Goal: Task Accomplishment & Management: Manage account settings

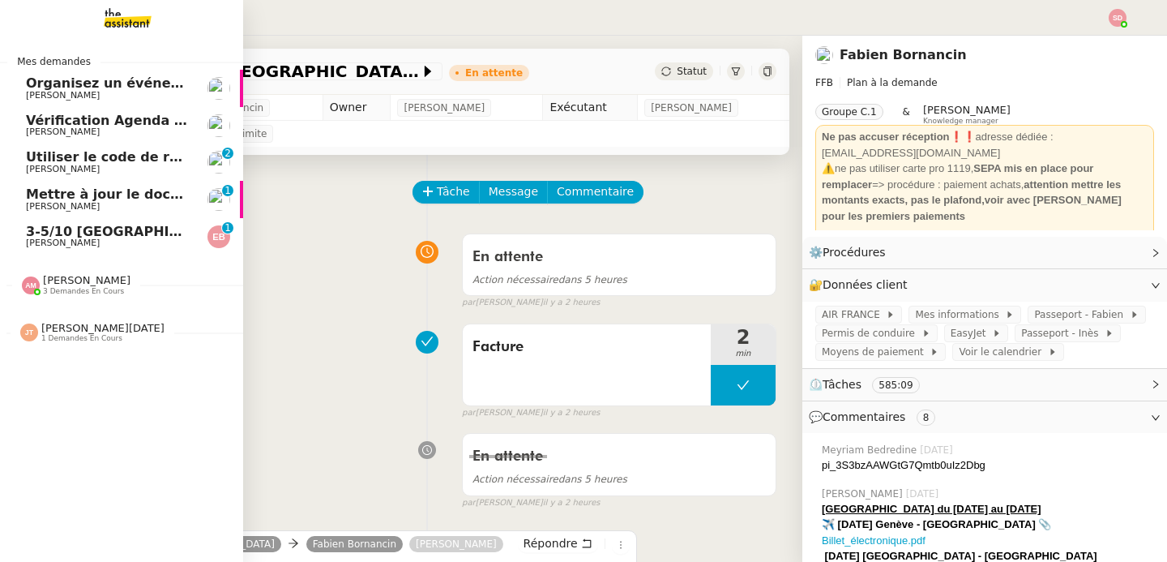
click at [166, 159] on span "Utiliser le code de réduction" at bounding box center [130, 156] width 208 height 15
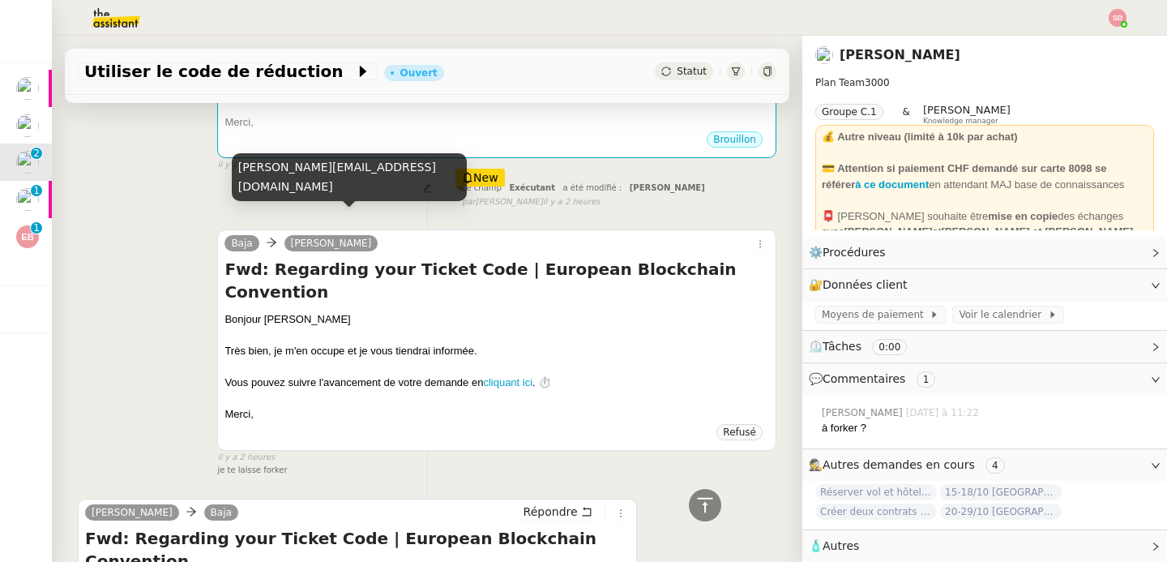
scroll to position [717, 0]
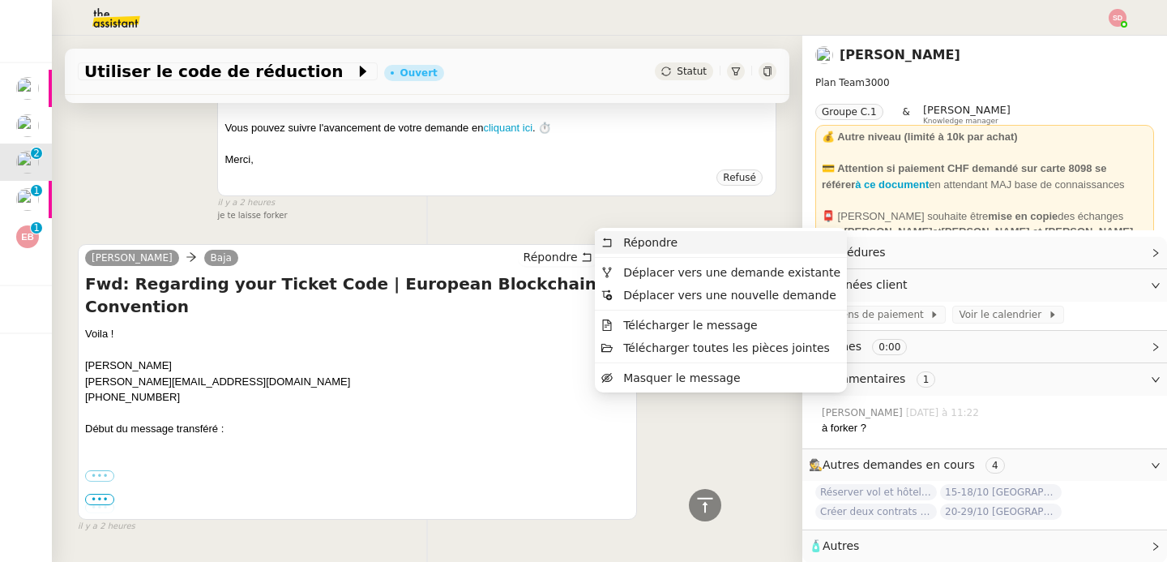
click at [630, 240] on body "Mes demandes Organisez un événement Maurice N'Diaye Vérification Agenda + Chat …" at bounding box center [583, 281] width 1167 height 562
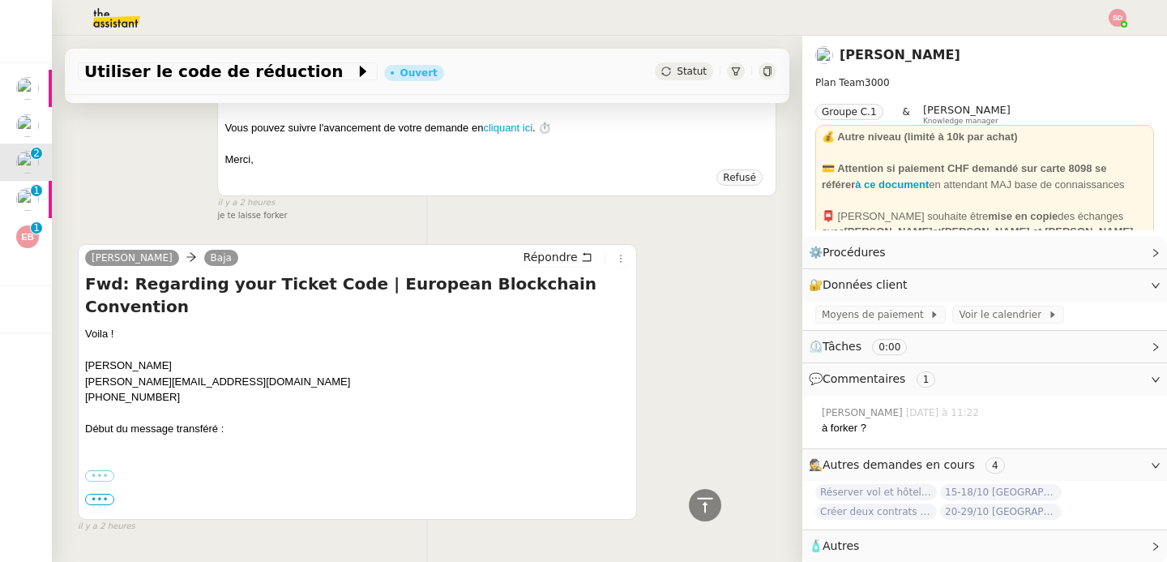
click at [631, 229] on div "Laurène Gauthier Baja Répondre Fwd: Regarding your Ticket Code | European Block…" at bounding box center [427, 381] width 699 height 304
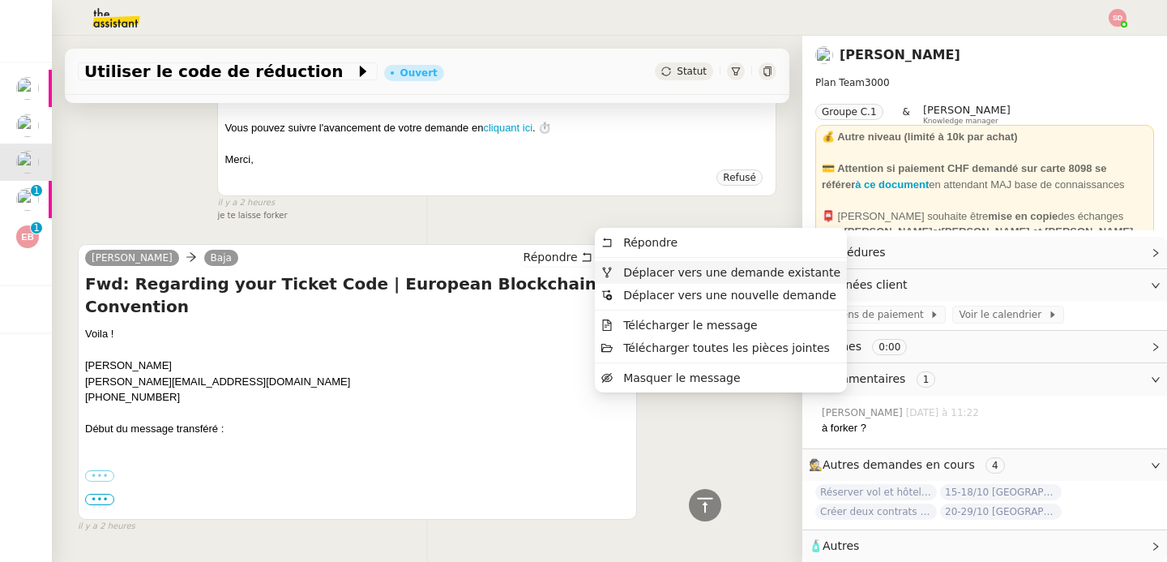
click at [628, 272] on span "Déplacer vers une demande existante" at bounding box center [731, 272] width 217 height 13
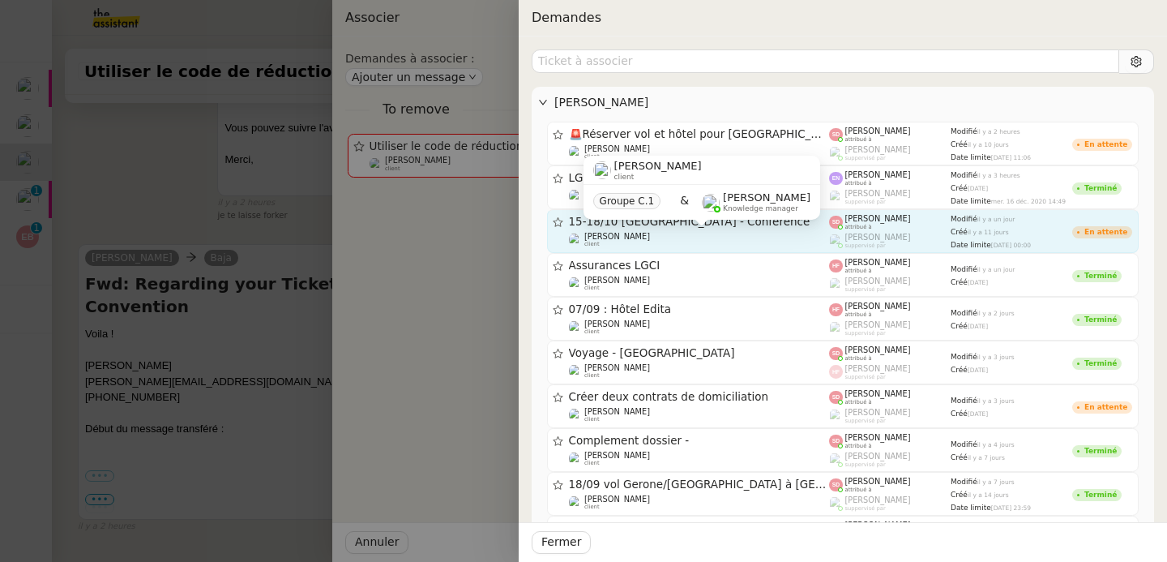
click at [734, 233] on div "Laurène Gauthier client" at bounding box center [699, 240] width 261 height 16
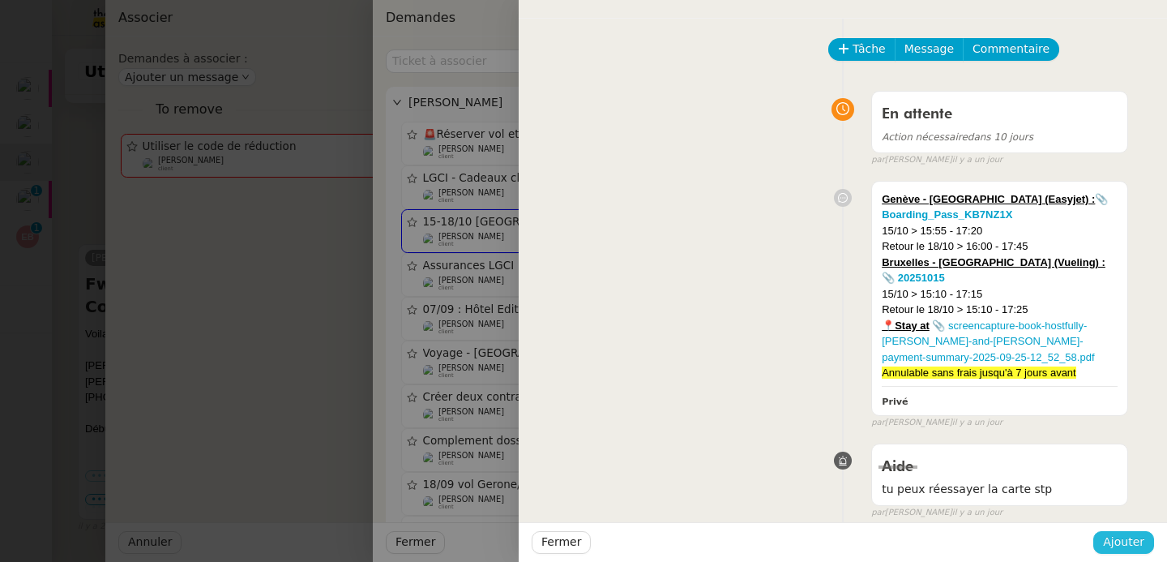
click at [1123, 540] on span "Ajouter" at bounding box center [1123, 542] width 41 height 19
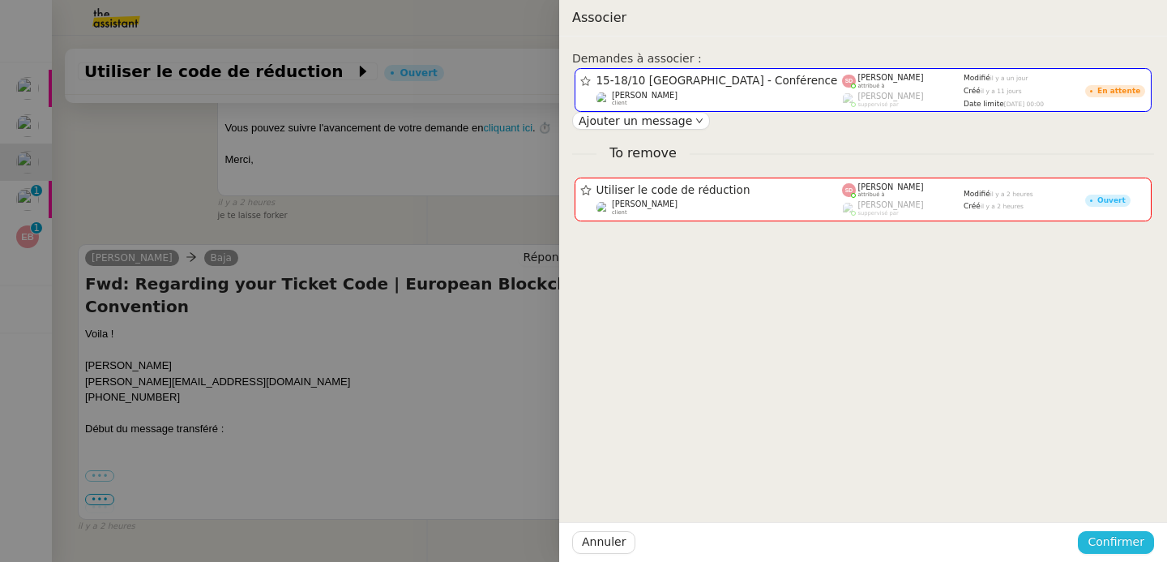
click at [1123, 541] on span "Confirmer" at bounding box center [1116, 542] width 57 height 19
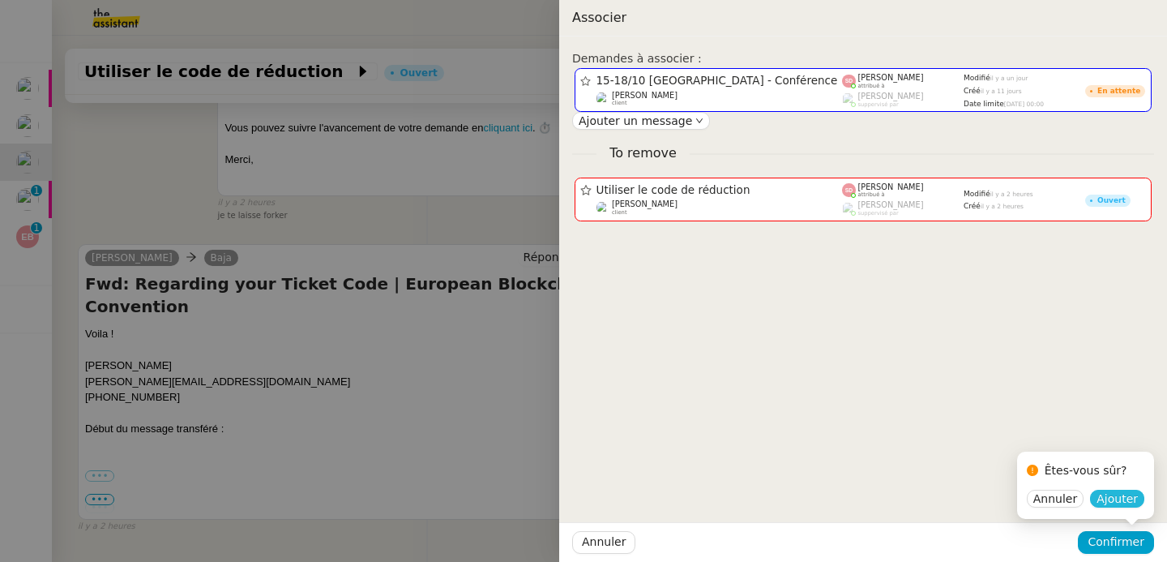
click at [1116, 493] on span "Ajouter" at bounding box center [1117, 498] width 41 height 16
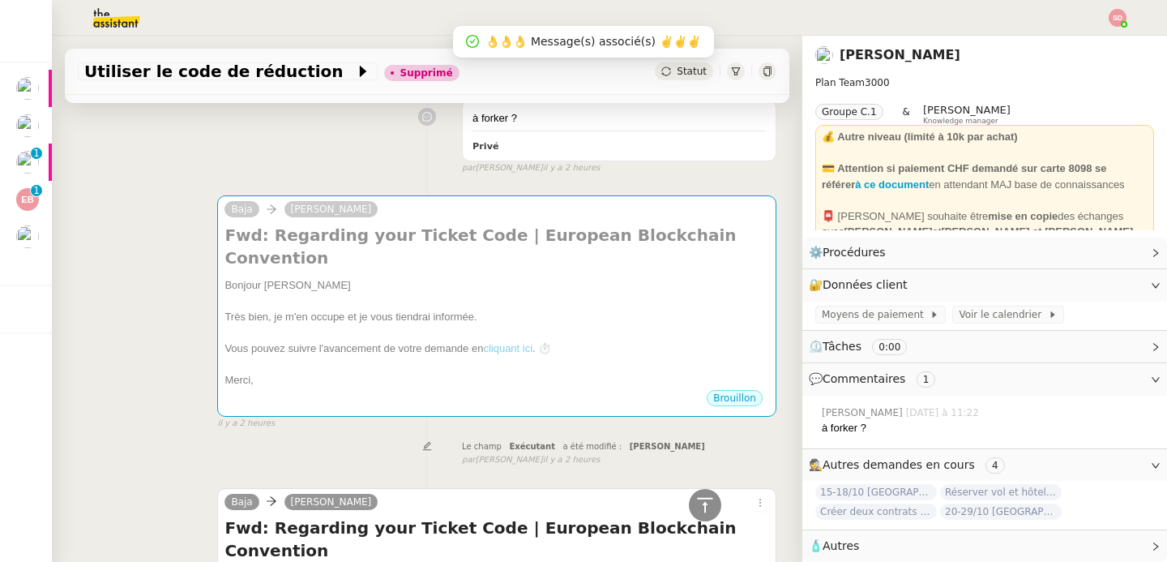
scroll to position [0, 0]
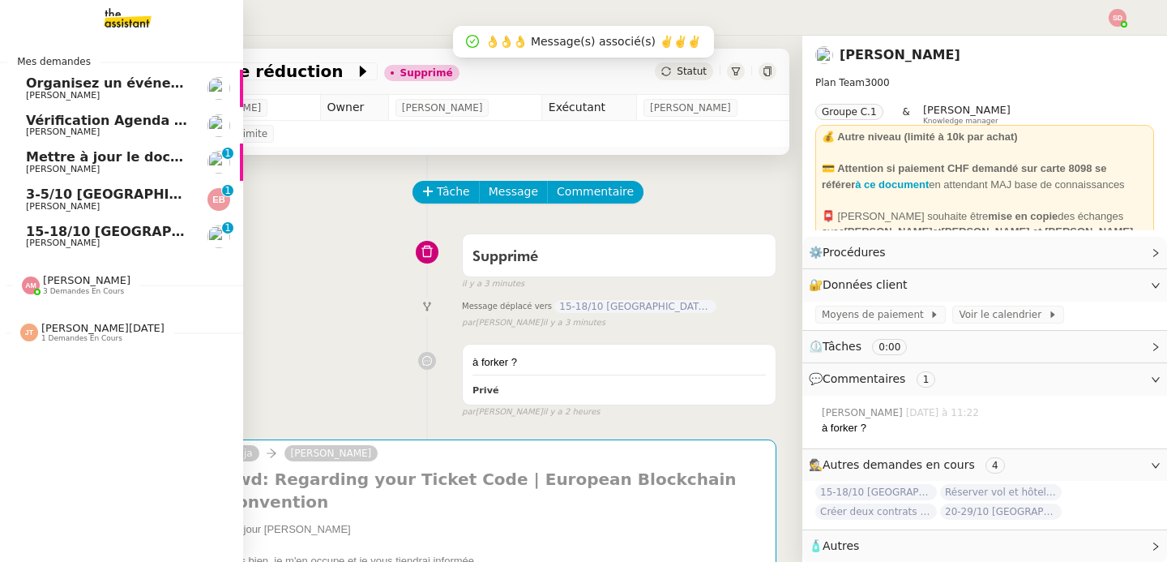
drag, startPoint x: 60, startPoint y: 242, endPoint x: 228, endPoint y: 242, distance: 167.8
click at [60, 242] on span "Laurène Gauthier" at bounding box center [63, 243] width 74 height 11
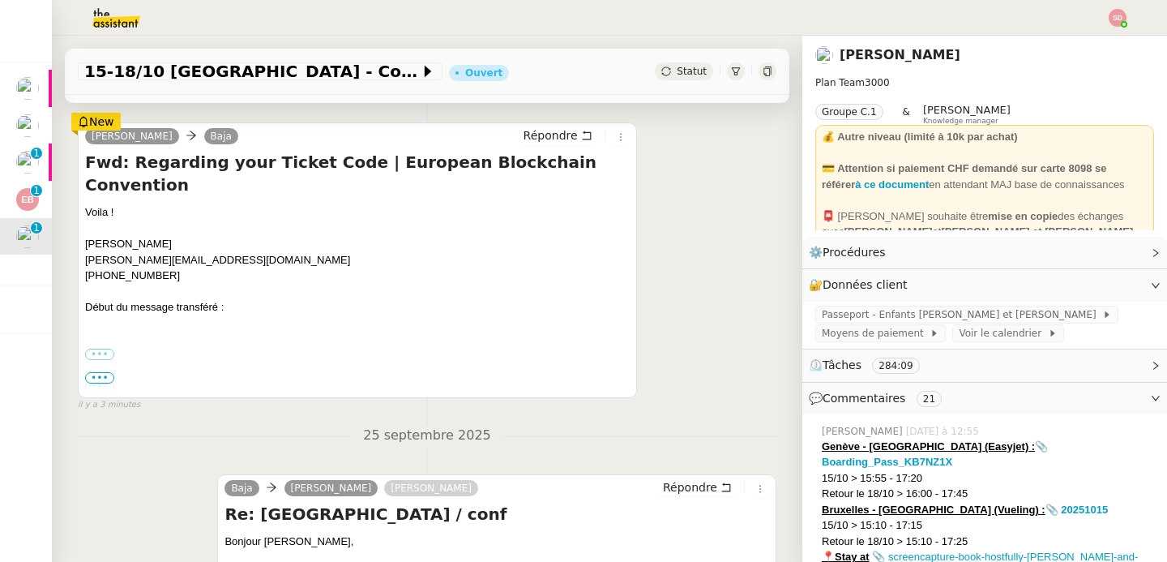
scroll to position [382, 0]
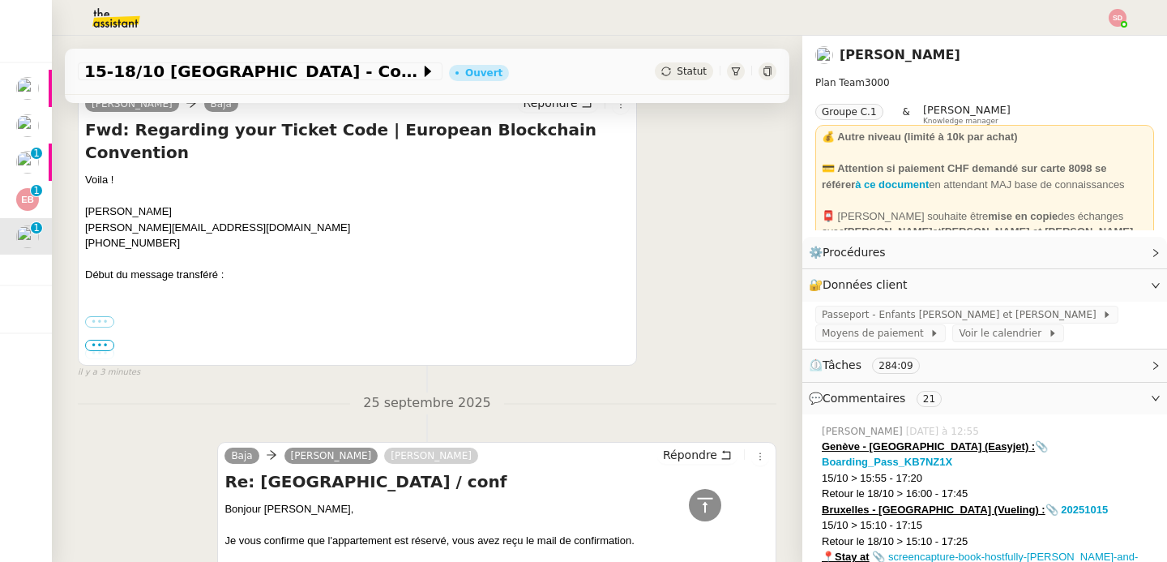
click at [95, 316] on label "•••" at bounding box center [99, 321] width 29 height 11
click at [0, 0] on input "•••" at bounding box center [0, 0] width 0 height 0
click at [105, 343] on span "•••" at bounding box center [99, 345] width 29 height 11
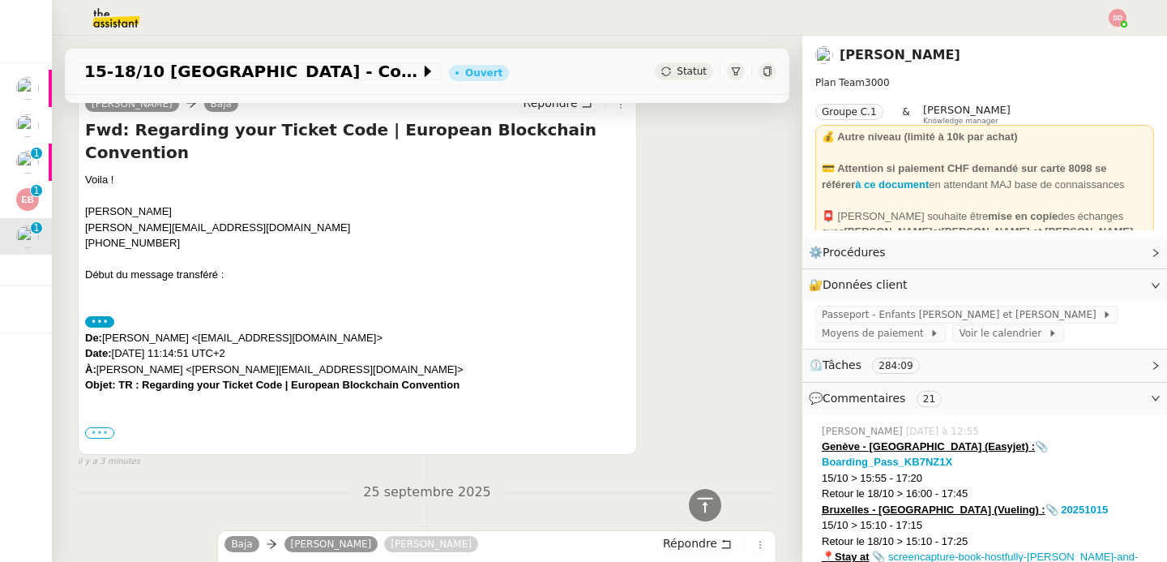
click at [101, 427] on label "•••" at bounding box center [99, 432] width 29 height 11
click at [0, 0] on input "•••" at bounding box center [0, 0] width 0 height 0
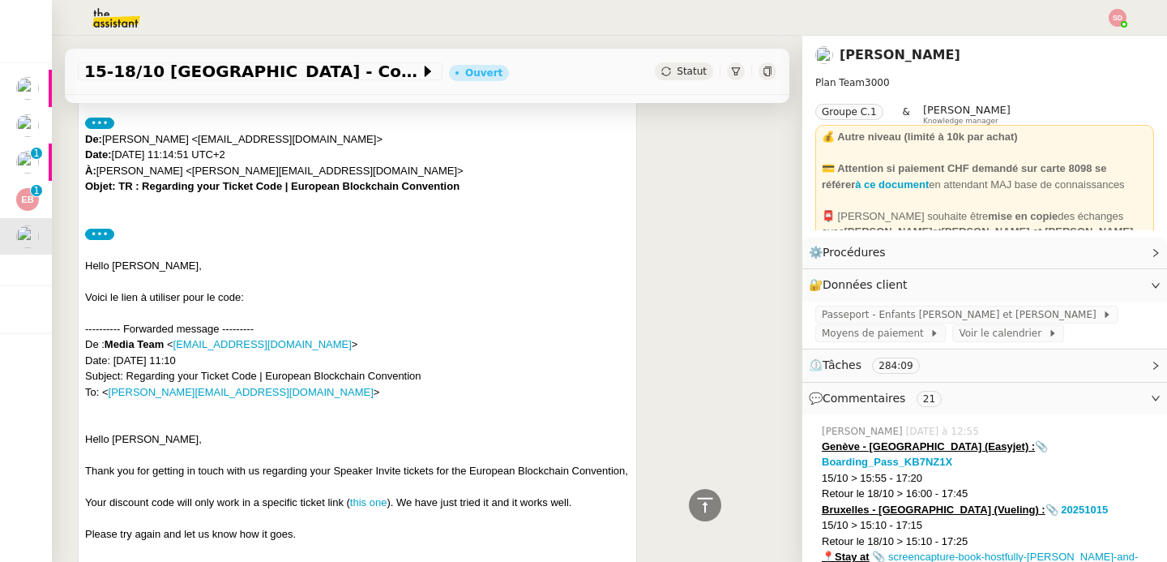
scroll to position [0, 0]
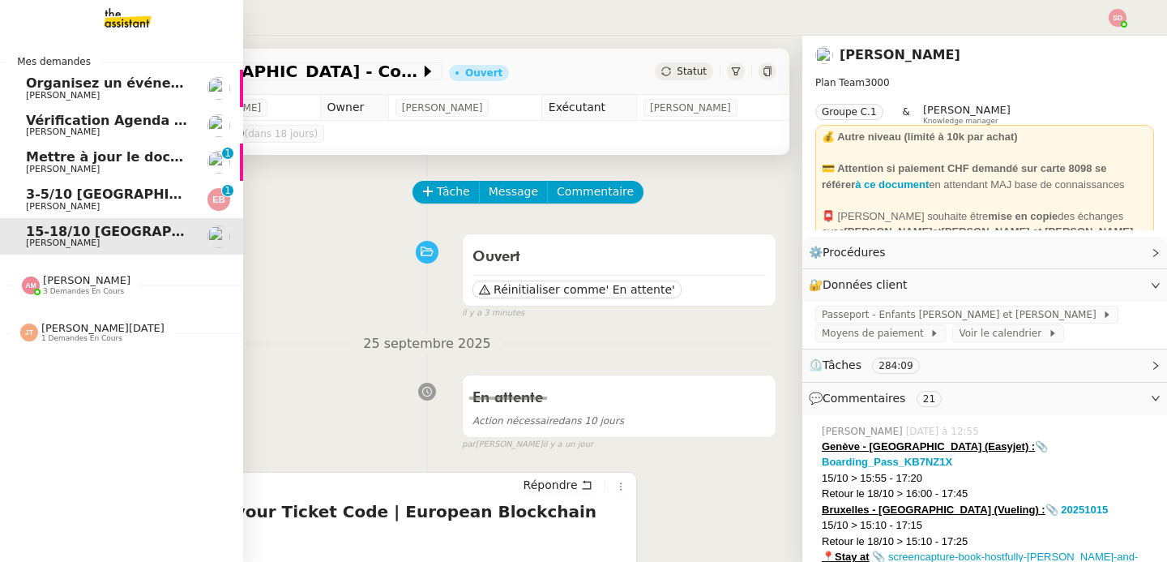
click at [117, 153] on span "Mettre à jour le document Adidas" at bounding box center [149, 156] width 246 height 15
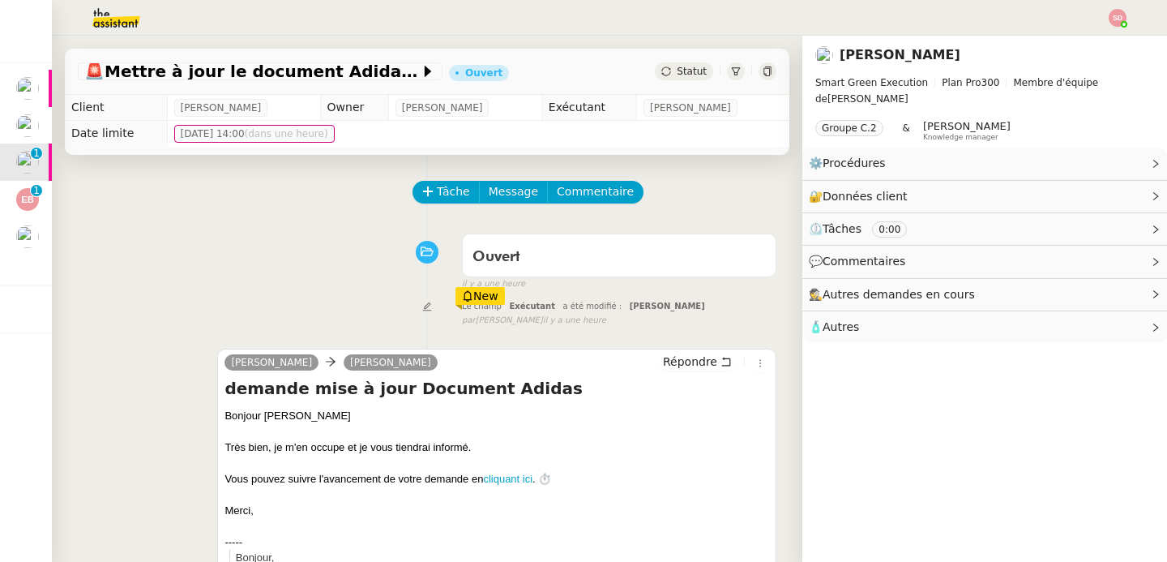
scroll to position [3, 0]
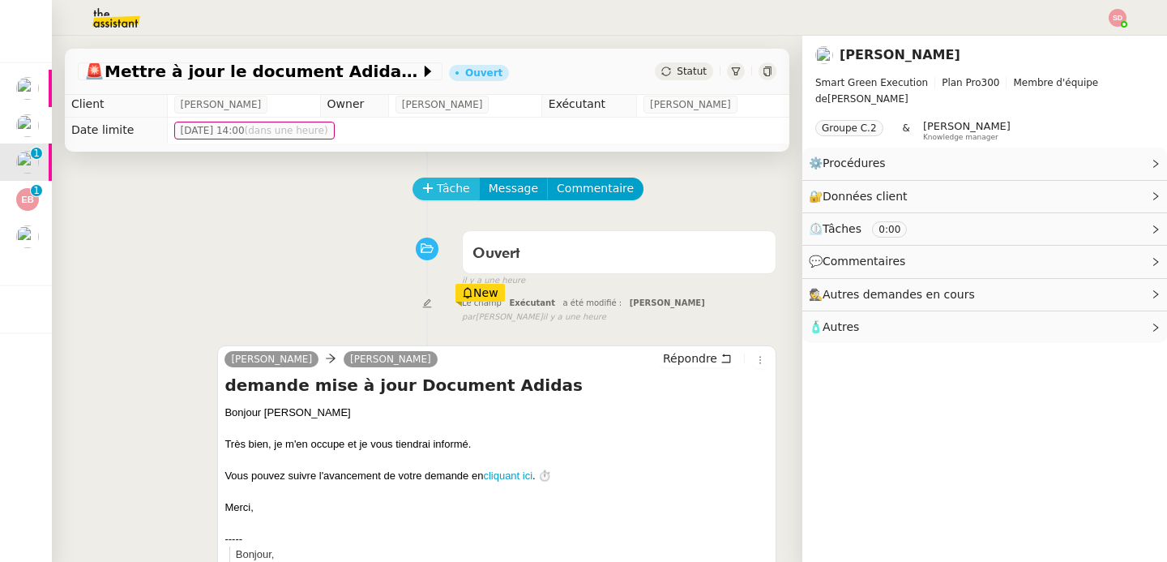
click at [435, 178] on button "Tâche" at bounding box center [446, 189] width 67 height 23
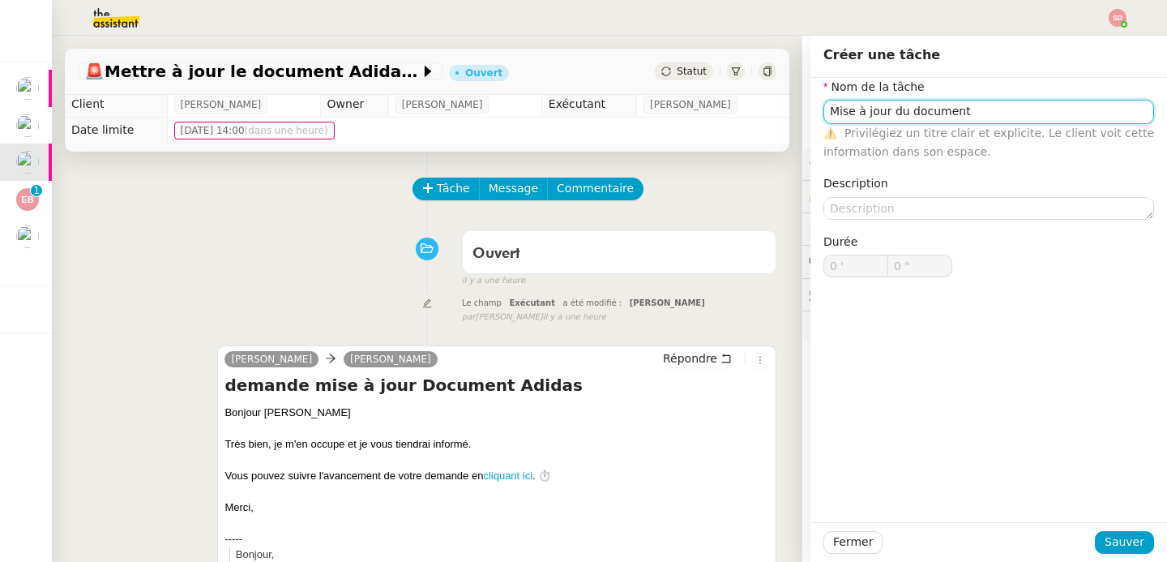
type input "Mise à jour du document"
click at [1104, 528] on div "Fermer Sauver" at bounding box center [989, 542] width 357 height 40
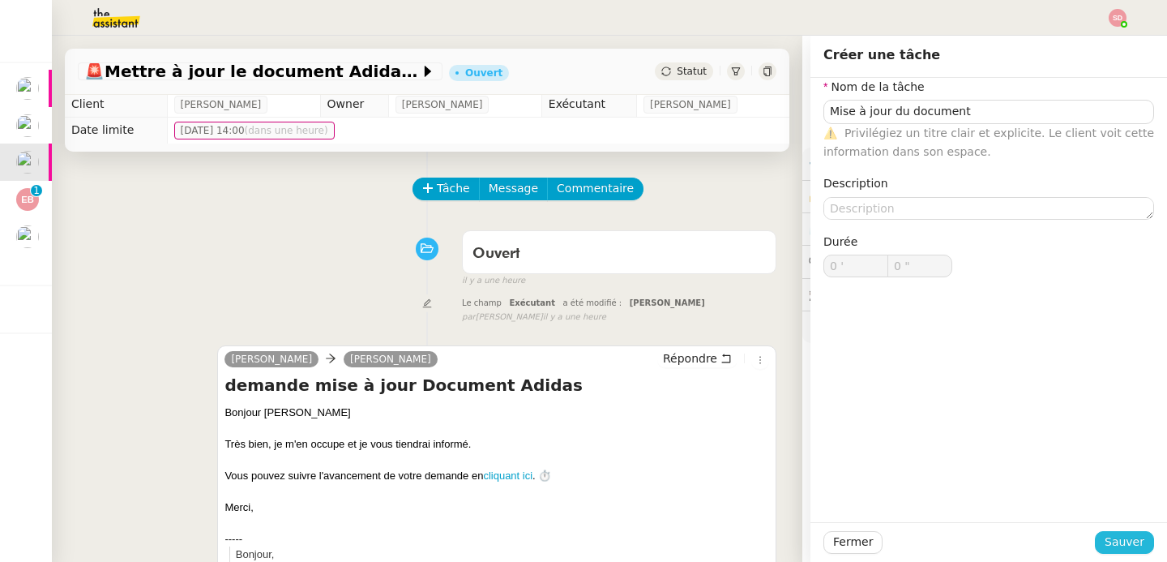
click at [1105, 550] on span "Sauver" at bounding box center [1125, 542] width 40 height 19
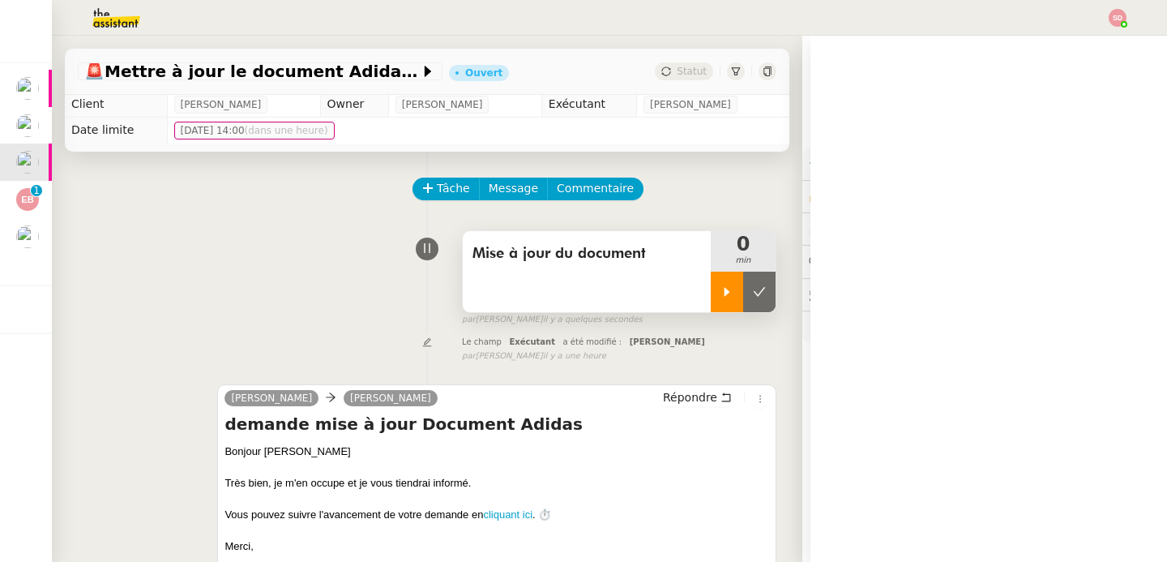
click at [711, 308] on div at bounding box center [727, 292] width 32 height 41
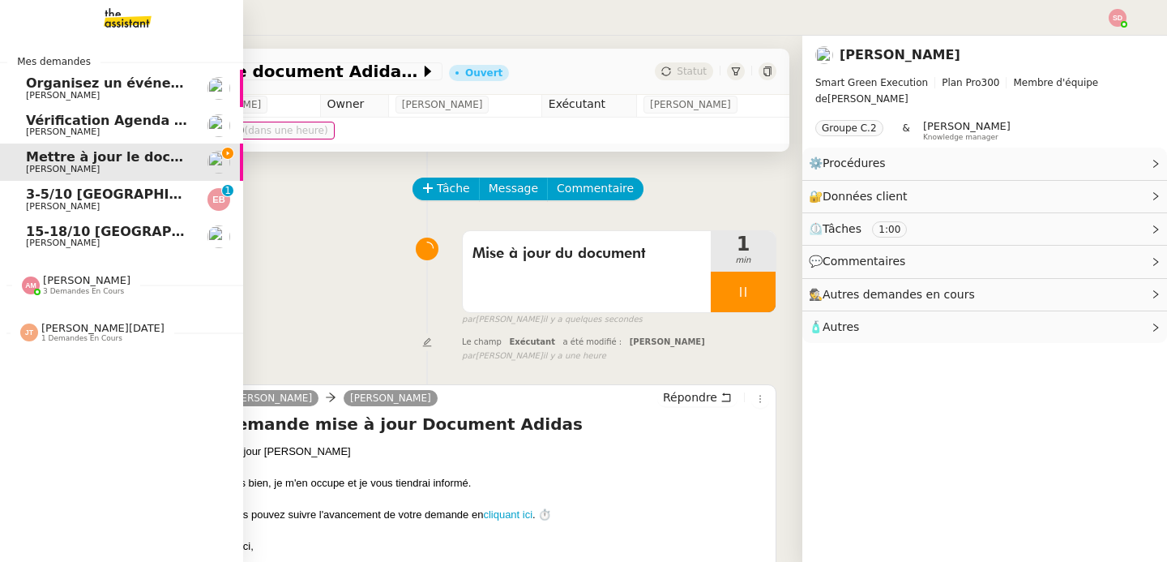
click at [12, 278] on span "Amyna Mehrez 3 demandes en cours" at bounding box center [76, 284] width 128 height 21
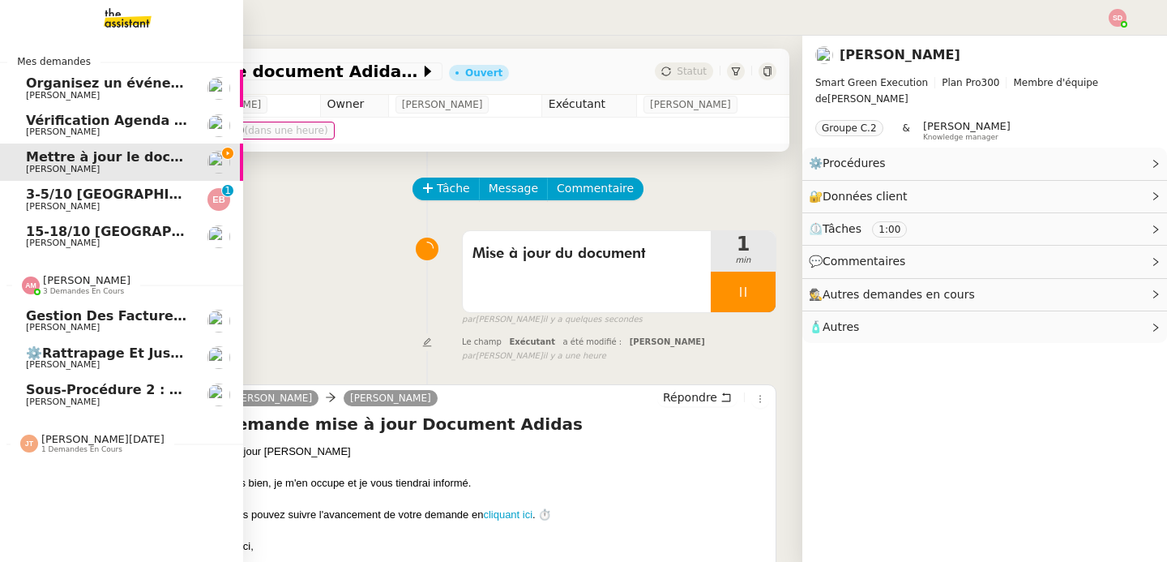
click at [12, 278] on span "Amyna Mehrez 3 demandes en cours" at bounding box center [76, 284] width 128 height 21
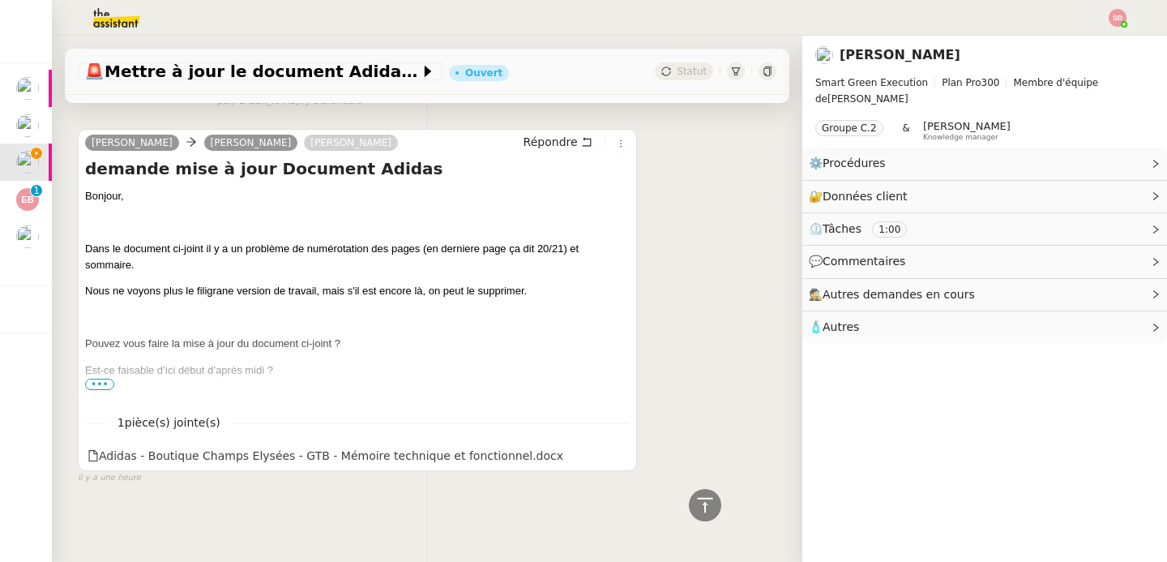
scroll to position [577, 0]
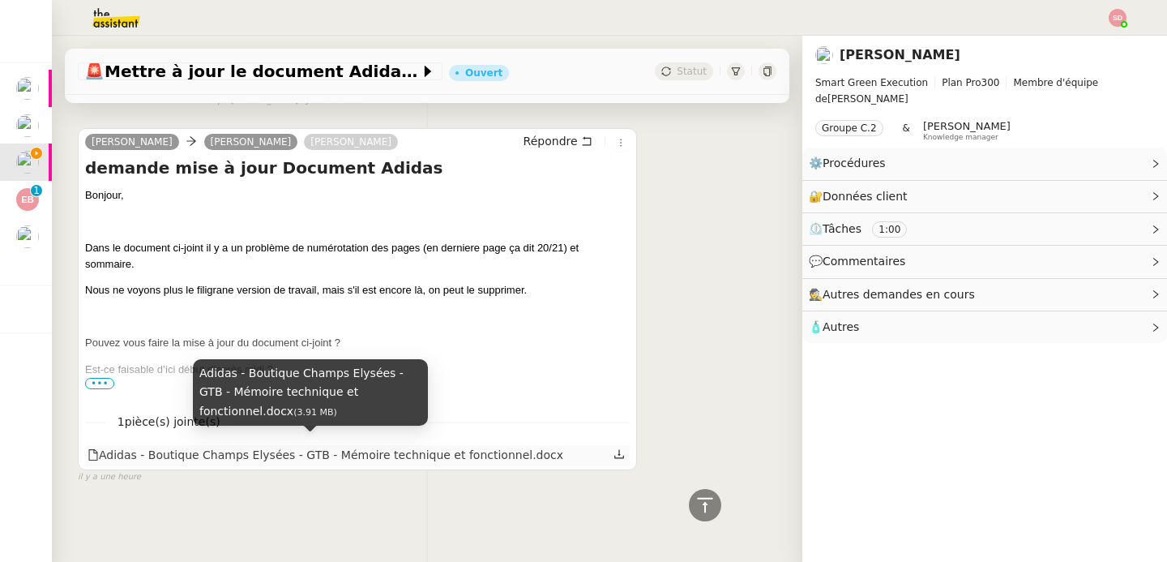
click at [253, 448] on div "Adidas - Boutique Champs Elysées - GTB - Mémoire technique et fonctionnel.docx" at bounding box center [326, 455] width 476 height 19
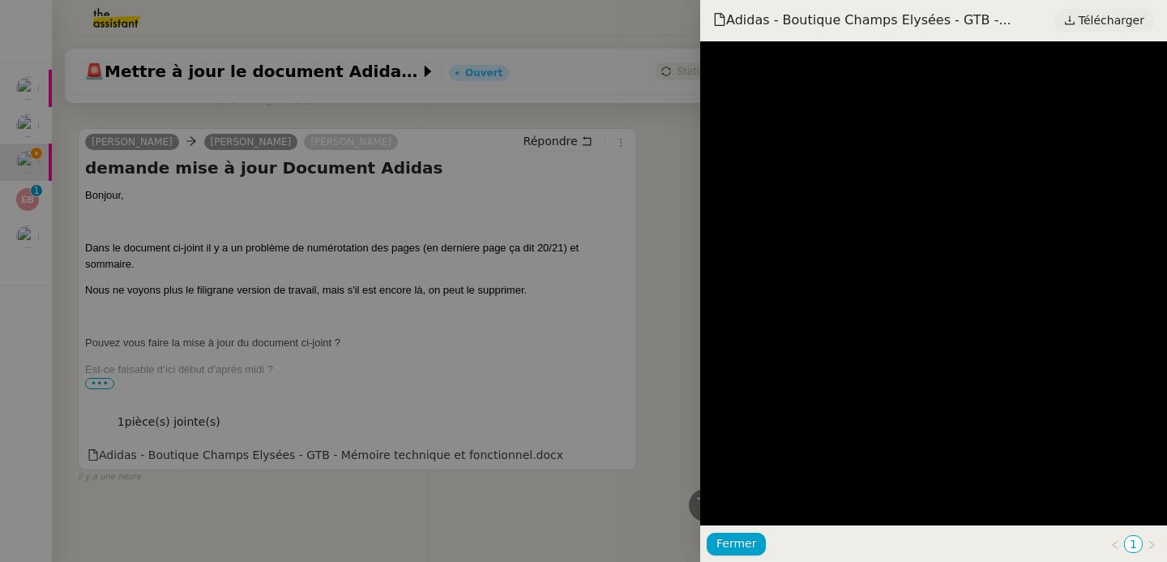
click at [1111, 15] on span "Télécharger" at bounding box center [1112, 20] width 66 height 21
click at [513, 282] on div at bounding box center [583, 281] width 1167 height 562
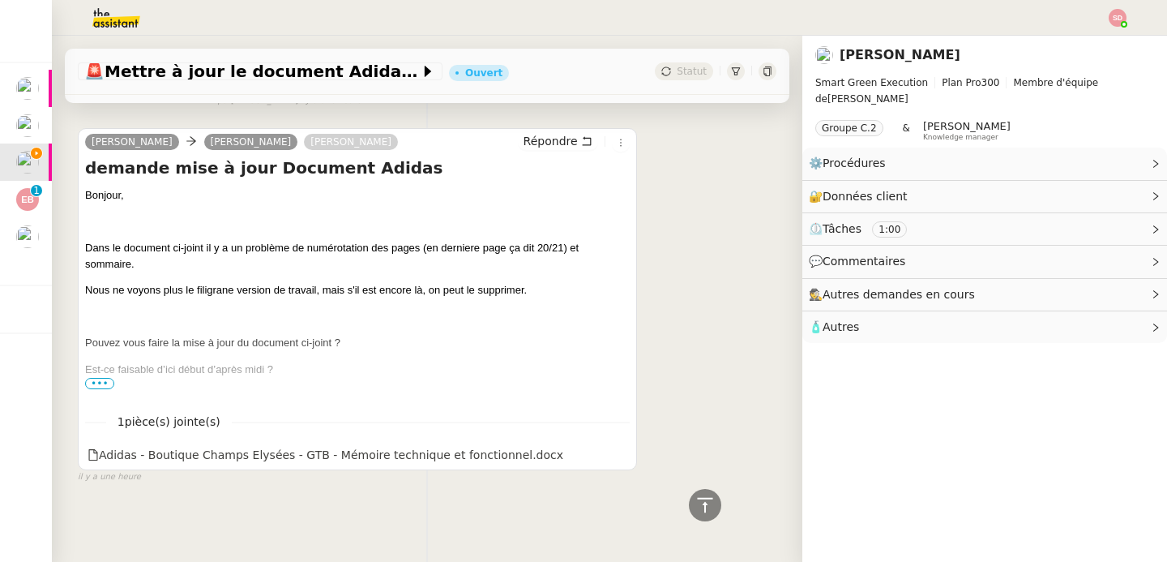
click at [88, 378] on span "•••" at bounding box center [99, 383] width 29 height 11
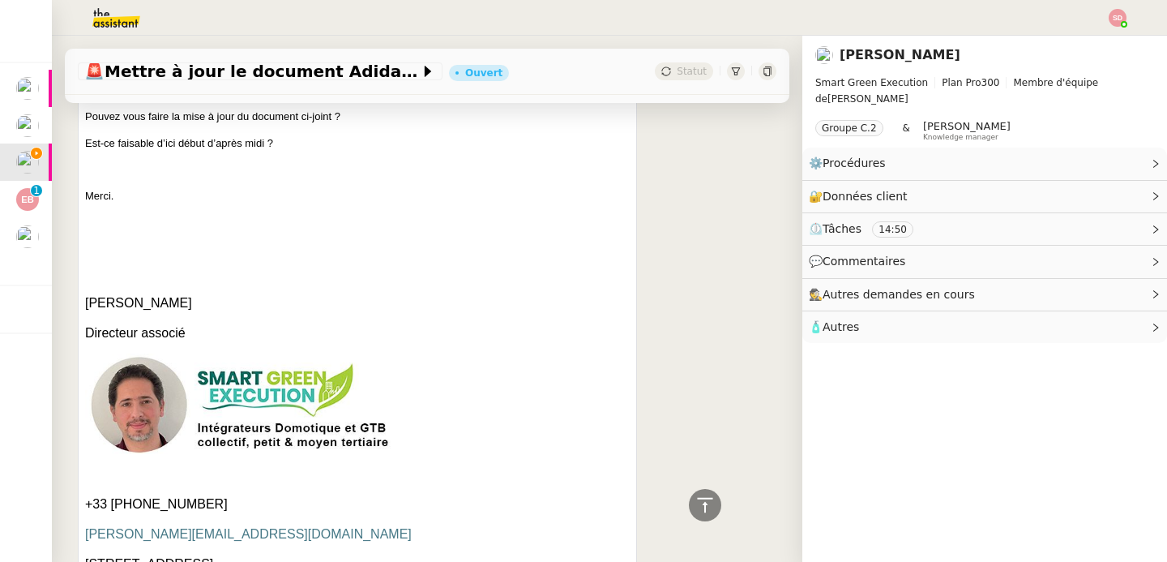
scroll to position [311, 0]
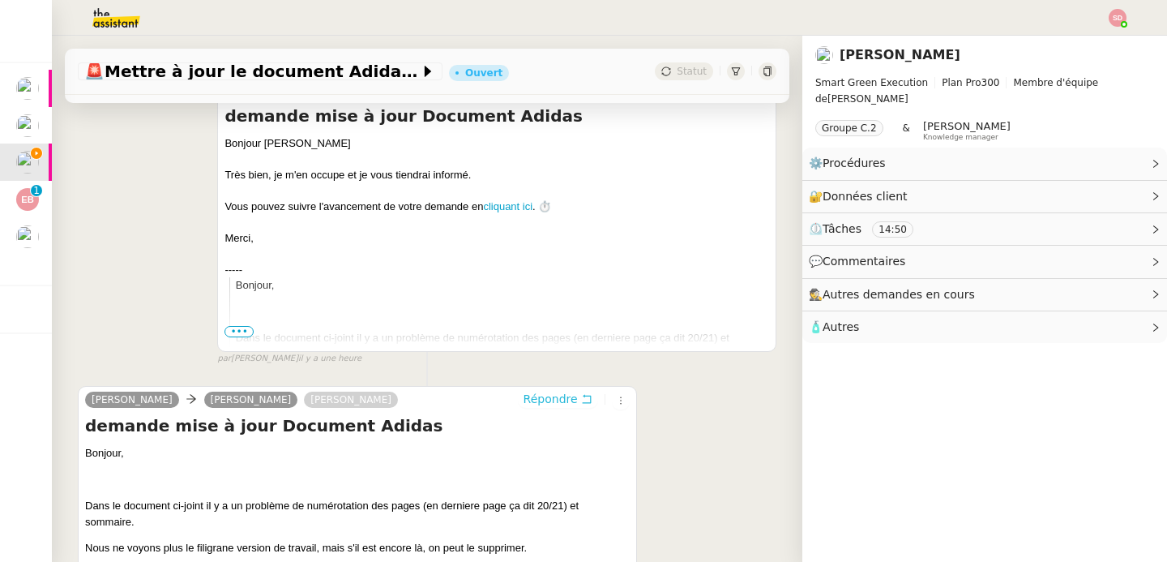
click at [555, 403] on span "Répondre" at bounding box center [551, 399] width 54 height 16
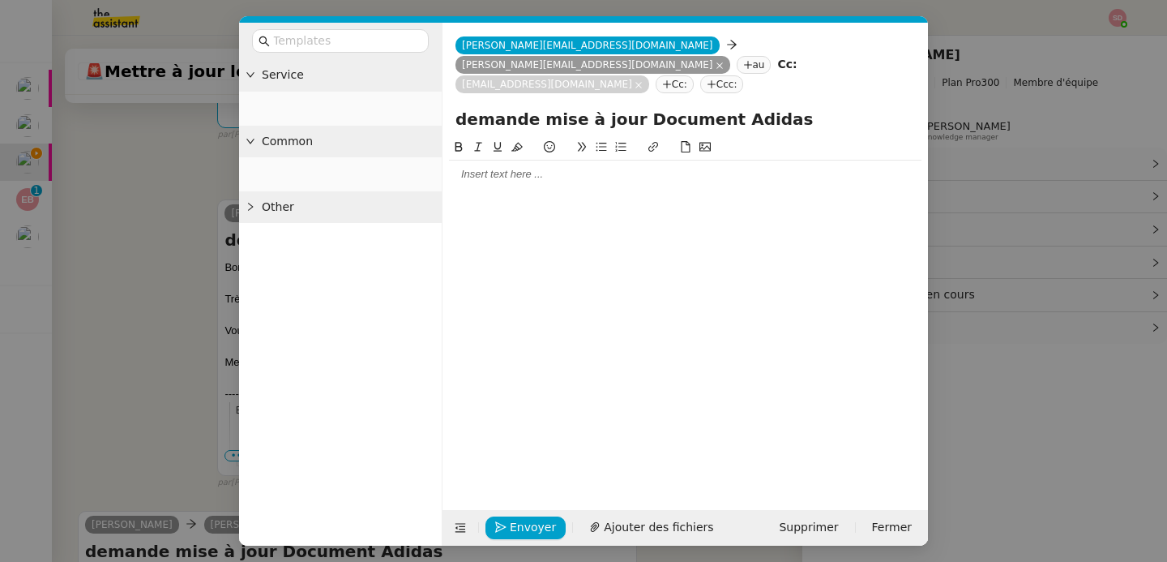
scroll to position [435, 0]
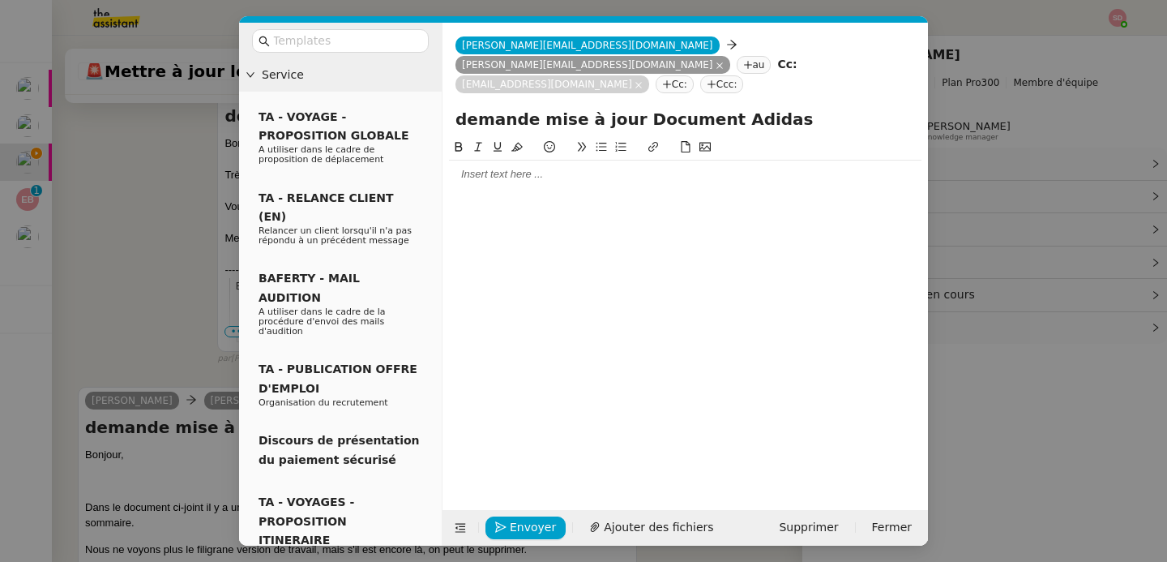
click at [579, 167] on div at bounding box center [685, 174] width 473 height 15
click at [649, 522] on span "Ajouter des fichiers" at bounding box center [658, 527] width 109 height 19
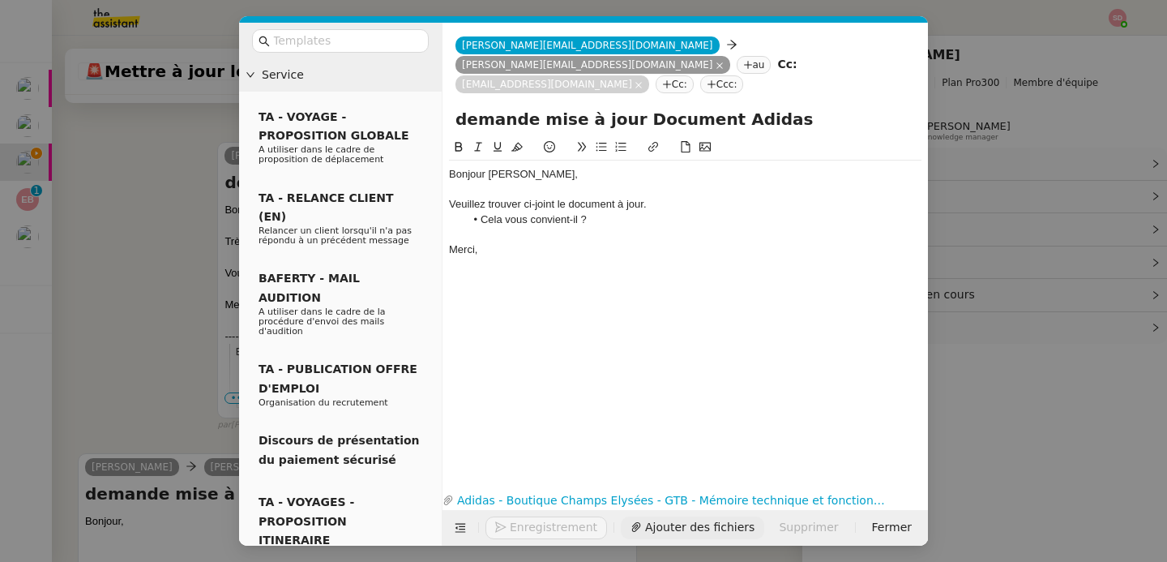
scroll to position [617, 0]
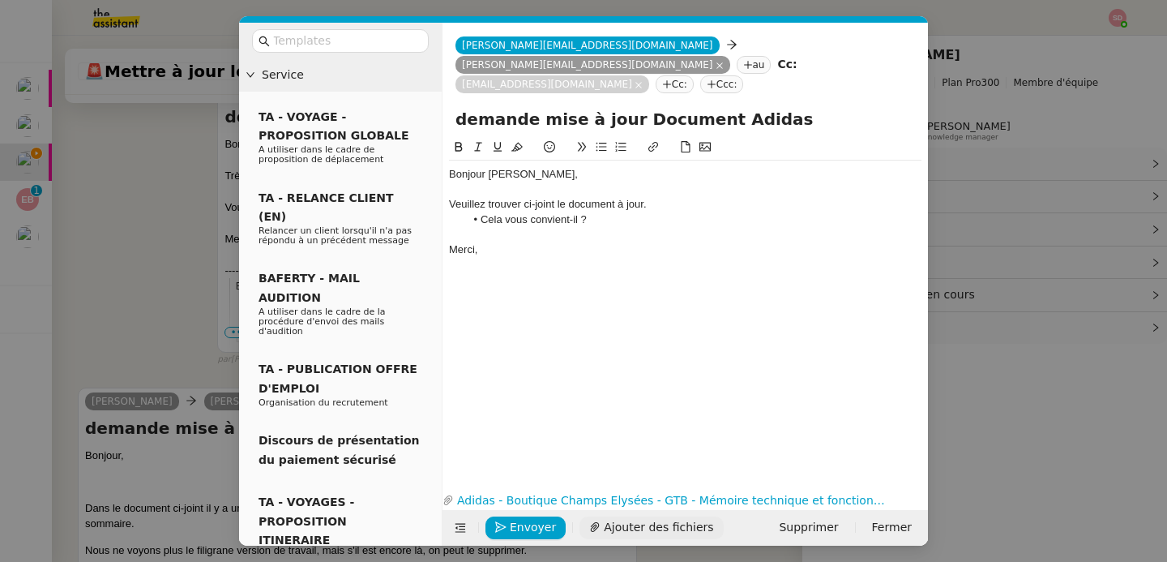
click at [671, 528] on span "Ajouter des fichiers" at bounding box center [658, 527] width 109 height 19
click at [494, 529] on button "Envoyer" at bounding box center [526, 527] width 80 height 23
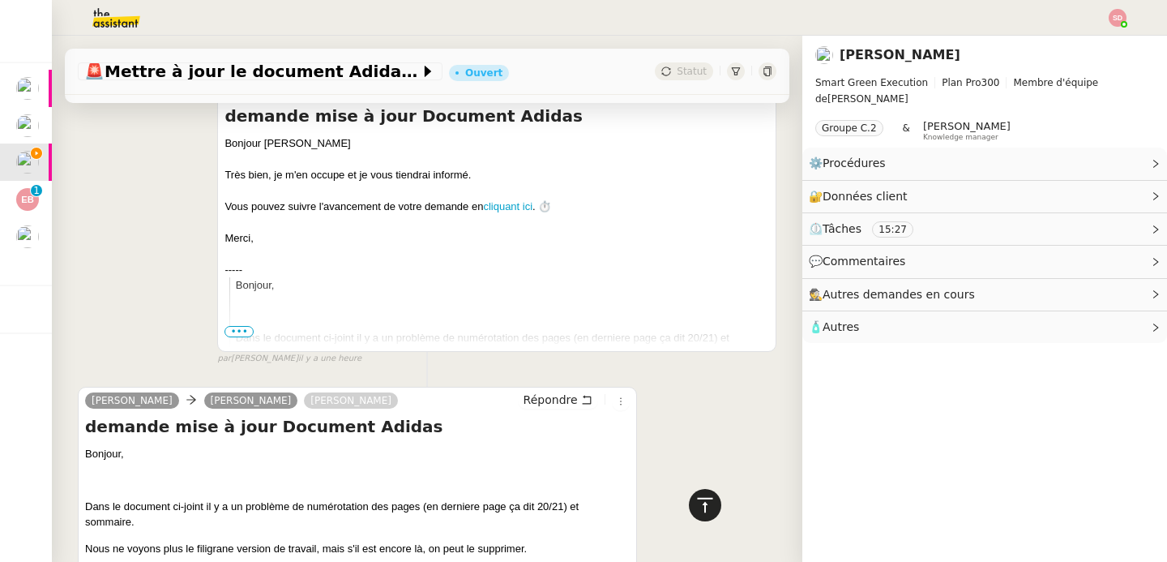
click at [696, 506] on icon at bounding box center [705, 504] width 19 height 19
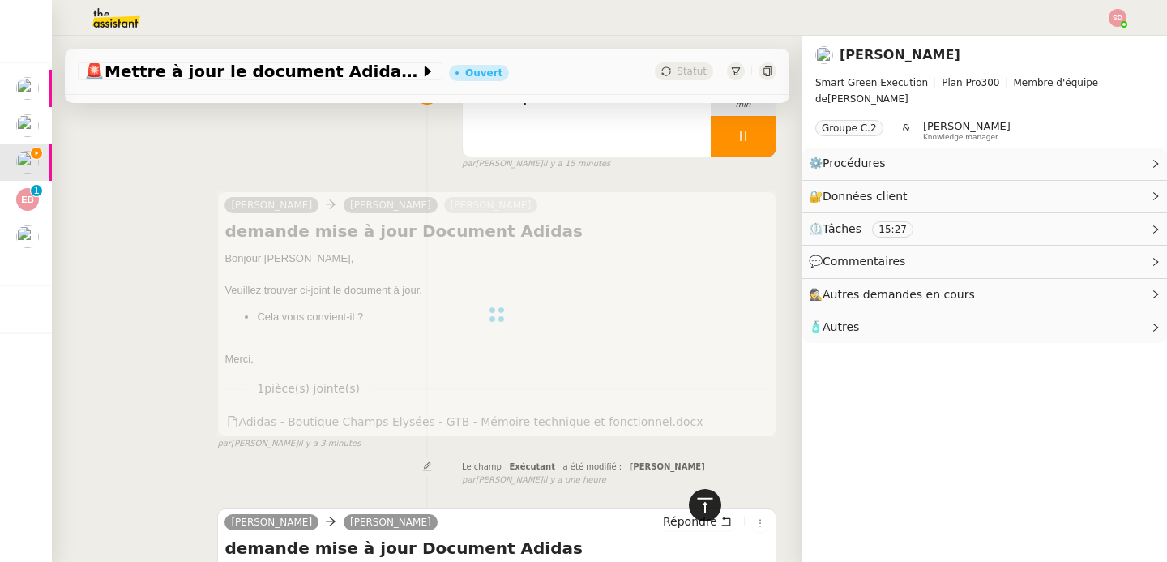
scroll to position [0, 0]
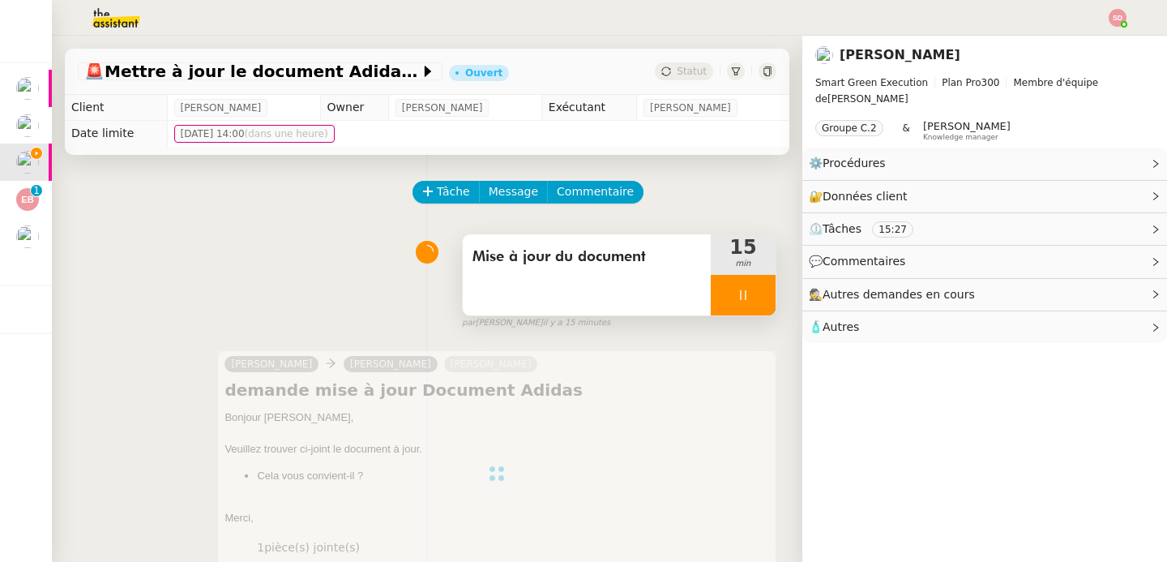
click at [746, 283] on div at bounding box center [743, 295] width 65 height 41
click at [776, 283] on button at bounding box center [776, 295] width 0 height 41
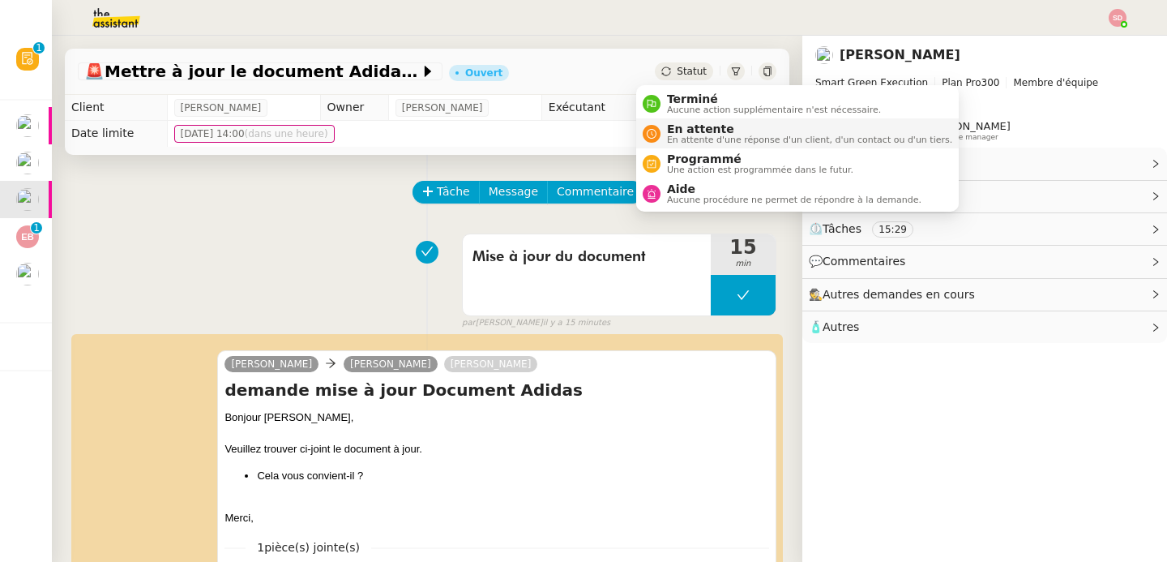
click at [669, 125] on span "En attente" at bounding box center [809, 128] width 285 height 13
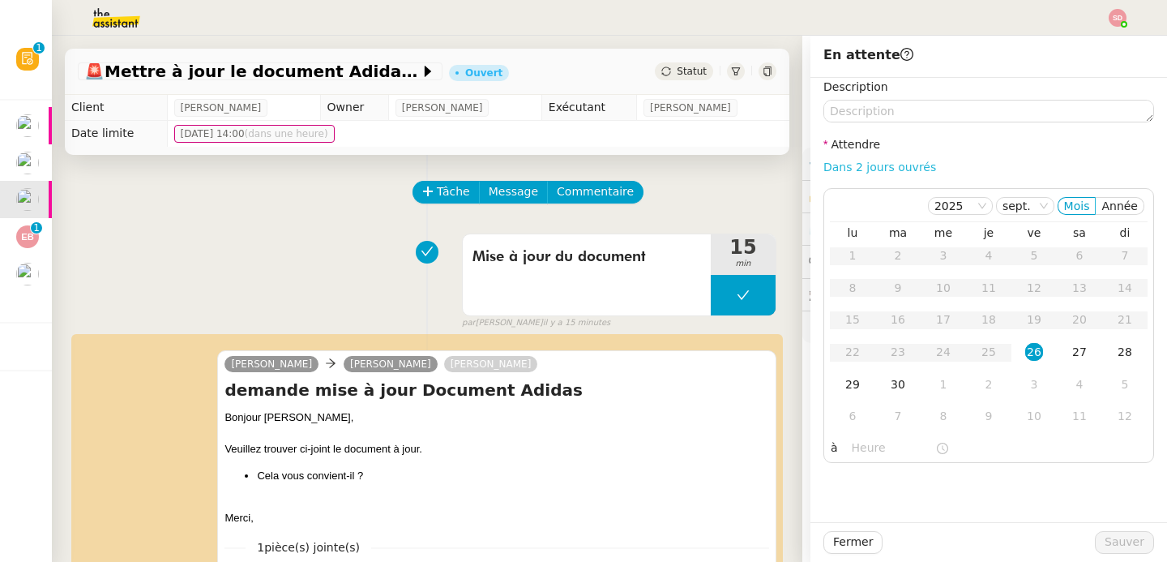
click at [878, 170] on link "Dans 2 jours ouvrés" at bounding box center [880, 167] width 113 height 13
type input "07:00"
click at [1124, 548] on span "Sauver" at bounding box center [1125, 542] width 40 height 19
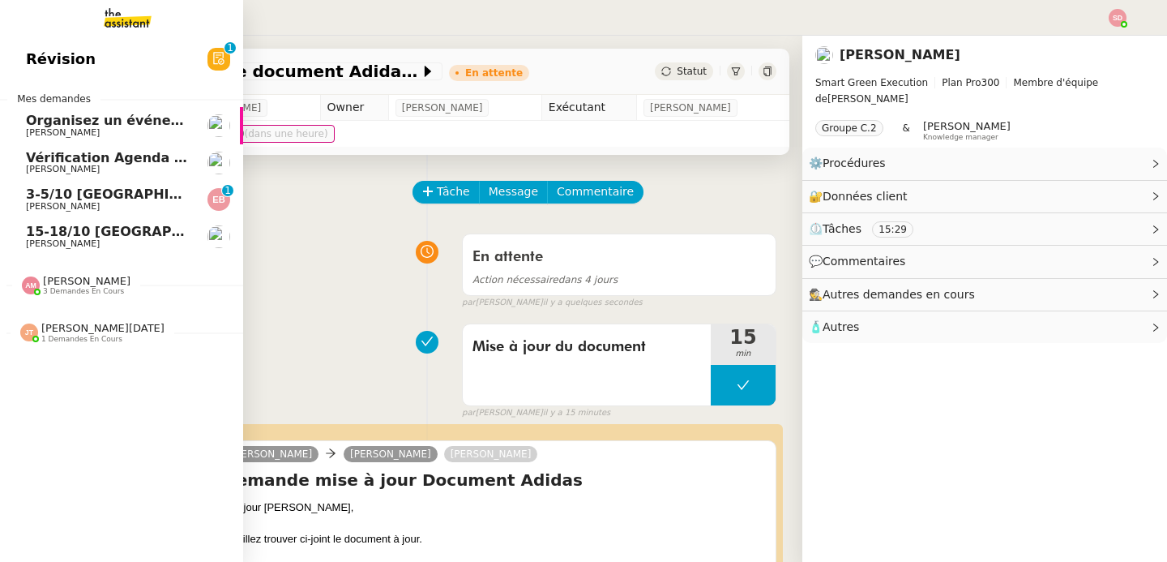
click at [53, 199] on span "3-5/10 [GEOGRAPHIC_DATA] - [GEOGRAPHIC_DATA]" at bounding box center [210, 193] width 369 height 15
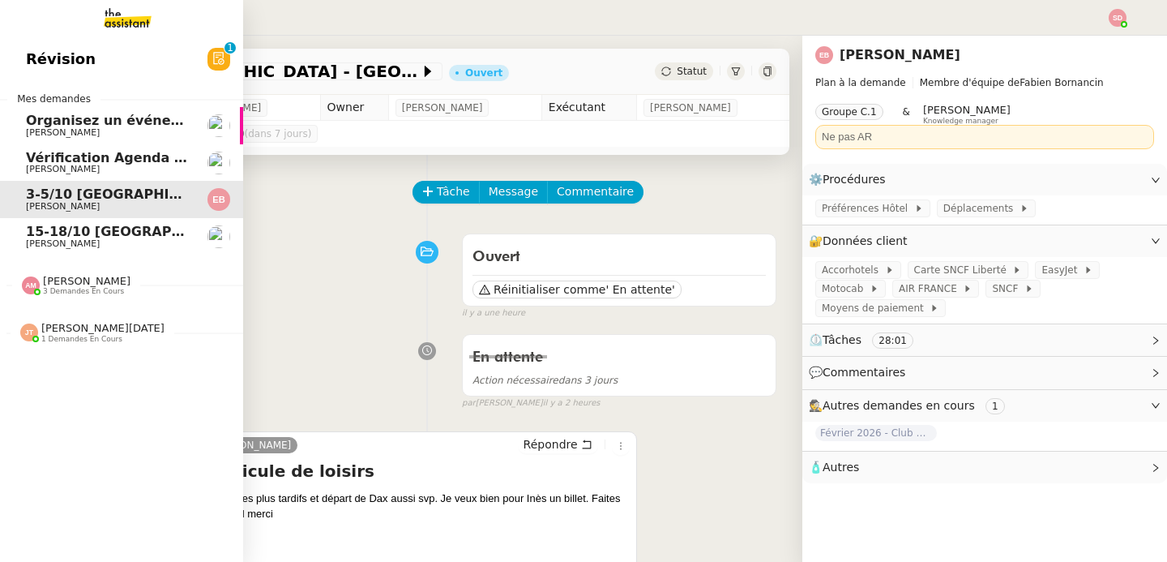
click at [63, 231] on span "15-18/10 Barcelone - Conférence" at bounding box center [185, 231] width 318 height 15
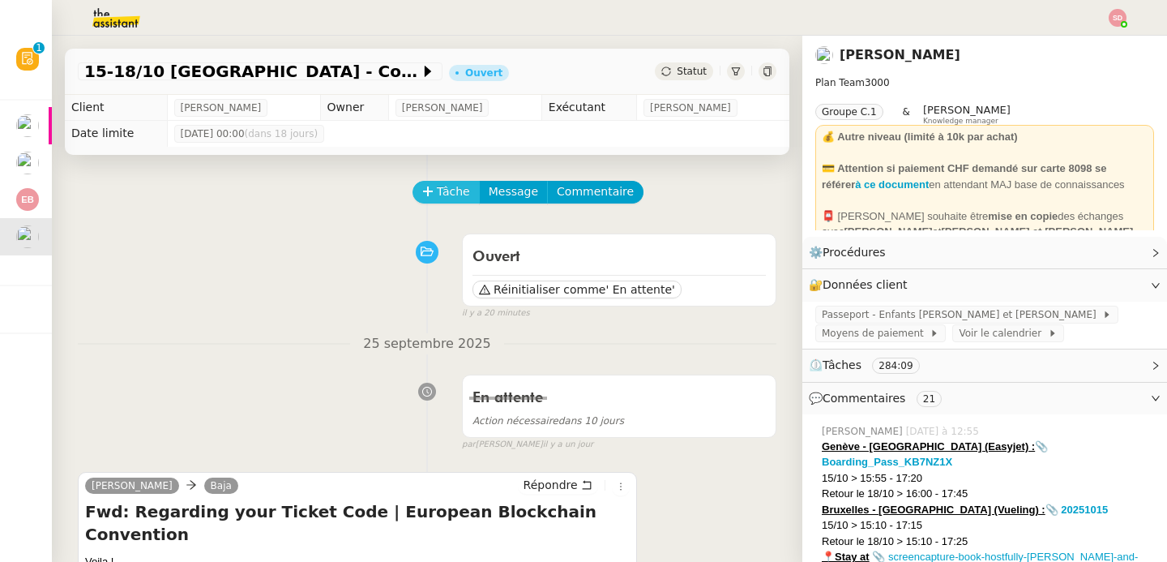
click at [426, 195] on button "Tâche" at bounding box center [446, 192] width 67 height 23
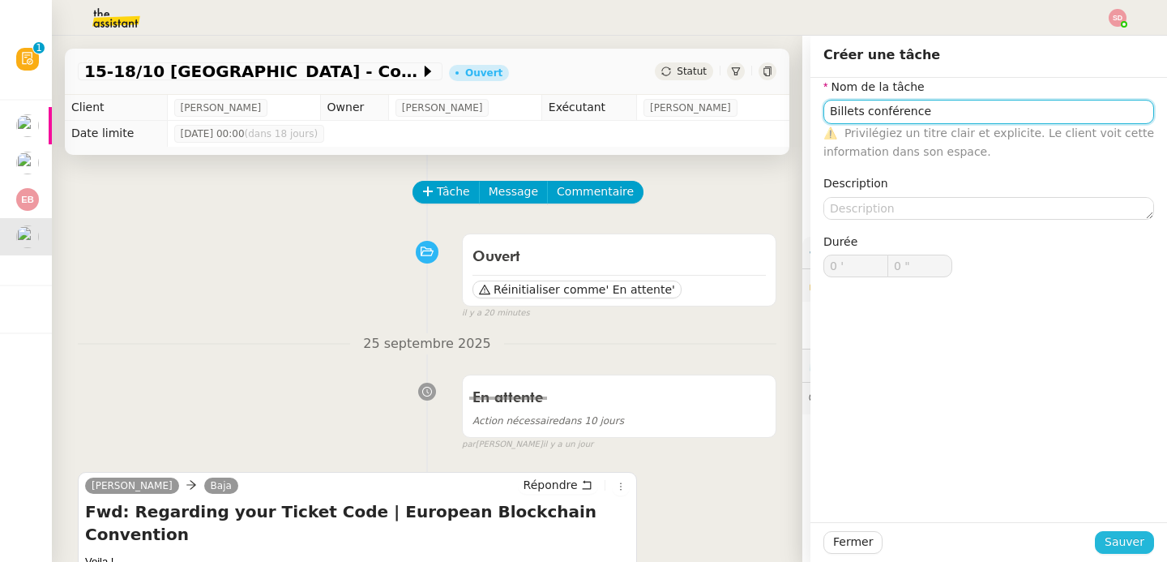
type input "Billets conférence"
click at [1122, 540] on span "Sauver" at bounding box center [1125, 542] width 40 height 19
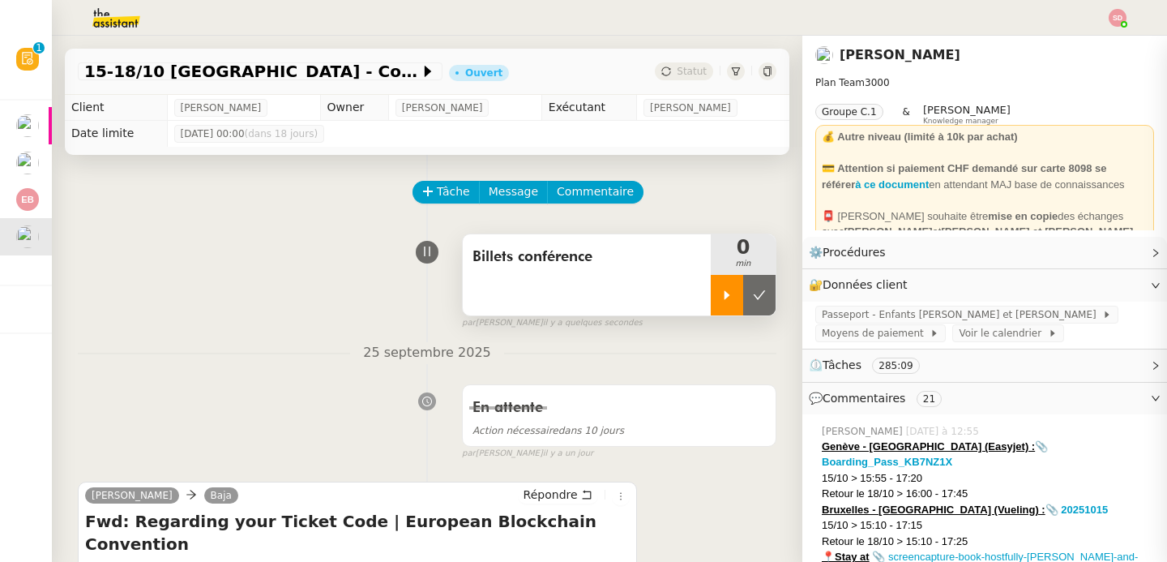
click at [712, 302] on div at bounding box center [727, 295] width 32 height 41
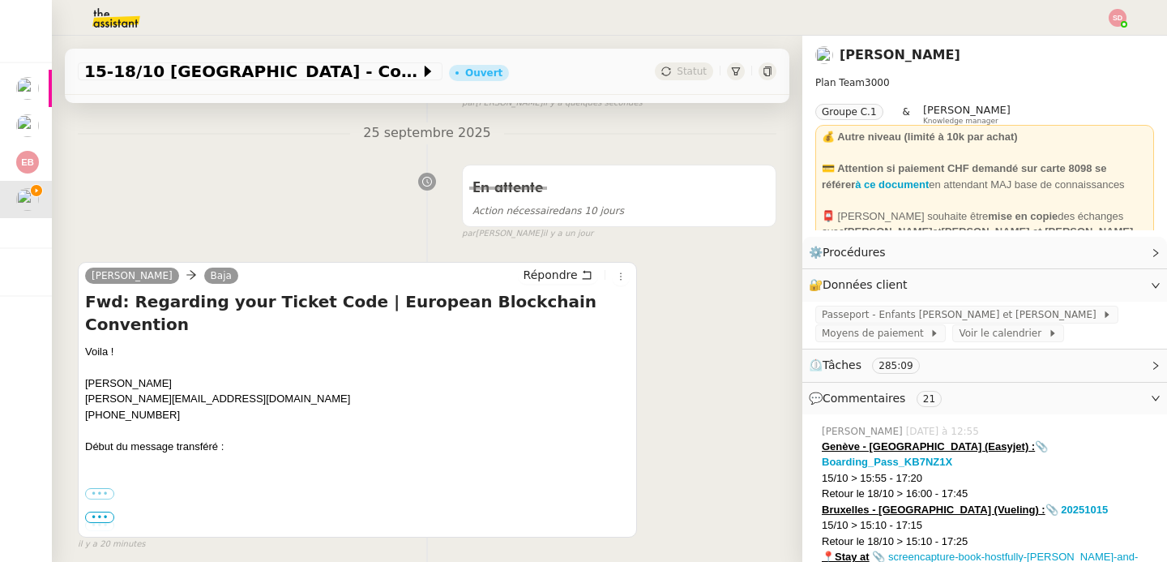
scroll to position [234, 0]
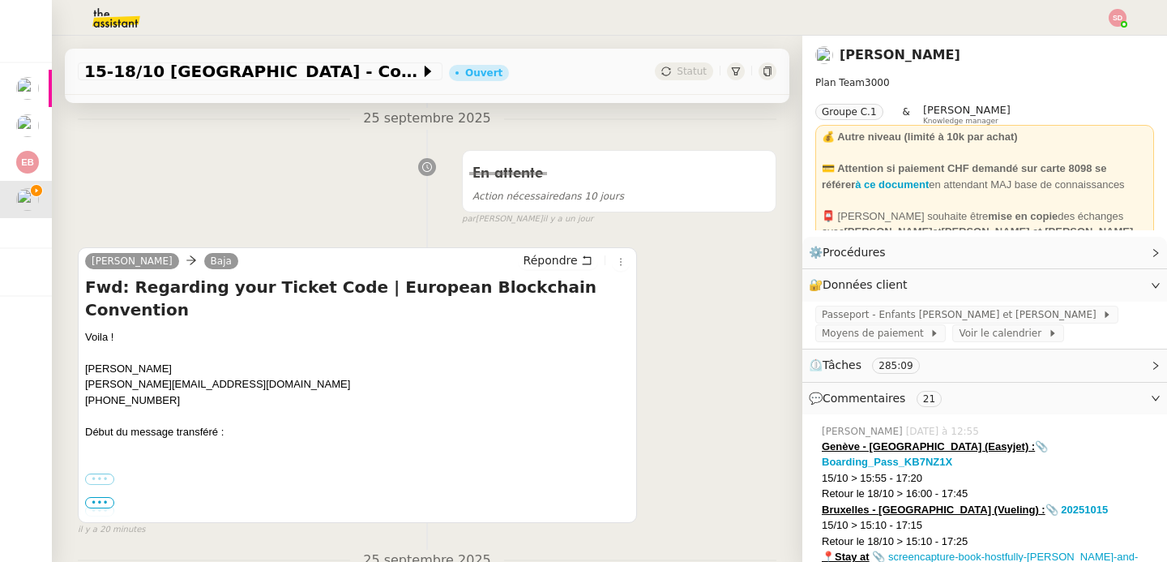
click at [111, 473] on label "•••" at bounding box center [99, 478] width 29 height 11
click at [0, 0] on input "•••" at bounding box center [0, 0] width 0 height 0
click at [106, 505] on span "•••" at bounding box center [99, 502] width 29 height 11
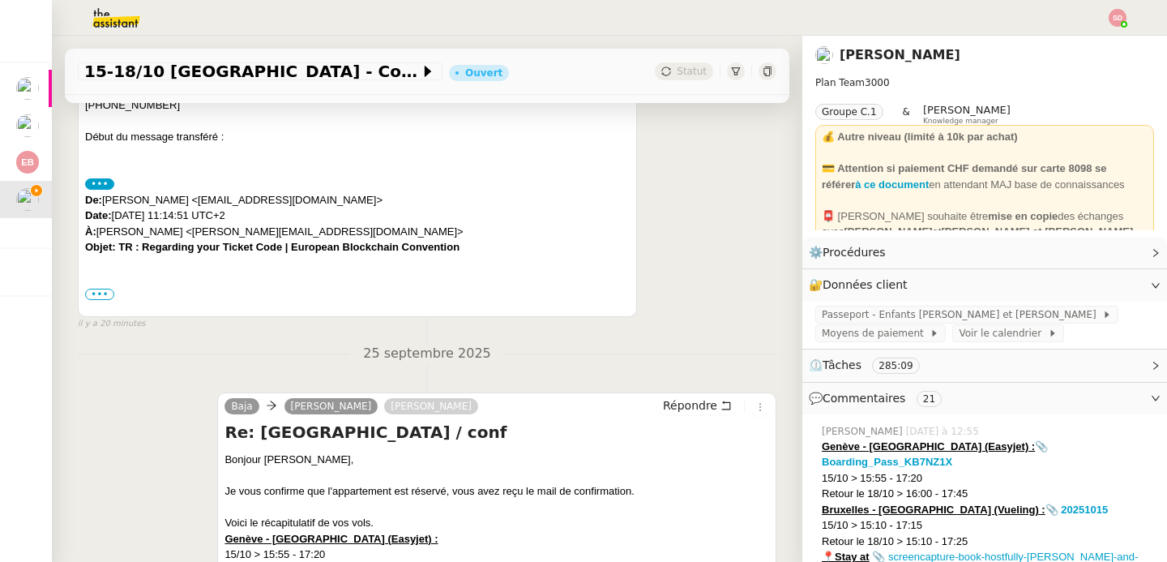
scroll to position [626, 0]
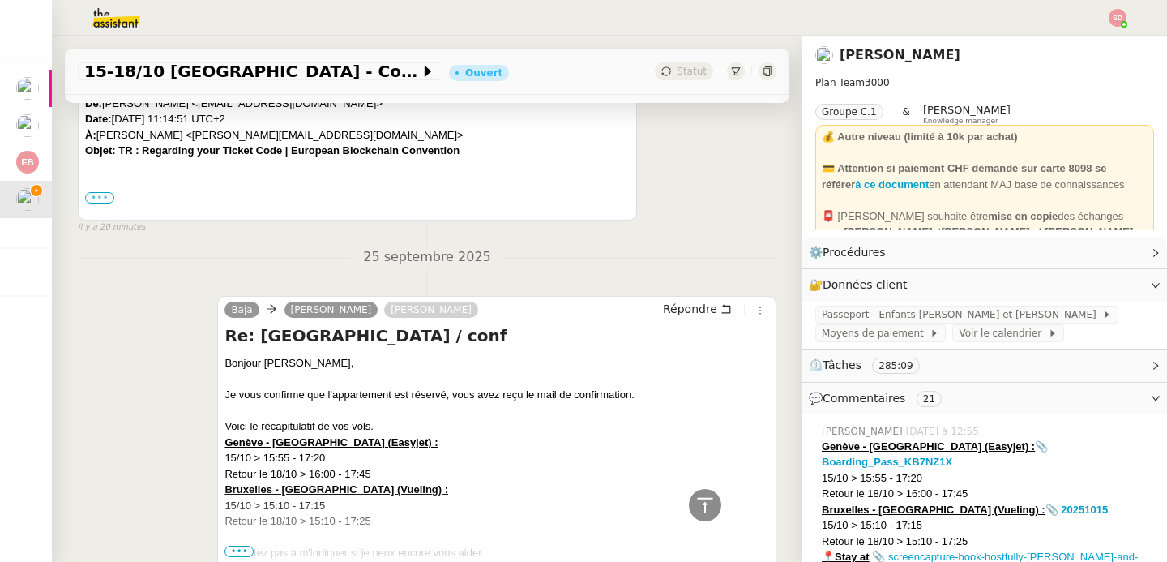
click at [105, 192] on label "•••" at bounding box center [99, 197] width 29 height 11
click at [0, 0] on input "•••" at bounding box center [0, 0] width 0 height 0
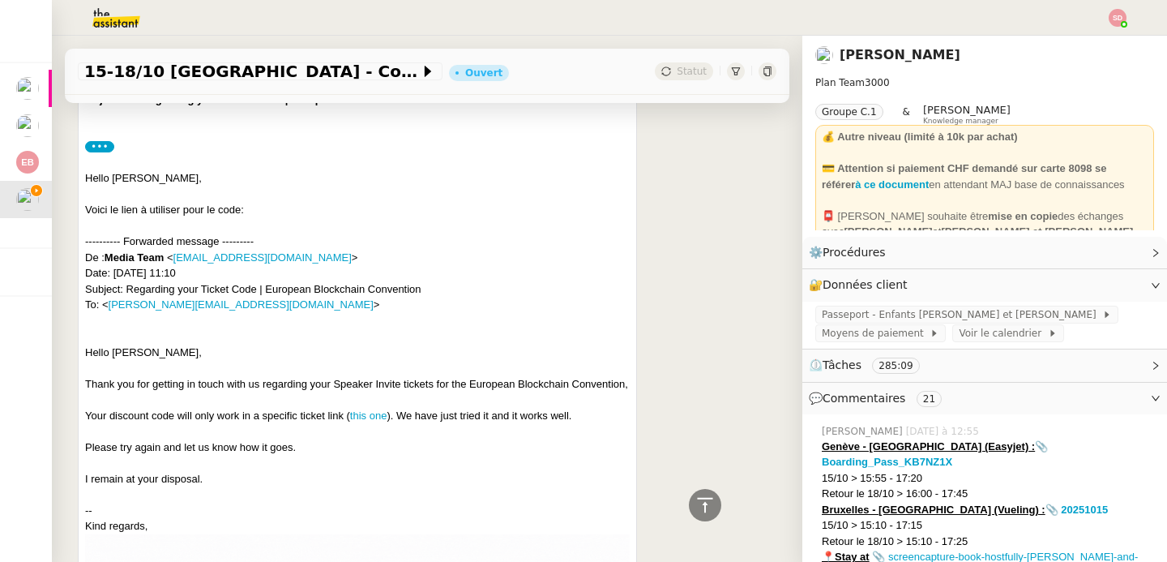
scroll to position [742, 0]
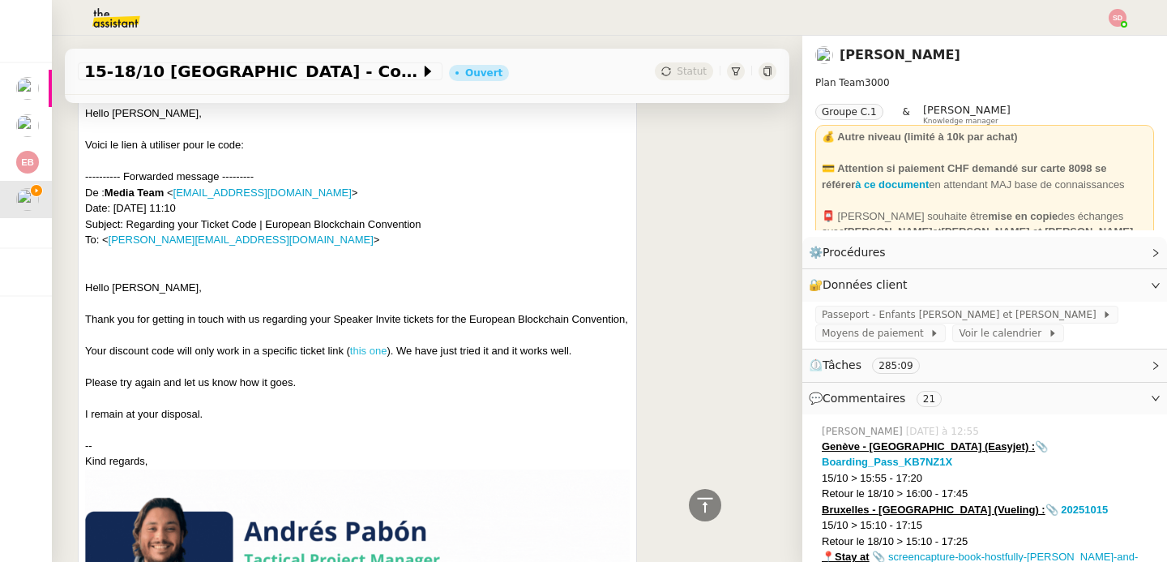
click at [365, 345] on link "this one" at bounding box center [368, 351] width 37 height 12
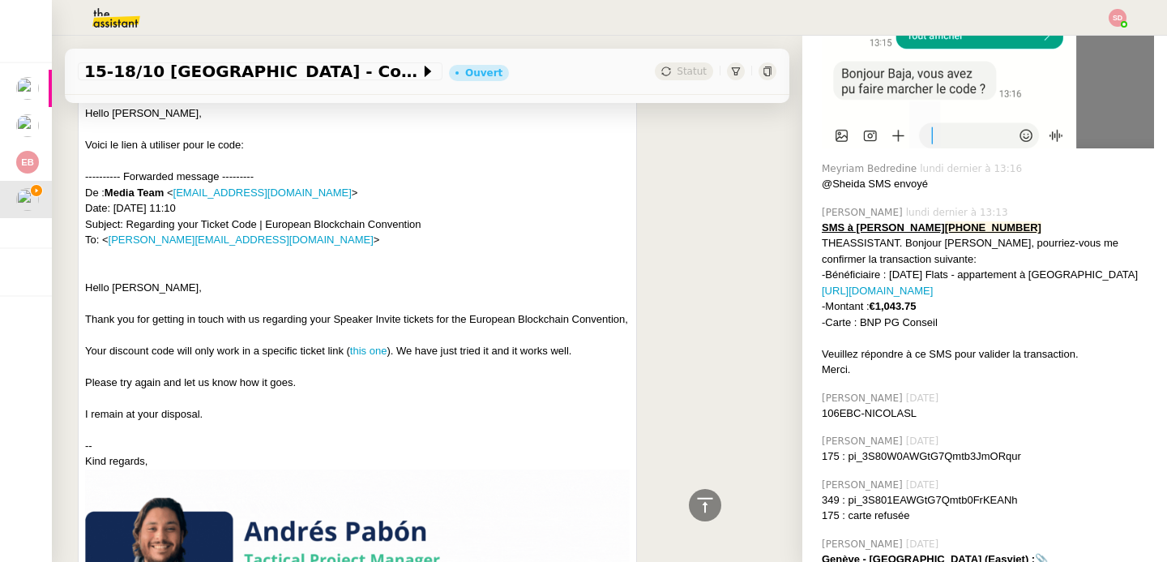
scroll to position [2645, 0]
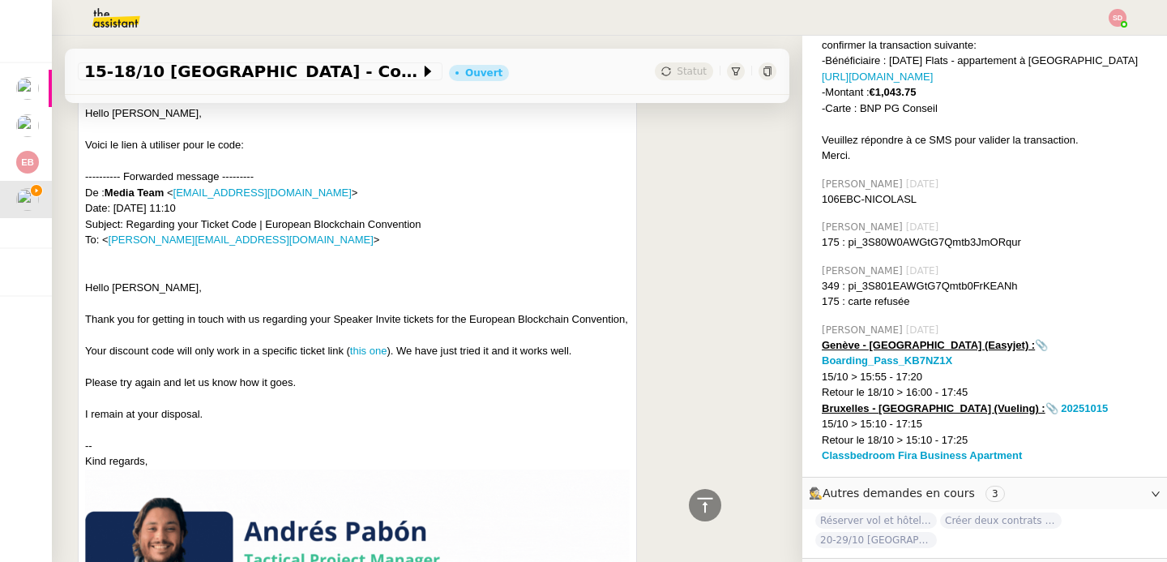
click at [873, 191] on div "106EBC-NICOLASL" at bounding box center [988, 199] width 332 height 16
copy nz-comment "106EBC-NICOLASL"
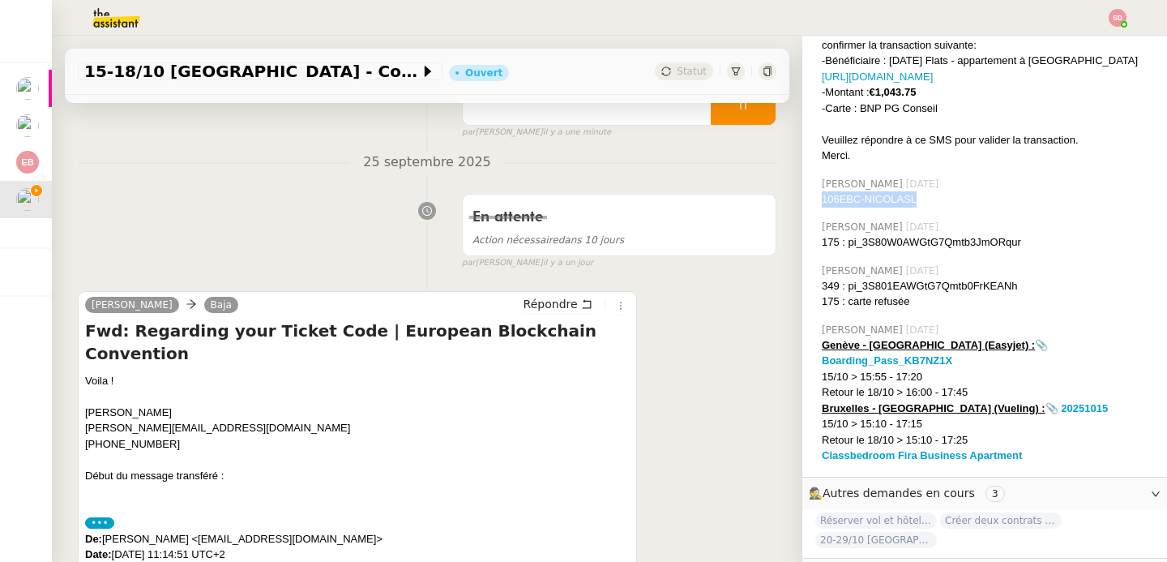
scroll to position [187, 0]
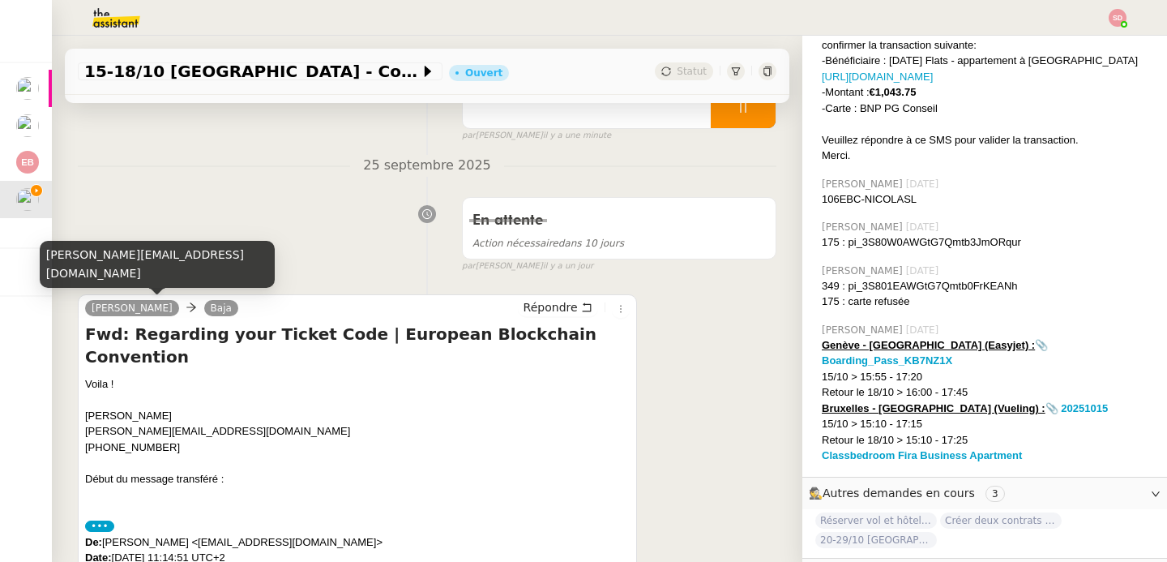
click at [152, 275] on div "laurene.gauthier.lgci@gmail.com" at bounding box center [157, 265] width 235 height 48
copy div "laurene.gauthier.lgci@gmail.com"
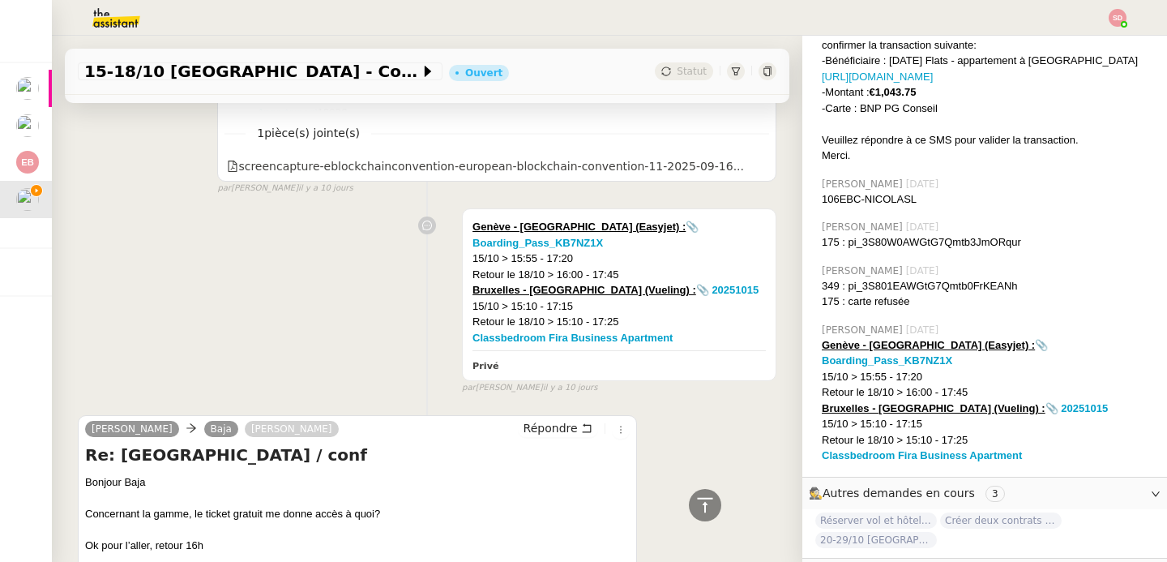
scroll to position [15935, 0]
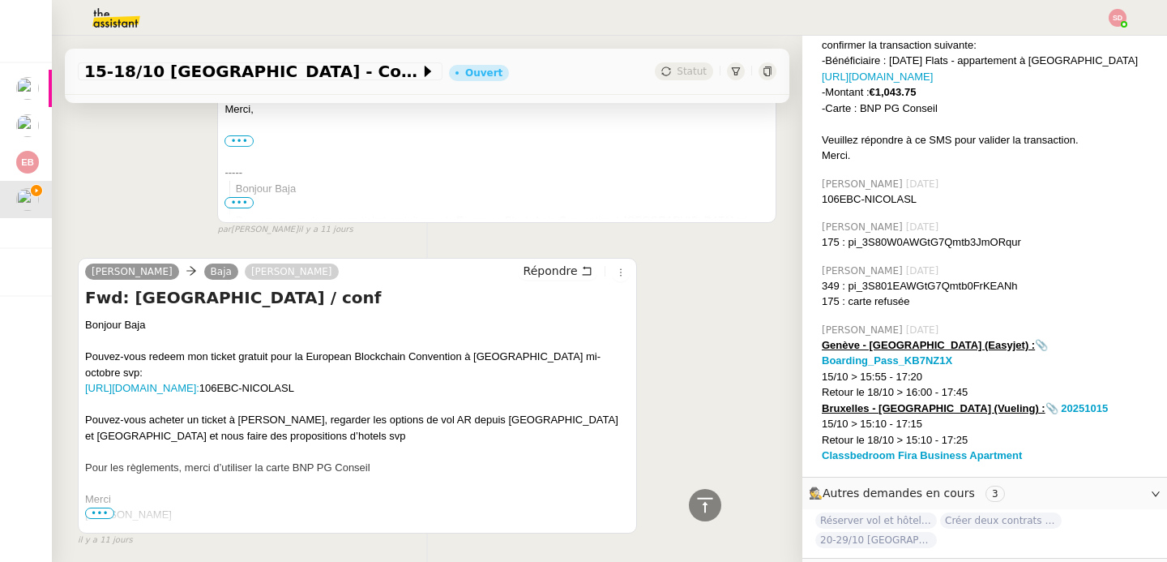
click at [104, 508] on span "•••" at bounding box center [99, 513] width 29 height 11
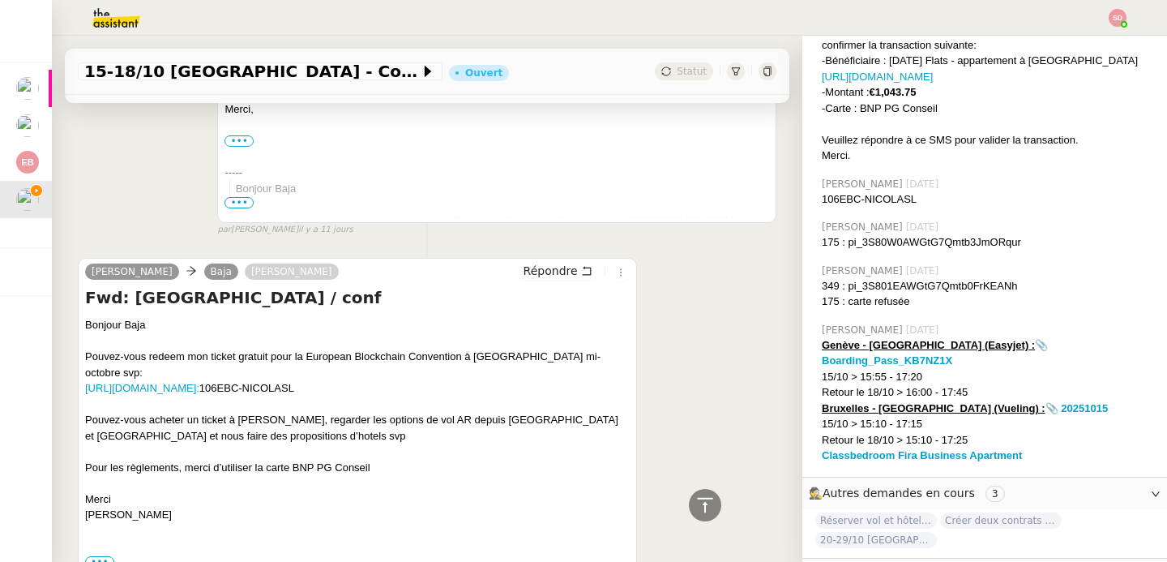
click at [97, 554] on div "••• Début du message réexpédié : De: Nicolas Louvet < nicolas@coinhouse.com > O…" at bounding box center [357, 562] width 545 height 16
click at [96, 556] on label "•••" at bounding box center [99, 561] width 29 height 11
click at [0, 0] on input "•••" at bounding box center [0, 0] width 0 height 0
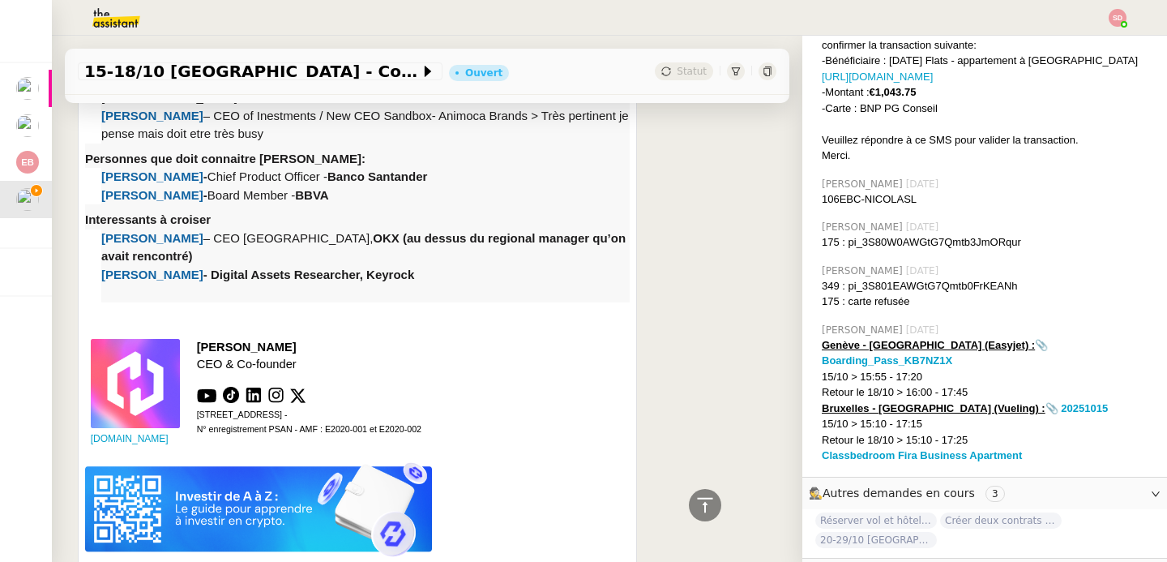
scroll to position [16879, 0]
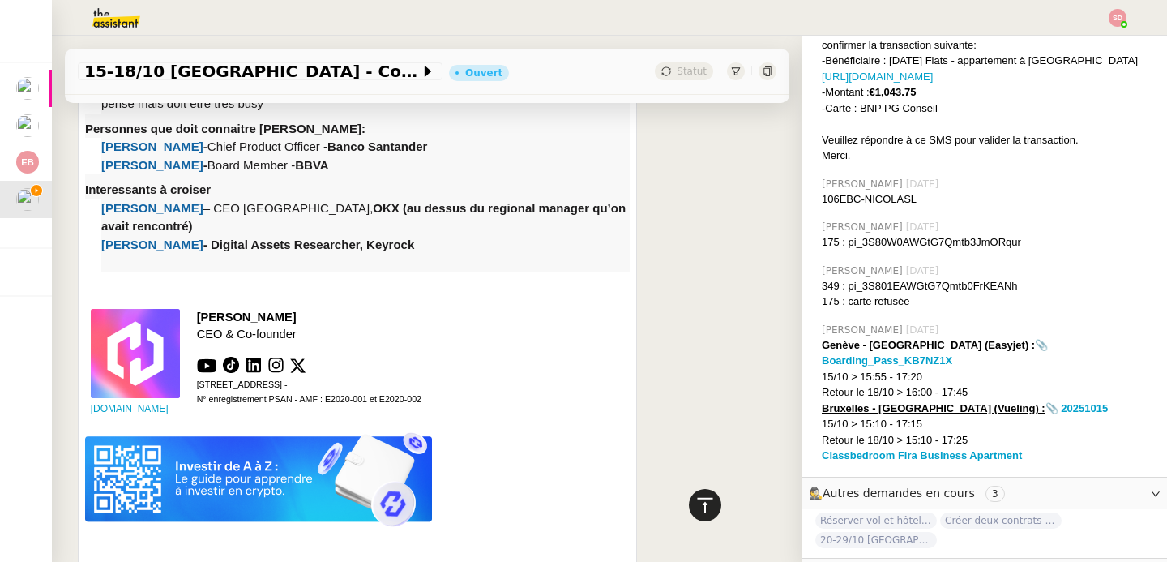
click at [706, 510] on div at bounding box center [705, 505] width 32 height 32
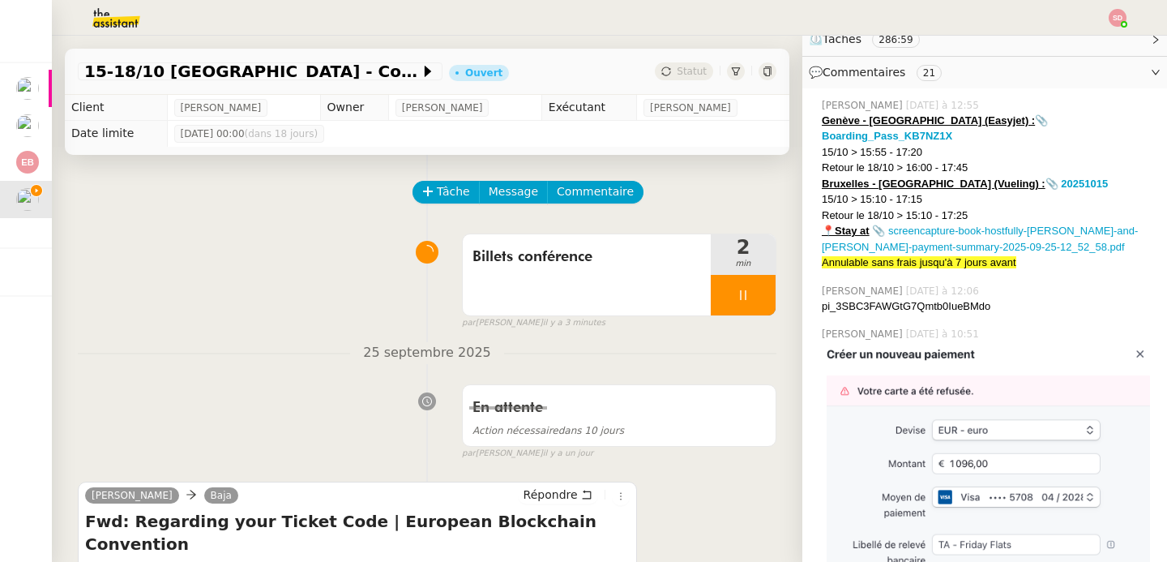
scroll to position [0, 0]
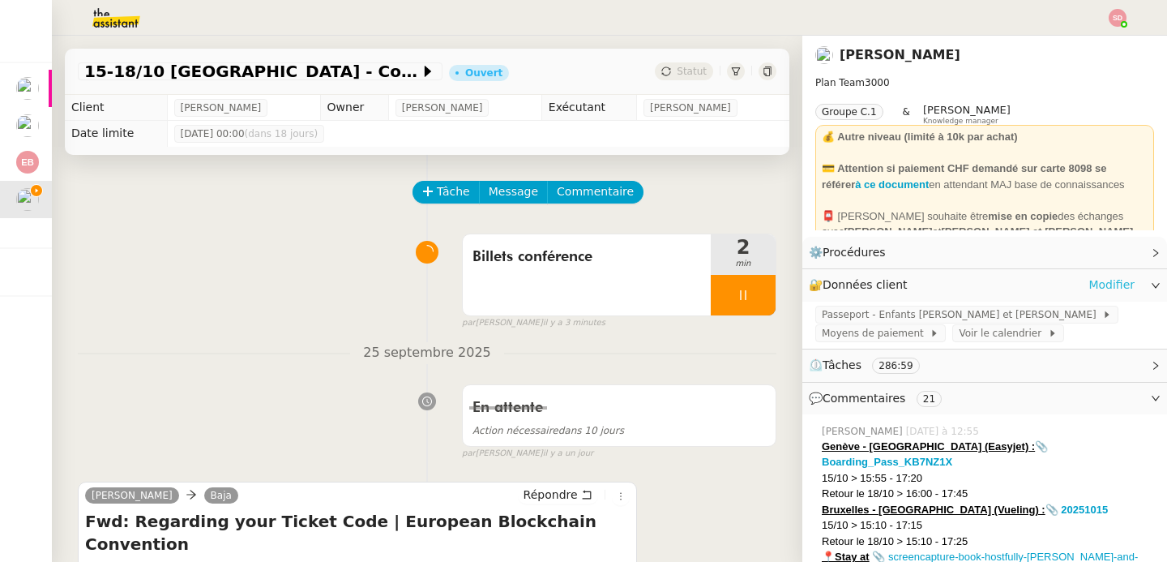
click at [1095, 280] on link "Modifier" at bounding box center [1112, 285] width 46 height 19
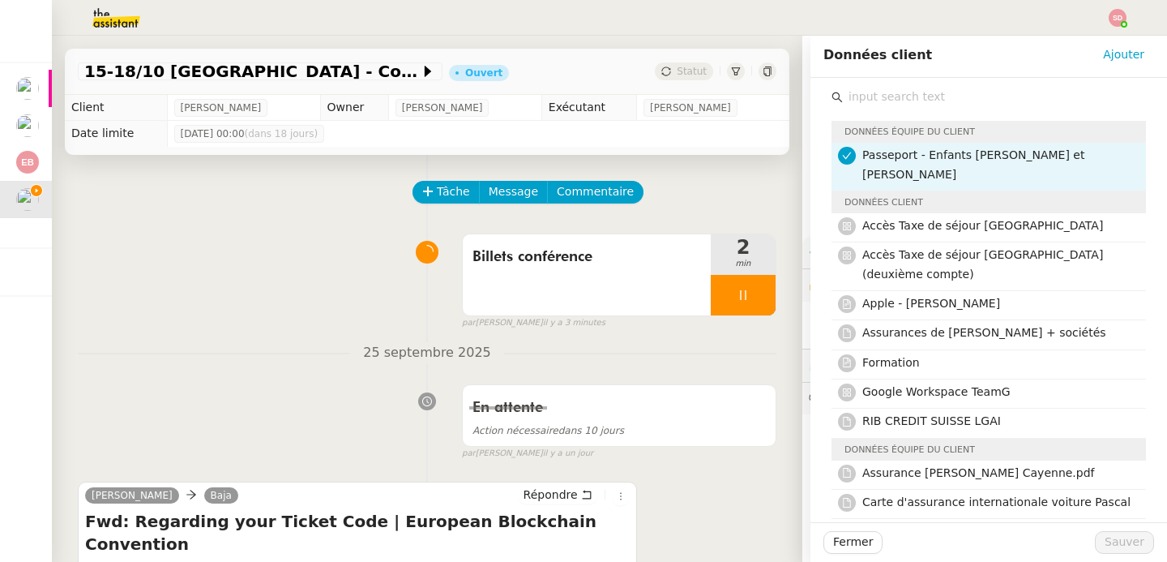
click at [861, 86] on input "text" at bounding box center [994, 97] width 303 height 22
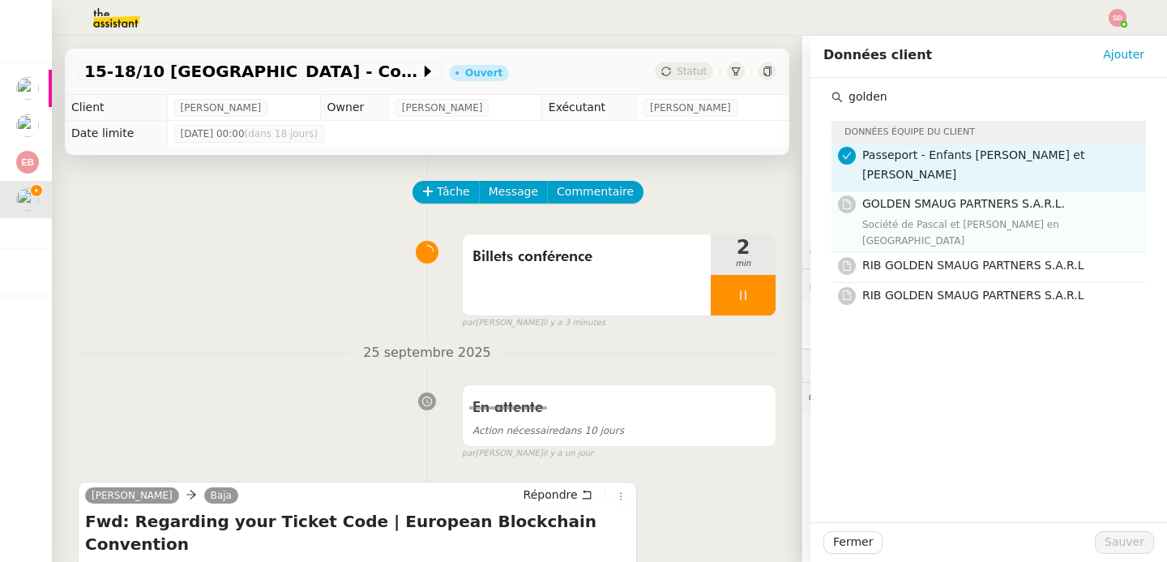
type input "golden"
click at [1025, 216] on div "Société de Pascal et Laurene en Suisse" at bounding box center [1000, 232] width 274 height 32
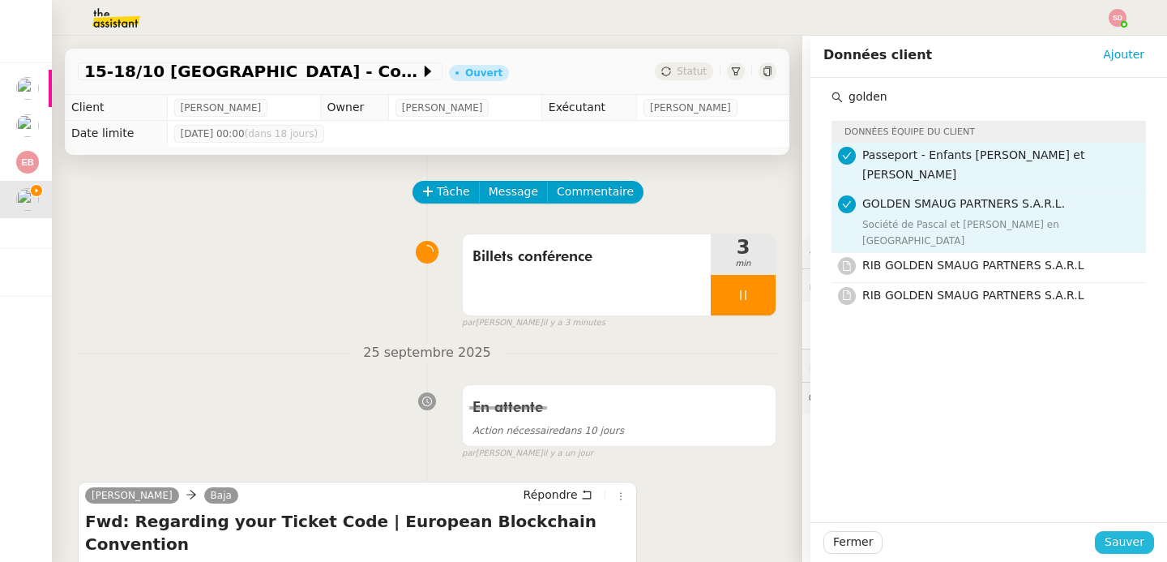
click at [1129, 535] on span "Sauver" at bounding box center [1125, 542] width 40 height 19
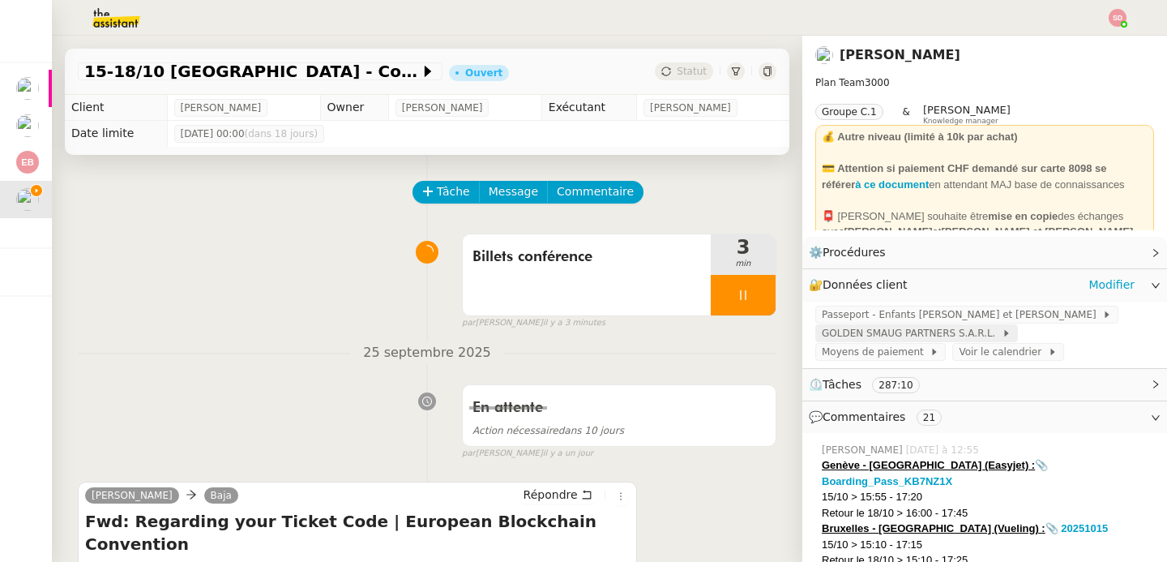
click at [877, 331] on span "GOLDEN SMAUG PARTNERS S.A.R.L." at bounding box center [912, 333] width 180 height 16
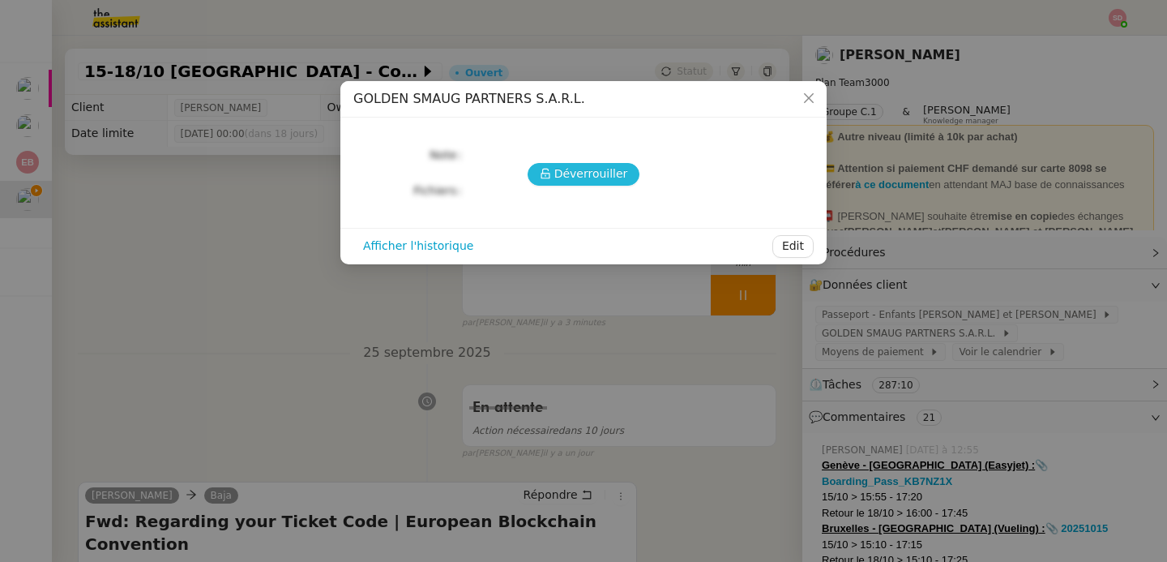
click at [559, 178] on span "Déverrouiller" at bounding box center [592, 174] width 74 height 19
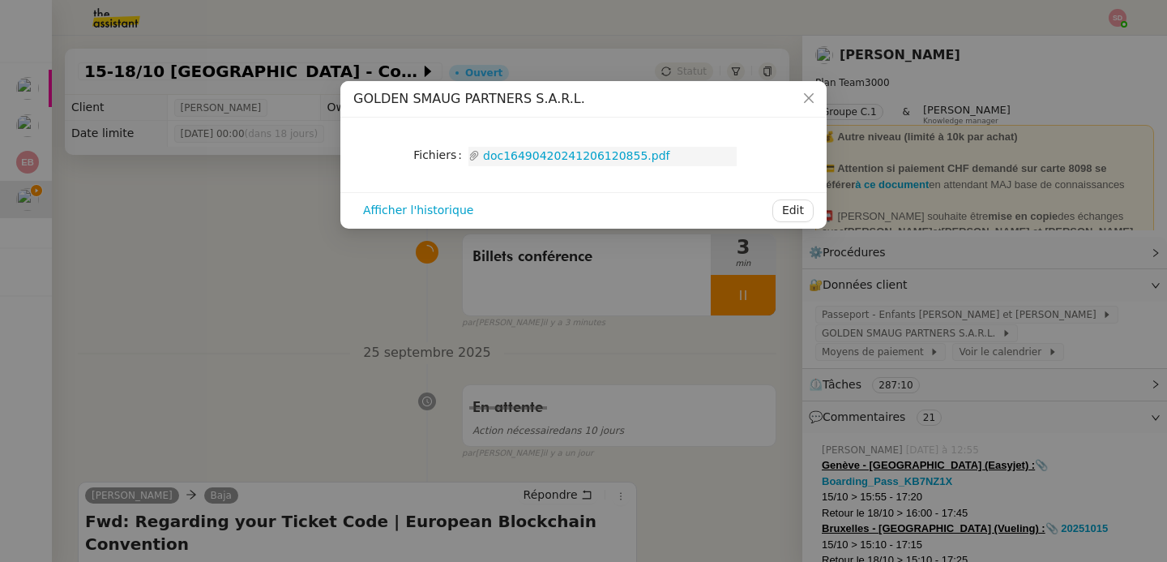
click at [571, 161] on link "doc16490420241206120855.pdf" at bounding box center [608, 156] width 257 height 19
click at [207, 319] on nz-modal-container "GOLDEN SMAUG PARTNERS S.A.R.L. Fichiers Upload doc16490420241206120855.pdf Affi…" at bounding box center [583, 281] width 1167 height 562
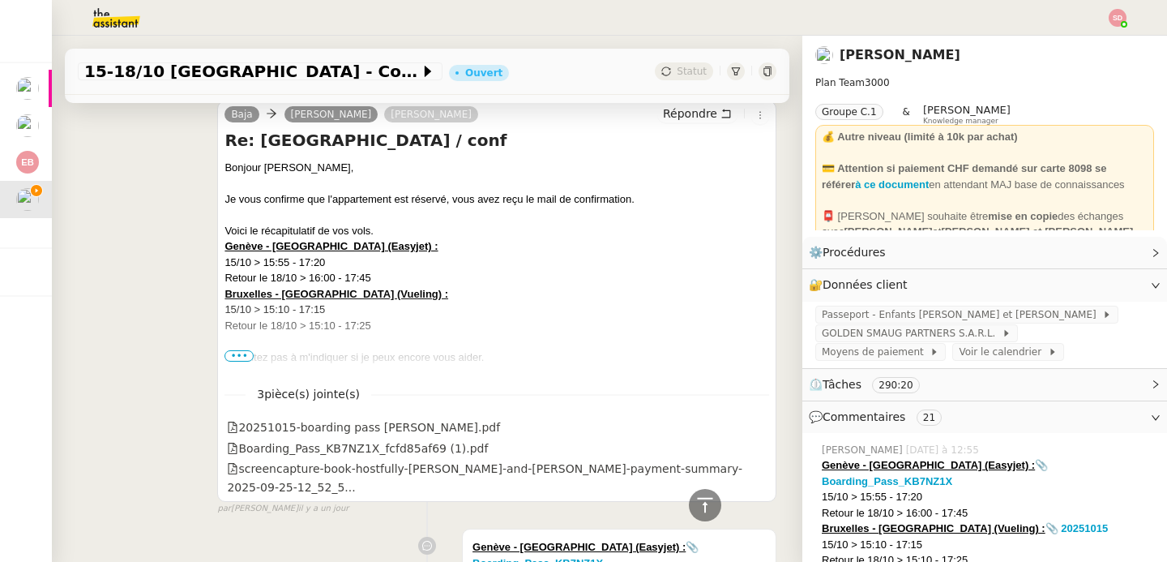
scroll to position [1548, 0]
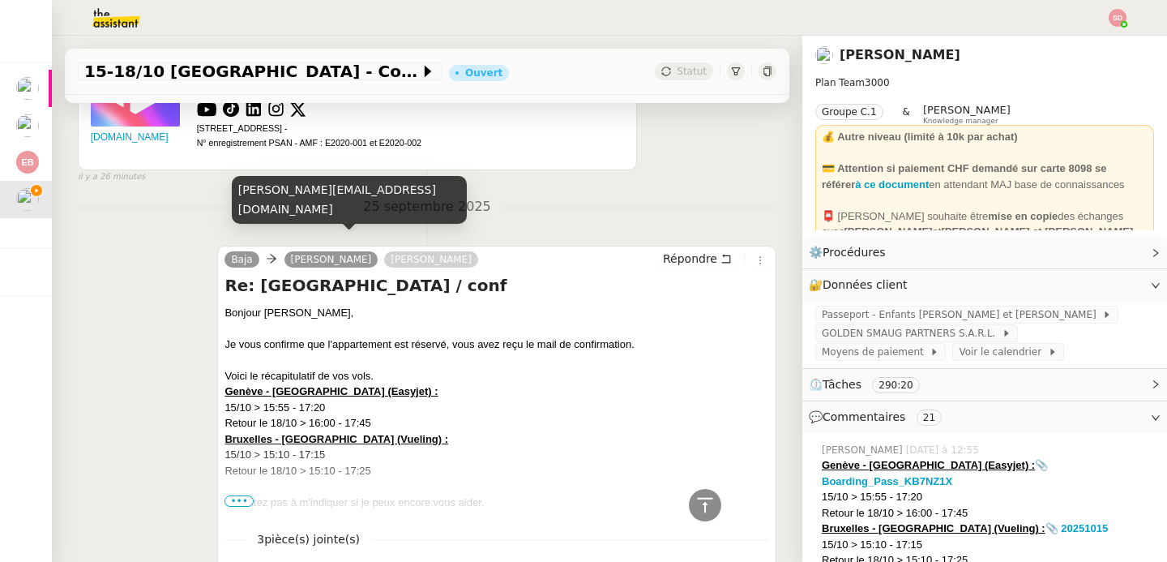
click at [326, 216] on div "laurene.gauthier.lgci@gmail.com" at bounding box center [349, 200] width 235 height 48
copy div "laurene.gauthier.lgci@gmail.com"
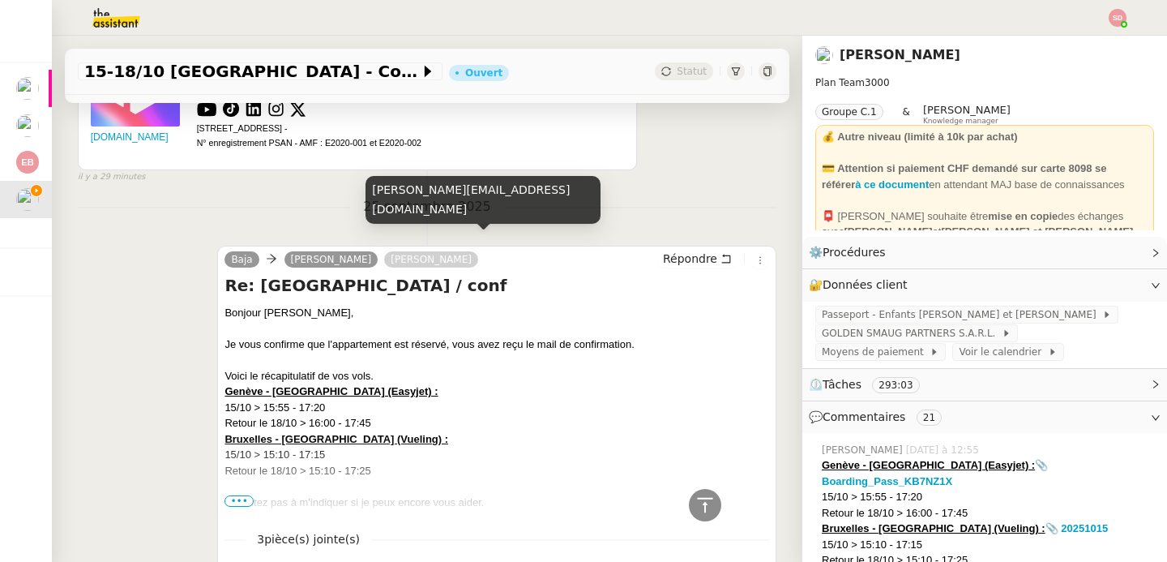
click at [431, 213] on div "raphael@teamg.ch" at bounding box center [483, 200] width 235 height 48
copy div "raphael@teamg.ch"
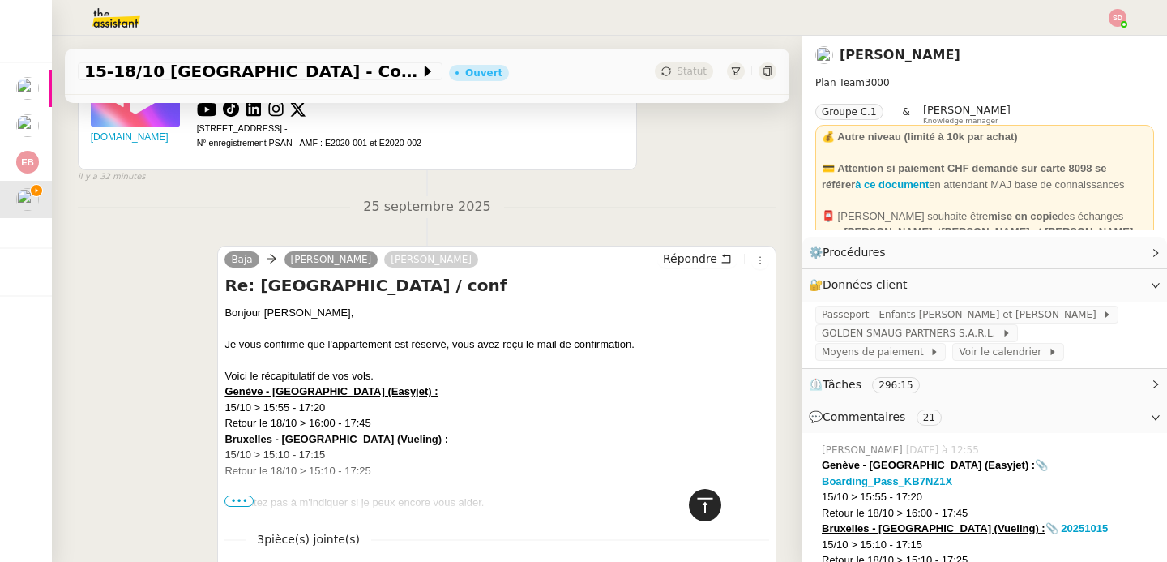
click at [697, 499] on icon at bounding box center [704, 504] width 15 height 15
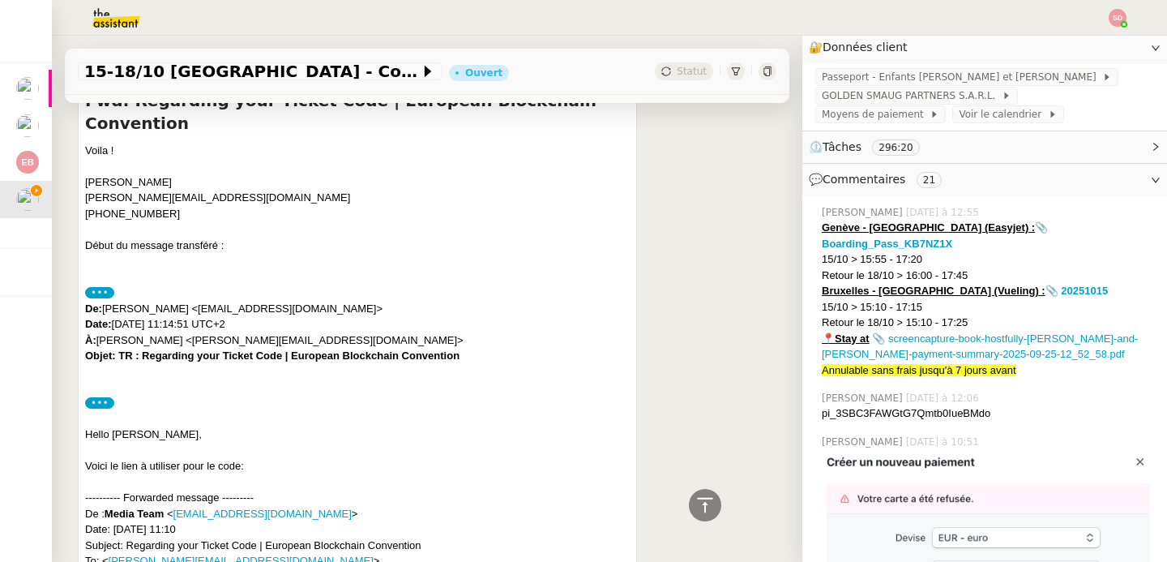
scroll to position [424, 0]
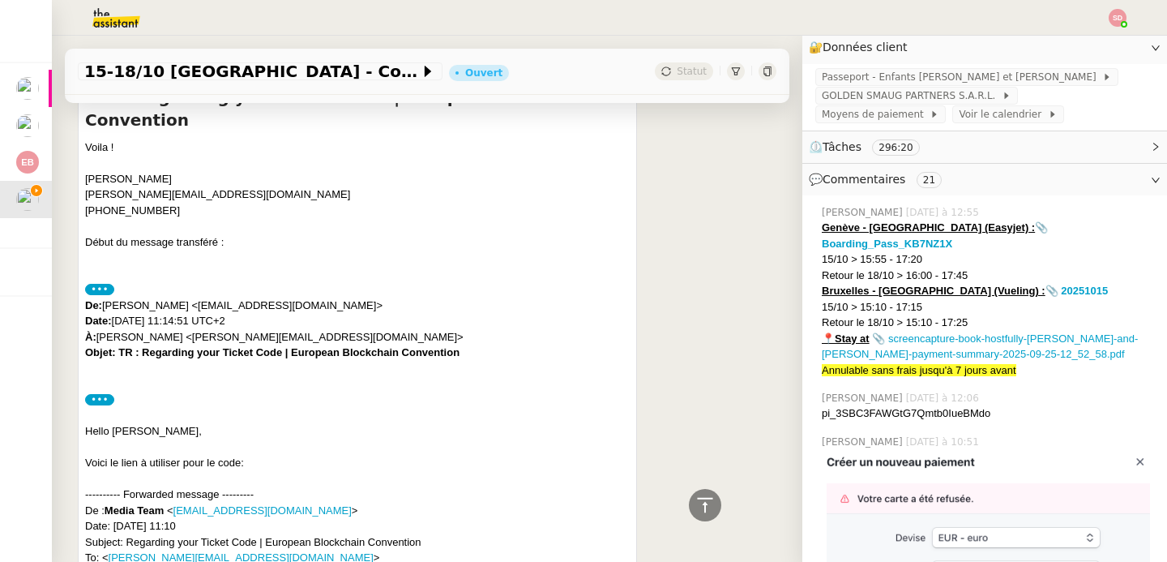
click at [96, 394] on label "•••" at bounding box center [99, 399] width 29 height 11
click at [0, 0] on input "•••" at bounding box center [0, 0] width 0 height 0
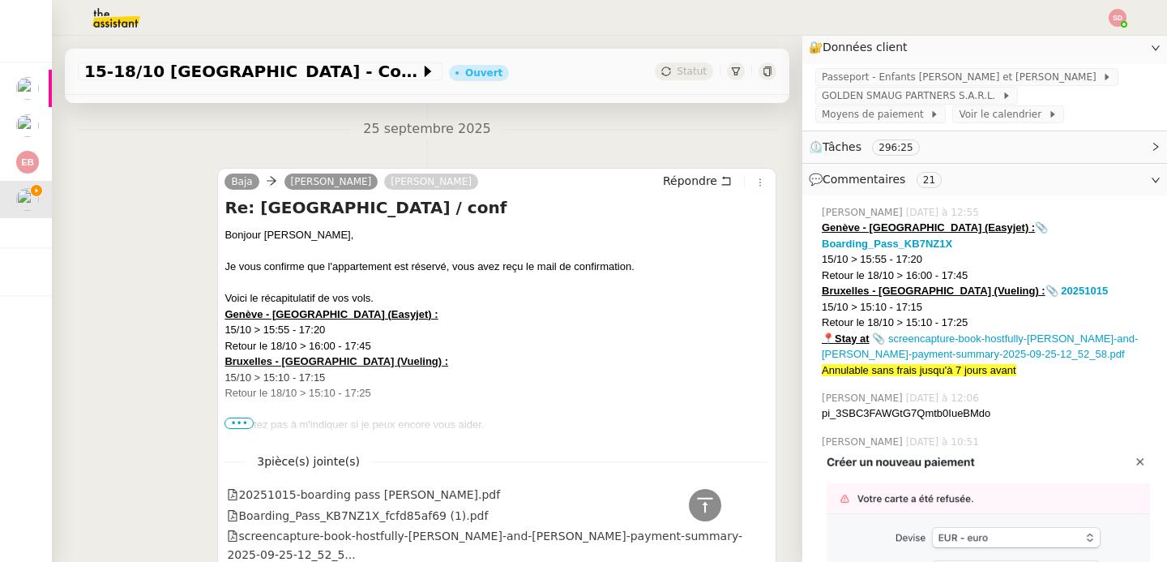
scroll to position [825, 0]
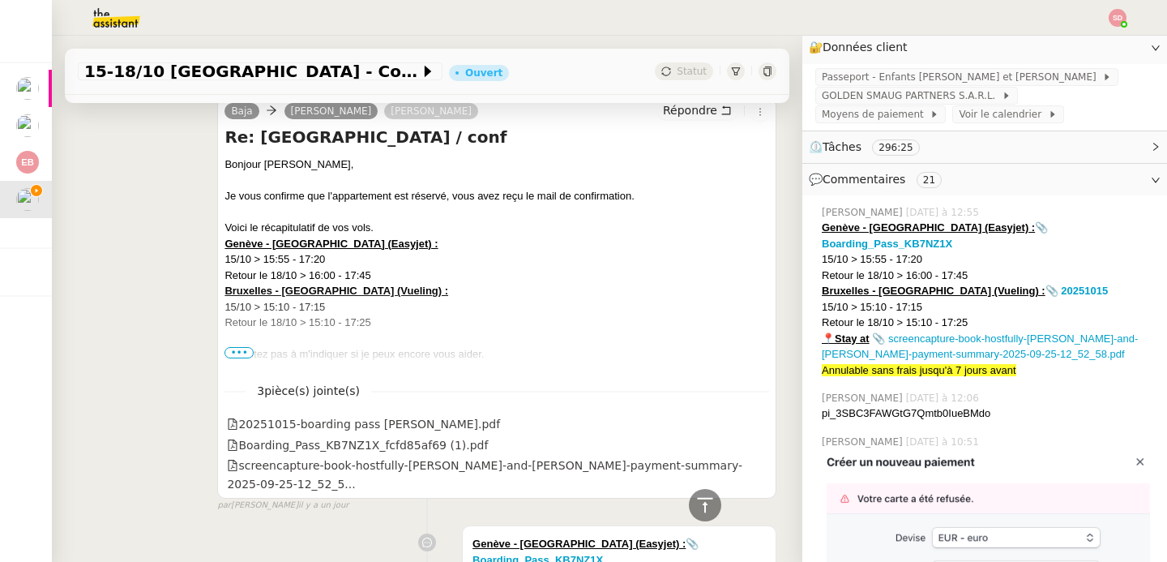
click at [243, 347] on span "•••" at bounding box center [239, 352] width 29 height 11
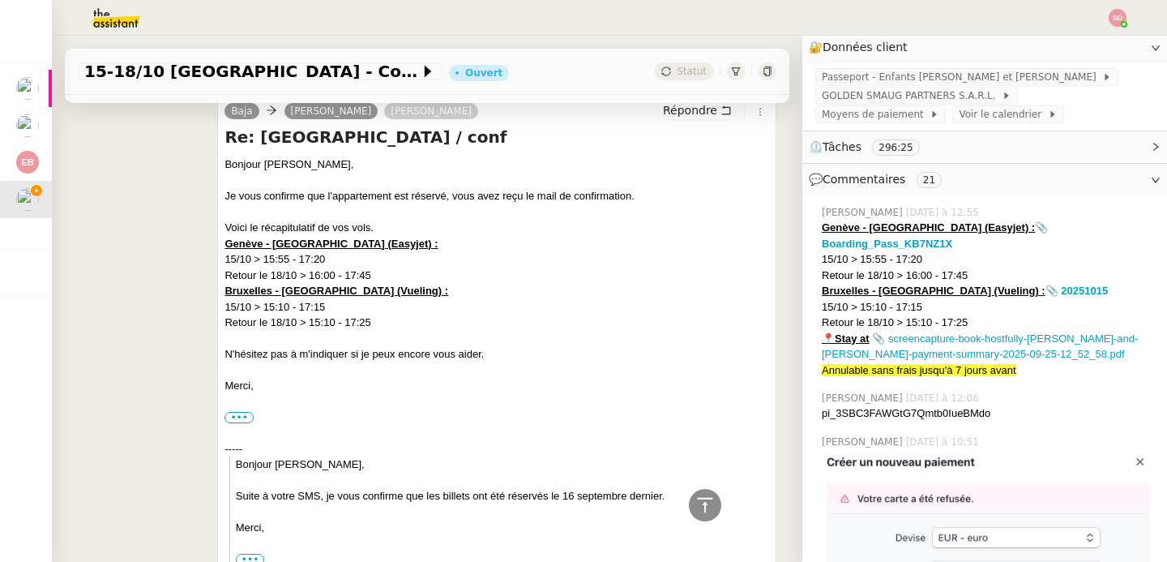
scroll to position [0, 0]
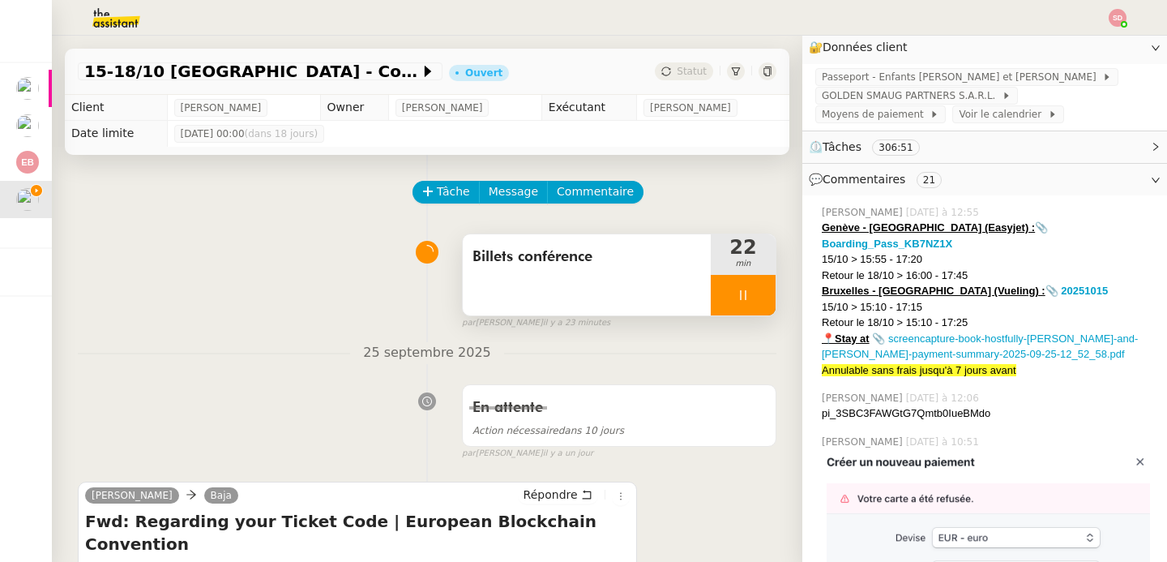
click at [723, 302] on div at bounding box center [743, 295] width 65 height 41
click at [743, 302] on button at bounding box center [759, 295] width 32 height 41
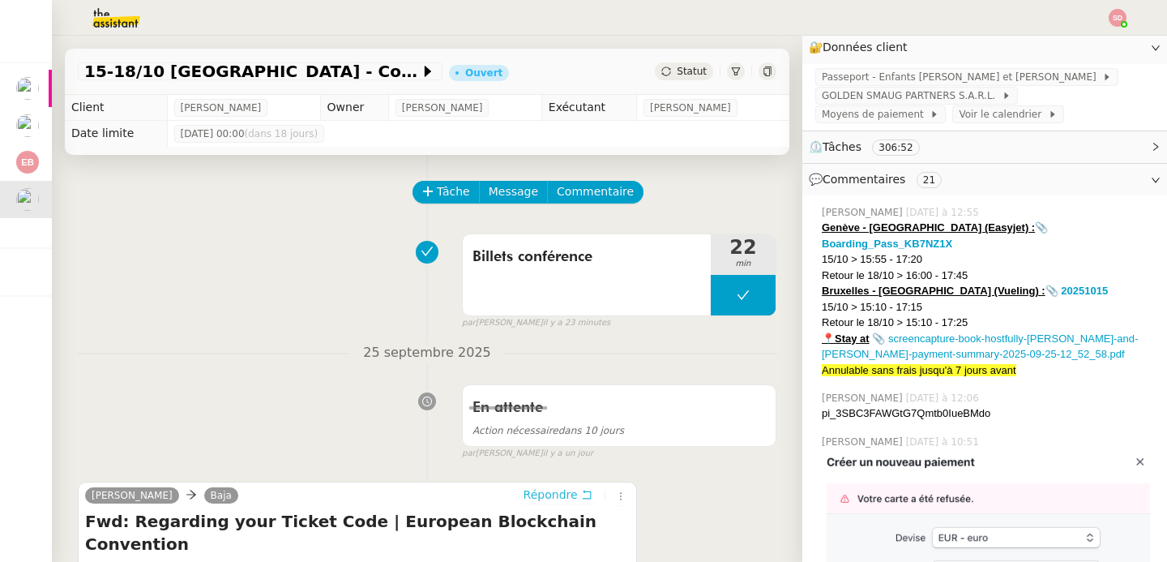
click at [546, 488] on span "Répondre" at bounding box center [551, 494] width 54 height 16
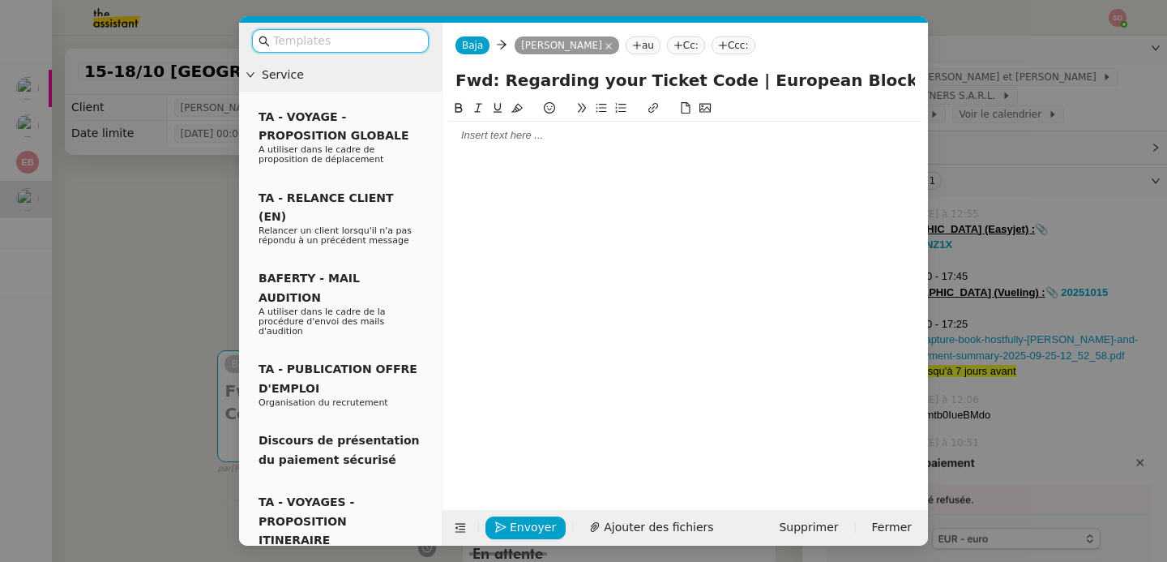
click at [478, 137] on div at bounding box center [685, 135] width 473 height 15
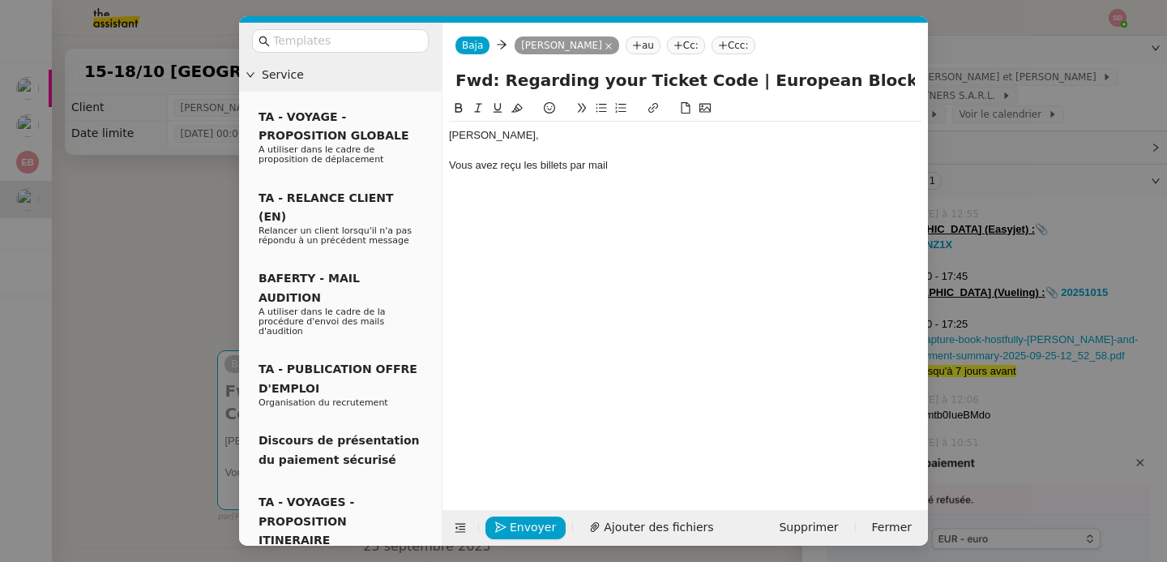
click at [536, 169] on div "Vous avez reçu les billets par mail" at bounding box center [685, 165] width 473 height 15
click at [667, 166] on div "Vous avez reçu les deux billets par mail" at bounding box center [685, 165] width 473 height 15
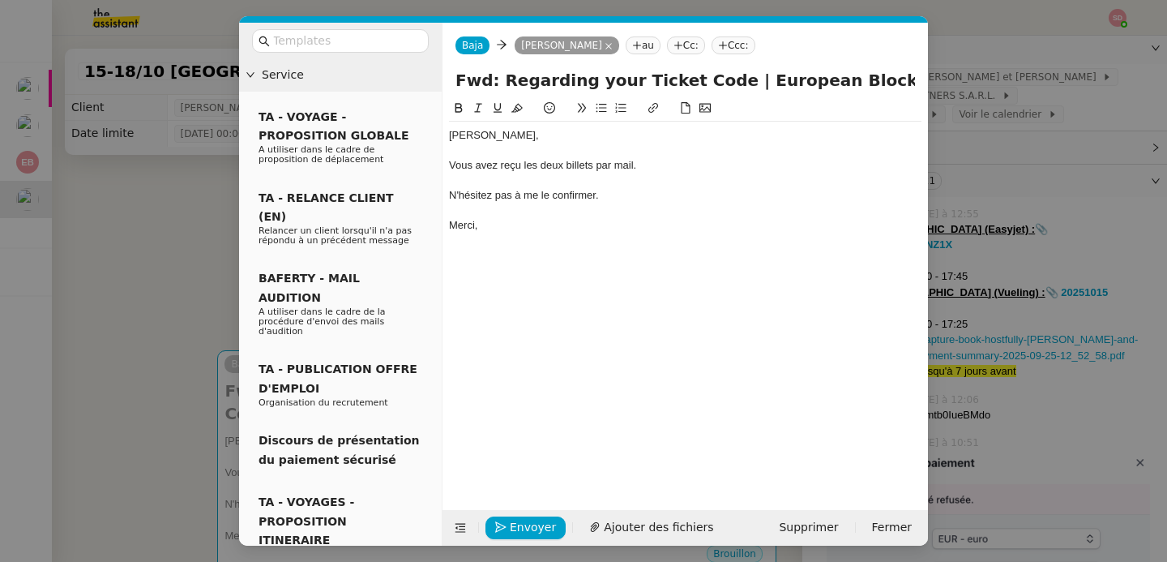
click at [691, 51] on nz-tag "Cc:" at bounding box center [686, 45] width 38 height 18
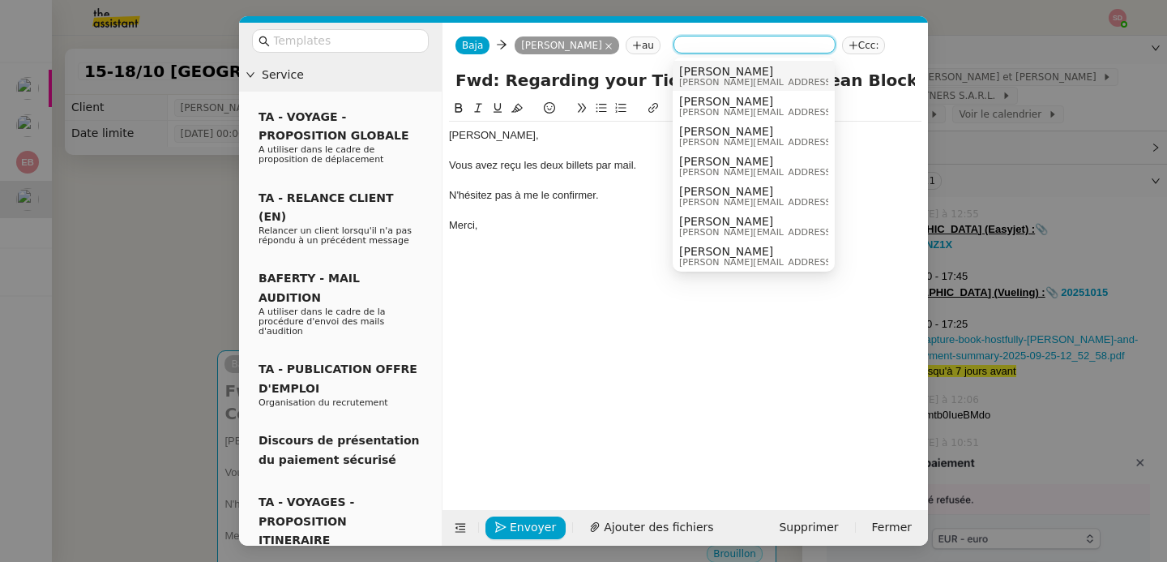
click at [725, 73] on span "Raphael Gauthier" at bounding box center [794, 71] width 230 height 13
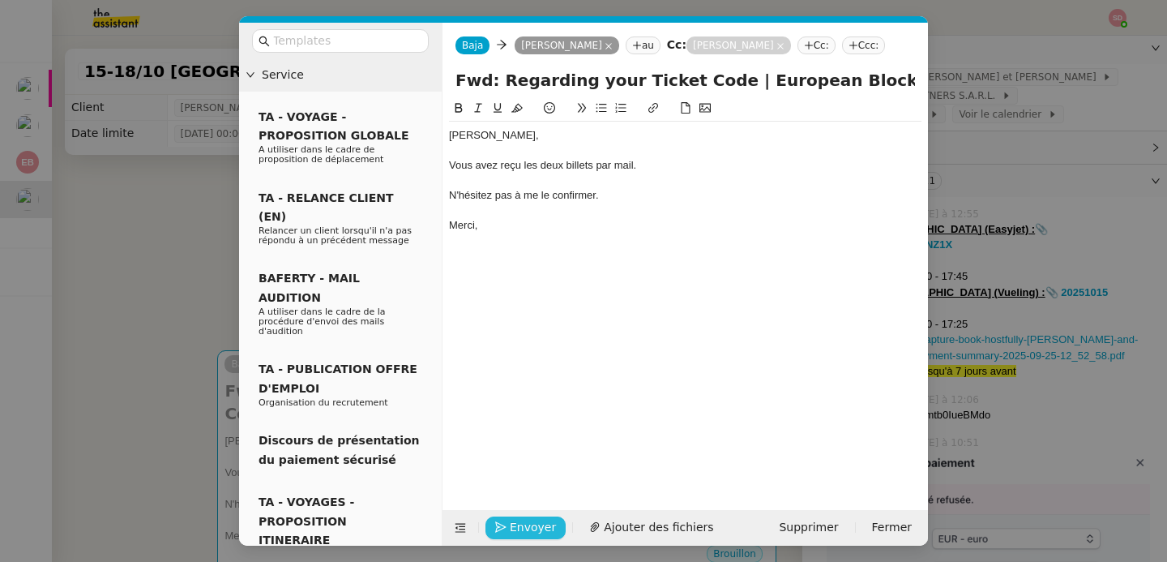
click at [522, 529] on span "Envoyer" at bounding box center [533, 527] width 46 height 19
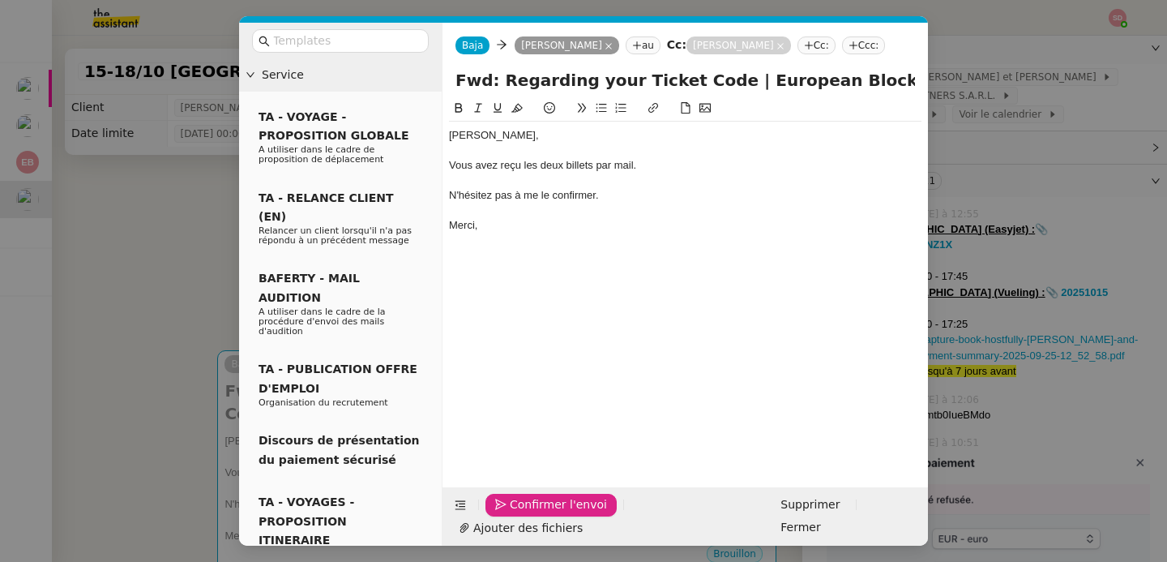
click at [522, 514] on span "Confirmer l'envoi" at bounding box center [558, 504] width 97 height 19
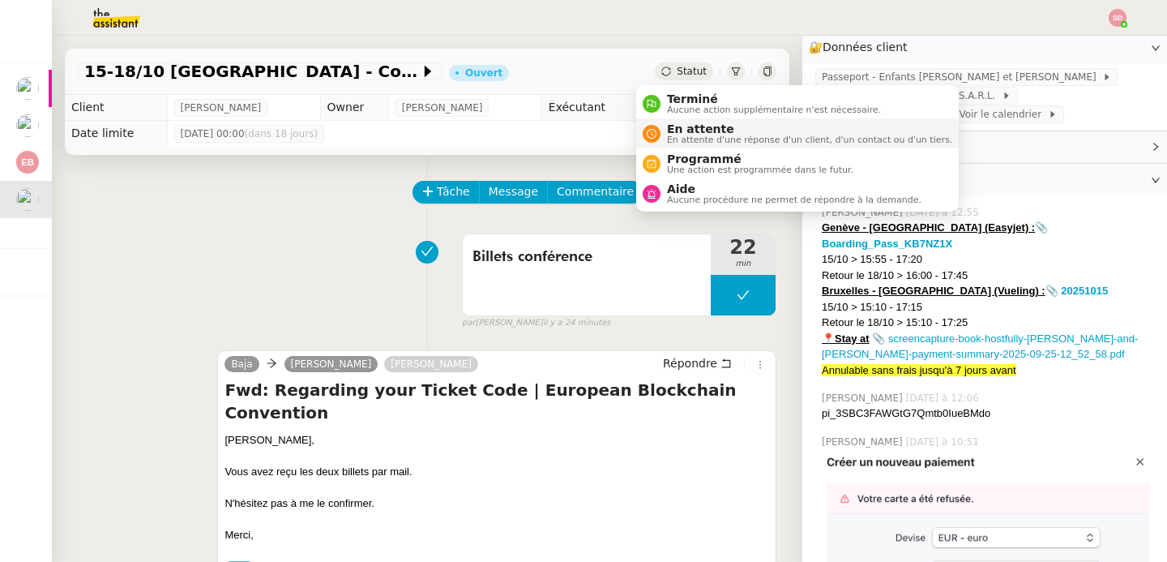
click at [661, 135] on div "En attente En attente d'une réponse d'un client, d'un contact ou d'un tiers." at bounding box center [807, 133] width 292 height 22
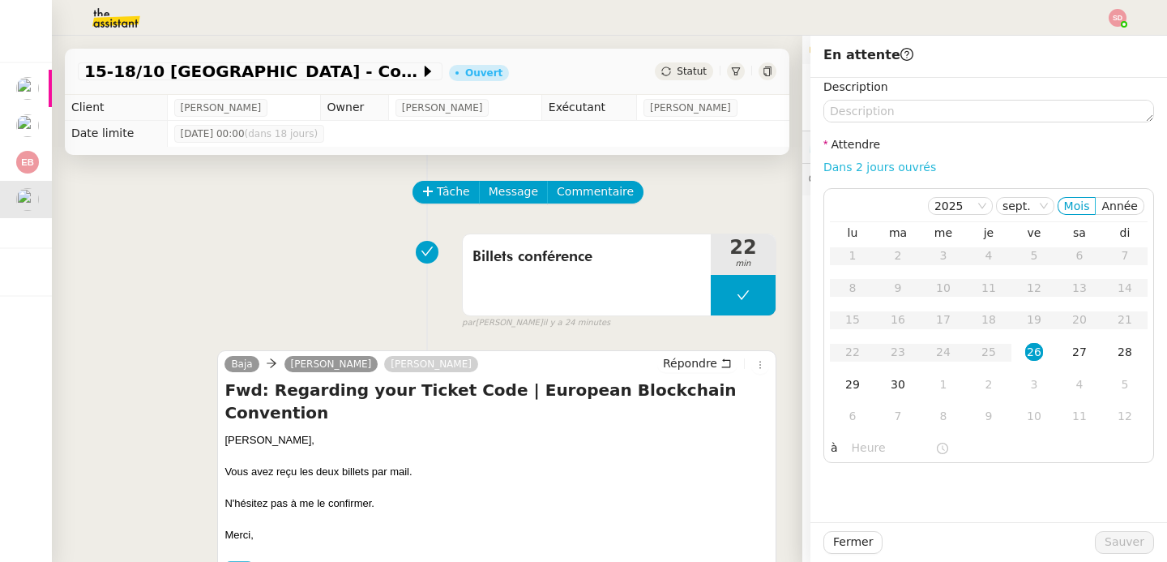
click at [849, 165] on link "Dans 2 jours ouvrés" at bounding box center [880, 167] width 113 height 13
type input "07:00"
click at [844, 414] on div "6" at bounding box center [853, 416] width 18 height 18
click at [1116, 549] on span "Sauver" at bounding box center [1125, 542] width 40 height 19
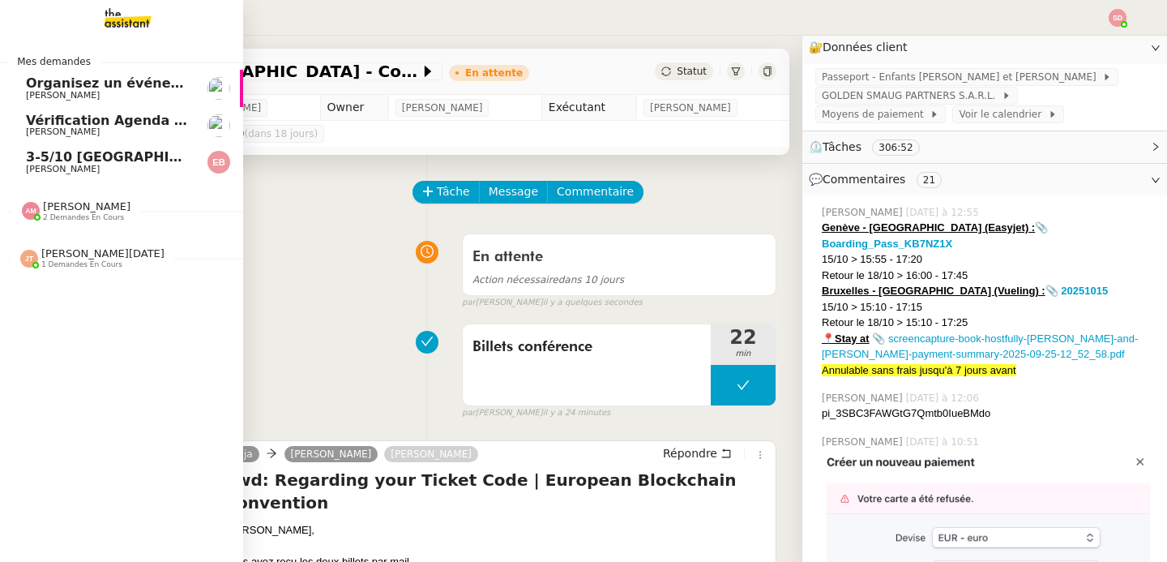
click at [16, 160] on link "3-5/10 Bordeaux - Paris Emilie Bornancin" at bounding box center [121, 161] width 243 height 37
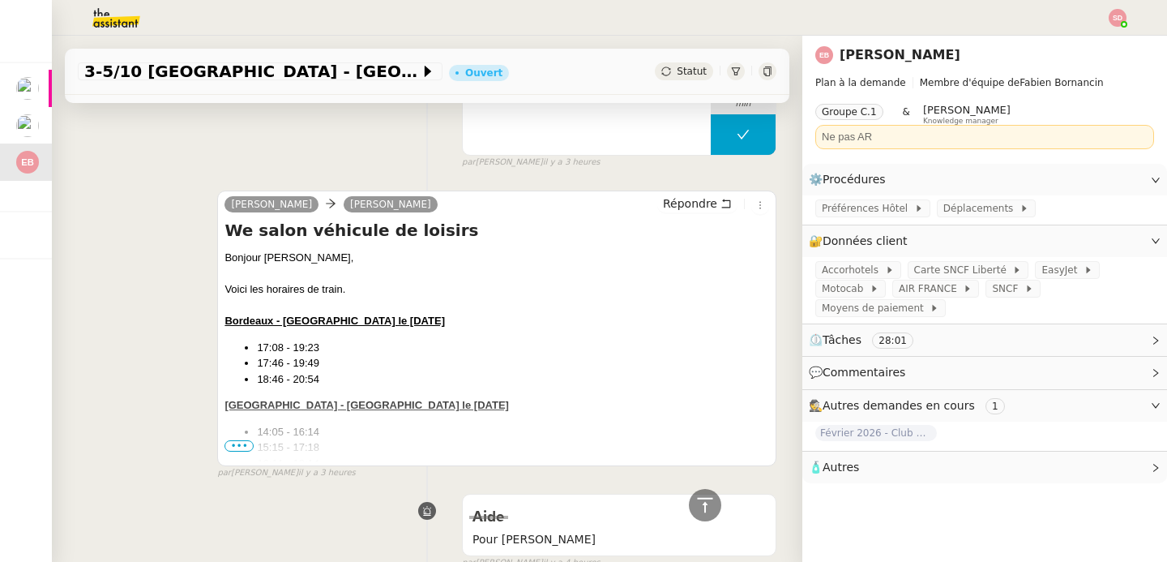
scroll to position [404, 0]
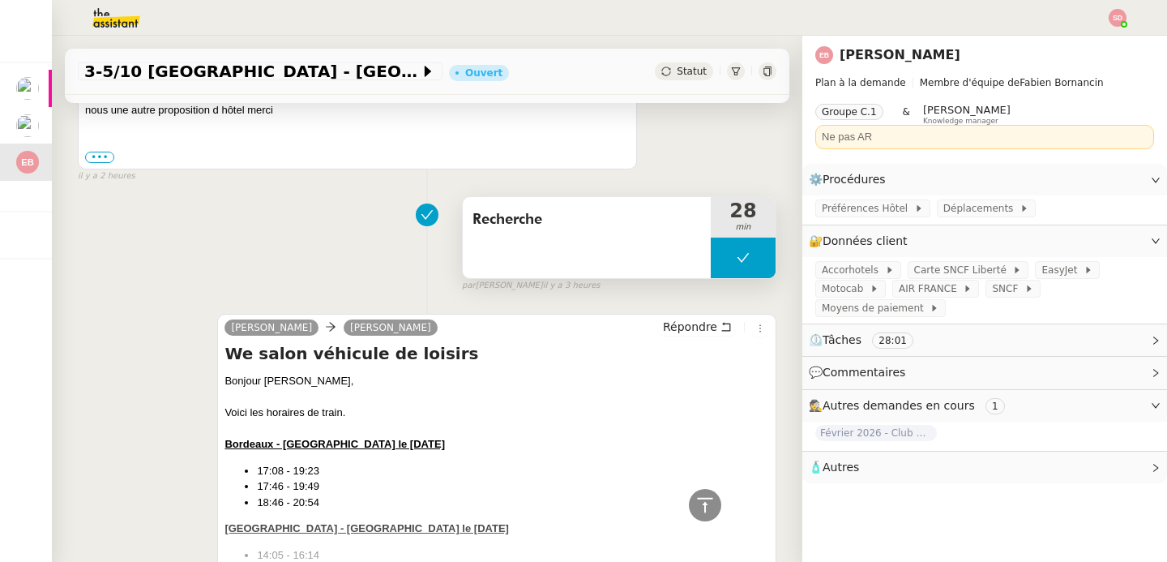
click at [711, 262] on button at bounding box center [743, 258] width 65 height 41
click at [711, 262] on div at bounding box center [727, 258] width 32 height 41
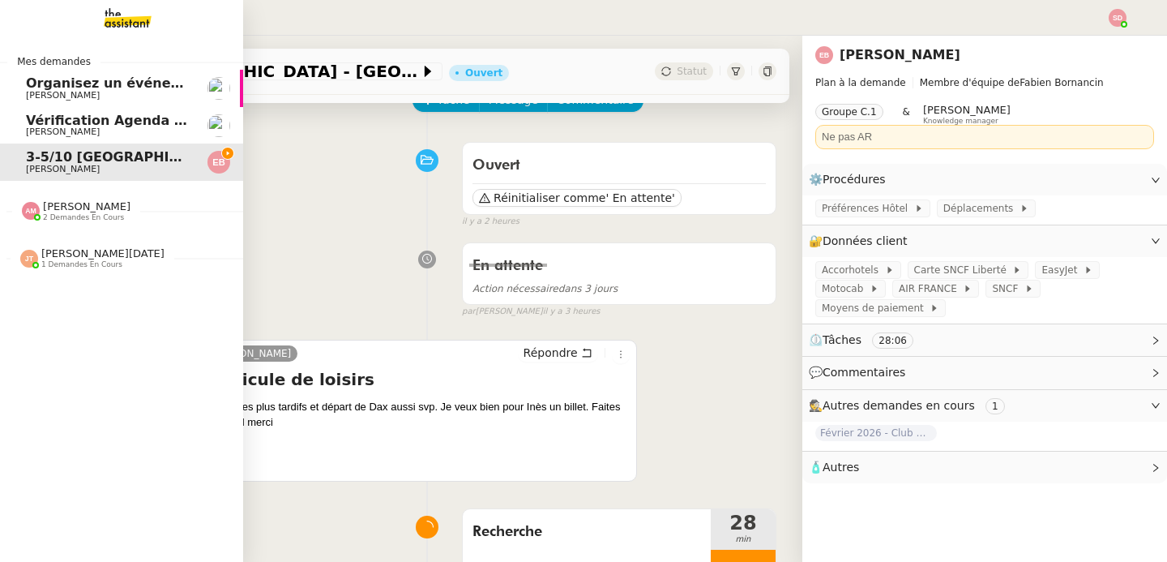
click at [43, 218] on span "2 demandes en cours" at bounding box center [83, 217] width 81 height 9
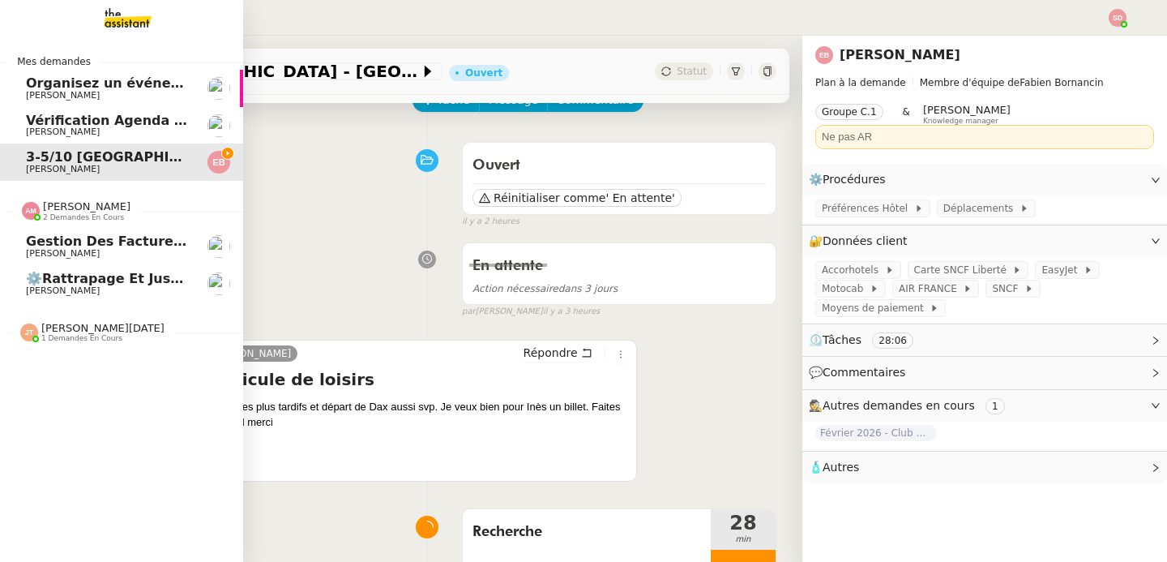
click at [43, 218] on span "2 demandes en cours" at bounding box center [83, 217] width 81 height 9
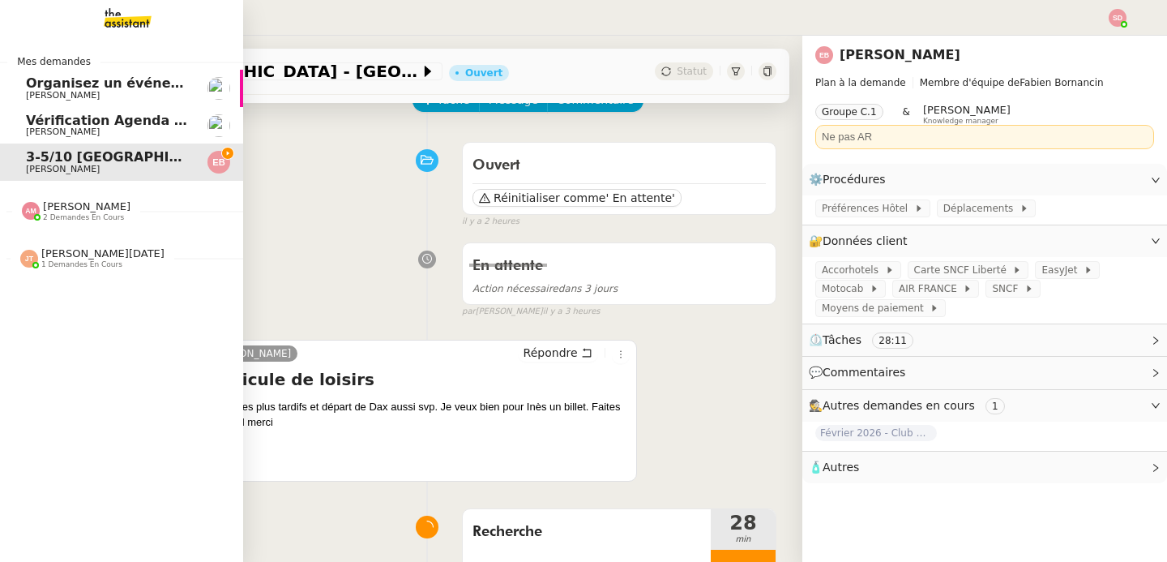
click at [66, 258] on span "[PERSON_NAME][DATE]" at bounding box center [102, 253] width 123 height 12
click at [77, 294] on span "Optimisation" at bounding box center [73, 288] width 94 height 15
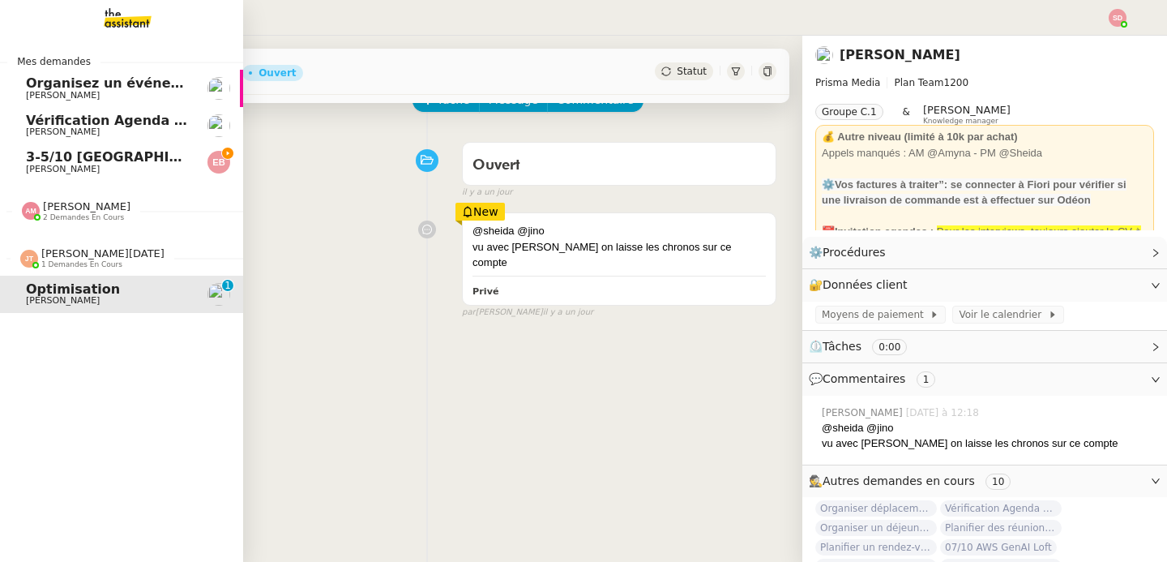
click at [89, 165] on span "[PERSON_NAME]" at bounding box center [108, 170] width 164 height 10
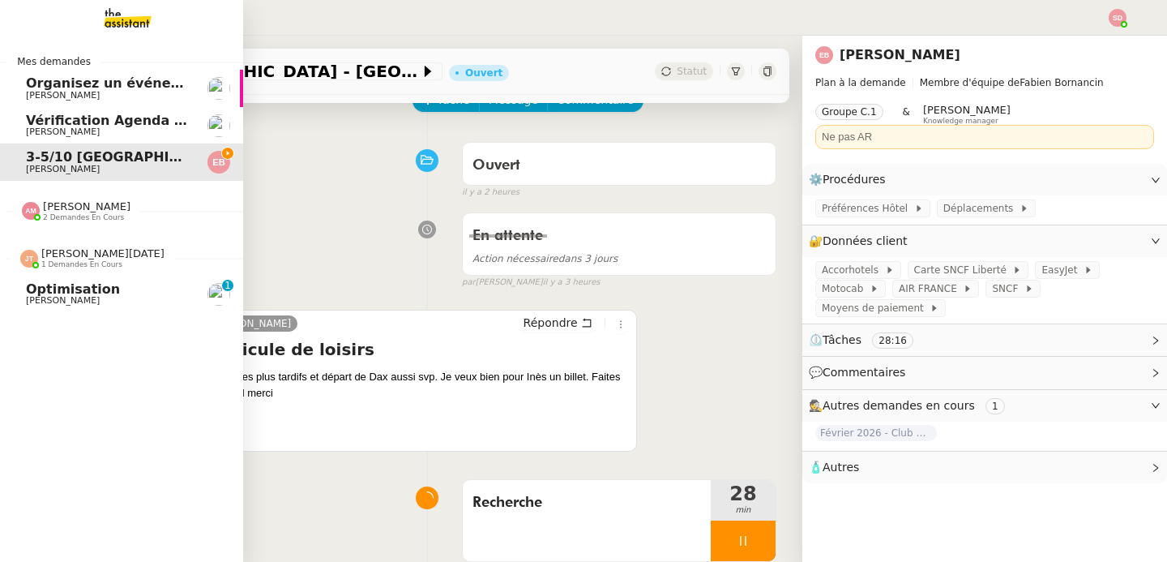
click at [84, 255] on span "[PERSON_NAME][DATE]" at bounding box center [102, 253] width 123 height 12
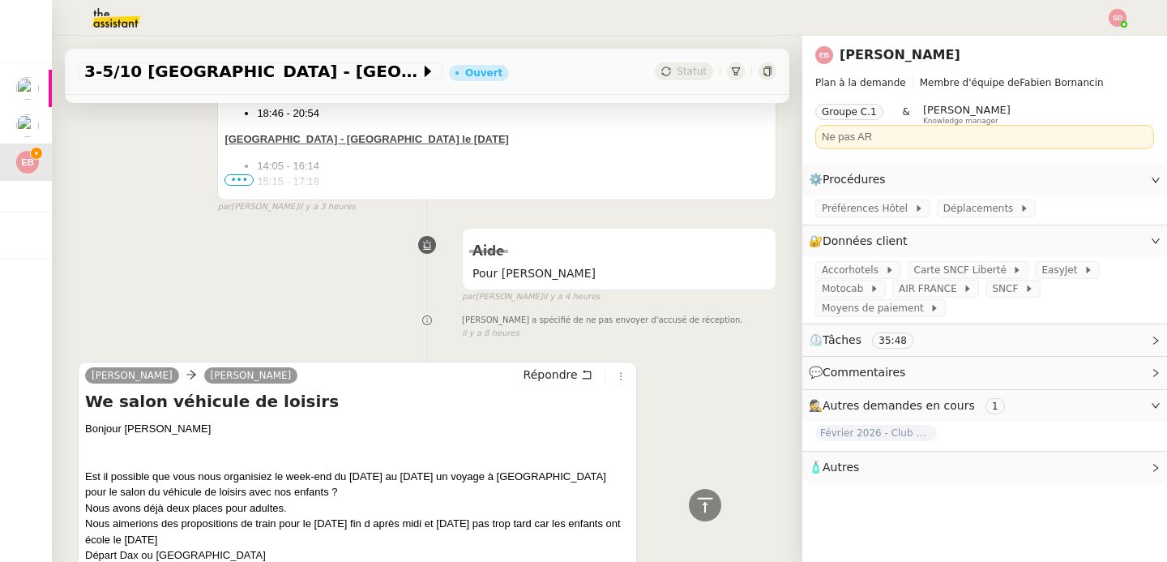
scroll to position [798, 0]
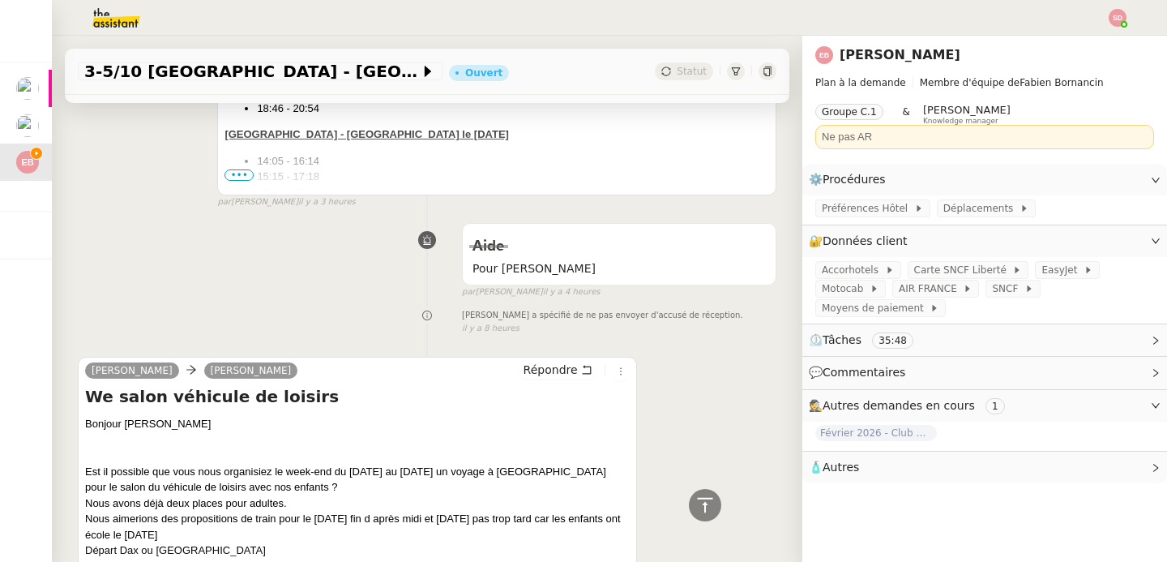
click at [238, 177] on span "•••" at bounding box center [239, 174] width 29 height 11
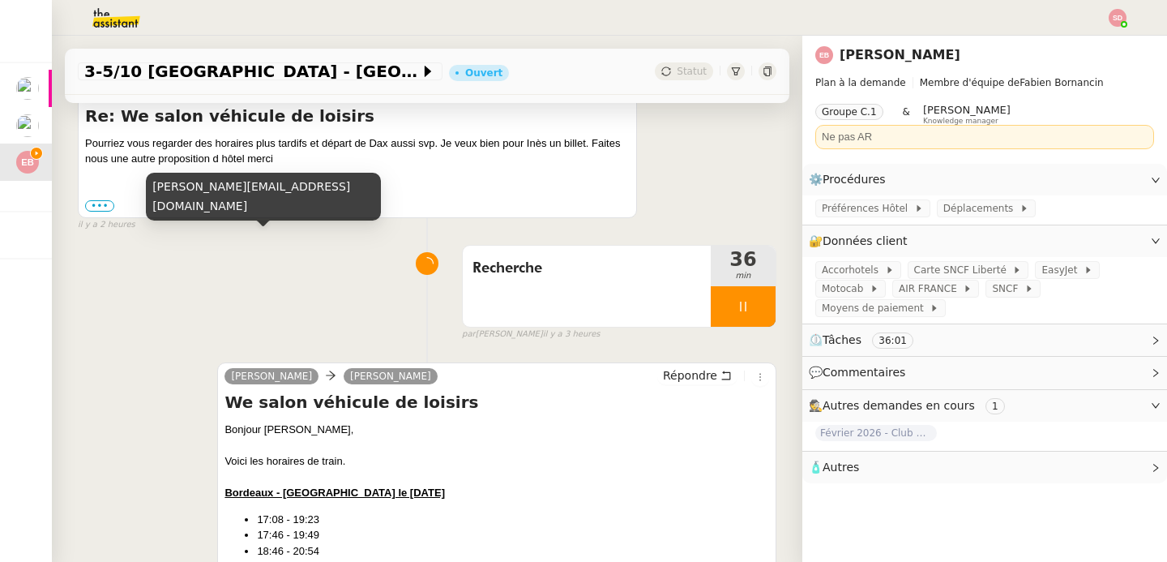
scroll to position [508, 0]
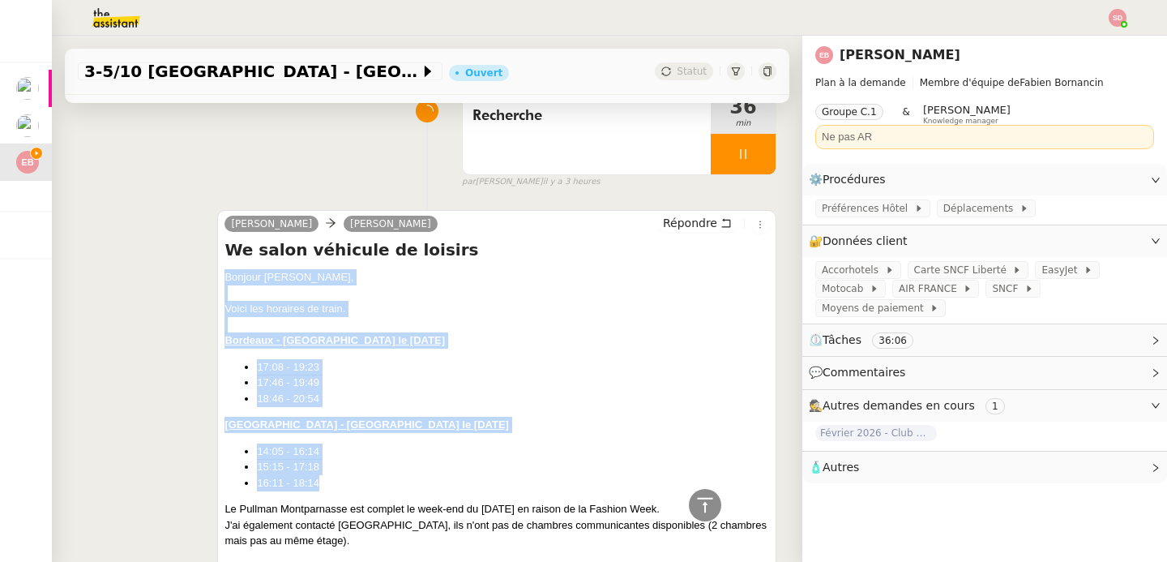
drag, startPoint x: 221, startPoint y: 279, endPoint x: 352, endPoint y: 476, distance: 236.3
copy div "Bonjour Emilie, Voici les horaires de train. Bordeaux - Paris le 3 octobre 17:0…"
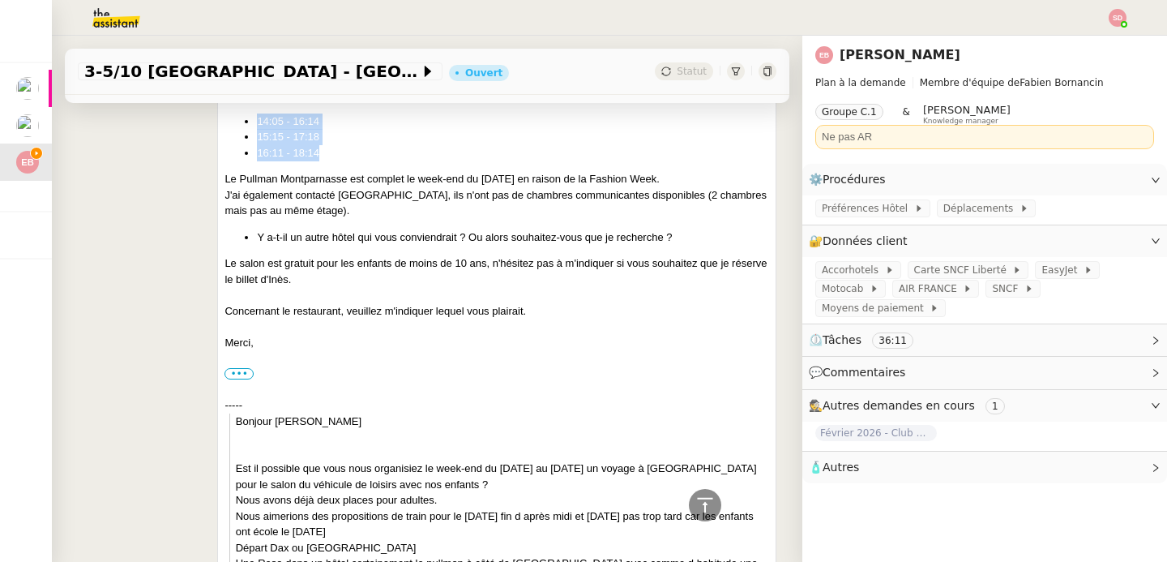
scroll to position [0, 0]
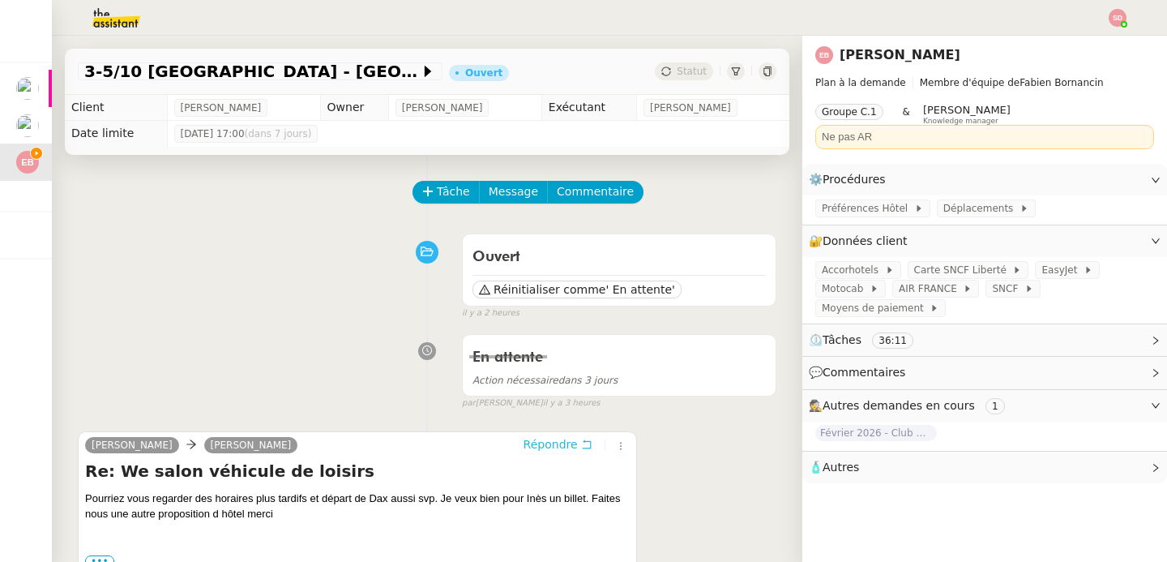
click at [525, 448] on span "Répondre" at bounding box center [551, 444] width 54 height 16
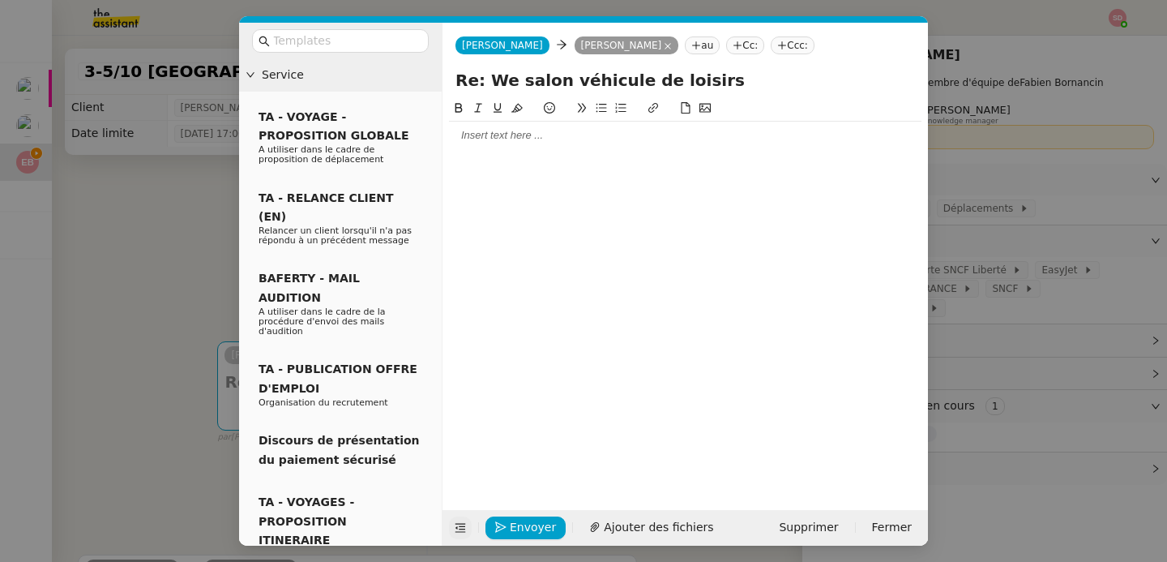
click at [465, 520] on button at bounding box center [460, 527] width 23 height 23
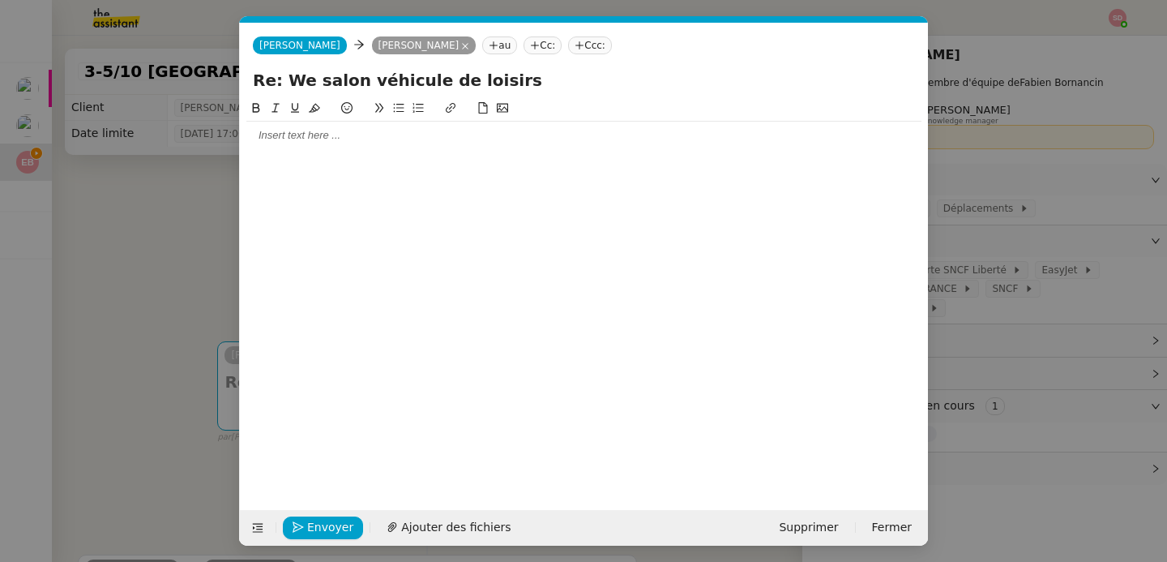
click at [336, 144] on div at bounding box center [583, 136] width 675 height 28
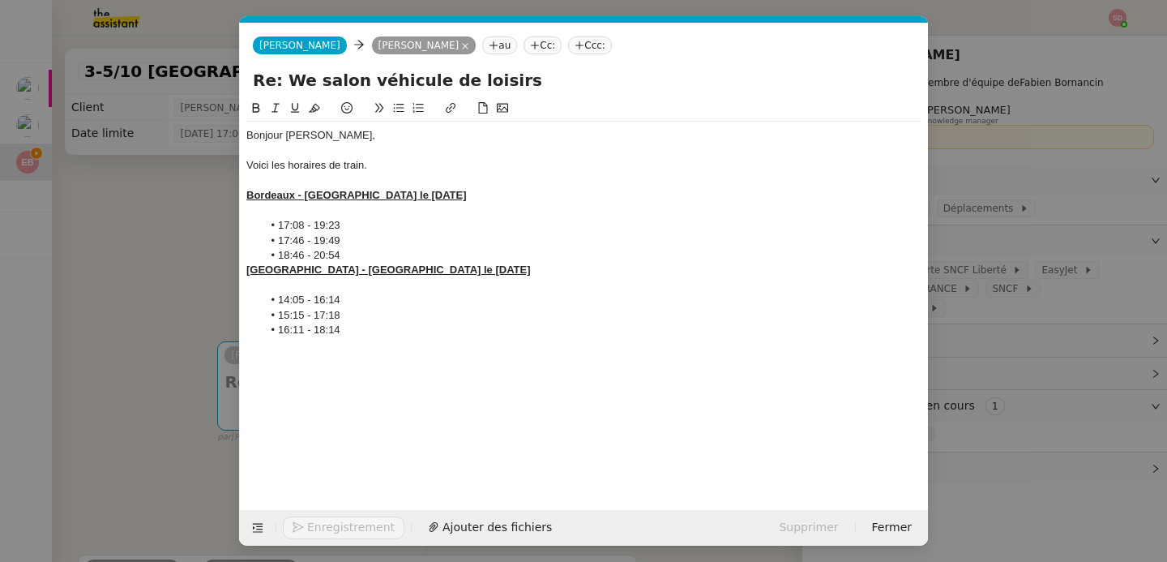
click at [266, 138] on div "Bonjour Emilie," at bounding box center [583, 135] width 675 height 15
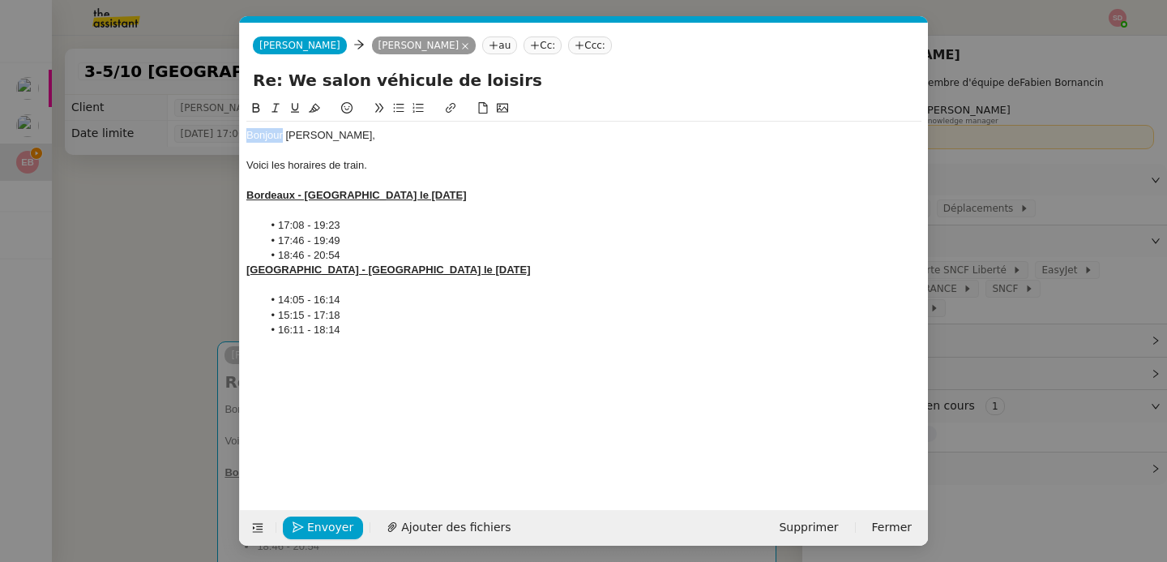
click at [266, 138] on div "Bonjour Emilie," at bounding box center [583, 135] width 675 height 15
click at [293, 165] on div "Voici les horaires de train." at bounding box center [583, 165] width 675 height 15
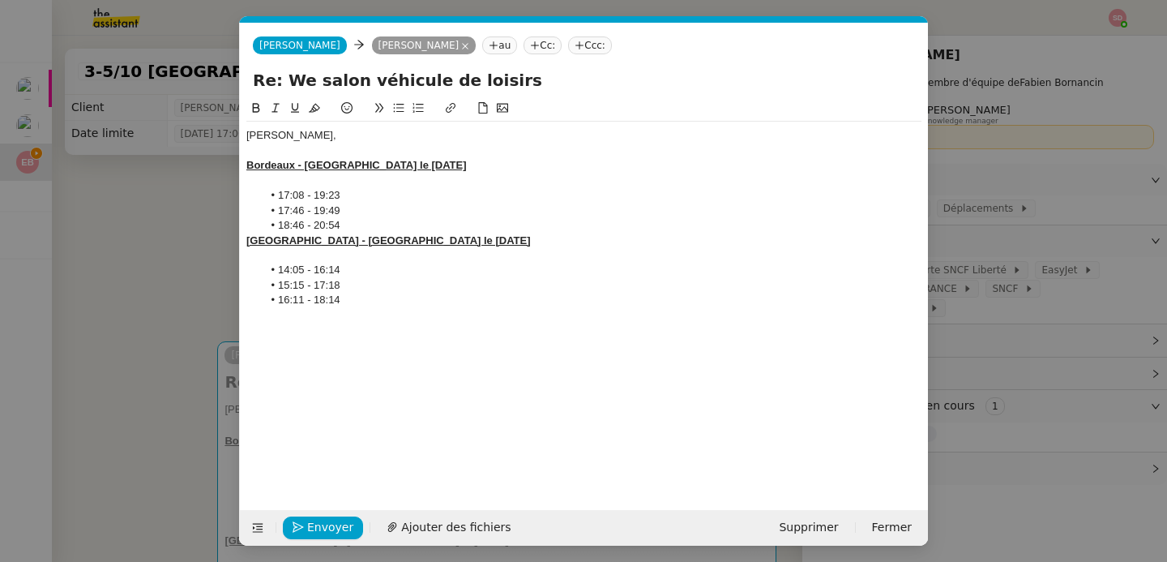
click at [343, 184] on div at bounding box center [583, 180] width 675 height 15
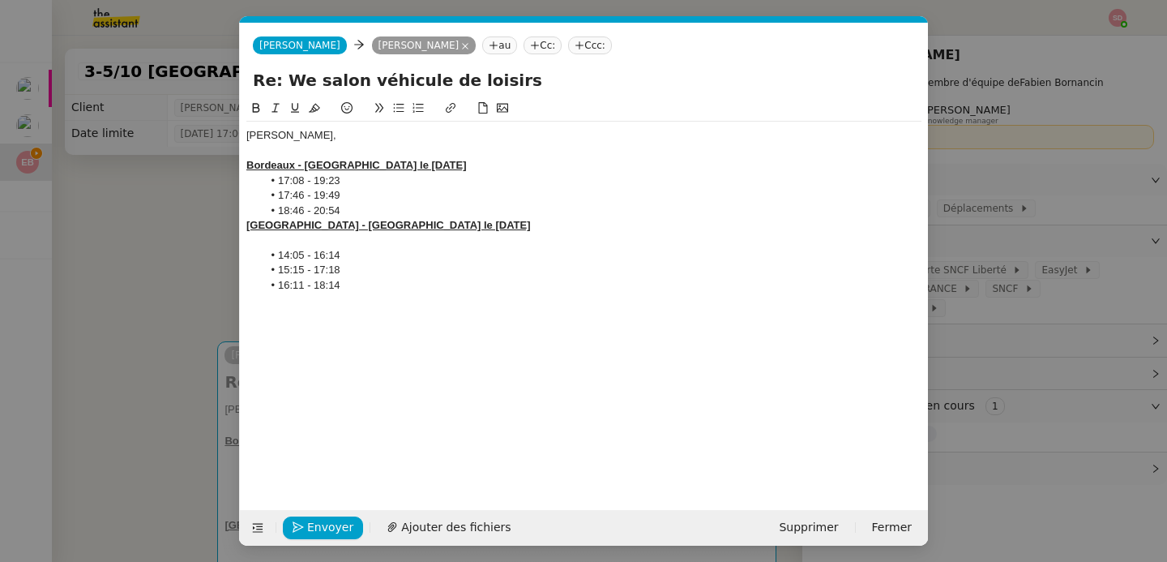
click at [350, 244] on div at bounding box center [583, 240] width 675 height 15
click at [386, 207] on li "18:46 - 20:54" at bounding box center [593, 210] width 660 height 15
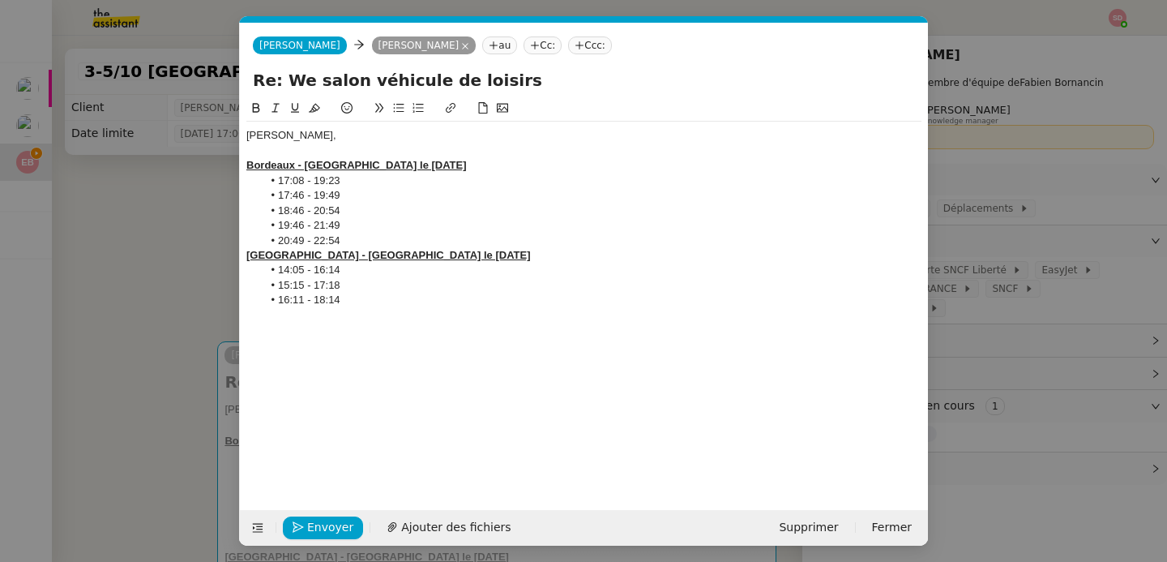
click at [409, 306] on li "16:11 - 18:14" at bounding box center [593, 300] width 660 height 15
click at [481, 158] on div "Bordeaux - Paris le 3 octobre" at bounding box center [583, 165] width 675 height 15
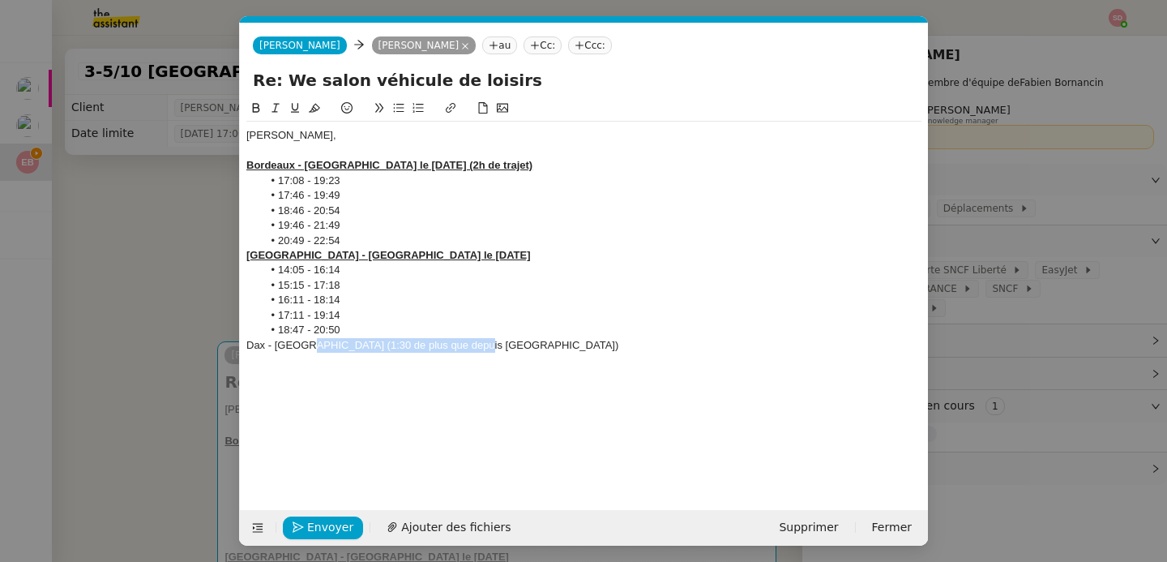
drag, startPoint x: 301, startPoint y: 344, endPoint x: 517, endPoint y: 350, distance: 216.6
click at [517, 350] on div "Dax - Paris (1:30 de plus que depuis Bordeaux)" at bounding box center [583, 345] width 675 height 15
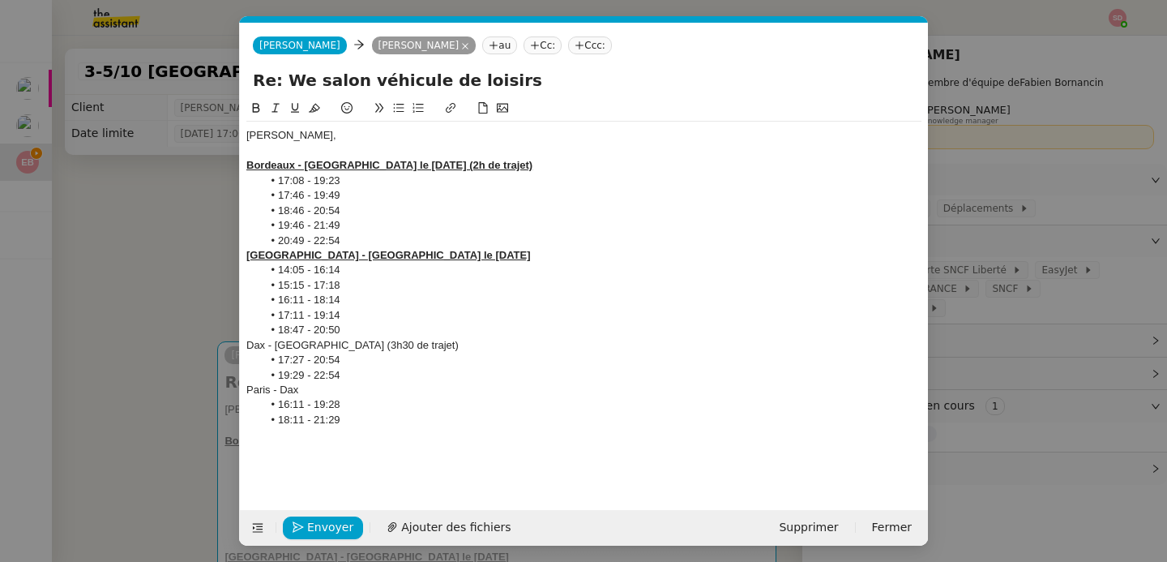
click at [354, 346] on div "Dax - Paris (3h30 de trajet)" at bounding box center [583, 345] width 675 height 15
click at [254, 105] on icon at bounding box center [256, 107] width 11 height 11
click at [295, 107] on icon at bounding box center [294, 107] width 11 height 11
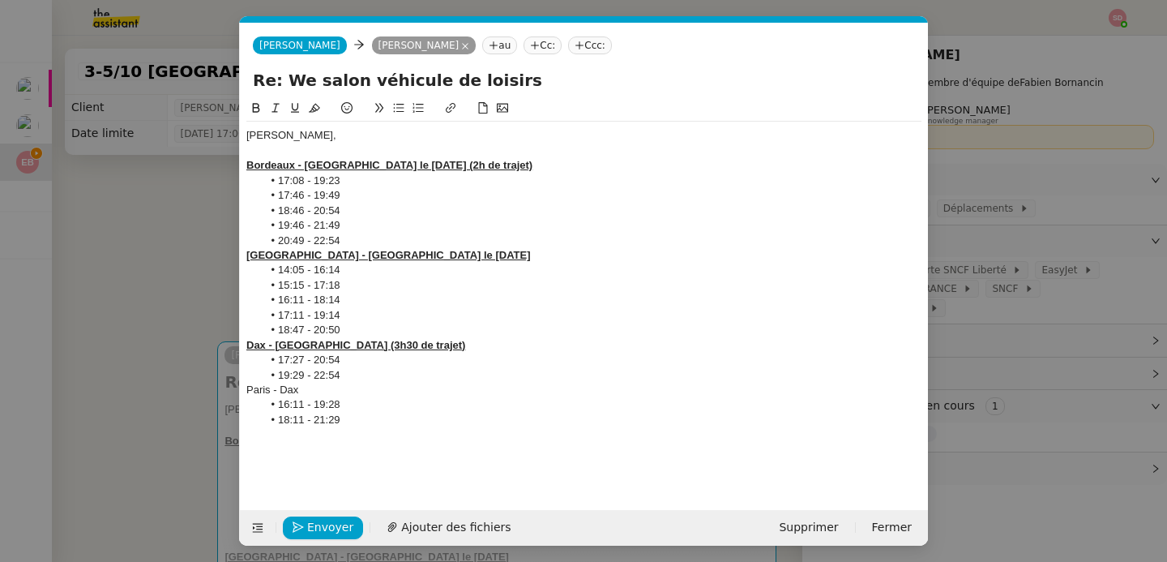
click at [259, 389] on div "Paris - Dax" at bounding box center [583, 390] width 675 height 15
click at [255, 116] on button at bounding box center [255, 108] width 19 height 19
click at [297, 110] on icon at bounding box center [294, 107] width 11 height 11
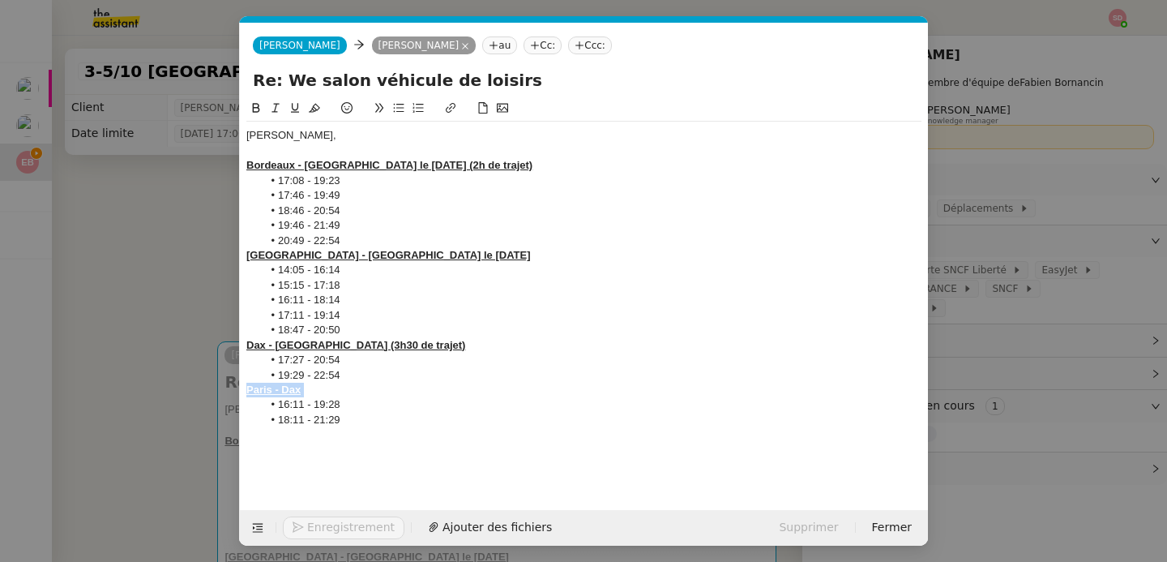
click at [367, 392] on div "Paris - Dax" at bounding box center [583, 390] width 675 height 15
click at [186, 187] on nz-modal-container "Service TA - VOYAGE - PROPOSITION GLOBALE A utiliser dans le cadre de propositi…" at bounding box center [583, 281] width 1167 height 562
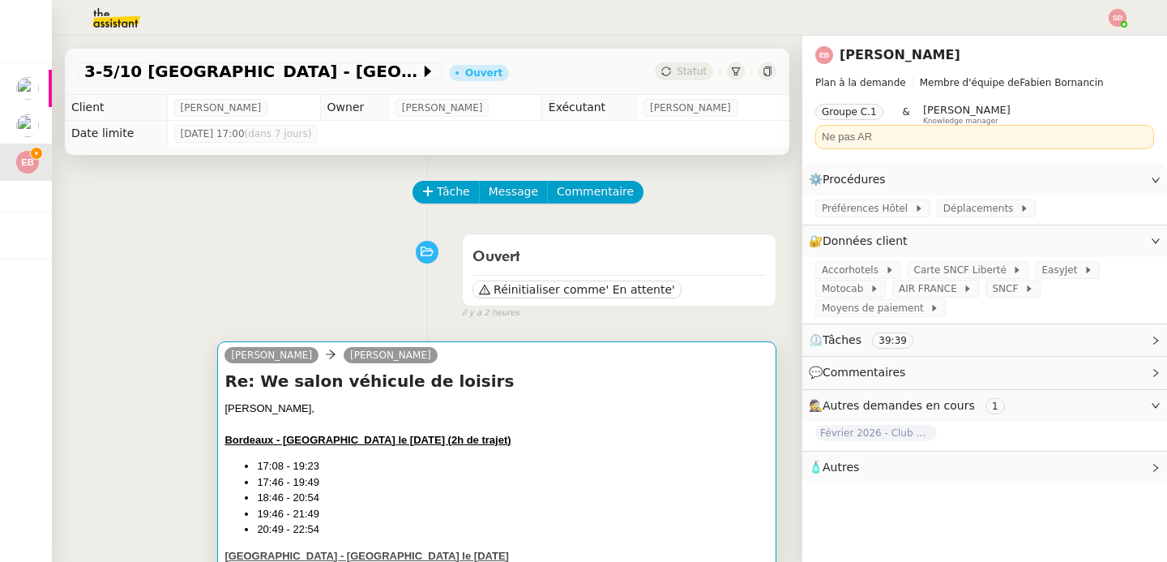
click at [629, 358] on div "camille Emilie Bornancin" at bounding box center [497, 357] width 545 height 24
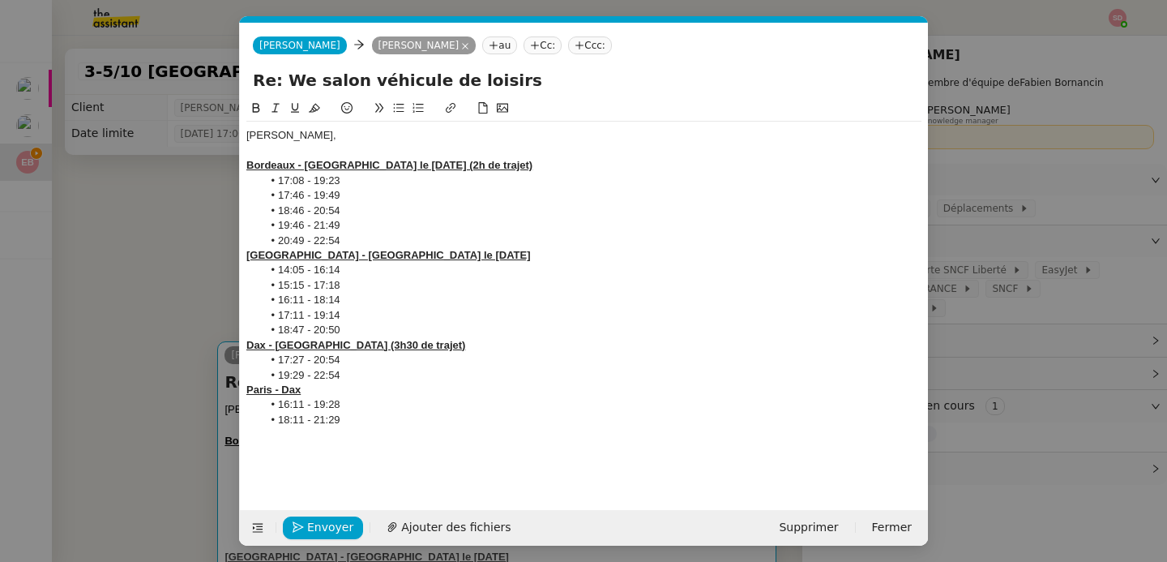
scroll to position [0, 34]
click at [480, 427] on div at bounding box center [583, 434] width 675 height 15
click at [118, 235] on nz-modal-container "Service TA - VOYAGE - PROPOSITION GLOBALE A utiliser dans le cadre de propositi…" at bounding box center [583, 281] width 1167 height 562
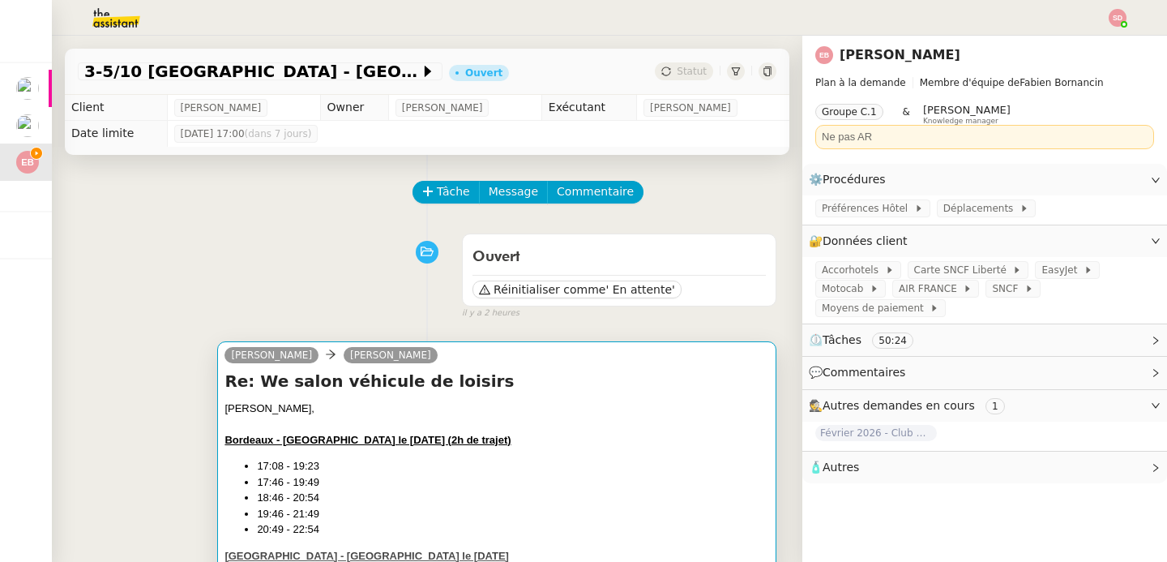
click at [566, 435] on div "Bordeaux - Paris le 3 octobre (2h de trajet)" at bounding box center [497, 440] width 545 height 16
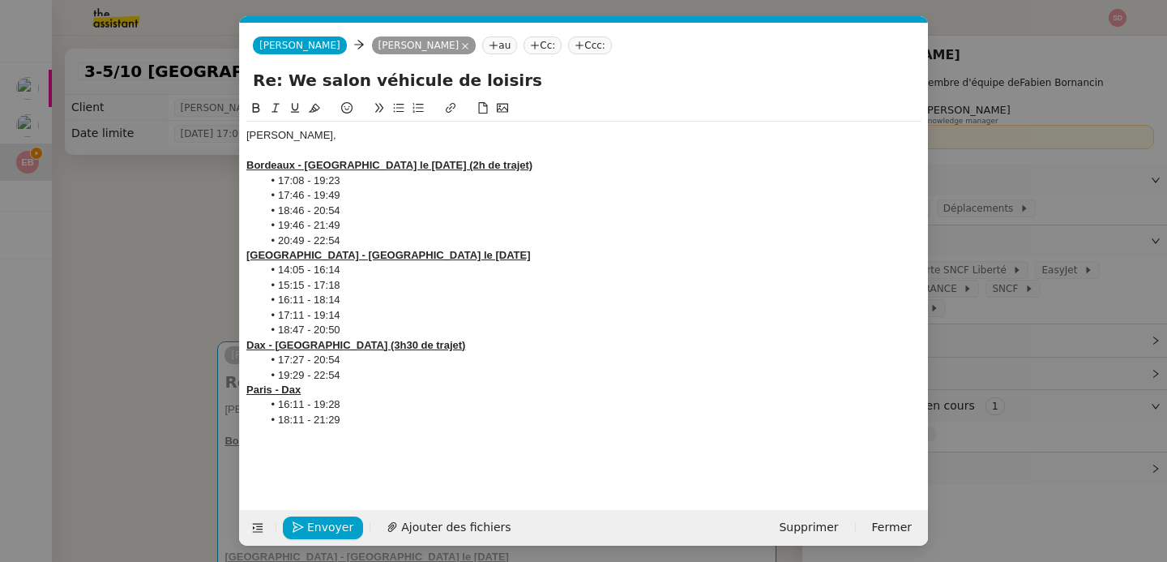
click at [214, 163] on nz-modal-container "Service TA - VOYAGE - PROPOSITION GLOBALE A utiliser dans le cadre de propositi…" at bounding box center [583, 281] width 1167 height 562
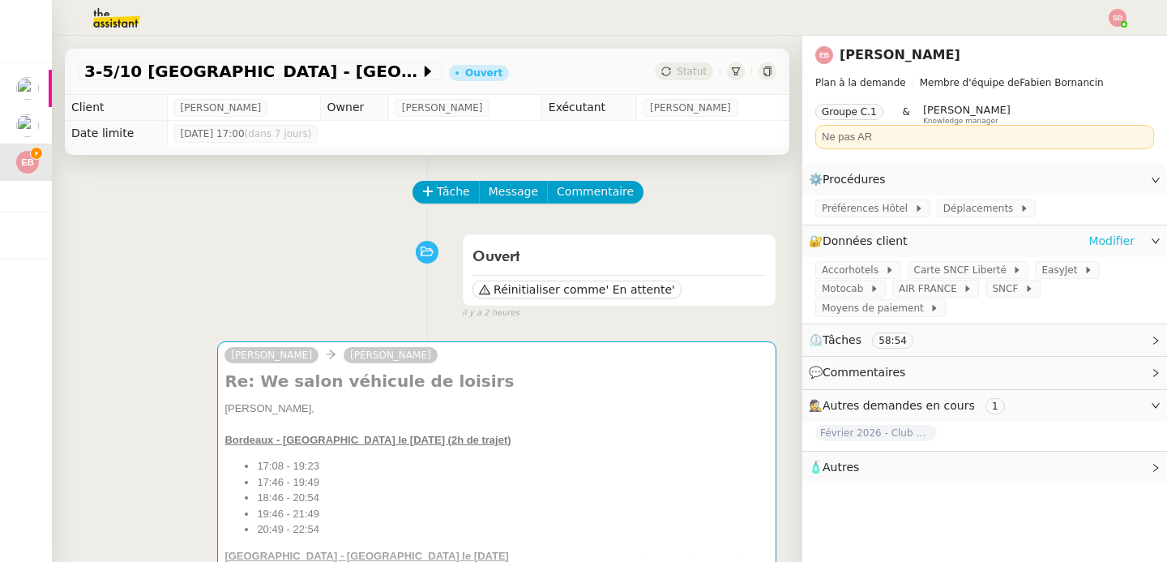
click at [1090, 235] on link "Modifier" at bounding box center [1112, 241] width 46 height 19
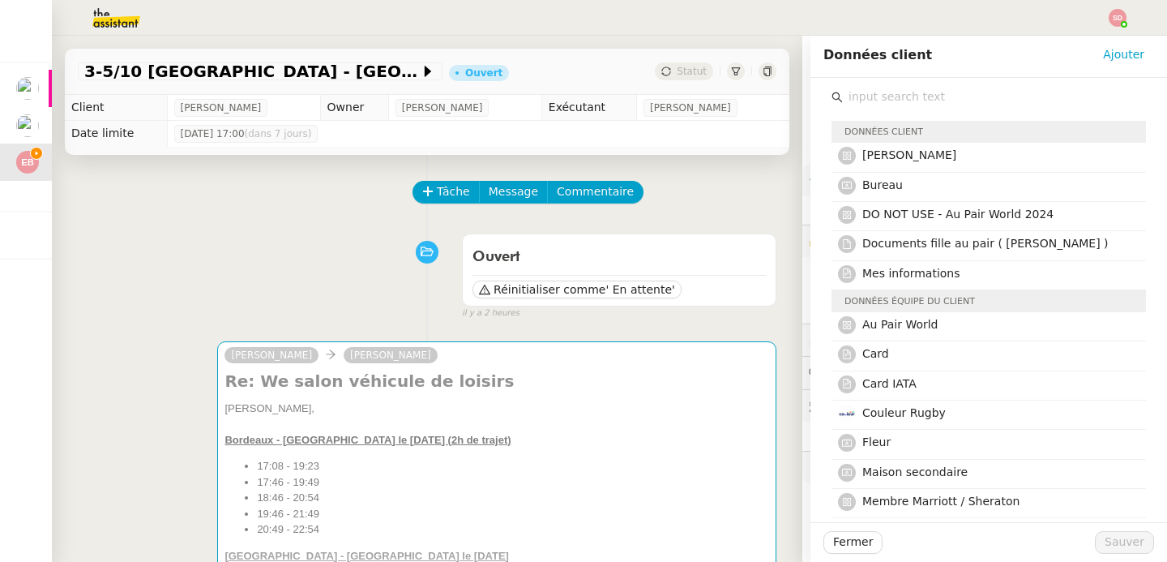
click at [843, 92] on input "text" at bounding box center [994, 97] width 303 height 22
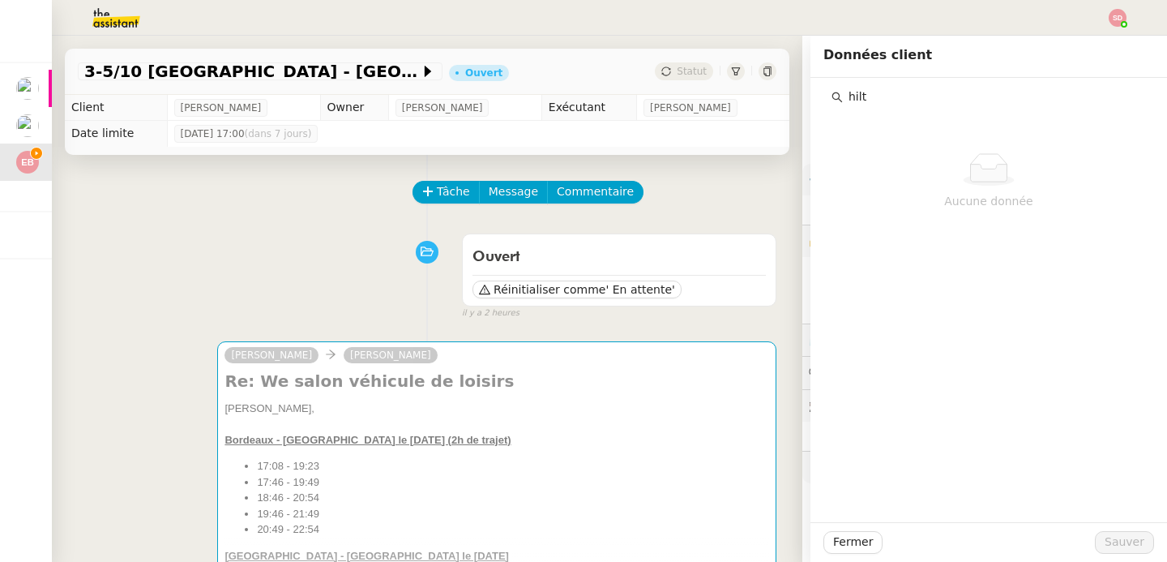
type input "hilt"
click at [615, 212] on div "Tâche Message Commentaire" at bounding box center [595, 200] width 362 height 39
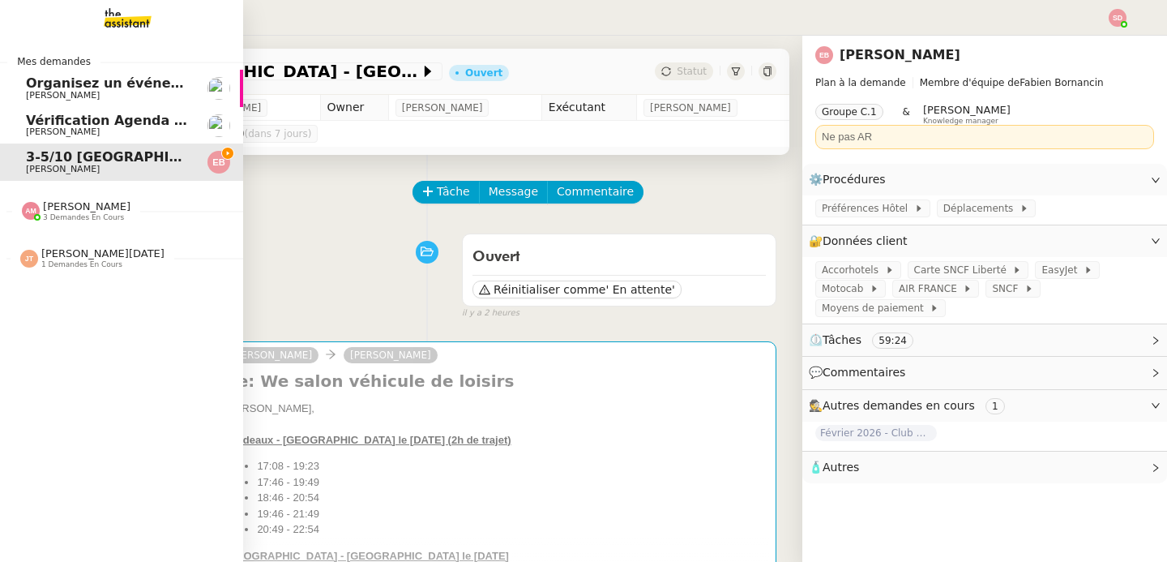
click at [97, 215] on span "3 demandes en cours" at bounding box center [83, 217] width 81 height 9
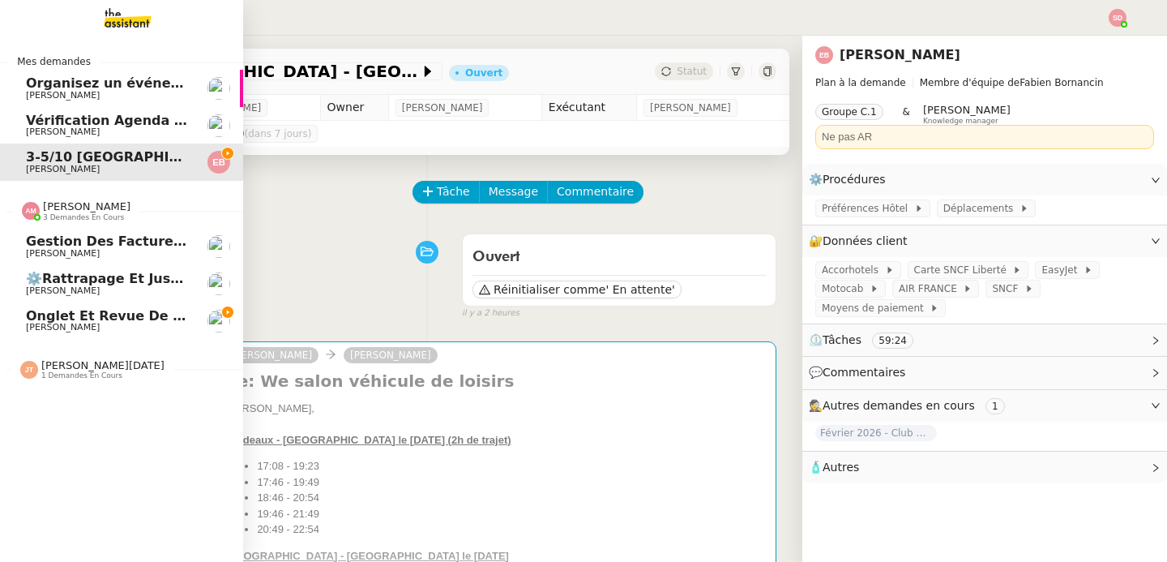
click at [97, 215] on span "3 demandes en cours" at bounding box center [83, 217] width 81 height 9
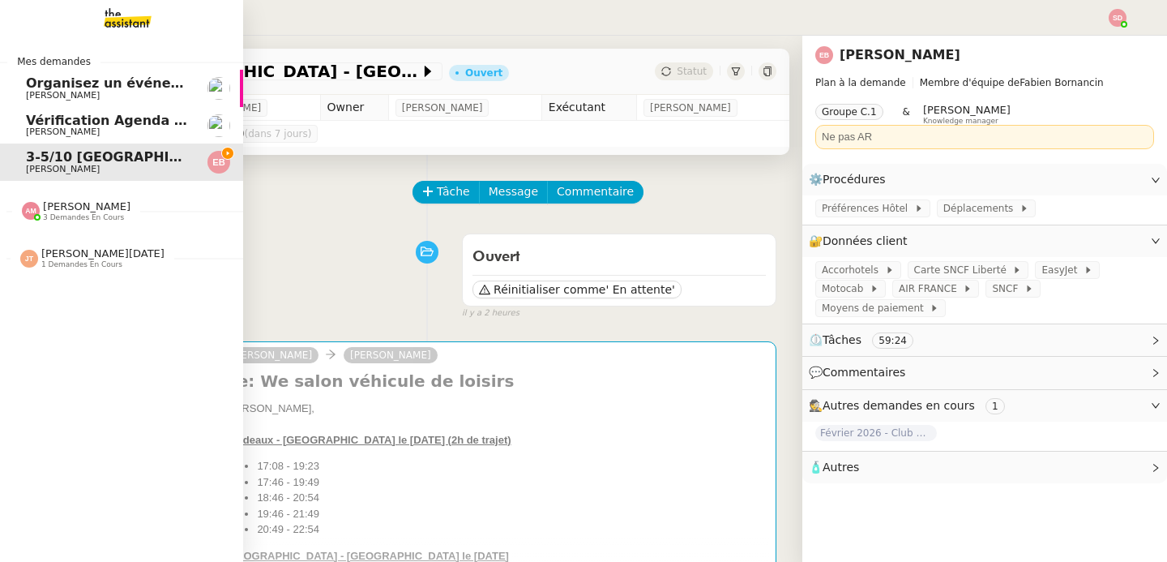
click at [97, 215] on span "3 demandes en cours" at bounding box center [83, 217] width 81 height 9
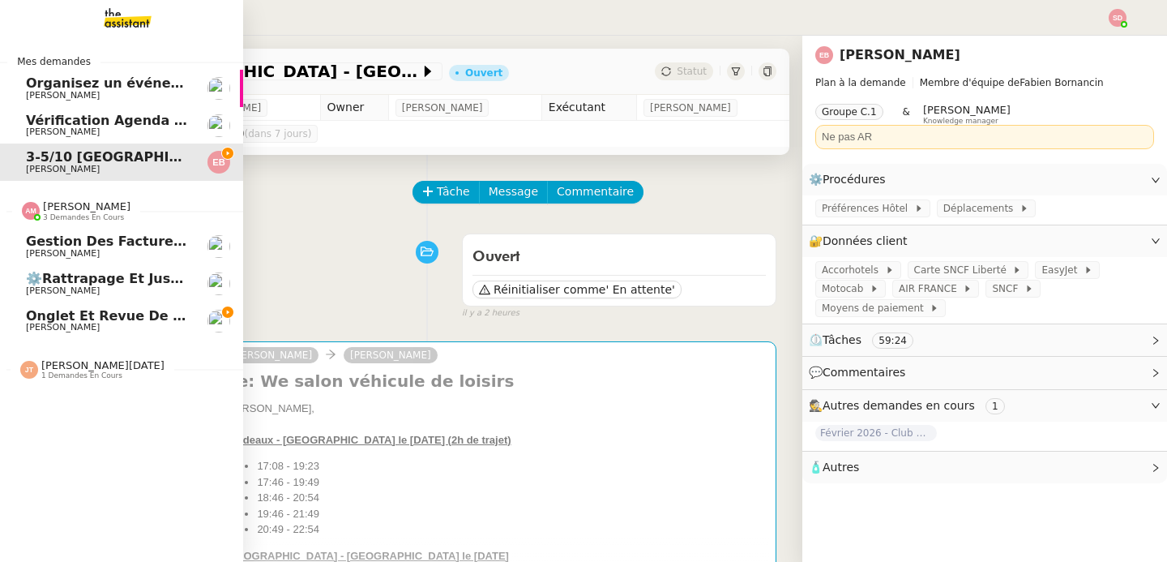
click at [100, 336] on link "Onglet et revue de littérature - 22 septembre 2025 Jean-Baptiste Barfety" at bounding box center [121, 320] width 243 height 37
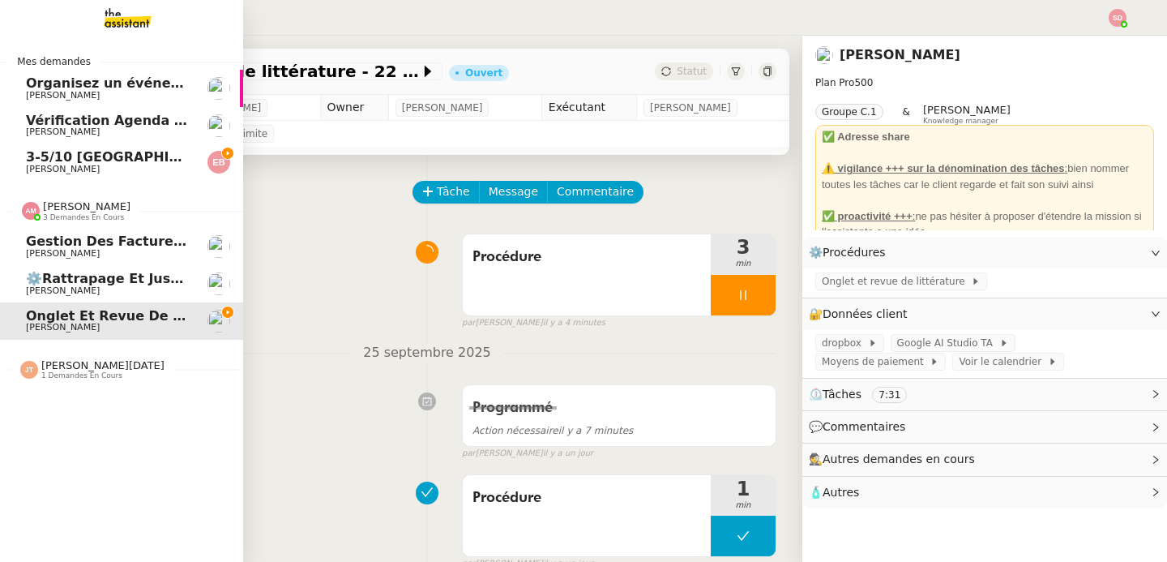
click at [65, 216] on span "3 demandes en cours" at bounding box center [83, 217] width 81 height 9
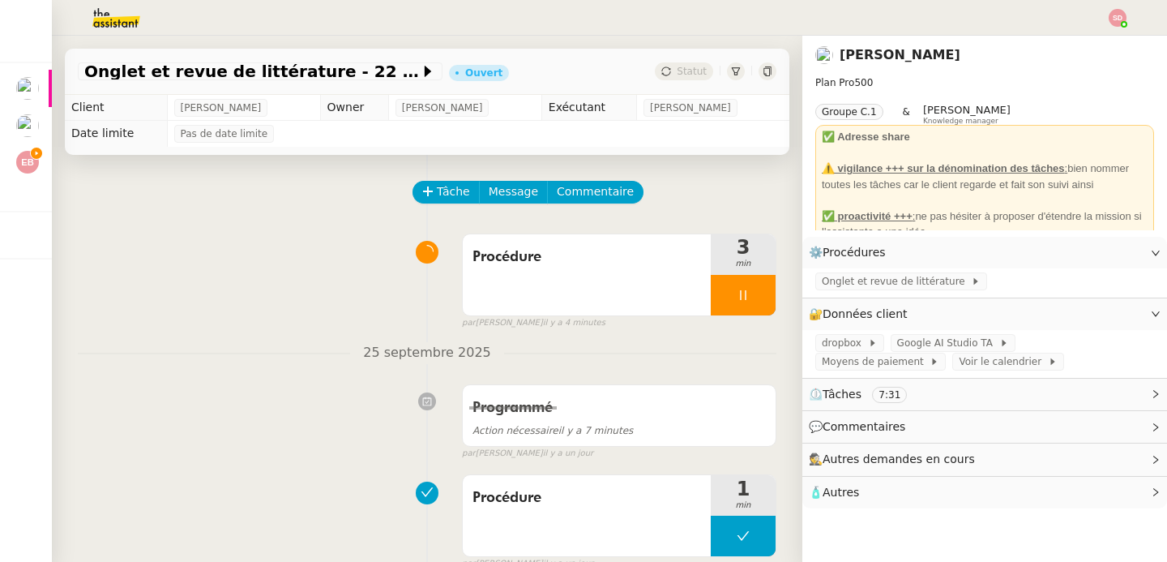
click at [121, 17] on img at bounding box center [104, 18] width 126 height 36
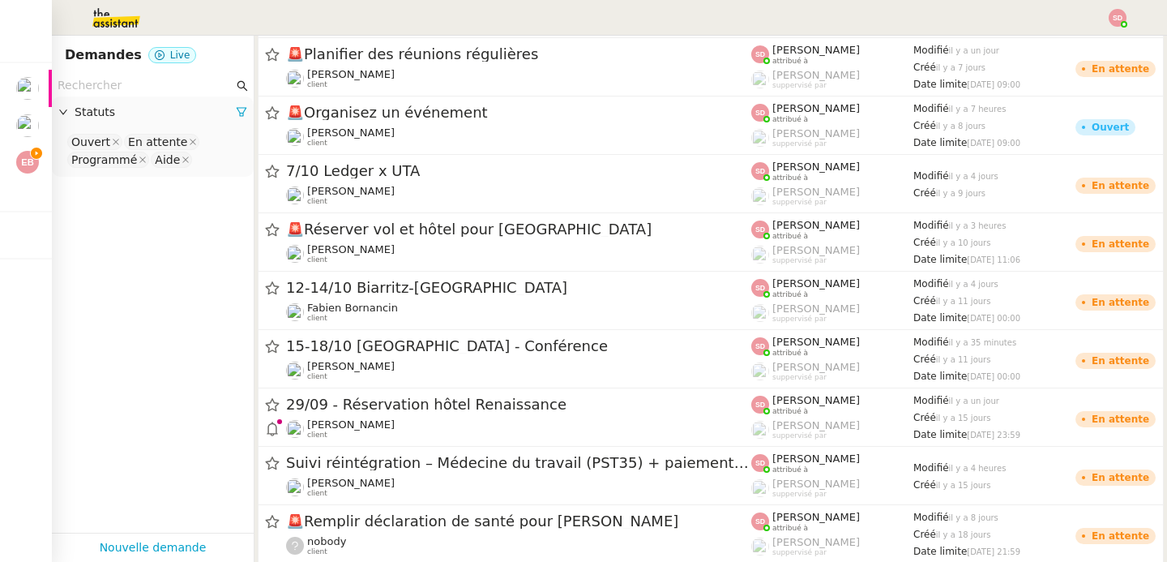
scroll to position [662, 0]
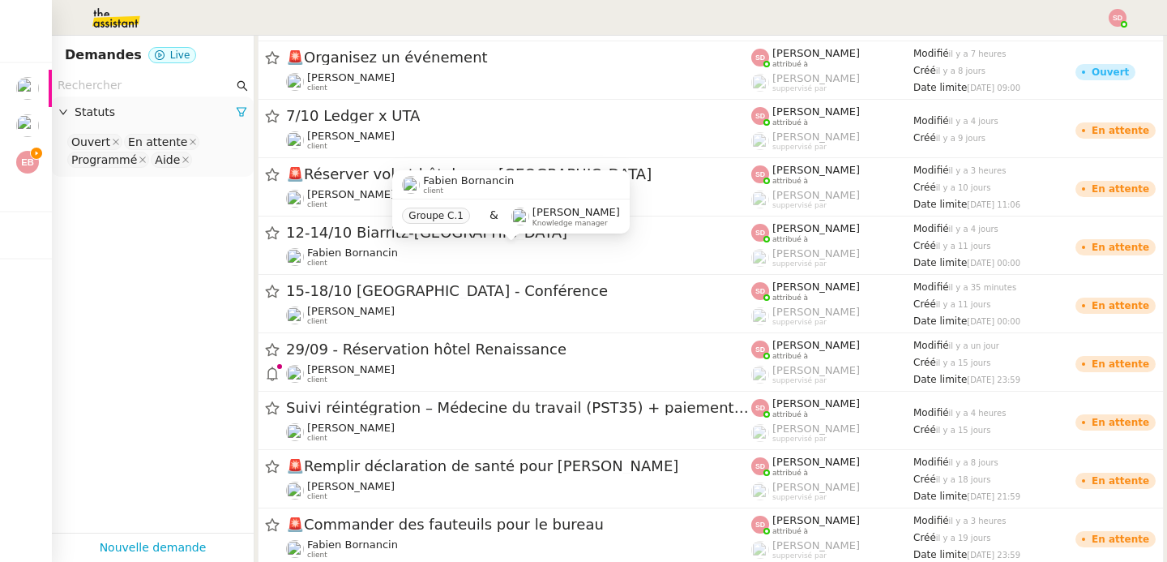
click at [480, 267] on div "Fabien Bornancin client" at bounding box center [518, 256] width 465 height 21
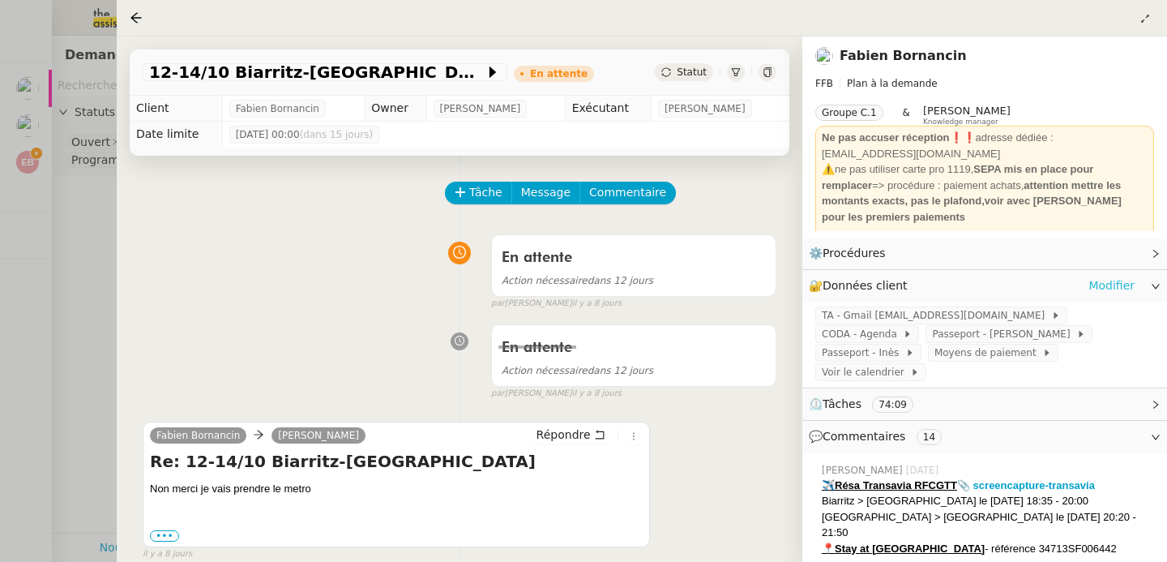
click at [1120, 288] on link "Modifier" at bounding box center [1112, 285] width 46 height 19
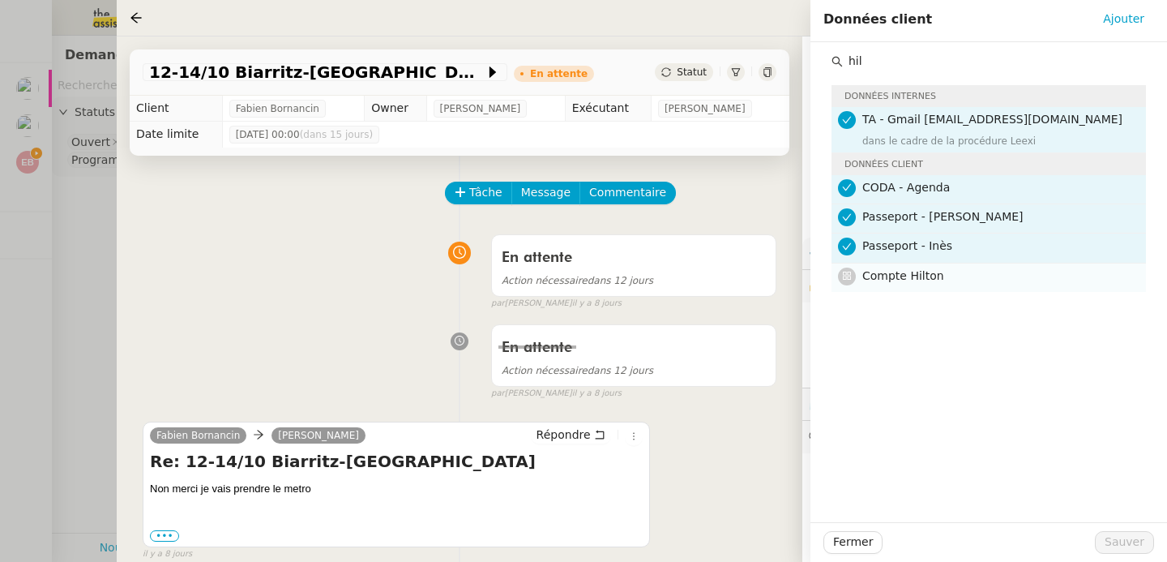
type input "hil"
click at [897, 285] on div "Compte Hilton" at bounding box center [1000, 278] width 274 height 22
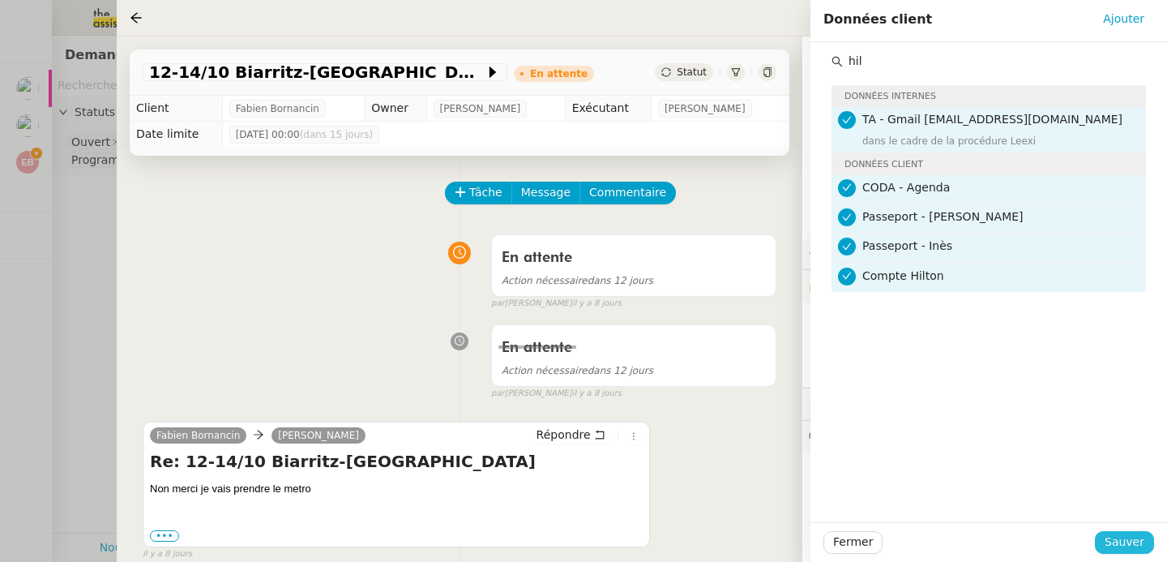
click at [1121, 550] on span "Sauver" at bounding box center [1125, 542] width 40 height 19
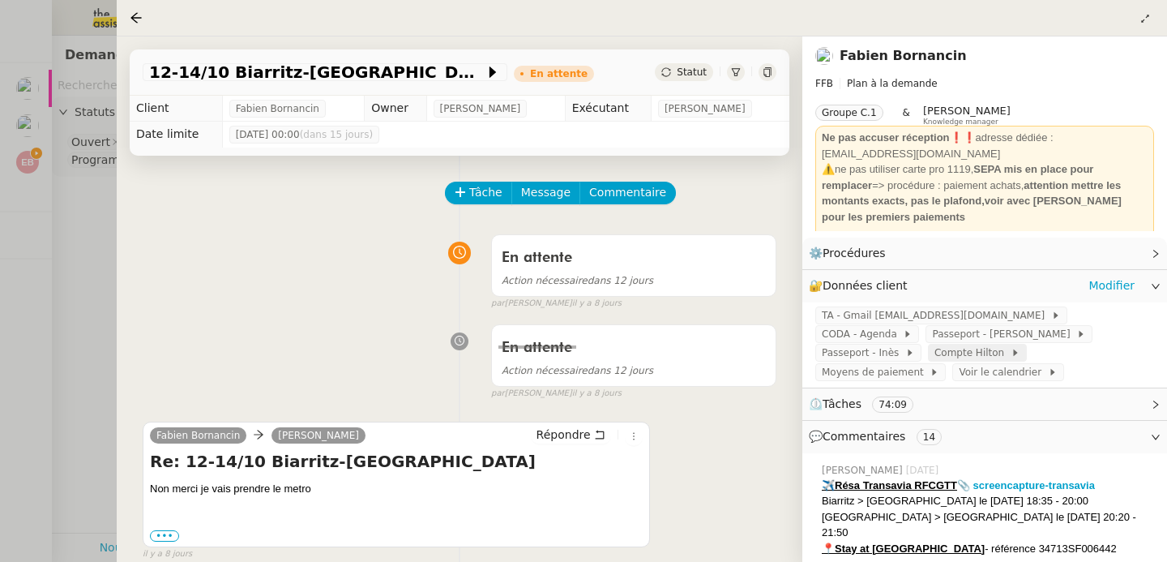
click at [1011, 345] on span "Compte Hilton" at bounding box center [973, 353] width 76 height 16
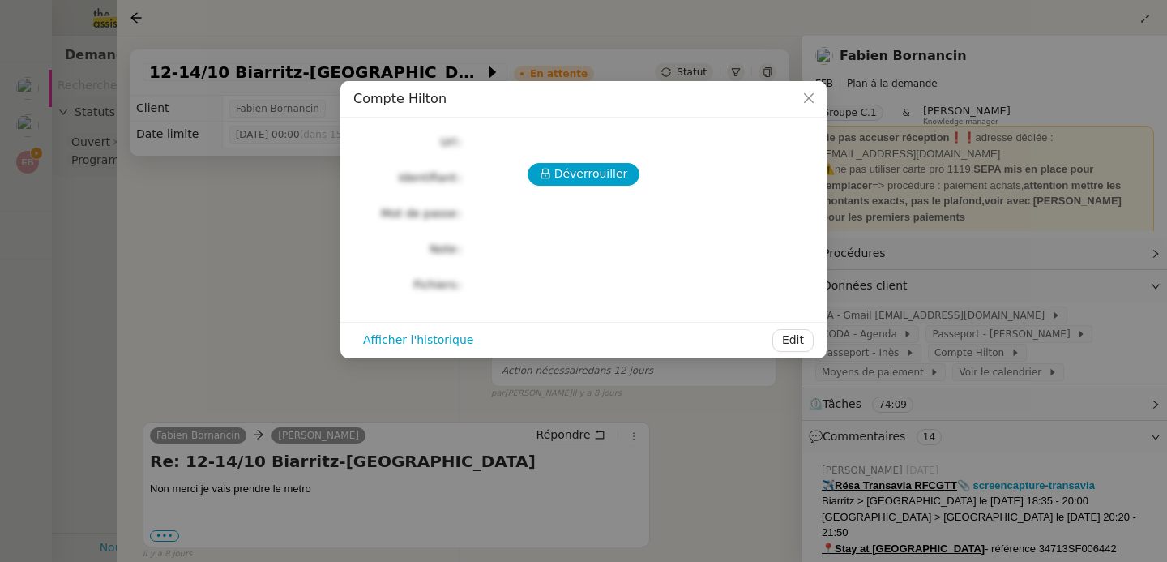
click at [531, 166] on div "Déverrouiller" at bounding box center [583, 174] width 460 height 23
click at [551, 169] on icon at bounding box center [545, 173] width 11 height 11
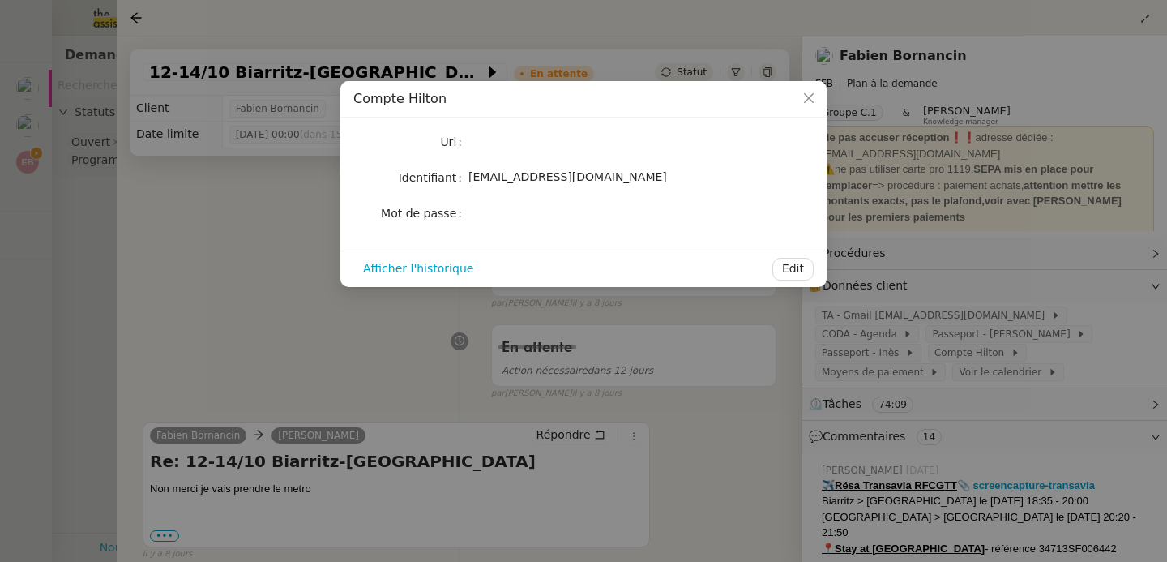
click at [555, 184] on div "fbornancin@gmail.com" at bounding box center [603, 177] width 268 height 19
click at [211, 409] on nz-modal-container "Compte Hilton Url Identifiant fbornancin@gmail.com Mot de passe Afficher l'hist…" at bounding box center [583, 281] width 1167 height 562
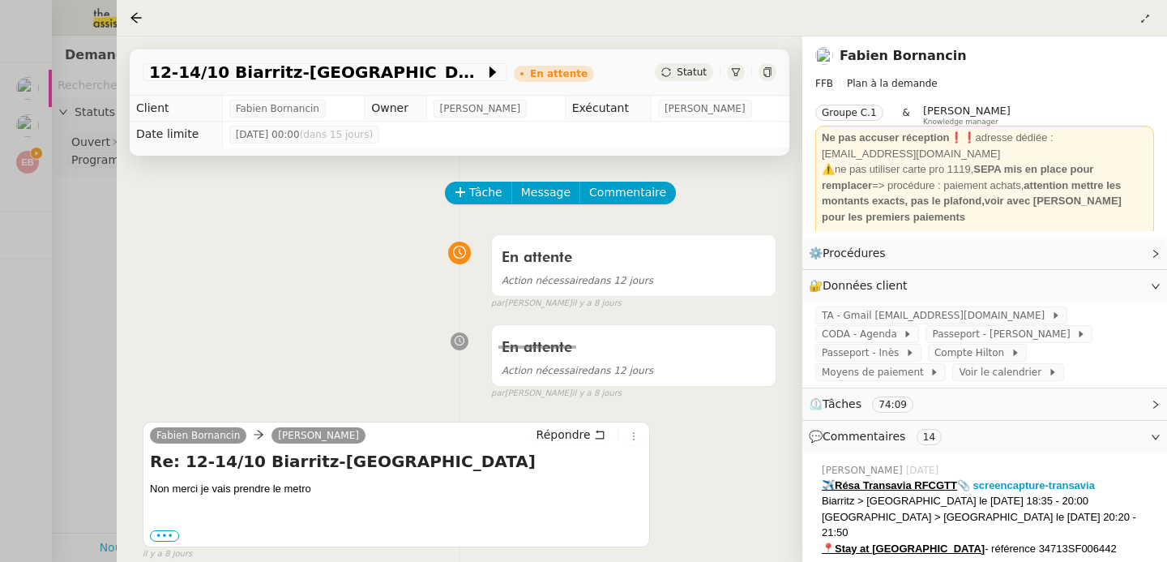
click at [23, 161] on div at bounding box center [583, 281] width 1167 height 562
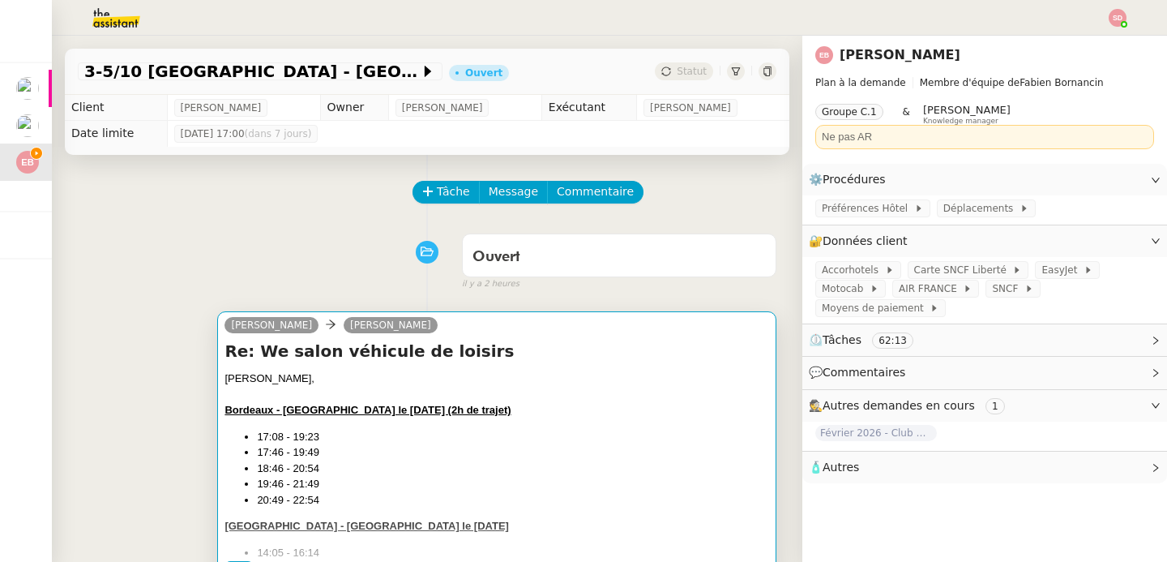
click at [587, 359] on h4 "Re: We salon véhicule de loisirs" at bounding box center [497, 351] width 545 height 23
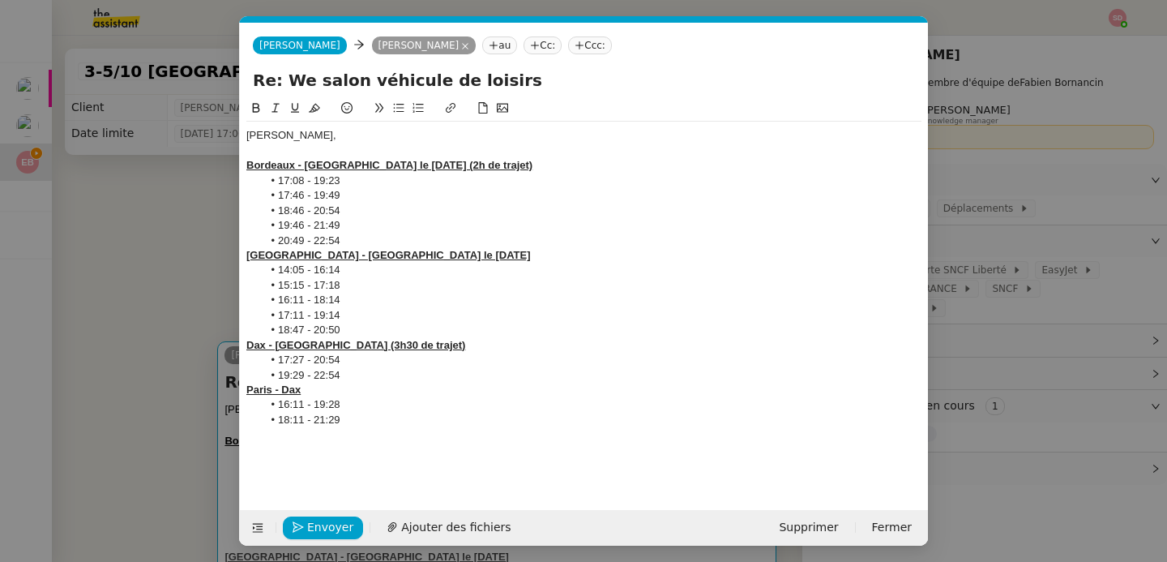
scroll to position [0, 34]
click at [159, 323] on nz-modal-container "Service TA - VOYAGE - PROPOSITION GLOBALE A utiliser dans le cadre de propositi…" at bounding box center [583, 281] width 1167 height 562
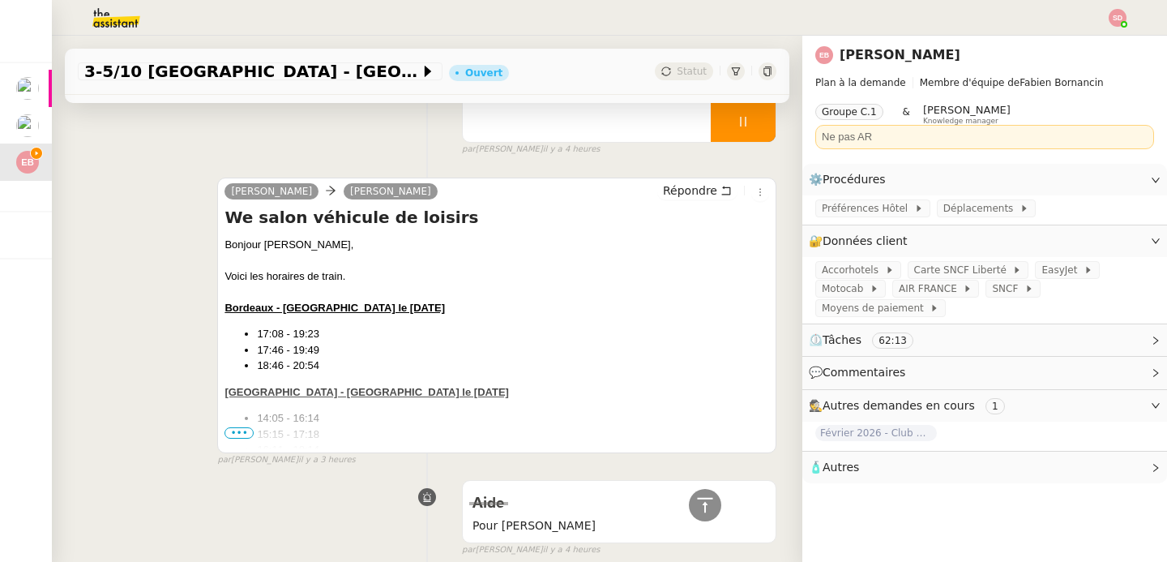
scroll to position [957, 0]
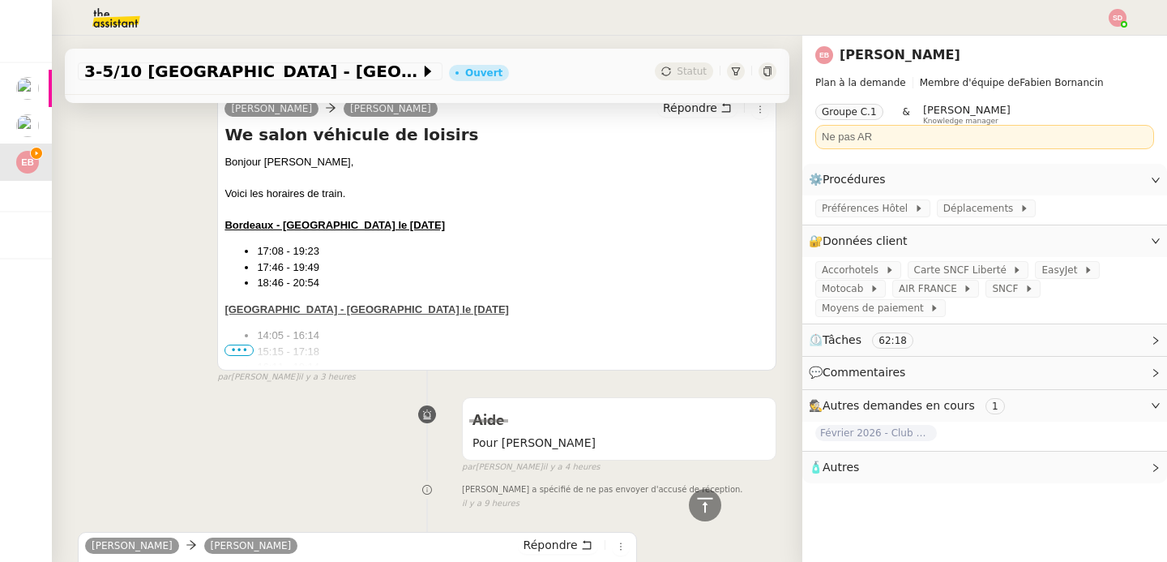
click at [239, 352] on span "•••" at bounding box center [239, 350] width 29 height 11
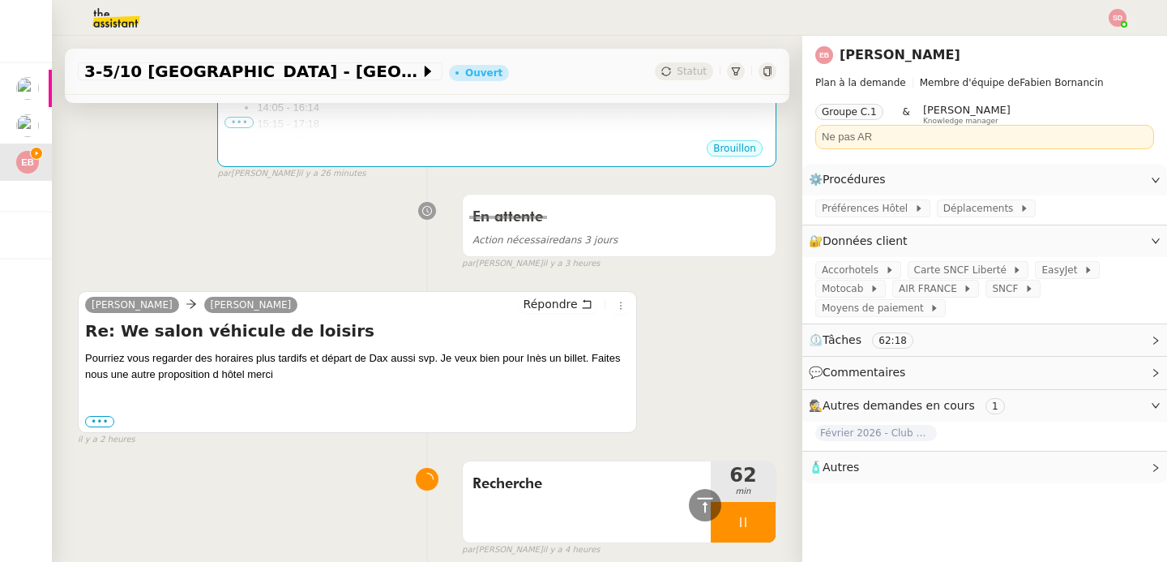
scroll to position [169, 0]
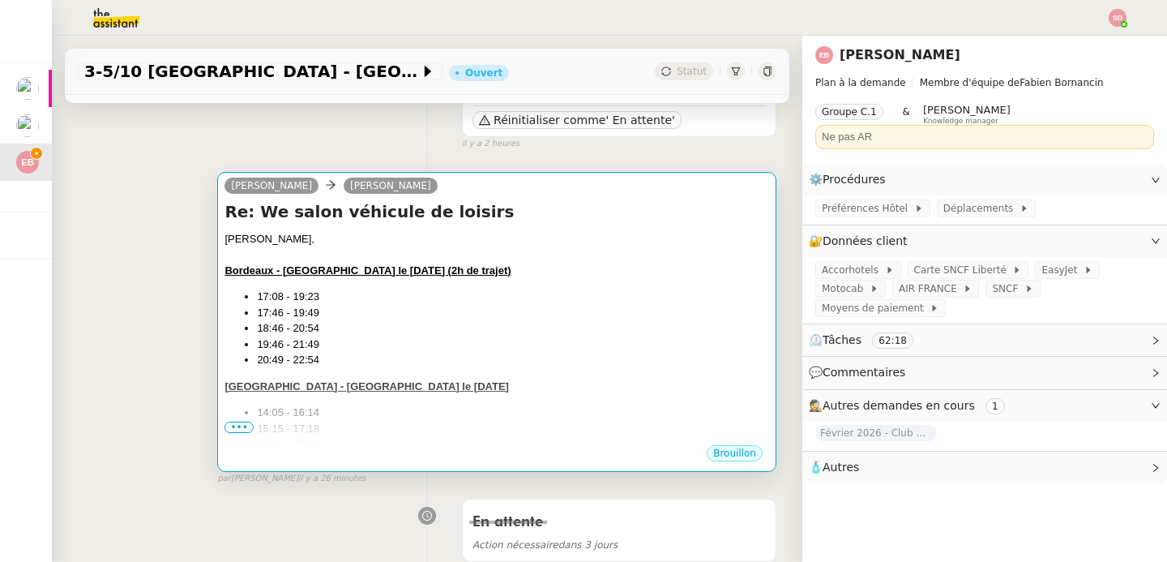
click at [539, 350] on ul "17:08 - 19:23 17:46 - 19:49 18:46 - 20:54 19:46 - 21:49 20:49 - 22:54" at bounding box center [497, 328] width 545 height 79
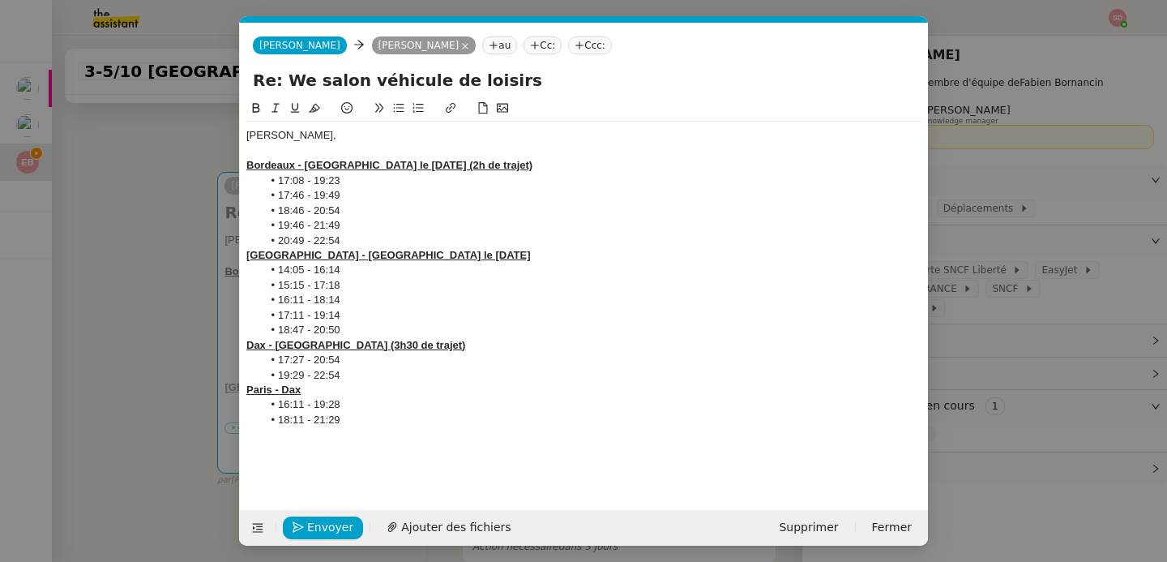
scroll to position [0, 34]
drag, startPoint x: 275, startPoint y: 182, endPoint x: 341, endPoint y: 207, distance: 70.8
click at [341, 207] on ul "17:08 - 19:23 17:46 - 19:49 18:46 - 20:54 19:46 - 21:49 20:49 - 22:54" at bounding box center [583, 210] width 675 height 75
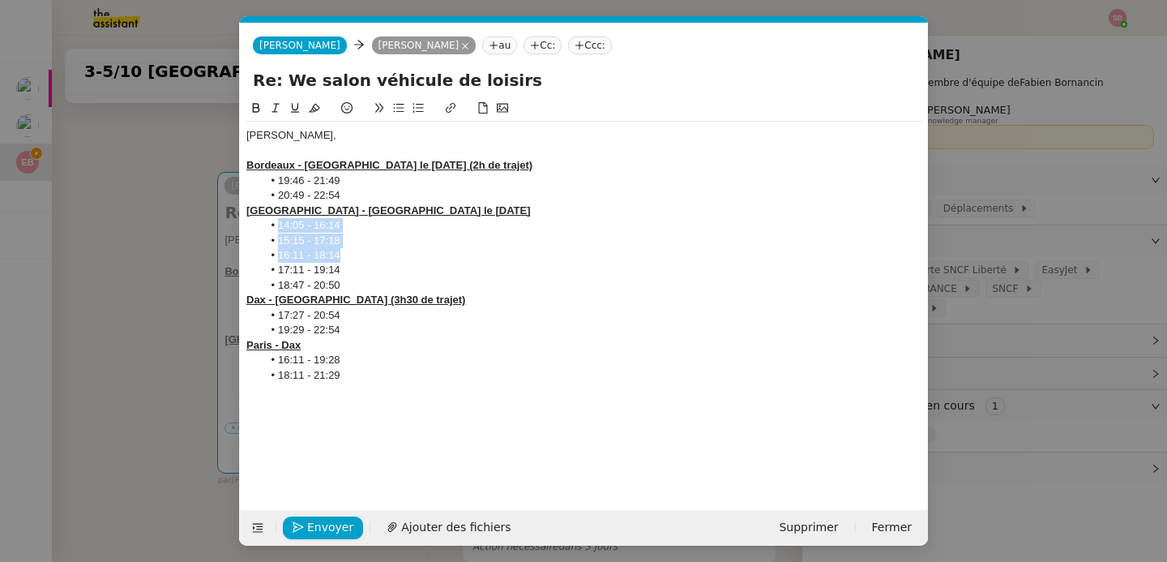
drag, startPoint x: 276, startPoint y: 225, endPoint x: 352, endPoint y: 251, distance: 79.5
click at [352, 251] on ul "14:05 - 16:14 15:15 - 17:18 16:11 - 18:14 17:11 - 19:14 18:47 - 20:50" at bounding box center [583, 255] width 675 height 75
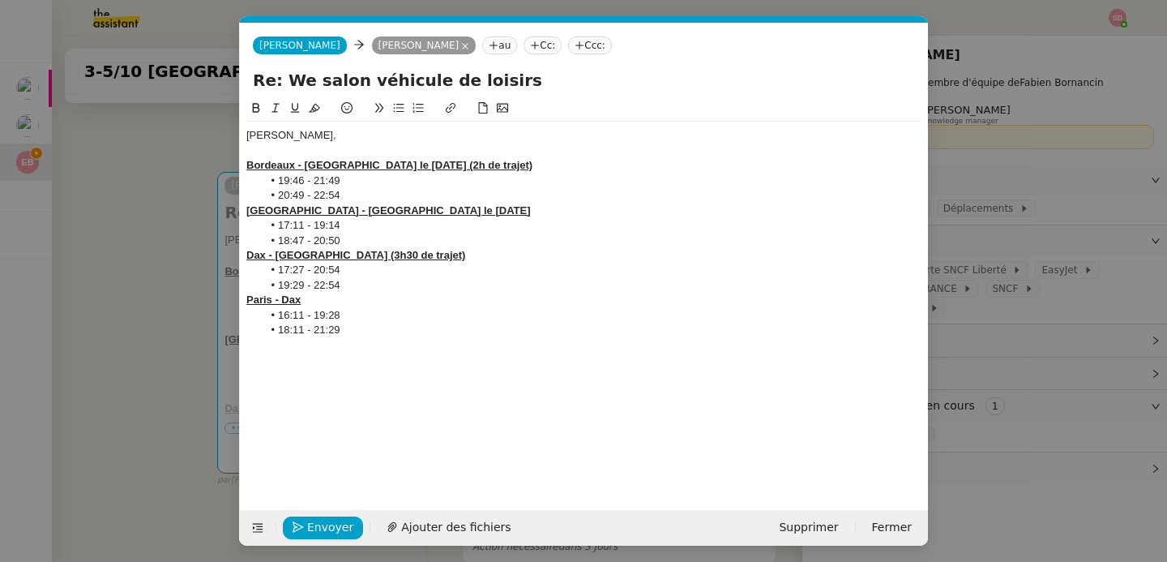
click at [358, 338] on div at bounding box center [583, 345] width 675 height 15
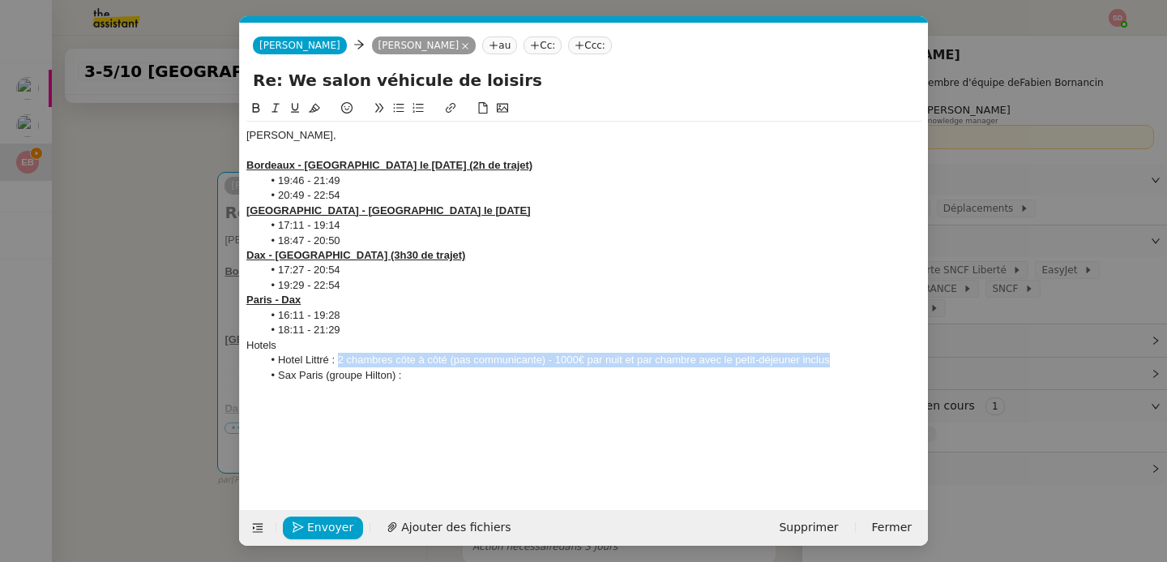
drag, startPoint x: 337, startPoint y: 361, endPoint x: 855, endPoint y: 357, distance: 518.1
click at [855, 357] on li "Hotel Littré : 2 chambres côte à côté (pas communicante) - 1000€ par nuit et pa…" at bounding box center [593, 360] width 660 height 15
copy li "2 chambres côte à côté (pas communicante) - 1000€ par nuit et par chambre avec …"
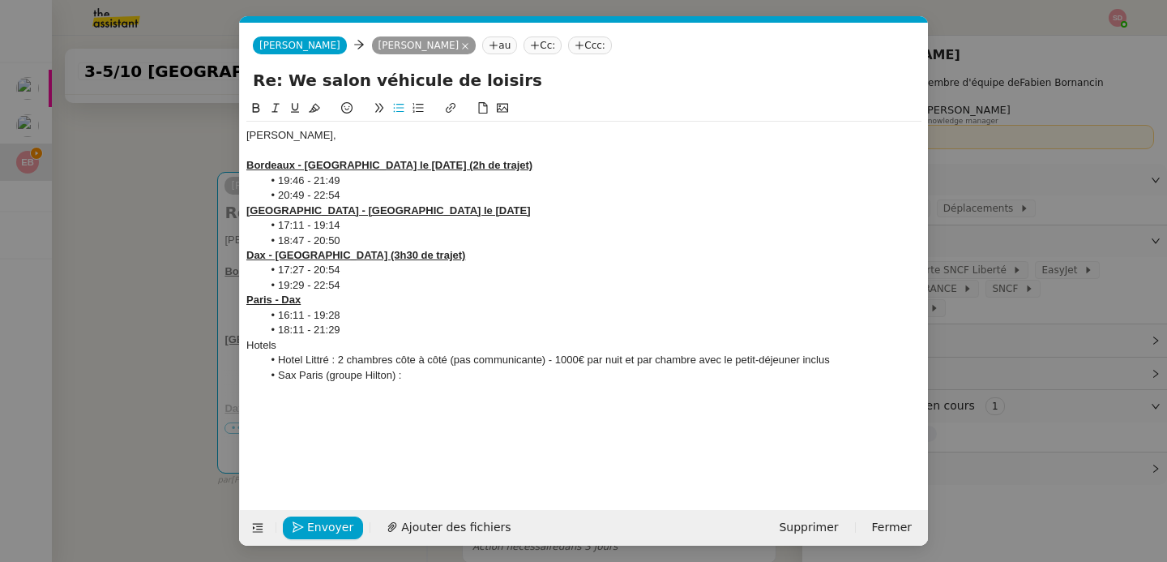
click at [717, 381] on li "Sax Paris (groupe Hilton) :" at bounding box center [593, 375] width 660 height 15
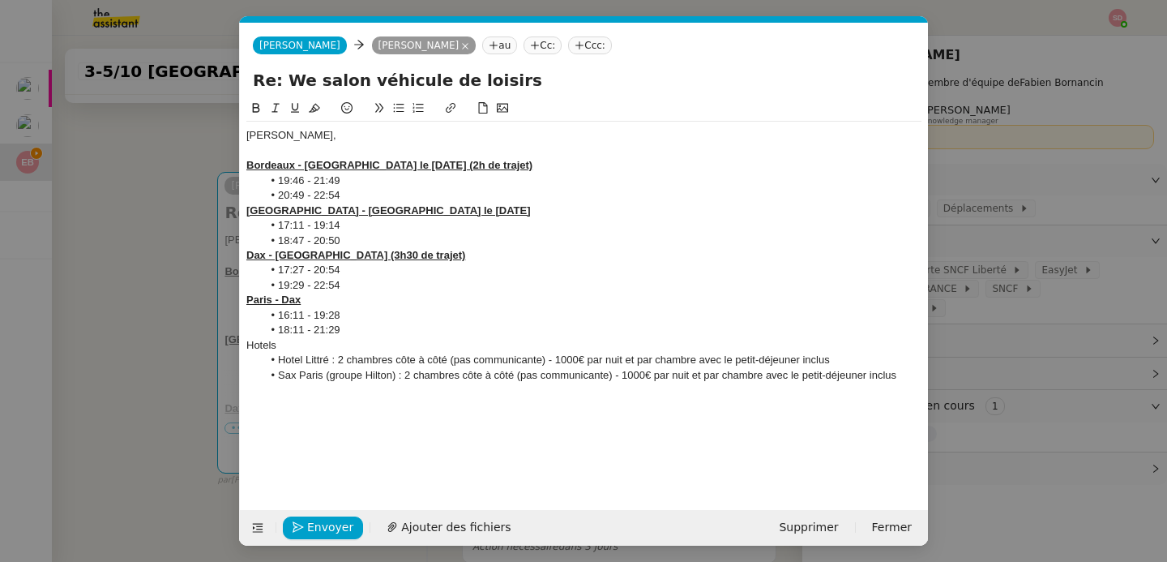
click at [635, 373] on li "Sax Paris (groupe Hilton) : 2 chambres côte à côté (pas communicante) - 1000€ p…" at bounding box center [593, 375] width 660 height 15
click at [252, 345] on div "Hotels" at bounding box center [583, 345] width 675 height 15
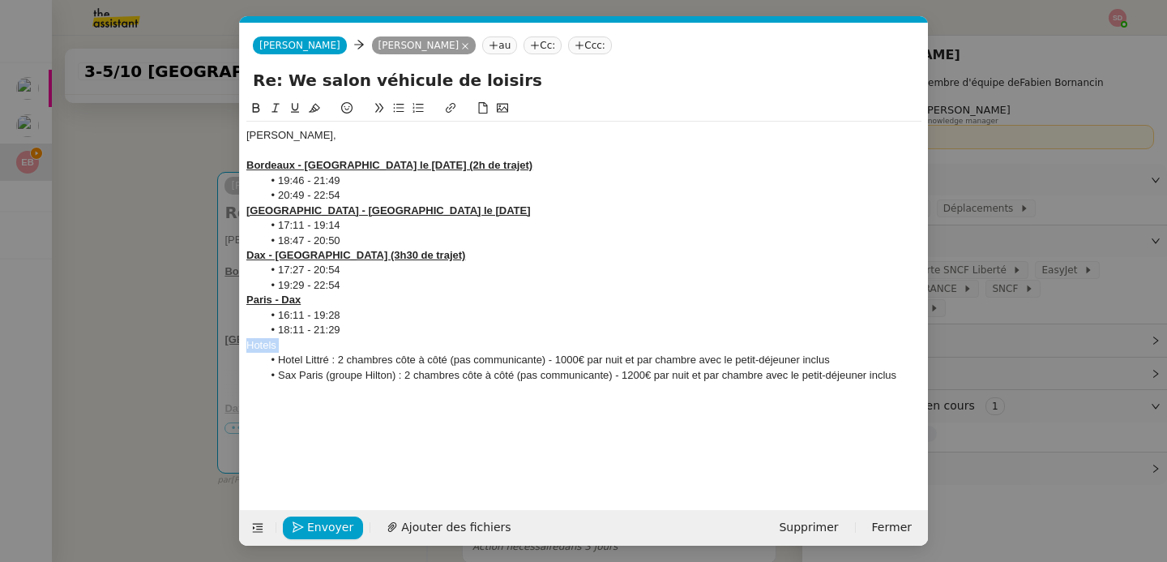
click at [254, 103] on icon at bounding box center [256, 107] width 11 height 11
click at [289, 103] on icon at bounding box center [294, 107] width 11 height 11
drag, startPoint x: 328, startPoint y: 362, endPoint x: 273, endPoint y: 366, distance: 55.3
click at [273, 366] on li "Hotel Littré : 2 chambres côte à côté (pas communicante) - 1000€ par nuit et pa…" at bounding box center [593, 360] width 660 height 15
click at [452, 105] on icon at bounding box center [450, 107] width 11 height 11
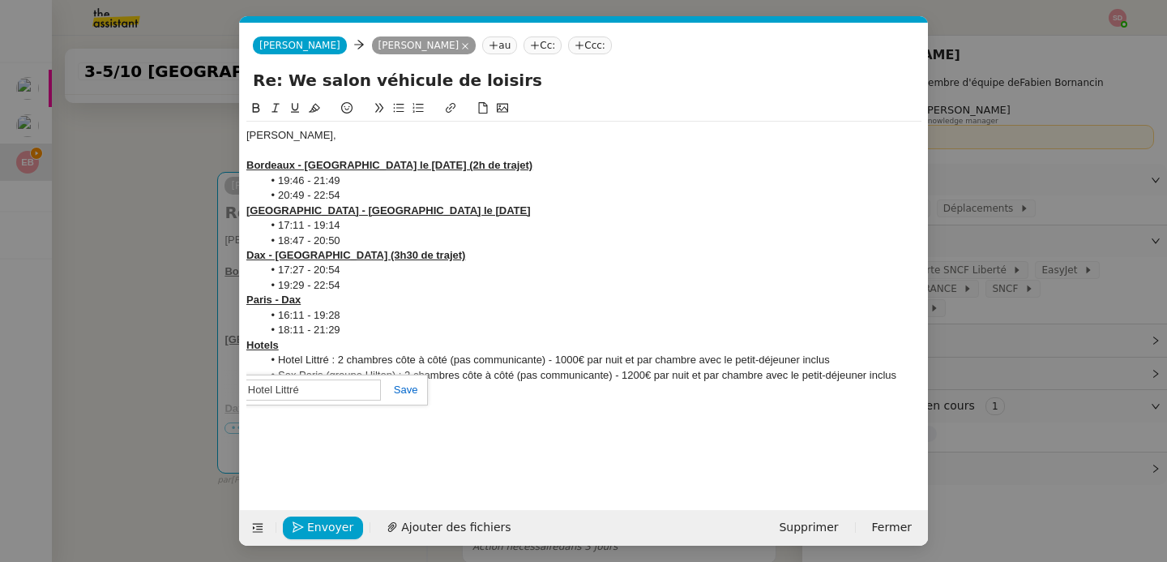
paste input "https://hotellittreparis.com/fr/"
click at [408, 392] on link at bounding box center [399, 389] width 37 height 12
click at [336, 335] on li "18:11 - 21:29" at bounding box center [593, 330] width 660 height 15
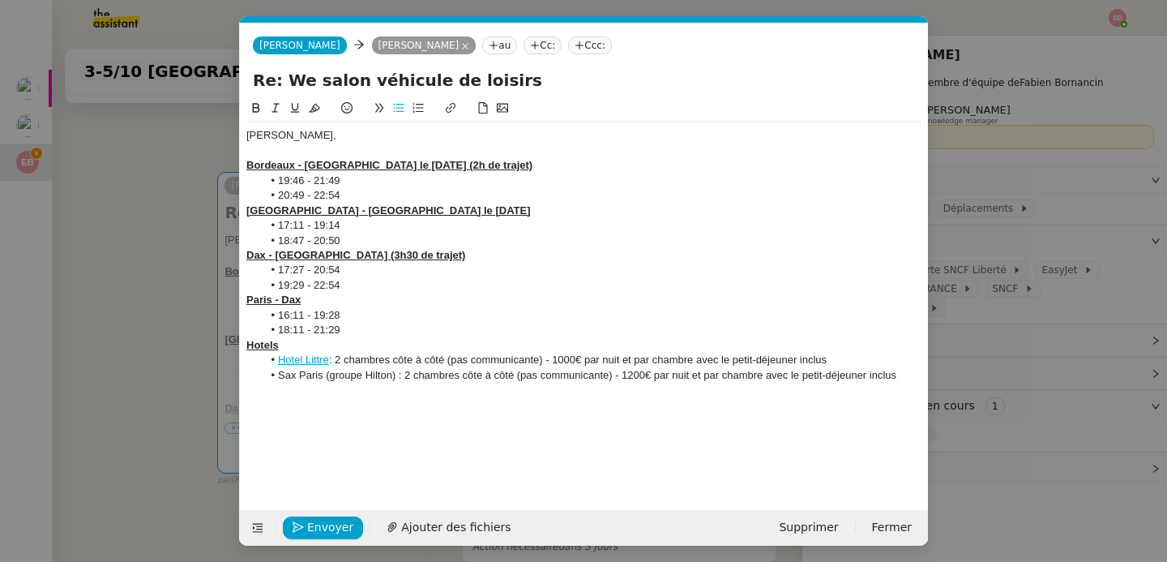
click at [335, 347] on div "Hotels" at bounding box center [583, 345] width 675 height 15
drag, startPoint x: 324, startPoint y: 377, endPoint x: 266, endPoint y: 376, distance: 58.4
click at [266, 376] on li "Sax Paris (groupe Hilton) : 2 chambres côte à côté (pas communicante) - 1200€ p…" at bounding box center [593, 375] width 660 height 15
click at [449, 114] on button at bounding box center [450, 108] width 19 height 19
paste input "https://www.hilton.com/fr/hotels/paretol-sax-paris/"
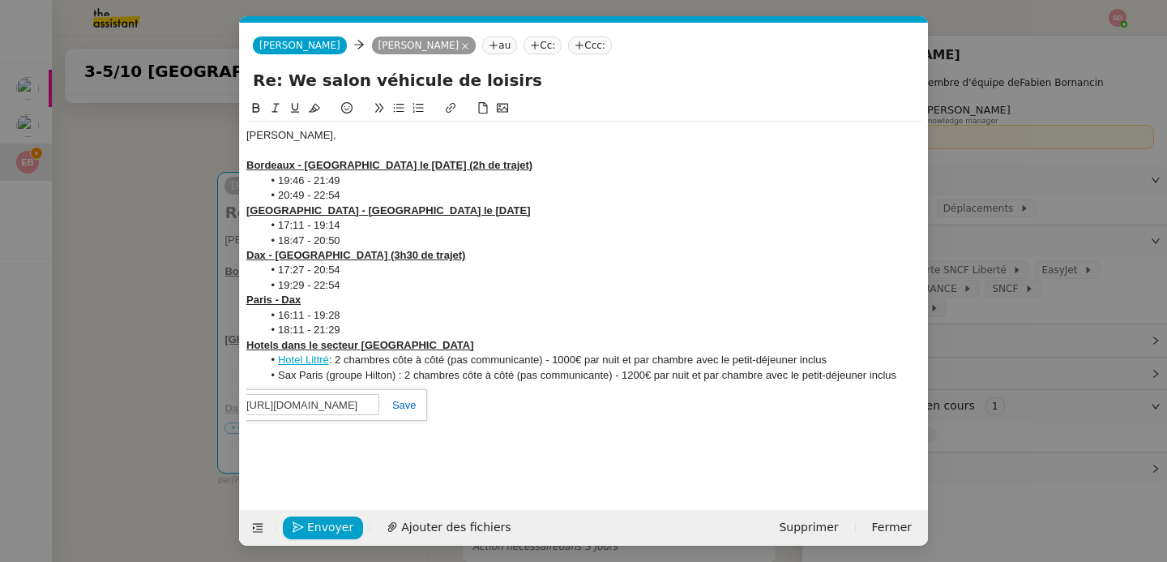
scroll to position [0, 101]
type input "https://www.hilton.com/fr/hotels/paretol-sax-paris/"
click at [409, 402] on link at bounding box center [397, 405] width 37 height 12
drag, startPoint x: 401, startPoint y: 375, endPoint x: 278, endPoint y: 372, distance: 123.3
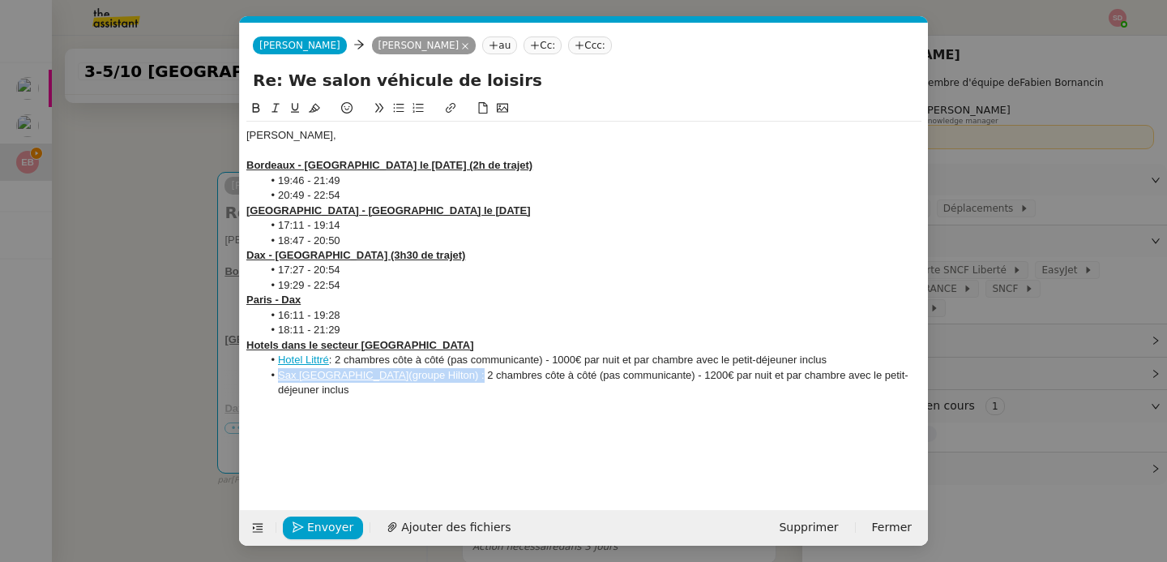
click at [278, 372] on li "Sax Paris (groupe Hilton) : 2 chambres côte à côté (pas communicante) - 1200€ p…" at bounding box center [593, 383] width 660 height 30
click at [253, 110] on icon at bounding box center [256, 108] width 7 height 10
drag, startPoint x: 336, startPoint y: 365, endPoint x: 272, endPoint y: 357, distance: 64.6
click at [272, 357] on li "Hotel Littré : 2 chambres côte à côté (pas communicante) - 1000€ par nuit et pa…" at bounding box center [593, 360] width 660 height 15
click at [254, 100] on button at bounding box center [255, 108] width 19 height 19
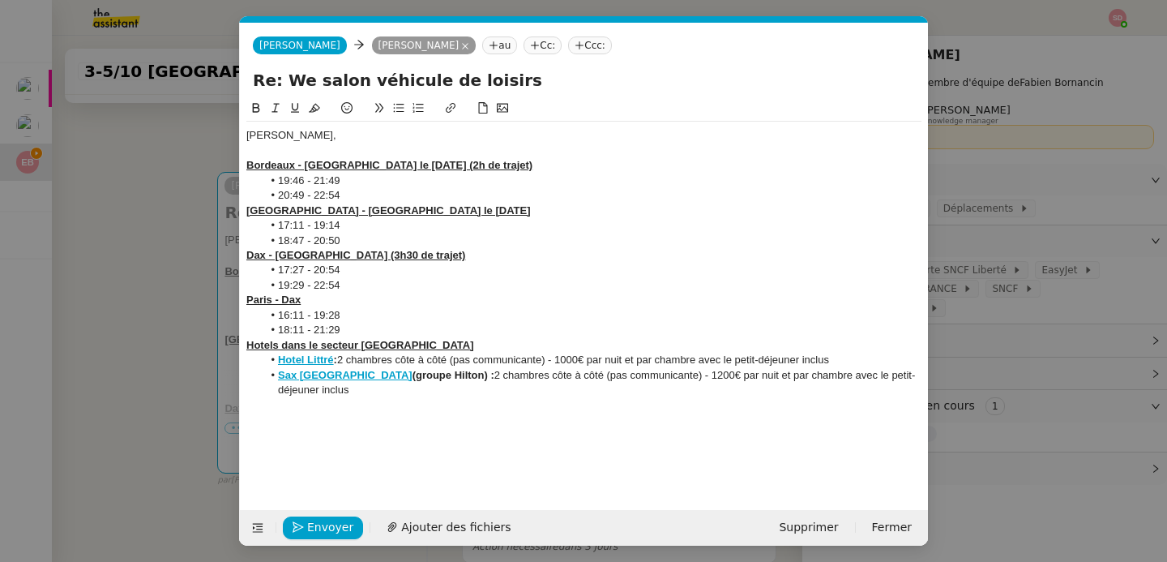
click at [906, 372] on li "Sax Paris (groupe Hilton) : 2 chambres côte à côté (pas communicante) - 1200€ p…" at bounding box center [593, 383] width 660 height 30
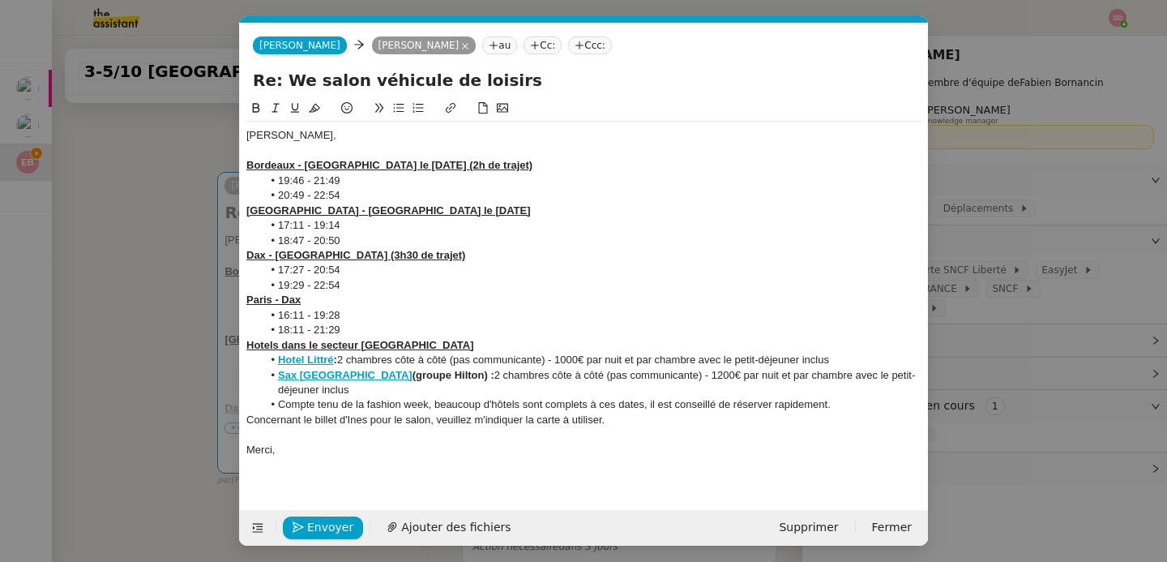
click at [119, 289] on nz-modal-container "Service TA - VOYAGE - PROPOSITION GLOBALE A utiliser dans le cadre de propositi…" at bounding box center [583, 281] width 1167 height 562
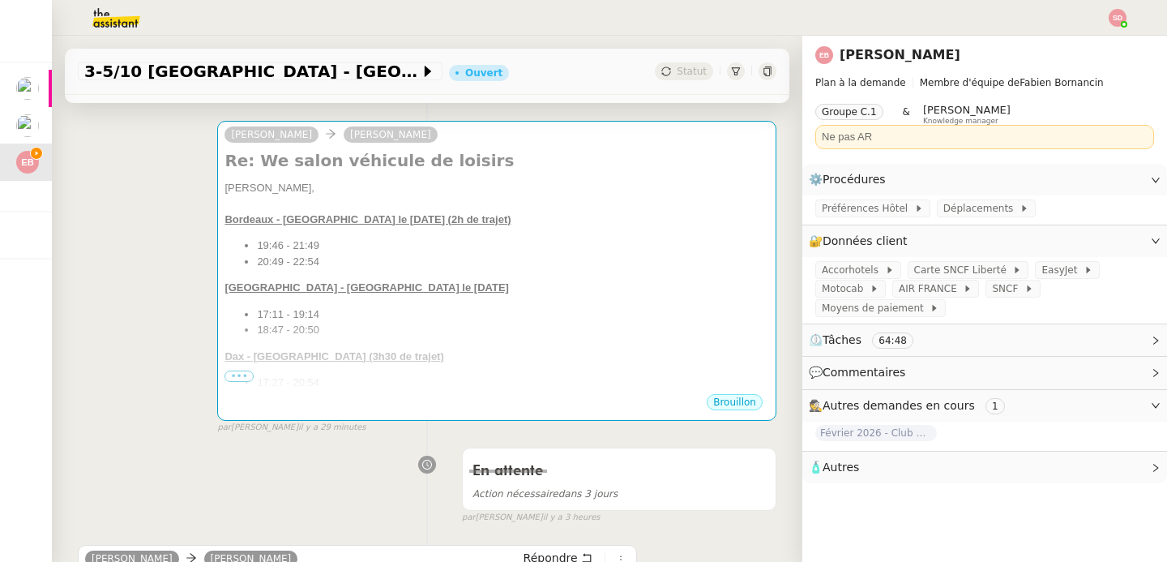
scroll to position [312, 0]
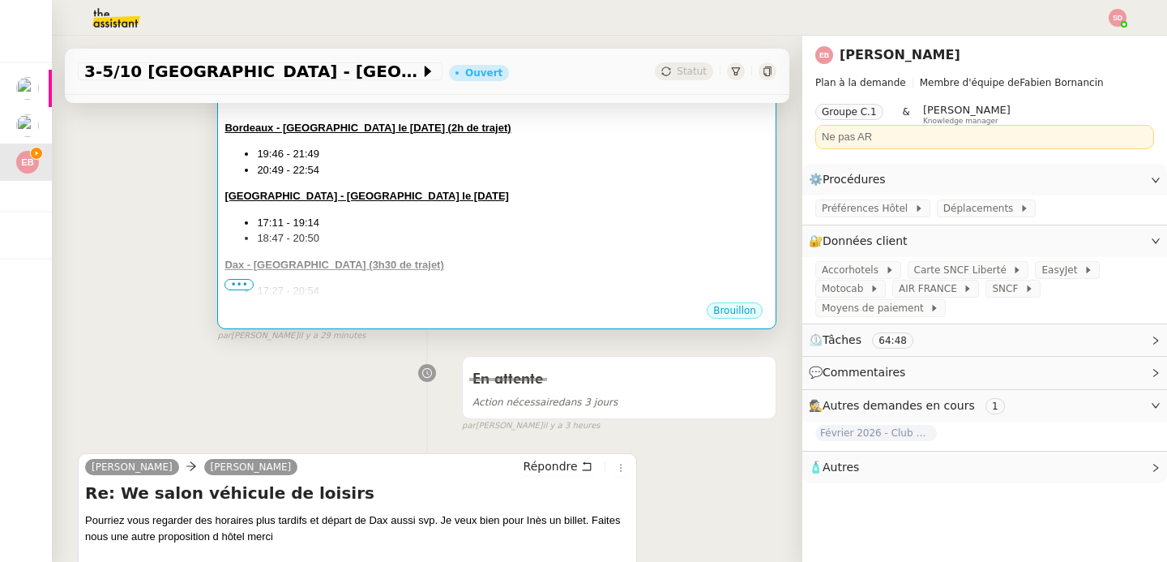
click at [592, 246] on div "Emilie, Bordeaux - Paris le 3 octobre (2h de trajet) 19:46 - 21:49 20:49 - 22:5…" at bounding box center [497, 330] width 545 height 485
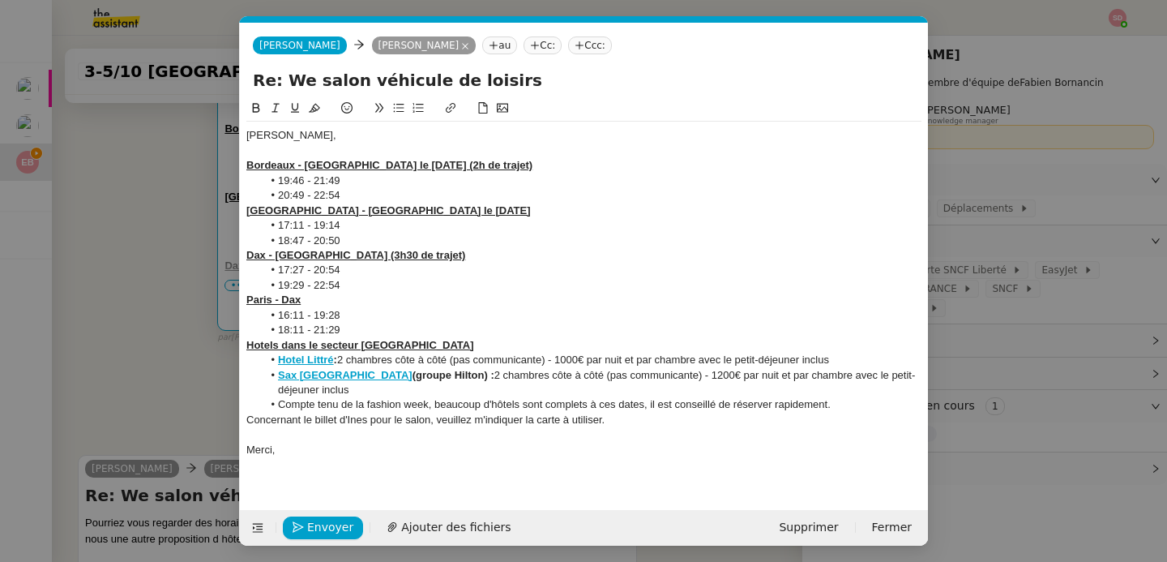
scroll to position [0, 34]
drag, startPoint x: 537, startPoint y: 408, endPoint x: 619, endPoint y: 422, distance: 83.0
click at [619, 422] on div "Emilie, Bordeaux - Paris le 3 octobre (2h de trajet) 19:46 - 21:49 20:49 - 22:5…" at bounding box center [583, 293] width 675 height 342
click at [251, 100] on button at bounding box center [255, 108] width 19 height 19
click at [453, 443] on div "Merci," at bounding box center [583, 450] width 675 height 15
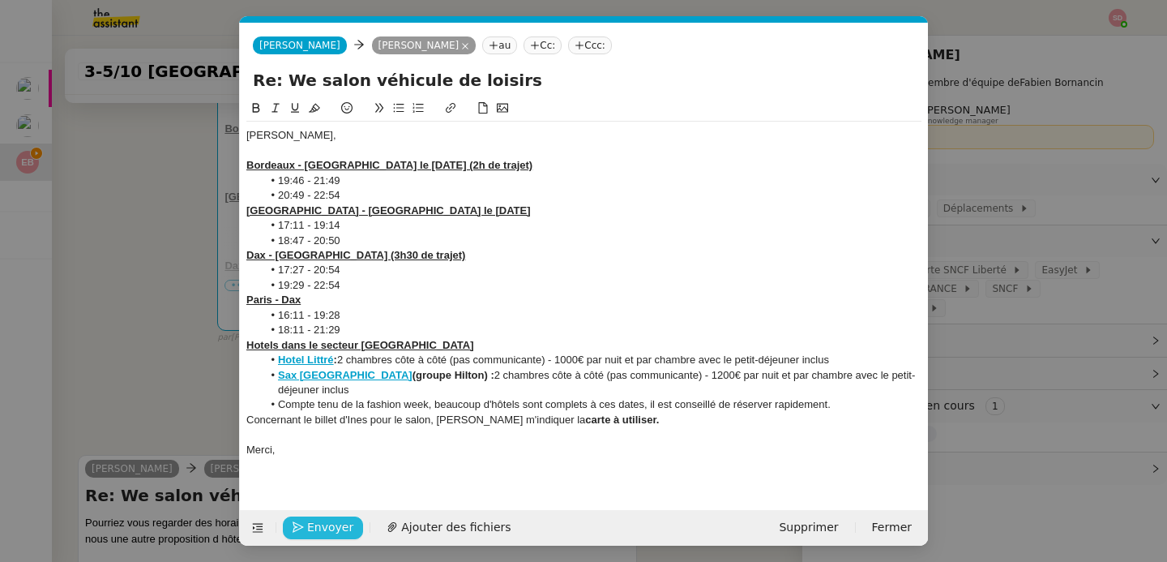
click at [326, 529] on span "Envoyer" at bounding box center [330, 527] width 46 height 19
click at [326, 529] on span "Confirmer l'envoi" at bounding box center [355, 527] width 97 height 19
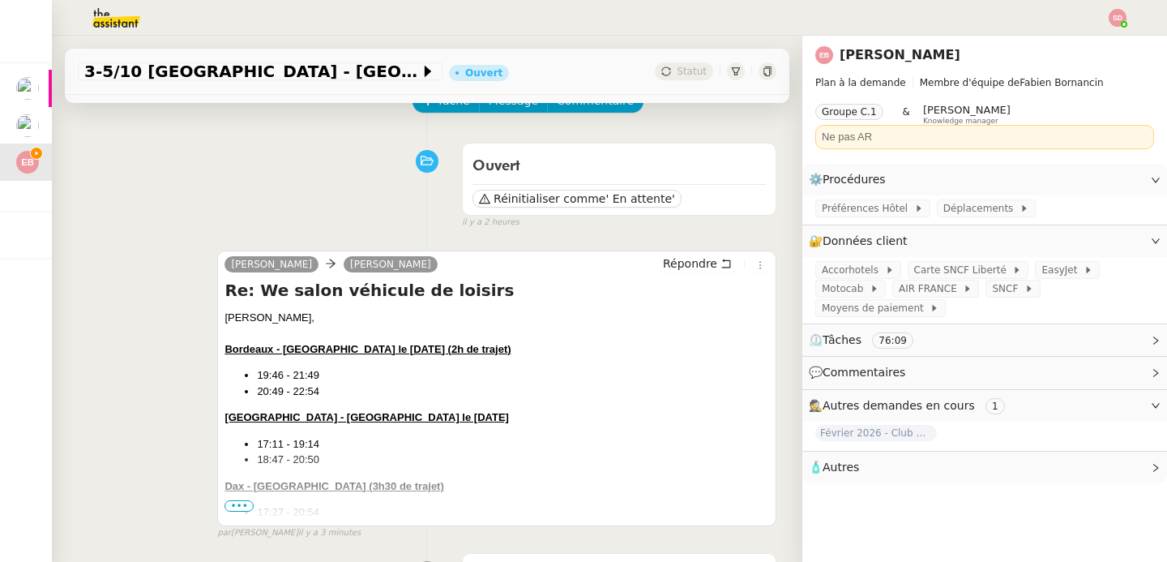
click at [372, 504] on li "17:27 - 20:54" at bounding box center [513, 512] width 512 height 16
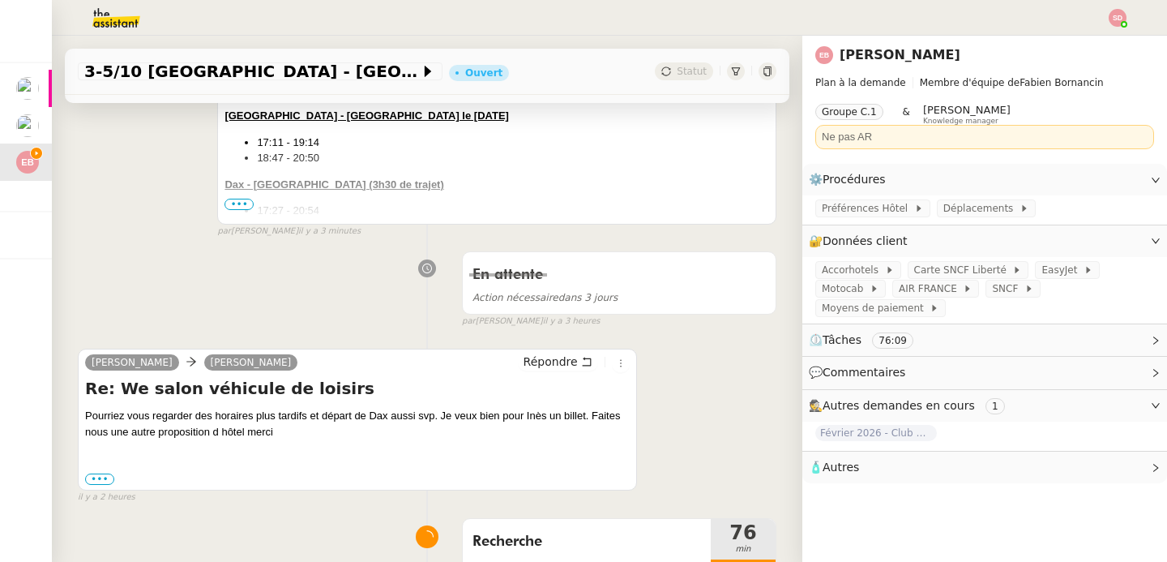
scroll to position [797, 0]
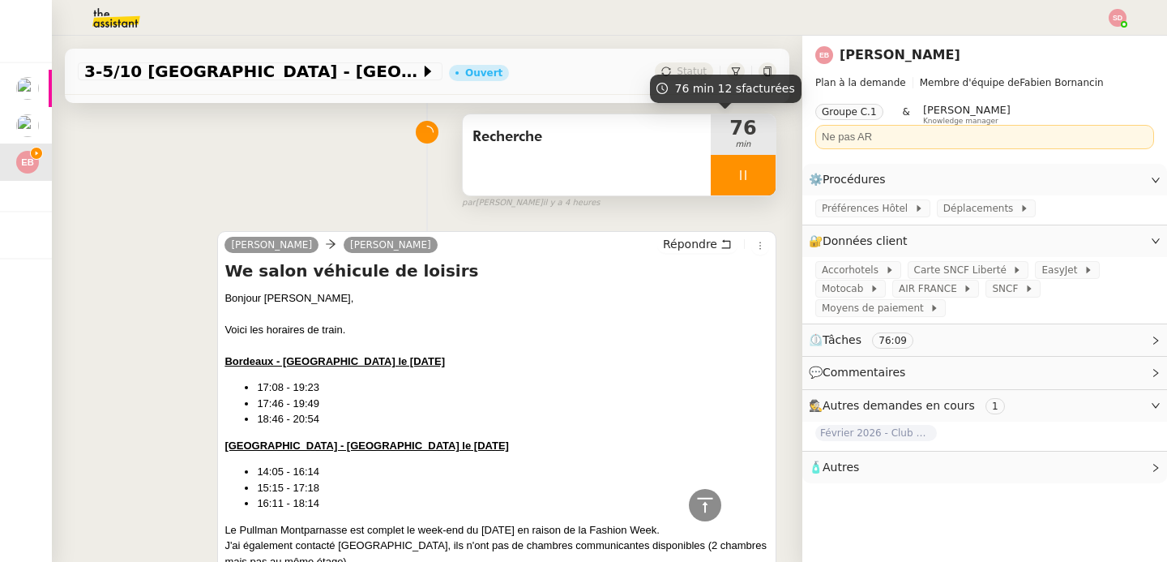
click at [735, 165] on div at bounding box center [743, 175] width 65 height 41
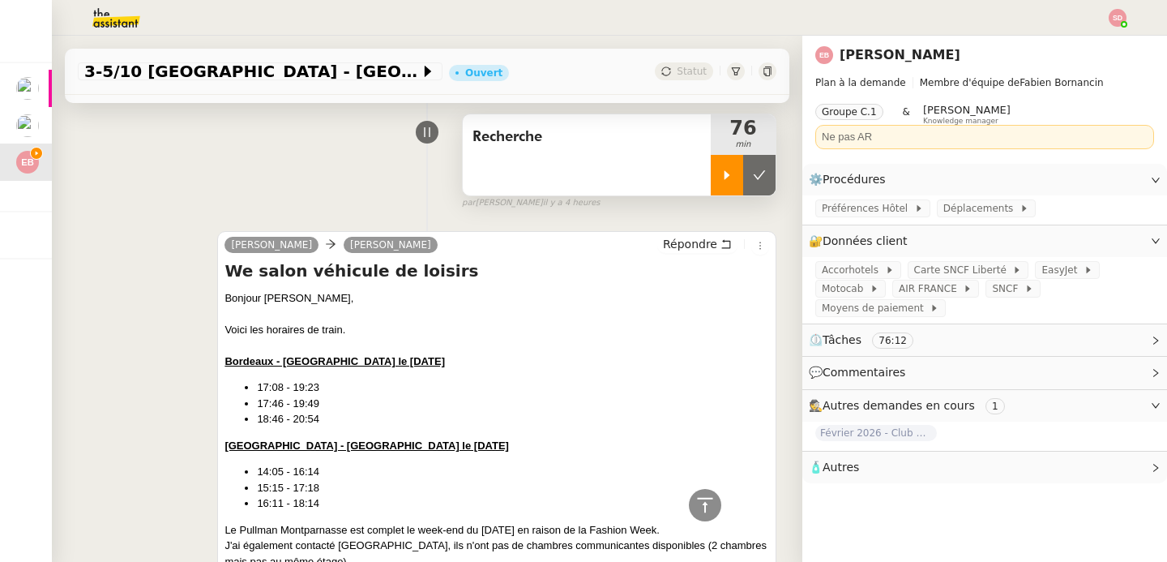
click at [743, 165] on button at bounding box center [759, 175] width 32 height 41
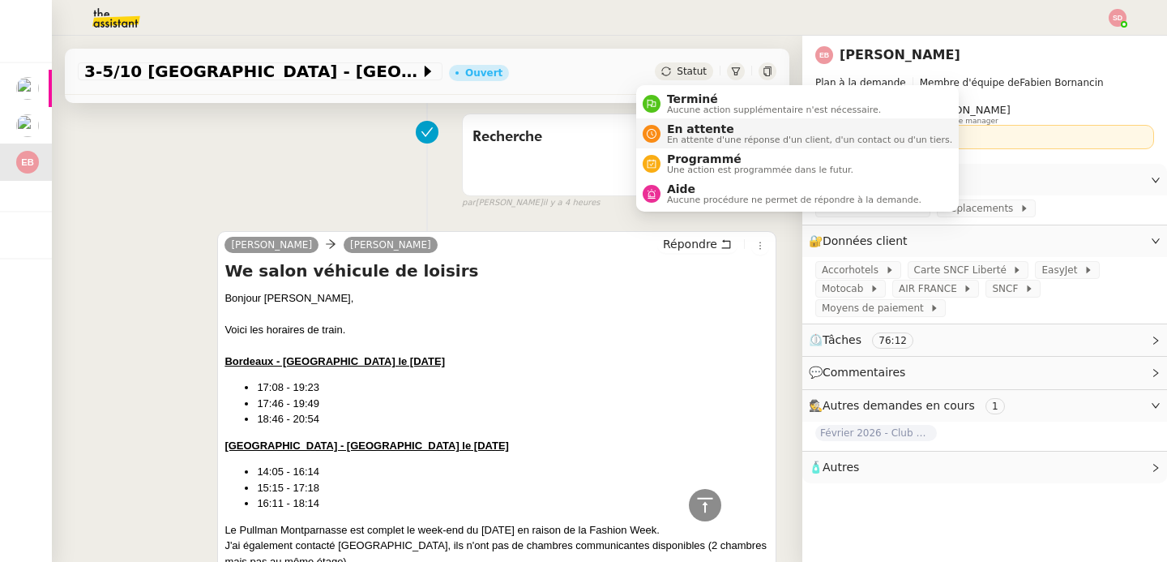
click at [692, 132] on span "En attente" at bounding box center [809, 128] width 285 height 13
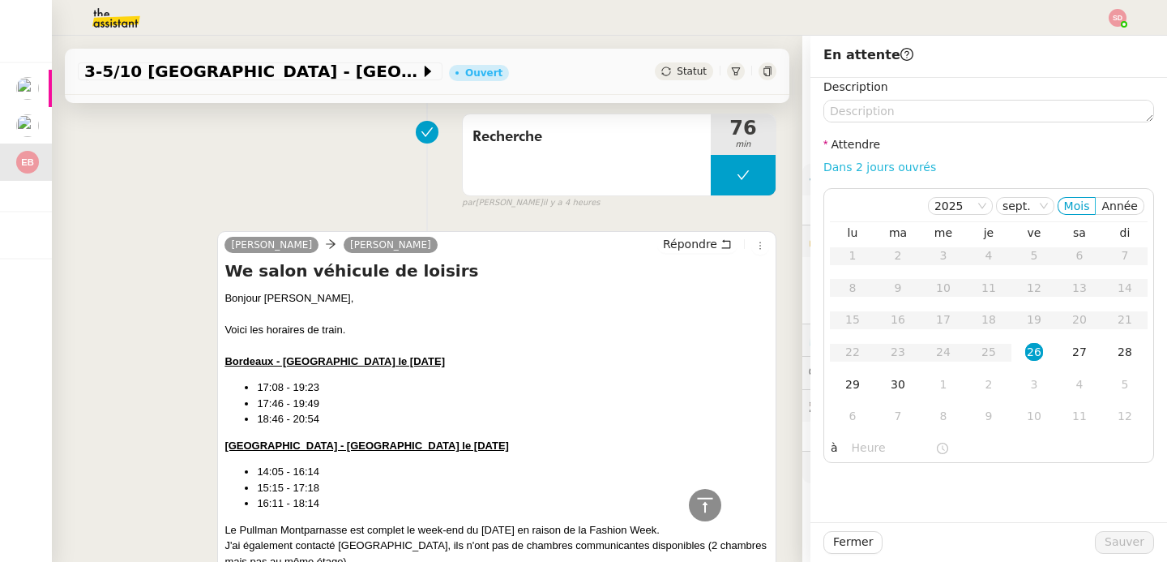
click at [900, 162] on link "Dans 2 jours ouvrés" at bounding box center [880, 167] width 113 height 13
type input "07:00"
click at [1105, 540] on span "Sauver" at bounding box center [1125, 542] width 40 height 19
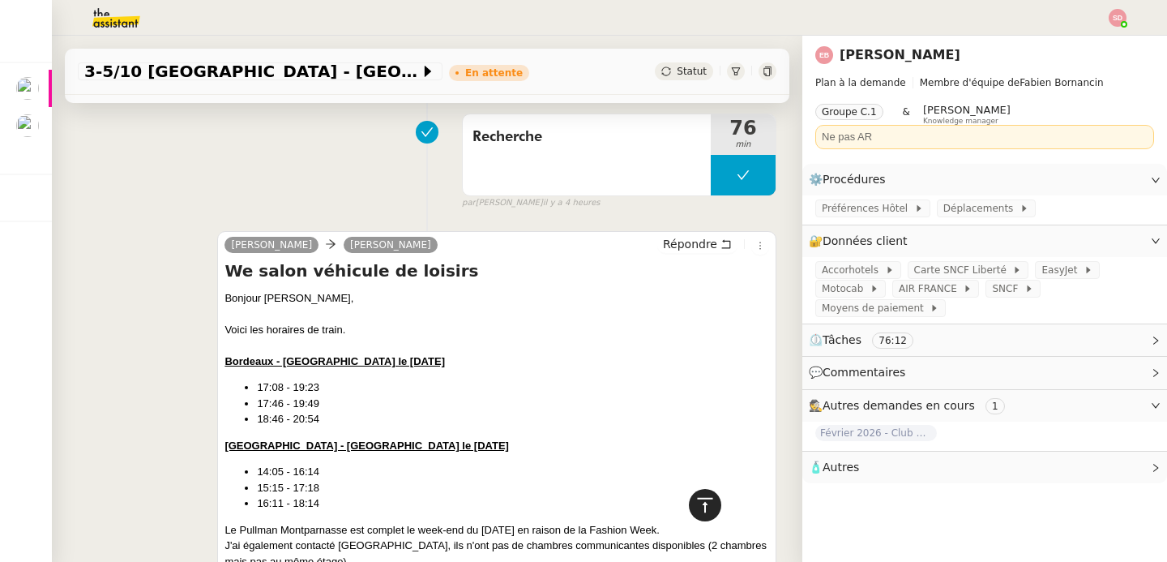
click at [696, 496] on icon at bounding box center [705, 504] width 19 height 19
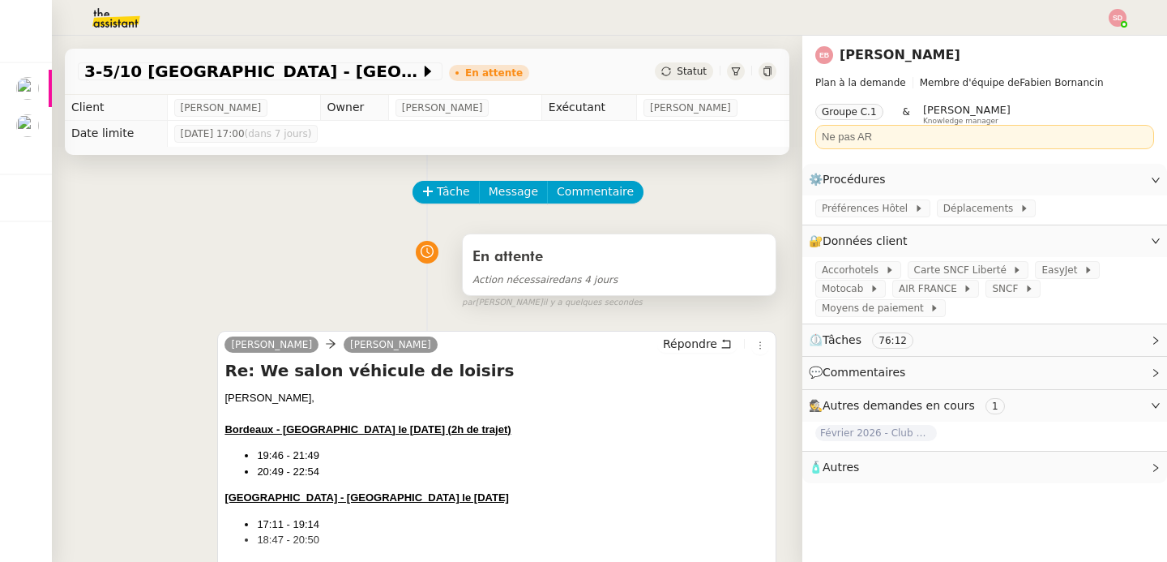
click at [584, 268] on div "En attente" at bounding box center [619, 257] width 293 height 26
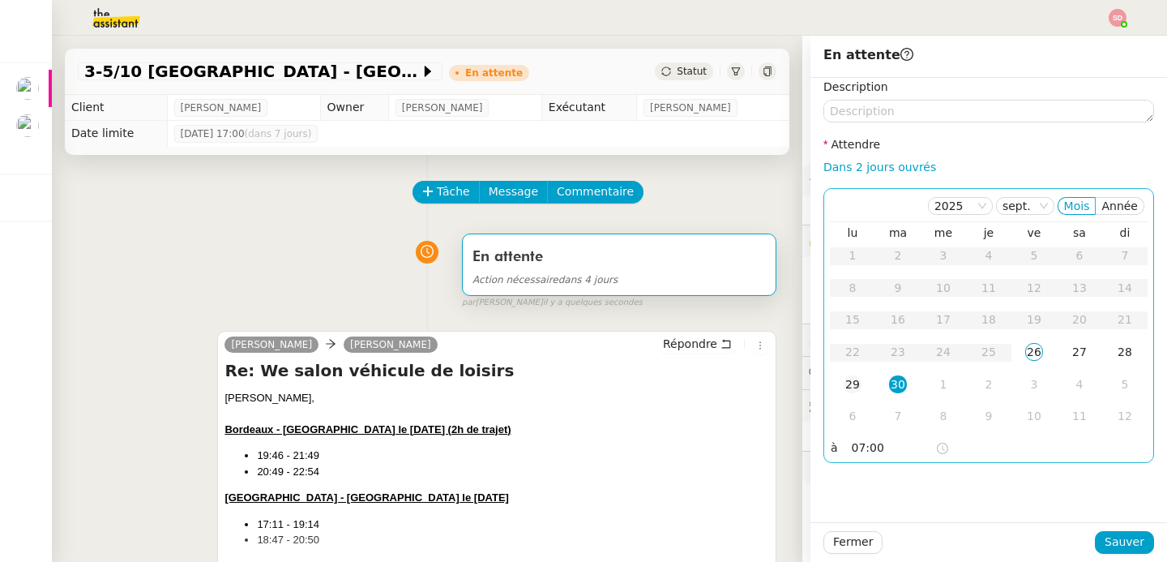
click at [847, 388] on div "29" at bounding box center [853, 384] width 18 height 18
click at [1105, 536] on span "Sauver" at bounding box center [1125, 542] width 40 height 19
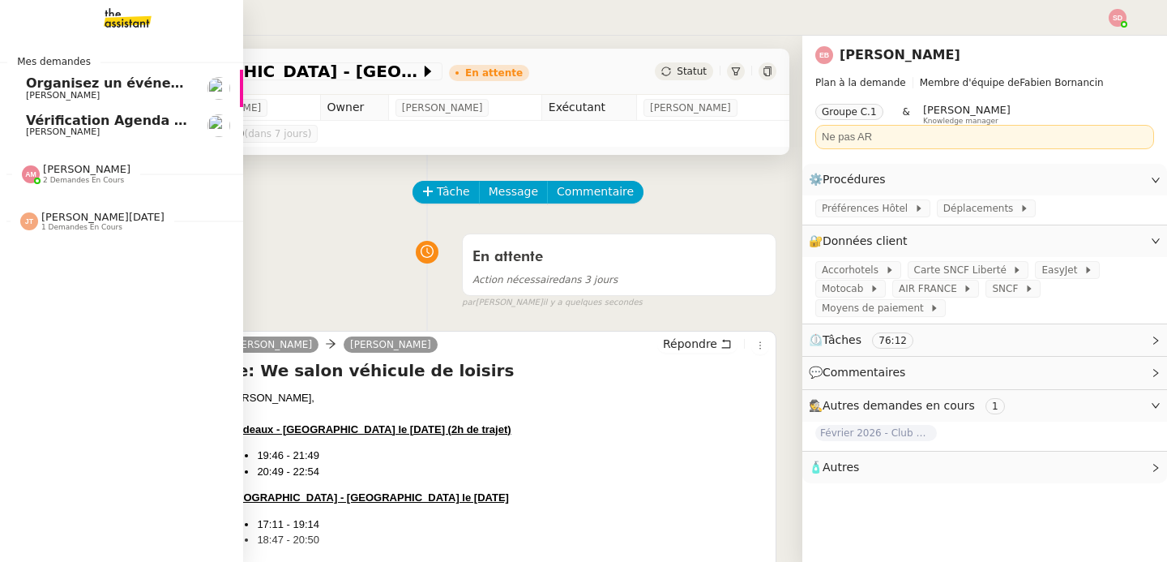
click at [58, 84] on span "Organisez un événement" at bounding box center [117, 82] width 182 height 15
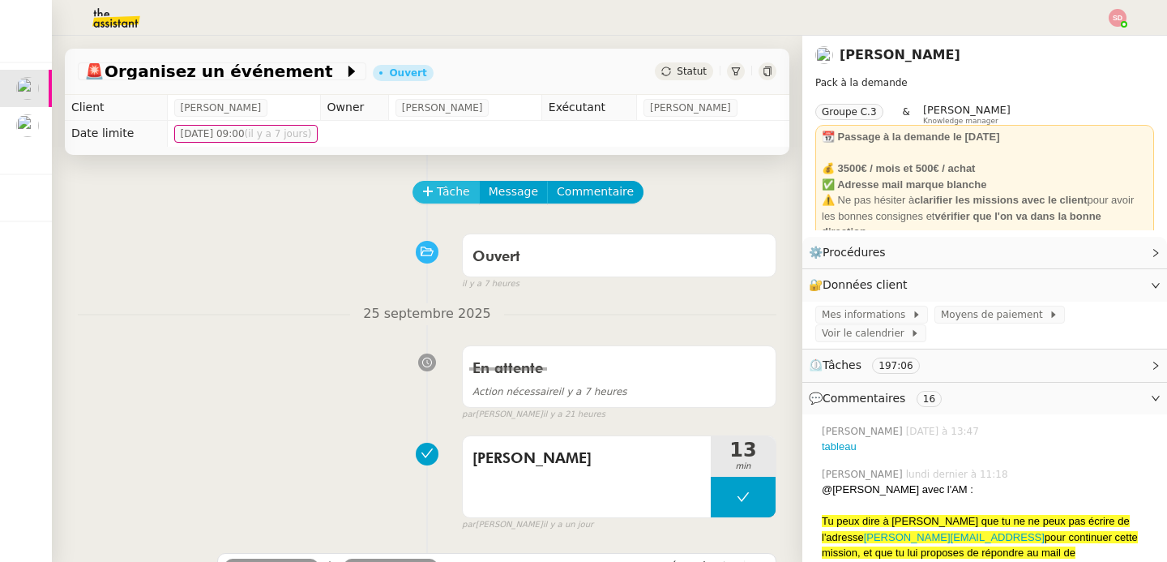
click at [447, 193] on span "Tâche" at bounding box center [453, 191] width 33 height 19
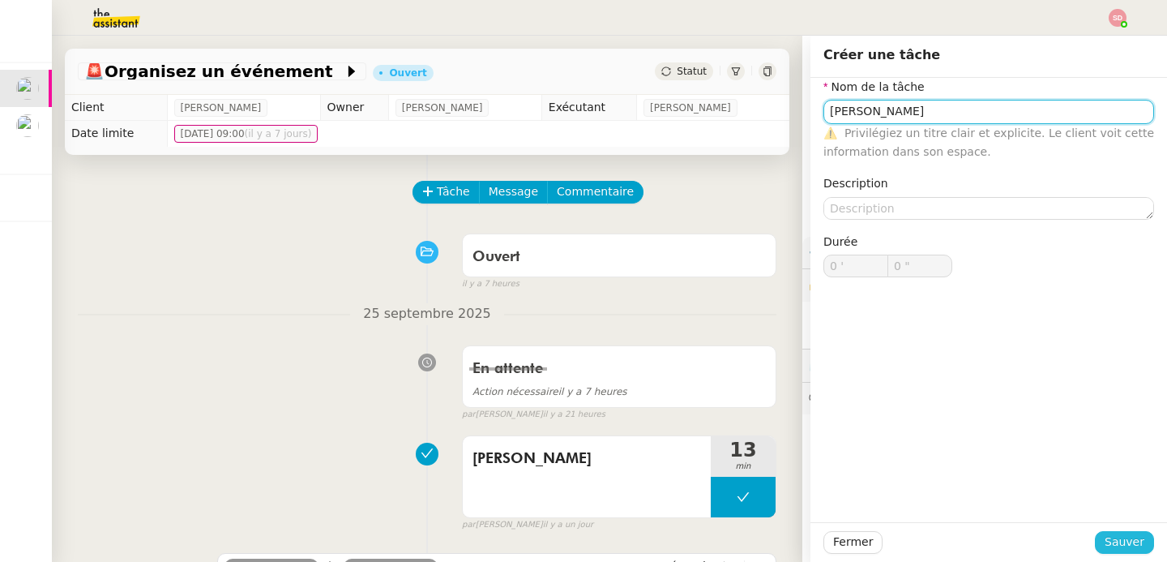
type input "Appel Martinez"
click at [1127, 550] on span "Sauver" at bounding box center [1125, 542] width 40 height 19
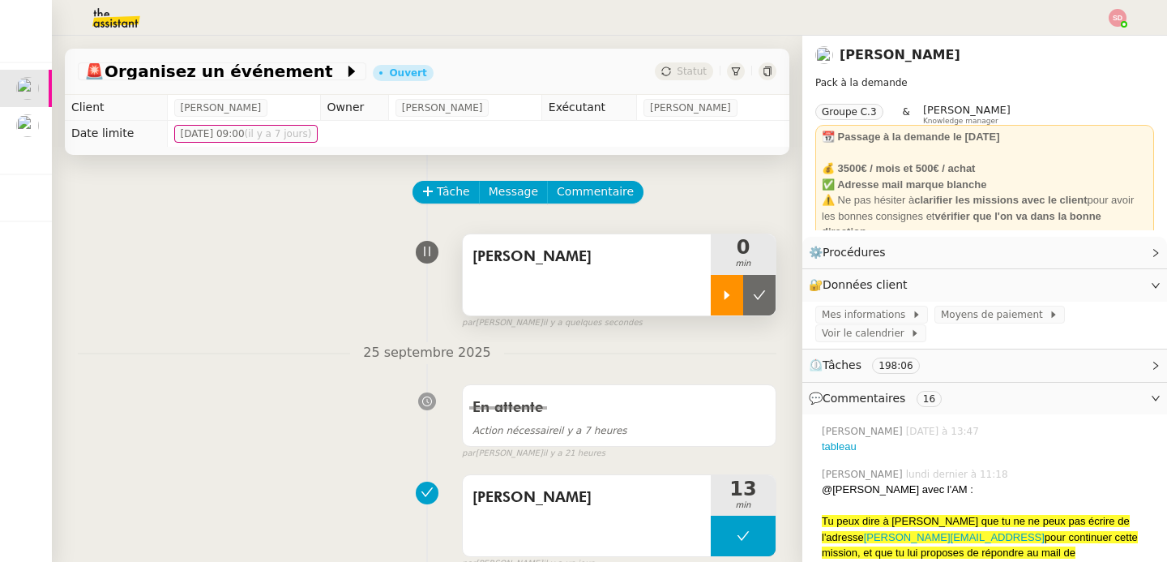
click at [711, 298] on div at bounding box center [727, 295] width 32 height 41
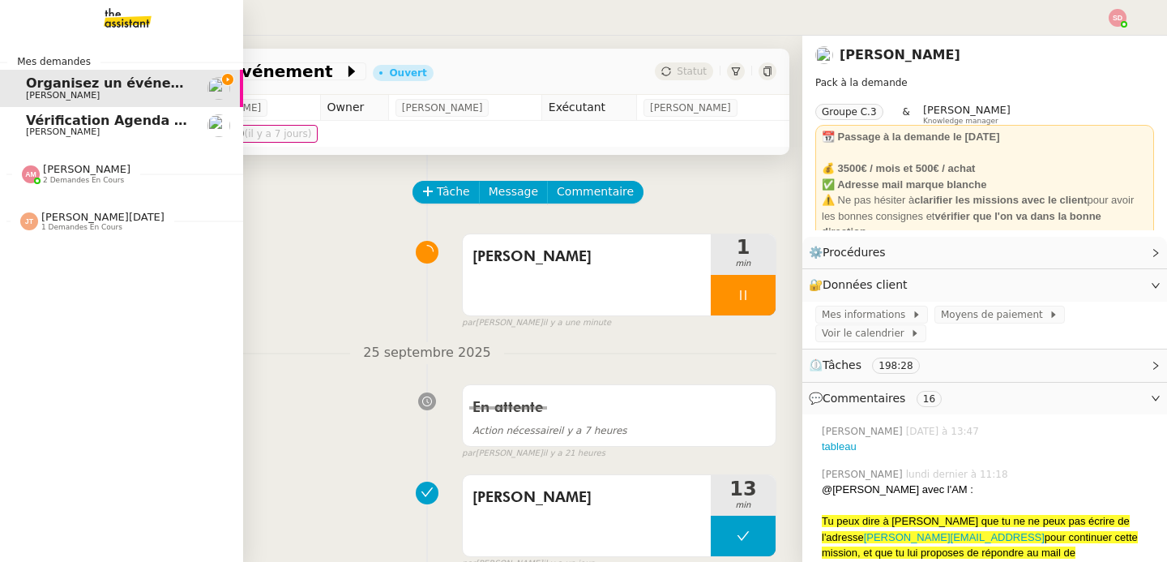
click at [12, 173] on span "Amyna Mehrez 2 demandes en cours" at bounding box center [76, 173] width 128 height 21
click at [30, 293] on div "Jean-Noël De Tinguy 1 demandes en cours" at bounding box center [92, 295] width 144 height 21
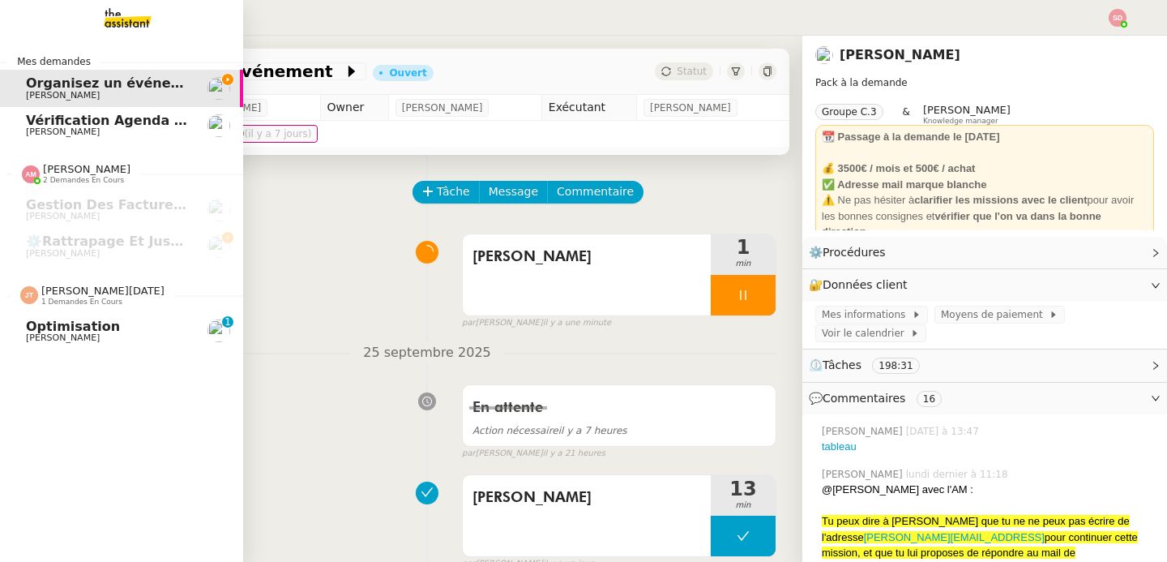
click at [30, 293] on div "Jean-Noël De Tinguy 1 demandes en cours" at bounding box center [92, 295] width 144 height 21
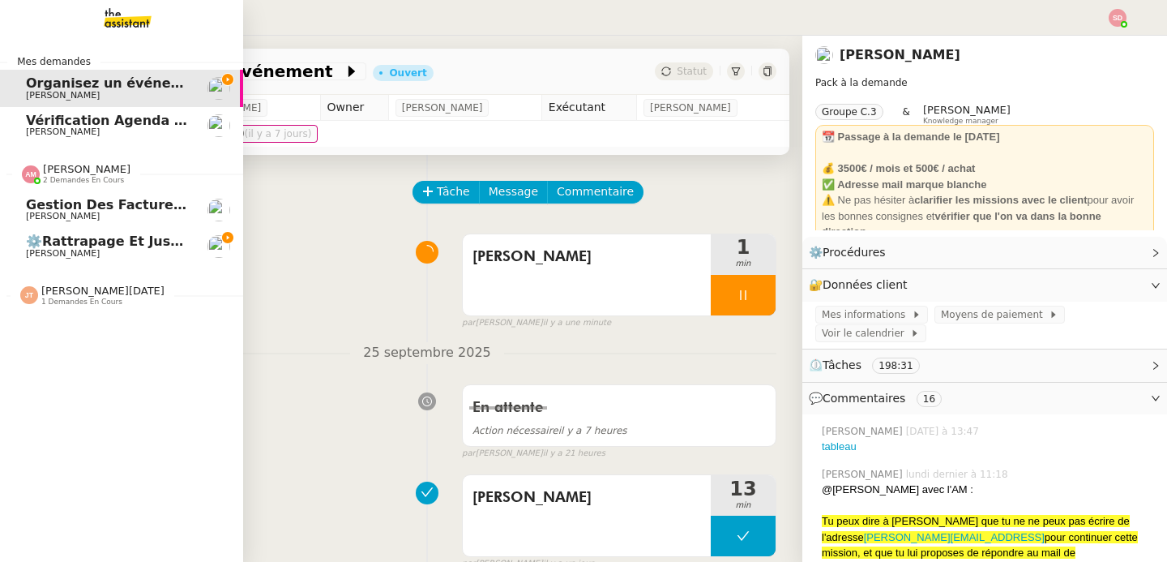
click at [30, 181] on div at bounding box center [31, 174] width 18 height 18
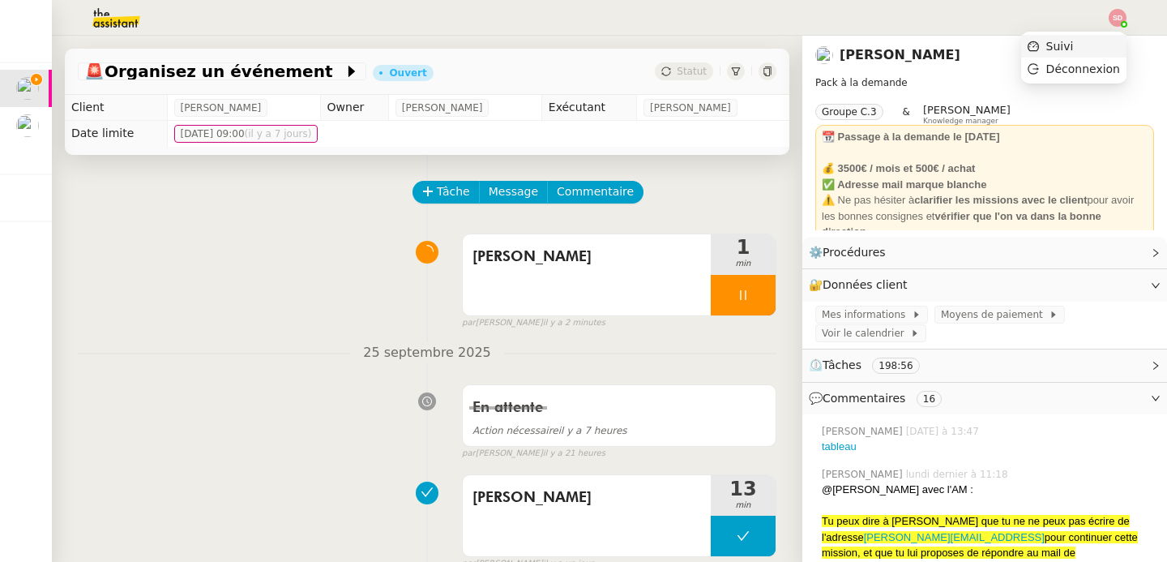
click at [1103, 45] on li "Suivi" at bounding box center [1074, 46] width 105 height 23
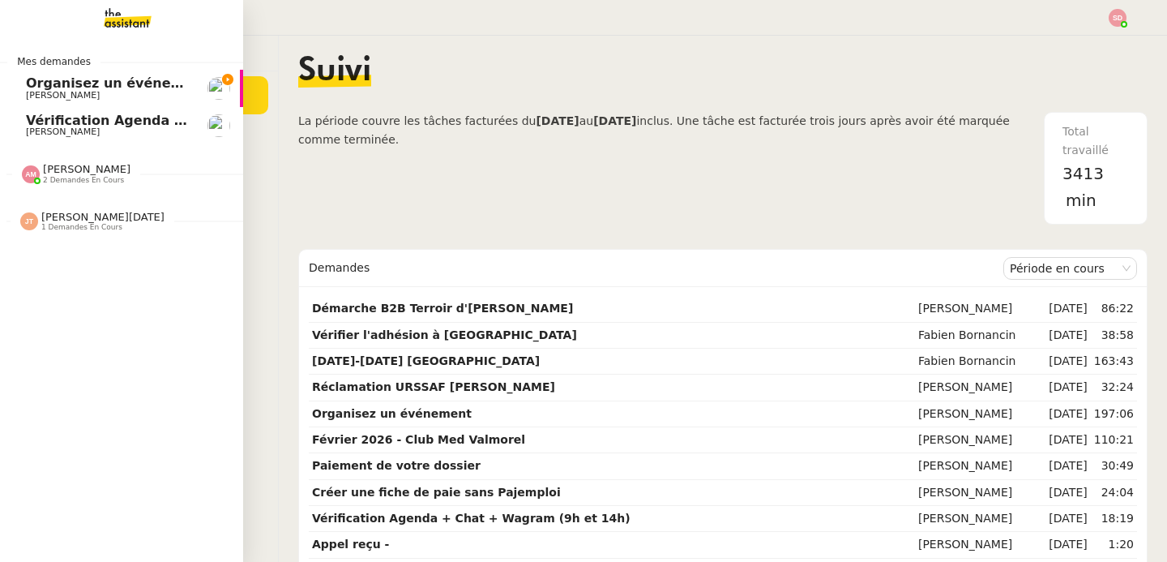
click at [39, 89] on span "Organisez un événement" at bounding box center [117, 82] width 182 height 15
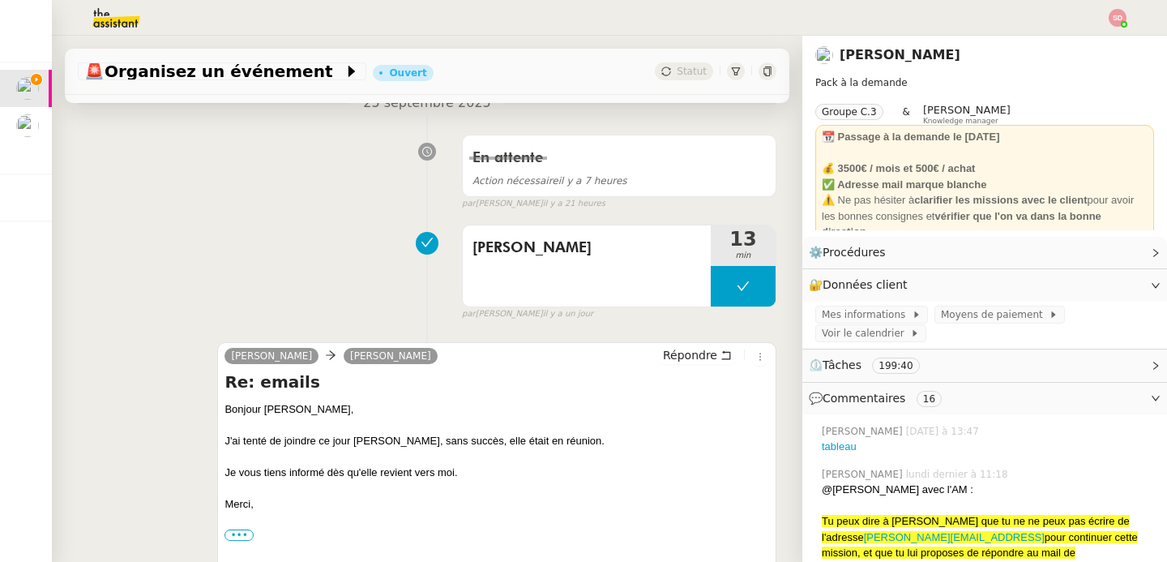
scroll to position [264, 0]
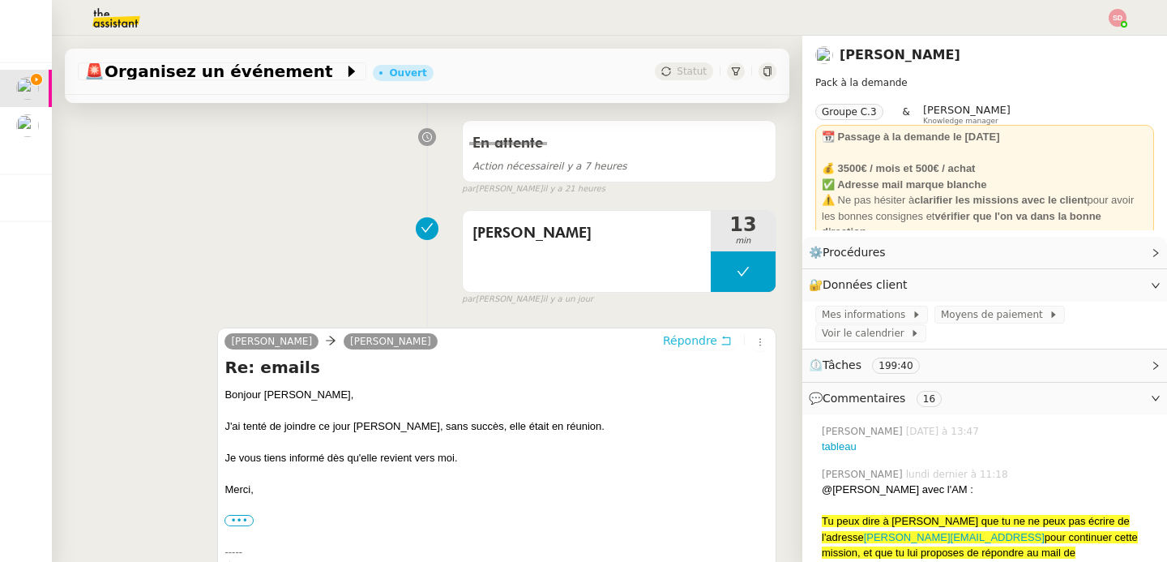
click at [663, 347] on span "Répondre" at bounding box center [690, 340] width 54 height 16
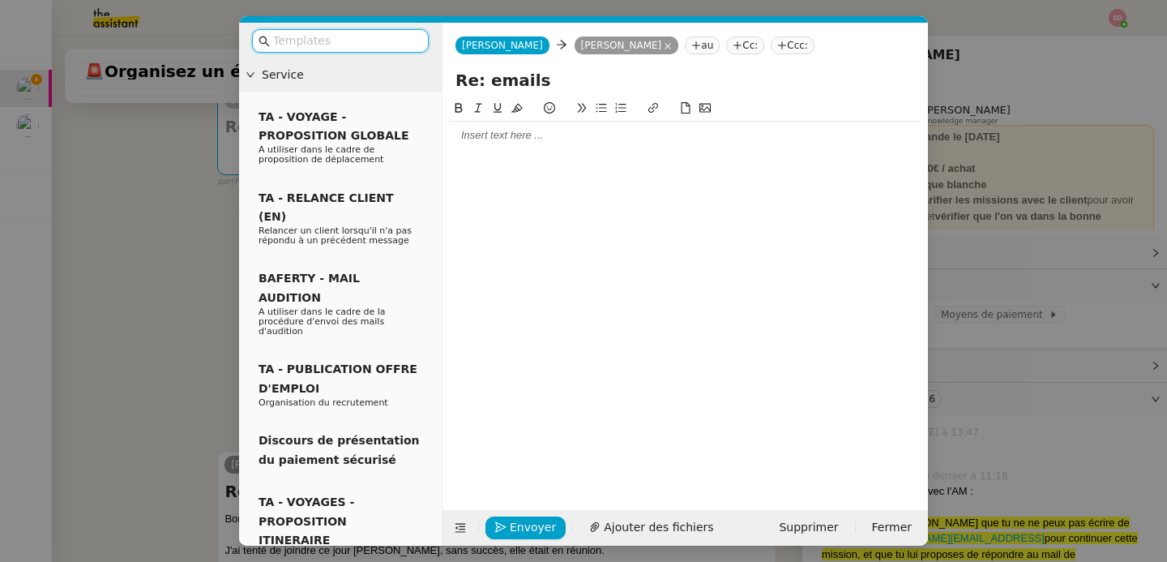
click at [576, 138] on div at bounding box center [685, 135] width 473 height 15
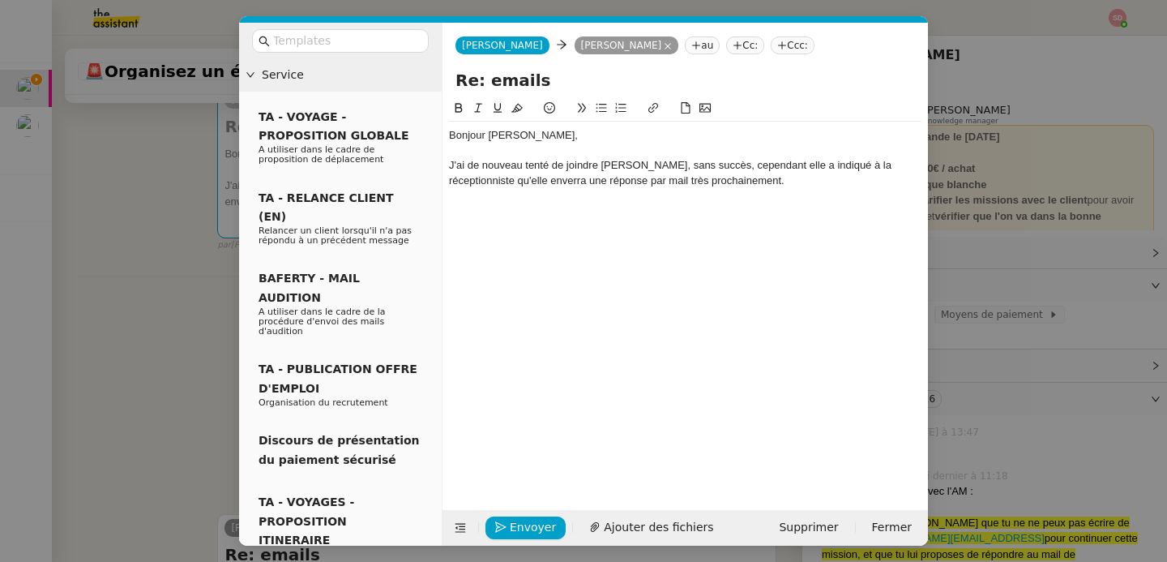
click at [992, 216] on nz-modal-container "Service TA - VOYAGE - PROPOSITION GLOBALE A utiliser dans le cadre de propositi…" at bounding box center [583, 281] width 1167 height 562
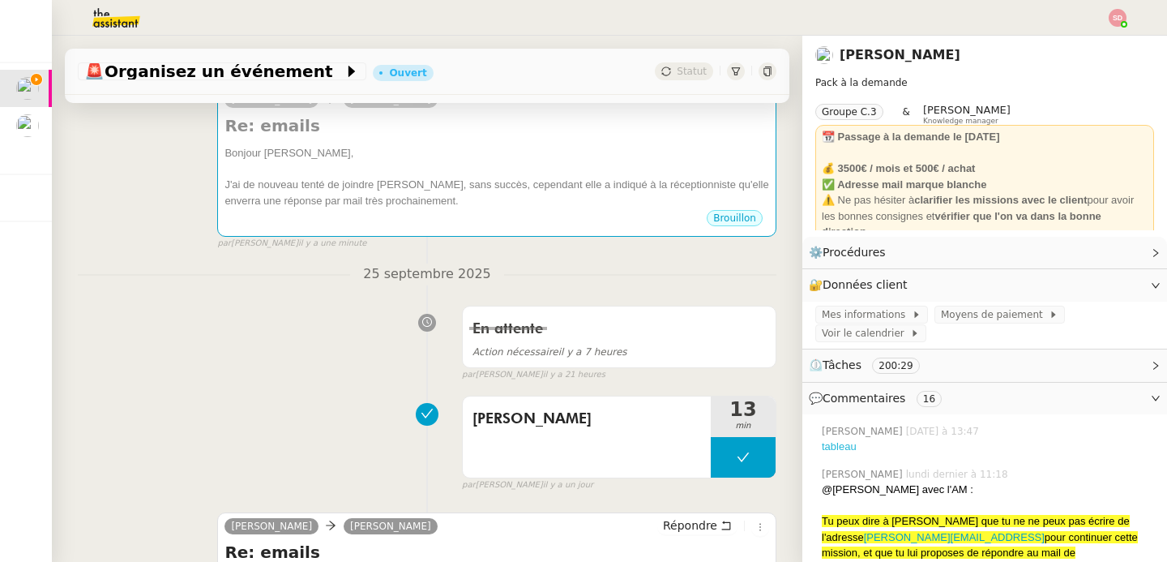
click at [835, 441] on link "tableau" at bounding box center [839, 446] width 35 height 12
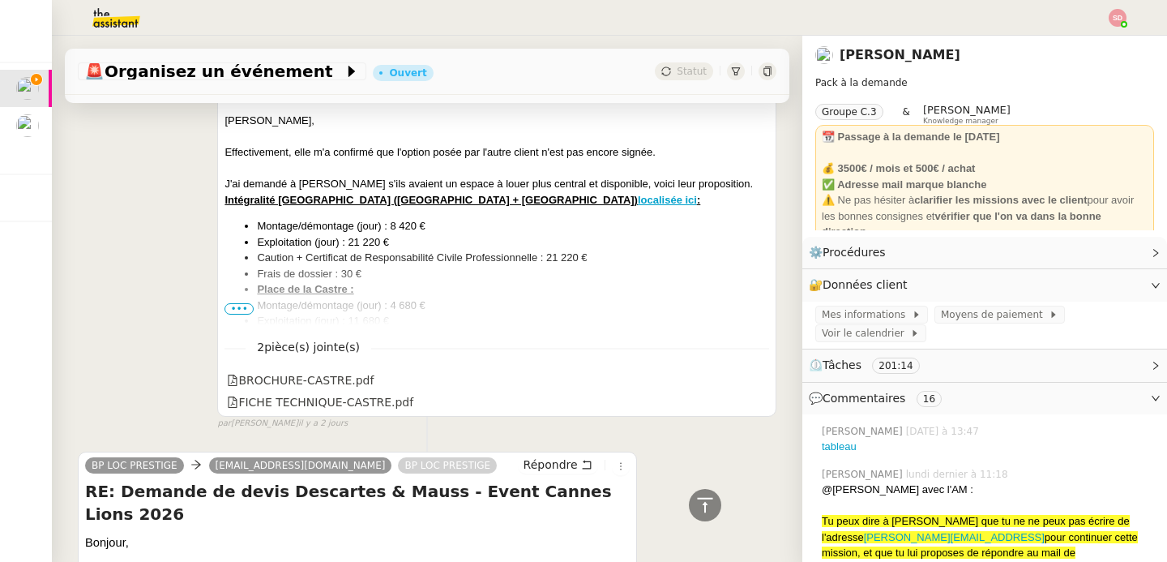
scroll to position [3001, 0]
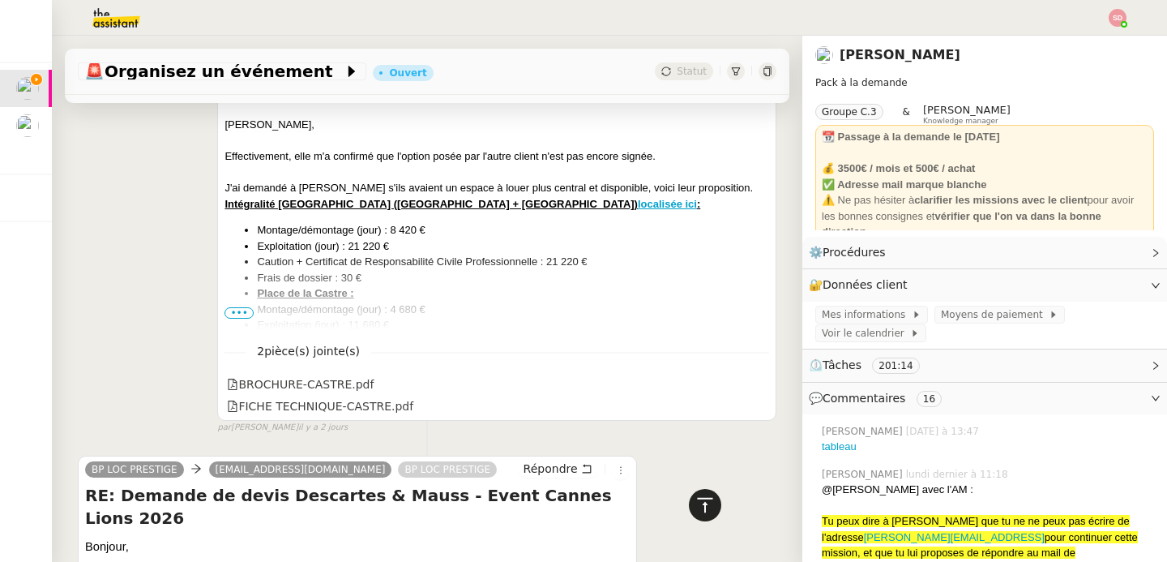
click at [700, 511] on icon at bounding box center [705, 504] width 19 height 19
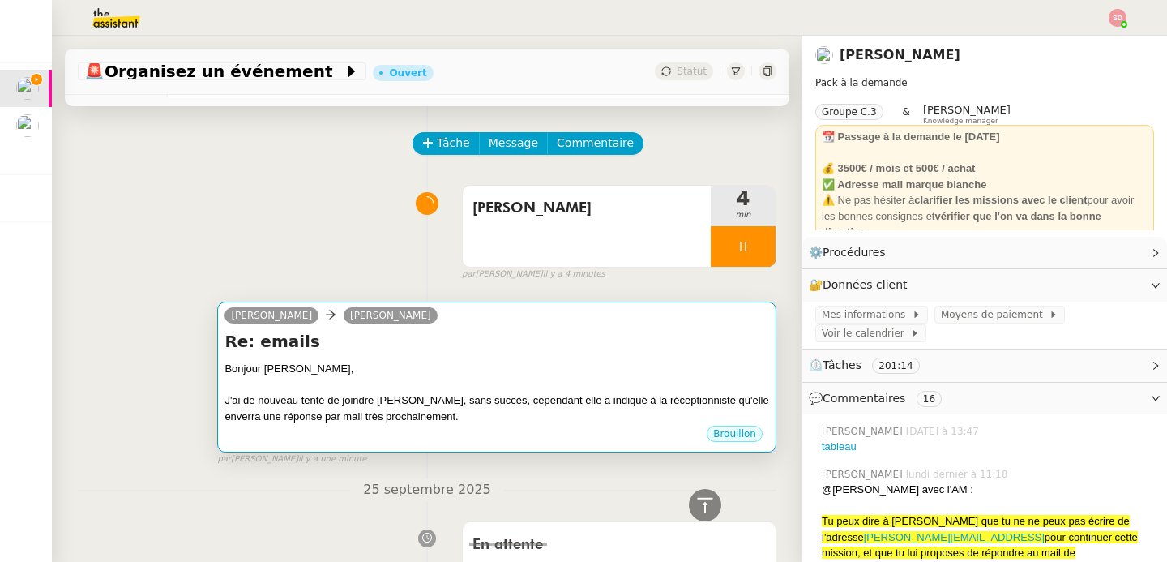
scroll to position [0, 0]
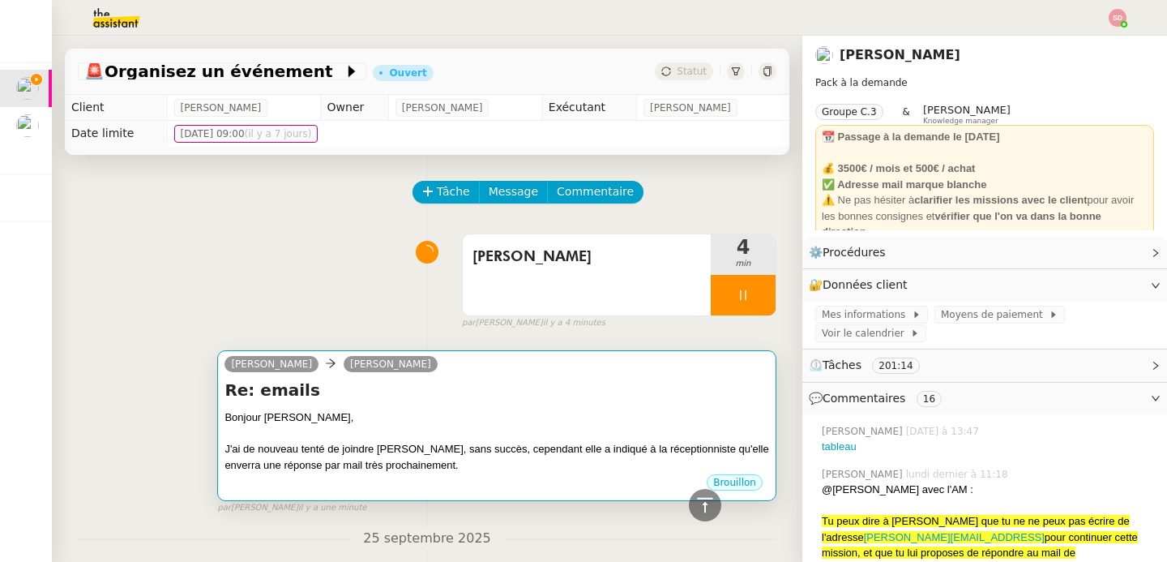
click at [546, 418] on div "Bonjour Maurice," at bounding box center [497, 417] width 545 height 16
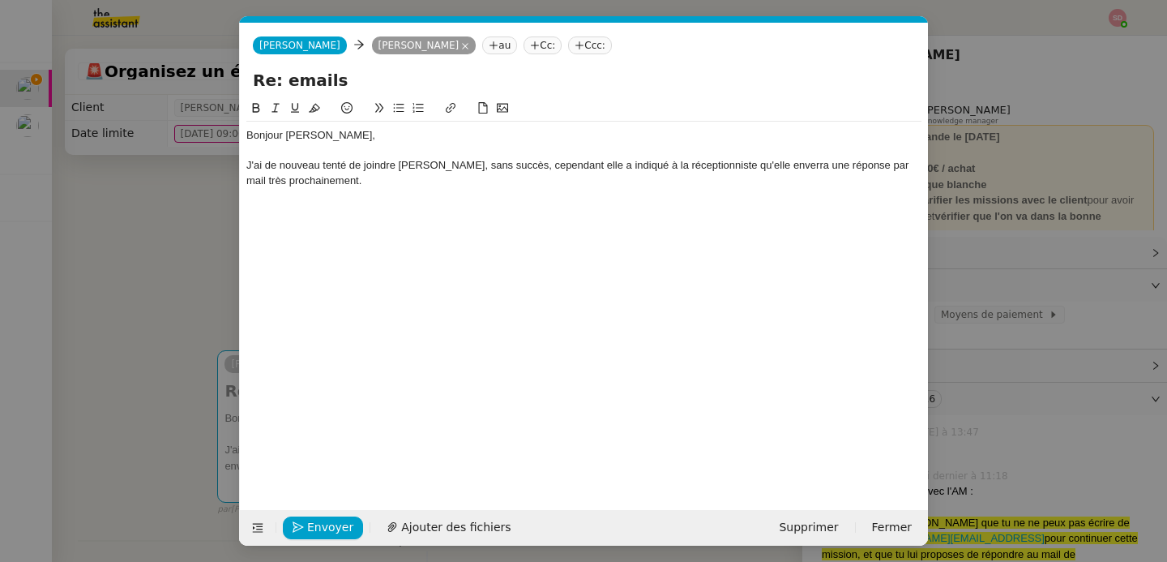
scroll to position [0, 34]
click at [489, 182] on div "J'ai de nouveau tenté de joindre Mme Blanco du Martinez, sans succès, cependant…" at bounding box center [583, 173] width 675 height 30
click at [1006, 246] on nz-modal-container "Service TA - VOYAGE - PROPOSITION GLOBALE A utiliser dans le cadre de propositi…" at bounding box center [583, 281] width 1167 height 562
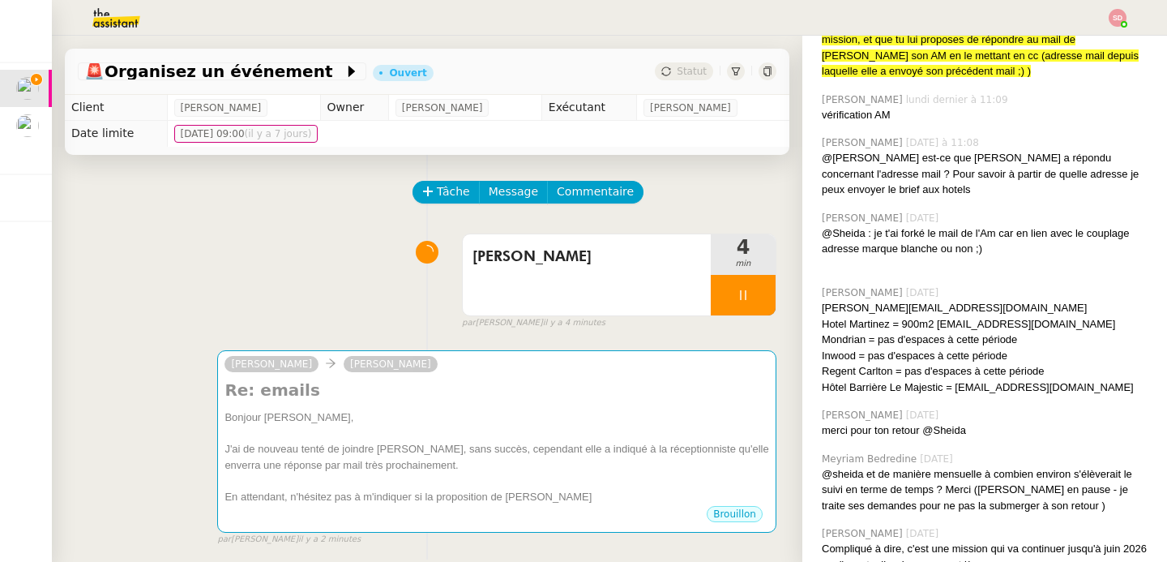
scroll to position [555, 0]
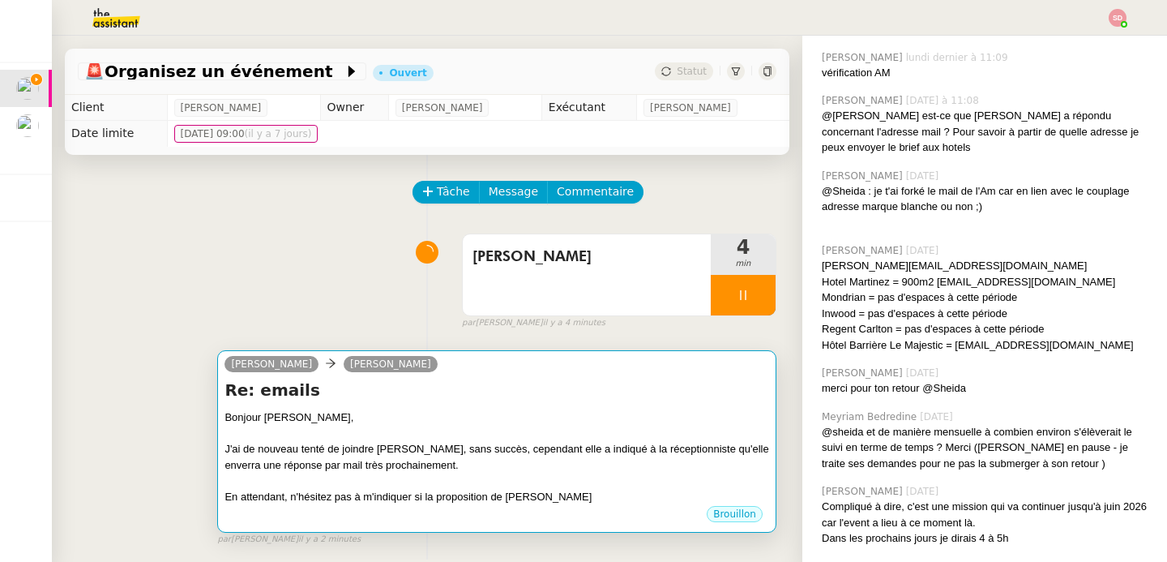
click at [573, 440] on div at bounding box center [497, 434] width 545 height 16
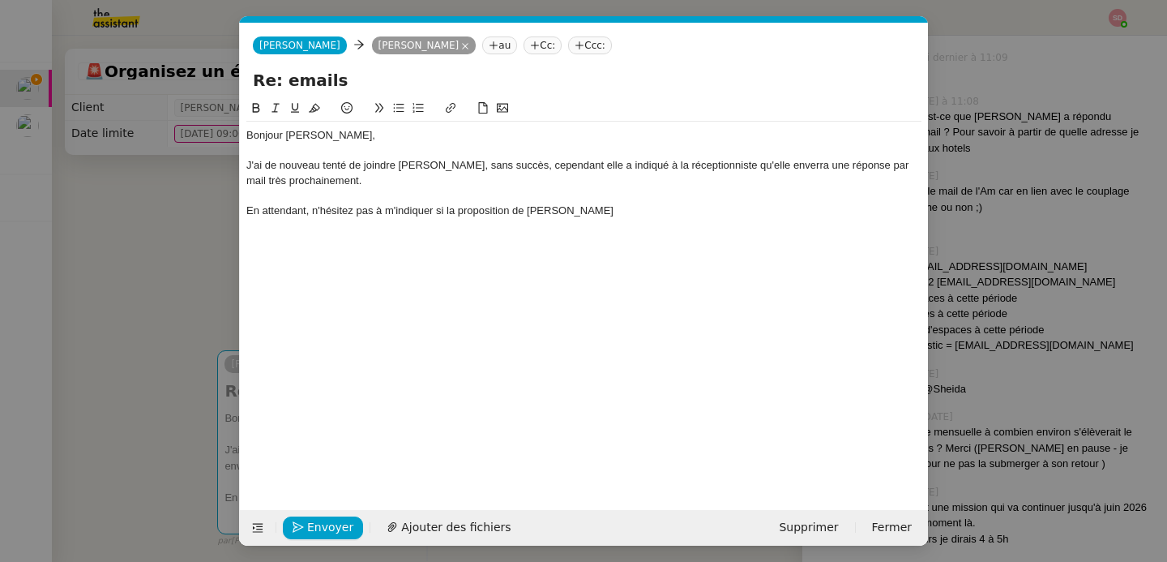
scroll to position [0, 34]
click at [579, 214] on div "En attendant, n'hésitez pas à m'indiquer si la proposition de Julie" at bounding box center [583, 210] width 675 height 15
click at [1004, 190] on nz-modal-container "Service TA - VOYAGE - PROPOSITION GLOBALE A utiliser dans le cadre de propositi…" at bounding box center [583, 281] width 1167 height 562
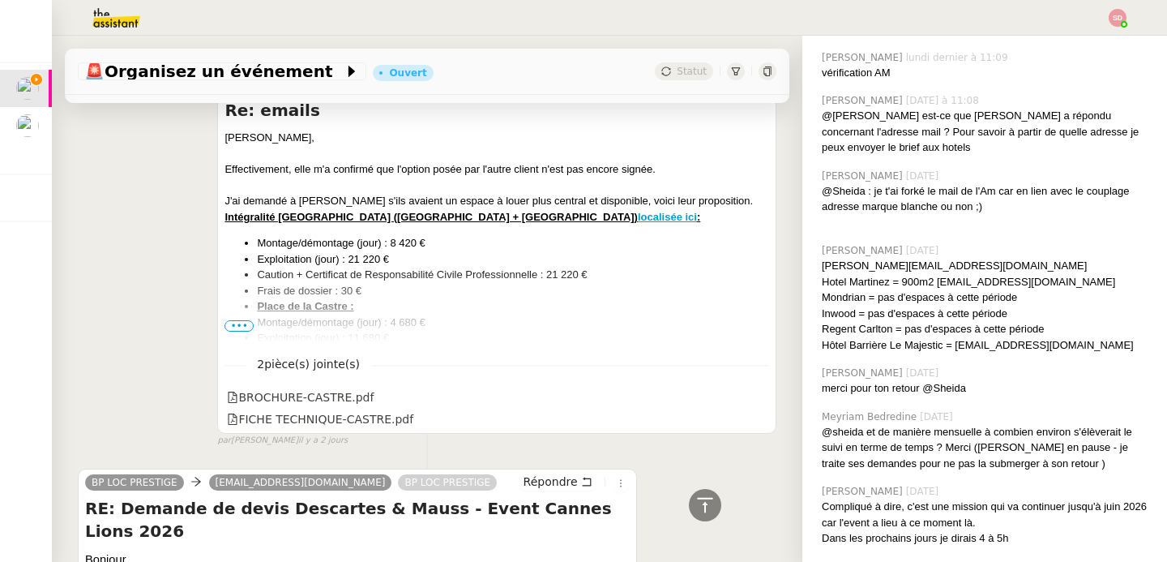
scroll to position [3021, 0]
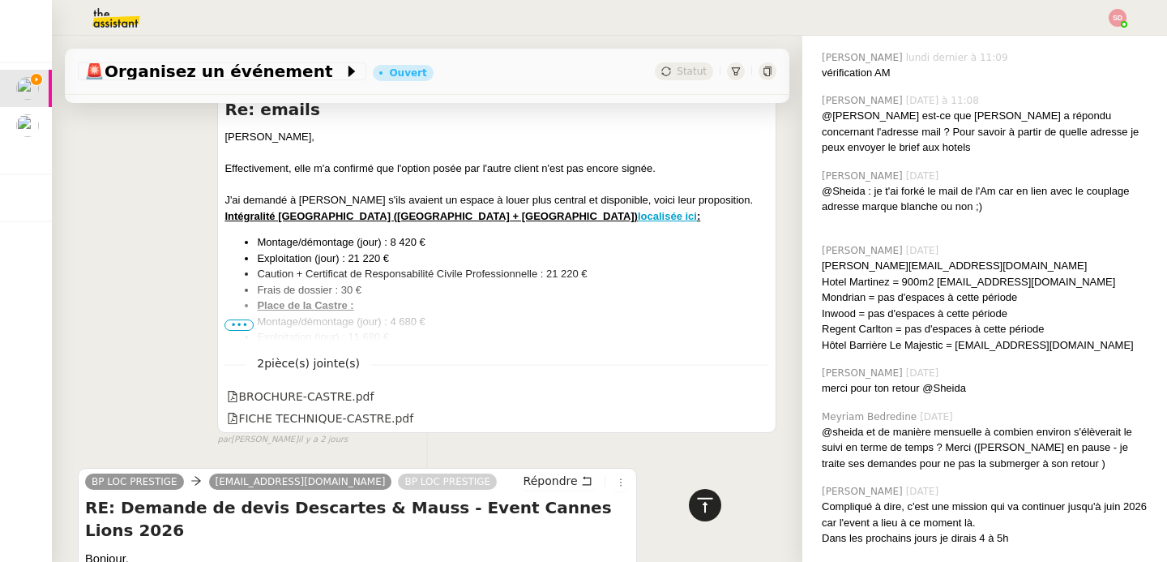
click at [696, 501] on icon at bounding box center [705, 504] width 19 height 19
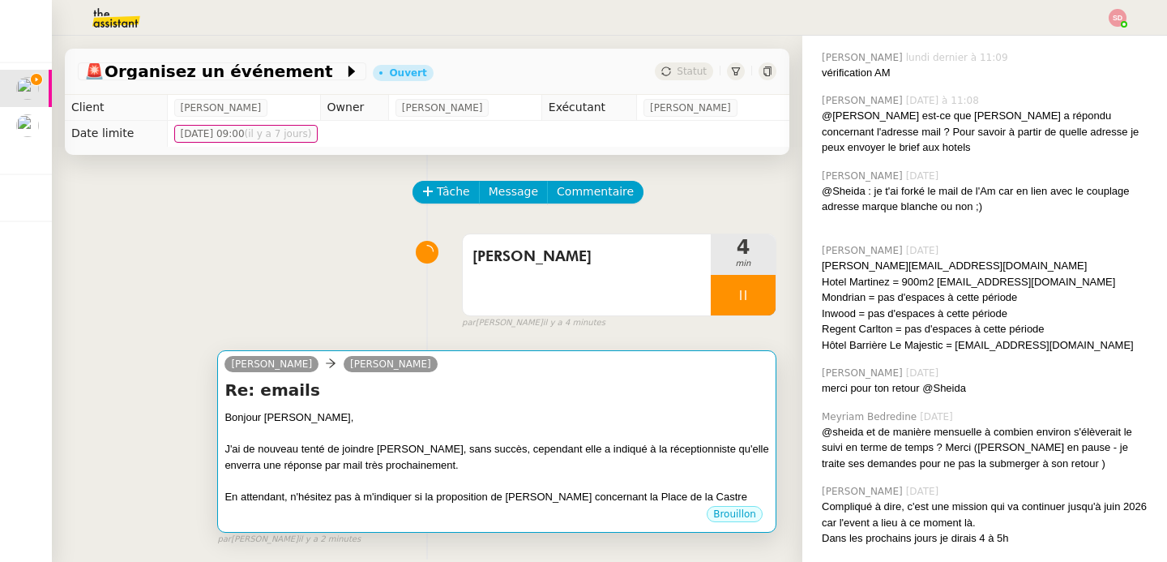
scroll to position [0, 0]
click at [593, 443] on div "J'ai de nouveau tenté de joindre Mme Blanco du Martinez, sans succès, cependant…" at bounding box center [497, 457] width 545 height 32
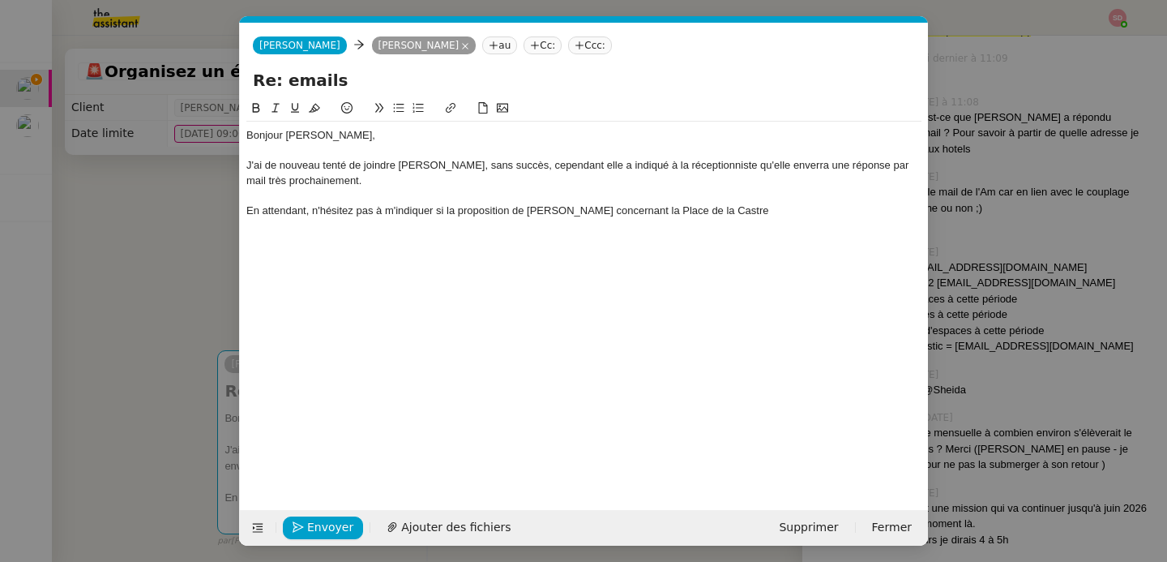
scroll to position [0, 34]
click at [805, 203] on div "En attendant, n'hésitez pas à m'indiquer si la proposition de Julie Giachero co…" at bounding box center [583, 210] width 675 height 15
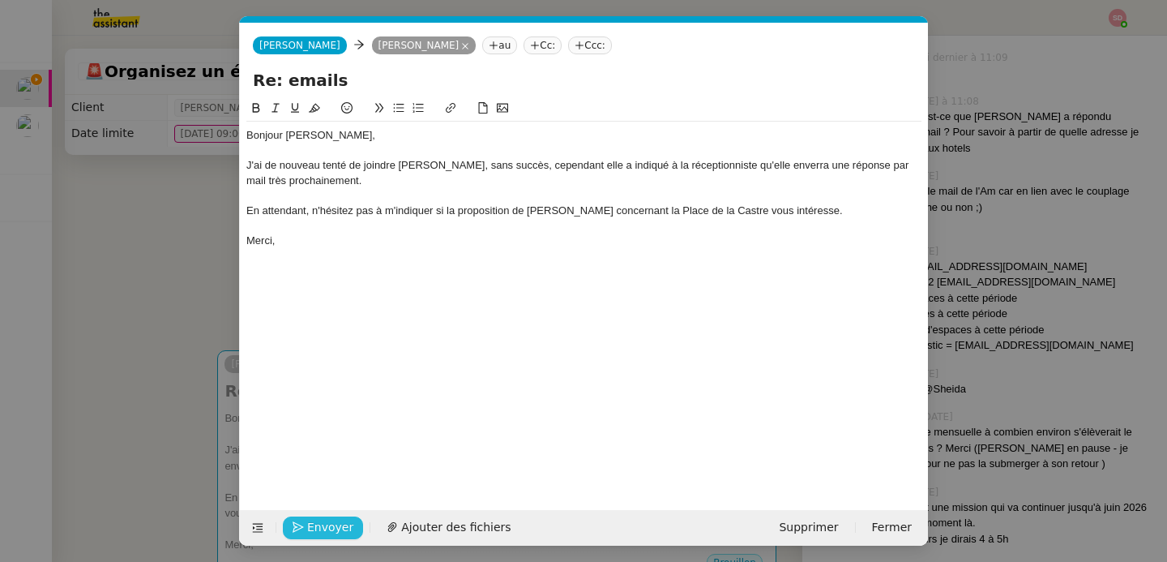
click at [332, 519] on span "Envoyer" at bounding box center [330, 527] width 46 height 19
click at [332, 519] on span "Confirmer l'envoi" at bounding box center [355, 527] width 97 height 19
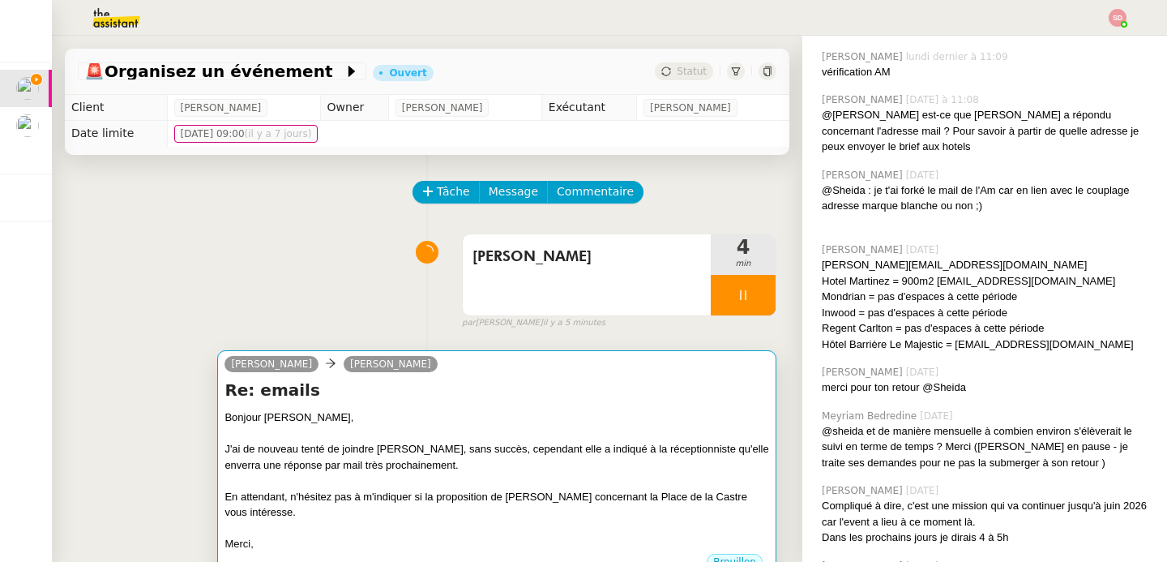
scroll to position [555, 0]
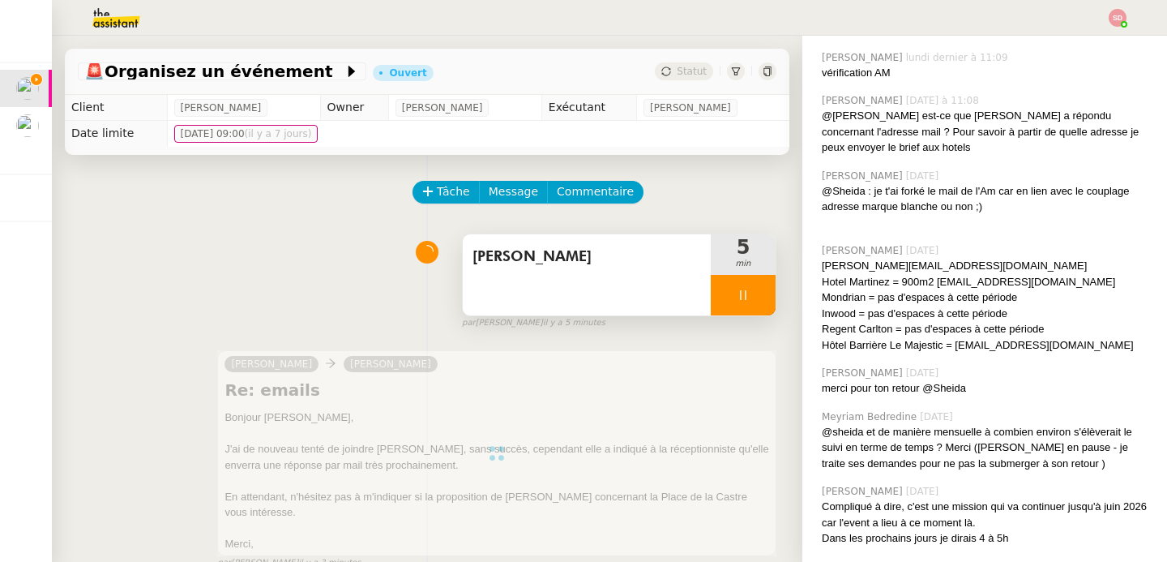
click at [752, 293] on div at bounding box center [743, 295] width 65 height 41
click at [752, 293] on button at bounding box center [759, 295] width 32 height 41
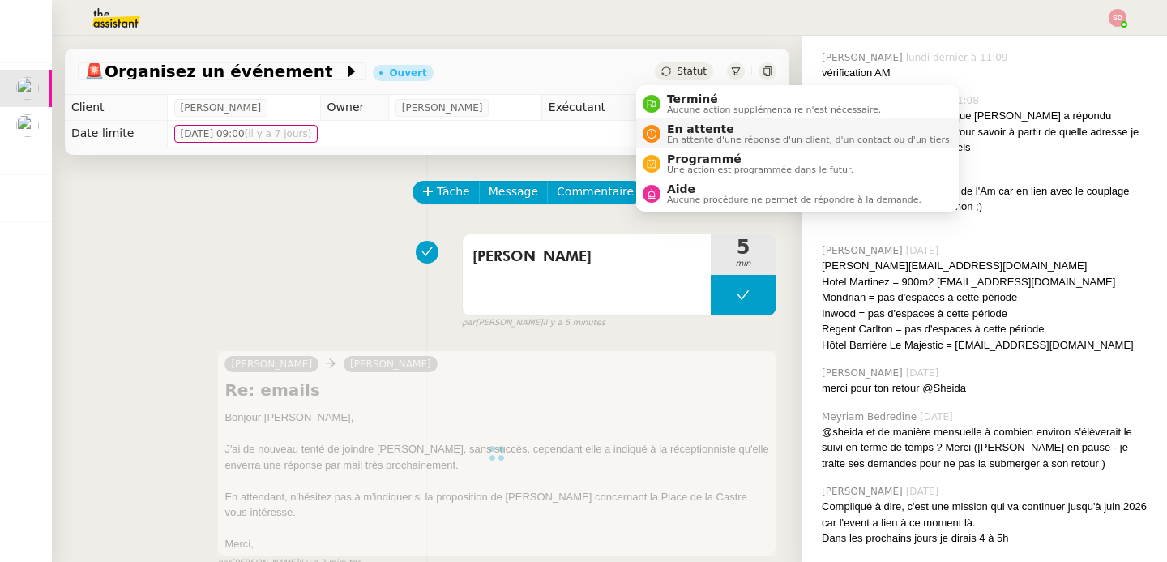
click at [671, 132] on span "En attente" at bounding box center [809, 128] width 285 height 13
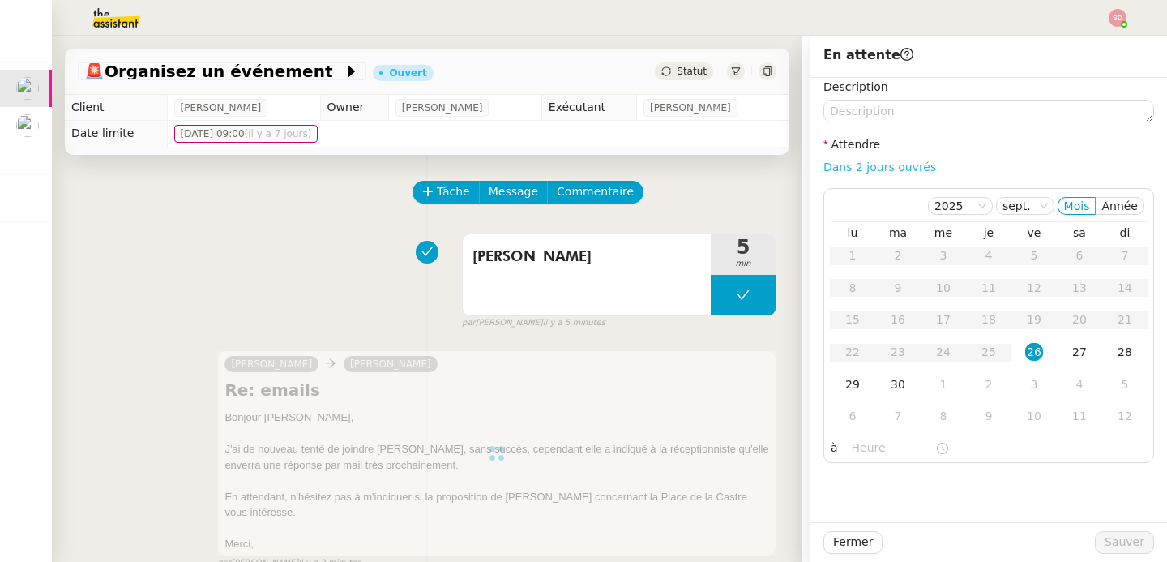
click at [881, 165] on link "Dans 2 jours ouvrés" at bounding box center [880, 167] width 113 height 13
type input "07:00"
click at [1119, 541] on span "Sauver" at bounding box center [1125, 542] width 40 height 19
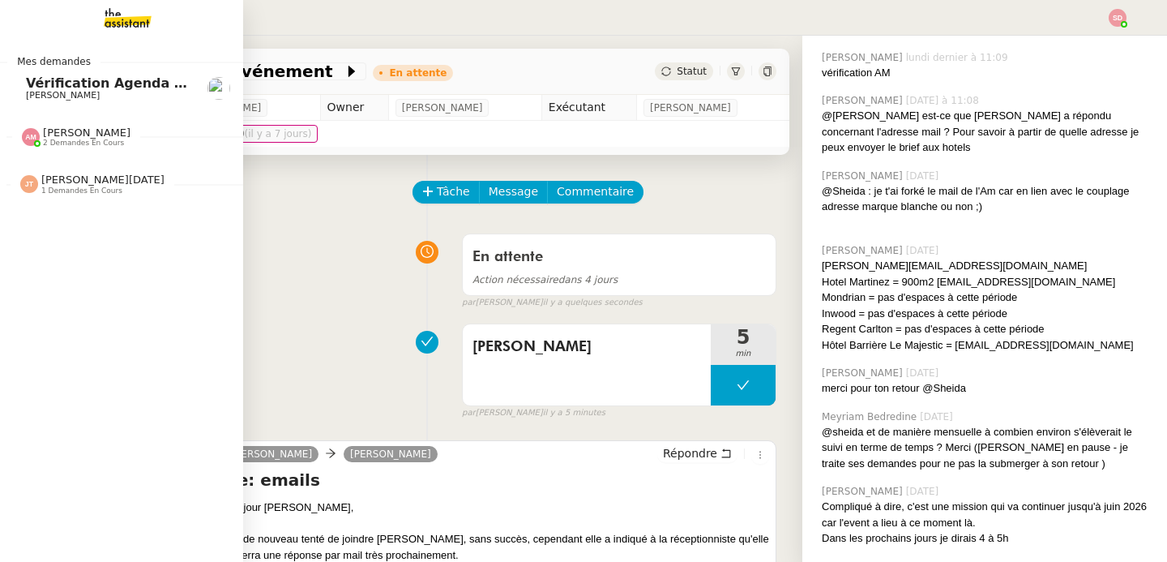
click at [89, 172] on span "Jean-Noël De Tinguy 1 demandes en cours" at bounding box center [127, 178] width 243 height 34
click at [12, 82] on link "Vérification Agenda + Chat + Wagram (9h et 14h) David Berrebi" at bounding box center [121, 88] width 243 height 37
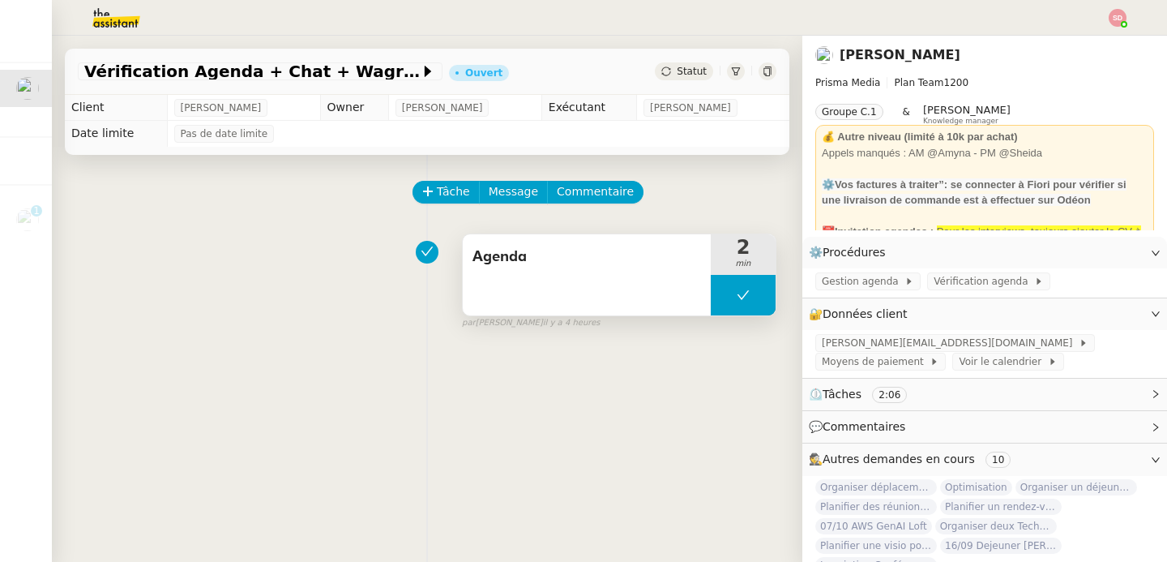
click at [711, 293] on button at bounding box center [743, 295] width 65 height 41
click at [725, 293] on icon at bounding box center [728, 294] width 6 height 9
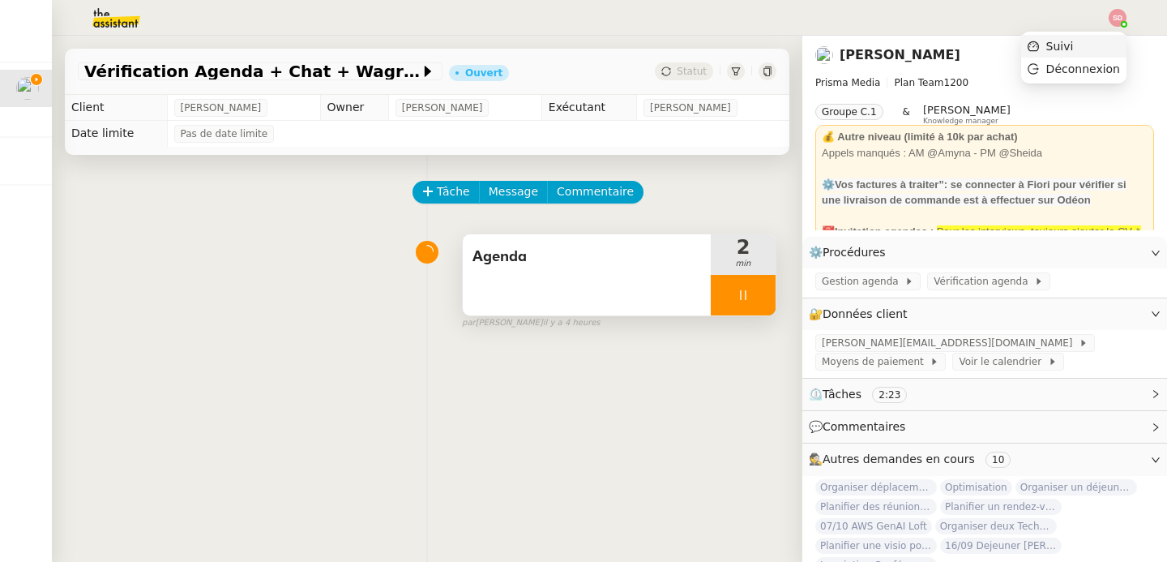
click at [1075, 55] on li "Suivi" at bounding box center [1074, 46] width 105 height 23
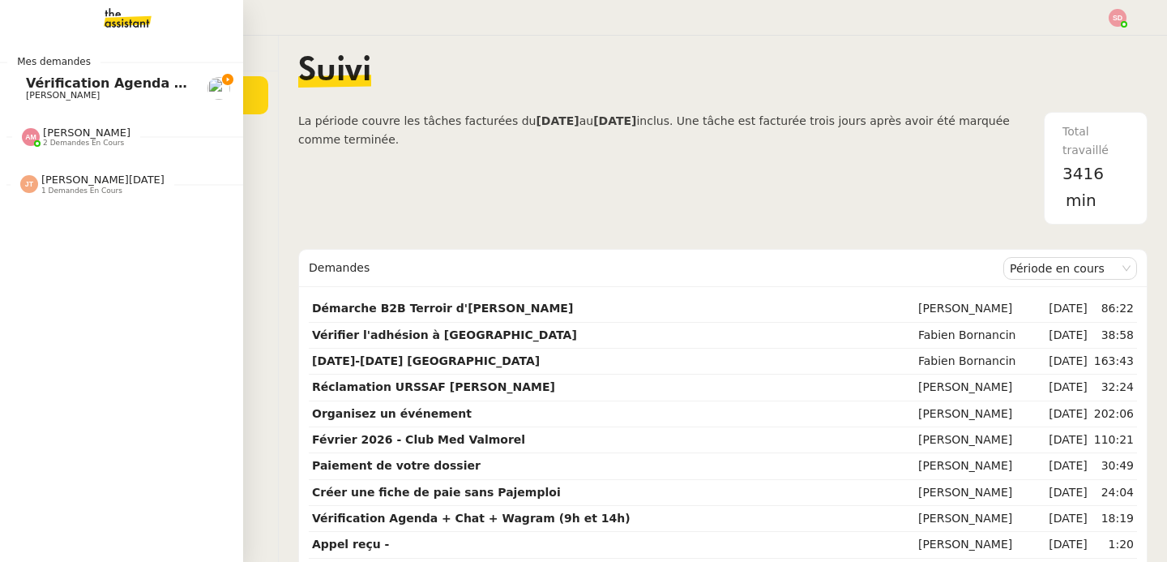
click at [66, 82] on span "Vérification Agenda + Chat + Wagram (9h et 14h)" at bounding box center [208, 82] width 364 height 15
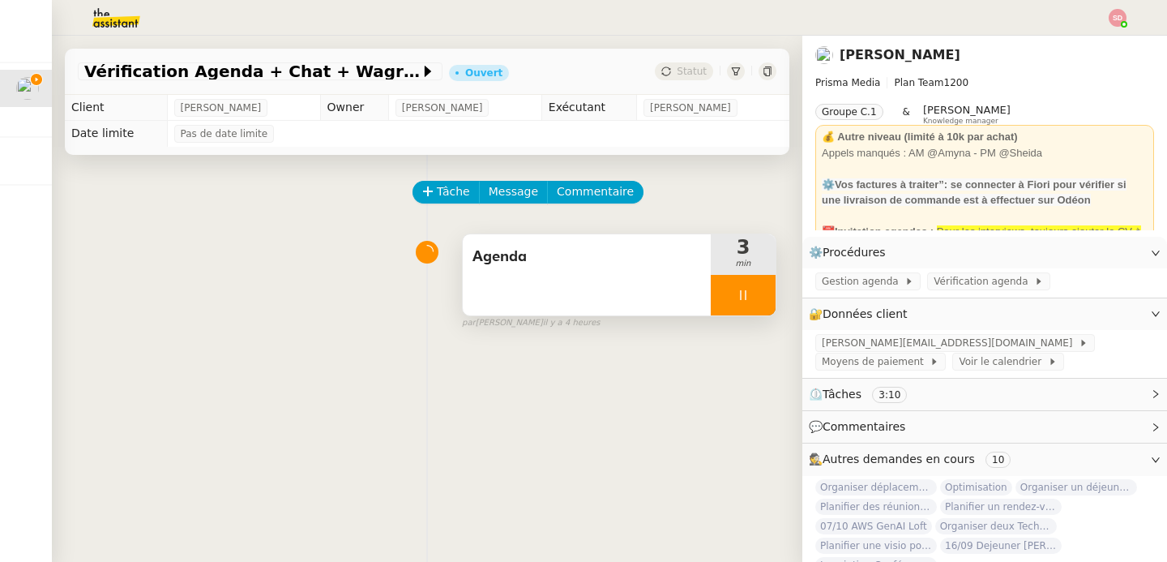
click at [752, 299] on div at bounding box center [743, 295] width 65 height 41
click at [753, 299] on icon at bounding box center [759, 295] width 13 height 13
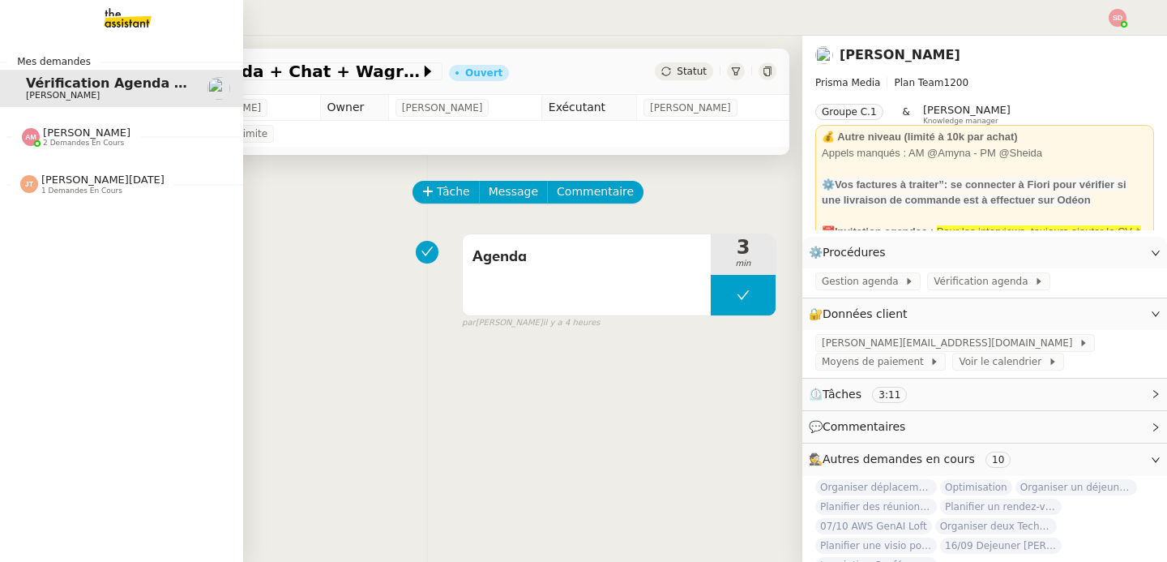
click at [33, 132] on div "Amyna Mehrez 2 demandes en cours" at bounding box center [76, 136] width 109 height 21
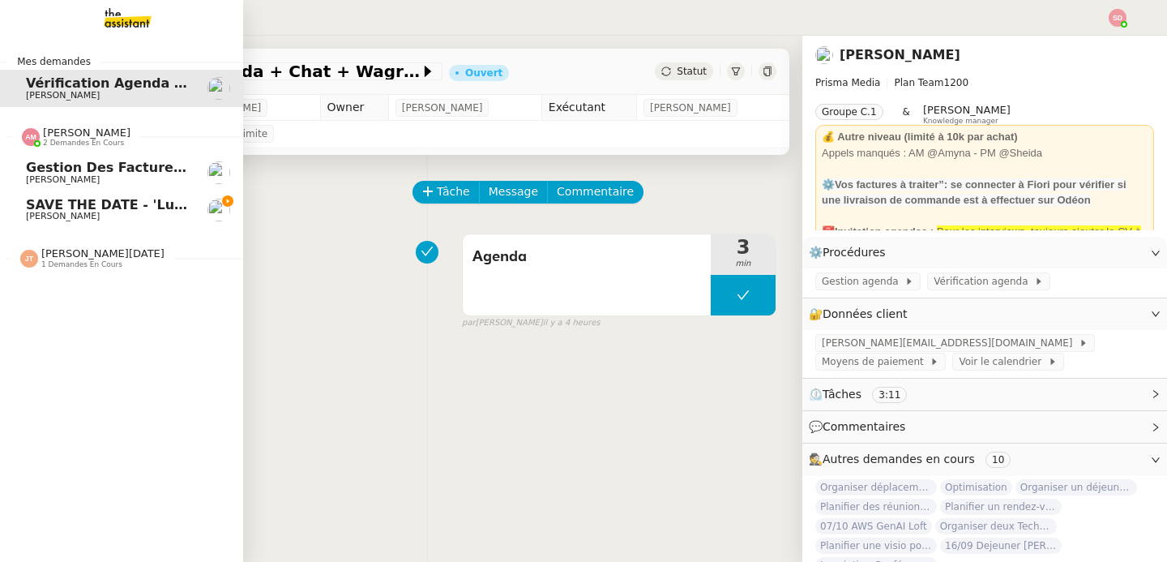
click at [33, 132] on div "Amyna Mehrez 2 demandes en cours" at bounding box center [76, 136] width 109 height 21
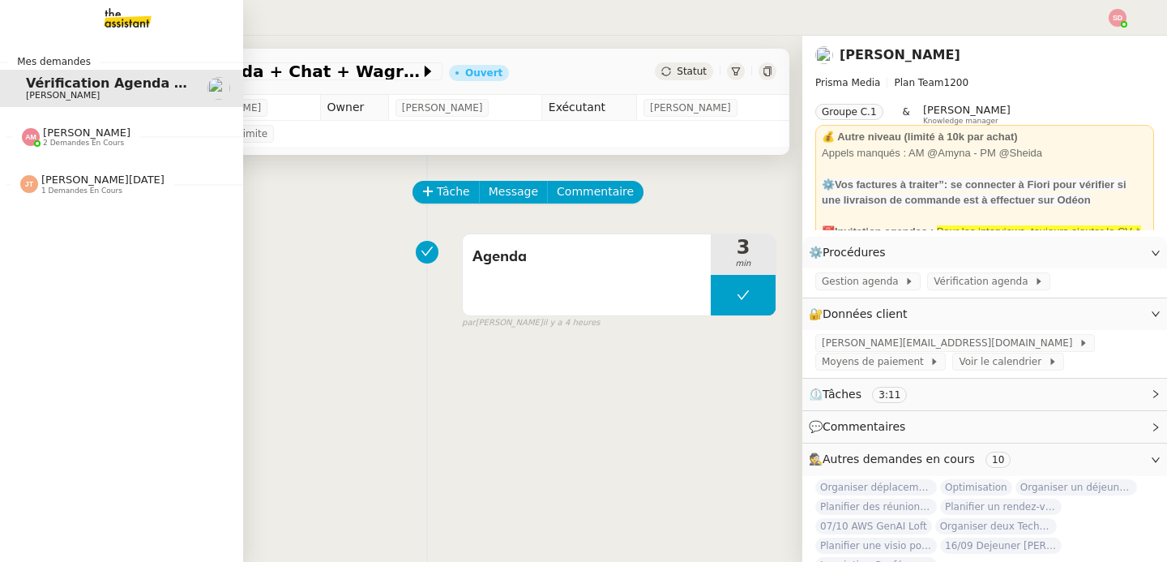
click at [41, 189] on span "1 demandes en cours" at bounding box center [81, 190] width 81 height 9
click at [52, 144] on span "2 demandes en cours" at bounding box center [83, 143] width 81 height 9
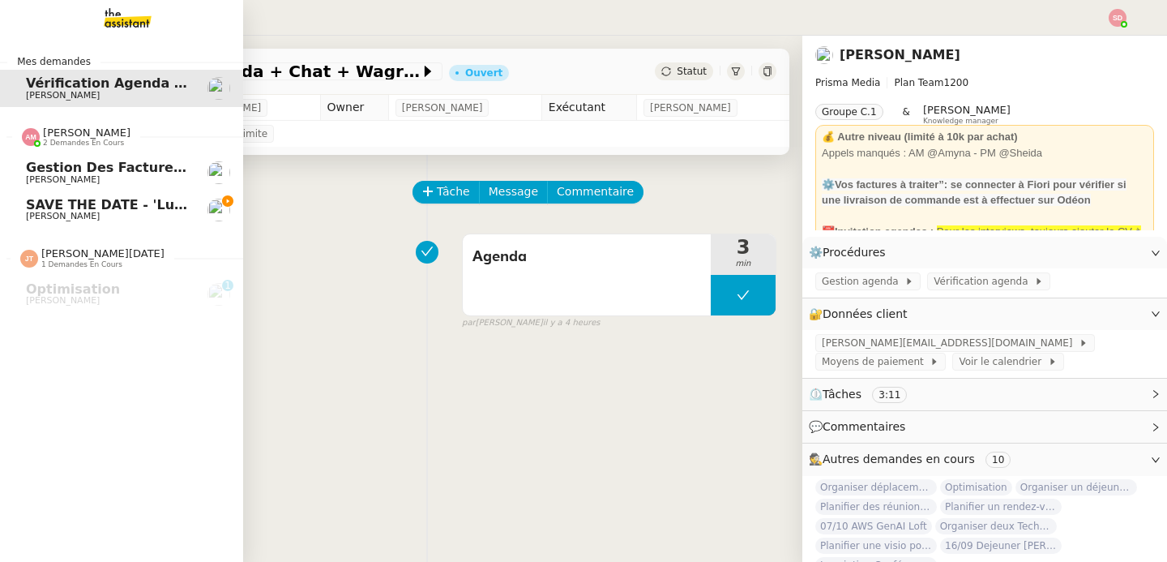
click at [52, 144] on span "2 demandes en cours" at bounding box center [83, 143] width 81 height 9
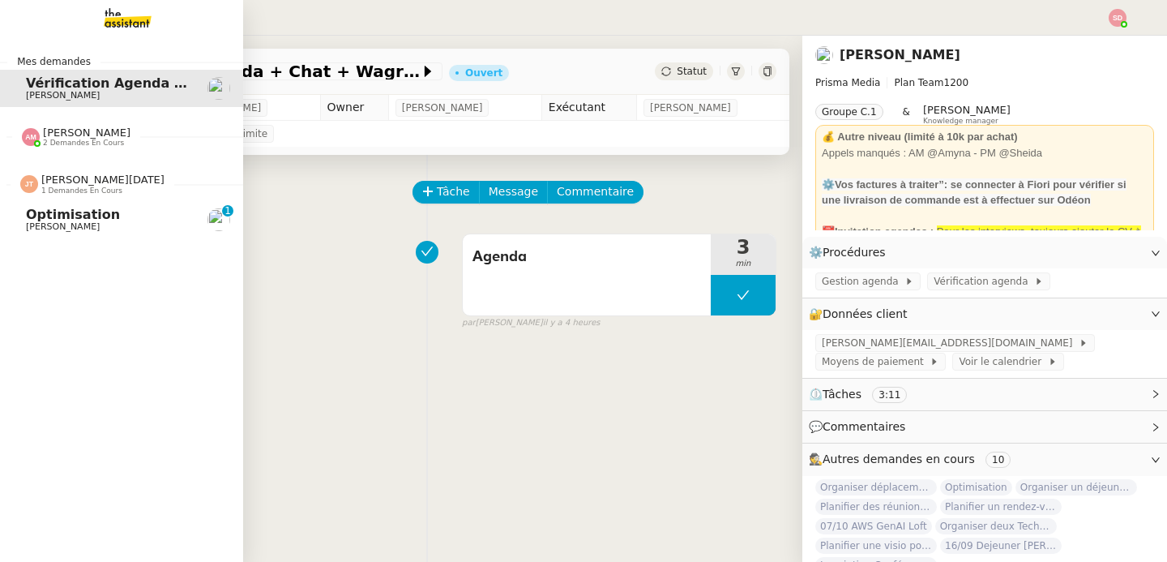
click at [41, 187] on span "1 demandes en cours" at bounding box center [81, 190] width 81 height 9
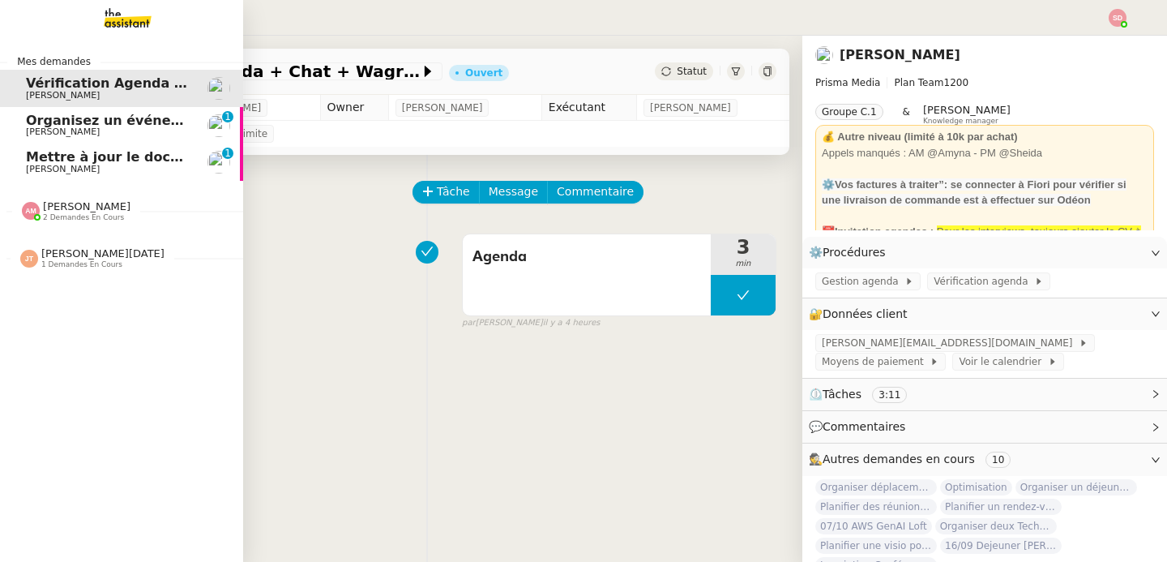
click at [52, 118] on span "Organisez un événement" at bounding box center [117, 120] width 182 height 15
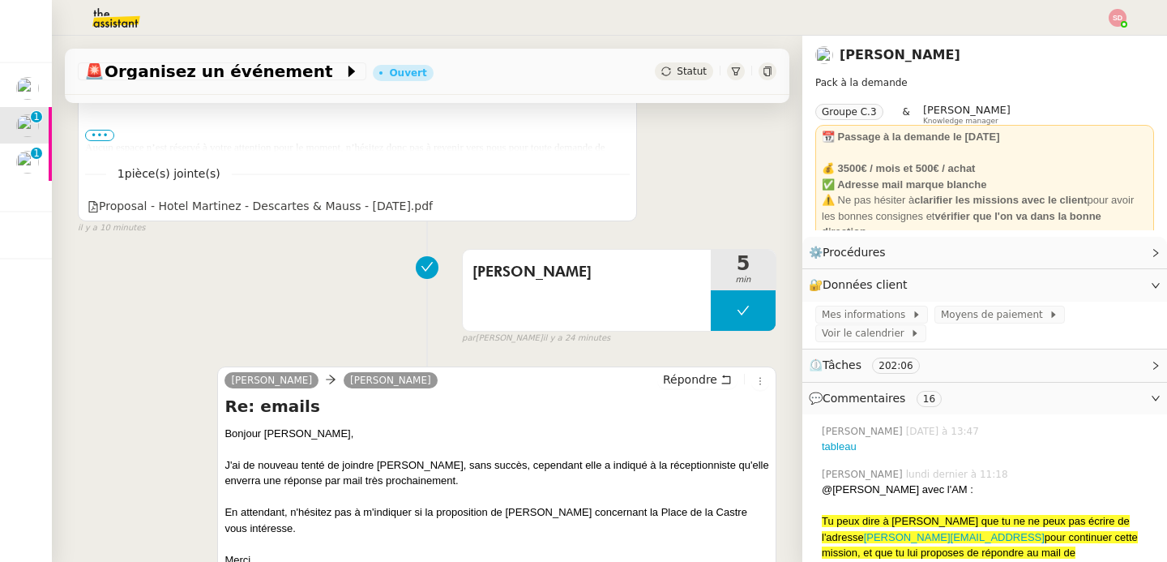
scroll to position [579, 0]
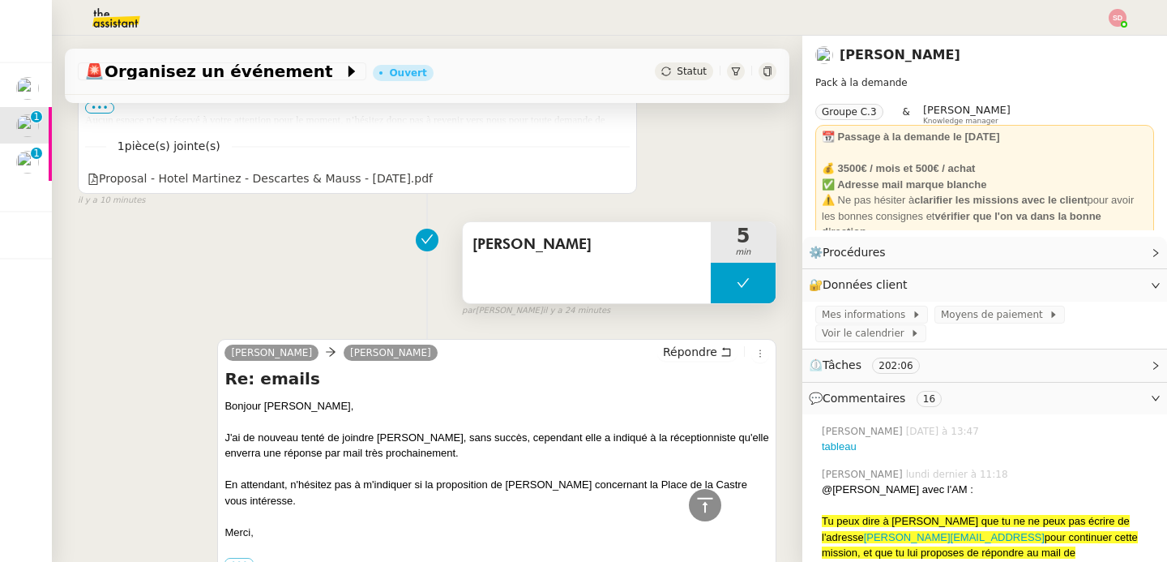
click at [714, 290] on button at bounding box center [743, 283] width 65 height 41
click at [714, 290] on div at bounding box center [727, 283] width 32 height 41
click at [714, 290] on div at bounding box center [743, 283] width 65 height 41
click at [743, 290] on button at bounding box center [759, 283] width 32 height 41
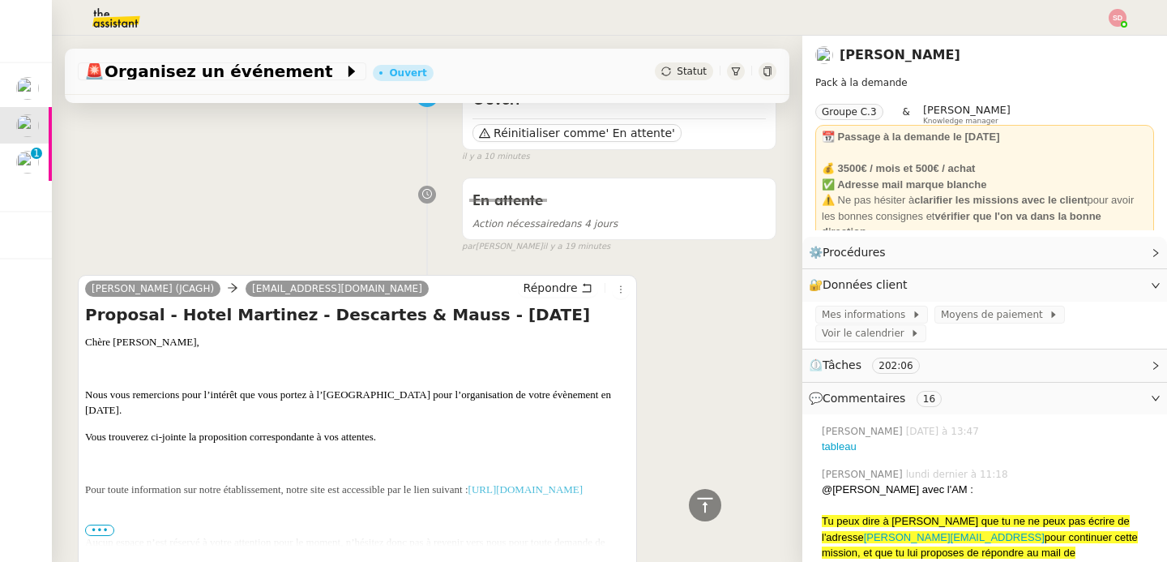
scroll to position [0, 0]
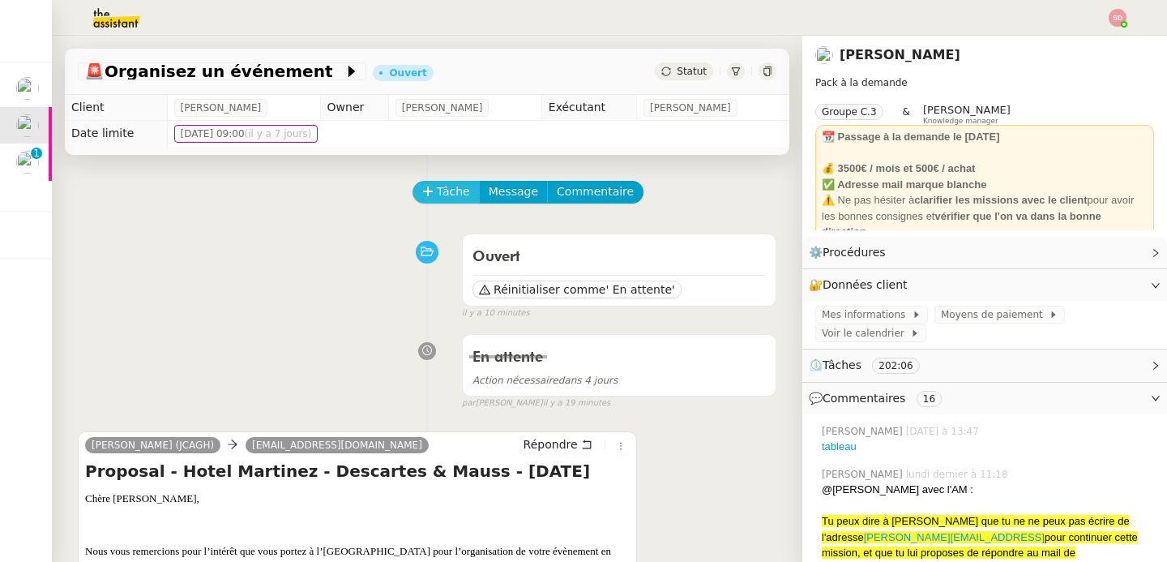
click at [422, 186] on icon at bounding box center [427, 191] width 11 height 11
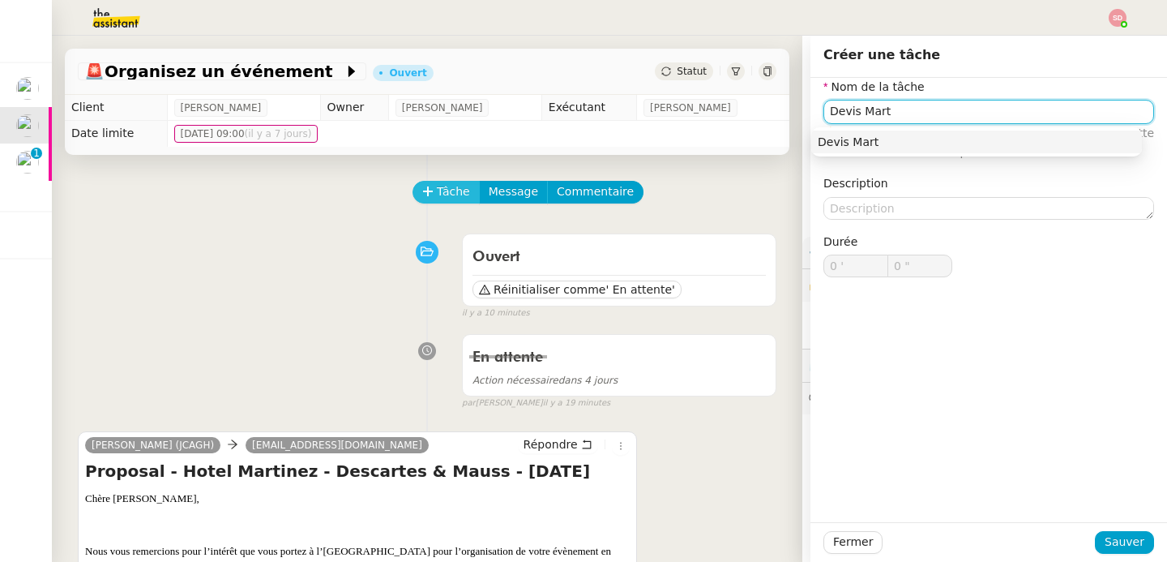
type input "Devis Marti"
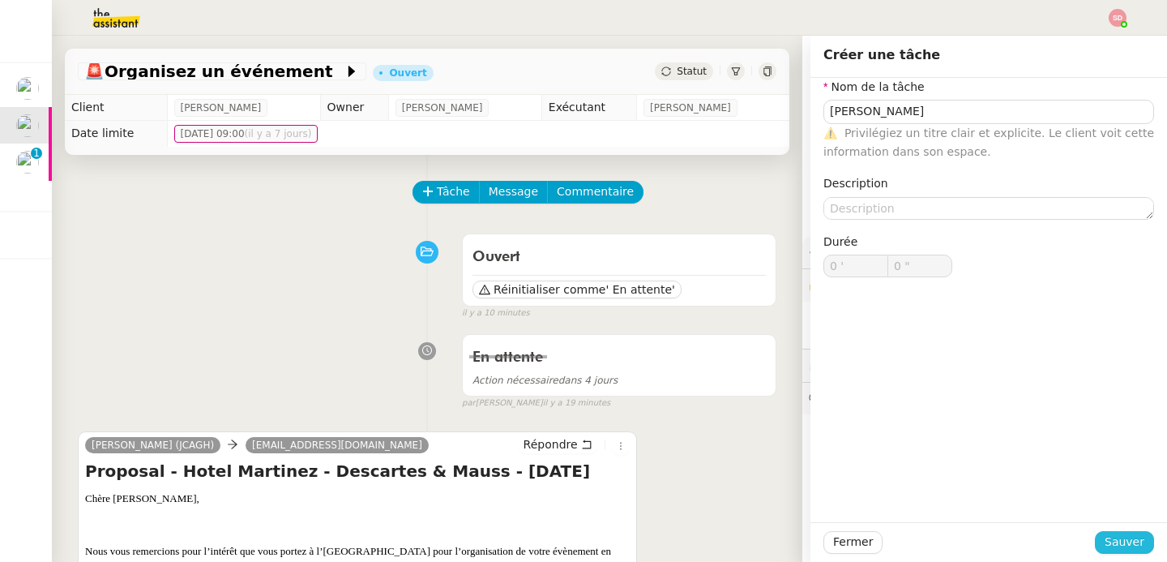
type input "Devis Martinez"
click at [1129, 542] on span "Sauver" at bounding box center [1125, 542] width 40 height 19
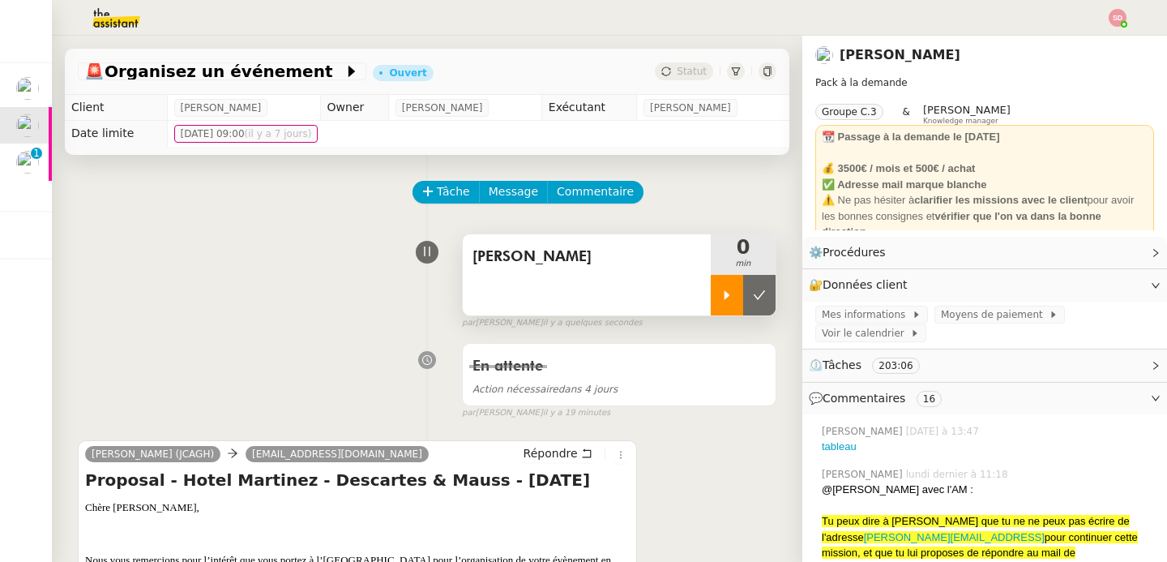
click at [711, 305] on div at bounding box center [727, 295] width 32 height 41
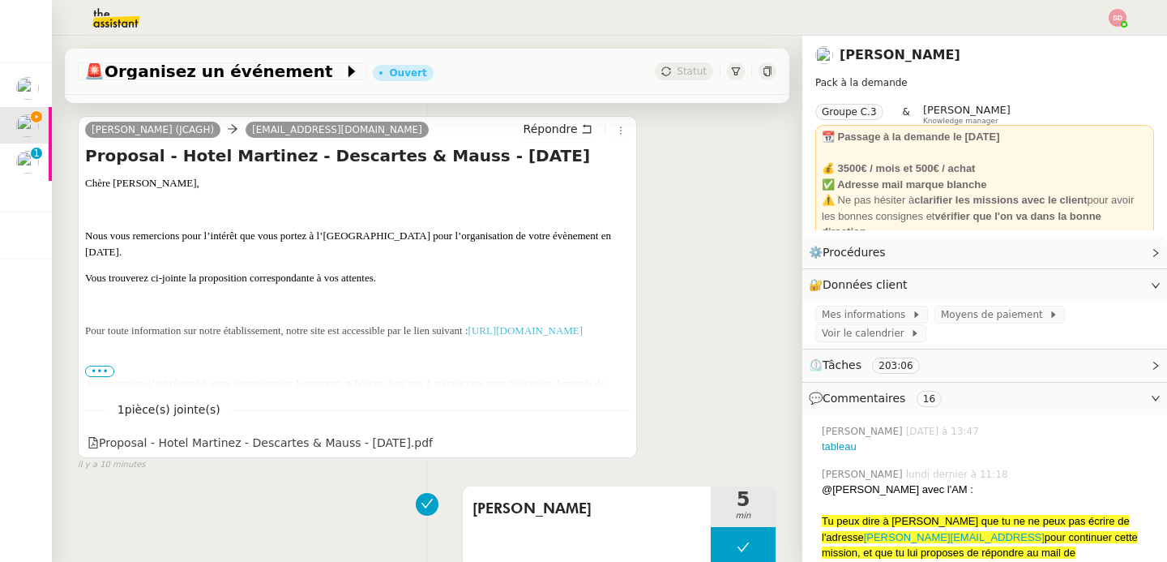
scroll to position [334, 0]
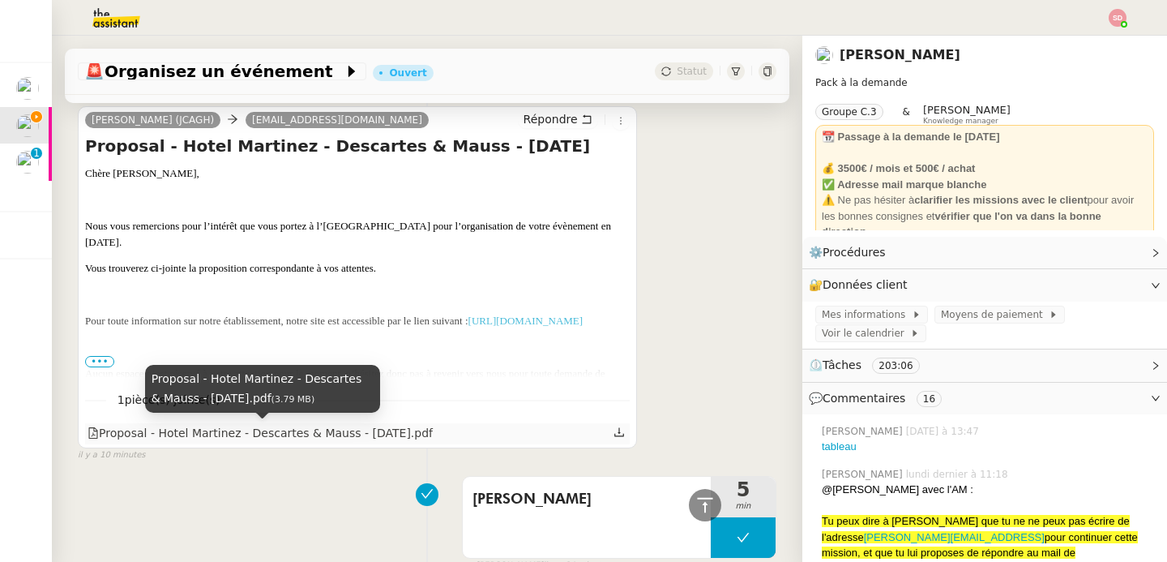
click at [286, 435] on div "Proposal - Hotel Martinez - Descartes & Mauss - June 2026.pdf" at bounding box center [260, 433] width 345 height 19
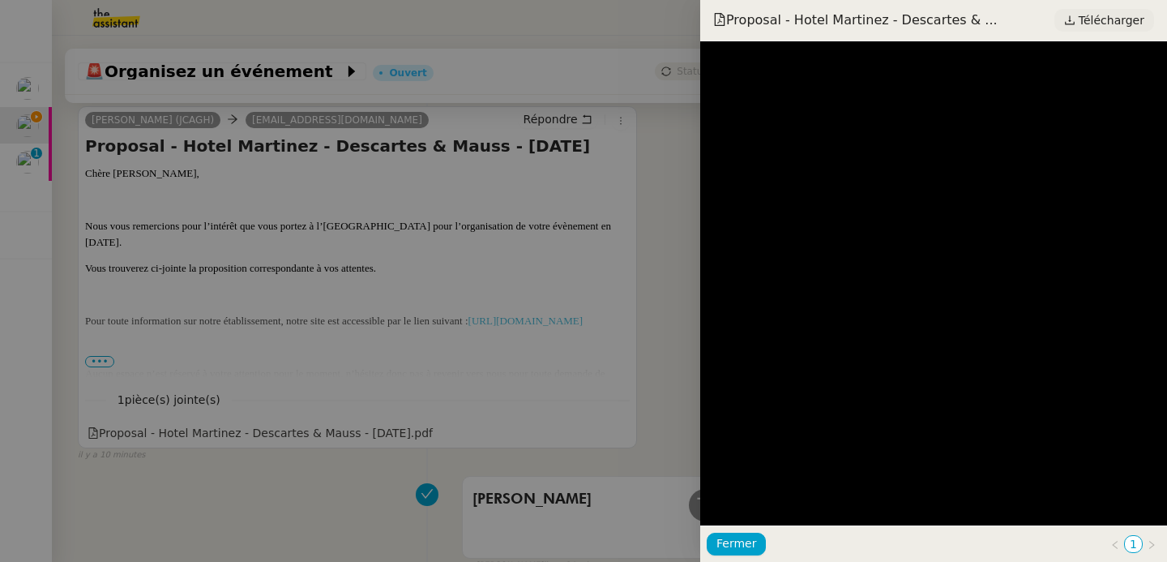
click at [1091, 17] on span "Télécharger" at bounding box center [1112, 20] width 66 height 21
click at [255, 221] on div at bounding box center [583, 281] width 1167 height 562
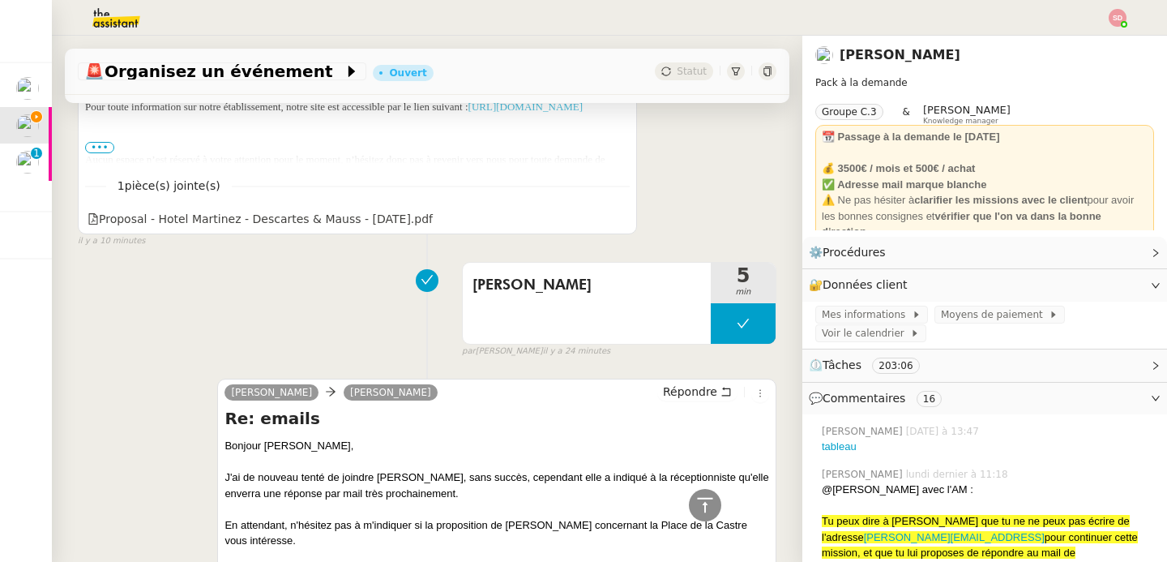
scroll to position [648, 0]
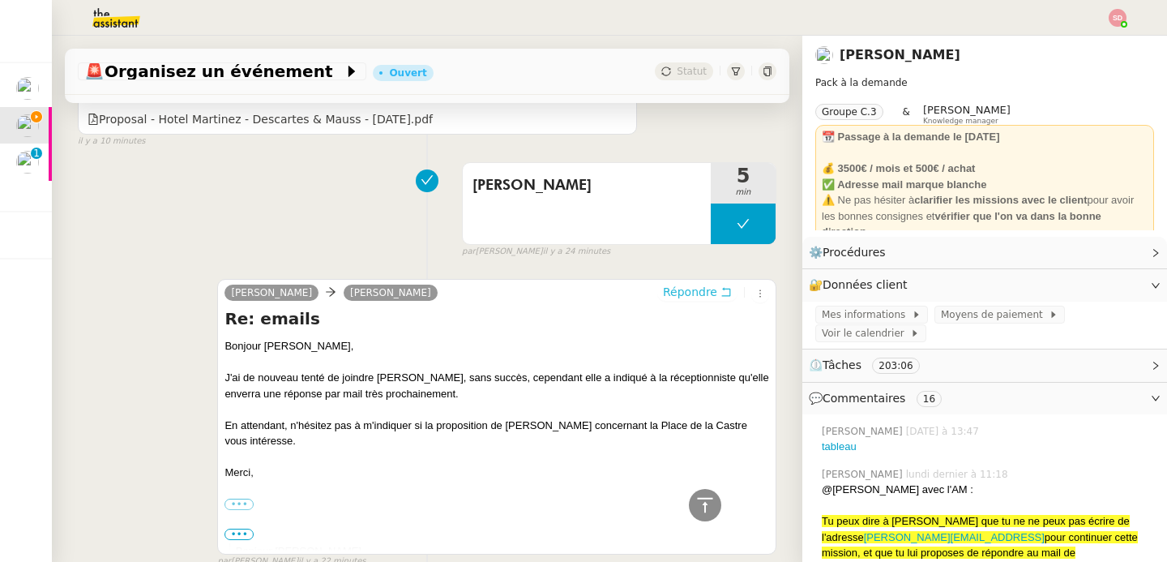
click at [683, 290] on span "Répondre" at bounding box center [690, 292] width 54 height 16
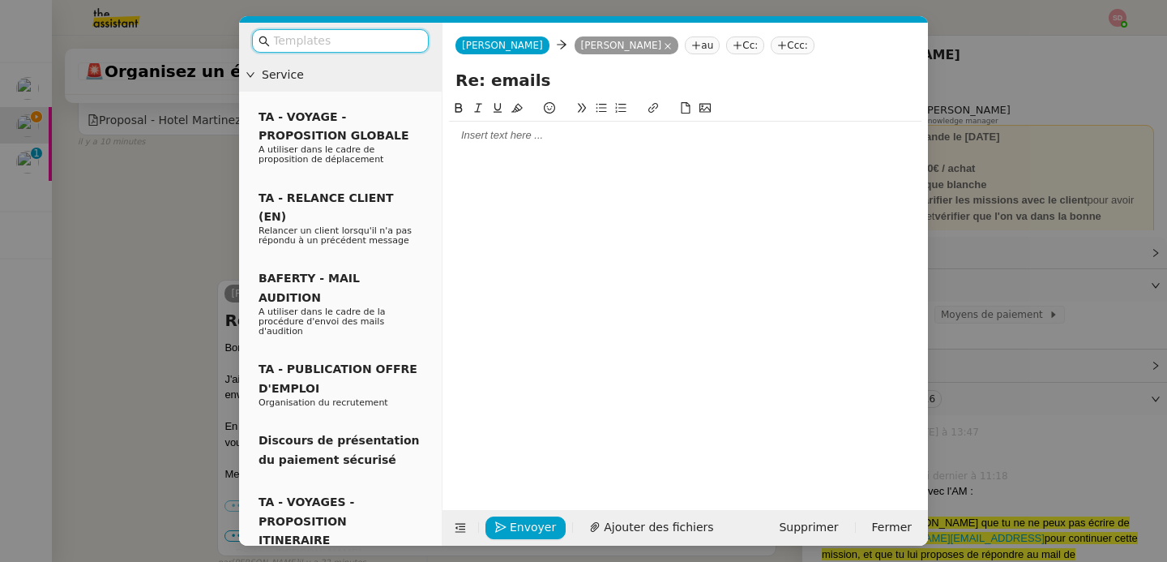
click at [157, 251] on nz-modal-container "Service TA - VOYAGE - PROPOSITION GLOBALE A utiliser dans le cadre de propositi…" at bounding box center [583, 281] width 1167 height 562
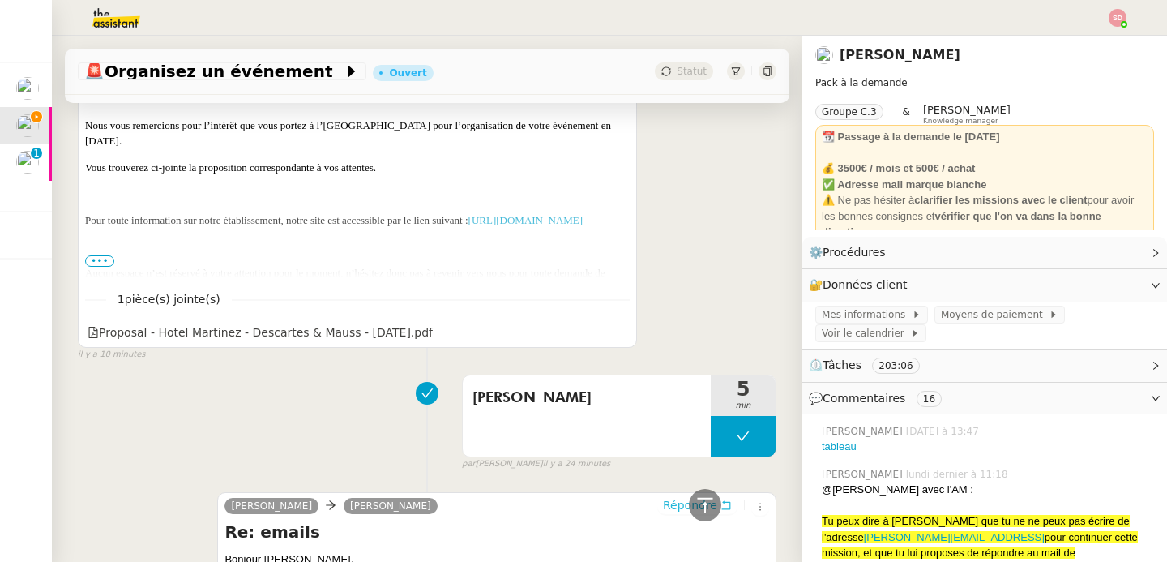
scroll to position [534, 0]
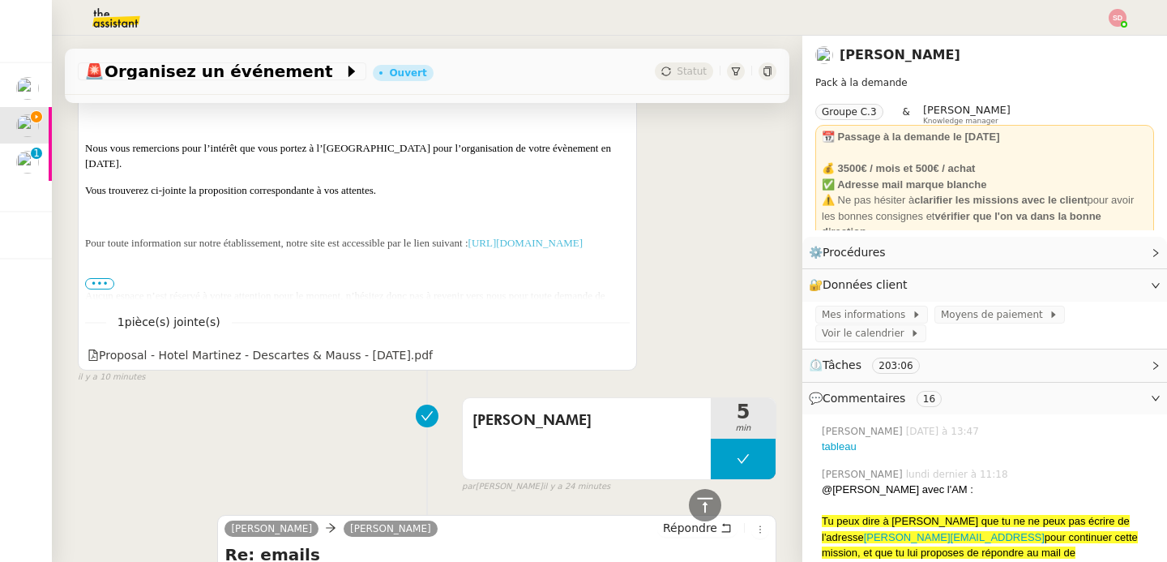
click at [100, 285] on span "•••" at bounding box center [99, 283] width 29 height 11
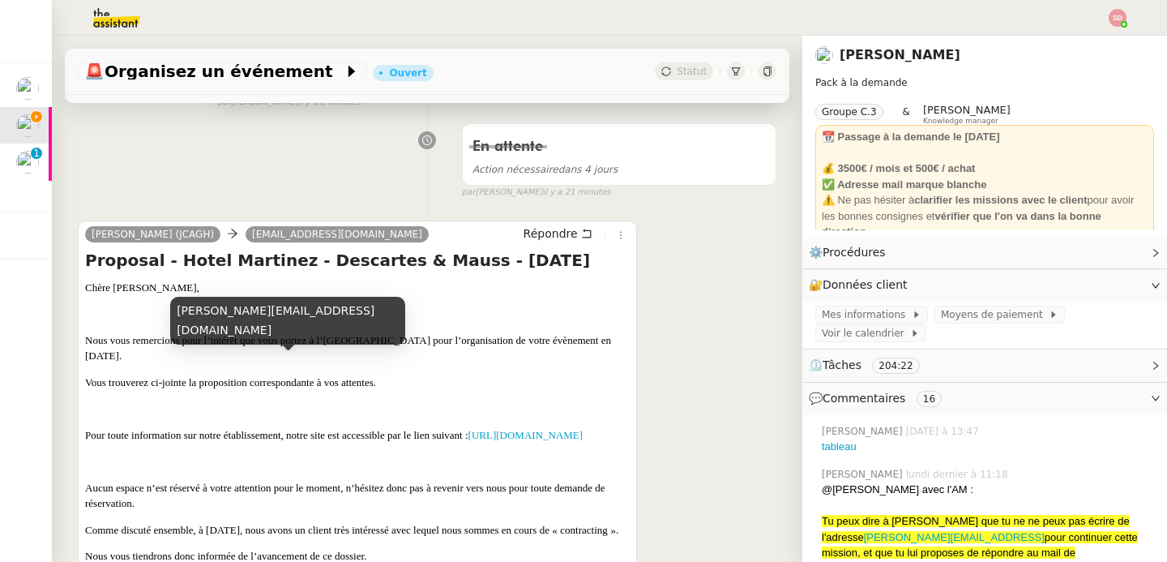
scroll to position [448, 0]
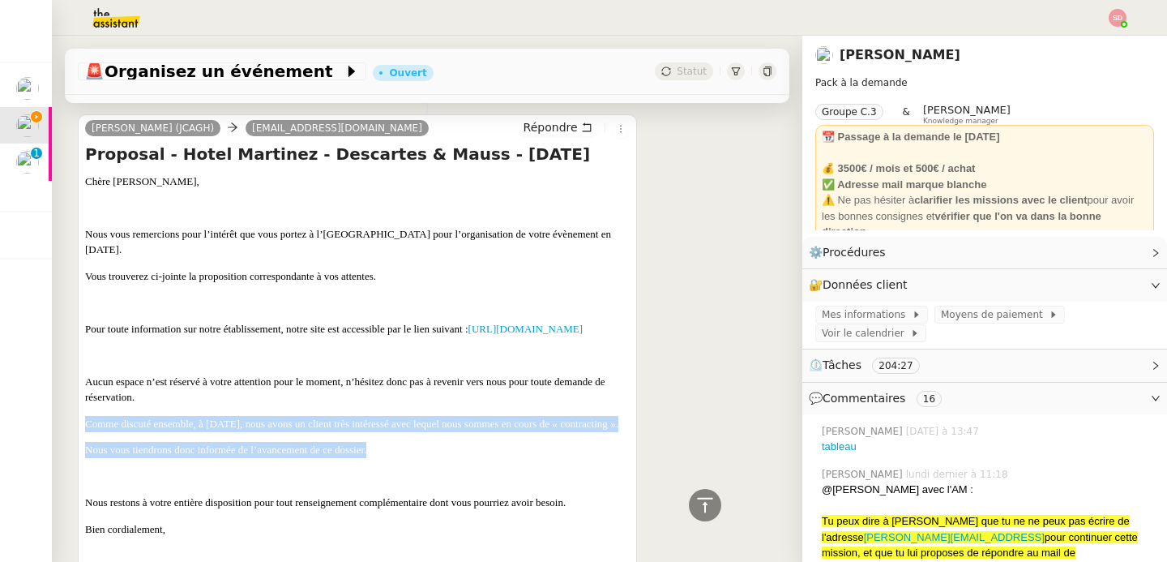
drag, startPoint x: 87, startPoint y: 426, endPoint x: 473, endPoint y: 461, distance: 387.6
copy div "Comme discuté ensemble, à aujourd’hui, nous avons un client très intéressé avec…"
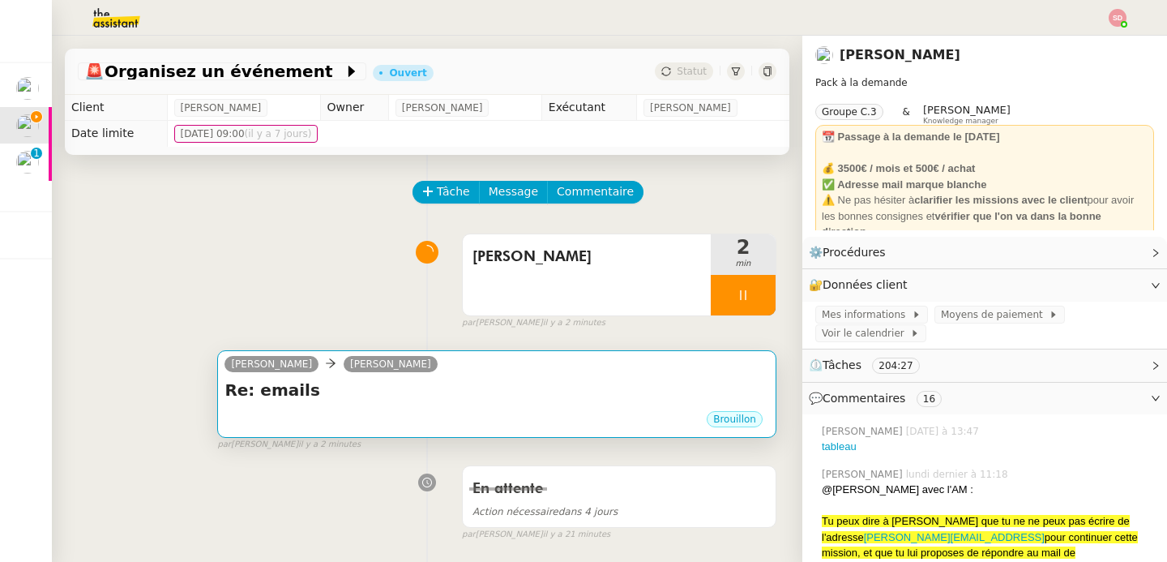
click at [504, 382] on h4 "Re: emails" at bounding box center [497, 390] width 545 height 23
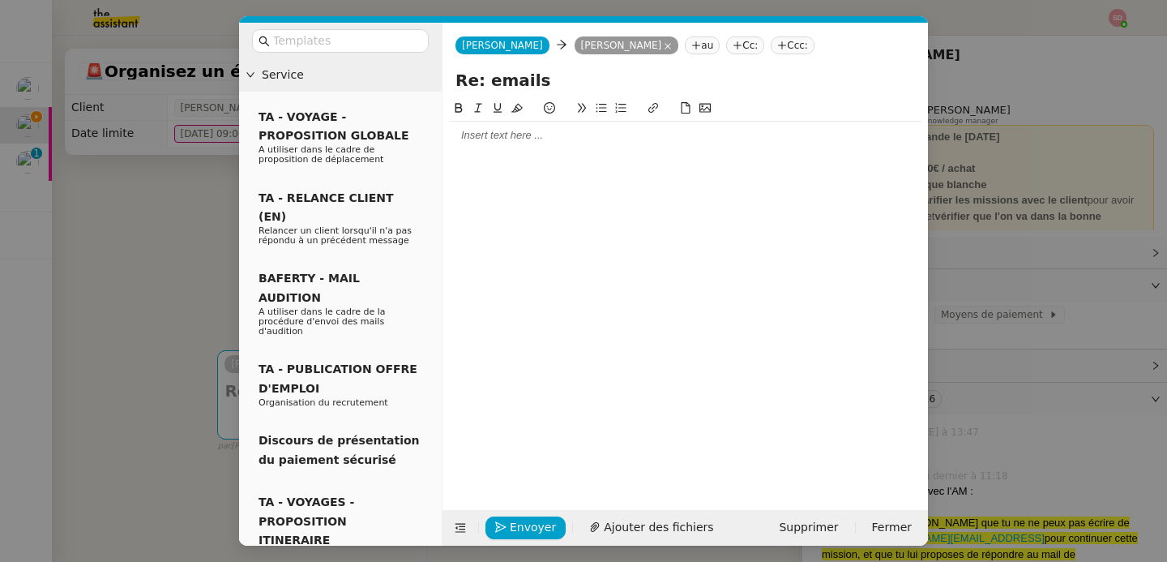
click at [502, 134] on div at bounding box center [685, 135] width 473 height 15
paste div
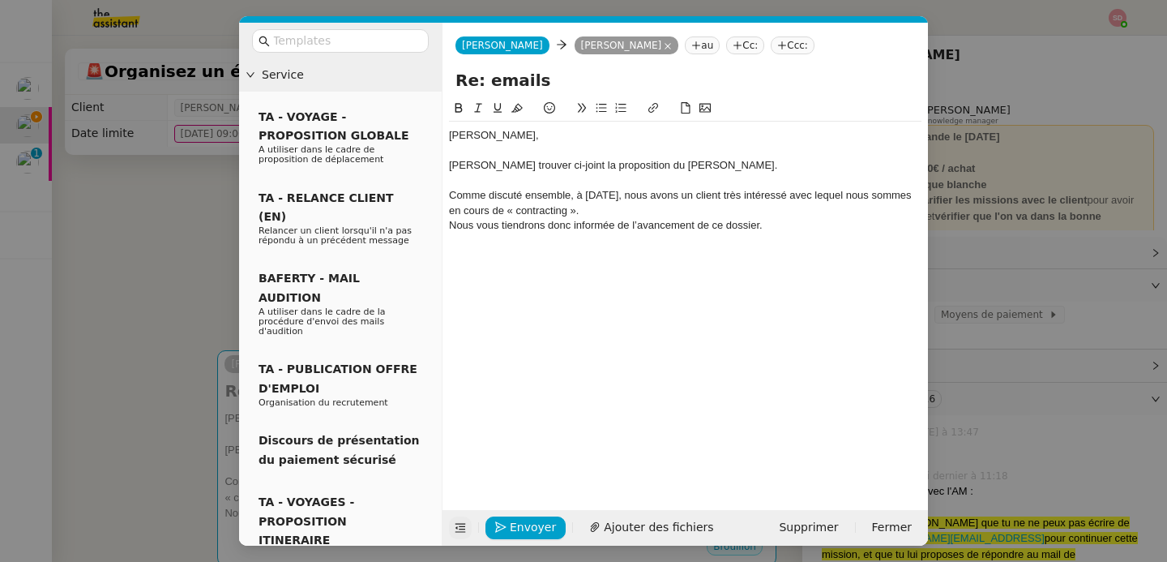
click at [460, 530] on icon at bounding box center [460, 527] width 11 height 11
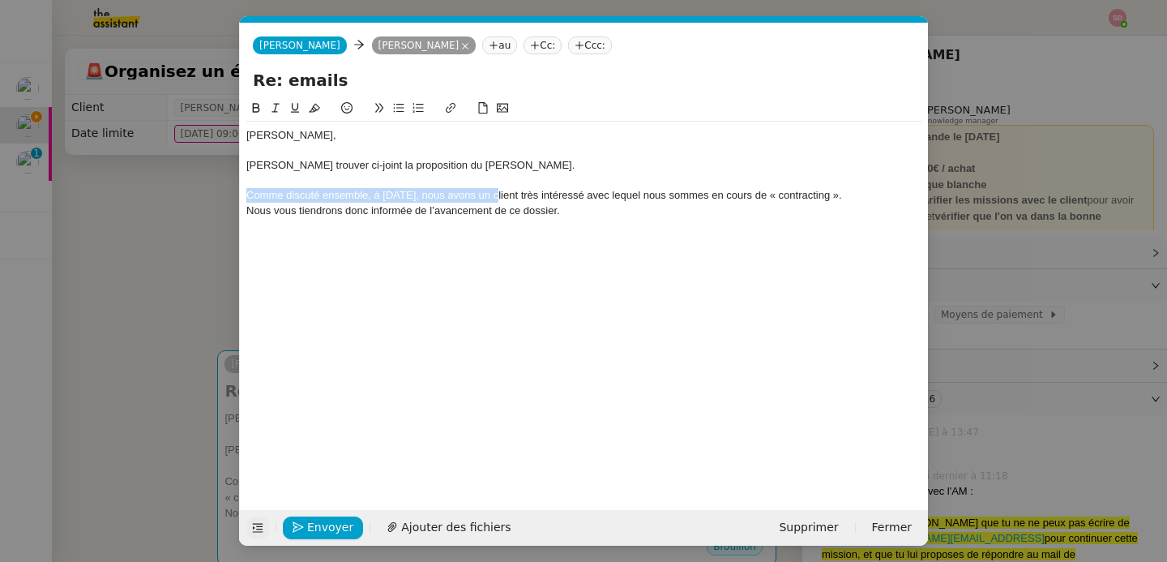
drag, startPoint x: 492, startPoint y: 196, endPoint x: 247, endPoint y: 199, distance: 244.9
click at [247, 199] on div "Comme discuté ensemble, à aujourd’hui, nous avons un client très intéressé avec…" at bounding box center [583, 195] width 675 height 15
click at [246, 192] on div "Mme Blanco m'indique qu'ils ont un client très intéressé avec lequel nous somme…" at bounding box center [583, 195] width 675 height 15
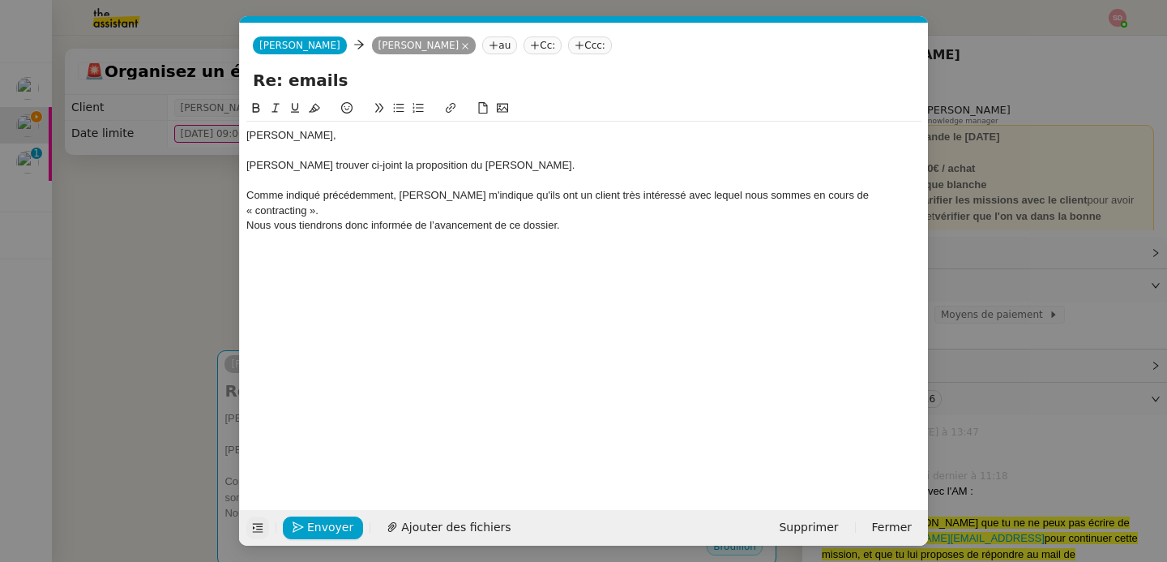
click at [498, 199] on div "Comme indiqué précédemment, Mme Blanco m'indique qu'ils ont un client très inté…" at bounding box center [583, 203] width 675 height 30
drag, startPoint x: 713, startPoint y: 196, endPoint x: 776, endPoint y: 198, distance: 63.3
click at [776, 198] on div "Comme indiqué précédemment, Mme Blanco souligne qu'ils ont un client très intér…" at bounding box center [583, 203] width 675 height 30
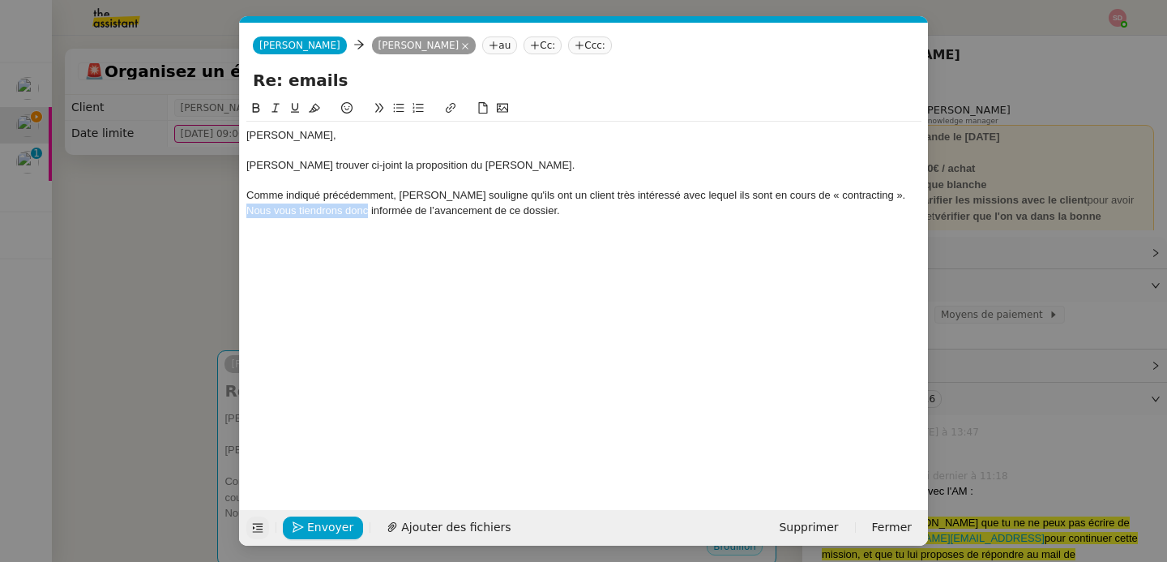
drag, startPoint x: 366, startPoint y: 214, endPoint x: 234, endPoint y: 216, distance: 132.2
click at [234, 216] on nz-modal-container "Service TA - VOYAGE - PROPOSITION GLOBALE A utiliser dans le cadre de propositi…" at bounding box center [583, 281] width 1167 height 562
click at [507, 215] on div "Elle me tient informée de l’avancement de ce dossier." at bounding box center [583, 210] width 675 height 15
click at [436, 513] on div "Envoyer Ajouter des fichiers Supprimer Fermer" at bounding box center [584, 528] width 688 height 36
click at [435, 526] on span "Ajouter des fichiers" at bounding box center [455, 527] width 109 height 19
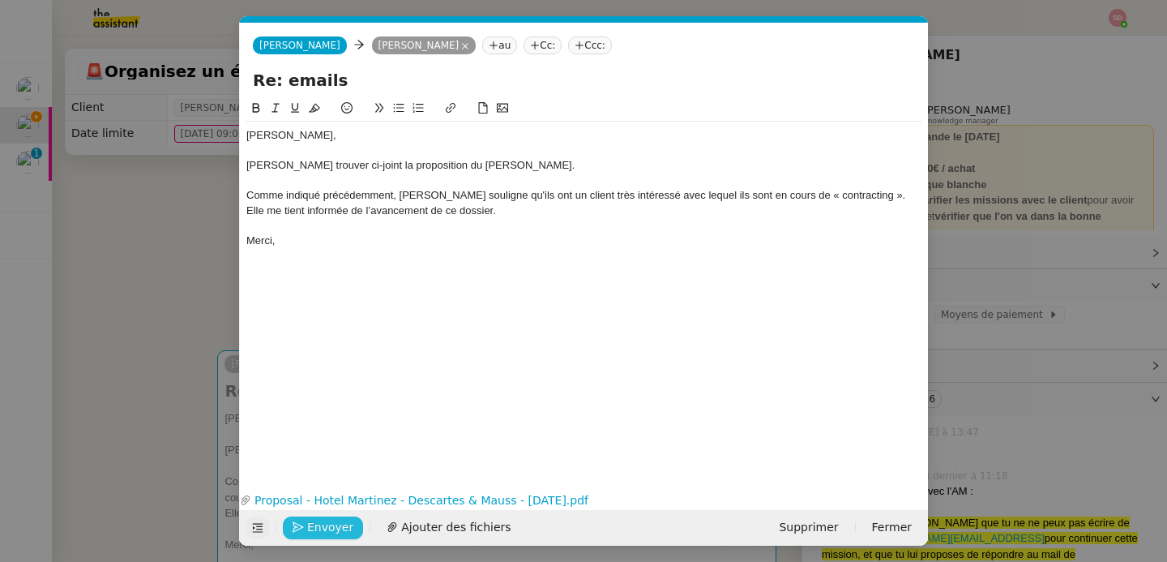
click at [298, 517] on button "Envoyer" at bounding box center [323, 527] width 80 height 23
click at [298, 517] on button "Confirmer l'envoi" at bounding box center [348, 527] width 131 height 23
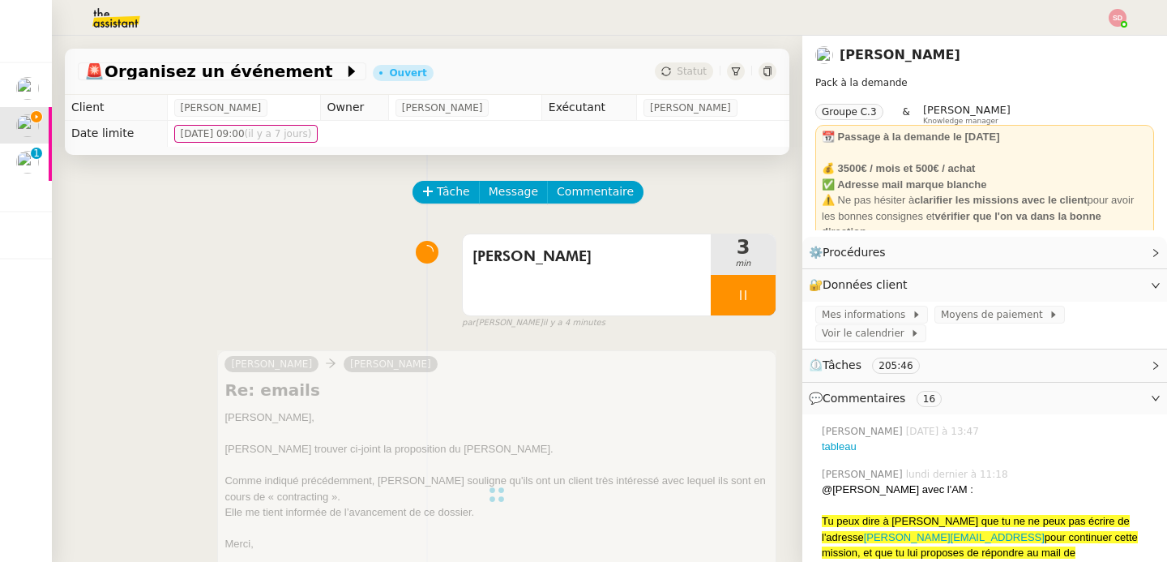
click at [746, 299] on div at bounding box center [743, 295] width 65 height 41
click at [746, 299] on button at bounding box center [759, 295] width 32 height 41
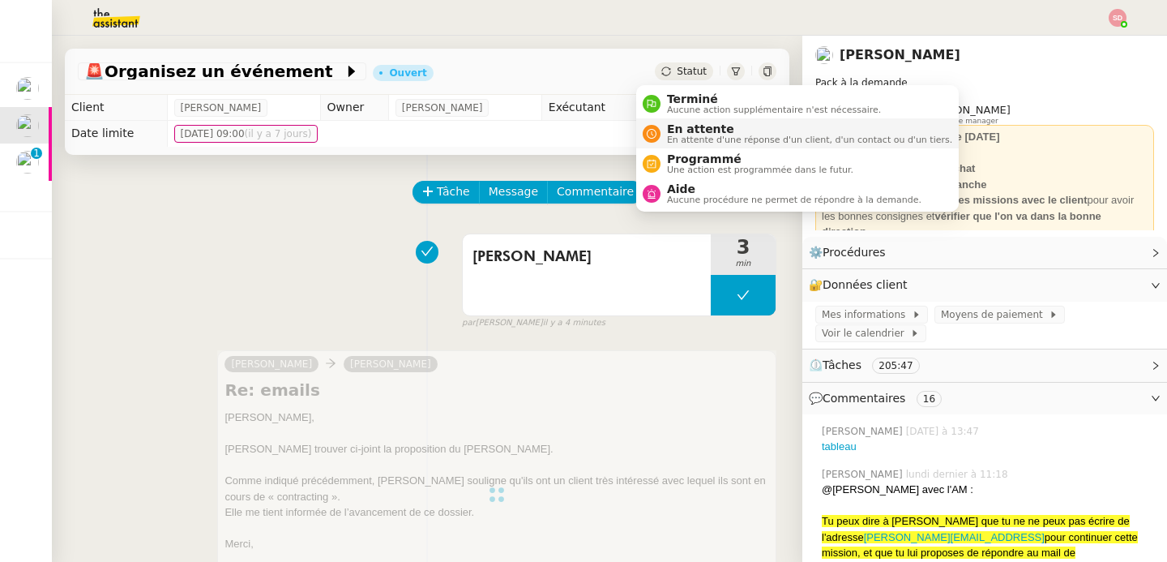
click at [676, 140] on span "En attente d'une réponse d'un client, d'un contact ou d'un tiers." at bounding box center [809, 139] width 285 height 9
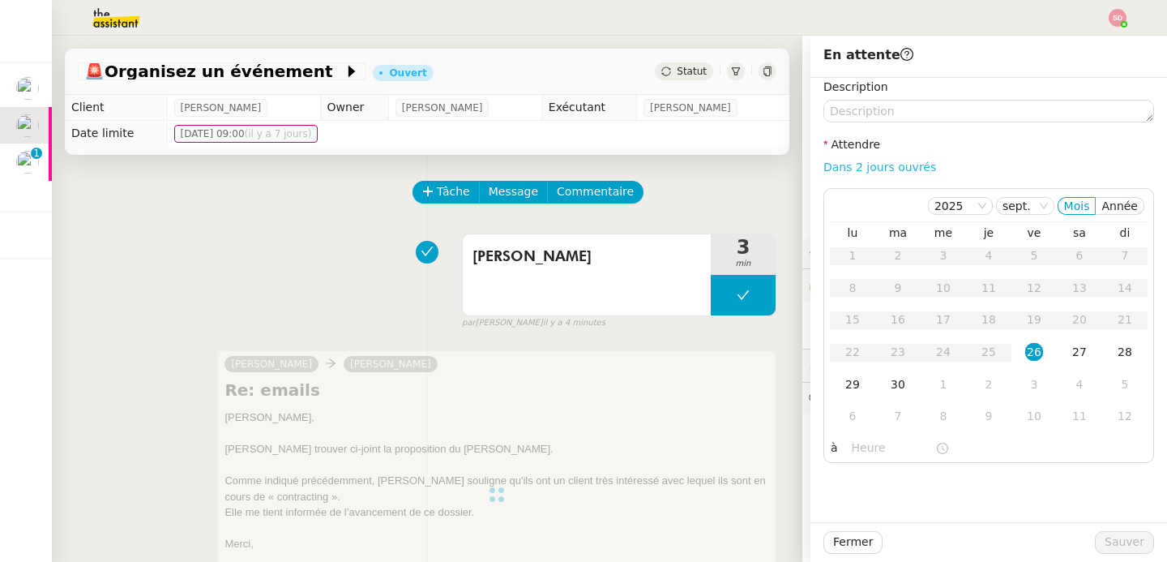
click at [863, 169] on link "Dans 2 jours ouvrés" at bounding box center [880, 167] width 113 height 13
type input "07:00"
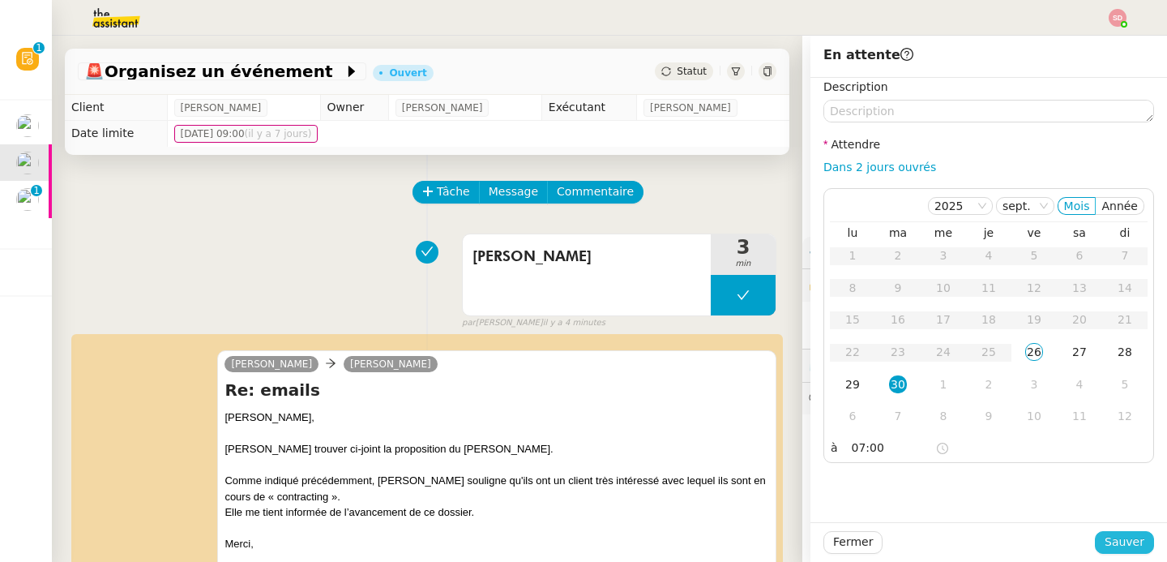
click at [1105, 544] on span "Sauver" at bounding box center [1125, 542] width 40 height 19
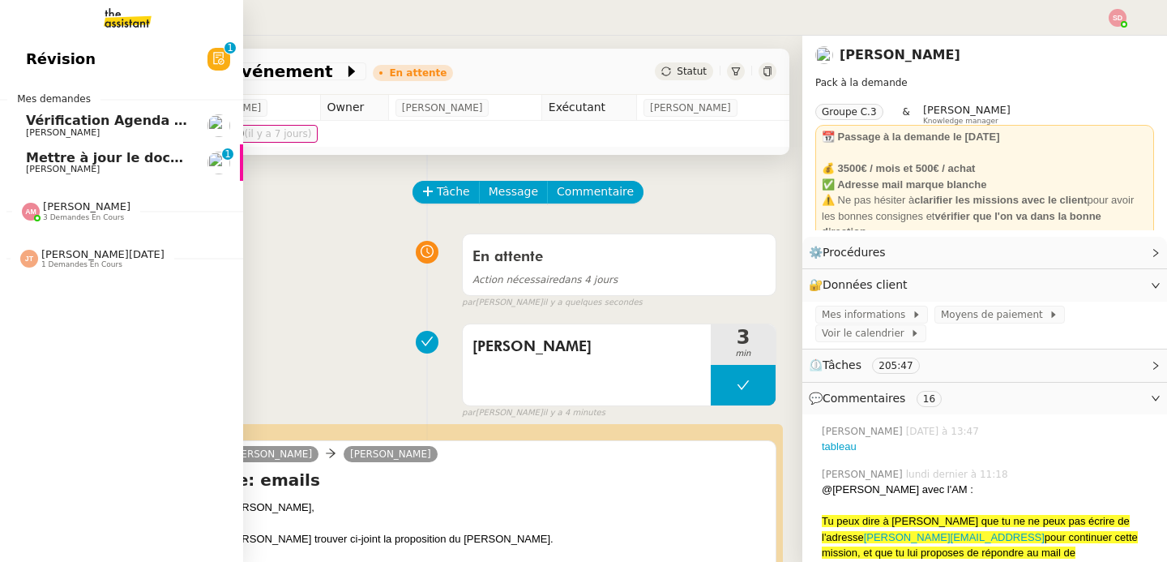
click at [29, 153] on span "Mettre à jour le document Adidas" at bounding box center [149, 157] width 246 height 15
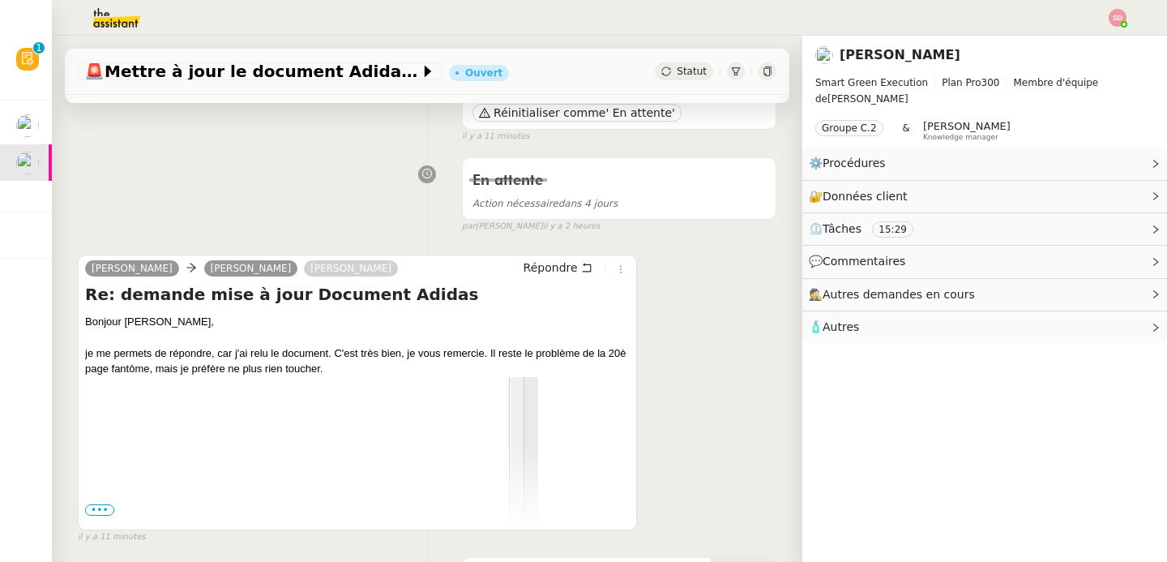
scroll to position [396, 0]
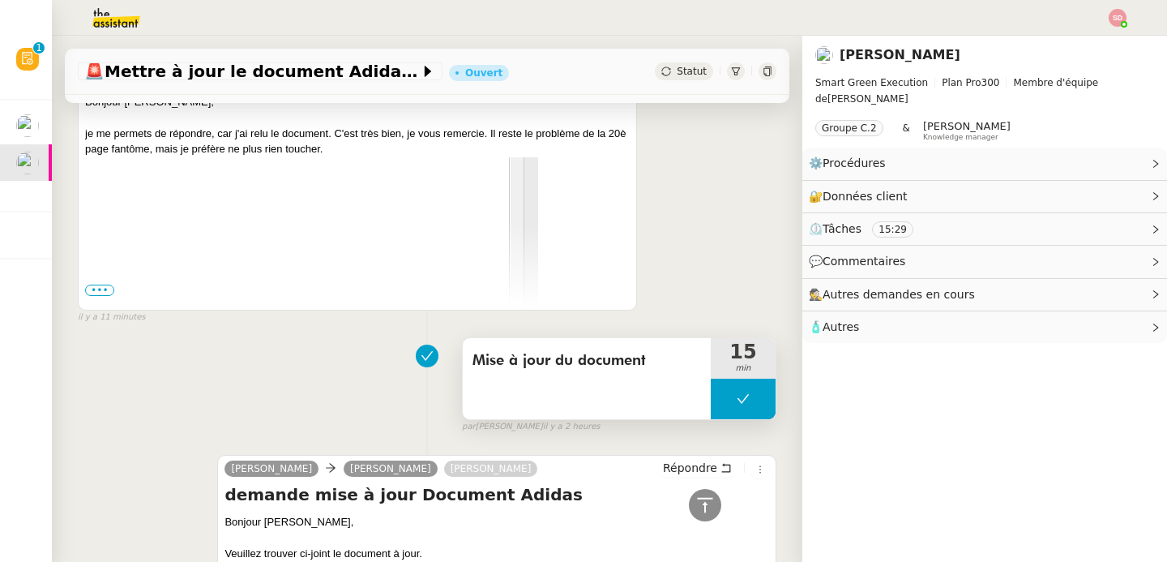
click at [711, 399] on button at bounding box center [743, 399] width 65 height 41
click at [725, 399] on icon at bounding box center [728, 399] width 6 height 9
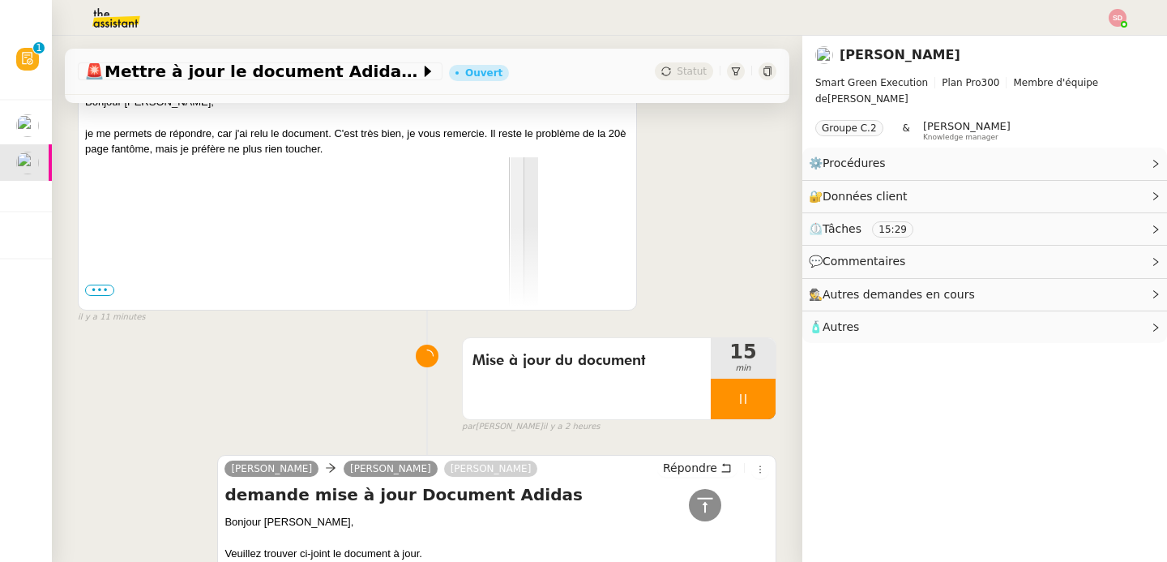
click at [94, 290] on span "•••" at bounding box center [99, 290] width 29 height 11
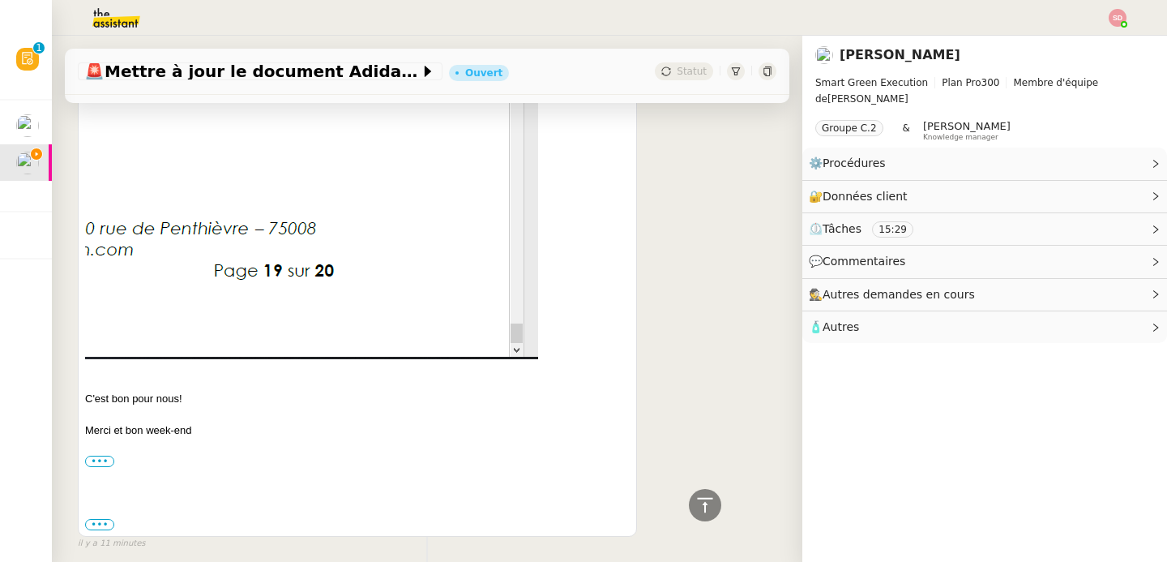
scroll to position [638, 0]
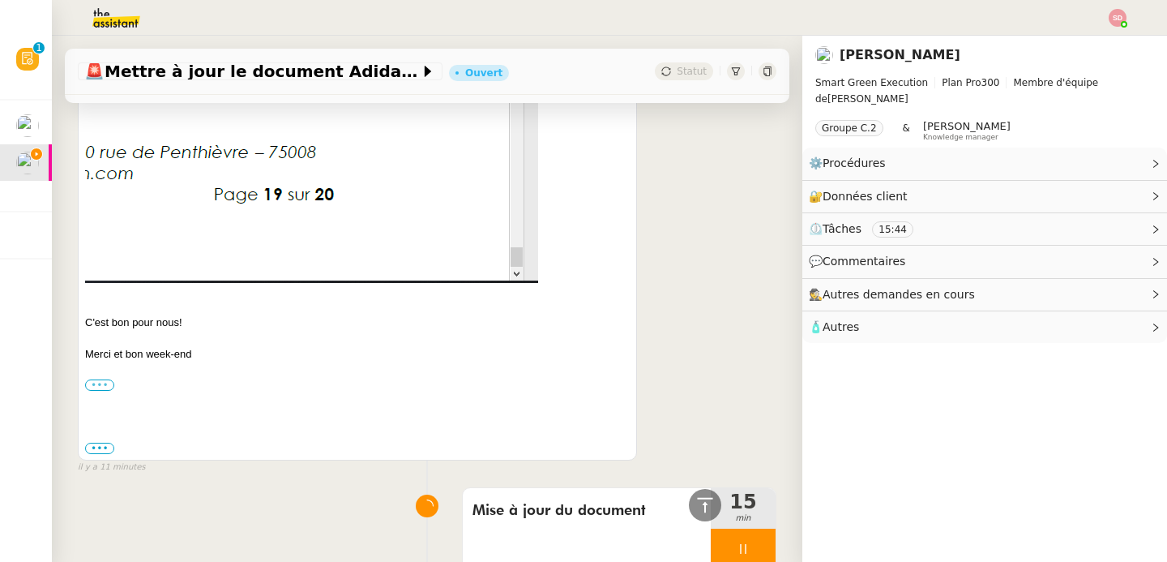
click at [107, 383] on label "•••" at bounding box center [99, 384] width 29 height 11
click at [0, 0] on input "•••" at bounding box center [0, 0] width 0 height 0
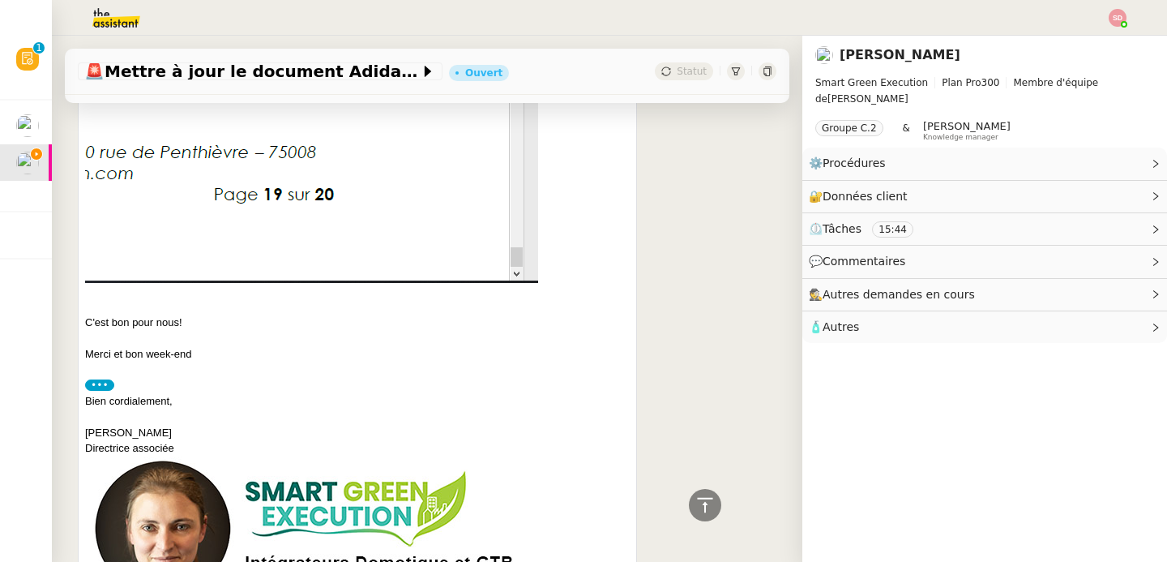
click at [107, 383] on label "•••" at bounding box center [99, 384] width 29 height 11
click at [0, 0] on input "•••" at bounding box center [0, 0] width 0 height 0
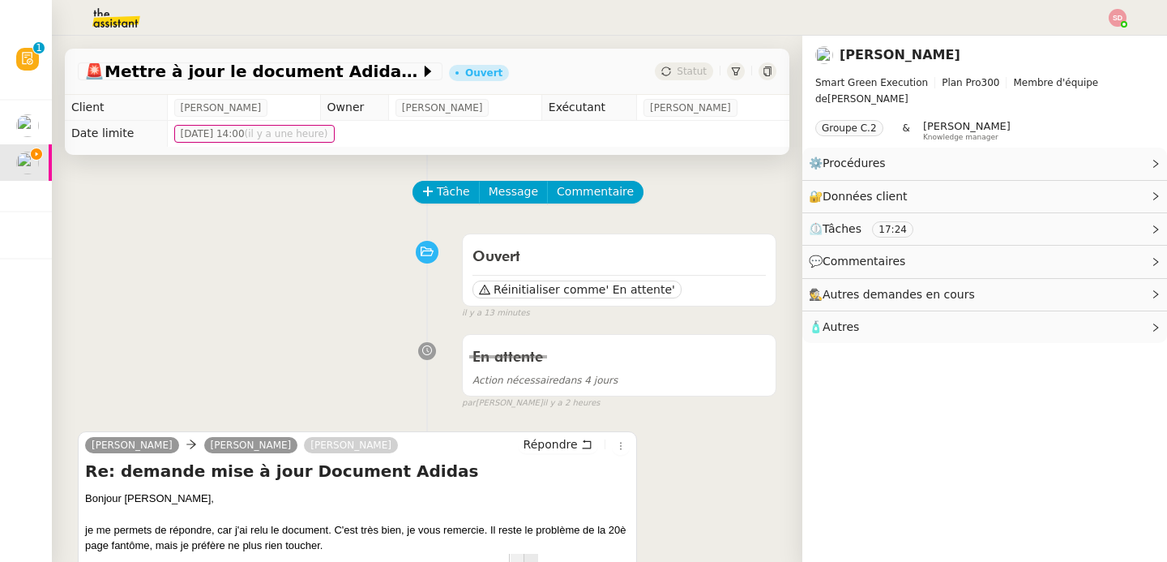
scroll to position [285, 0]
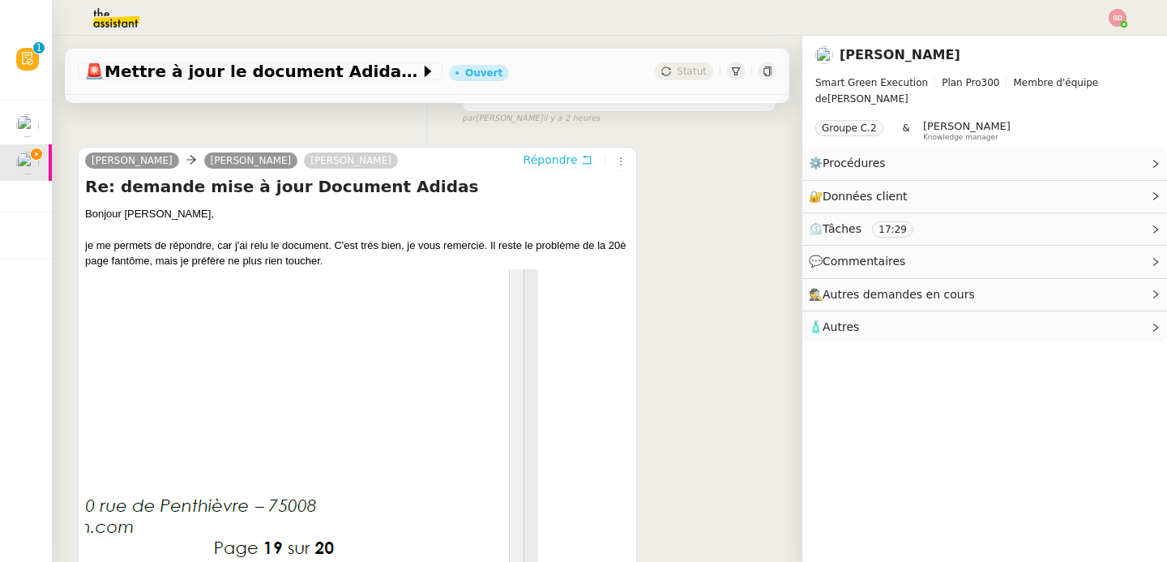
click at [540, 163] on span "Répondre" at bounding box center [551, 160] width 54 height 16
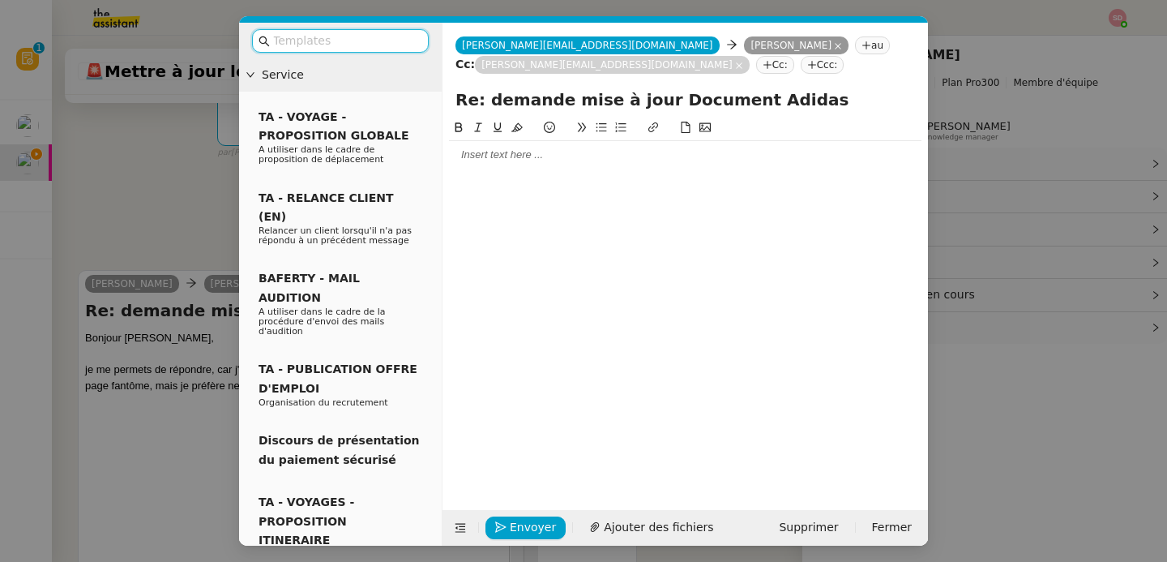
scroll to position [409, 0]
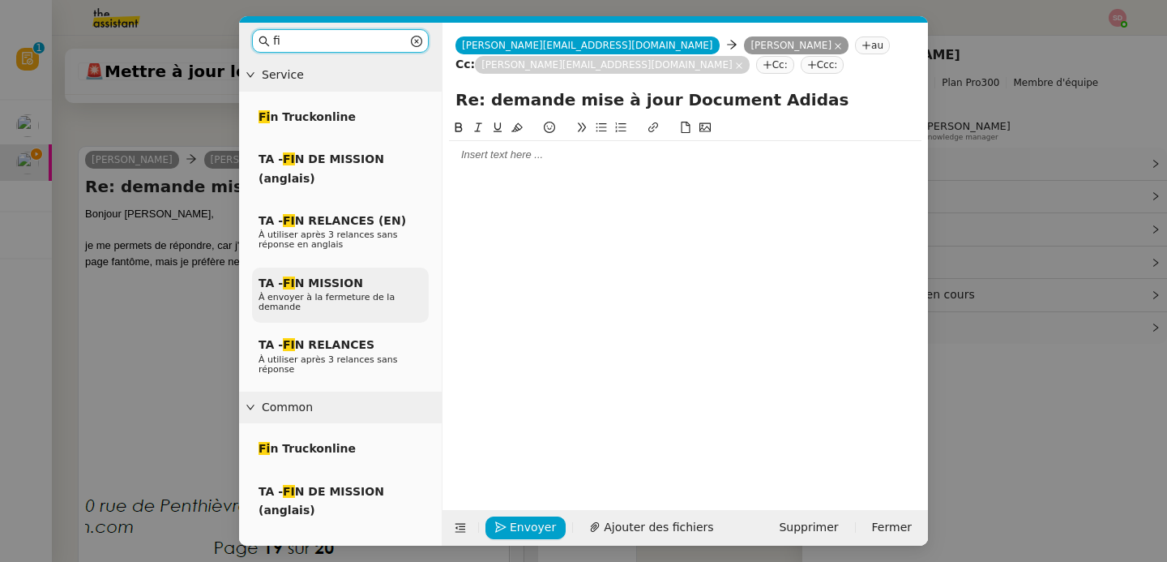
type input "fi"
click at [375, 287] on div "TA - FI N MISSION À envoyer à la fermeture de la demande" at bounding box center [340, 296] width 177 height 56
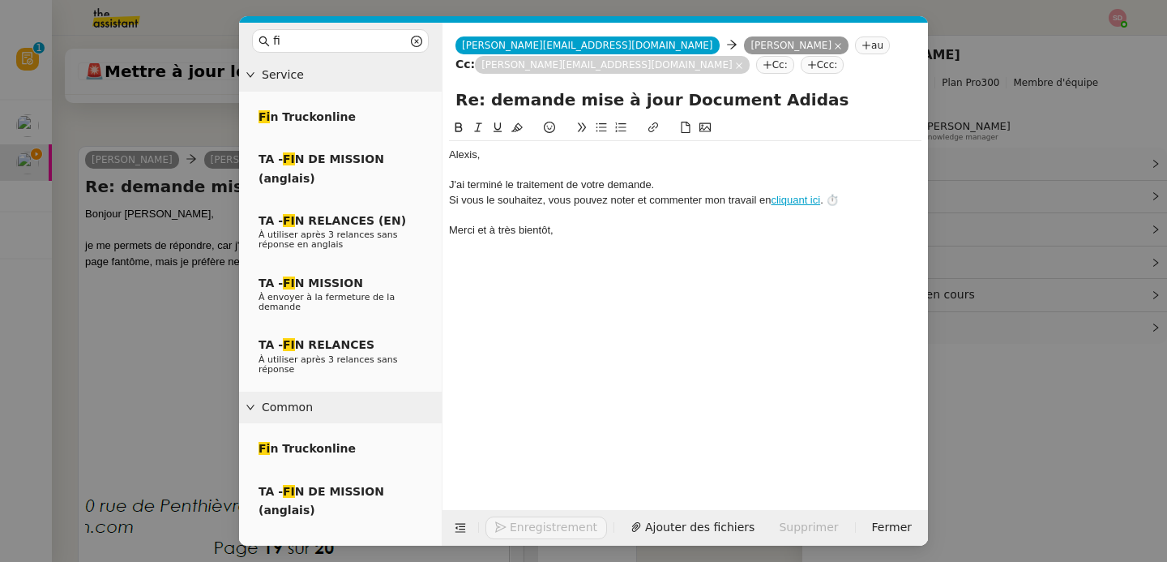
scroll to position [503, 0]
click at [525, 536] on span "Envoyer" at bounding box center [533, 527] width 46 height 19
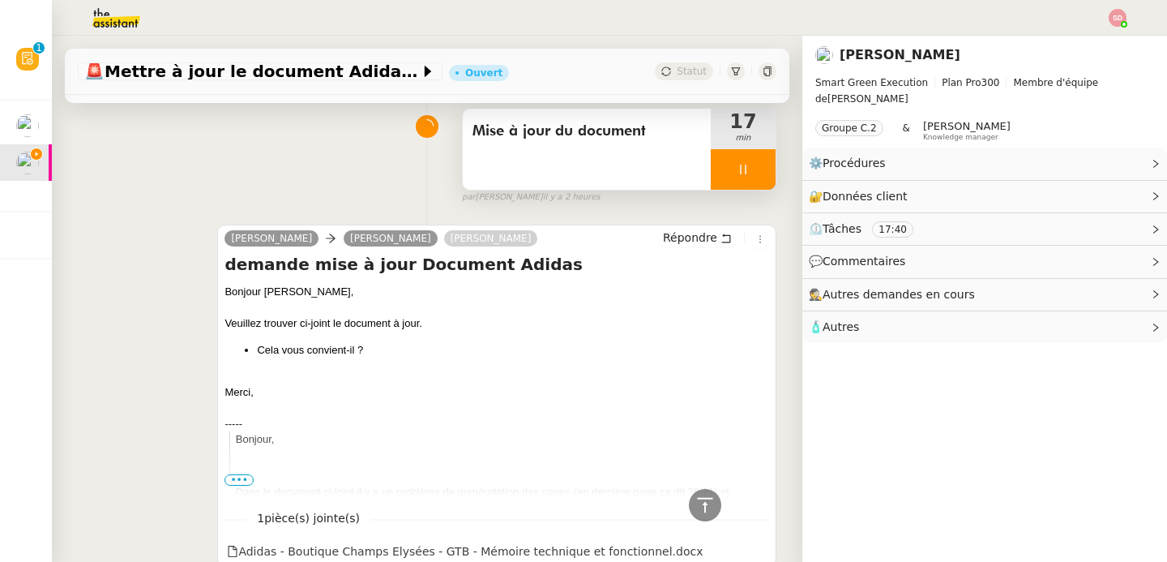
scroll to position [1210, 0]
click at [737, 161] on div at bounding box center [743, 169] width 65 height 41
click at [743, 161] on button at bounding box center [759, 169] width 32 height 41
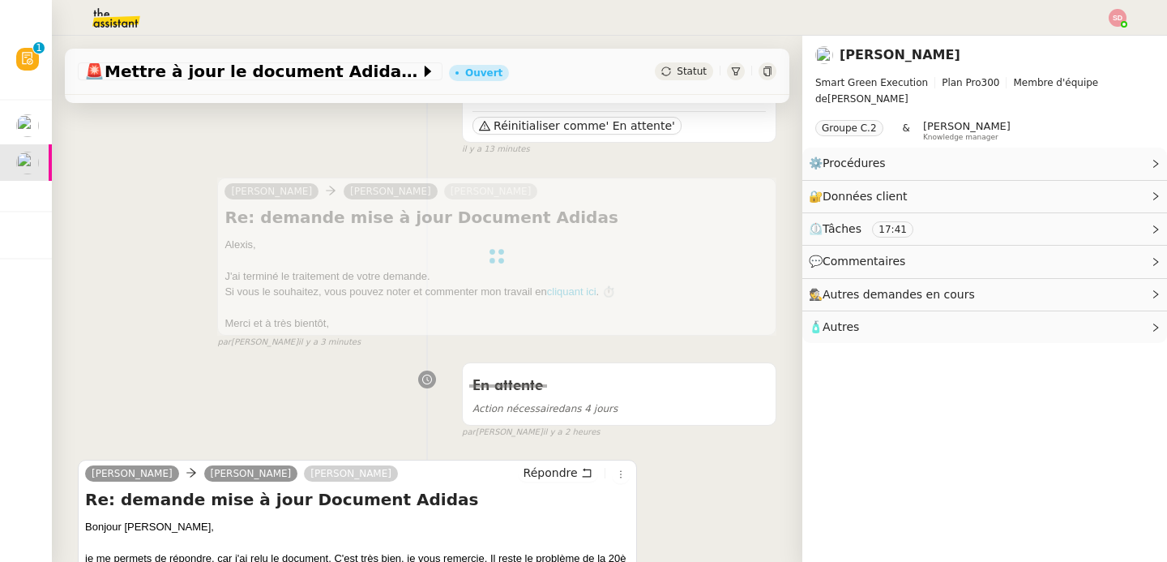
scroll to position [0, 0]
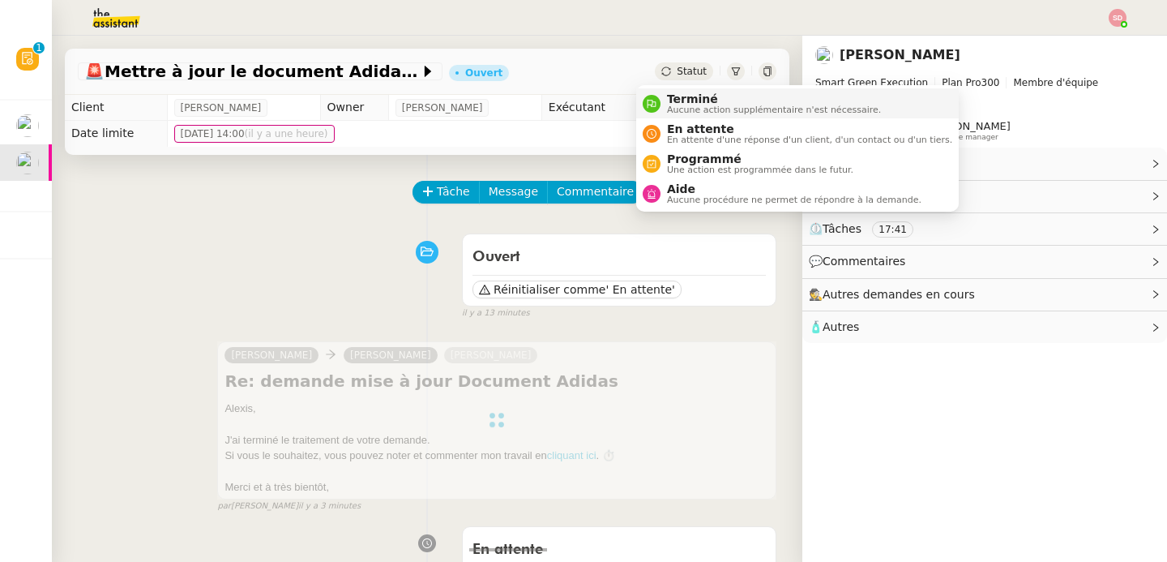
click at [654, 95] on div "Terminé Aucune action supplémentaire n'est nécessaire." at bounding box center [762, 103] width 238 height 22
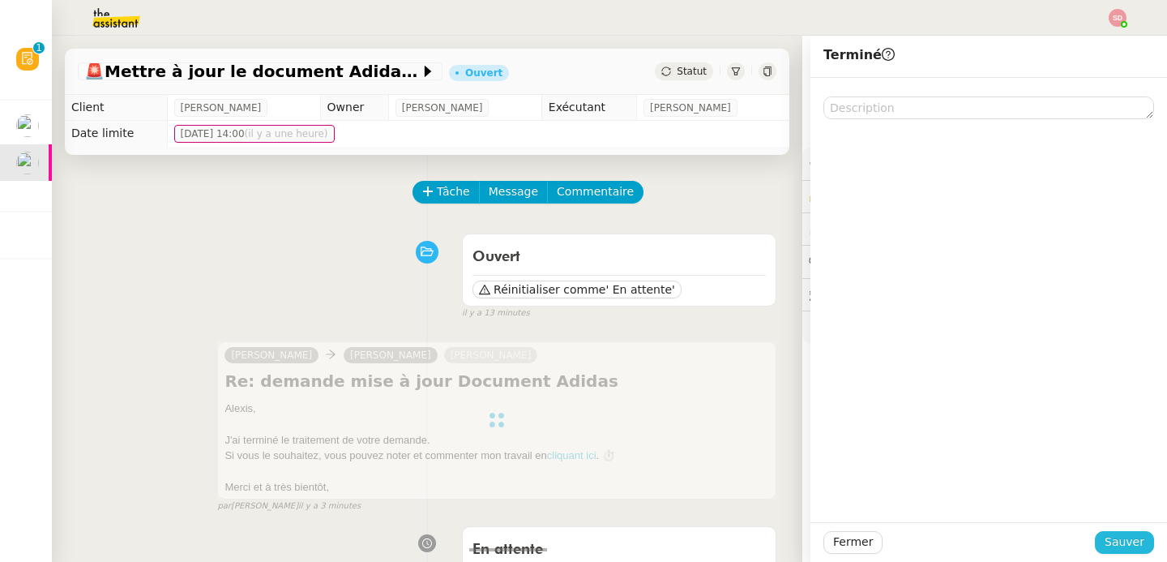
click at [1105, 542] on span "Sauver" at bounding box center [1125, 542] width 40 height 19
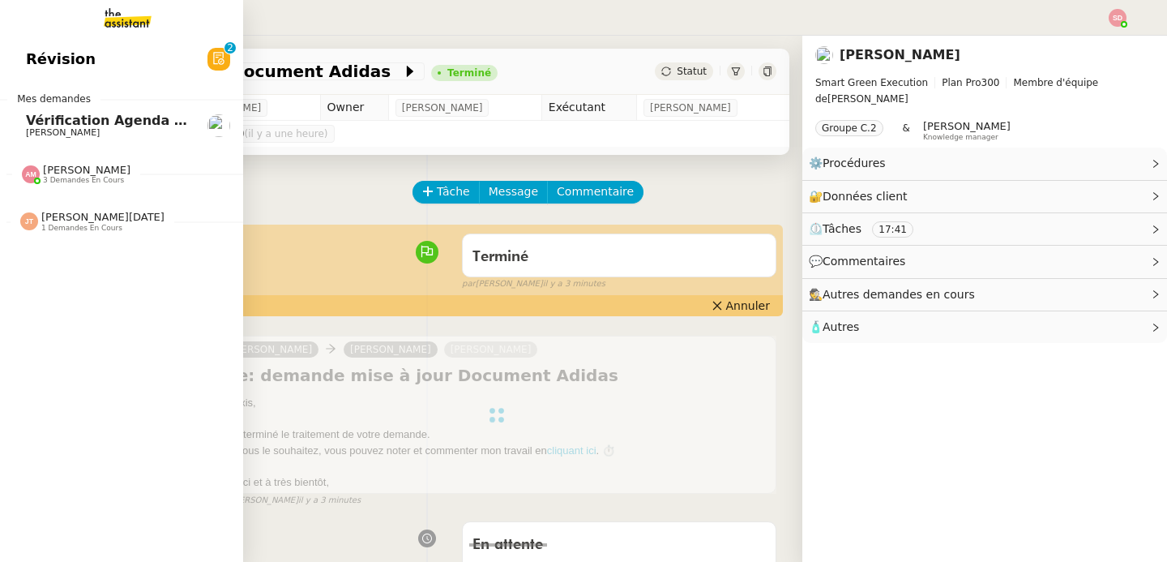
click at [43, 164] on span "[PERSON_NAME]" at bounding box center [87, 170] width 88 height 12
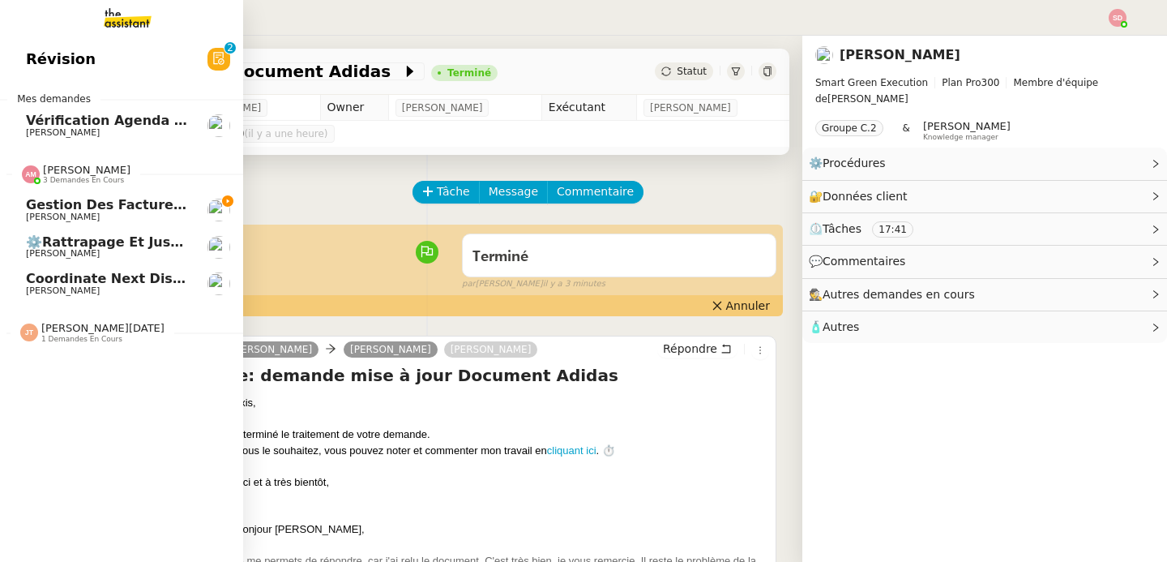
click at [88, 213] on span "[PERSON_NAME]" at bounding box center [108, 217] width 164 height 10
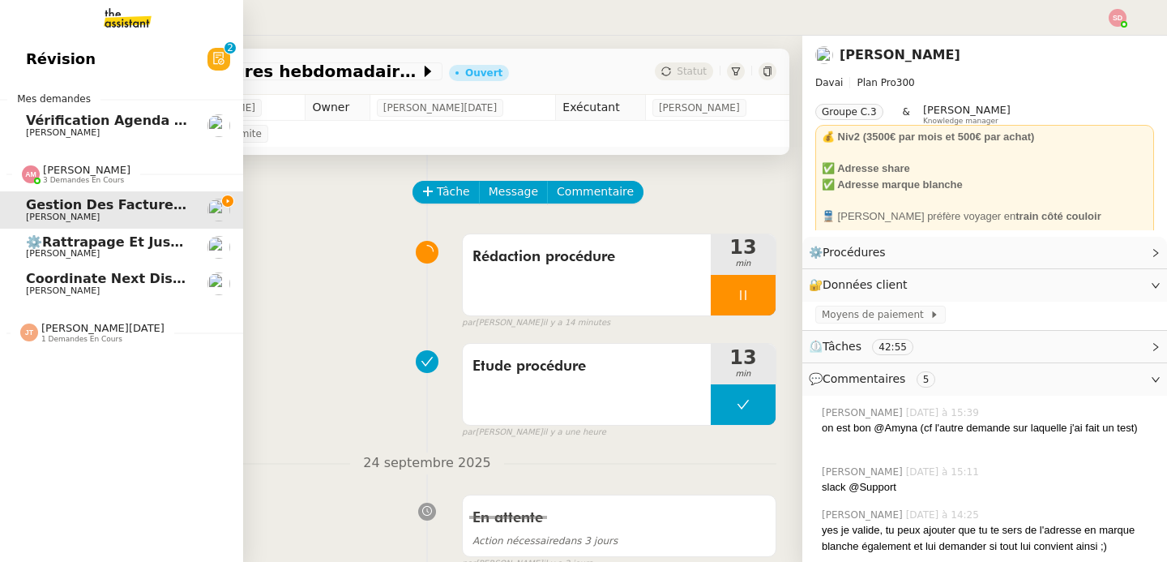
click at [15, 249] on link "⚙️Rattrapage et justification des transactions Indy Emile Kratiroff" at bounding box center [121, 247] width 243 height 37
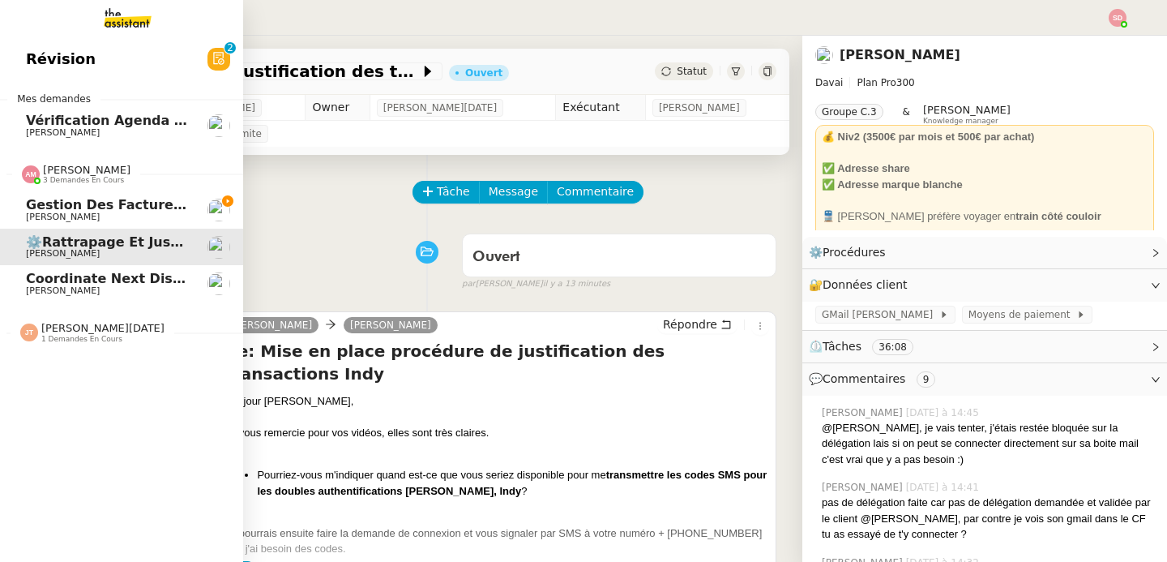
click at [26, 283] on span "Coordinate next discussion with Kraken team" at bounding box center [195, 278] width 339 height 15
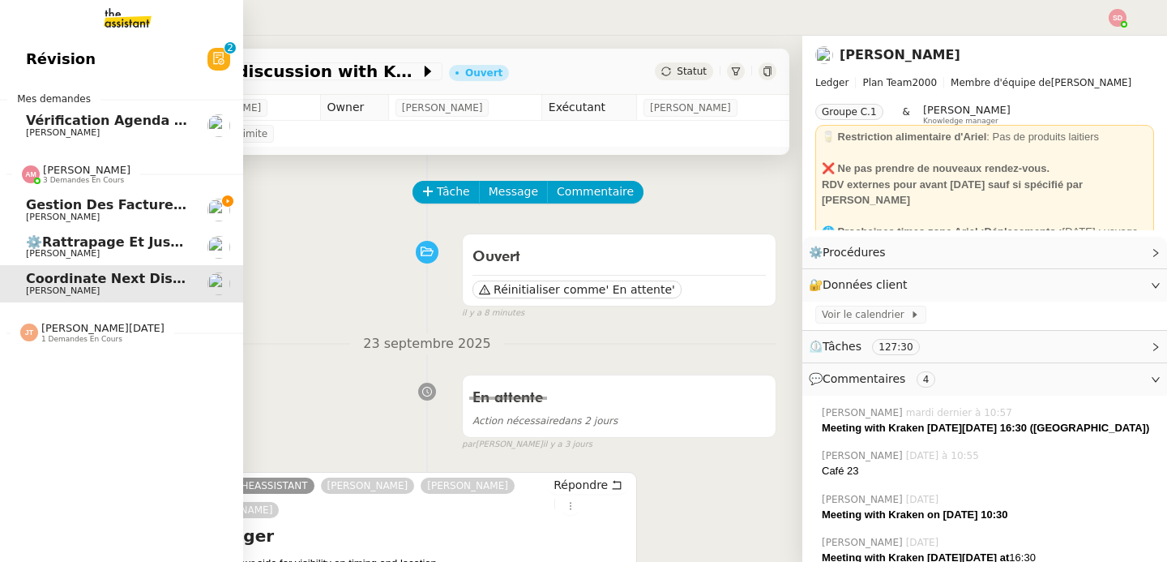
click at [76, 203] on span "Gestion des factures hebdomadaires" at bounding box center [163, 204] width 275 height 15
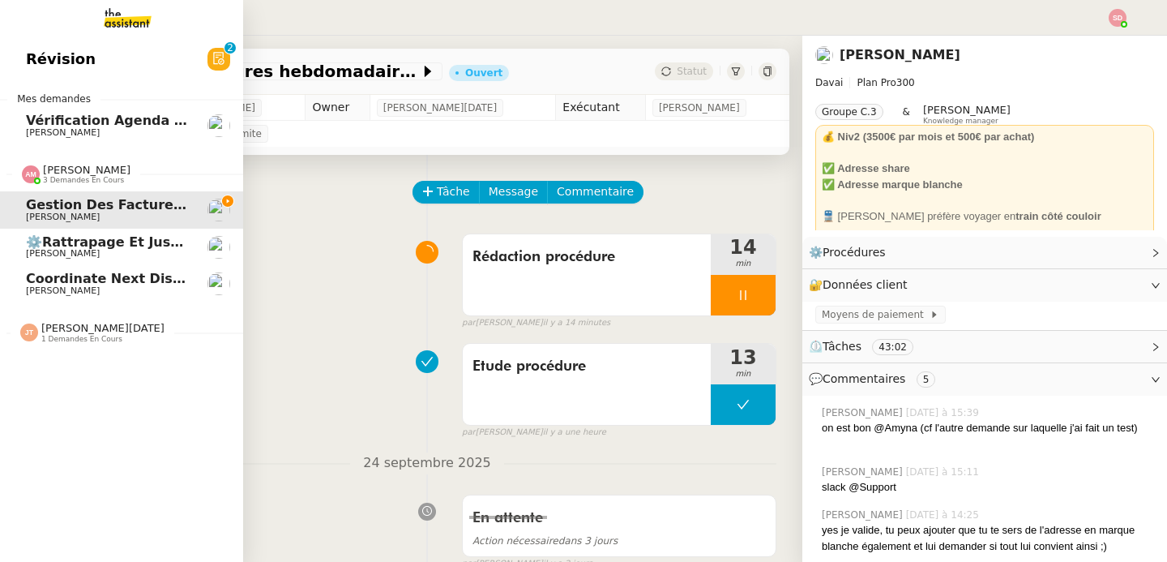
click at [66, 180] on span "3 demandes en cours" at bounding box center [83, 180] width 81 height 9
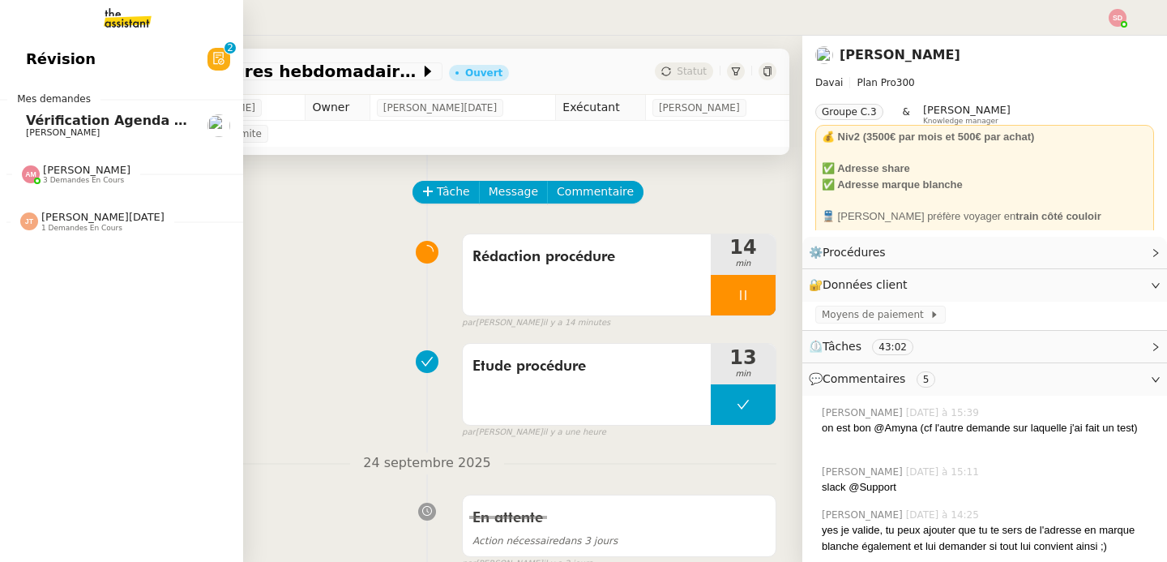
click at [108, 119] on span "Vérification Agenda + Chat + Wagram (9h et 14h)" at bounding box center [208, 120] width 364 height 15
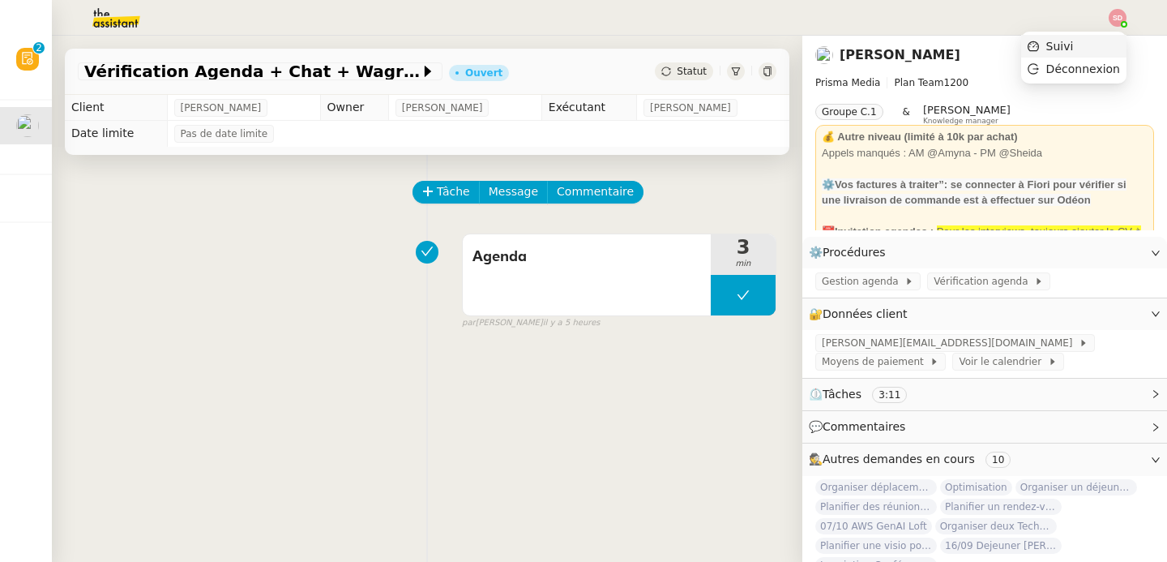
click at [1099, 46] on li "Suivi" at bounding box center [1074, 46] width 105 height 23
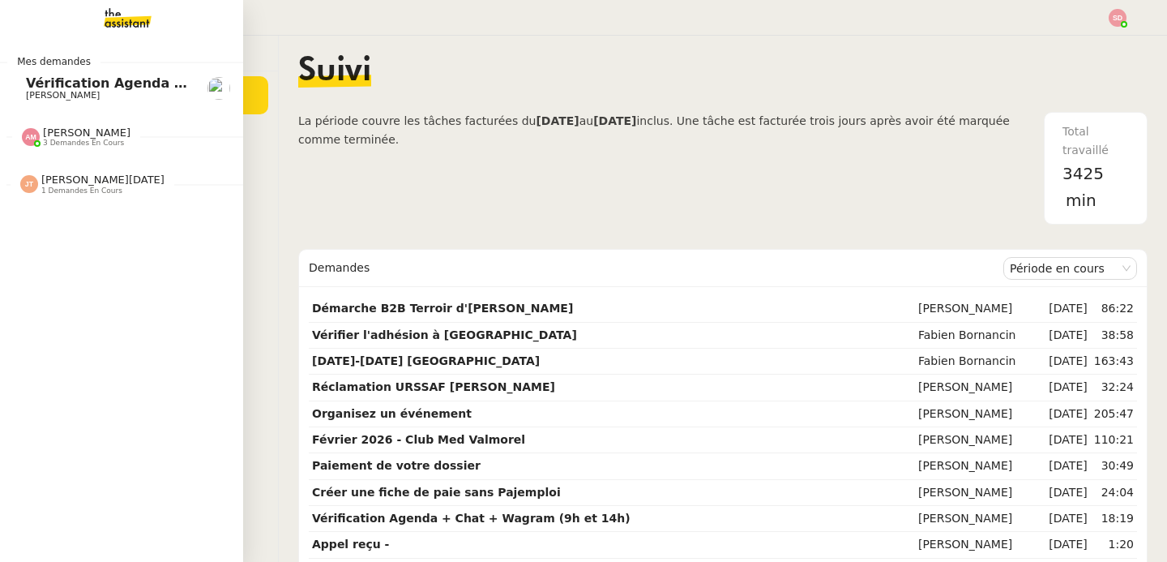
click at [28, 130] on div at bounding box center [31, 137] width 18 height 18
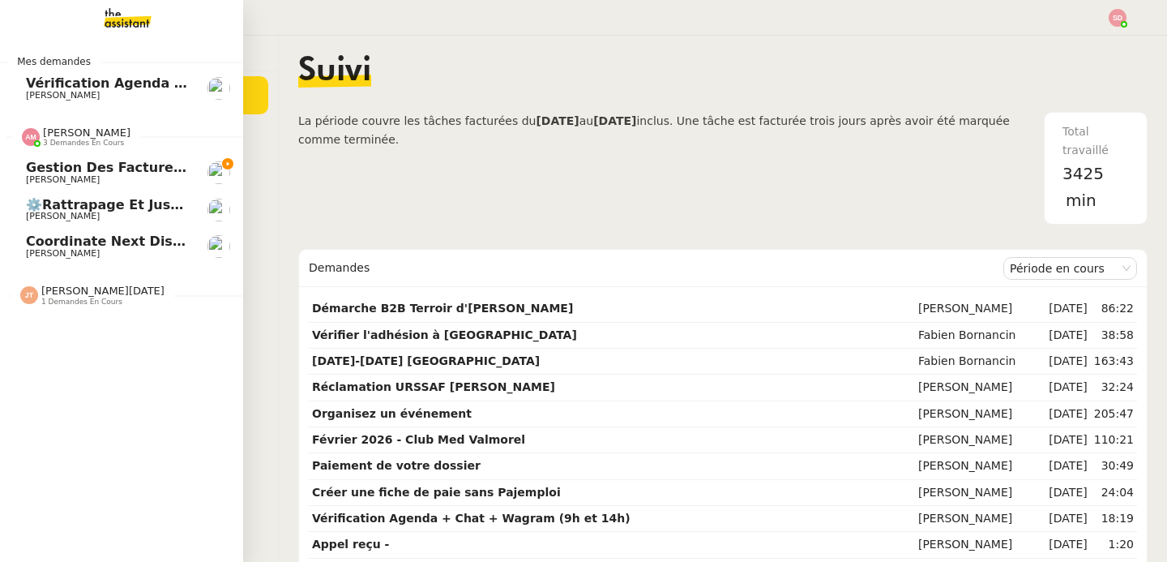
click at [28, 130] on div at bounding box center [31, 137] width 18 height 18
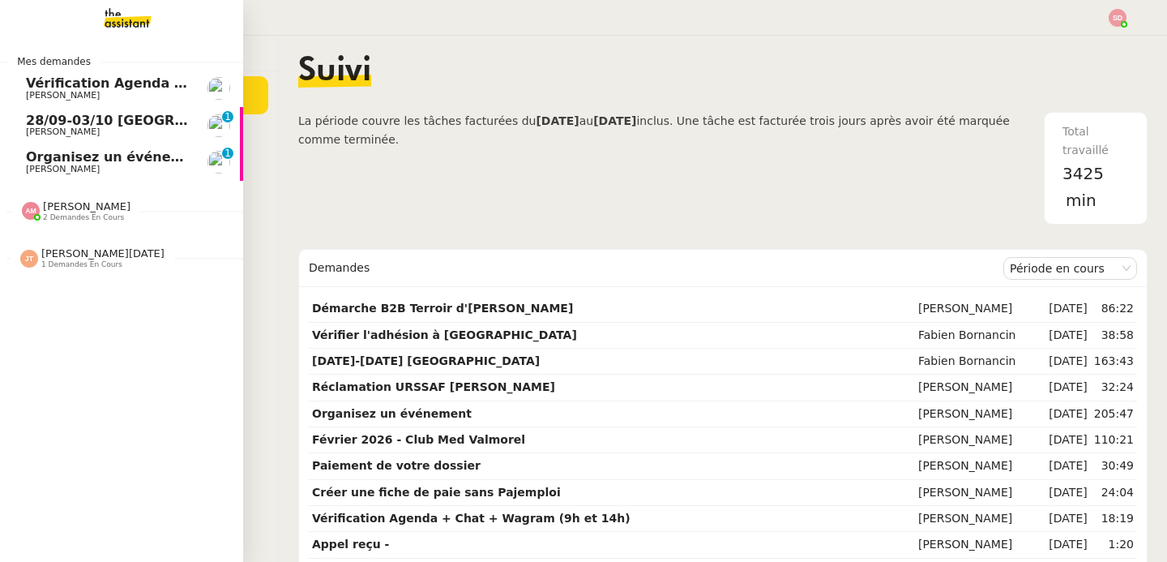
click at [8, 125] on link "28/09-03/10 Paris - Singapore Ian Rogers 0 1 2 3 4 5 6 7 8 9" at bounding box center [121, 125] width 243 height 37
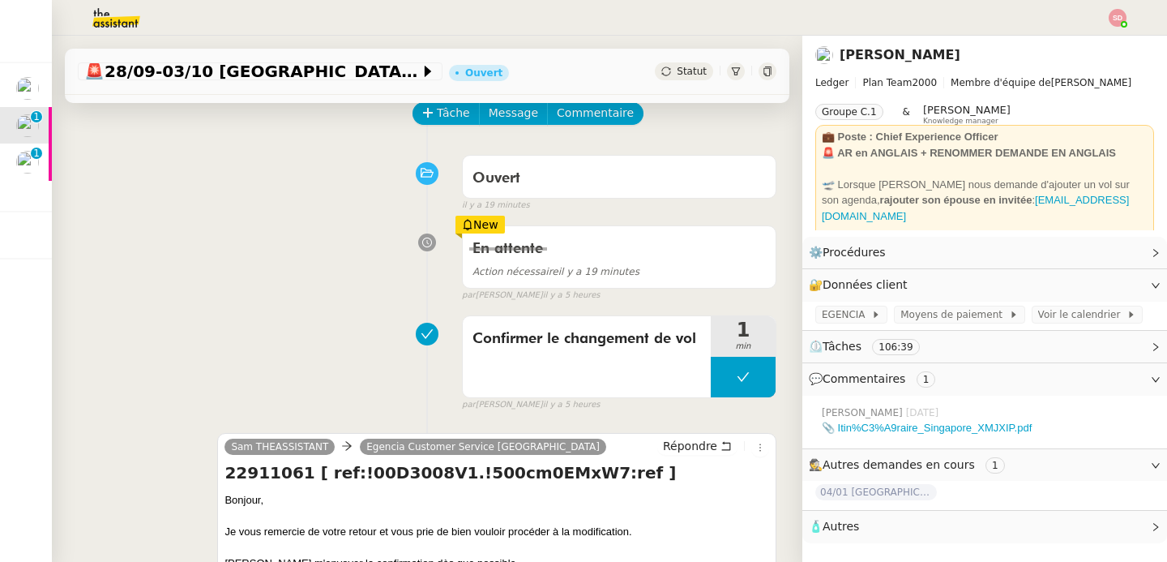
scroll to position [161, 0]
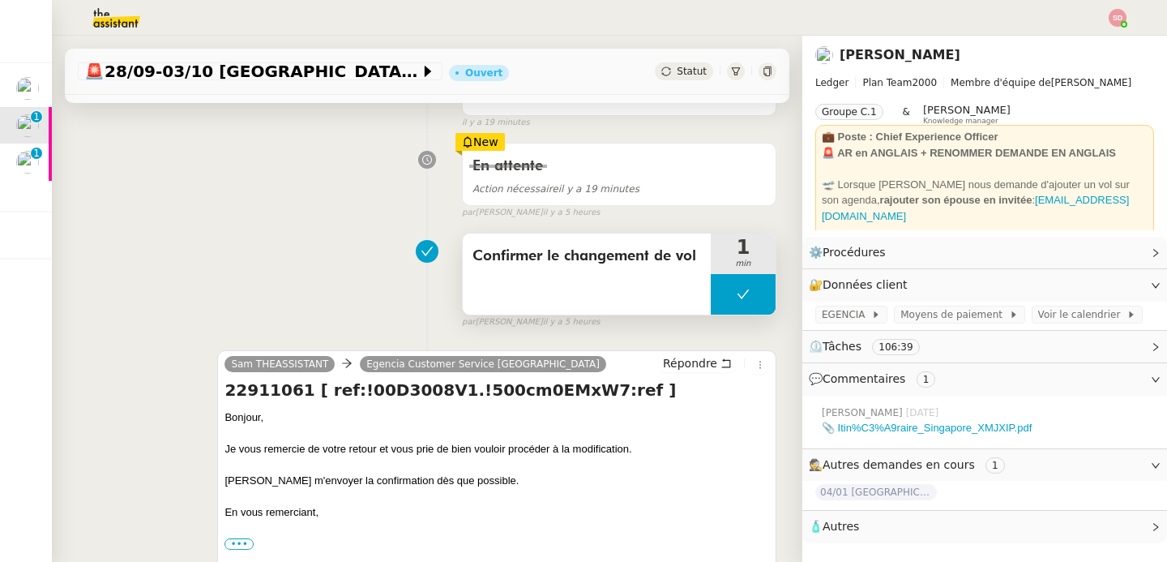
click at [711, 293] on button at bounding box center [743, 294] width 65 height 41
click at [721, 293] on icon at bounding box center [727, 294] width 13 height 13
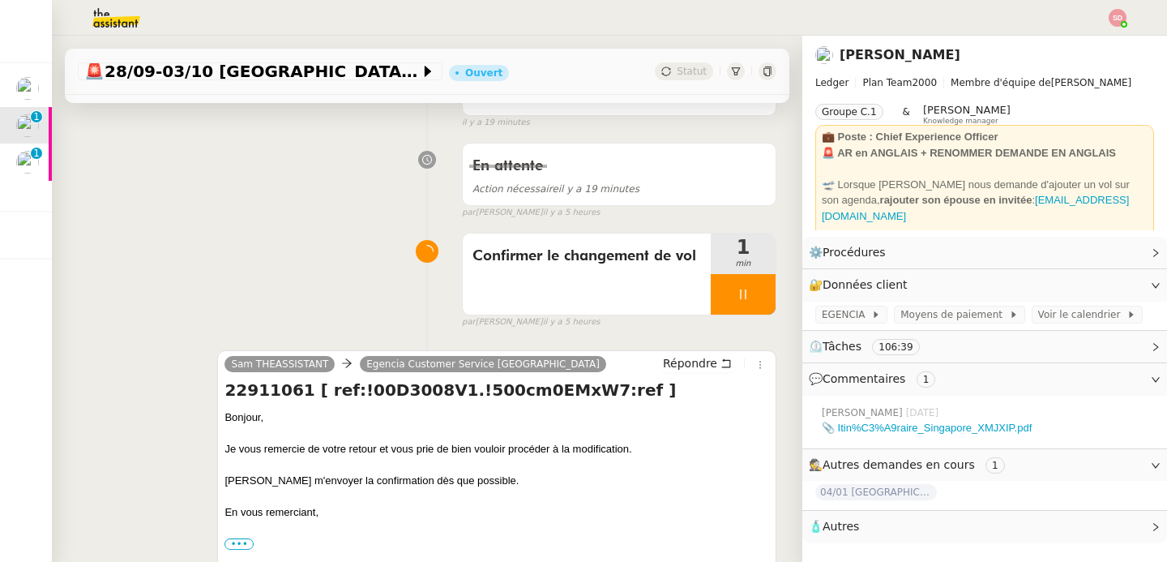
scroll to position [0, 0]
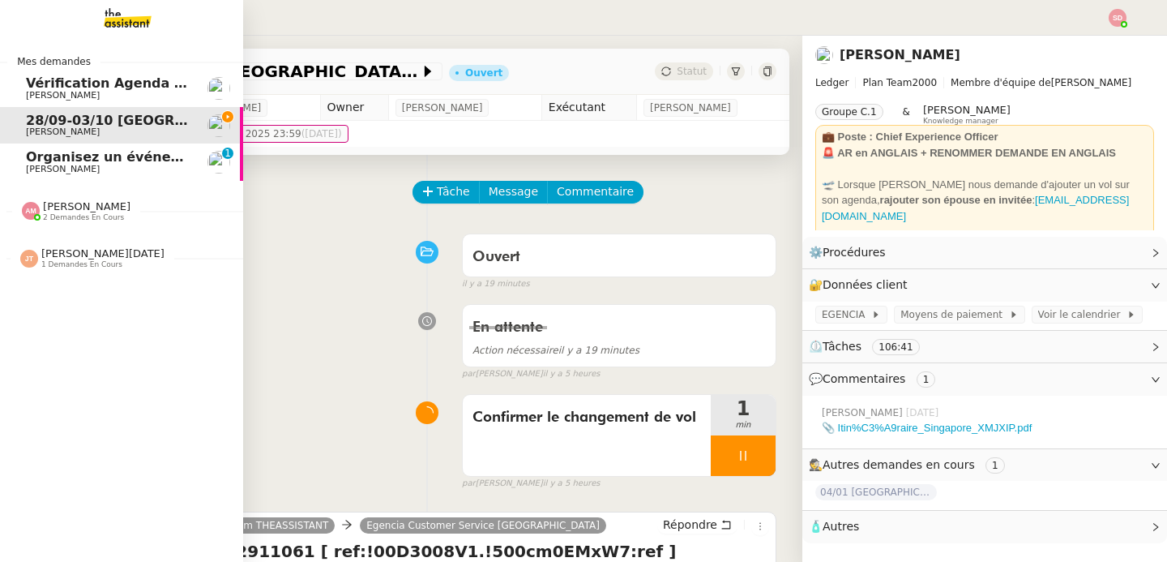
click at [32, 166] on span "[PERSON_NAME]" at bounding box center [63, 169] width 74 height 11
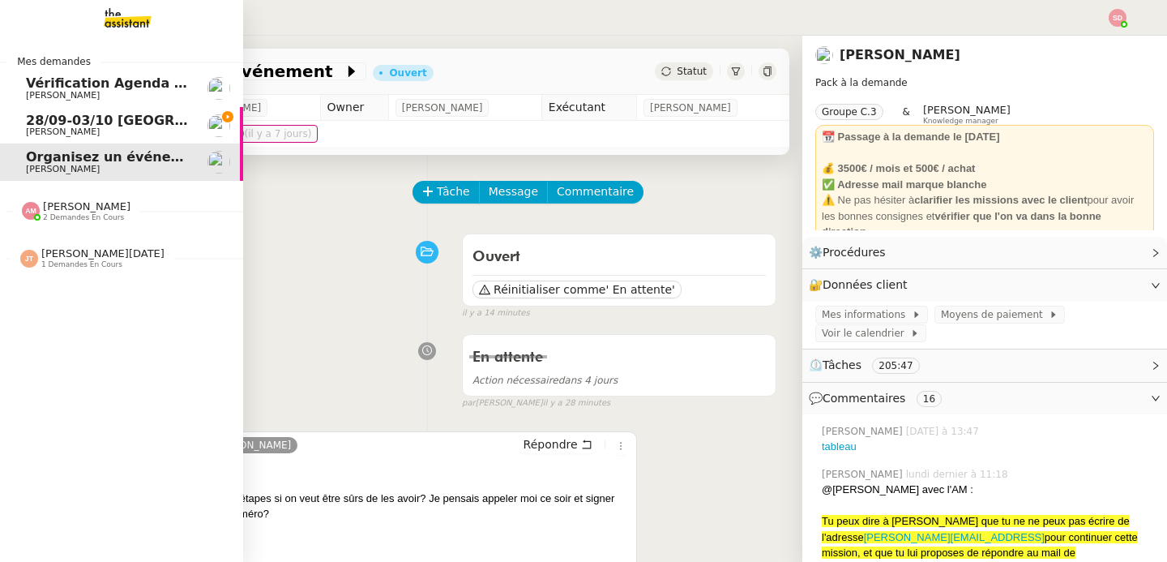
click at [54, 129] on span "Ian Rogers" at bounding box center [63, 131] width 74 height 11
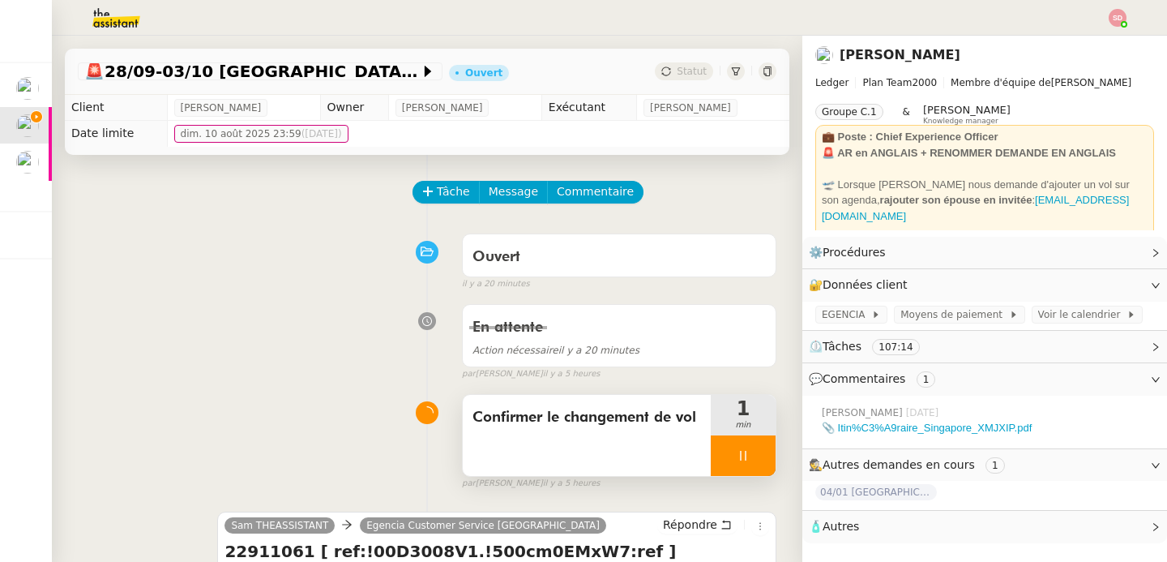
click at [739, 456] on div at bounding box center [743, 455] width 65 height 41
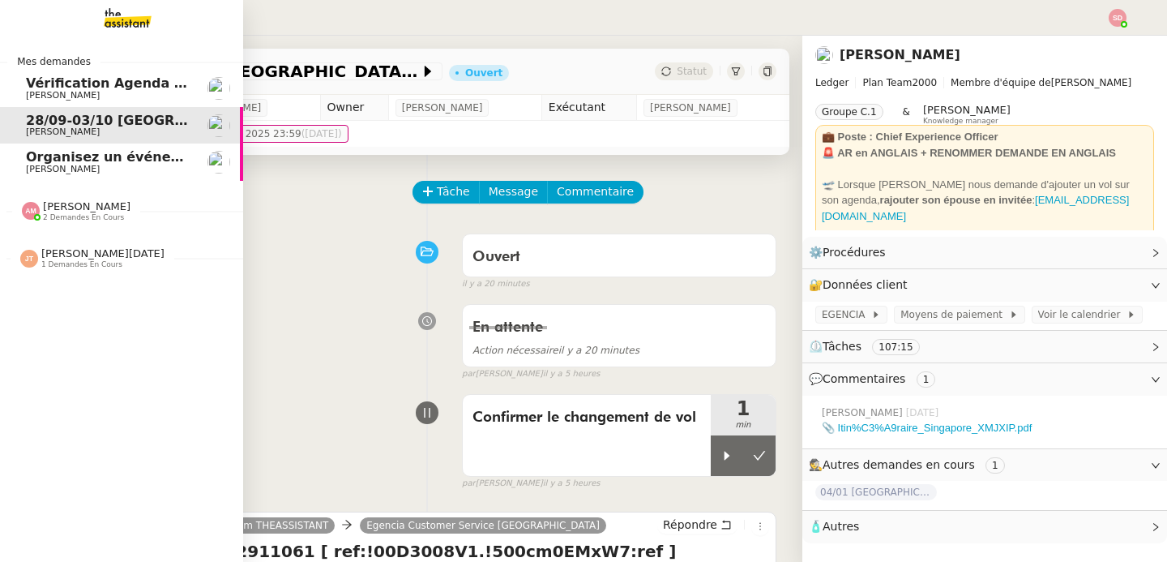
click at [26, 155] on span "Organisez un événement" at bounding box center [117, 156] width 182 height 15
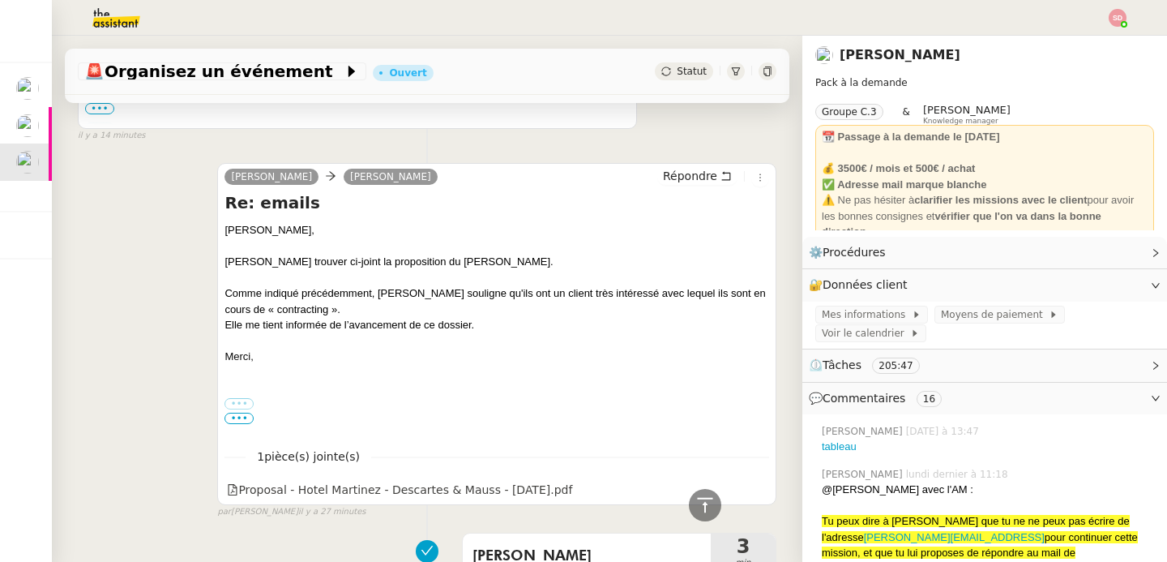
scroll to position [890, 0]
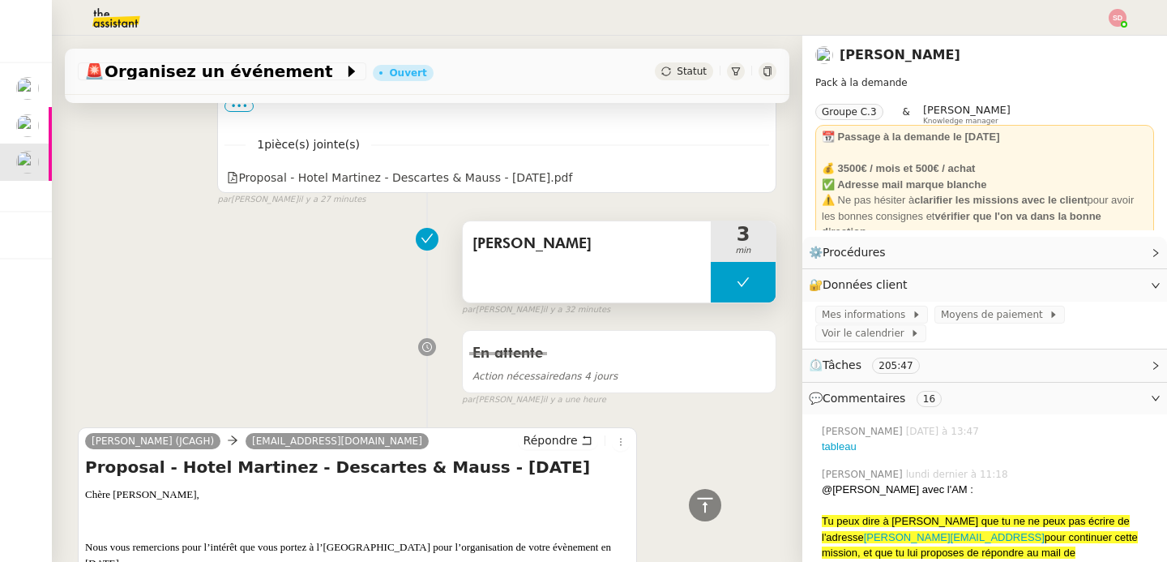
click at [717, 289] on button at bounding box center [743, 282] width 65 height 41
click at [711, 288] on div at bounding box center [727, 282] width 32 height 41
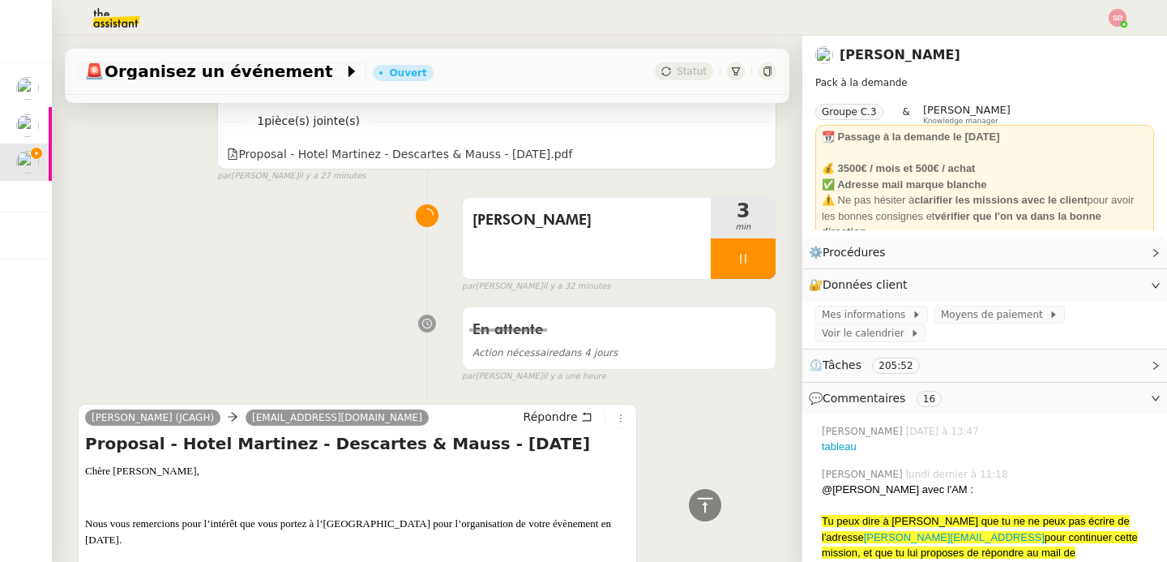
scroll to position [916, 0]
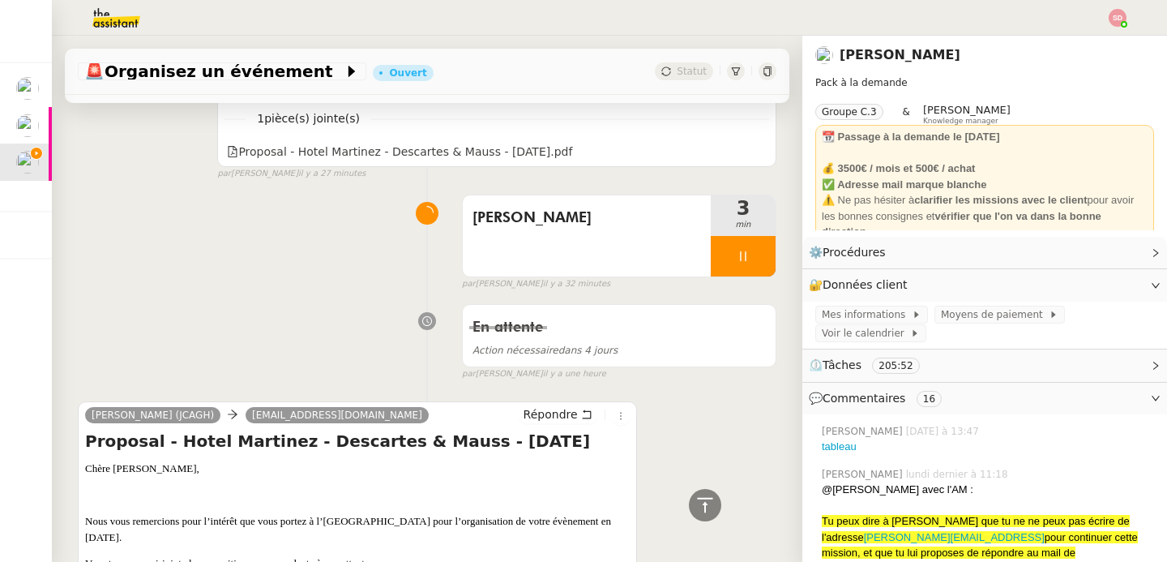
click at [538, 424] on div "Répondre" at bounding box center [574, 414] width 112 height 19
click at [540, 414] on span "Répondre" at bounding box center [551, 414] width 54 height 16
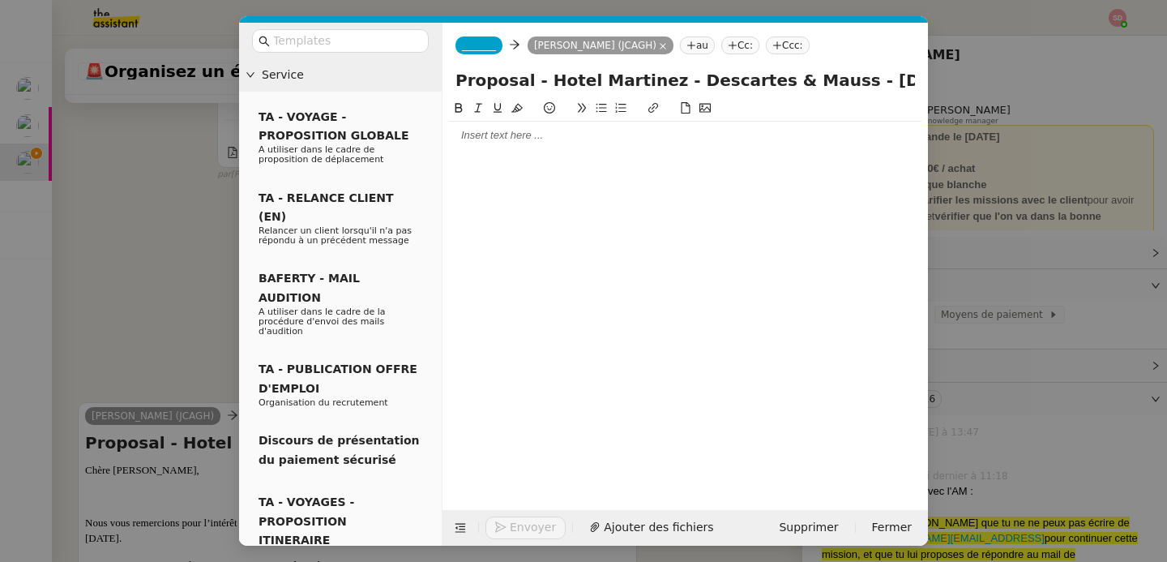
scroll to position [1041, 0]
click at [478, 49] on span "_______" at bounding box center [479, 45] width 34 height 11
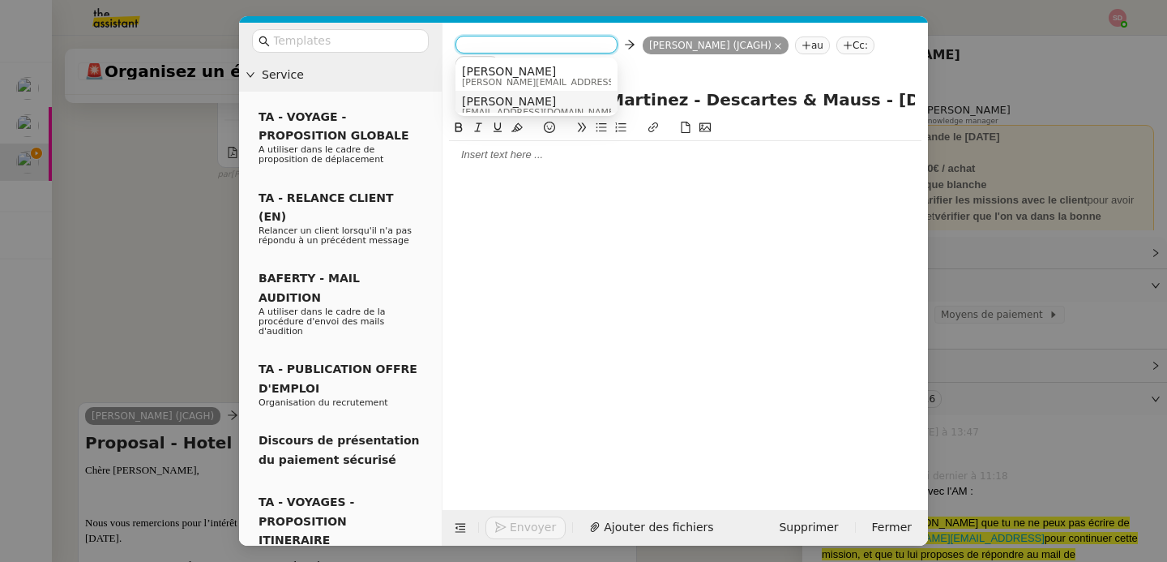
click at [499, 105] on div "Alex Smith alexsmith.t5rc@theassistant.com" at bounding box center [546, 106] width 168 height 22
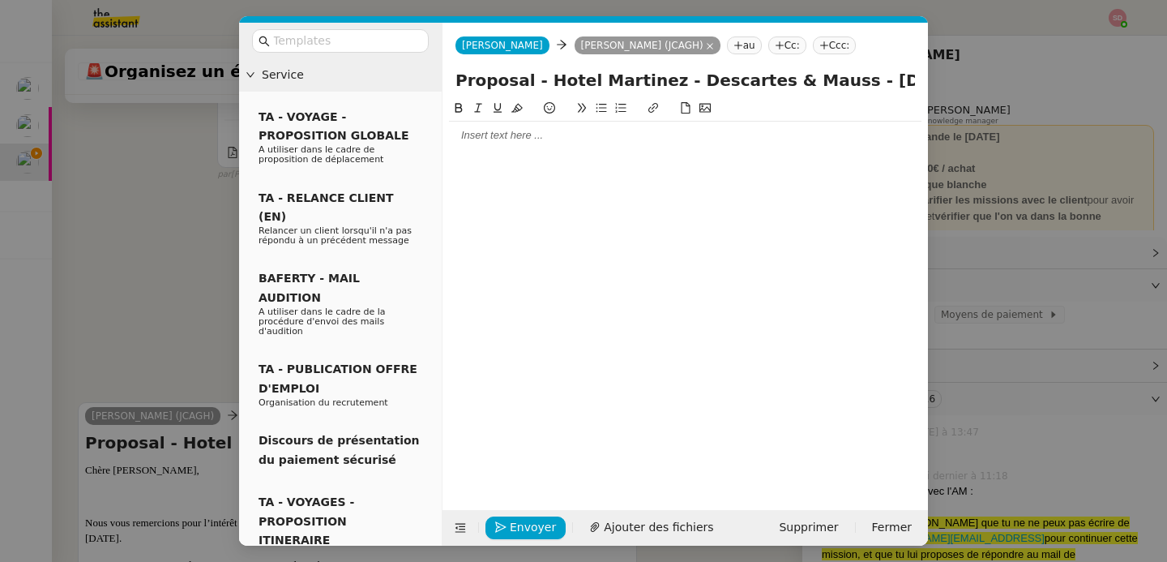
click at [510, 141] on div at bounding box center [685, 135] width 473 height 15
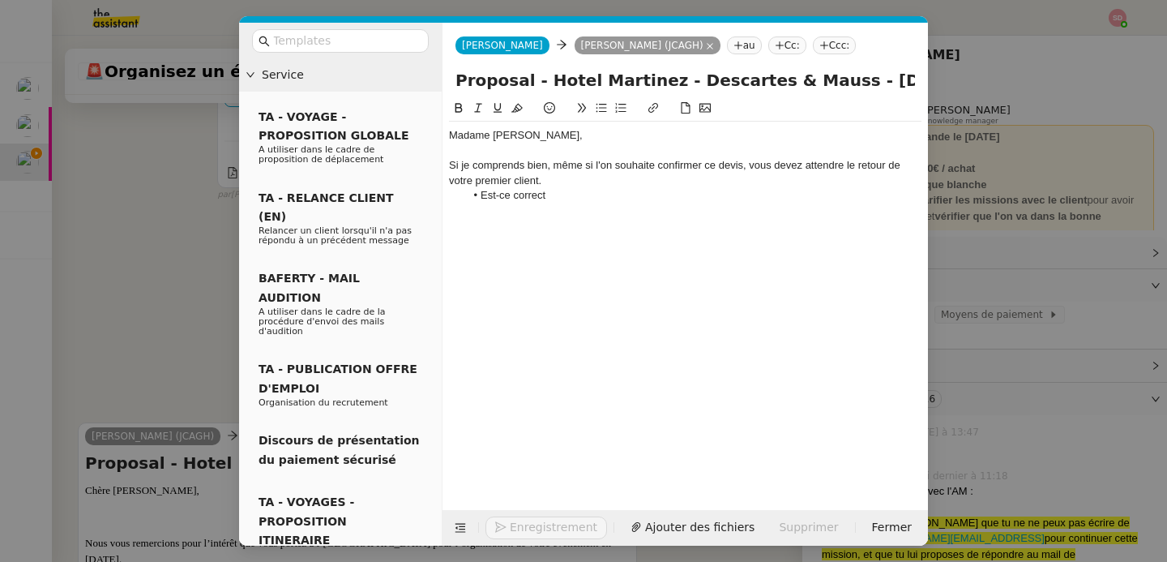
scroll to position [1142, 0]
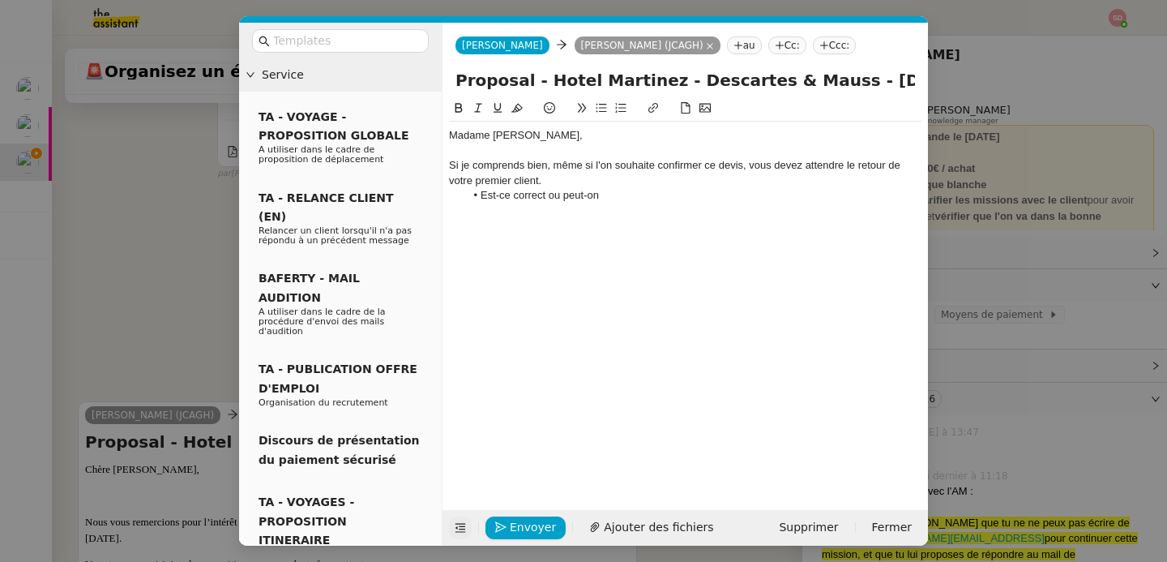
click at [461, 525] on icon at bounding box center [460, 527] width 11 height 11
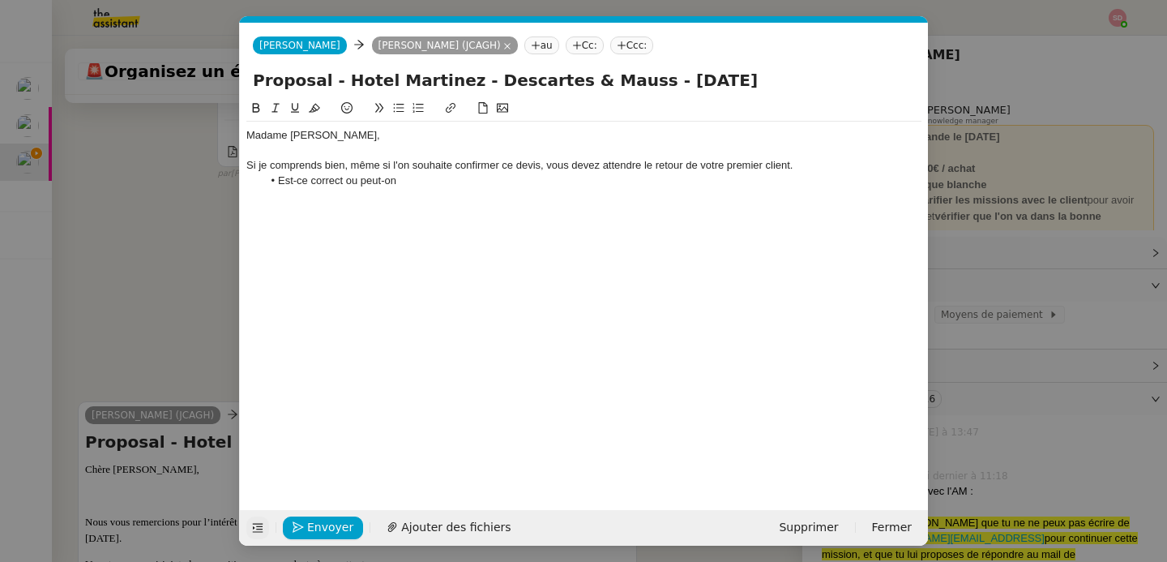
click at [455, 189] on div "Madame Blanco, Si je comprends bien, même si l'on souhaite confirmer ce devis, …" at bounding box center [583, 158] width 675 height 73
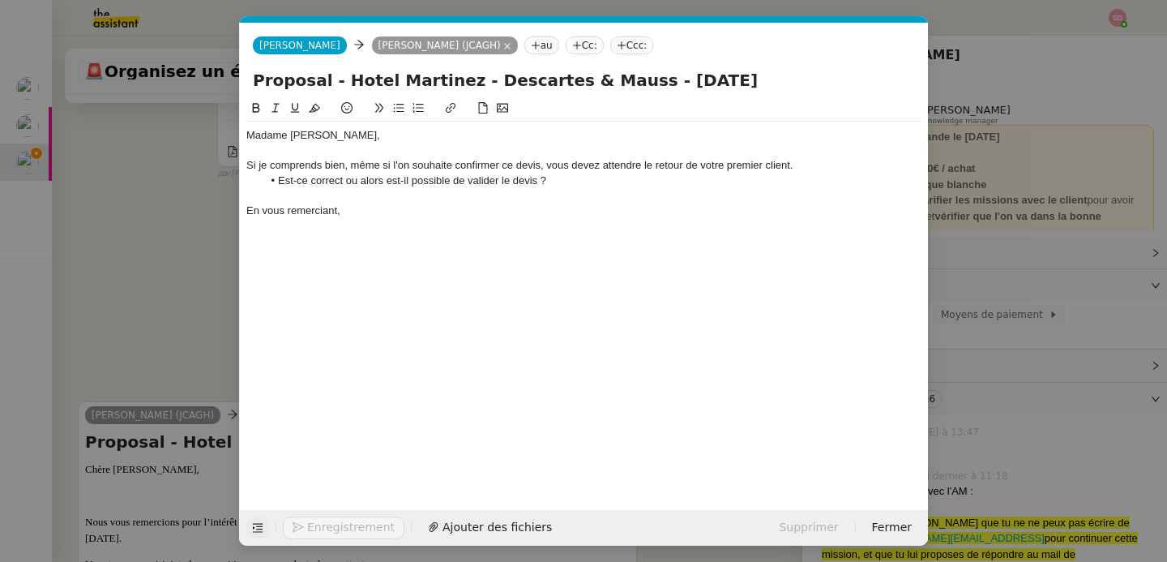
scroll to position [1173, 0]
click at [325, 518] on span "Envoyer" at bounding box center [330, 527] width 46 height 19
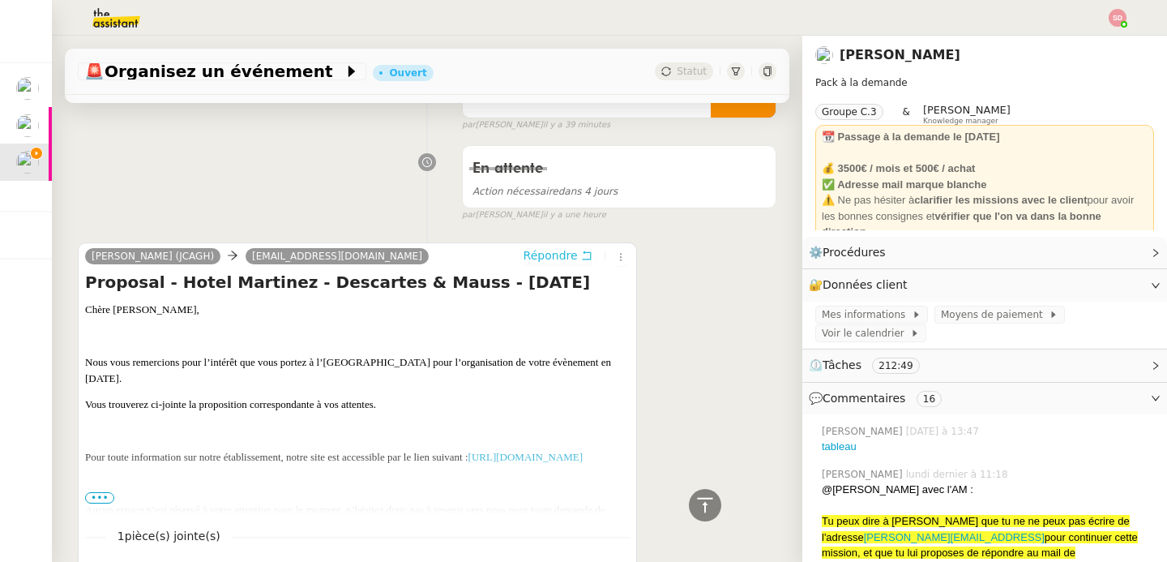
scroll to position [1407, 0]
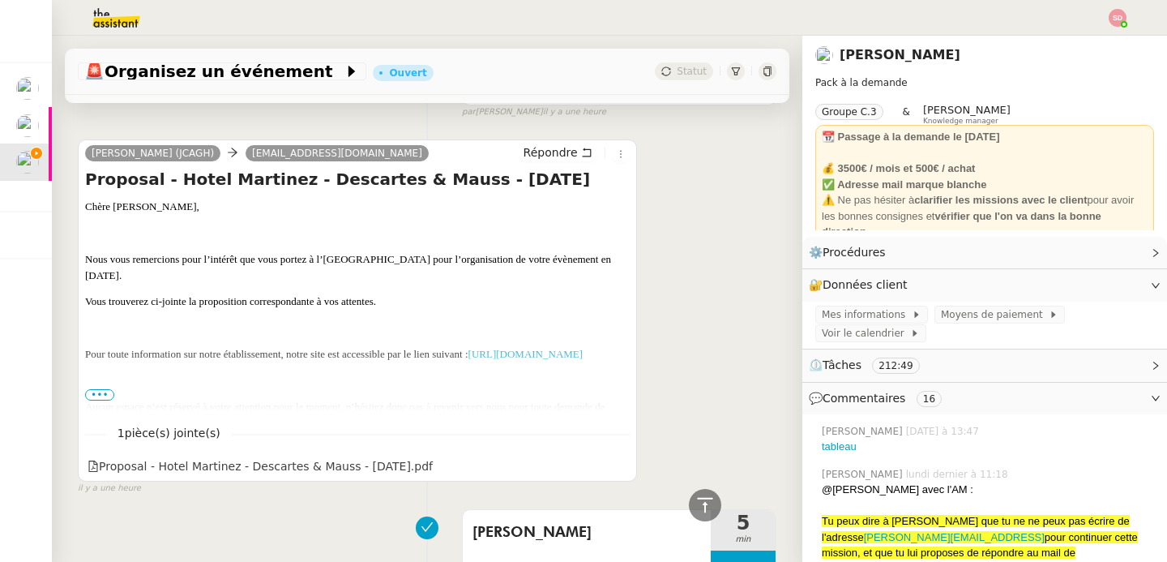
click at [108, 390] on span "•••" at bounding box center [99, 394] width 29 height 11
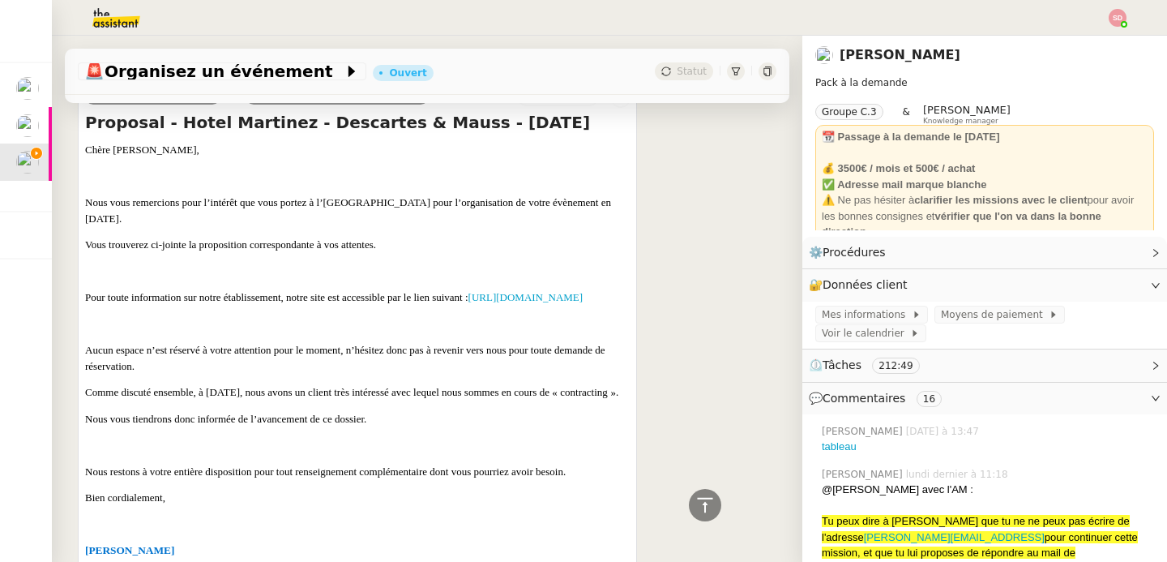
scroll to position [1672, 0]
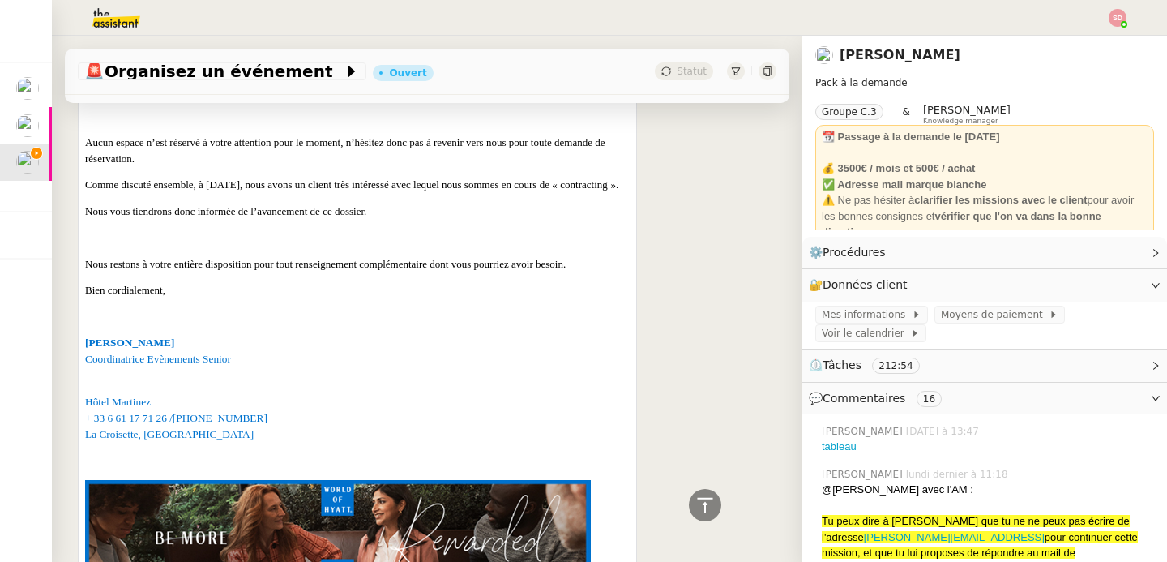
click at [143, 433] on span "Hôtel Martinez + 33 6 61 17 71 26 /+33 4 92 98 74 46 La Croisette, Cannes" at bounding box center [176, 418] width 182 height 45
copy span "+ 33 6 61 17 71 26 /+33 4 92 98 74 46"
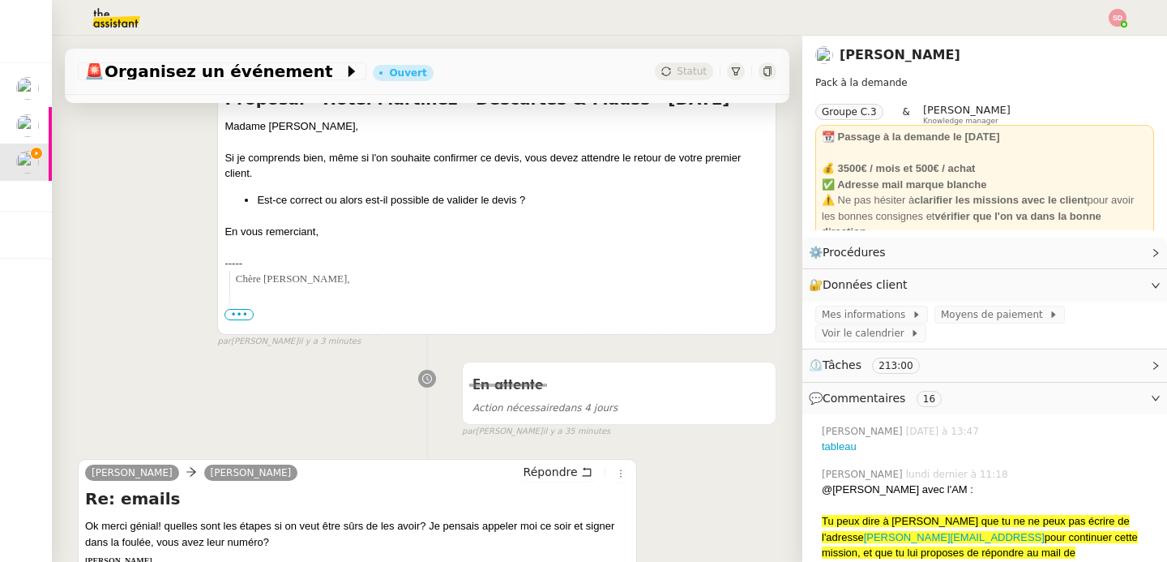
scroll to position [553, 0]
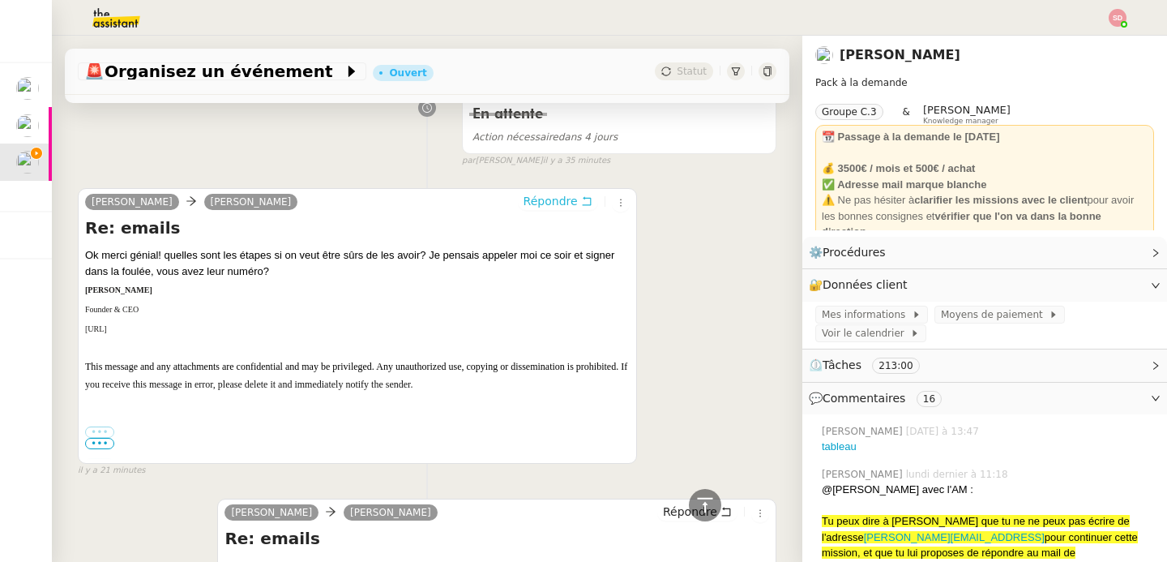
click at [560, 201] on span "Répondre" at bounding box center [551, 201] width 54 height 16
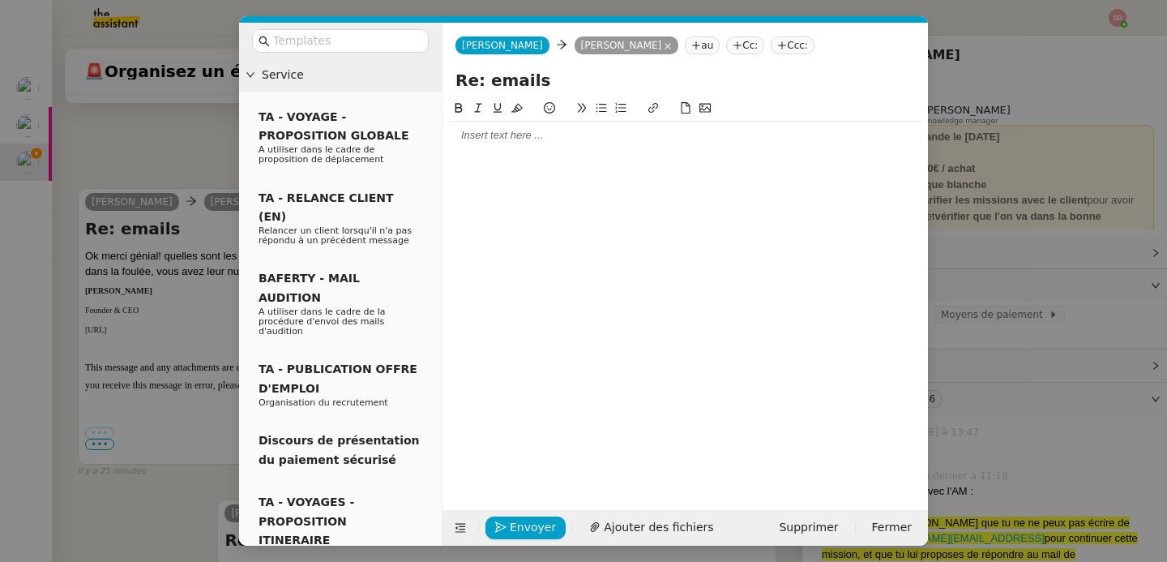
scroll to position [678, 0]
click at [495, 135] on div at bounding box center [685, 135] width 473 height 15
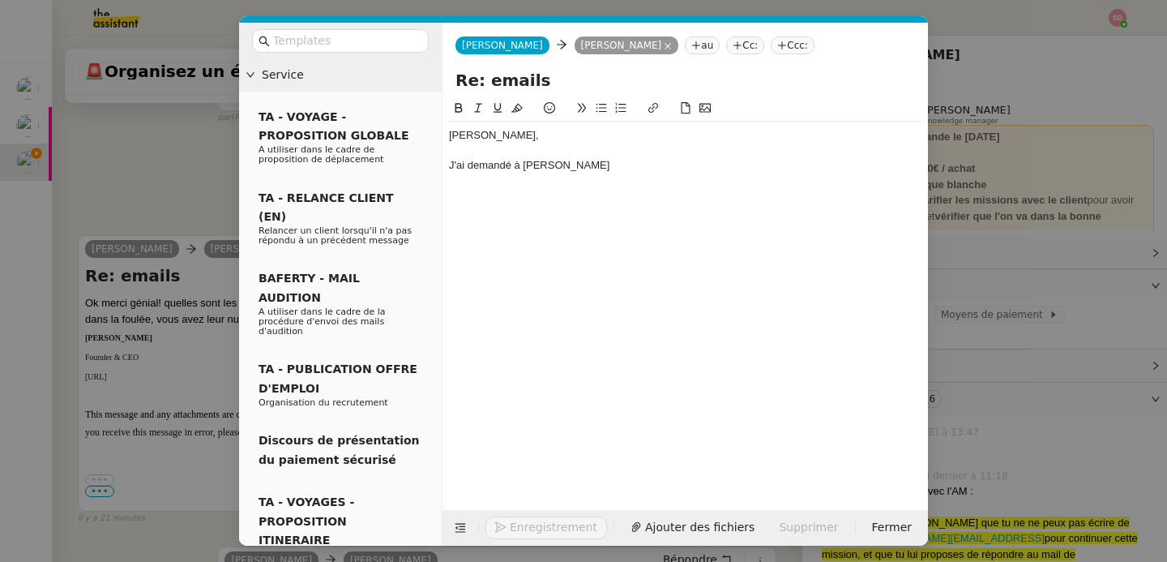
scroll to position [726, 0]
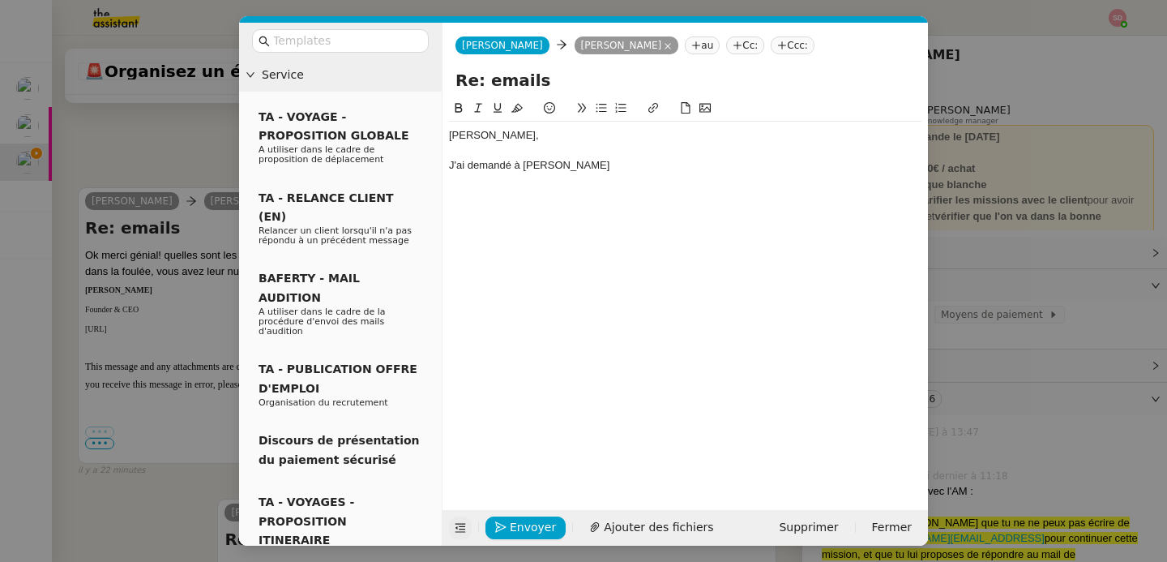
click at [461, 531] on icon at bounding box center [460, 527] width 11 height 11
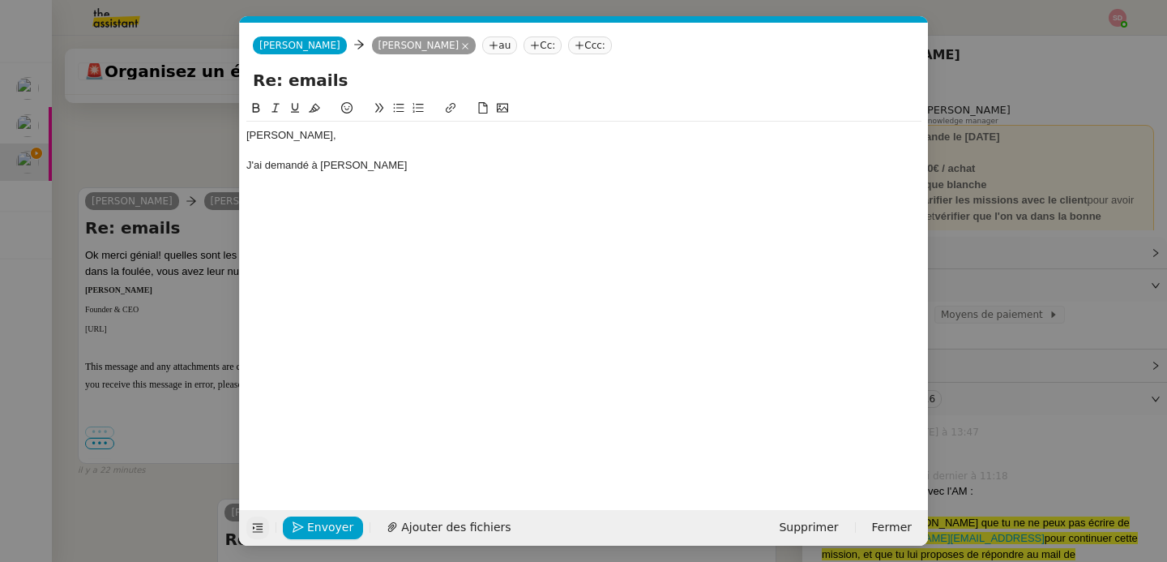
click at [433, 165] on div "J'ai demandé à Mme Blanco" at bounding box center [583, 165] width 675 height 15
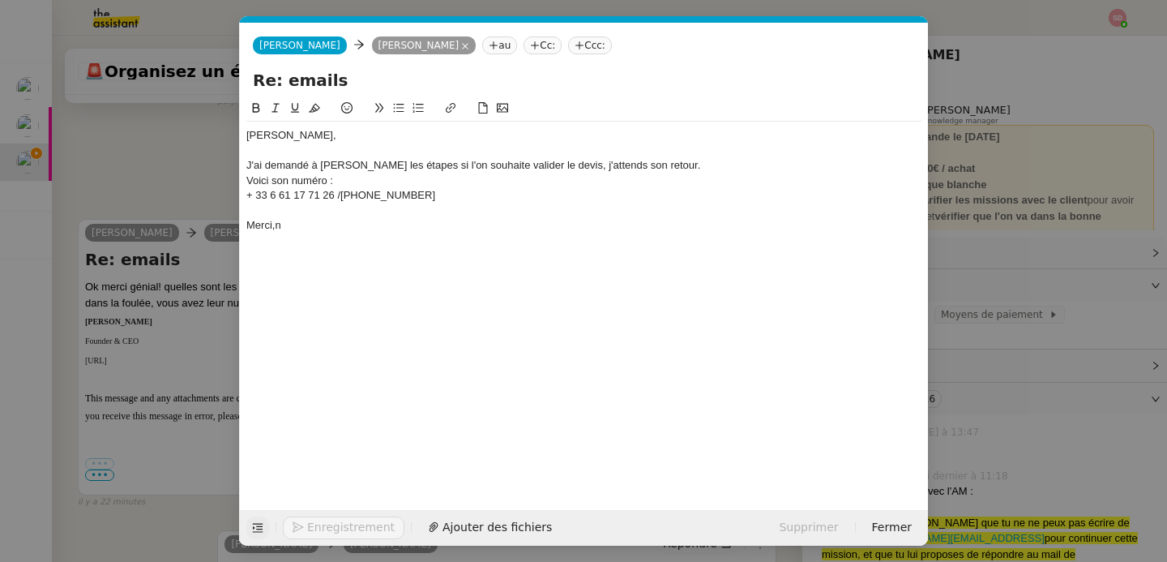
scroll to position [789, 0]
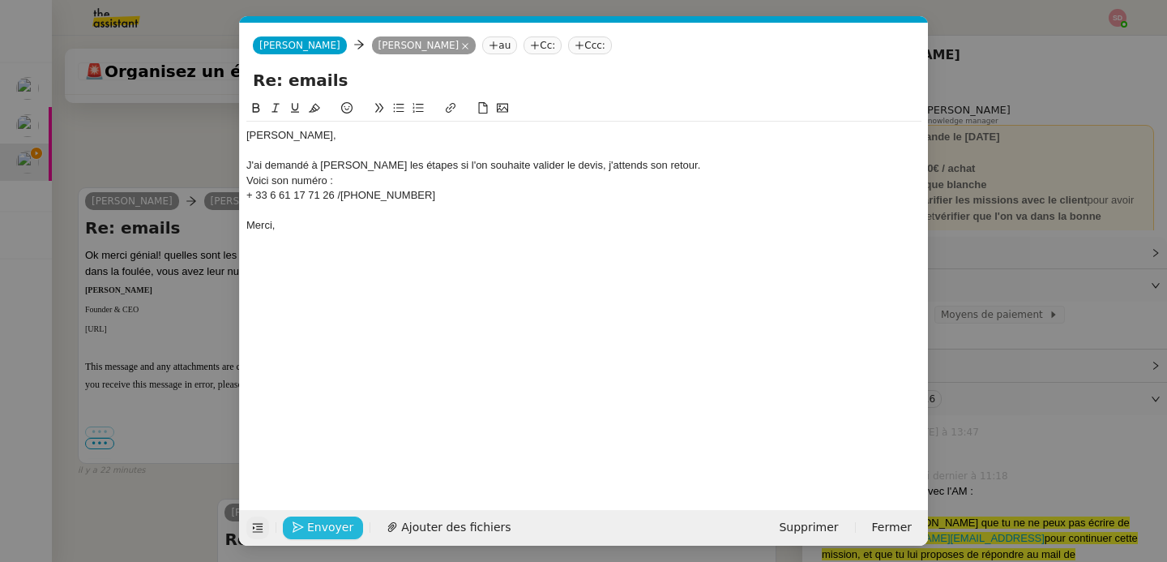
click at [306, 525] on button "Envoyer" at bounding box center [323, 527] width 80 height 23
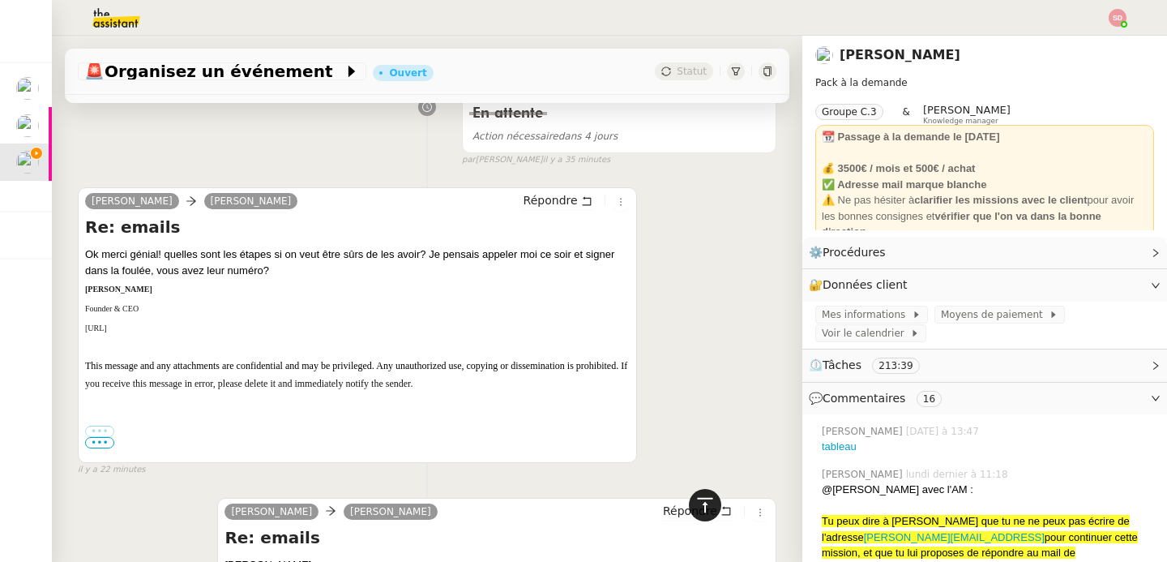
click at [696, 500] on icon at bounding box center [705, 504] width 19 height 19
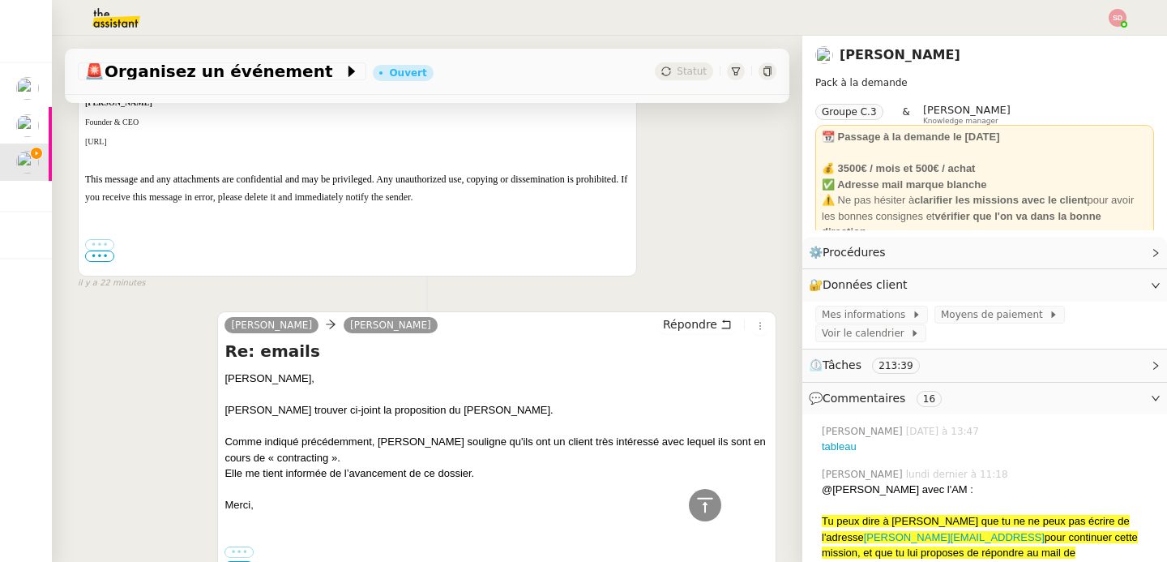
scroll to position [1505, 0]
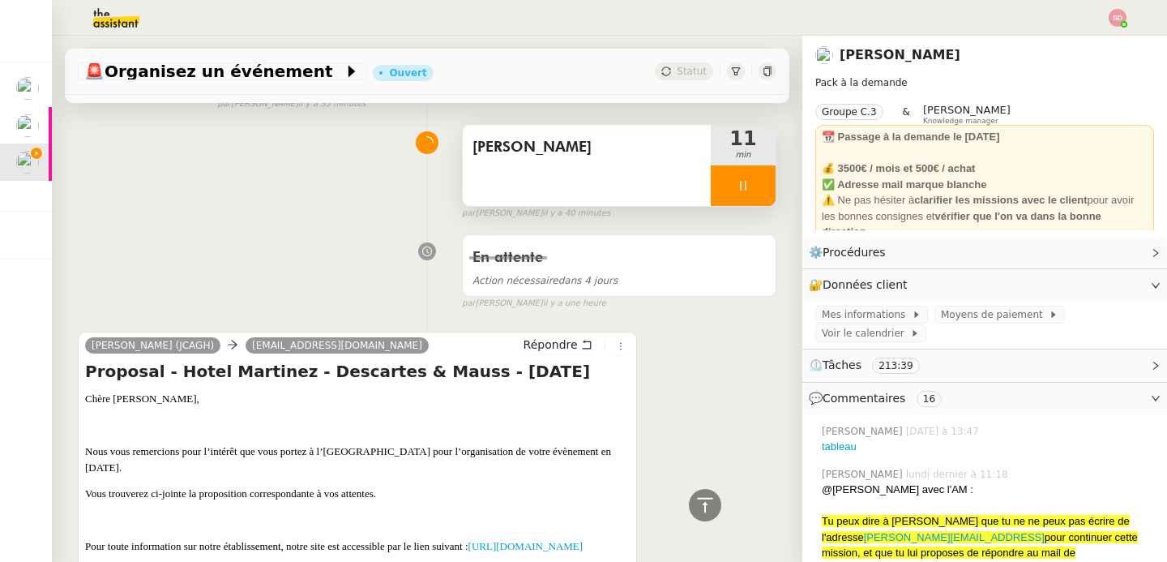
click at [734, 190] on div at bounding box center [743, 185] width 65 height 41
click at [769, 190] on icon at bounding box center [775, 185] width 13 height 13
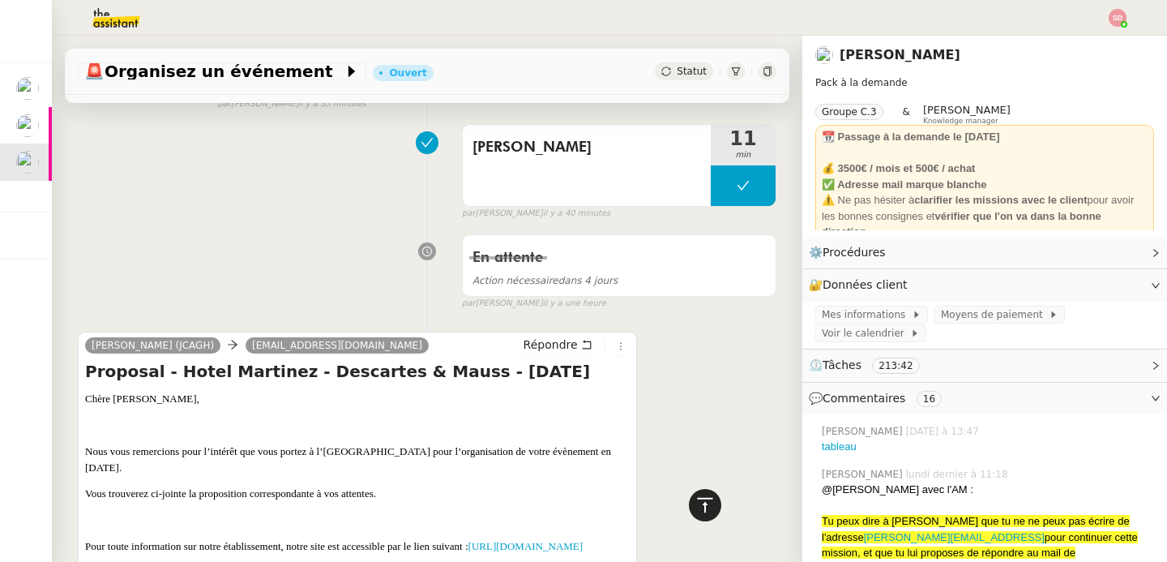
click at [696, 510] on icon at bounding box center [705, 504] width 19 height 19
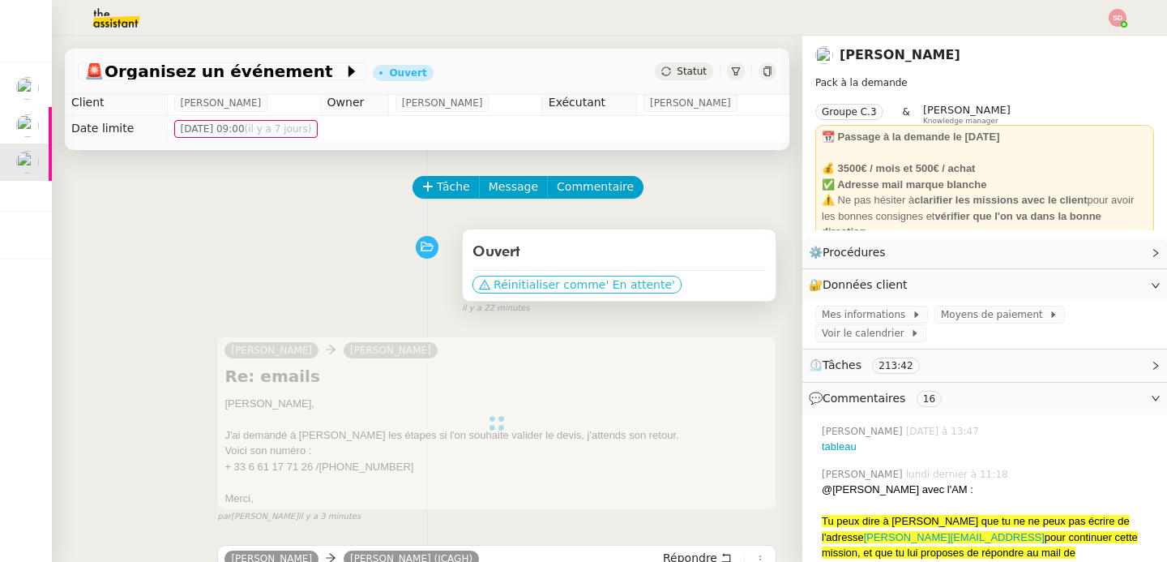
scroll to position [0, 0]
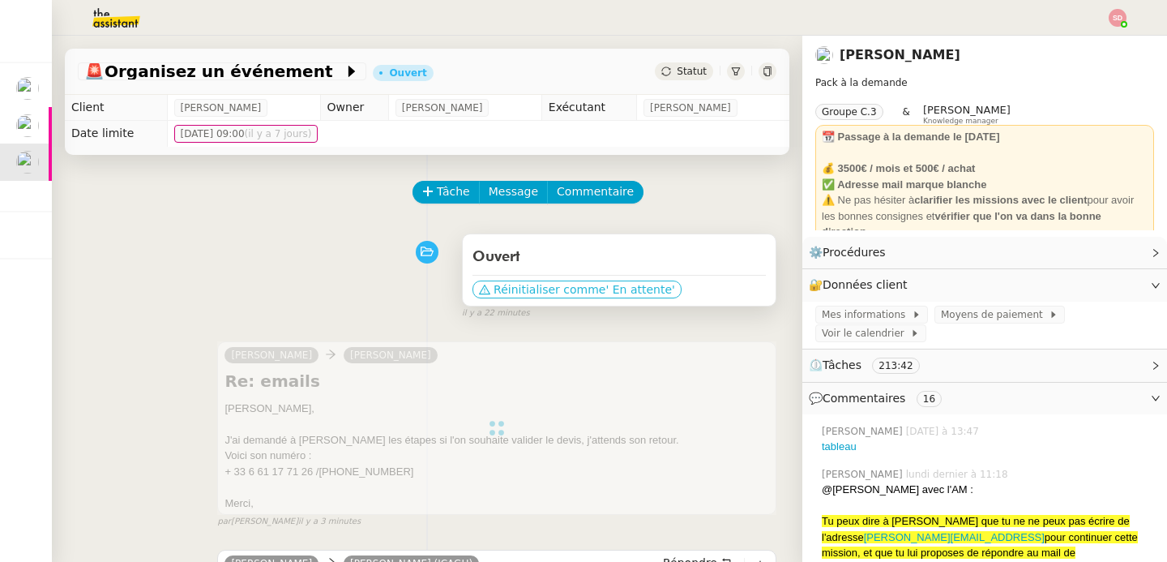
click at [635, 282] on span "' En attente'" at bounding box center [640, 289] width 69 height 16
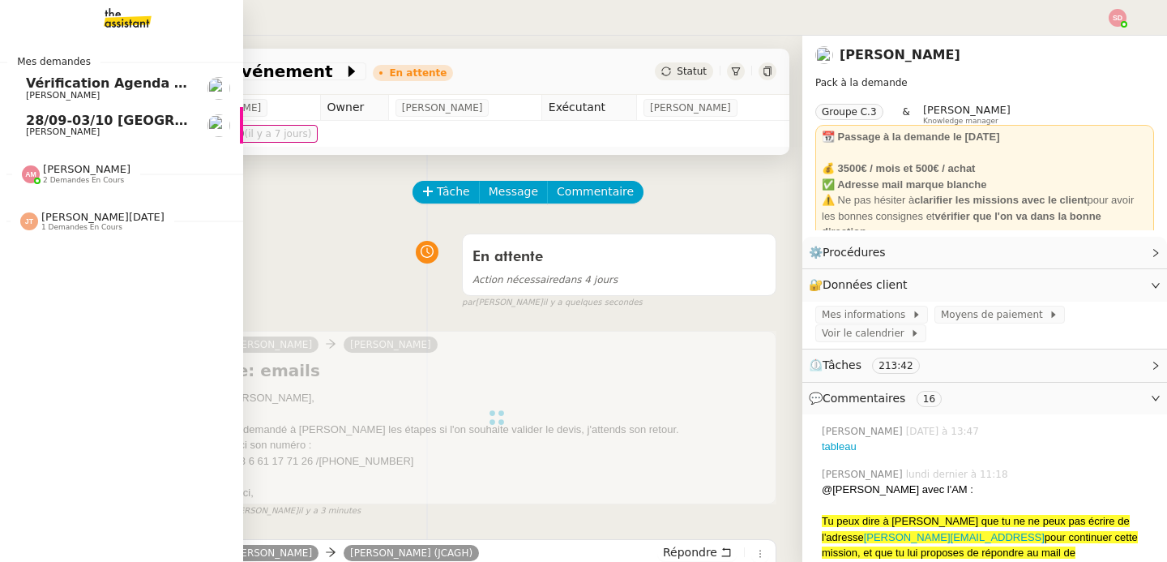
click at [38, 122] on span "28/09-03/10 Paris - Singapore" at bounding box center [231, 120] width 410 height 15
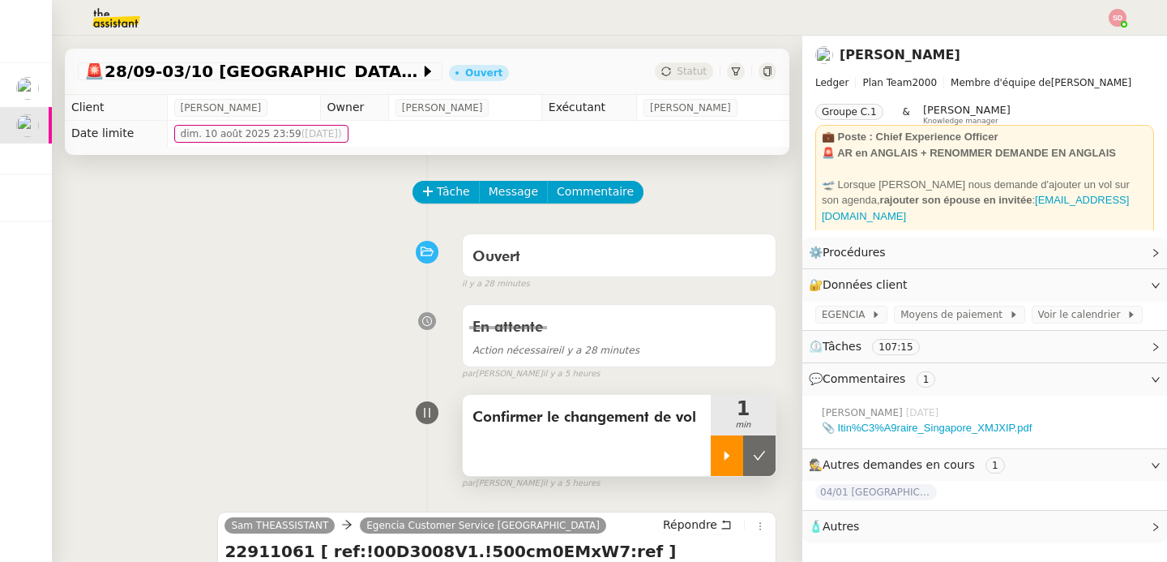
click at [711, 474] on div at bounding box center [727, 455] width 32 height 41
click at [848, 319] on span "EGENCIA" at bounding box center [846, 314] width 49 height 16
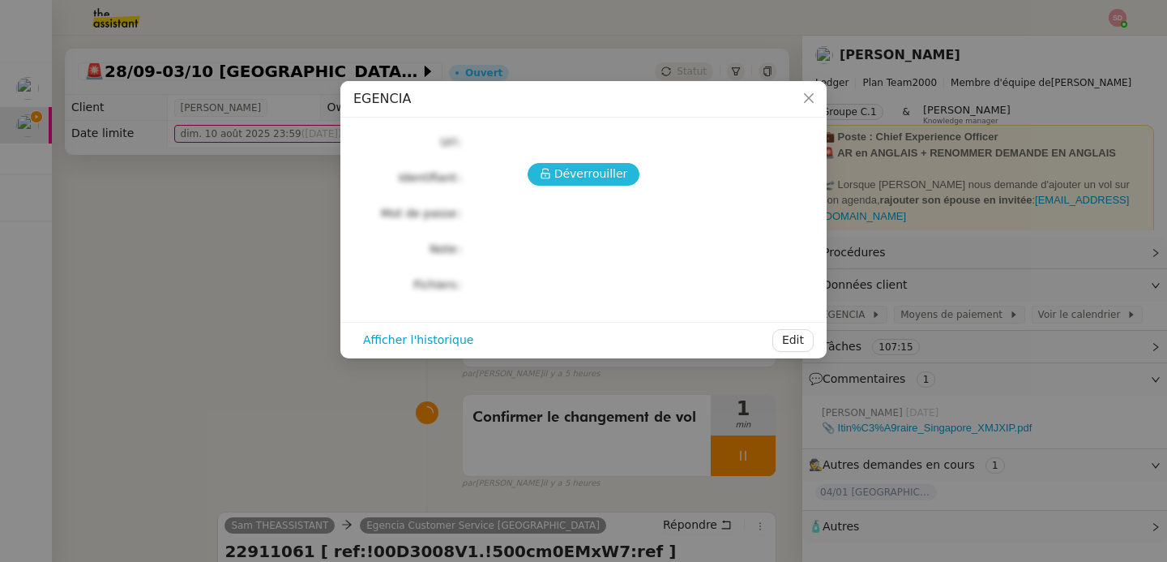
click at [544, 178] on icon at bounding box center [545, 174] width 9 height 11
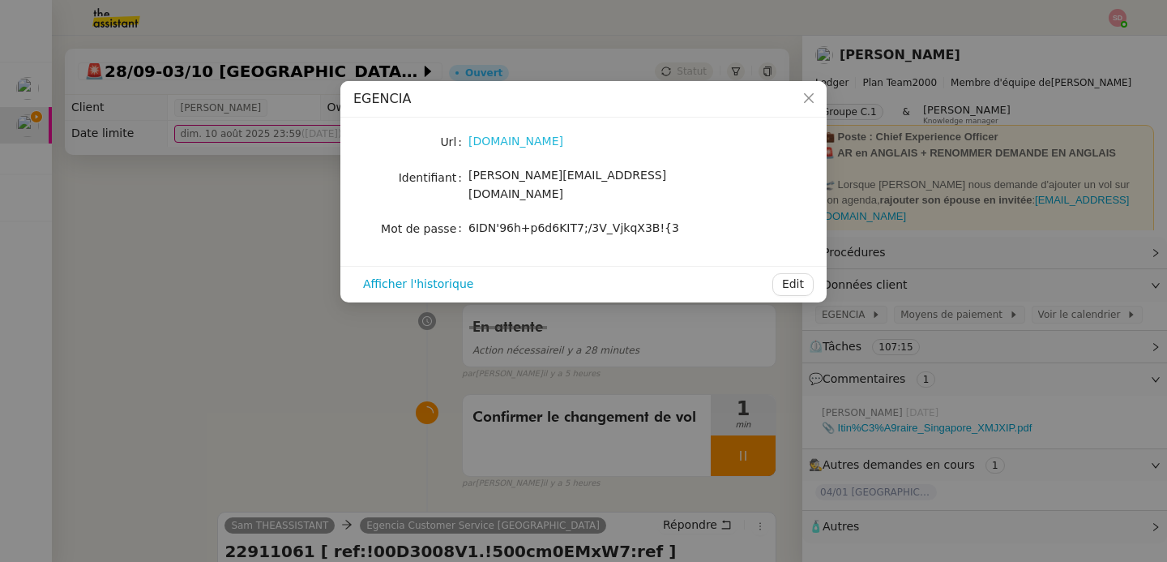
click at [509, 143] on link "egencia.fr" at bounding box center [516, 141] width 95 height 13
click at [546, 221] on span "6IDN'96h+p6d6KIT7;/3V_VjkqX3B!{3" at bounding box center [574, 227] width 211 height 13
copy div "6IDN'96h+p6d6KIT7;/3V_VjkqX3B!{3 Afficher l'historique Edit"
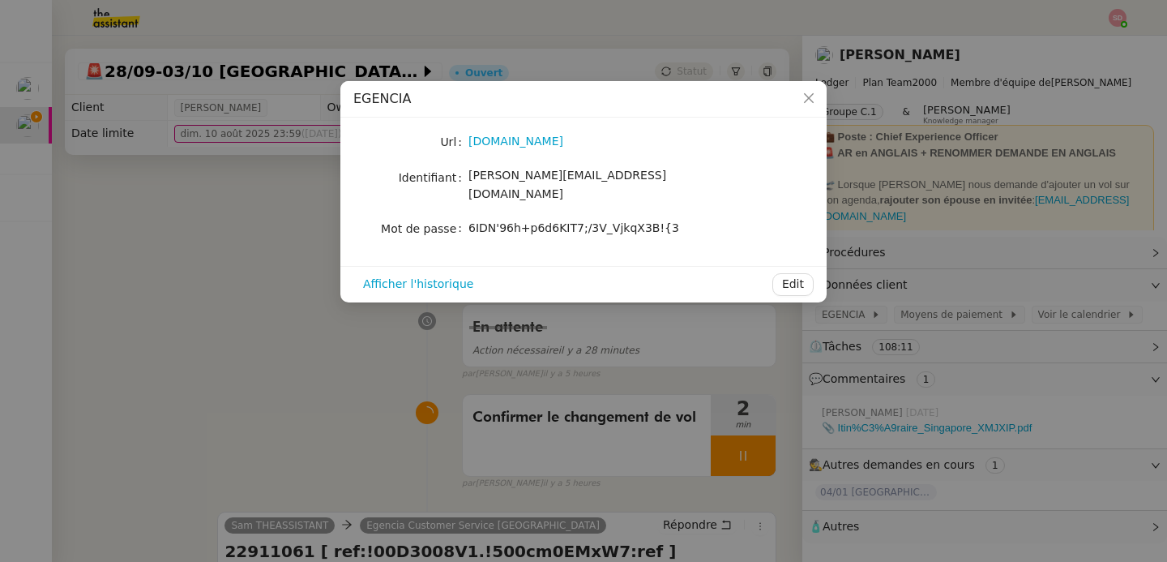
click at [256, 250] on nz-modal-container "EGENCIA Url egencia.fr Identifiant sam@ledger.fr Mot de passe 6IDN'96h+p6d6KIT7…" at bounding box center [583, 281] width 1167 height 562
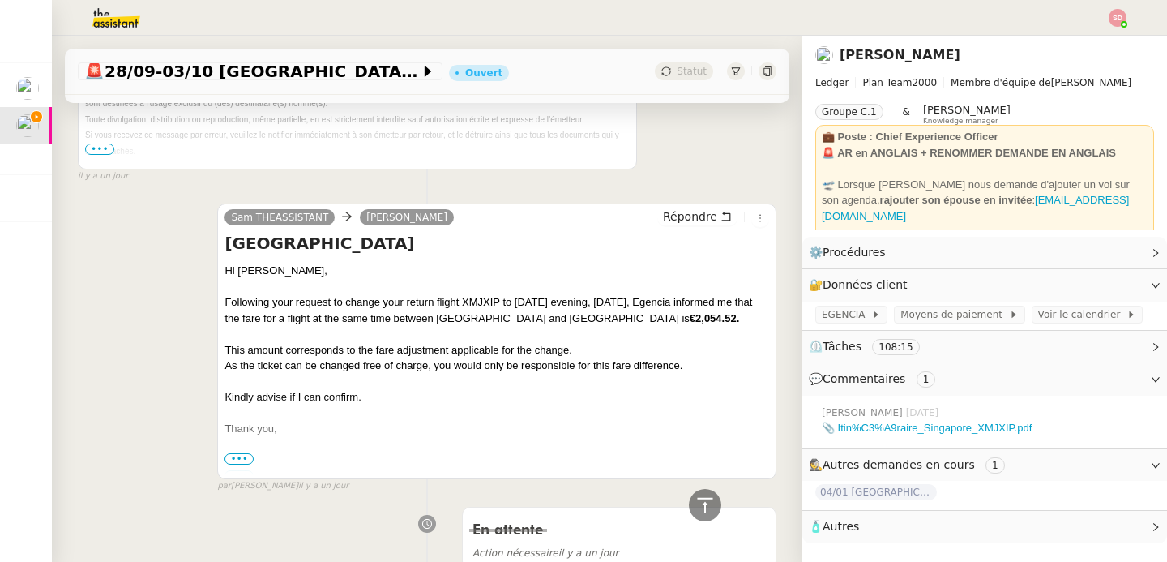
scroll to position [1514, 0]
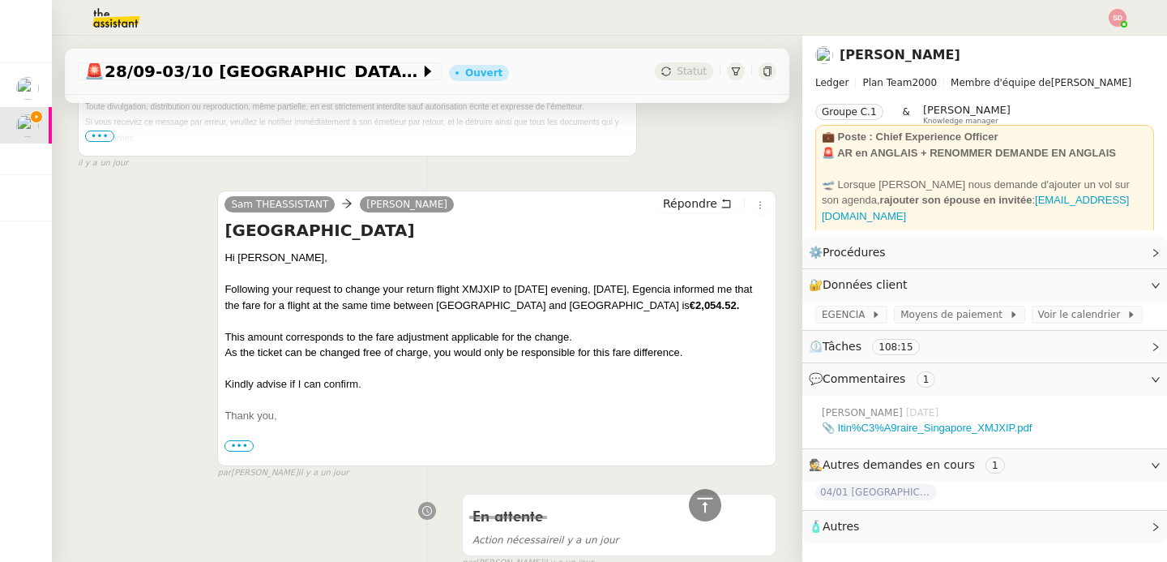
click at [474, 286] on div "Following your request to change your return flight XMJXIP to Thursday evening,…" at bounding box center [497, 297] width 545 height 32
copy div "XMJXIP"
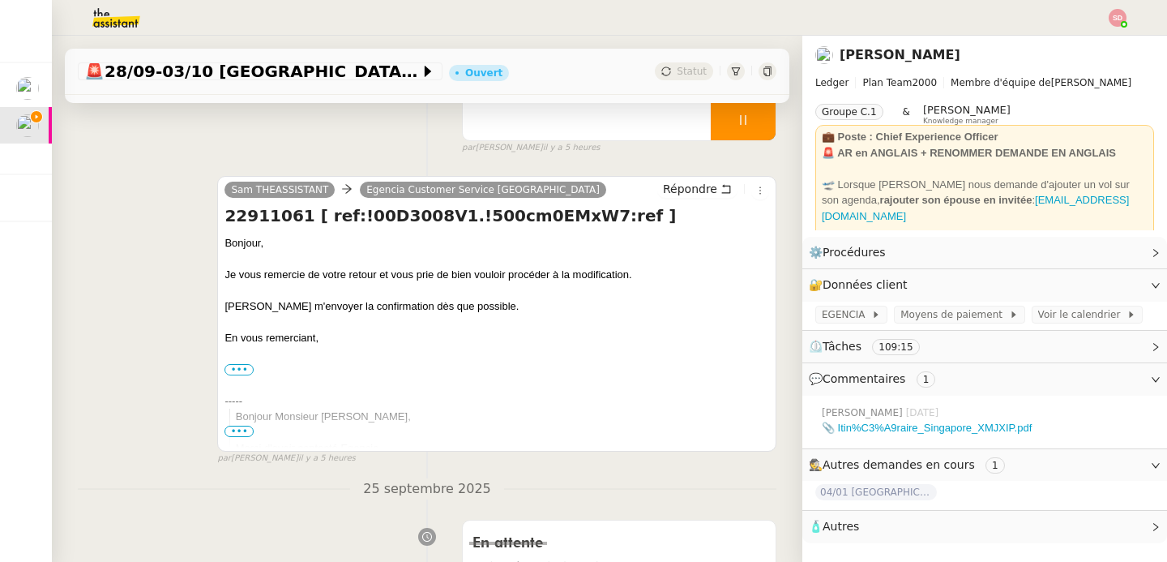
scroll to position [563, 0]
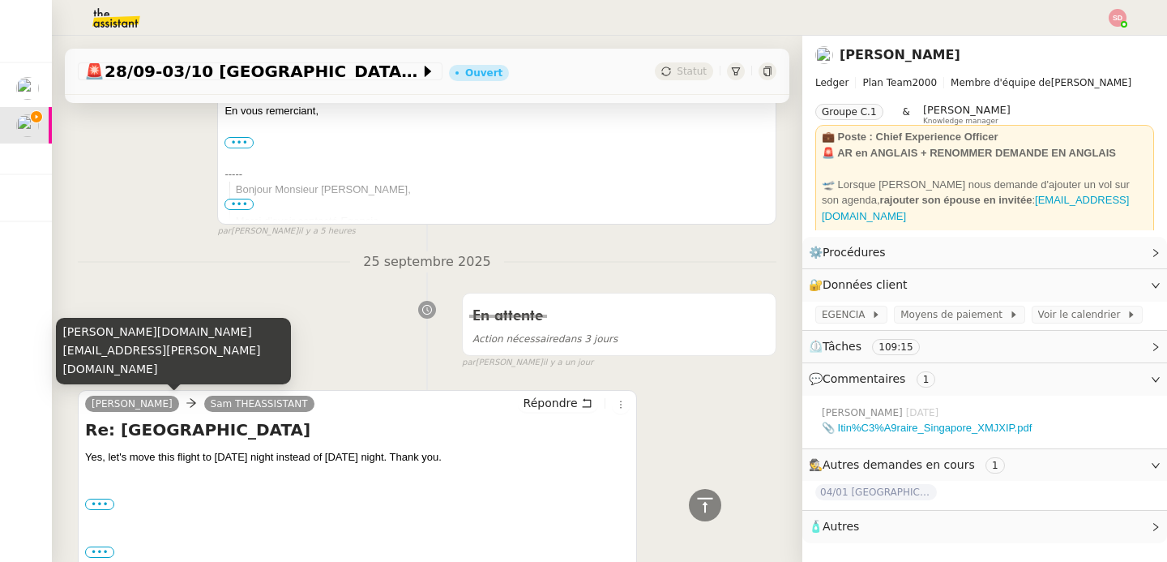
click at [132, 369] on div "ian.rogers@ledger.fr" at bounding box center [173, 351] width 235 height 66
copy div "ian.rogers@ledger.fr"
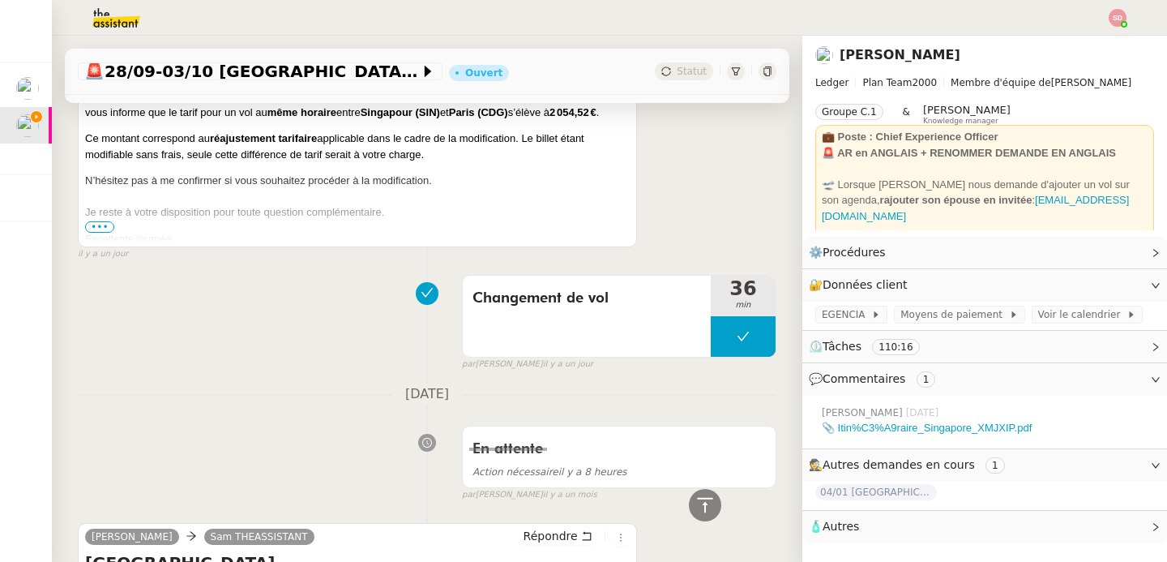
scroll to position [1613, 0]
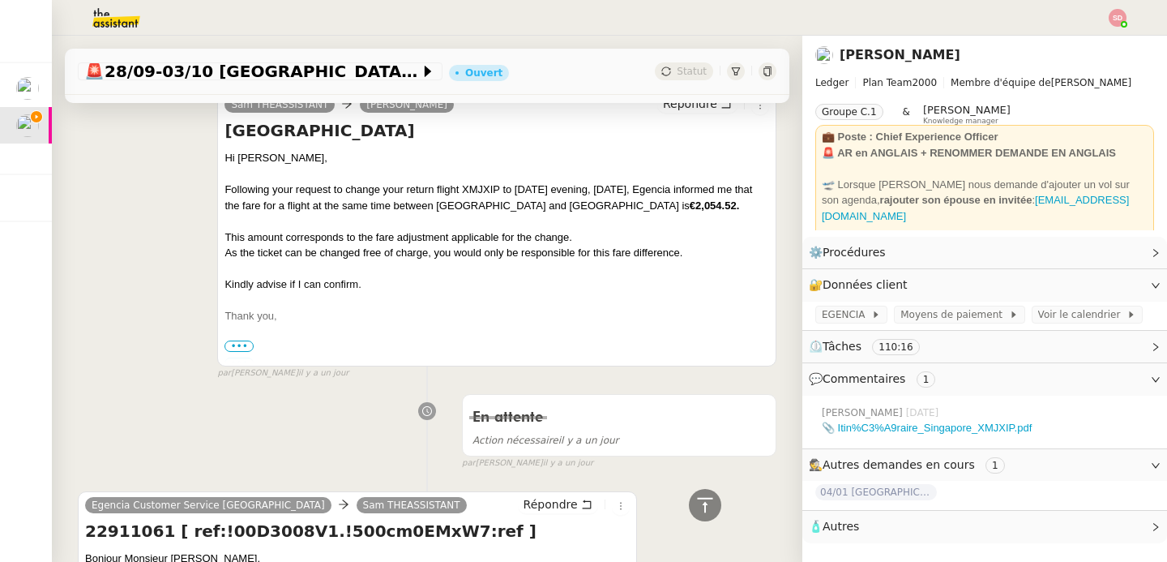
click at [473, 188] on div "Following your request to change your return flight XMJXIP to Thursday evening,…" at bounding box center [497, 198] width 545 height 32
copy div "XMJXIP"
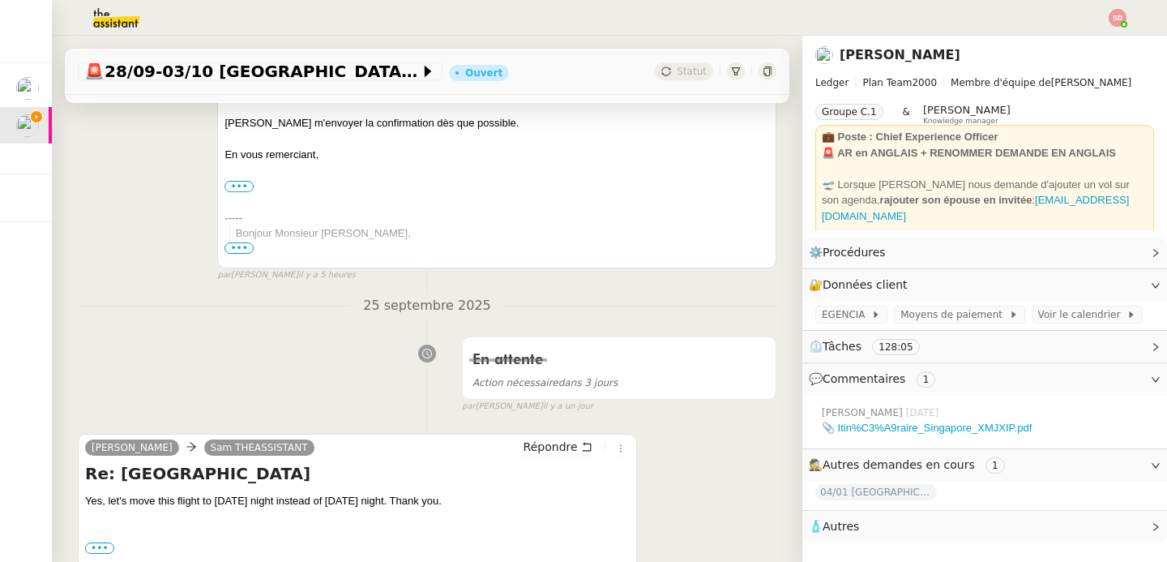
scroll to position [640, 0]
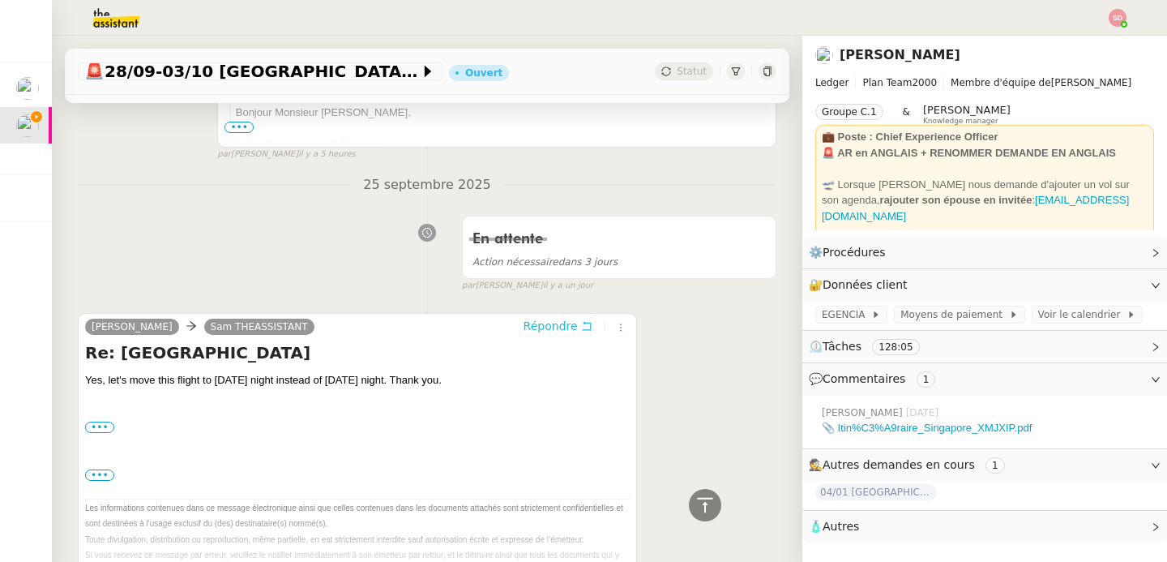
click at [534, 324] on span "Répondre" at bounding box center [551, 326] width 54 height 16
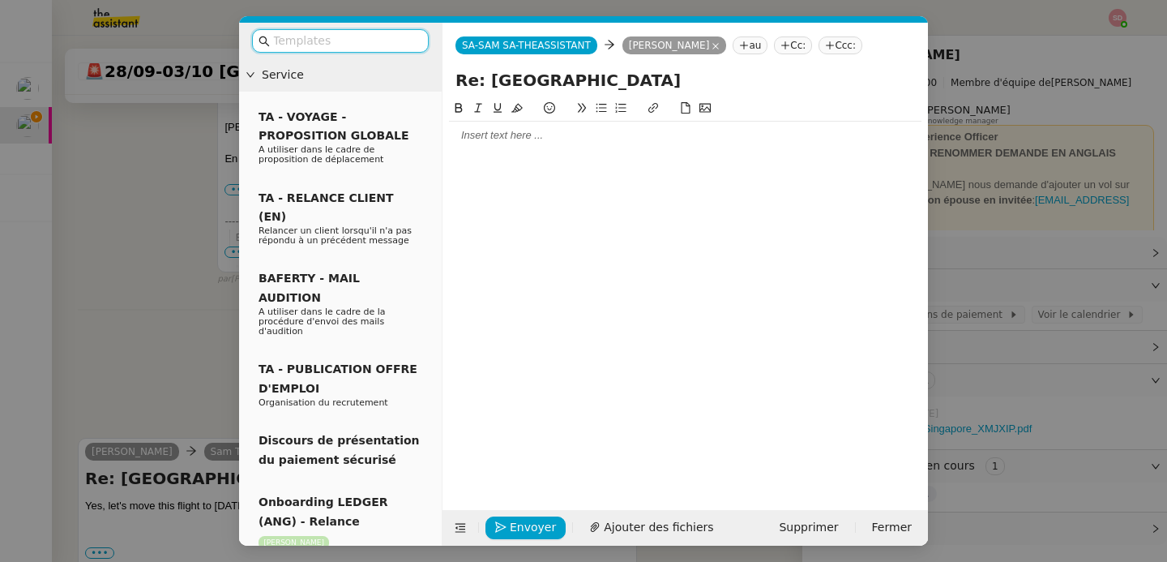
scroll to position [765, 0]
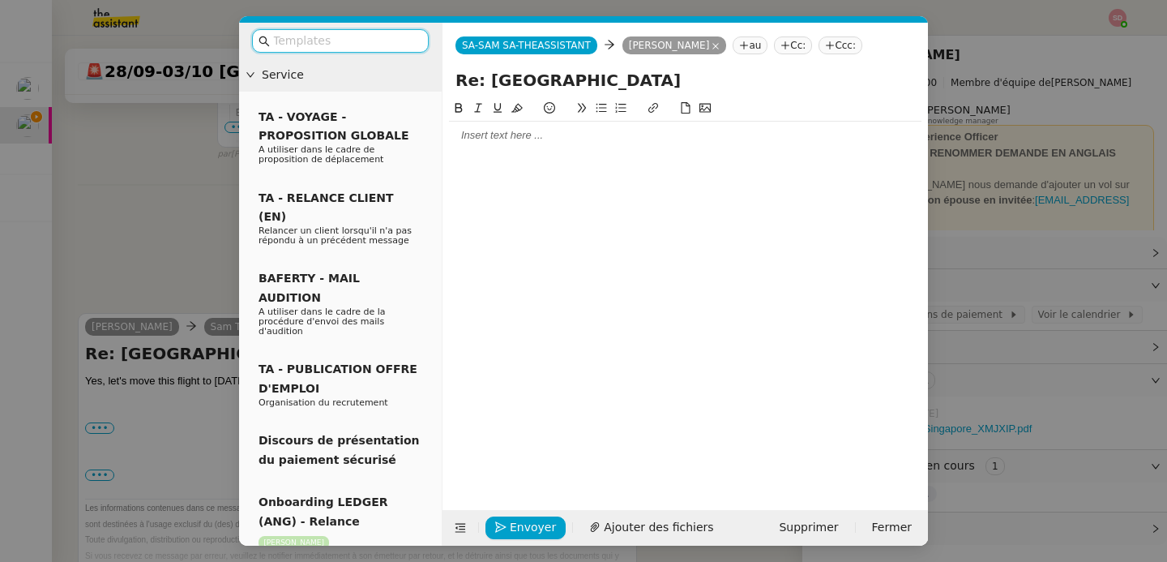
click at [521, 123] on div at bounding box center [685, 136] width 473 height 28
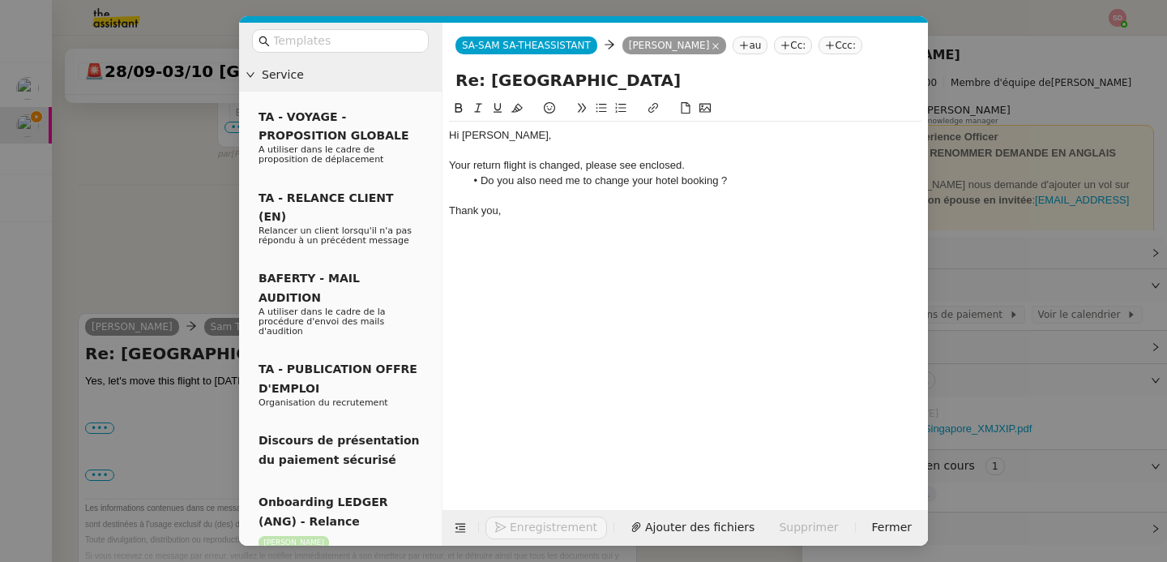
scroll to position [880, 0]
click at [623, 518] on span "Ajouter des fichiers" at bounding box center [658, 527] width 109 height 19
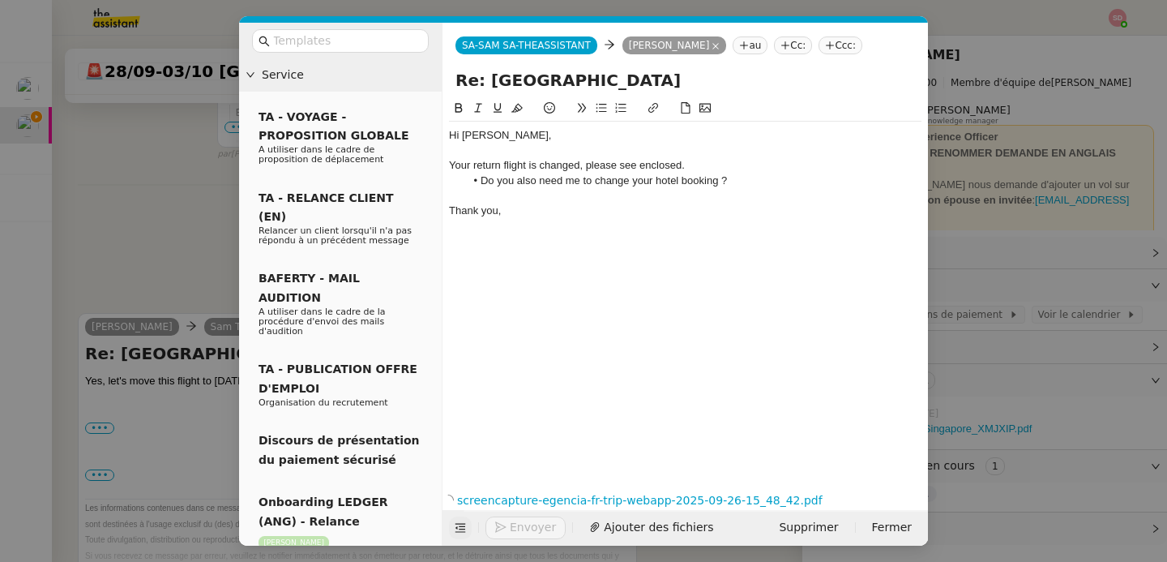
click at [458, 528] on icon at bounding box center [460, 527] width 11 height 11
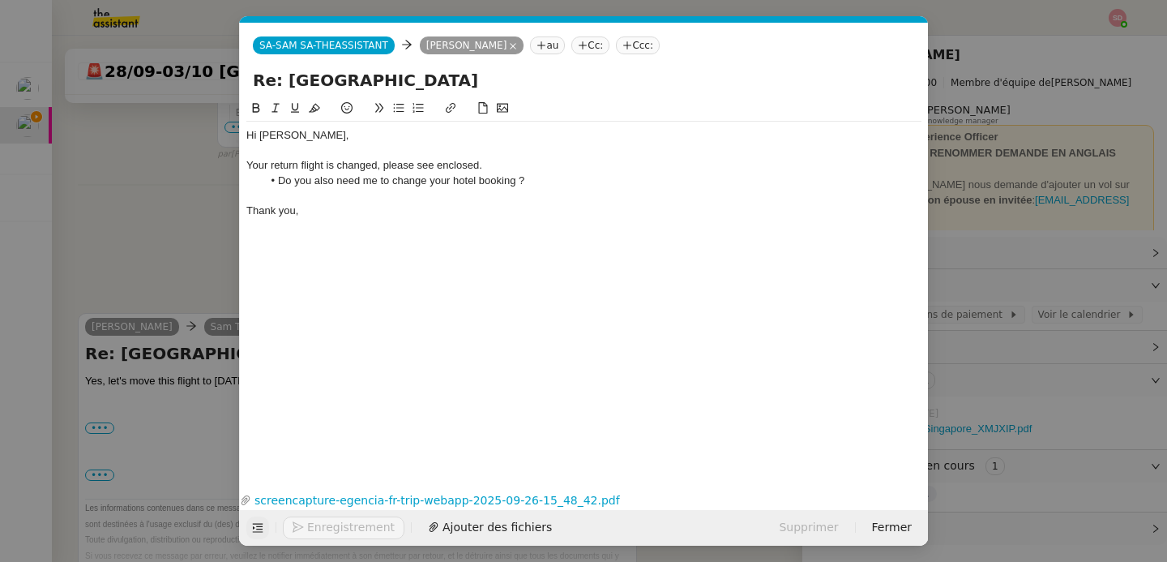
scroll to position [947, 0]
click at [286, 532] on button "Envoyer" at bounding box center [323, 527] width 80 height 23
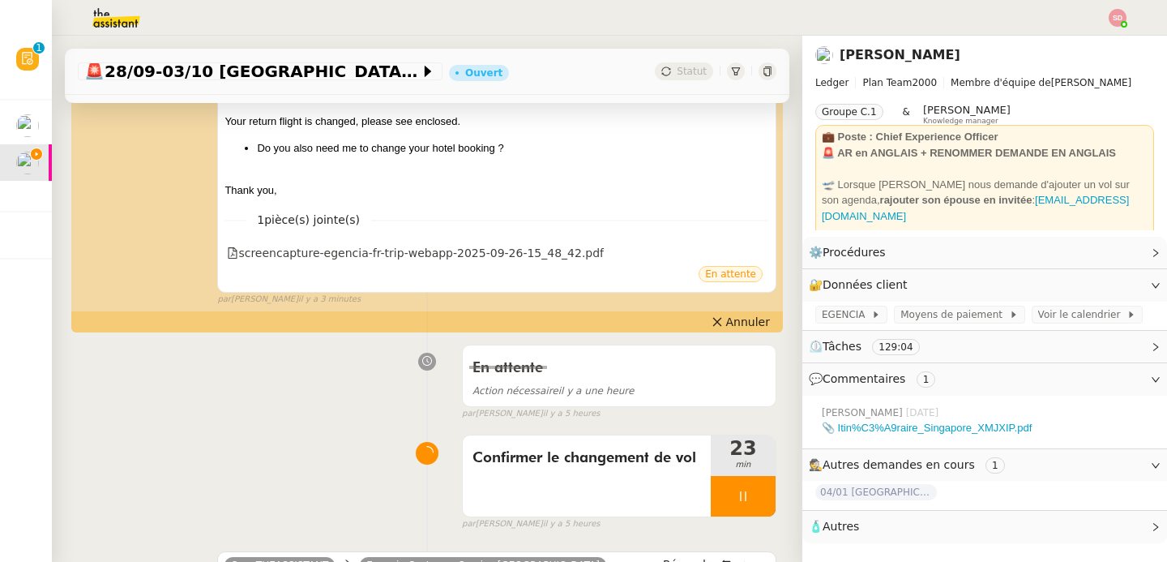
scroll to position [353, 0]
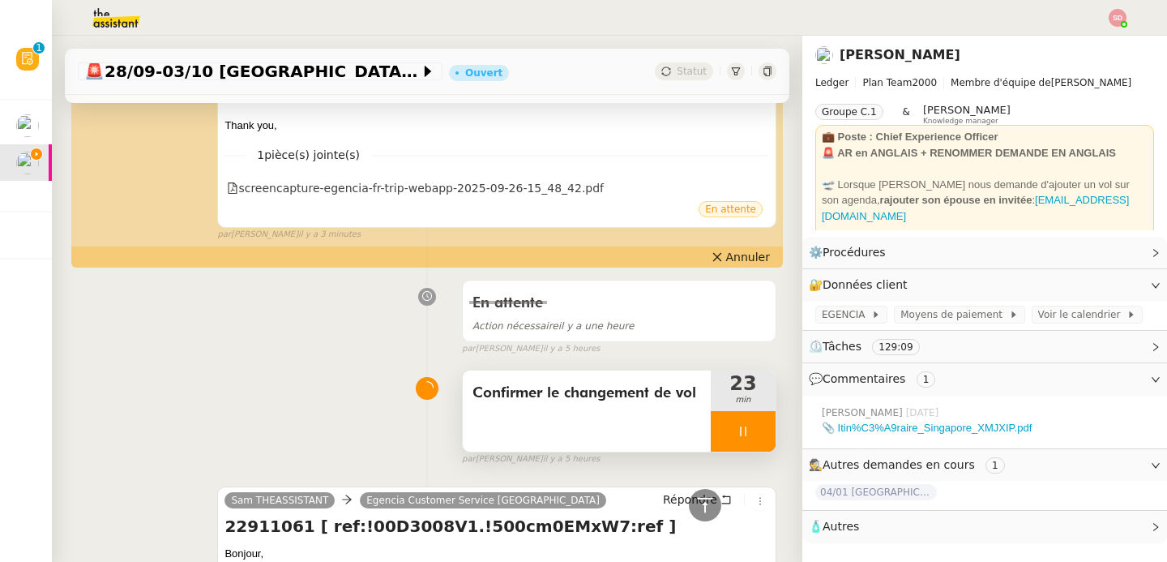
click at [731, 430] on div at bounding box center [743, 431] width 65 height 41
click at [753, 430] on icon at bounding box center [759, 431] width 13 height 13
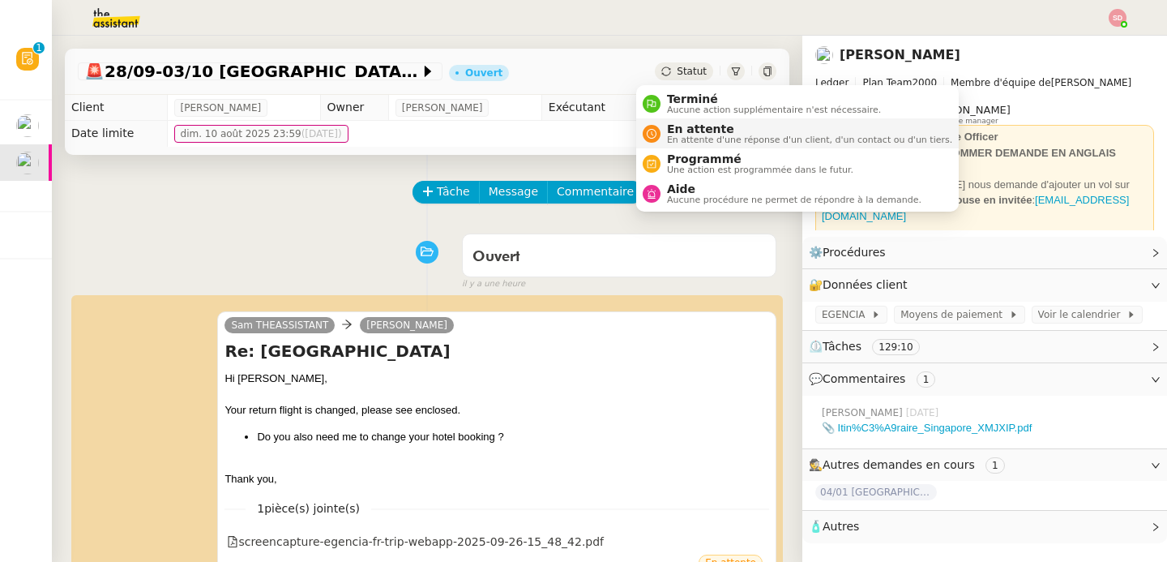
click at [650, 126] on nz-avatar at bounding box center [652, 134] width 18 height 18
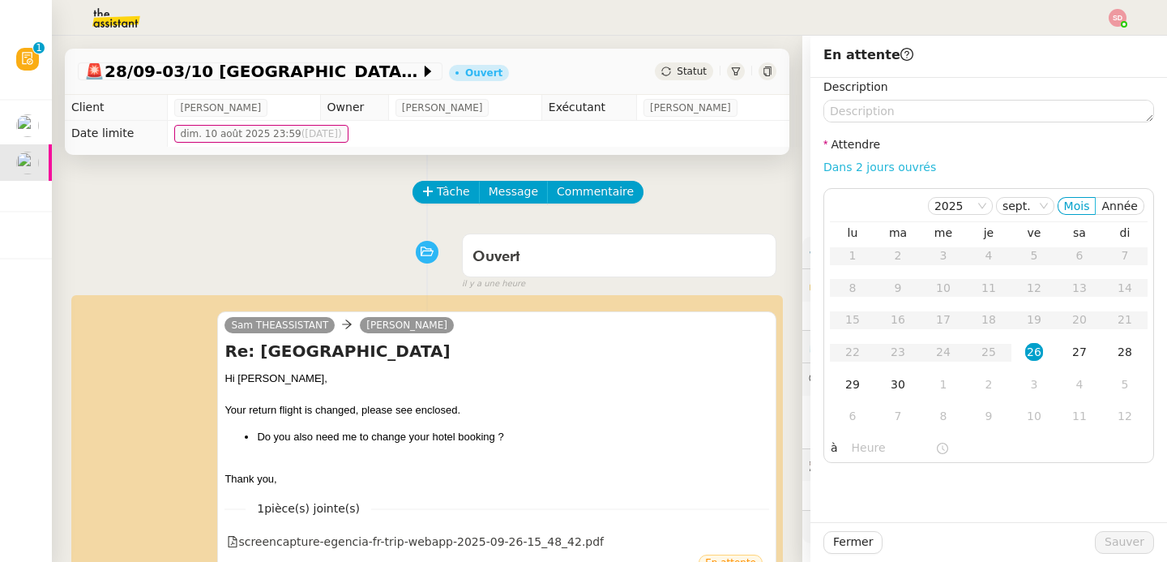
click at [896, 166] on link "Dans 2 jours ouvrés" at bounding box center [880, 167] width 113 height 13
type input "07:00"
click at [844, 383] on div "29" at bounding box center [853, 384] width 18 height 18
click at [1127, 545] on span "Sauver" at bounding box center [1125, 542] width 40 height 19
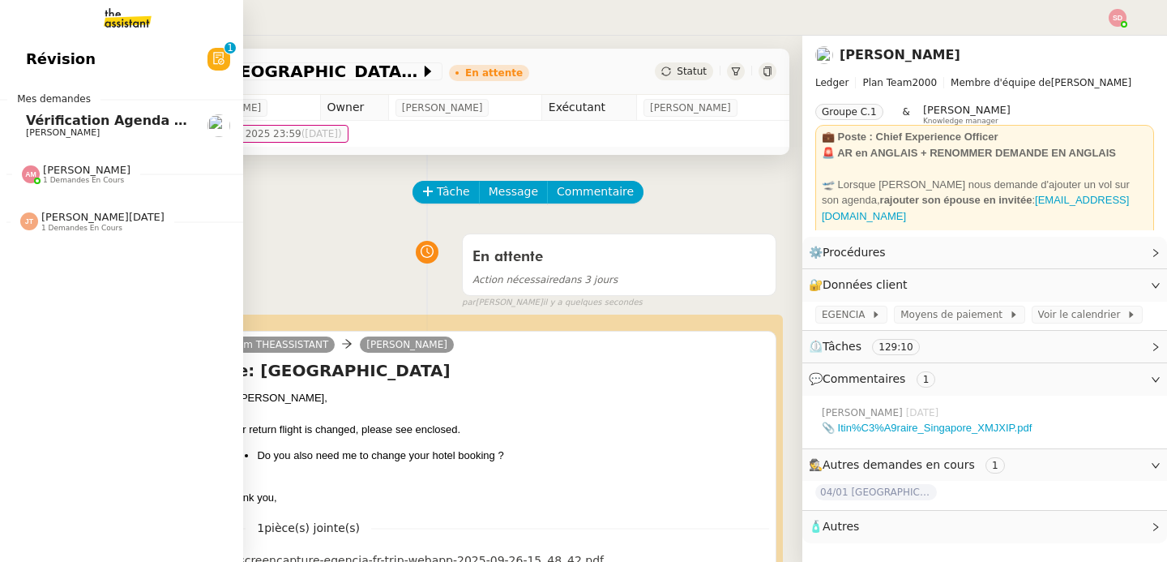
click at [45, 172] on span "[PERSON_NAME]" at bounding box center [87, 170] width 88 height 12
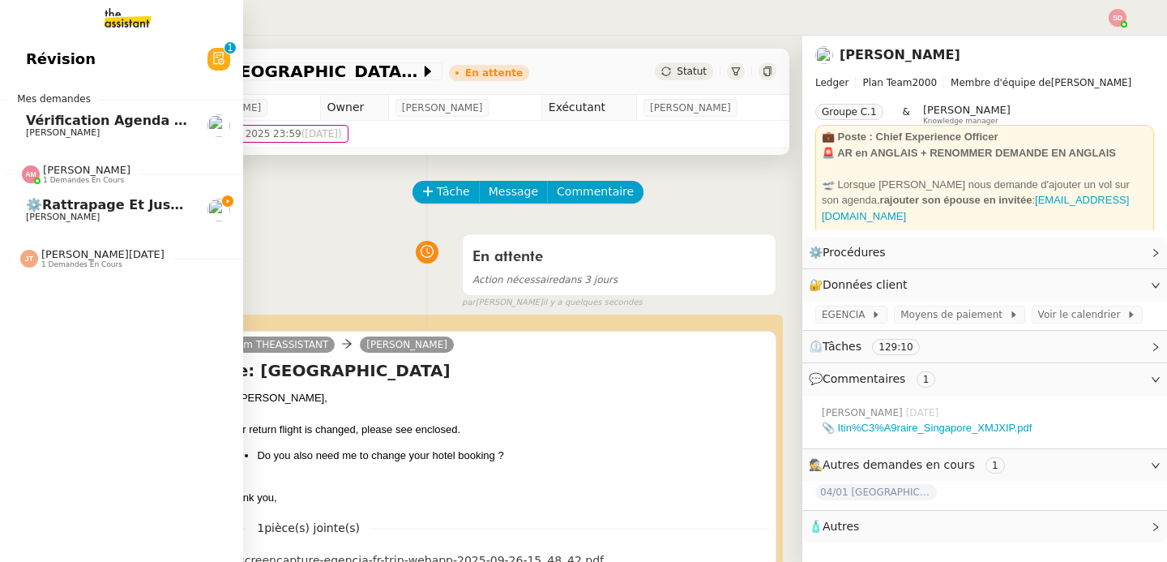
click at [45, 172] on span "[PERSON_NAME]" at bounding box center [87, 170] width 88 height 12
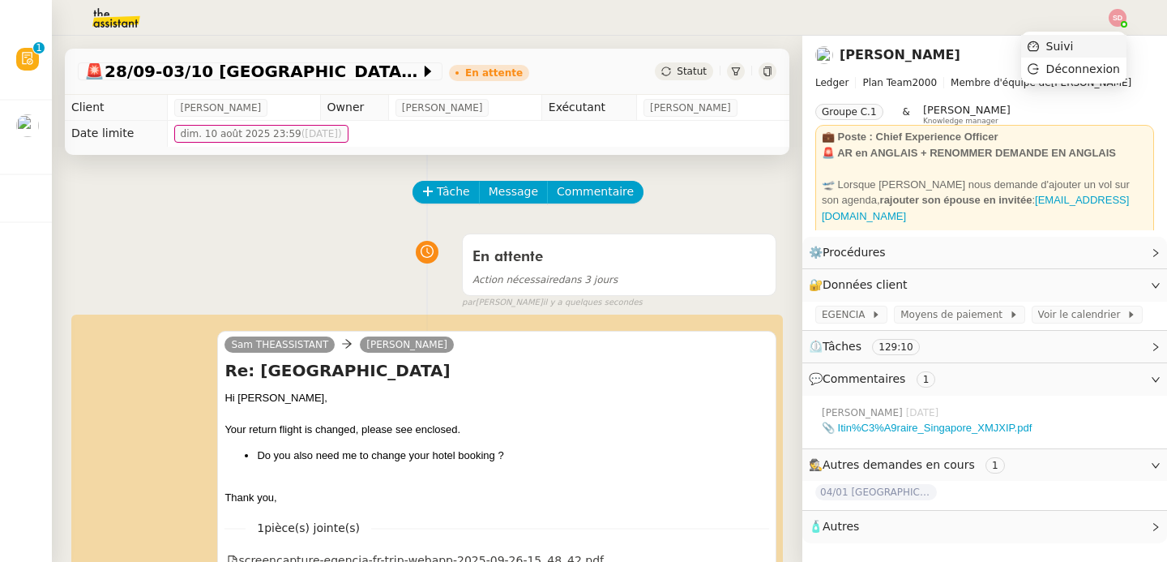
click at [1102, 42] on li "Suivi" at bounding box center [1074, 46] width 105 height 23
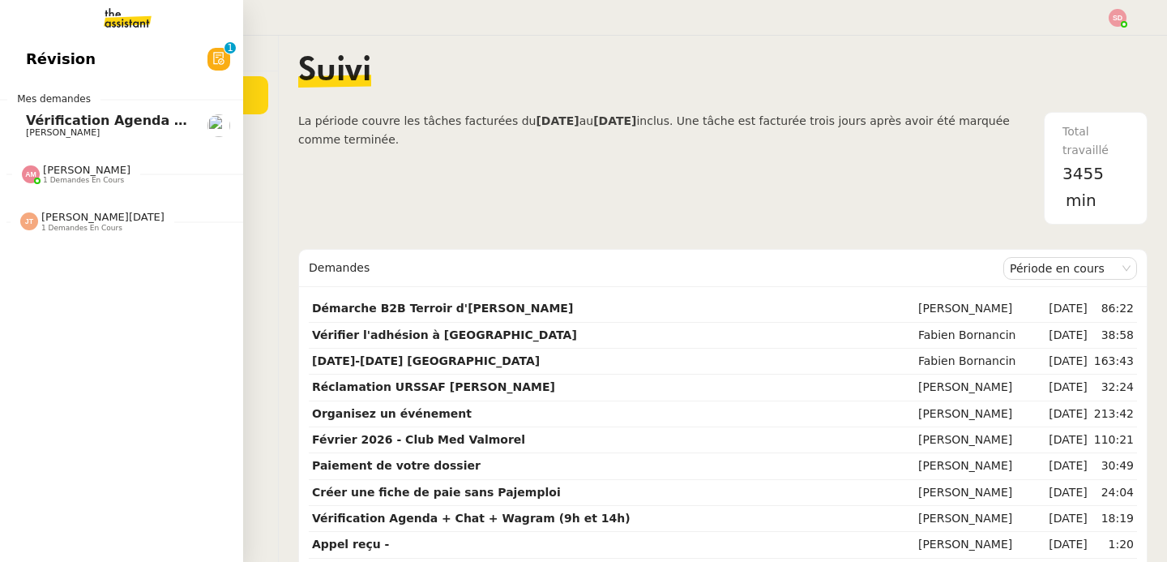
click at [87, 185] on div "Amyna Mehrez 1 demandes en cours" at bounding box center [121, 167] width 243 height 47
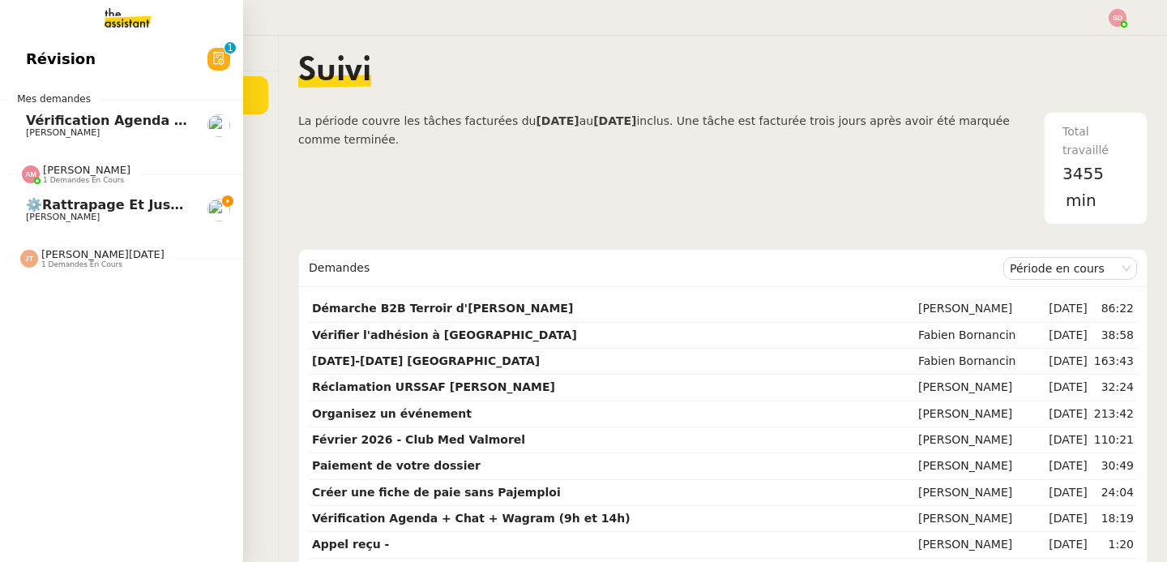
click at [87, 185] on div "Amyna Mehrez 1 demandes en cours" at bounding box center [121, 167] width 243 height 47
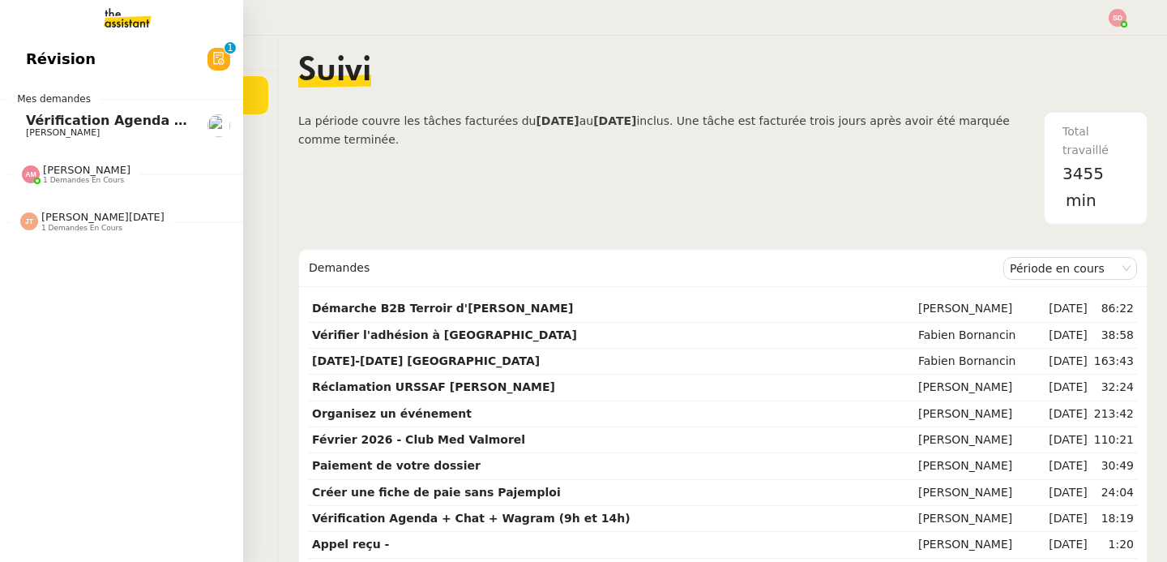
click at [91, 214] on span "[PERSON_NAME][DATE]" at bounding box center [102, 217] width 123 height 12
click at [95, 128] on span "[PERSON_NAME]" at bounding box center [108, 133] width 164 height 10
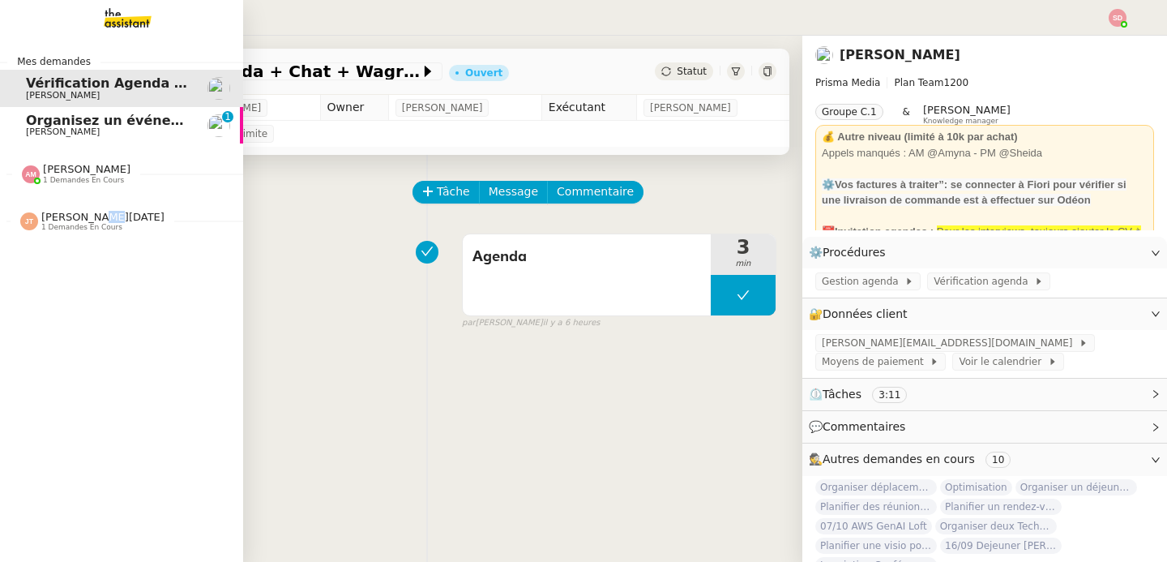
click at [68, 133] on span "[PERSON_NAME]" at bounding box center [63, 131] width 74 height 11
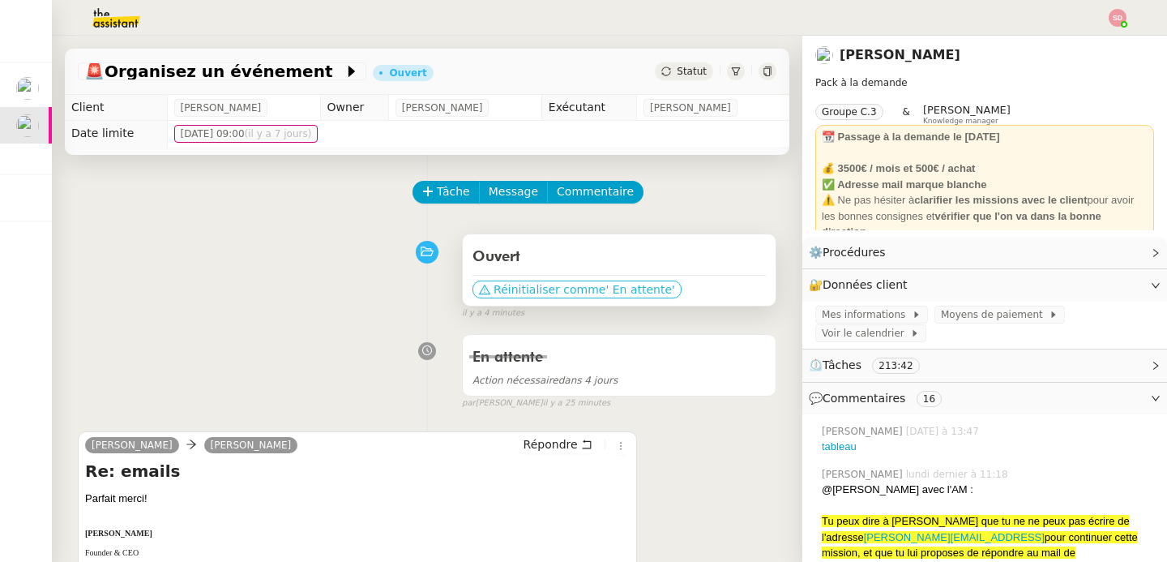
click at [512, 288] on span "Réinitialiser comme" at bounding box center [550, 289] width 112 height 16
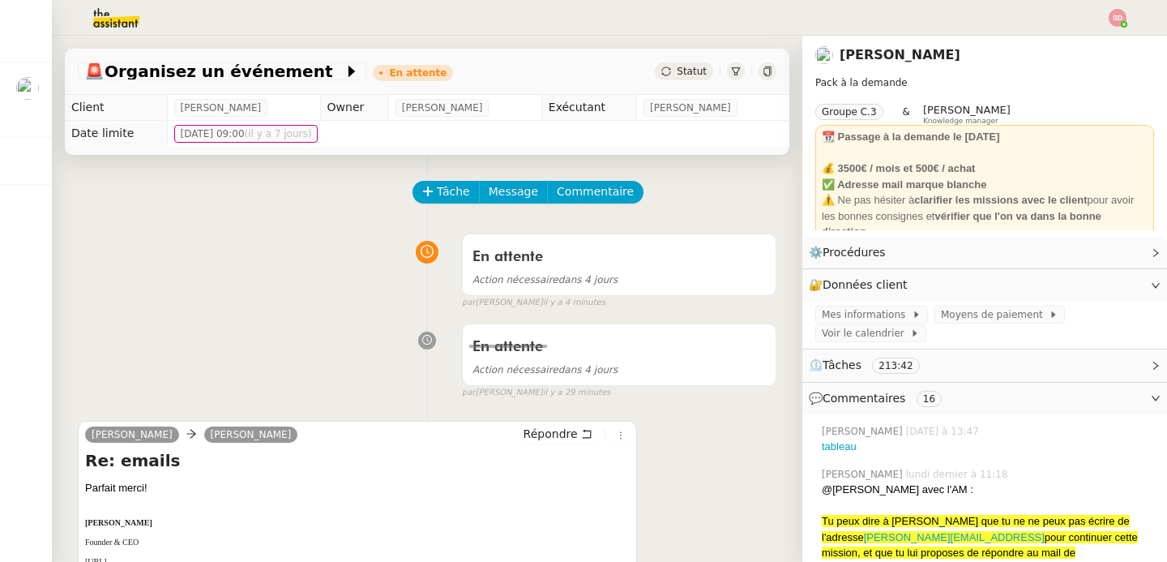
click at [135, 298] on div "En attente Action nécessaire dans 4 jours false par Sheida D. il y a 4 minutes" at bounding box center [427, 268] width 699 height 84
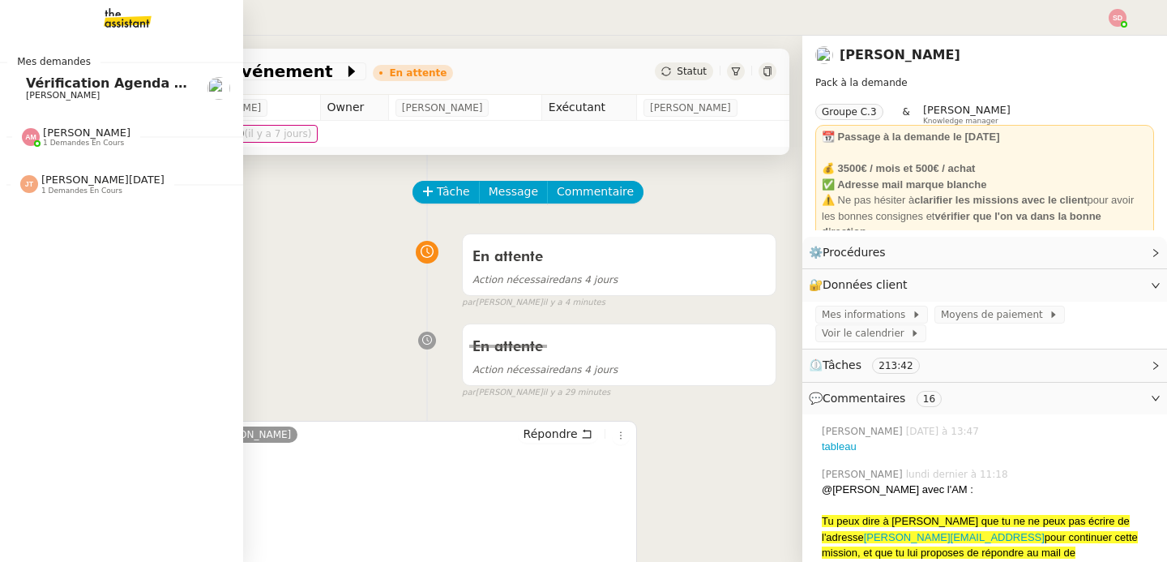
click at [122, 91] on span "[PERSON_NAME]" at bounding box center [108, 96] width 164 height 10
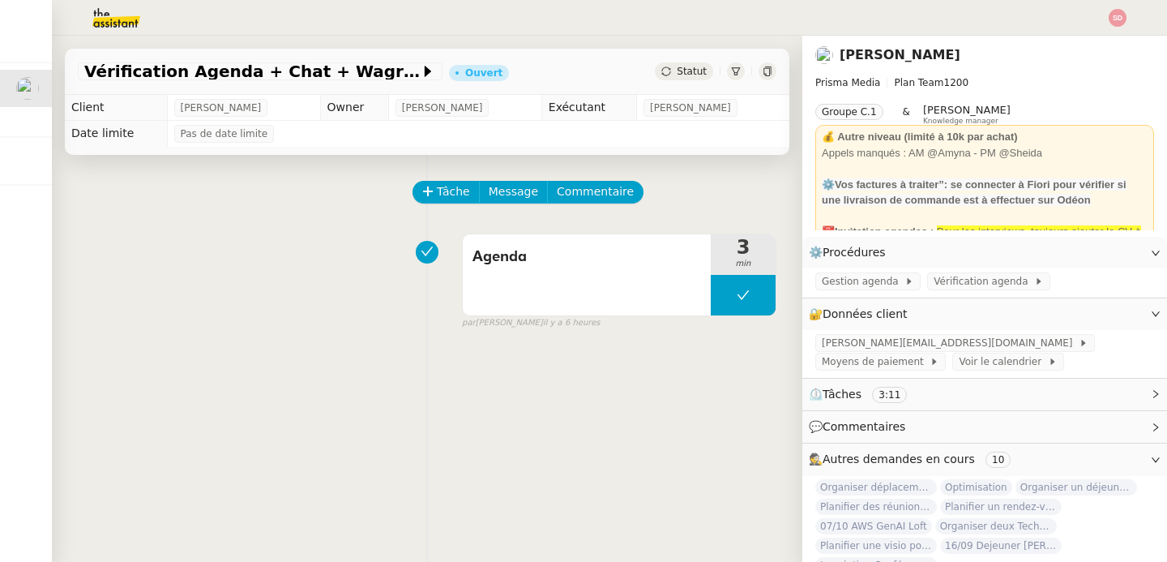
click at [152, 233] on div "Agenda 3 min false par Sheida D. il y a 6 heures" at bounding box center [427, 278] width 699 height 104
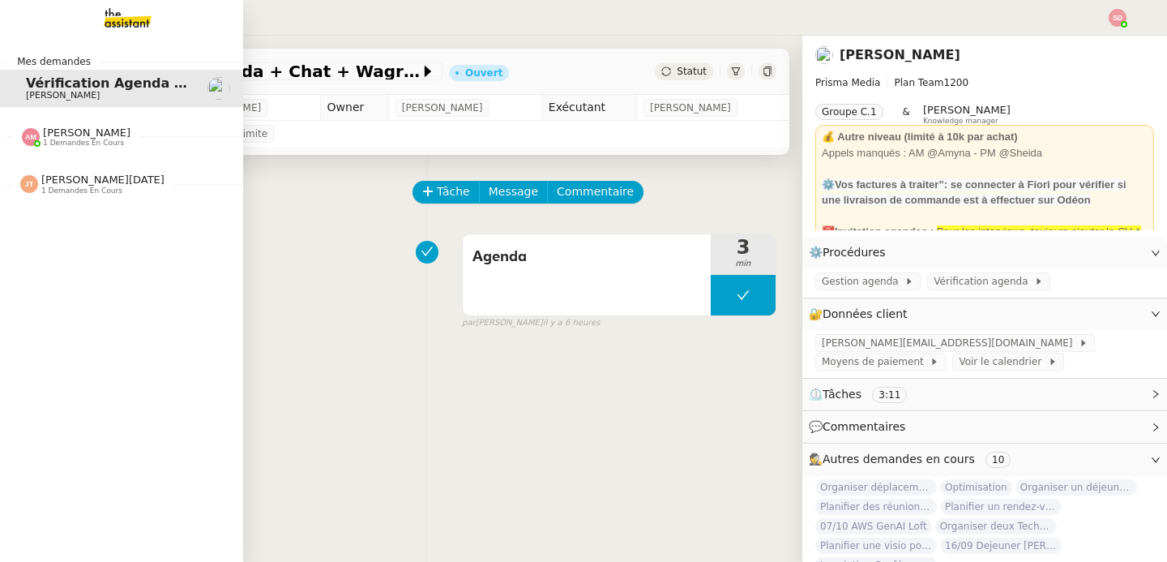
click at [12, 134] on span "Amyna Mehrez 1 demandes en cours" at bounding box center [76, 136] width 128 height 21
click at [40, 202] on span "Jean-Noël De Tinguy 1 demandes en cours" at bounding box center [127, 215] width 243 height 34
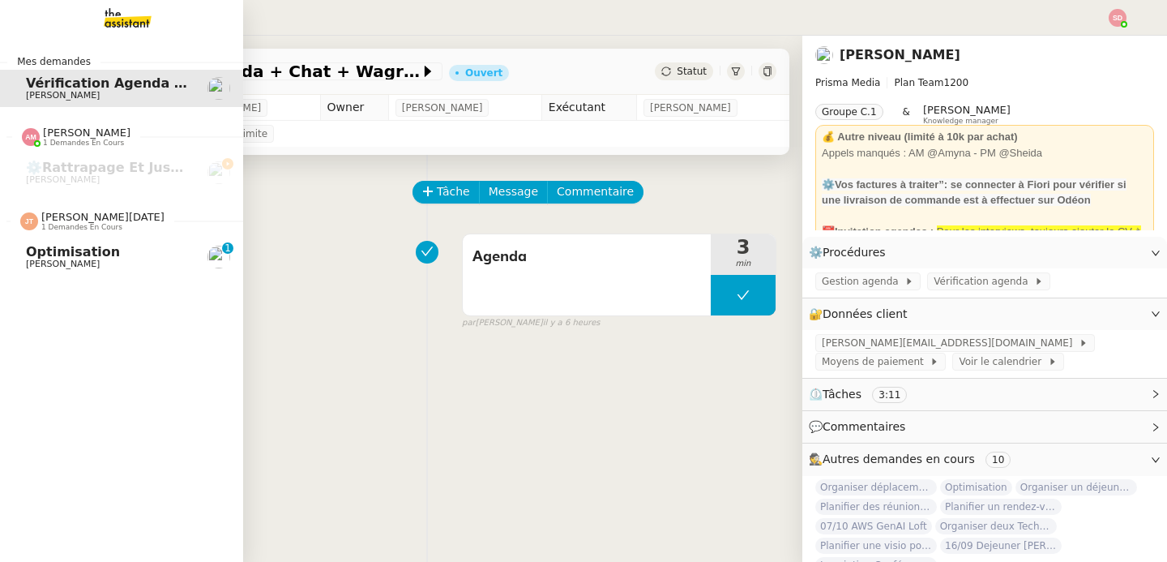
click at [75, 246] on span "Optimisation" at bounding box center [73, 251] width 94 height 15
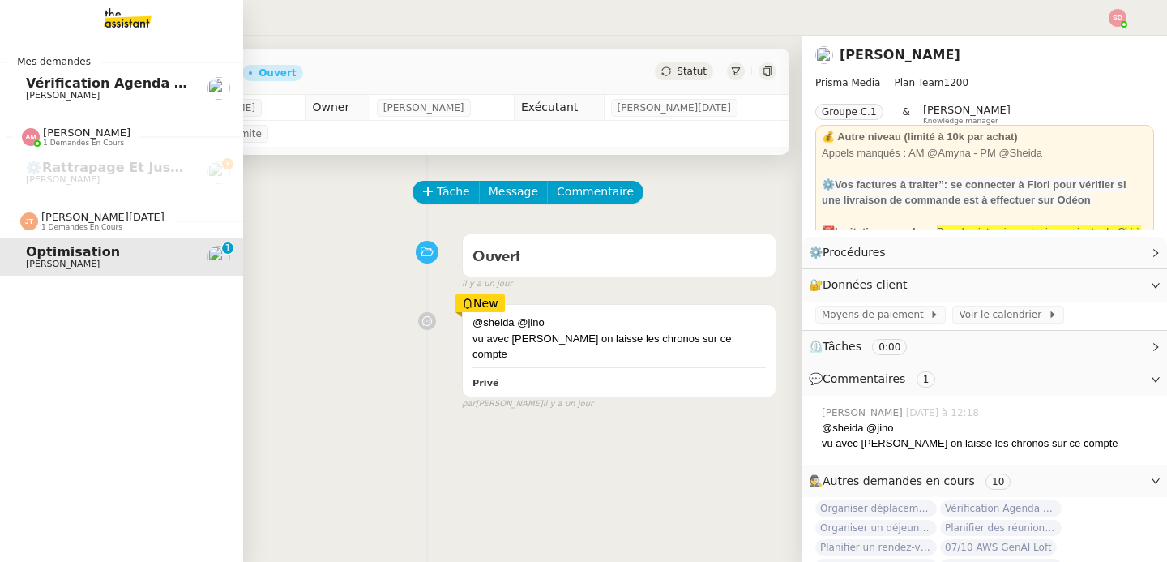
click at [55, 224] on span "1 demandes en cours" at bounding box center [81, 227] width 81 height 9
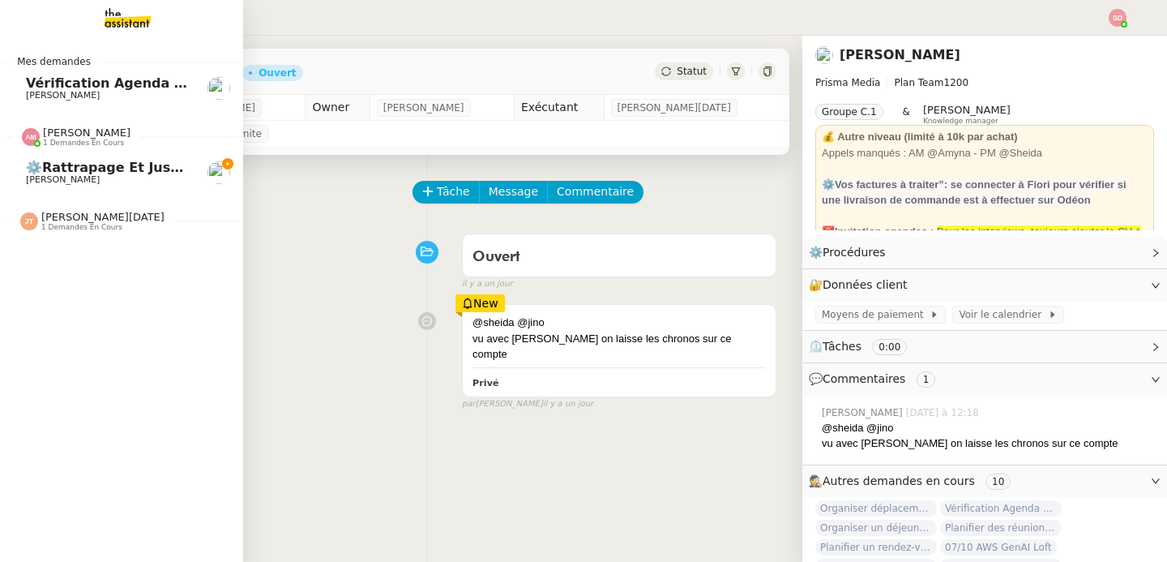
click at [88, 127] on span "[PERSON_NAME]" at bounding box center [87, 132] width 88 height 12
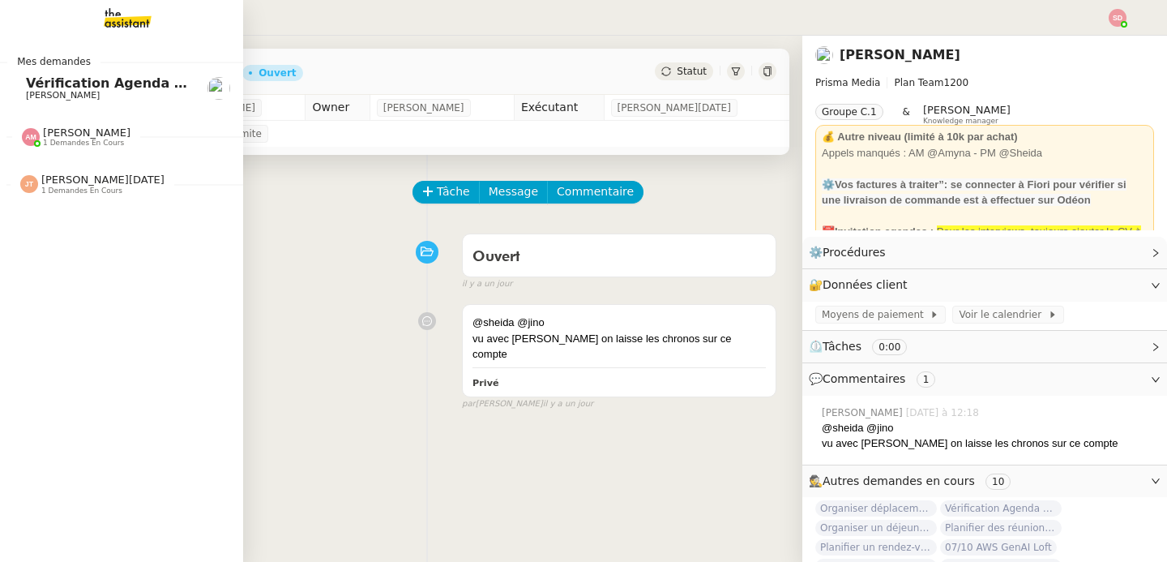
click at [125, 97] on span "[PERSON_NAME]" at bounding box center [108, 96] width 164 height 10
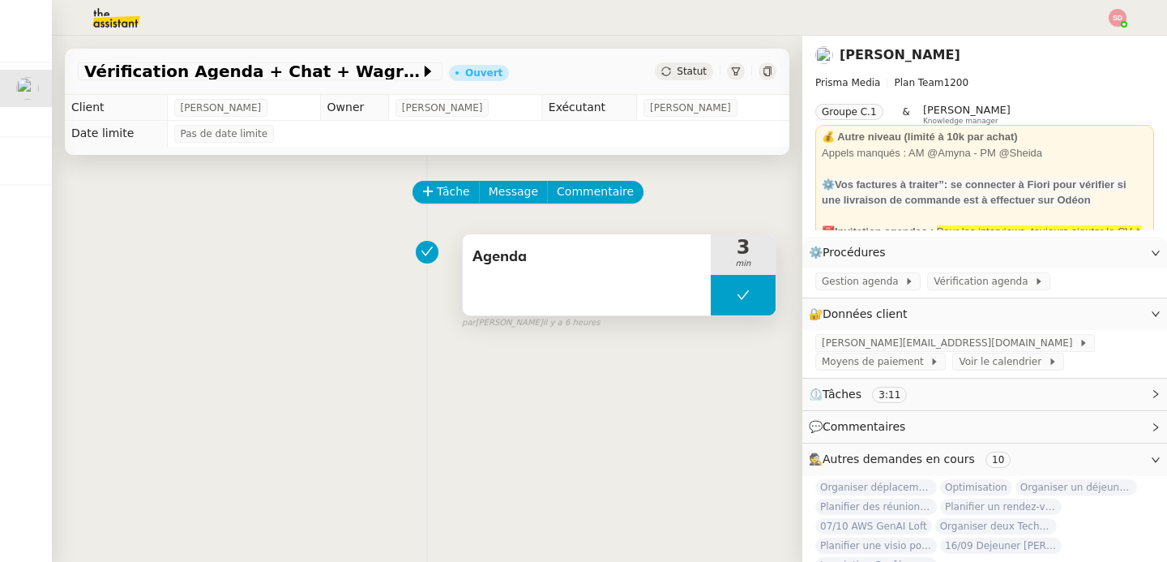
click at [737, 300] on icon at bounding box center [743, 295] width 13 height 13
click at [711, 302] on div at bounding box center [727, 295] width 32 height 41
click at [735, 303] on div at bounding box center [743, 295] width 65 height 41
click at [743, 303] on button at bounding box center [759, 295] width 32 height 41
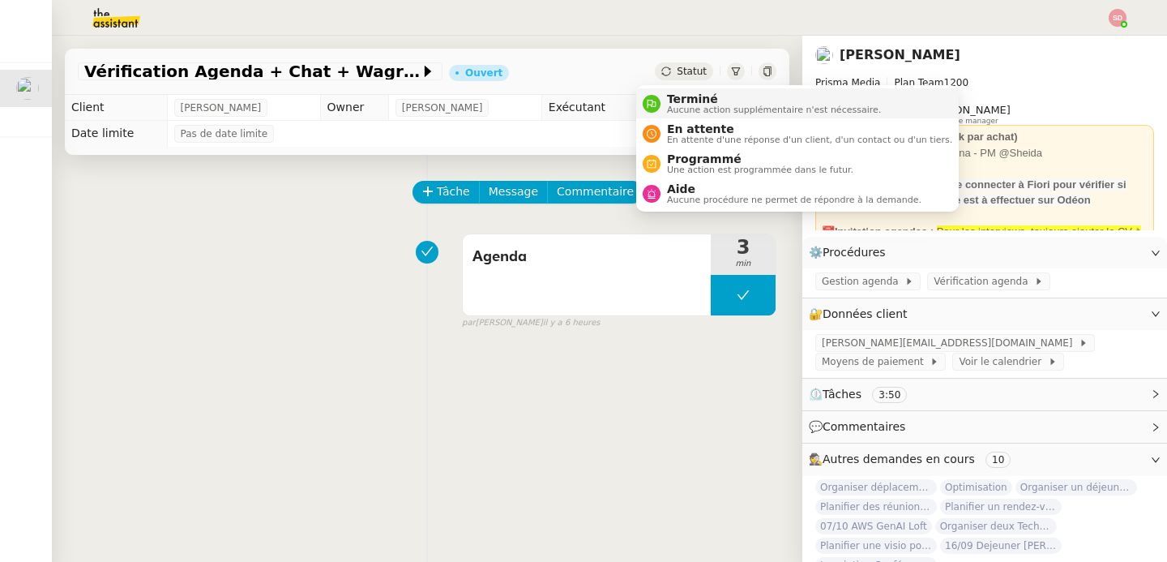
click at [645, 90] on li "Terminé Aucune action supplémentaire n'est nécessaire." at bounding box center [797, 103] width 323 height 30
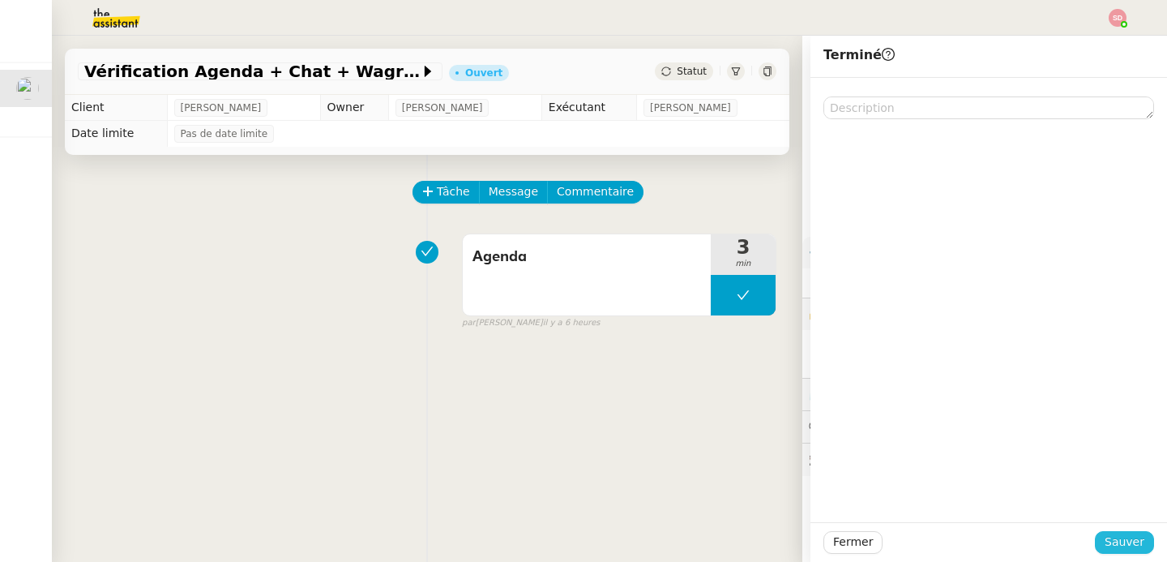
click at [1131, 549] on span "Sauver" at bounding box center [1125, 542] width 40 height 19
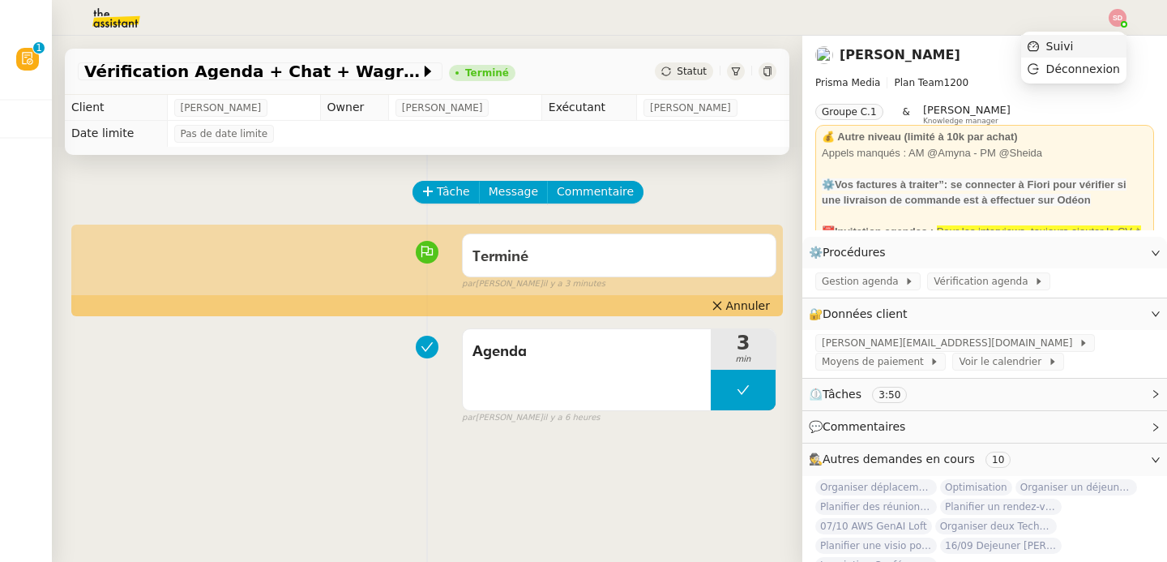
click at [1093, 35] on li "Suivi" at bounding box center [1074, 46] width 105 height 23
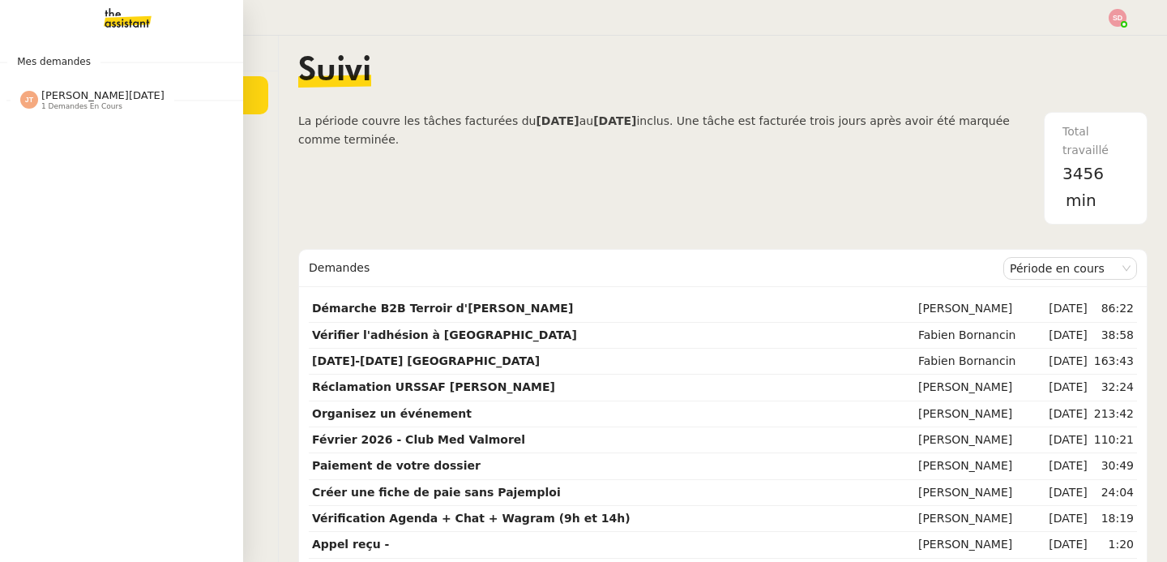
click at [57, 105] on span "1 demandes en cours" at bounding box center [81, 106] width 81 height 9
click at [147, 15] on img at bounding box center [115, 18] width 126 height 36
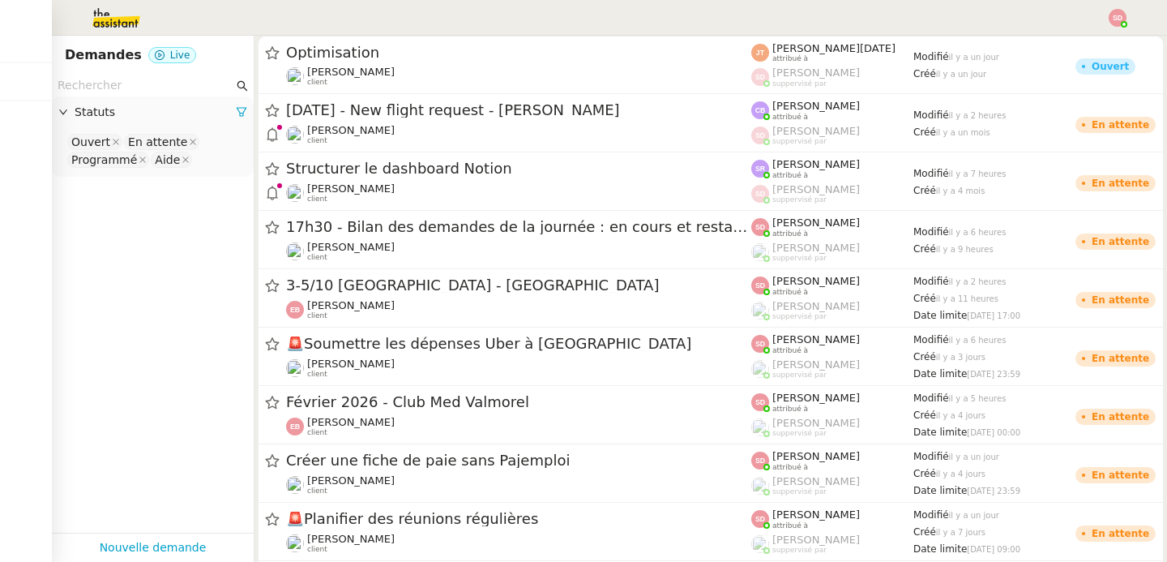
click at [169, 84] on input "text" at bounding box center [146, 85] width 176 height 19
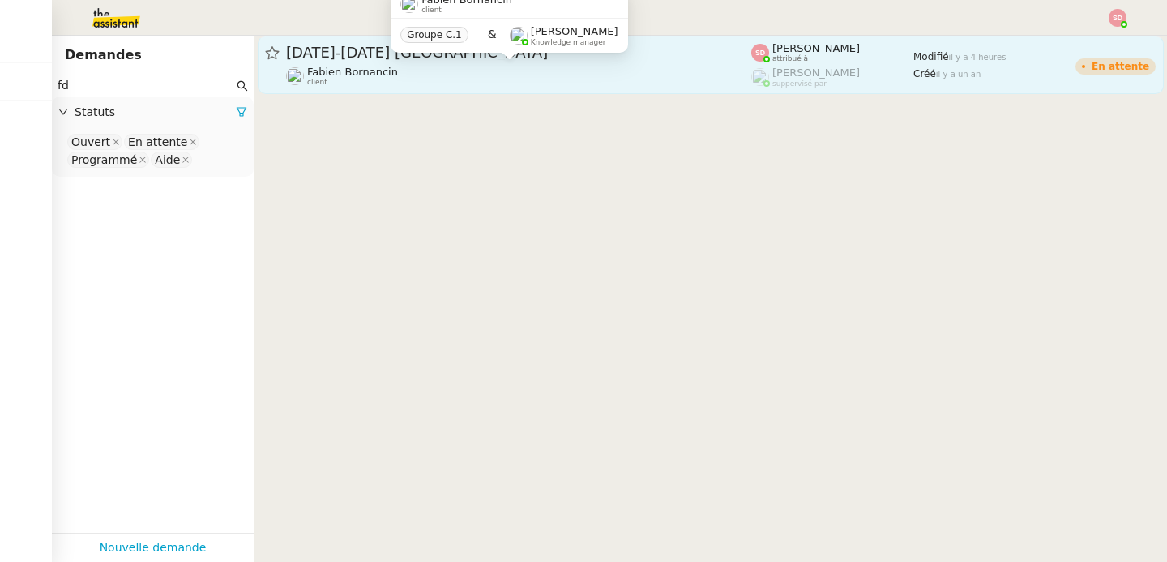
type input "fd"
click at [529, 82] on div "Fabien Bornancin client" at bounding box center [518, 76] width 465 height 21
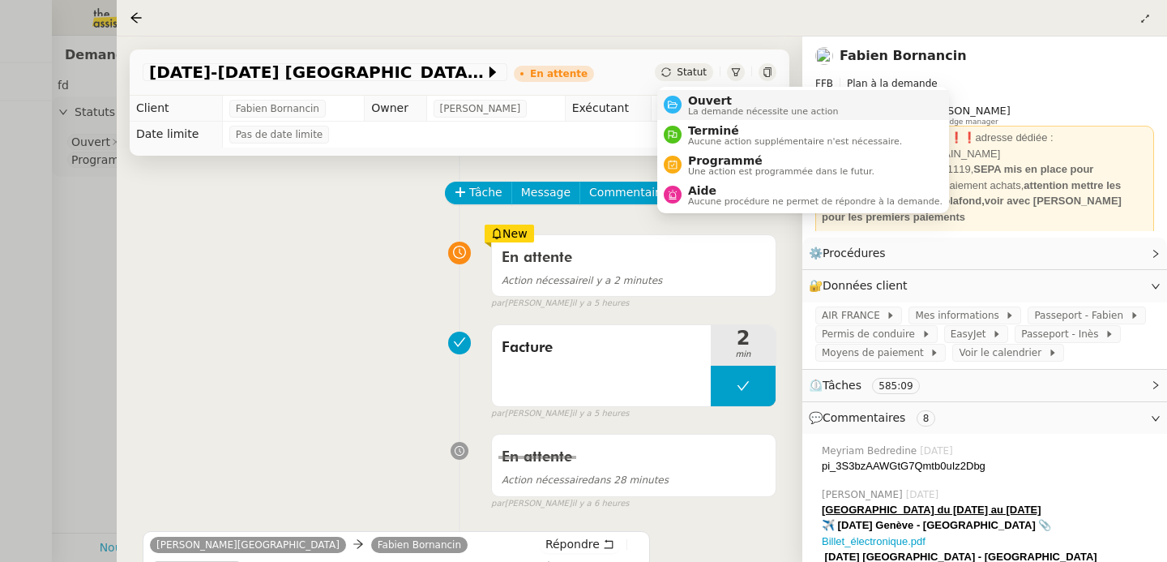
click at [692, 101] on span "Ouvert" at bounding box center [763, 100] width 151 height 13
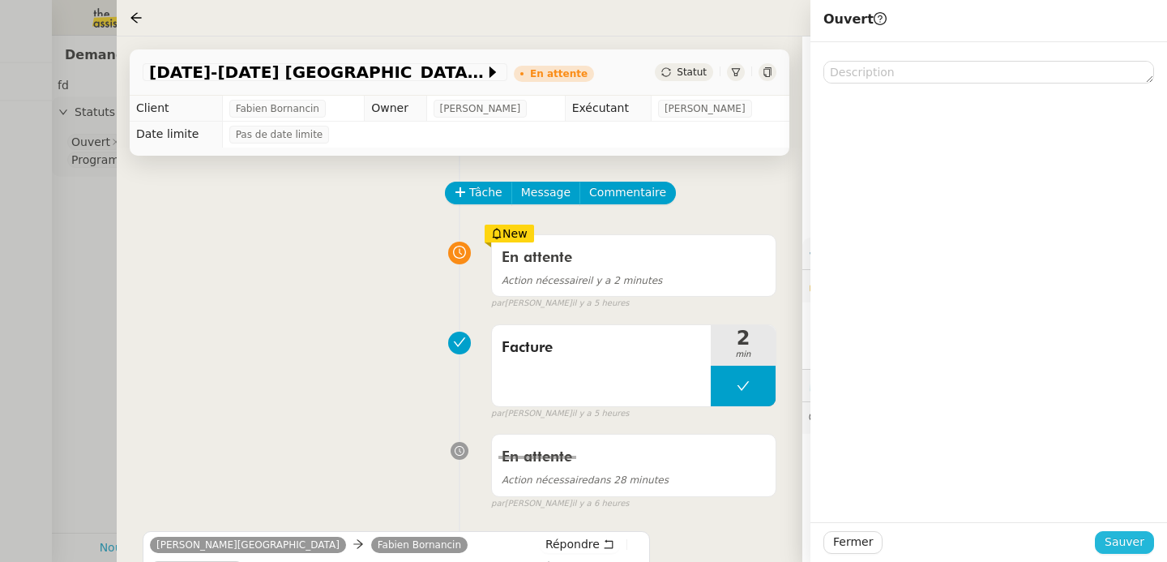
click at [1133, 545] on span "Sauver" at bounding box center [1125, 542] width 40 height 19
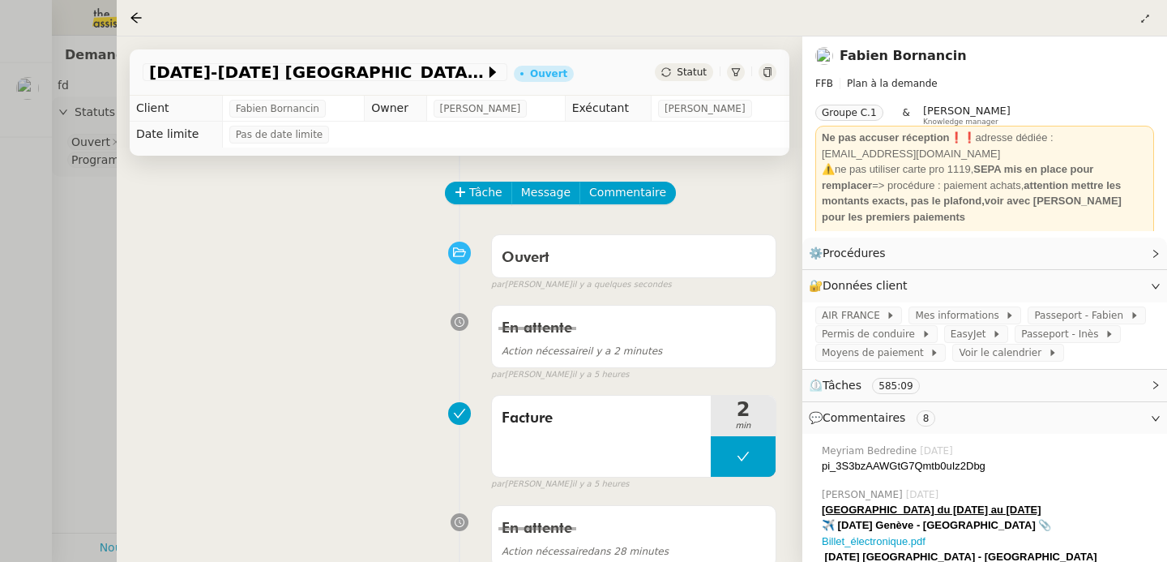
click at [14, 92] on div at bounding box center [583, 281] width 1167 height 562
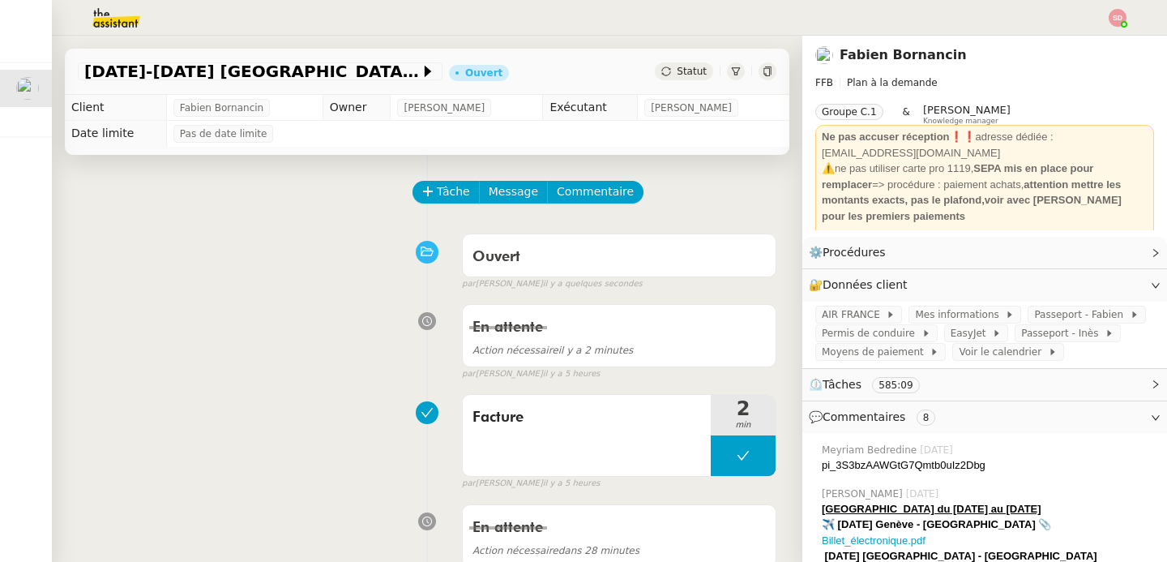
click at [443, 207] on div "Tâche Message Commentaire" at bounding box center [595, 200] width 362 height 39
click at [443, 188] on span "Tâche" at bounding box center [453, 191] width 33 height 19
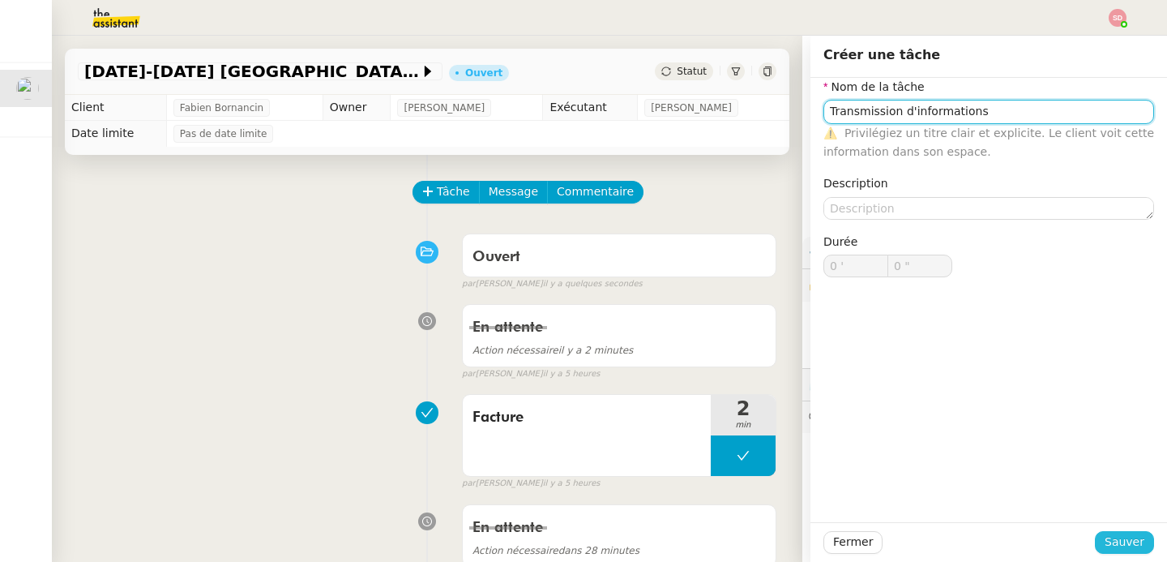
type input "Transmission d'informations"
click at [1116, 533] on span "Sauver" at bounding box center [1125, 542] width 40 height 19
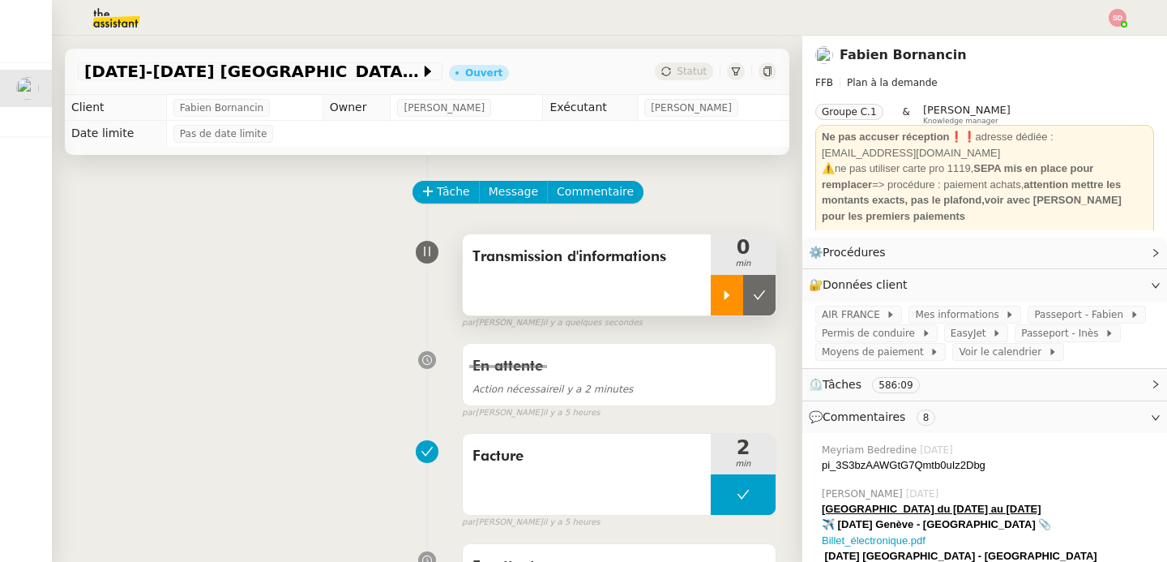
click at [721, 299] on icon at bounding box center [727, 295] width 13 height 13
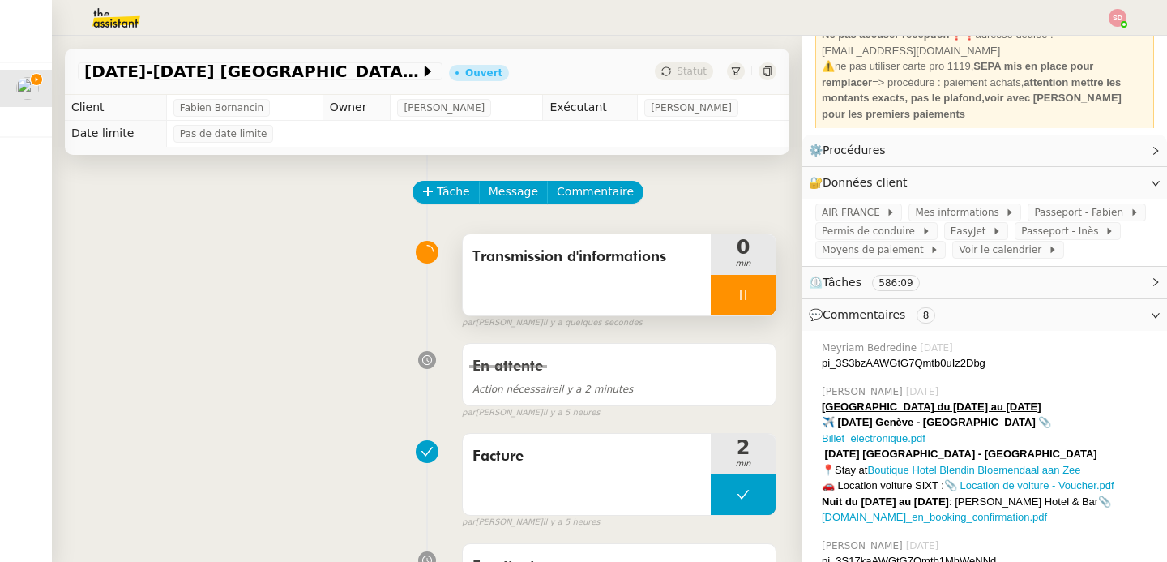
scroll to position [118, 0]
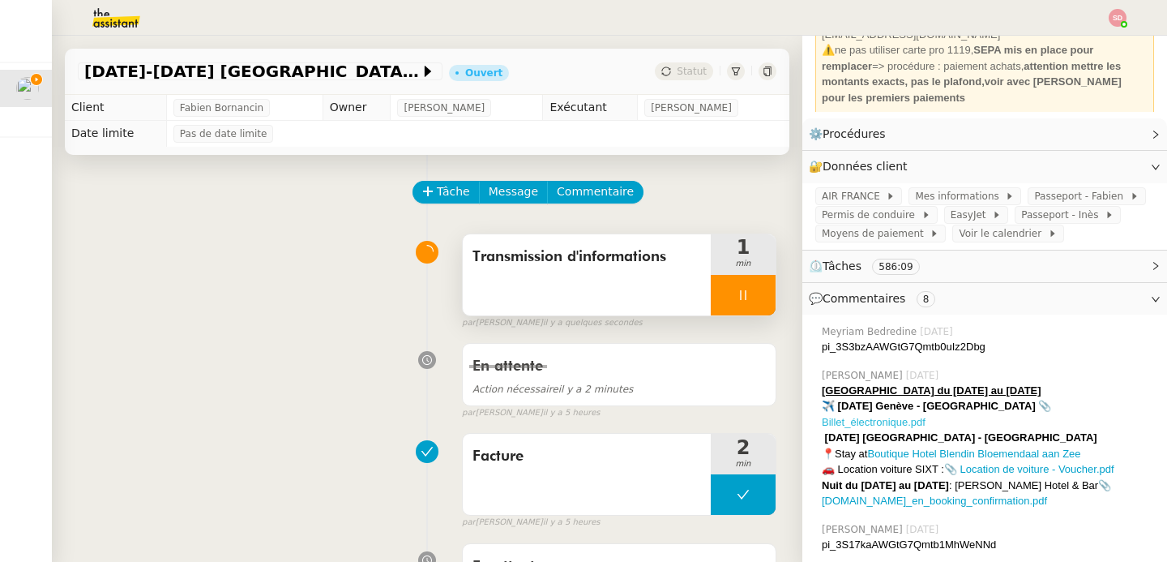
click at [1004, 405] on link "📎 Billet_électronique.pdf" at bounding box center [936, 414] width 229 height 28
click at [296, 369] on div "En attente Action nécessaire il y a 2 minutes false par Sheida D. il y a 5 heur…" at bounding box center [427, 378] width 699 height 84
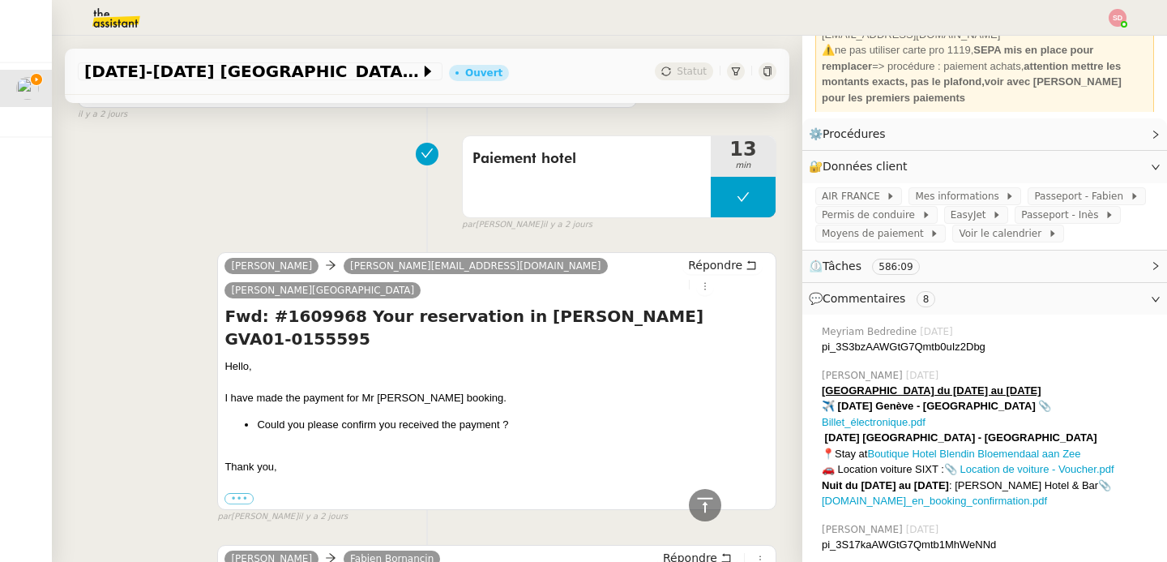
scroll to position [1914, 0]
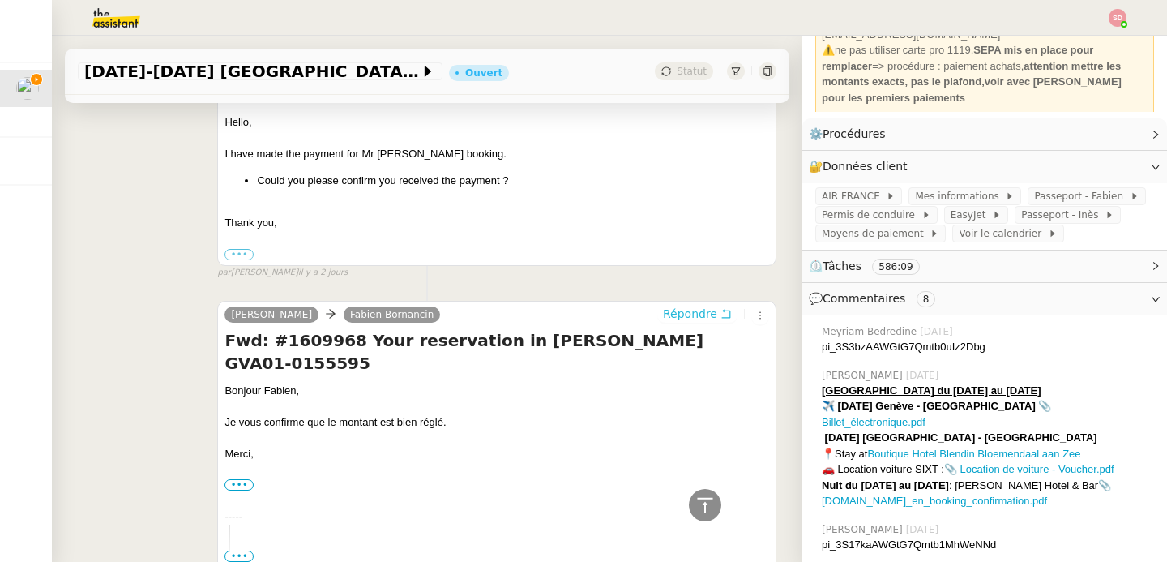
click at [663, 306] on span "Répondre" at bounding box center [690, 314] width 54 height 16
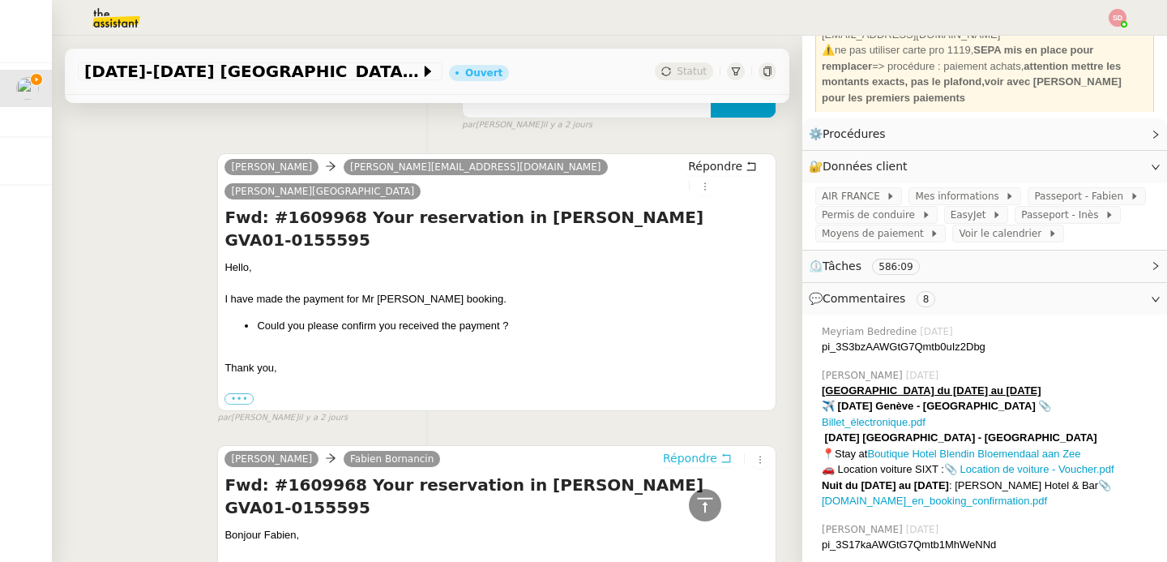
scroll to position [2036, 0]
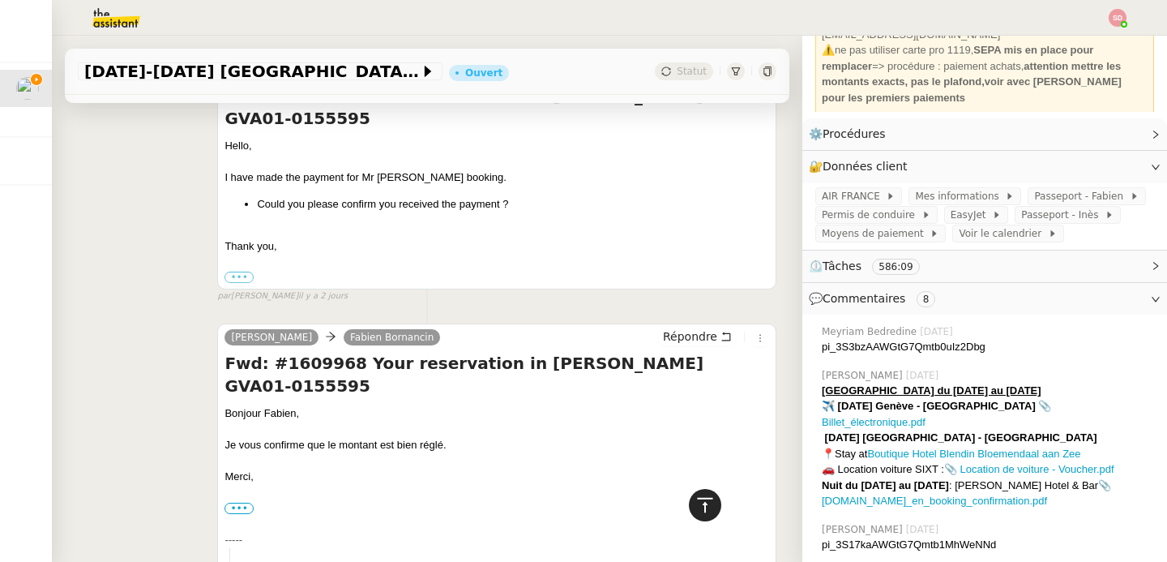
click at [697, 507] on icon at bounding box center [704, 504] width 15 height 15
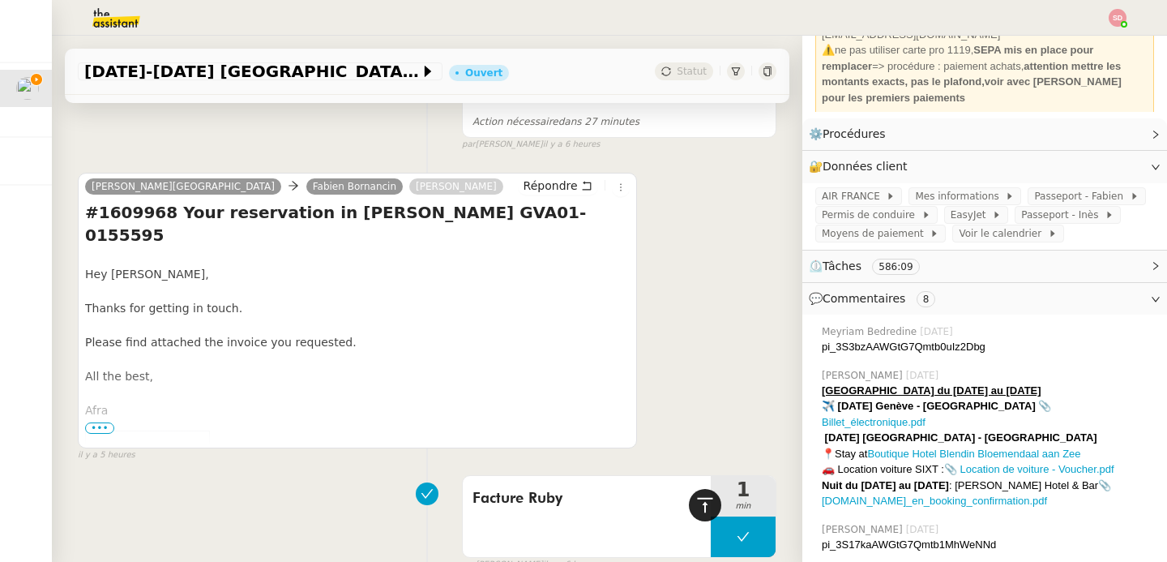
scroll to position [0, 0]
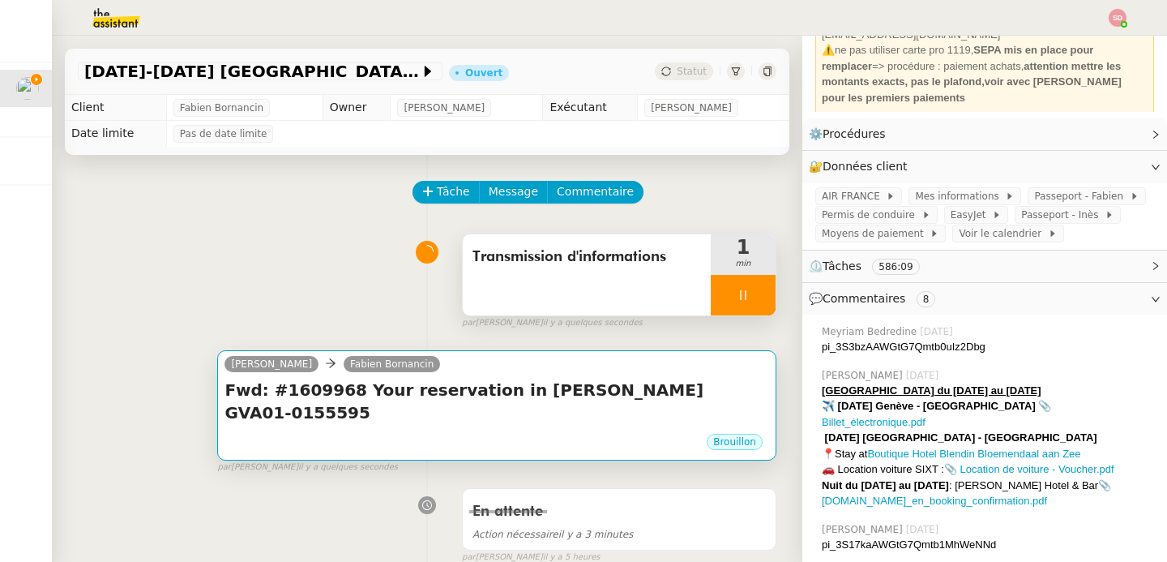
click at [466, 399] on h4 "Fwd: #1609968 Your reservation in Ruby Claire GVA01-0155595" at bounding box center [497, 401] width 545 height 45
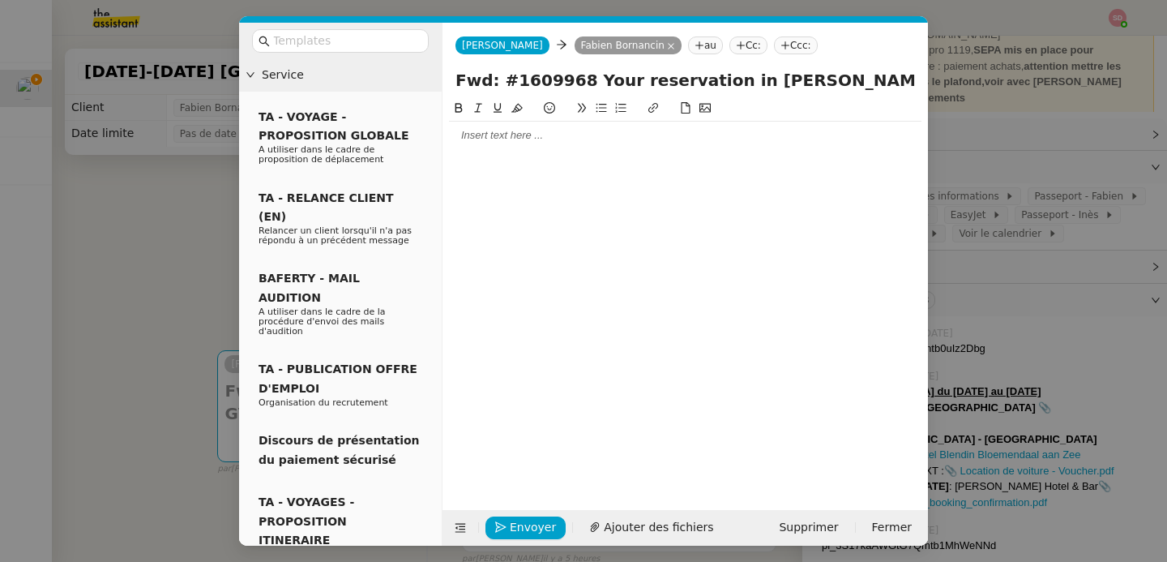
click at [503, 126] on div at bounding box center [685, 136] width 473 height 28
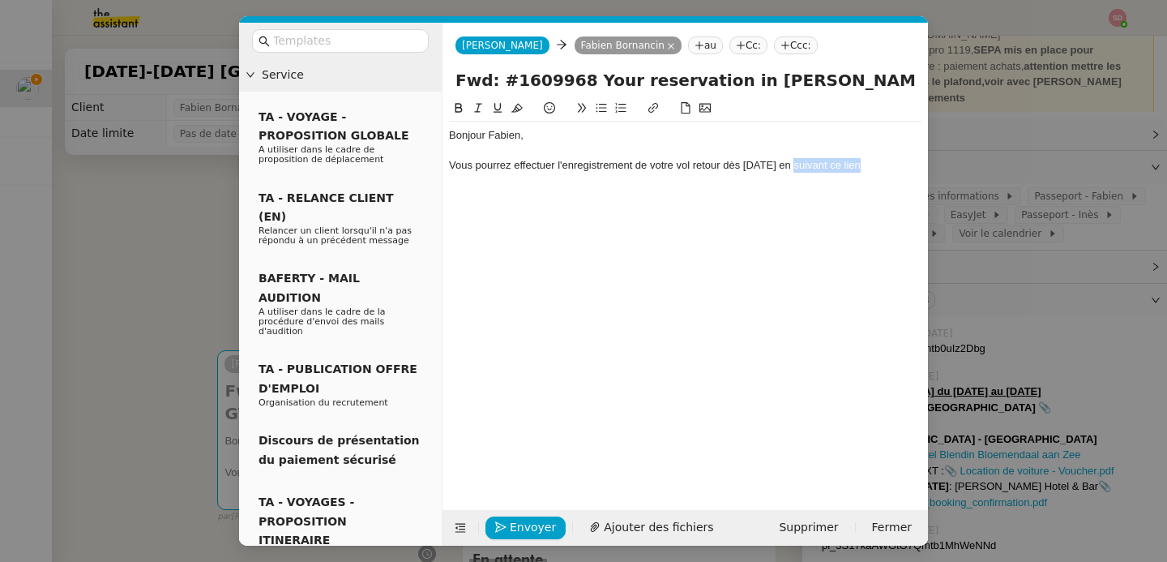
drag, startPoint x: 796, startPoint y: 169, endPoint x: 862, endPoint y: 168, distance: 65.7
click at [862, 168] on div "Vous pourrez effectuer l'enregistrement de votre vol retour dès demain en suiva…" at bounding box center [685, 165] width 473 height 15
click at [649, 103] on icon at bounding box center [653, 107] width 11 height 11
paste input "https://wwws.airfrance.fr/trip/flight-details"
type input "https://wwws.airfrance.fr/trip/flight-details"
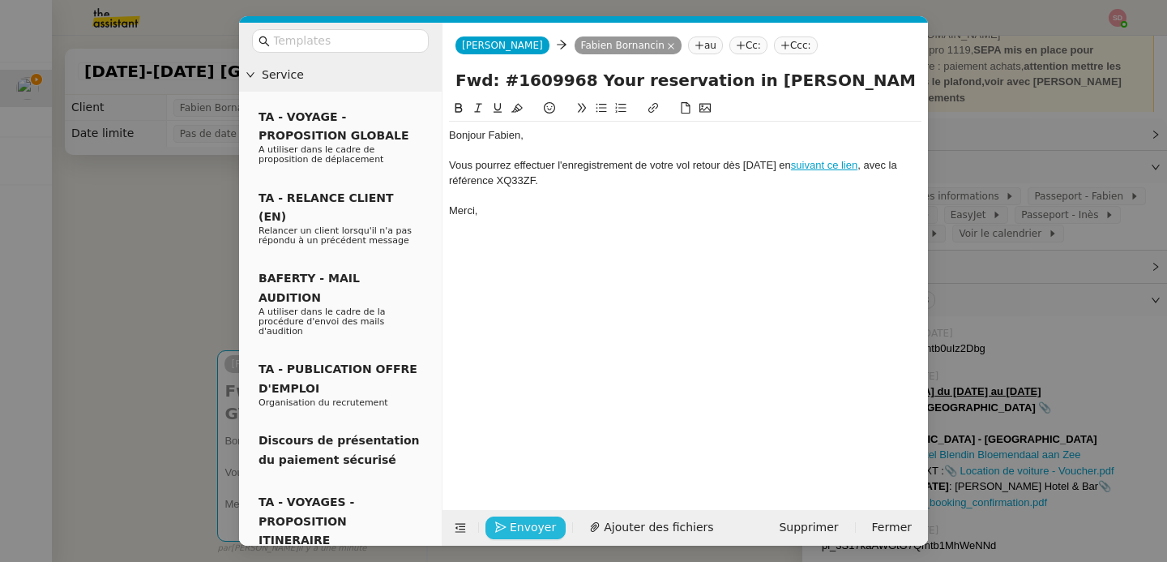
click at [529, 528] on span "Envoyer" at bounding box center [533, 527] width 46 height 19
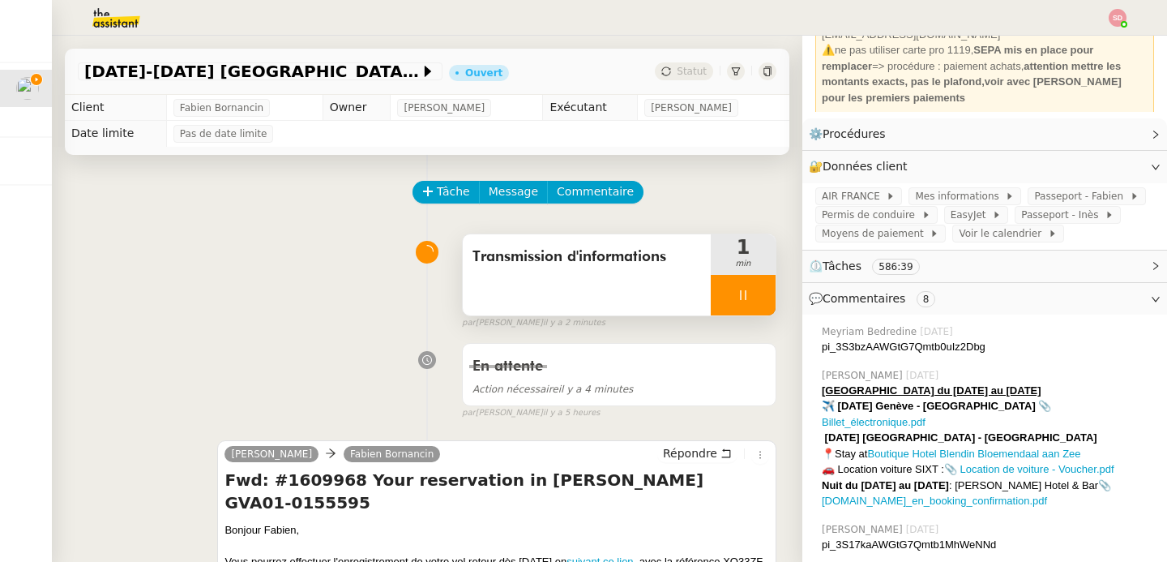
click at [735, 293] on div at bounding box center [743, 295] width 65 height 41
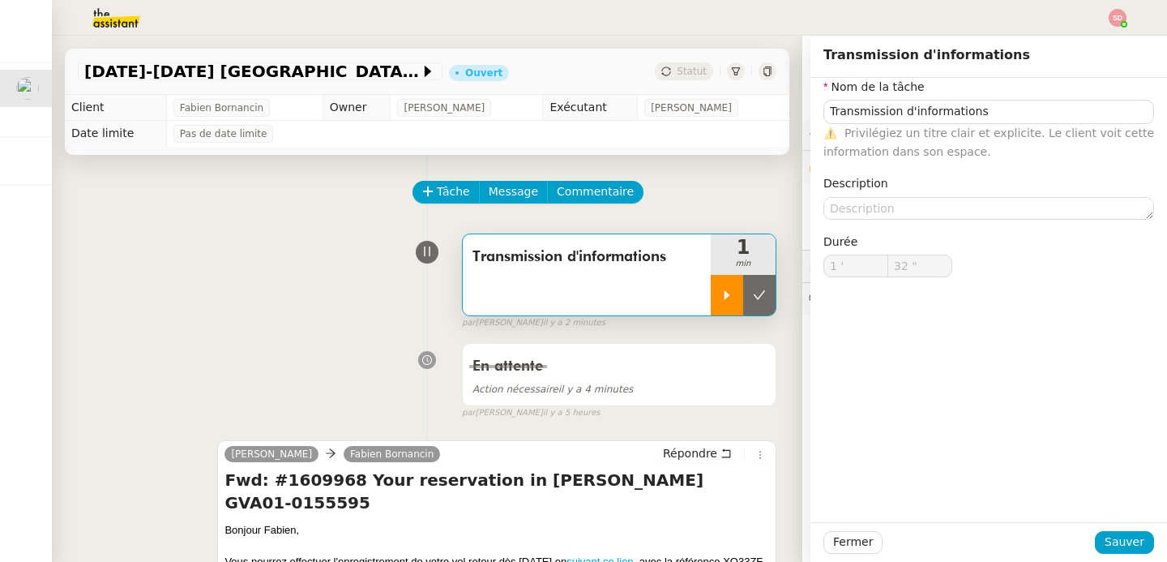
type input "Transmission d'informations"
type input "1 '"
type input "32 ""
click at [753, 293] on icon at bounding box center [759, 295] width 13 height 13
type input "Transmission d'informations"
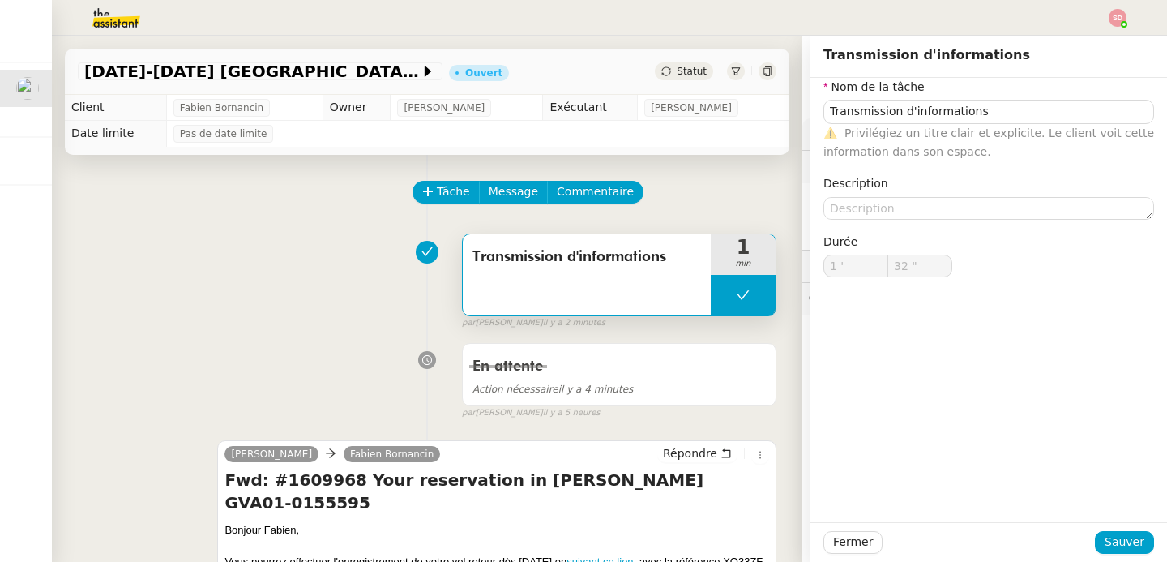
type input "1 '"
type input "32 ""
type input "Transmission d'informations"
type input "1 '"
type input "32 ""
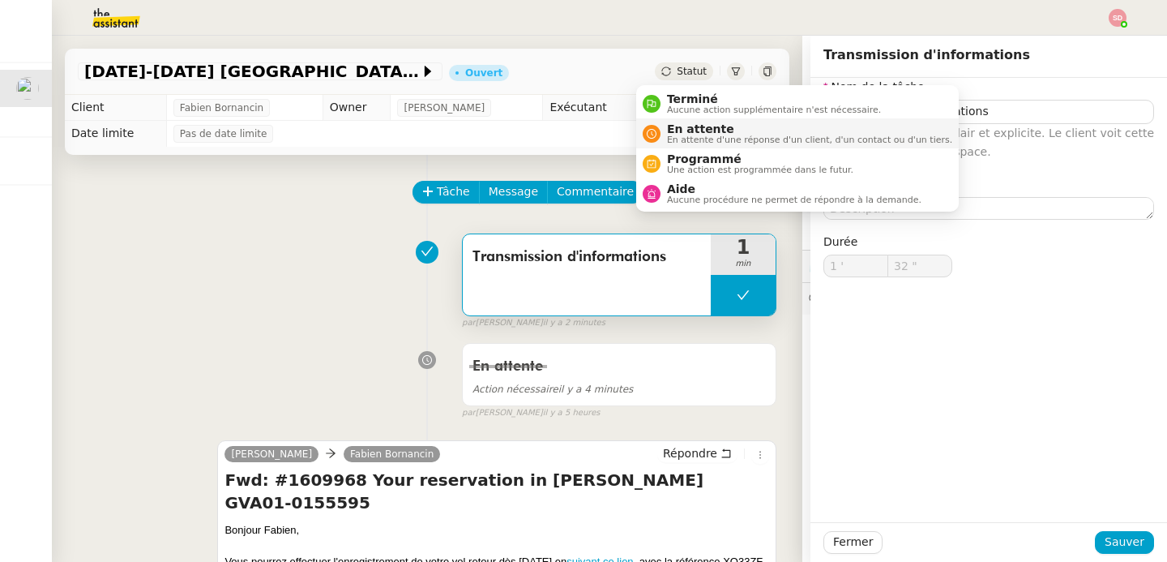
click at [649, 130] on icon at bounding box center [652, 134] width 10 height 10
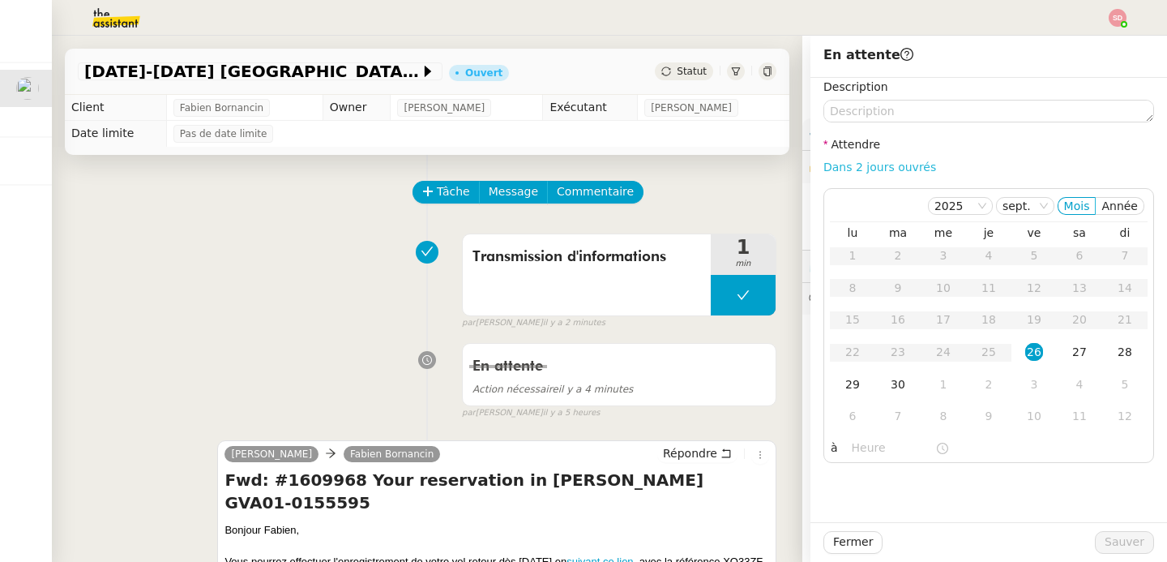
click at [881, 161] on link "Dans 2 jours ouvrés" at bounding box center [880, 167] width 113 height 13
type input "07:00"
click at [844, 388] on div "29" at bounding box center [853, 384] width 18 height 18
click at [1129, 538] on span "Sauver" at bounding box center [1125, 542] width 40 height 19
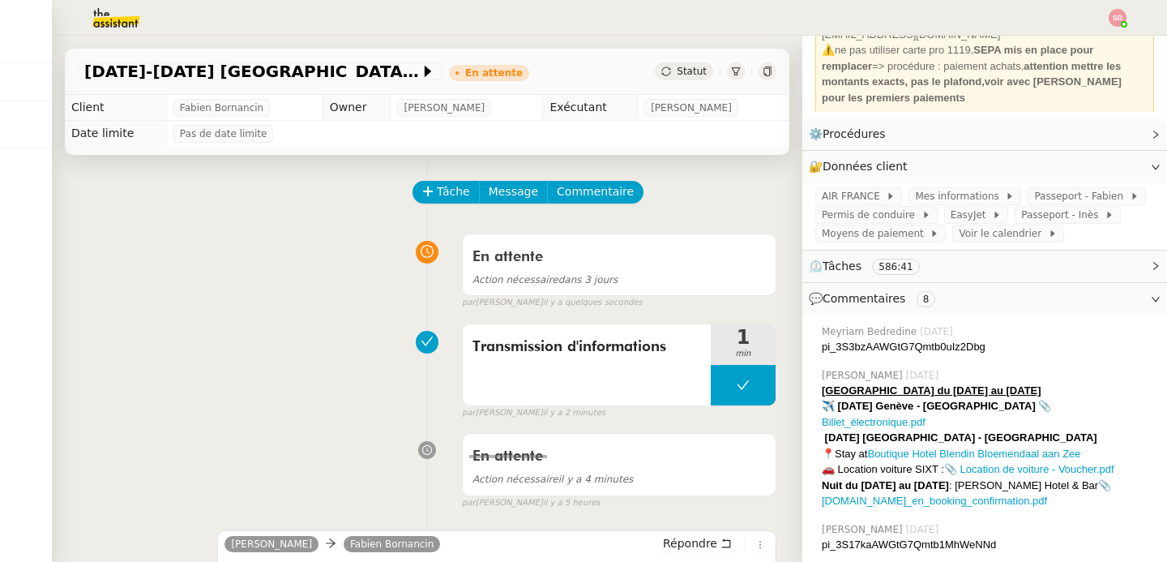
click at [301, 302] on div "En attente Action nécessaire dans 3 jours false par Sheida D. il y a quelques s…" at bounding box center [427, 268] width 699 height 84
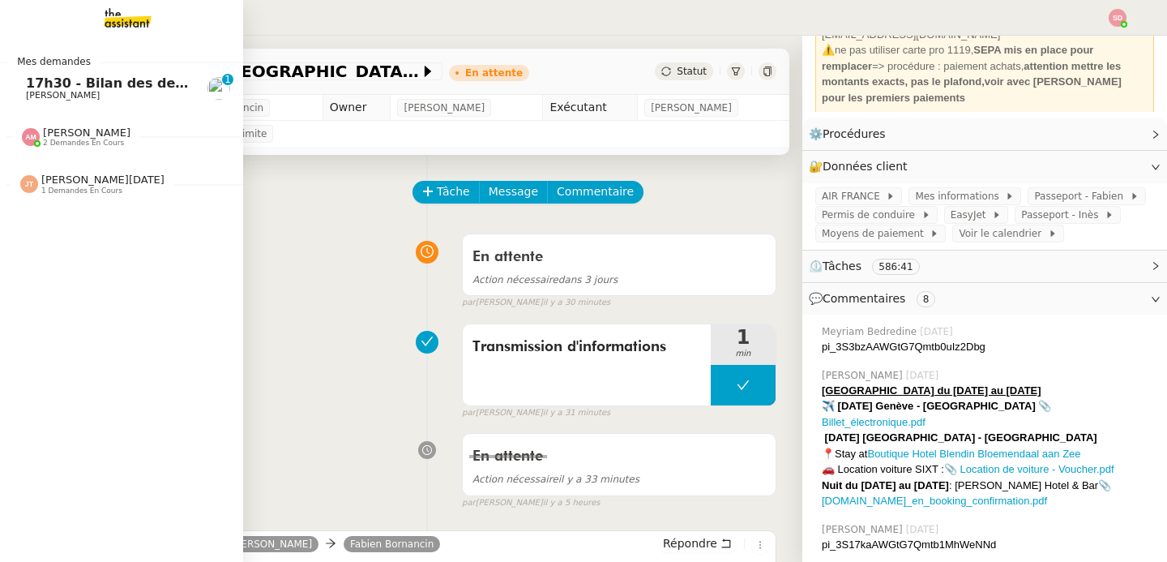
click at [28, 84] on span "17h30 - Bilan des demandes de la journée : en cours et restant à traiter - 26 s…" at bounding box center [367, 82] width 683 height 15
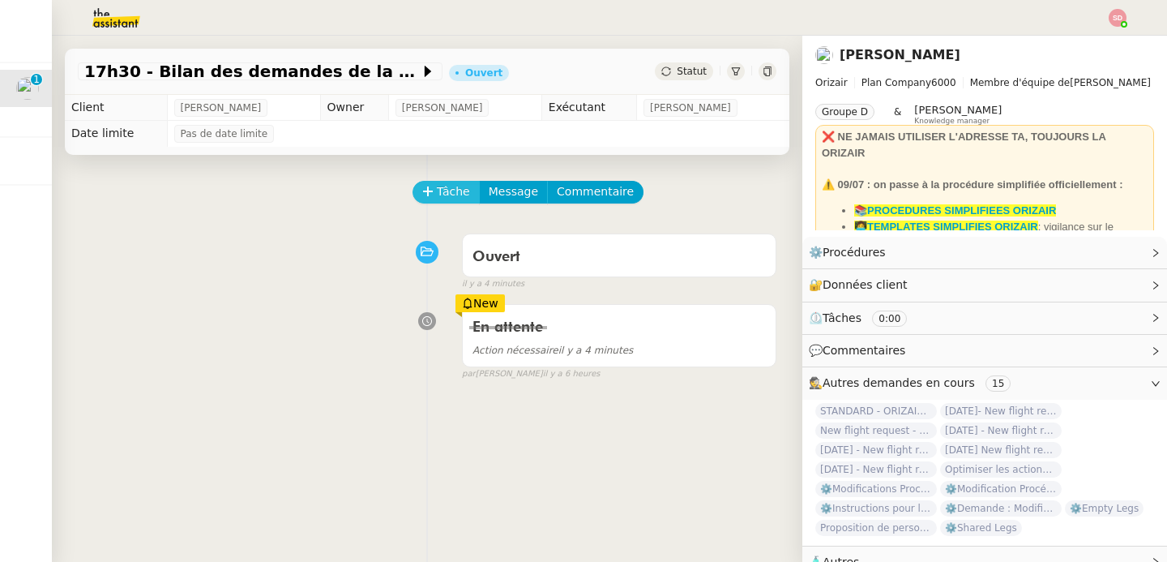
click at [420, 183] on button "Tâche" at bounding box center [446, 192] width 67 height 23
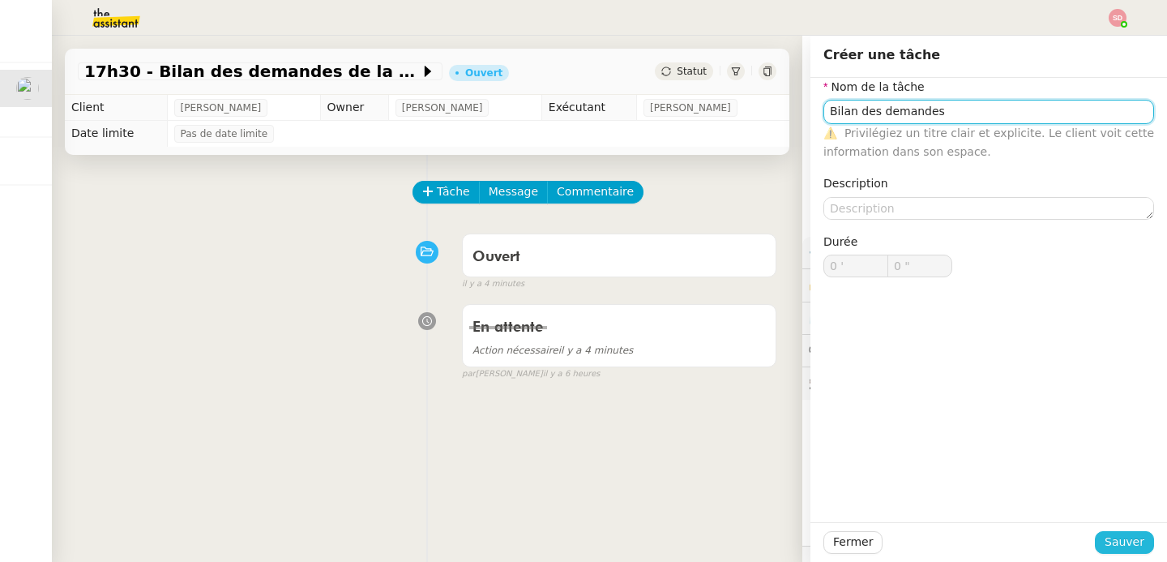
type input "Bilan des demandes"
click at [1135, 534] on button "Sauver" at bounding box center [1124, 542] width 59 height 23
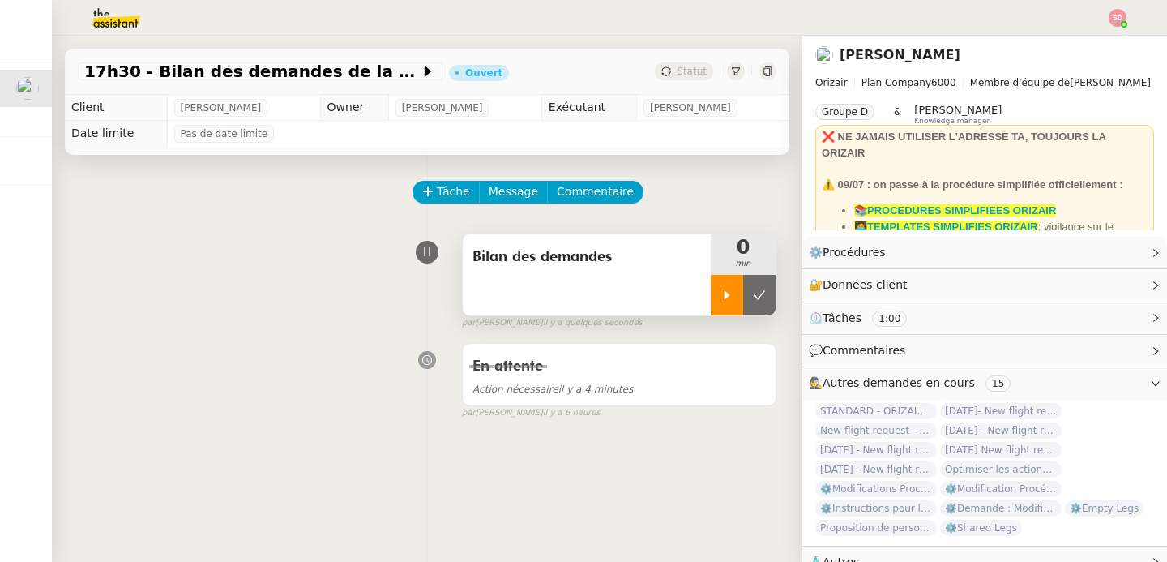
click at [714, 293] on div at bounding box center [727, 295] width 32 height 41
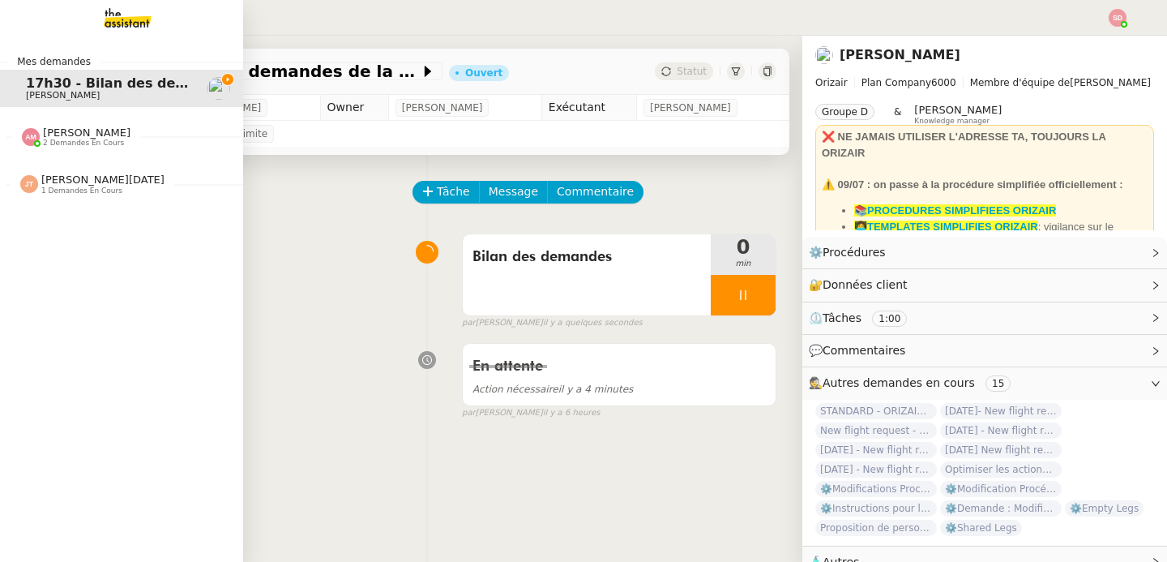
click at [43, 143] on span "2 demandes en cours" at bounding box center [83, 143] width 81 height 9
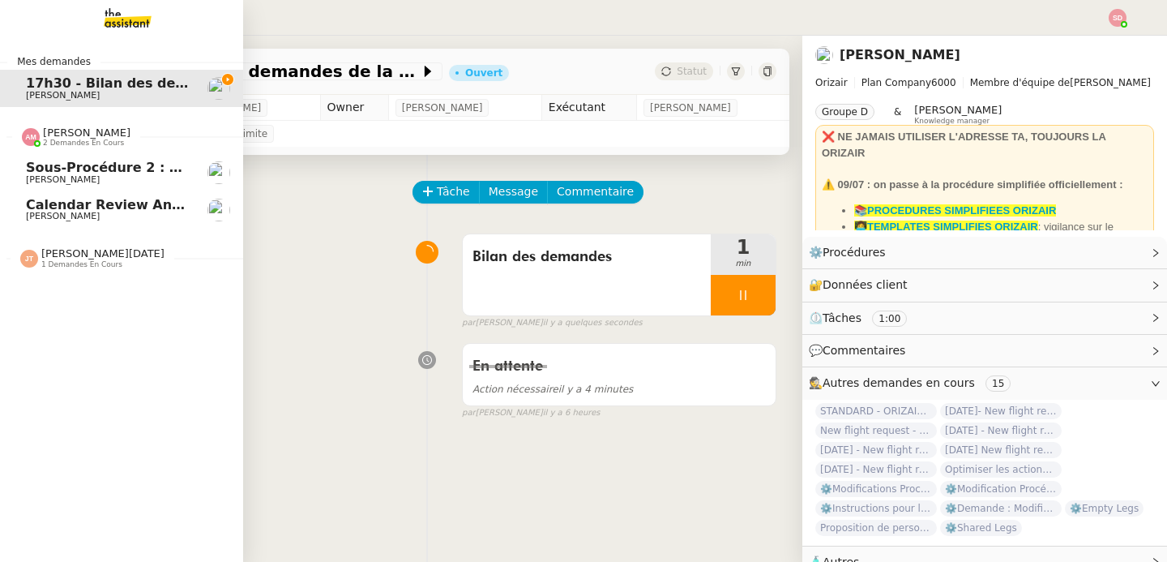
click at [43, 143] on span "2 demandes en cours" at bounding box center [83, 143] width 81 height 9
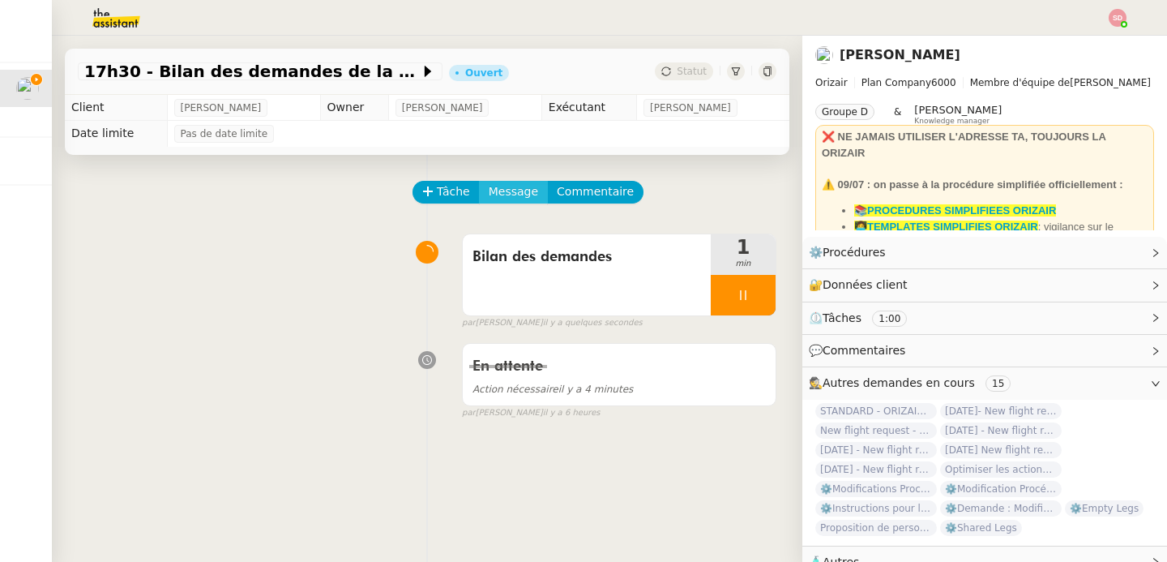
click at [504, 191] on span "Message" at bounding box center [513, 191] width 49 height 19
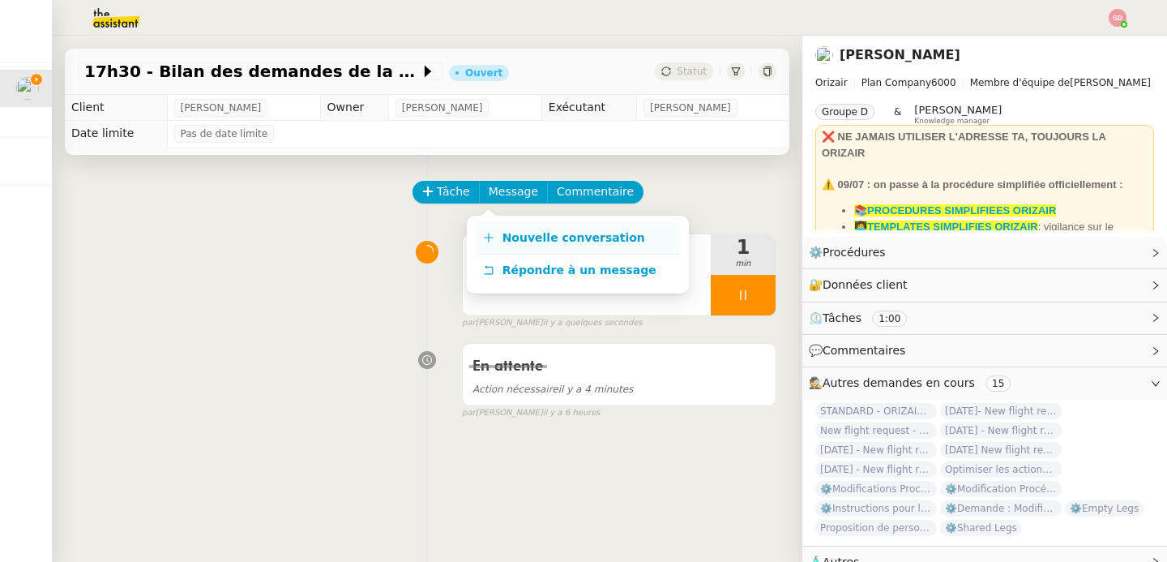
click at [507, 232] on span "Nouvelle conversation" at bounding box center [574, 237] width 143 height 13
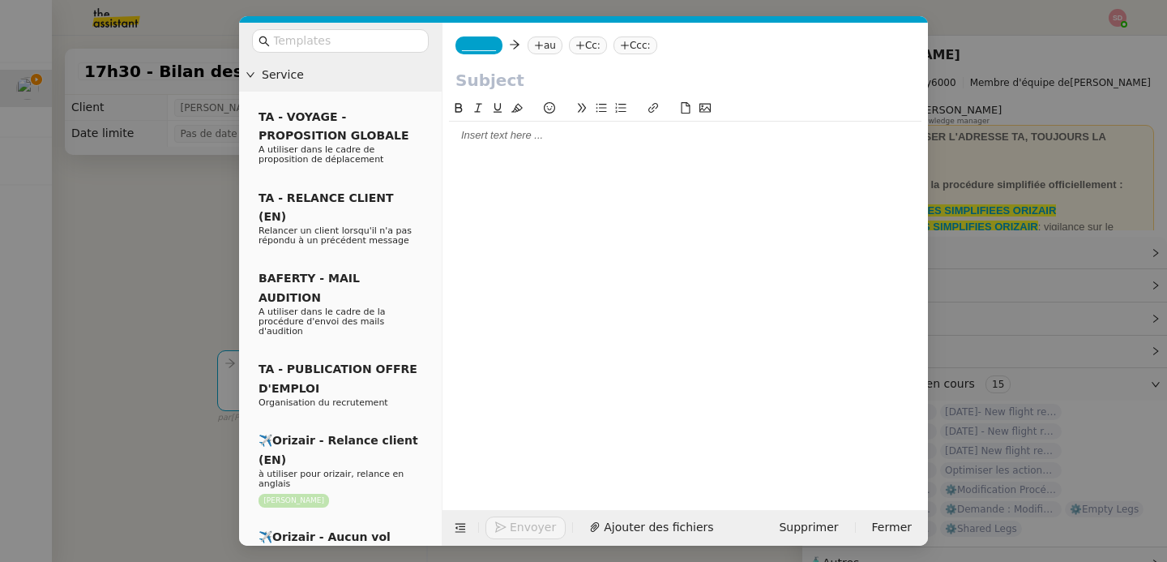
click at [485, 41] on span "_______" at bounding box center [479, 45] width 34 height 11
click at [575, 48] on nz-tag "au" at bounding box center [592, 45] width 35 height 18
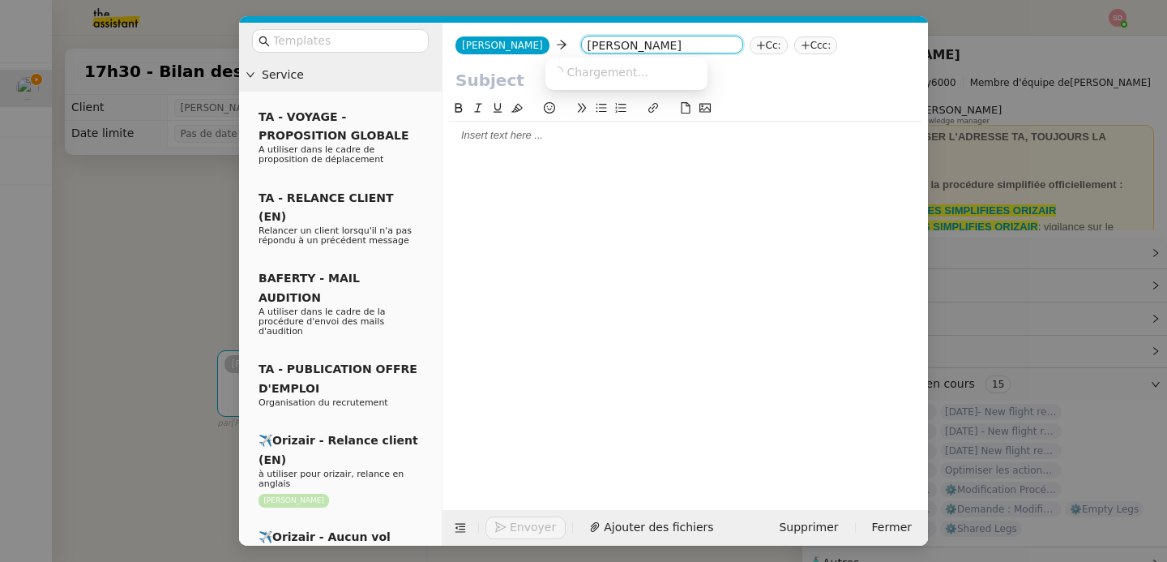
type input "louis frei"
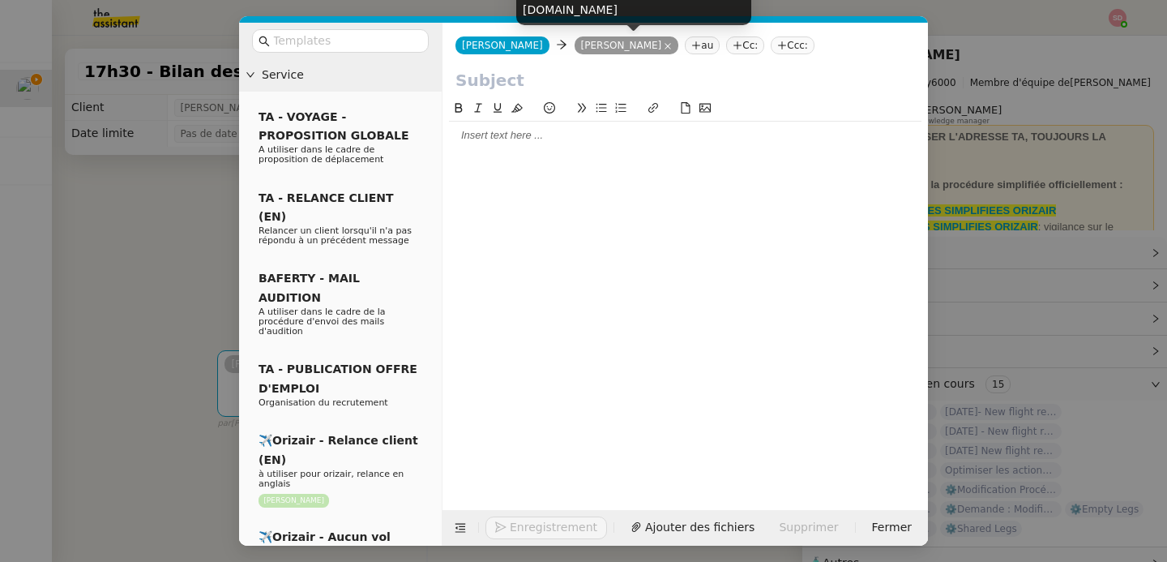
click at [564, 84] on input "text" at bounding box center [686, 80] width 460 height 24
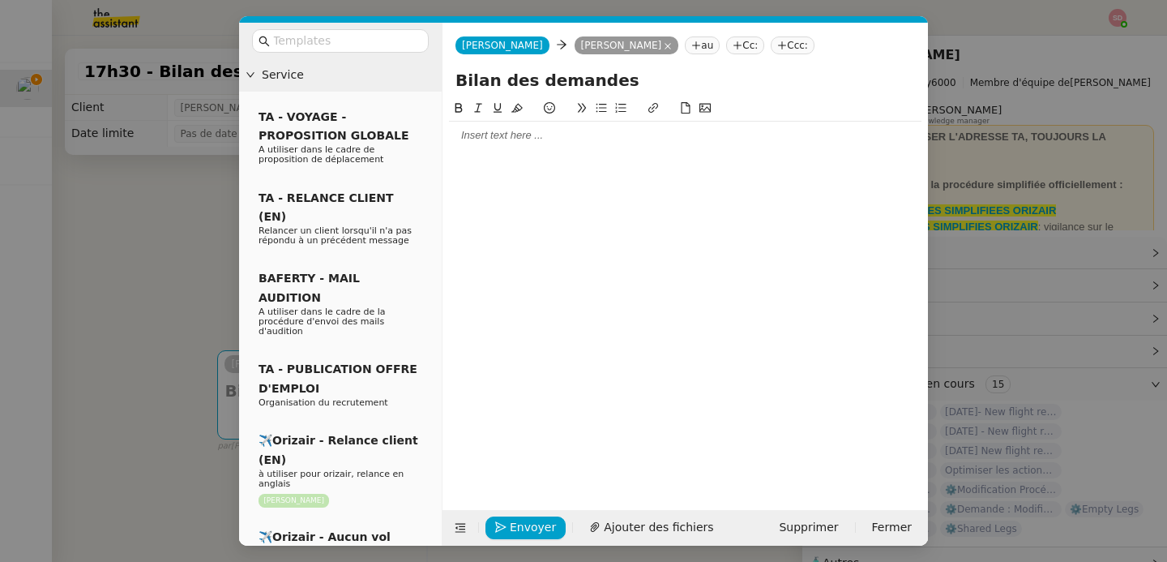
type input "Bilan des demandes"
click at [552, 143] on div at bounding box center [685, 135] width 473 height 15
click at [465, 524] on icon at bounding box center [461, 528] width 11 height 9
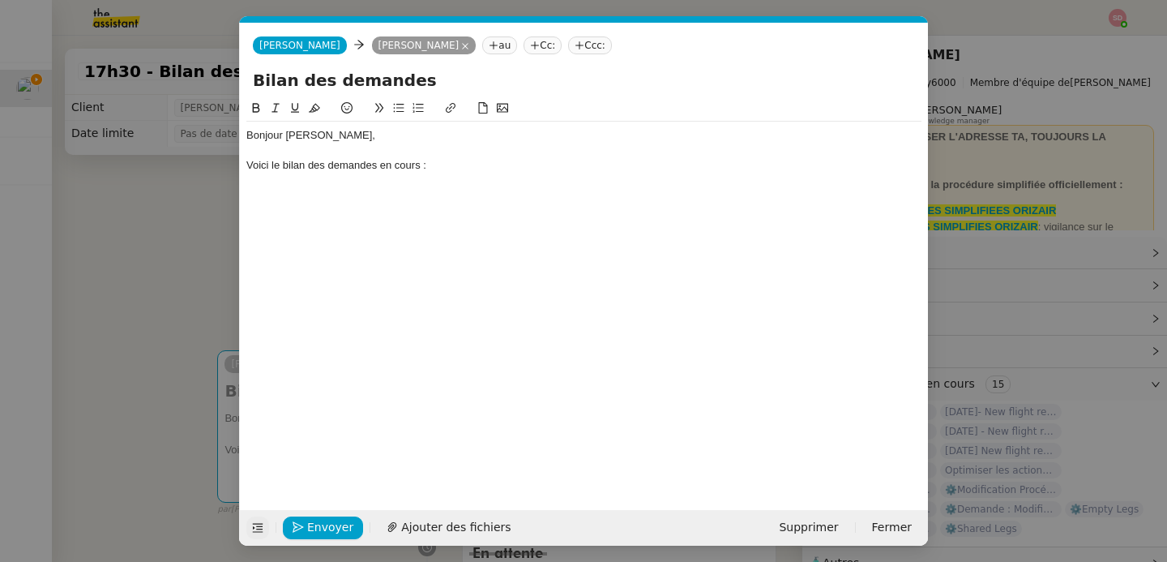
click at [182, 240] on nz-modal-container "Service TA - VOYAGE - PROPOSITION GLOBALE A utiliser dans le cadre de propositi…" at bounding box center [583, 281] width 1167 height 562
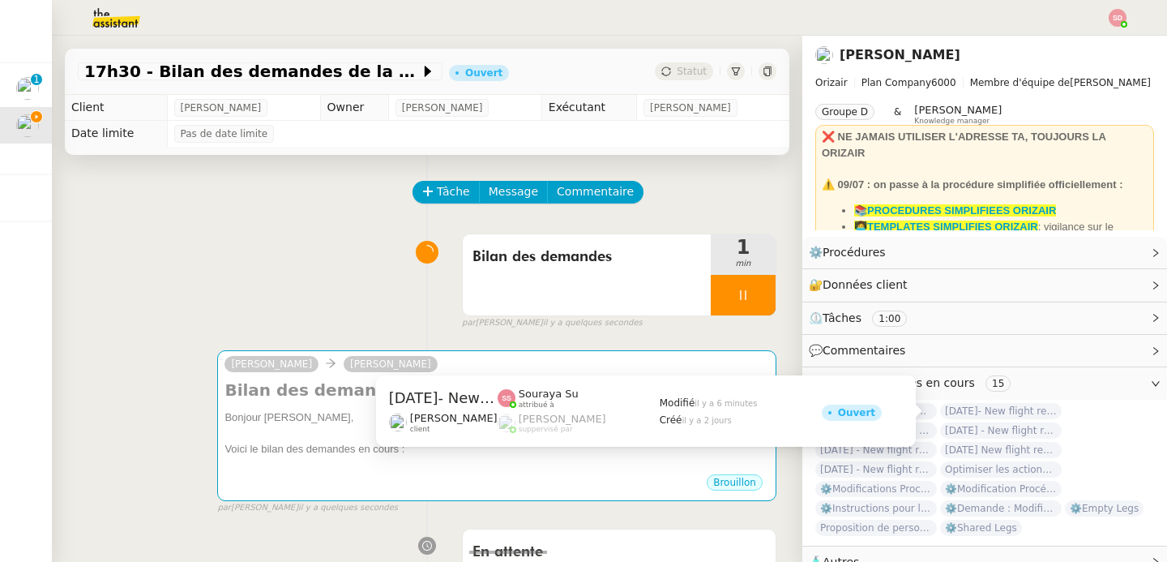
click at [1006, 416] on span "[DATE]- New flight request - [PERSON_NAME]" at bounding box center [1001, 411] width 122 height 16
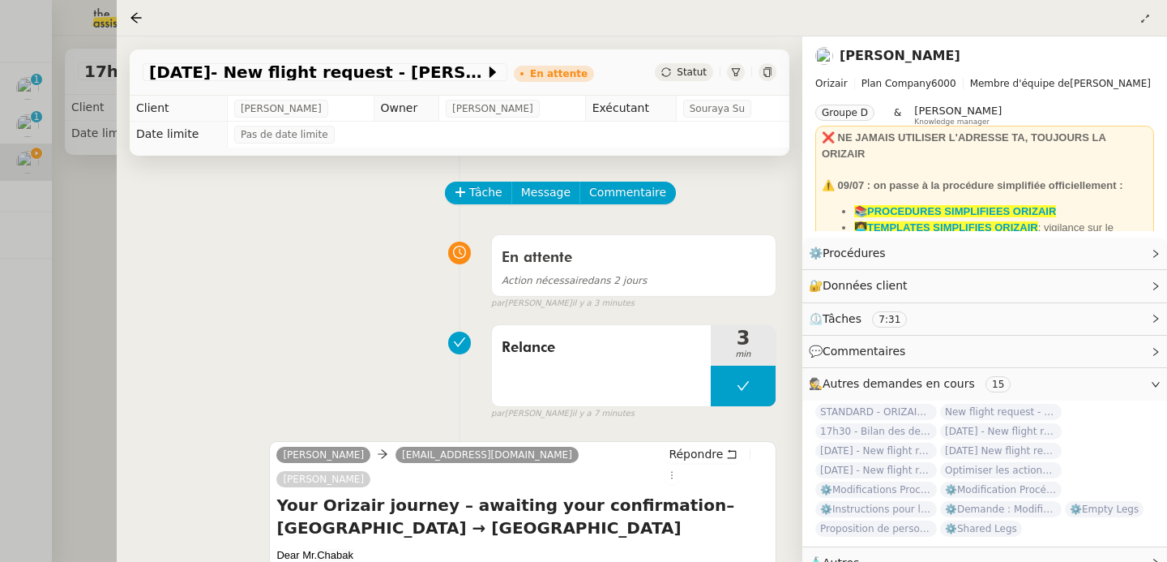
click at [110, 332] on div at bounding box center [583, 281] width 1167 height 562
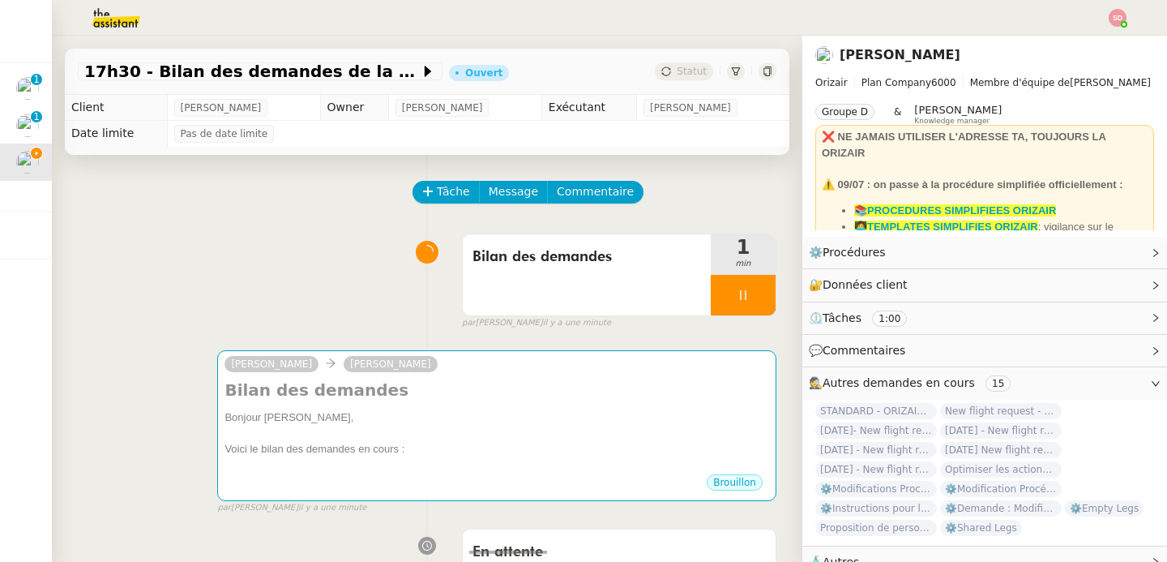
click at [1009, 407] on span "New flight request - [PERSON_NAME]" at bounding box center [1001, 411] width 122 height 16
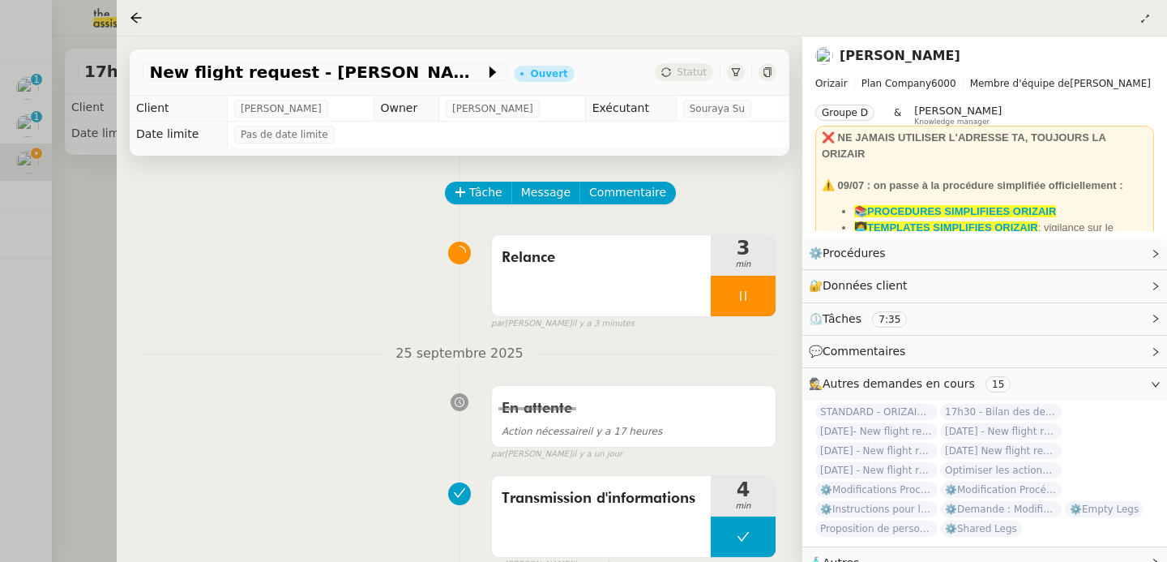
click at [69, 224] on div at bounding box center [583, 281] width 1167 height 562
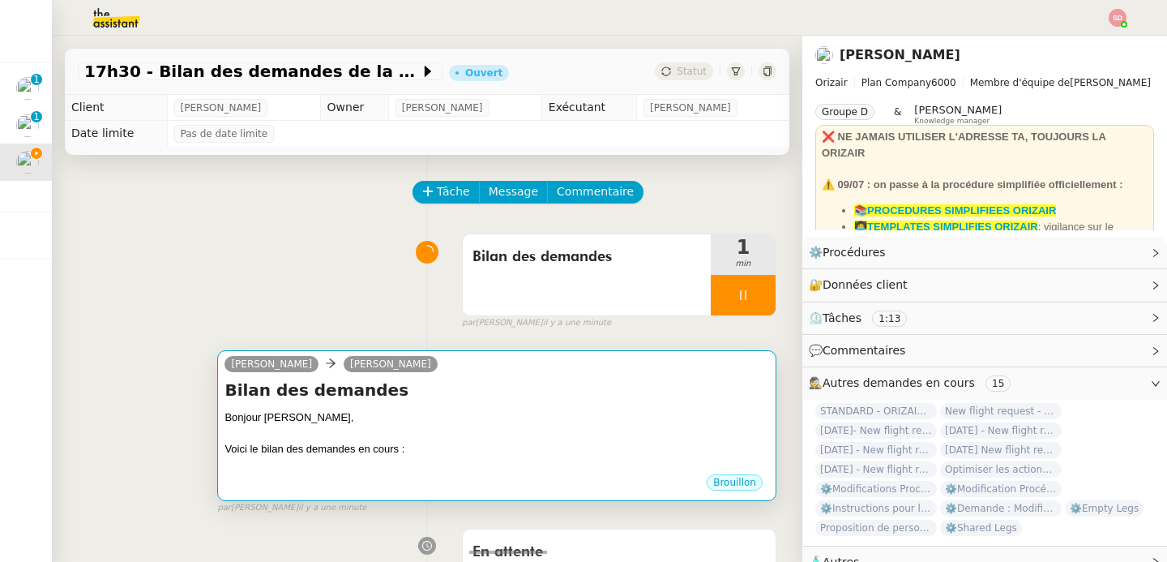
click at [529, 381] on h4 "Bilan des demandes" at bounding box center [497, 390] width 545 height 23
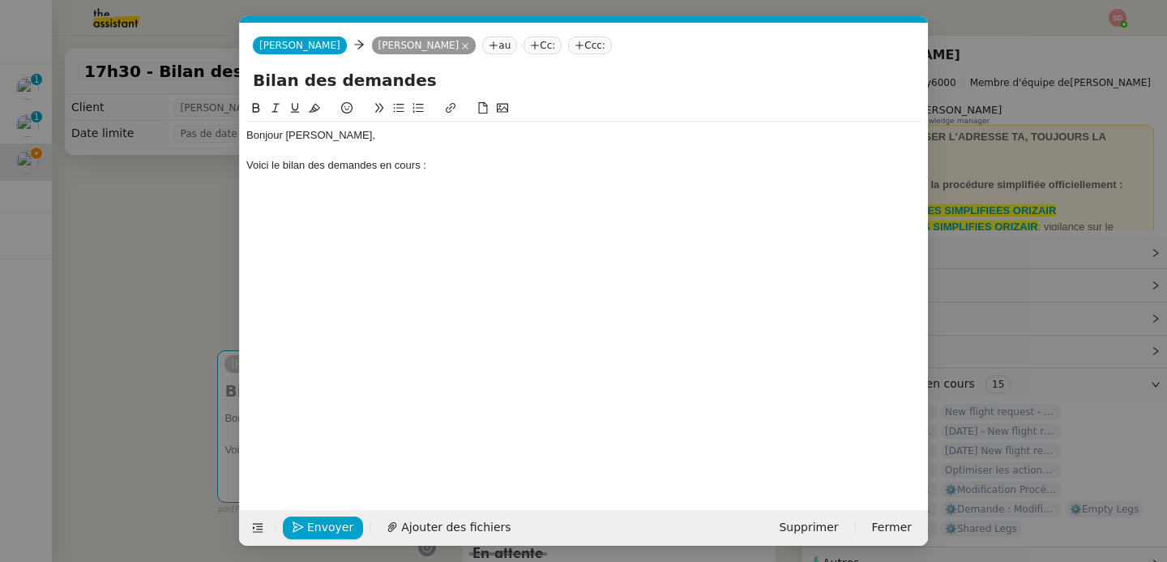
scroll to position [0, 34]
click at [516, 173] on div "Voici le bilan des demandes en cours :" at bounding box center [583, 165] width 675 height 15
drag, startPoint x: 322, startPoint y: 179, endPoint x: 476, endPoint y: 182, distance: 154.1
click at [476, 182] on div "[PERSON_NAME] - demande d'informations" at bounding box center [583, 180] width 675 height 15
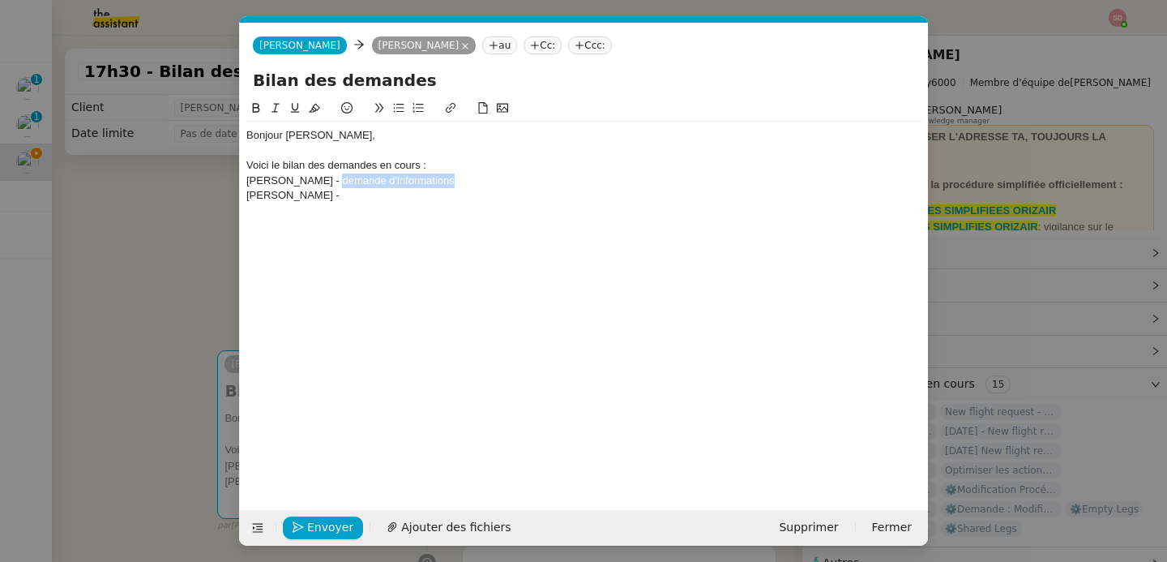
copy div "demande d'informations"
click at [469, 196] on div "[PERSON_NAME] -" at bounding box center [583, 195] width 675 height 15
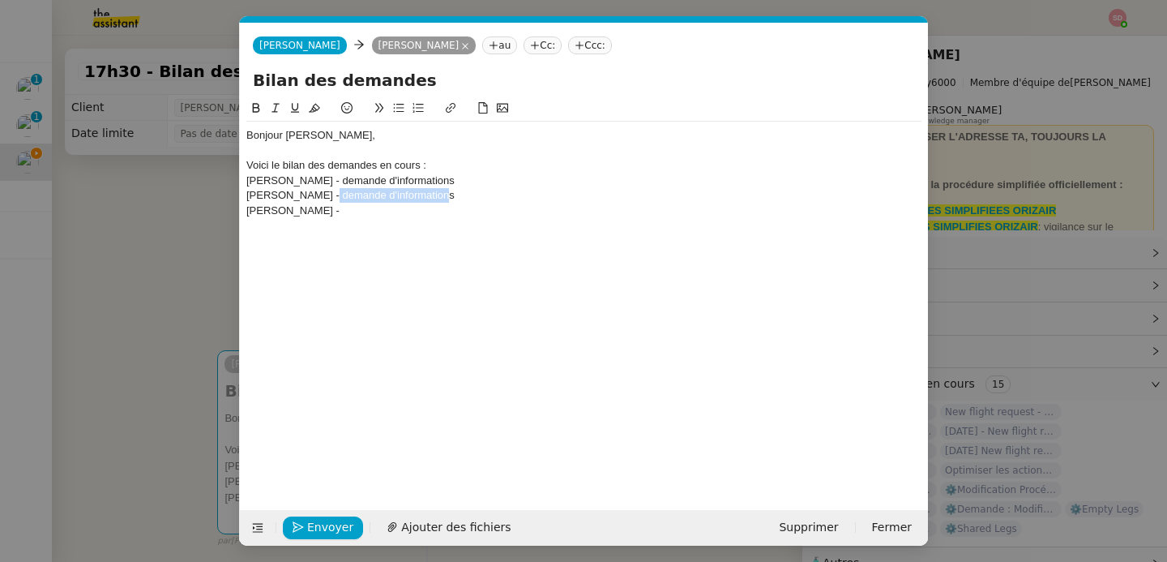
drag, startPoint x: 330, startPoint y: 197, endPoint x: 494, endPoint y: 199, distance: 163.8
click at [494, 199] on div "[PERSON_NAME] - demande d'informations" at bounding box center [583, 195] width 675 height 15
copy div "demande d'informations"
click at [490, 207] on div "[PERSON_NAME] -" at bounding box center [583, 210] width 675 height 15
drag, startPoint x: 330, startPoint y: 211, endPoint x: 459, endPoint y: 210, distance: 128.9
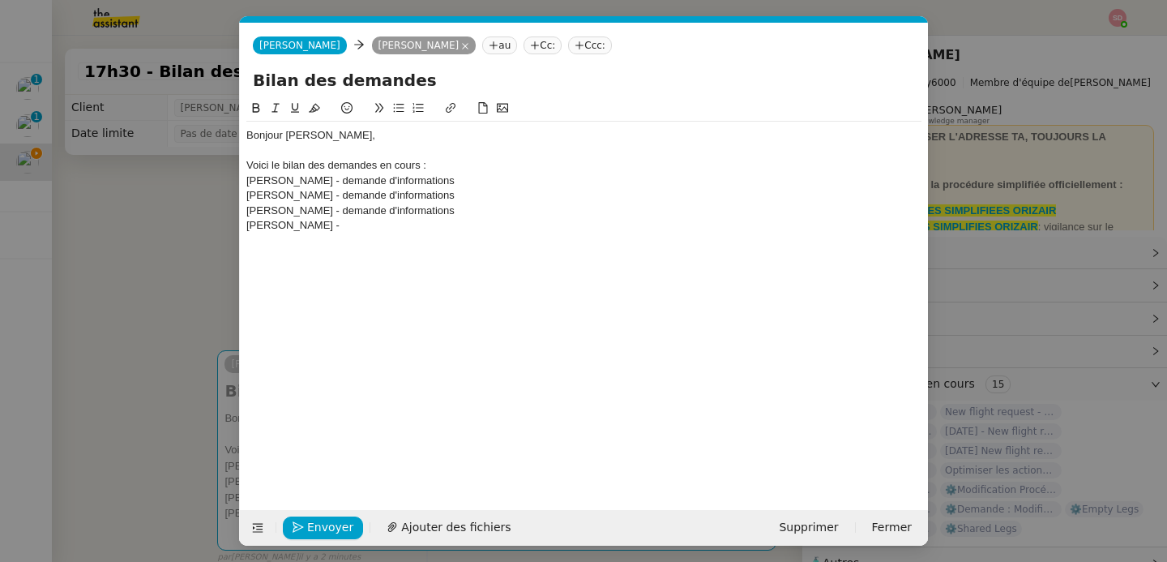
click at [459, 210] on div "[PERSON_NAME] - demande d'informations" at bounding box center [583, 210] width 675 height 15
copy div "demande d'informations"
click at [457, 219] on div "[PERSON_NAME] -" at bounding box center [583, 225] width 675 height 15
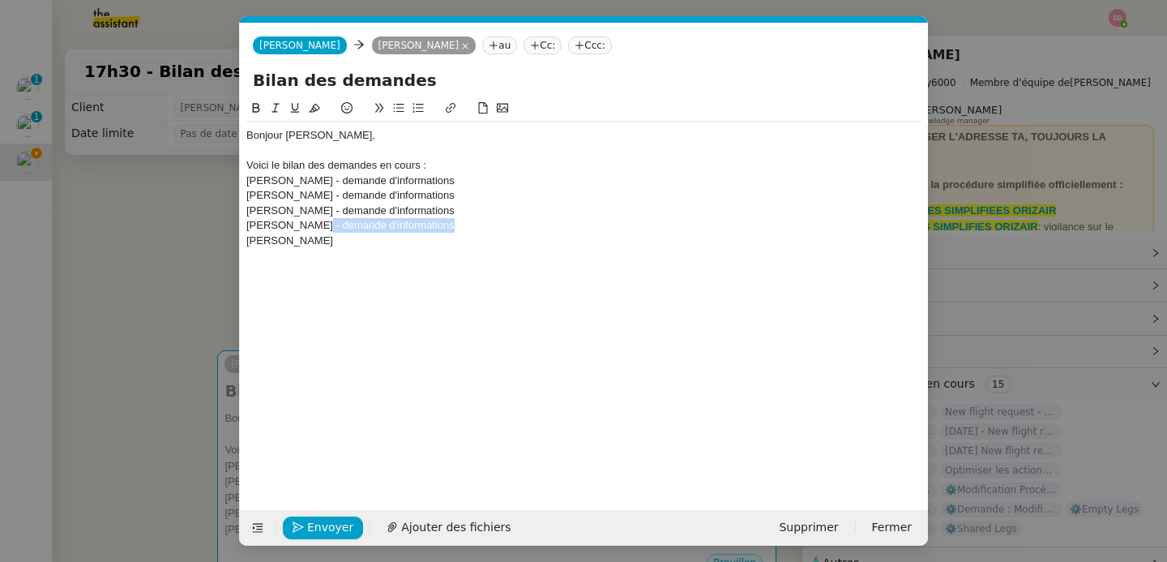
drag, startPoint x: 311, startPoint y: 231, endPoint x: 456, endPoint y: 225, distance: 145.3
click at [456, 225] on div "[PERSON_NAME] - demande d'informations" at bounding box center [583, 225] width 675 height 15
copy div "- demande d'informations"
click at [437, 238] on div "[PERSON_NAME]" at bounding box center [583, 240] width 675 height 15
drag, startPoint x: 329, startPoint y: 243, endPoint x: 501, endPoint y: 236, distance: 172.0
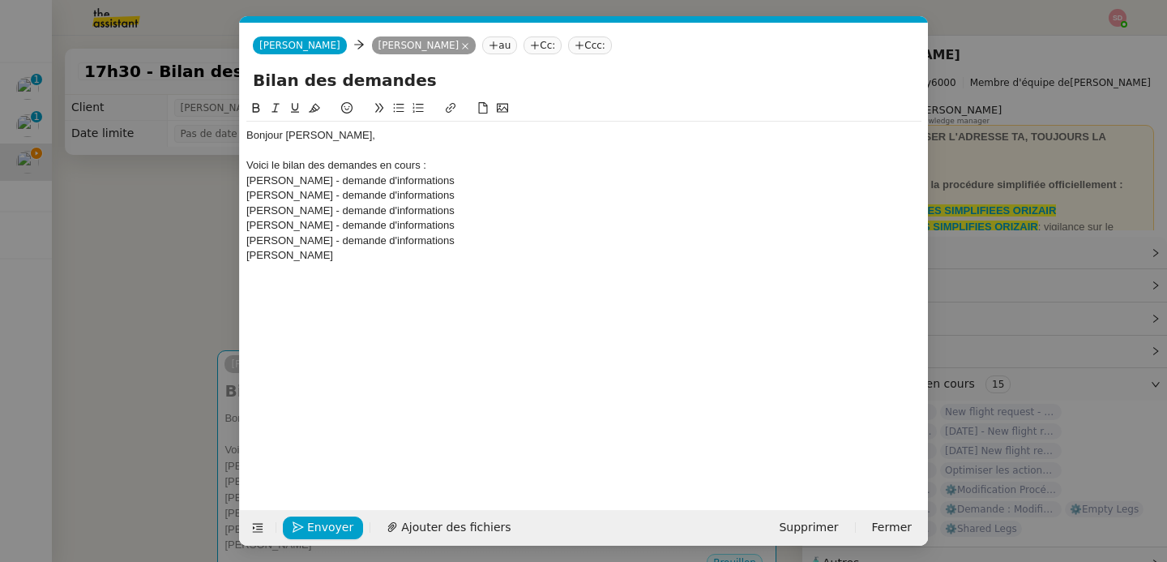
click at [501, 236] on div "[PERSON_NAME] - demande d'informations" at bounding box center [583, 240] width 675 height 15
copy div "- demande d'informations"
click at [475, 259] on div "[PERSON_NAME]" at bounding box center [583, 255] width 675 height 15
click at [316, 258] on div "[PERSON_NAME]- demande d'informations" at bounding box center [583, 255] width 675 height 15
drag, startPoint x: 328, startPoint y: 258, endPoint x: 501, endPoint y: 258, distance: 173.5
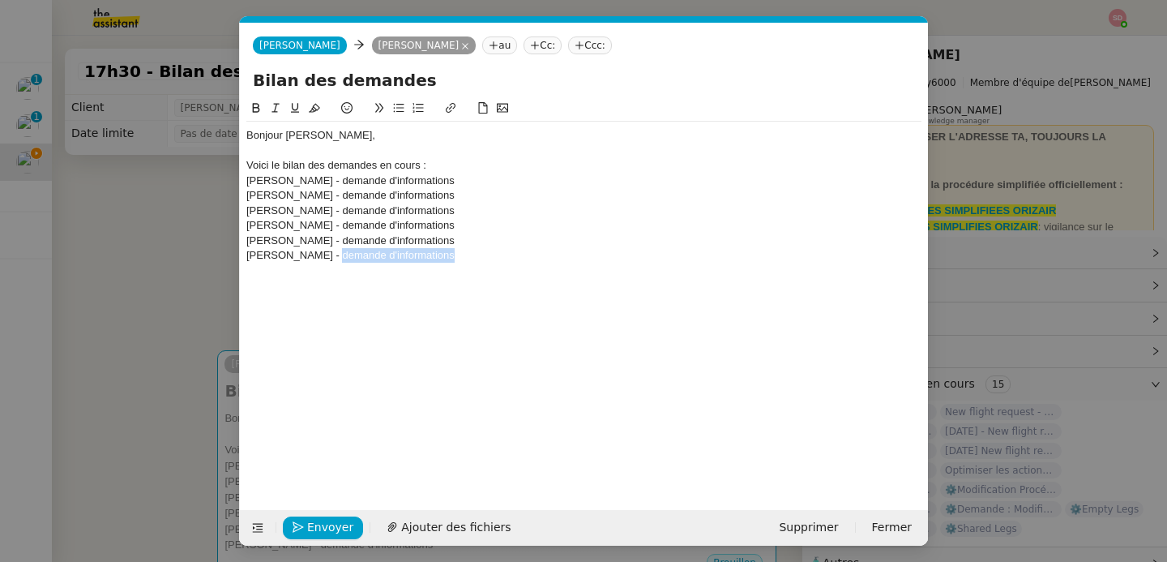
click at [501, 258] on div "[PERSON_NAME] - demande d'informations" at bounding box center [583, 255] width 675 height 15
click at [195, 226] on nz-modal-container "Service TA - VOYAGE - PROPOSITION GLOBALE A utiliser dans le cadre de propositi…" at bounding box center [583, 281] width 1167 height 562
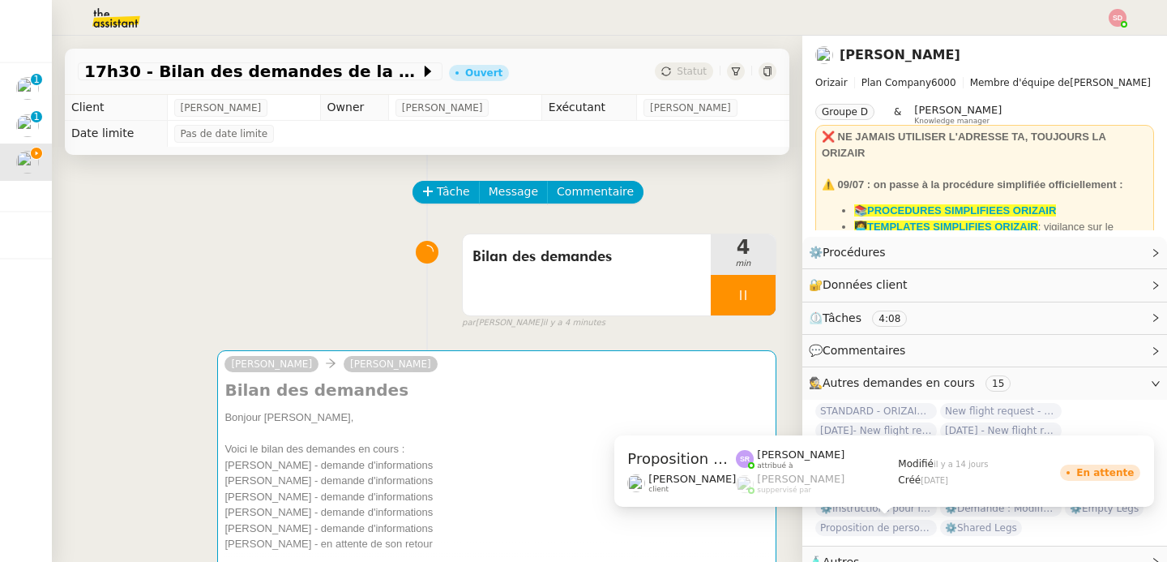
click at [899, 525] on span "Proposition de personnalisation des templates" at bounding box center [877, 528] width 122 height 16
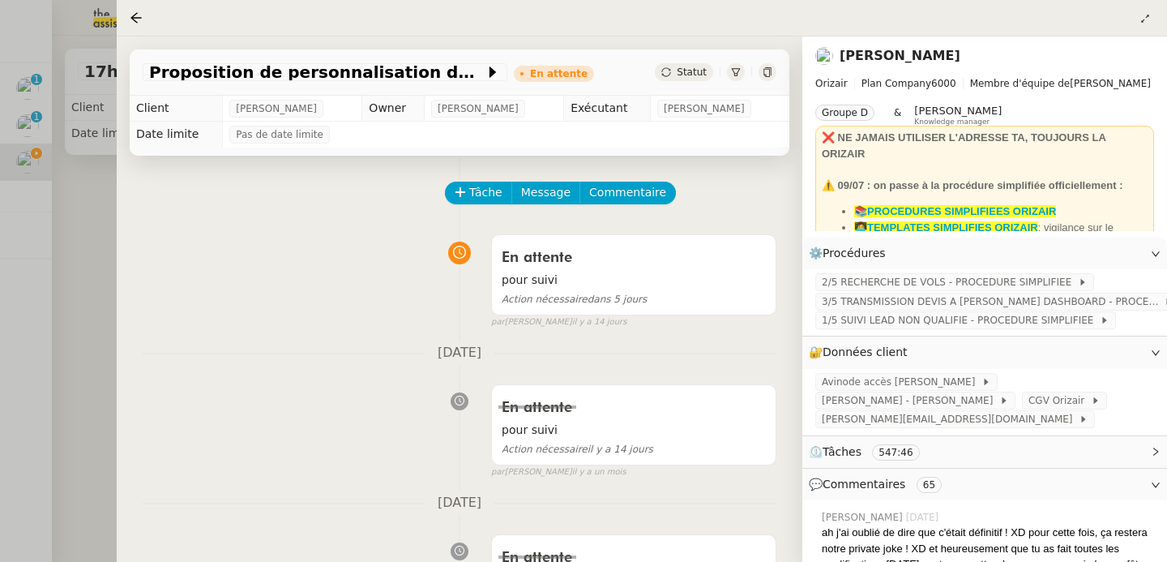
click at [71, 319] on div at bounding box center [583, 281] width 1167 height 562
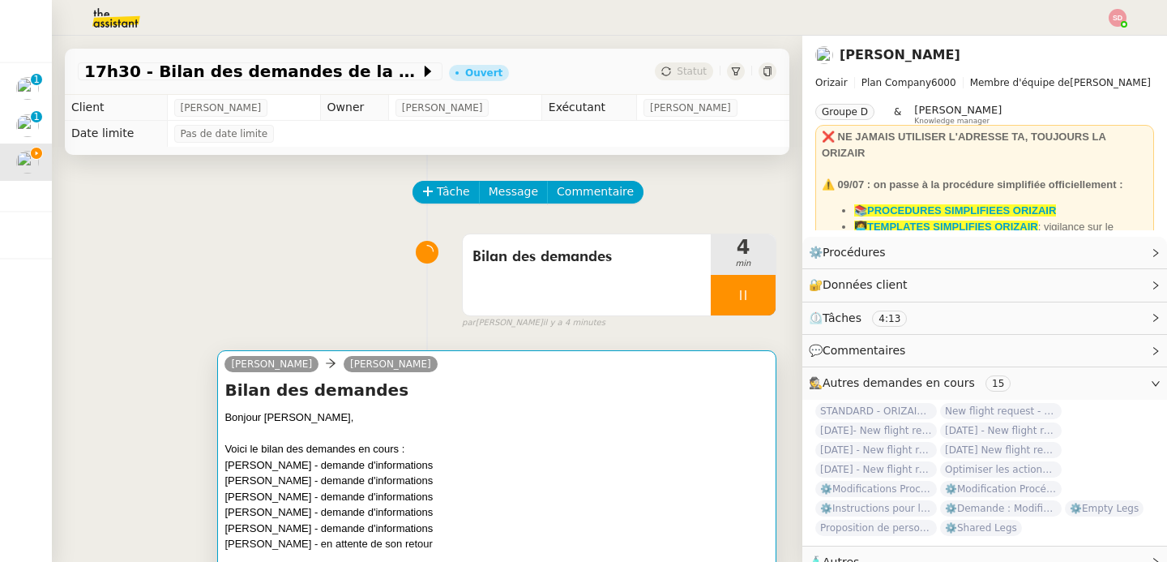
click at [452, 440] on div at bounding box center [497, 434] width 545 height 16
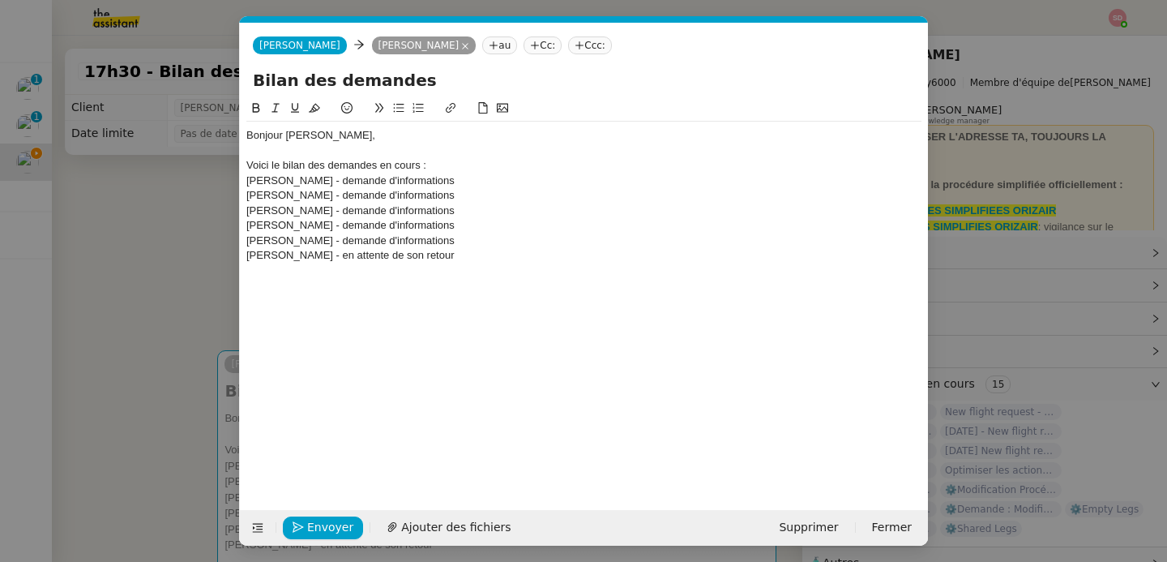
scroll to position [0, 34]
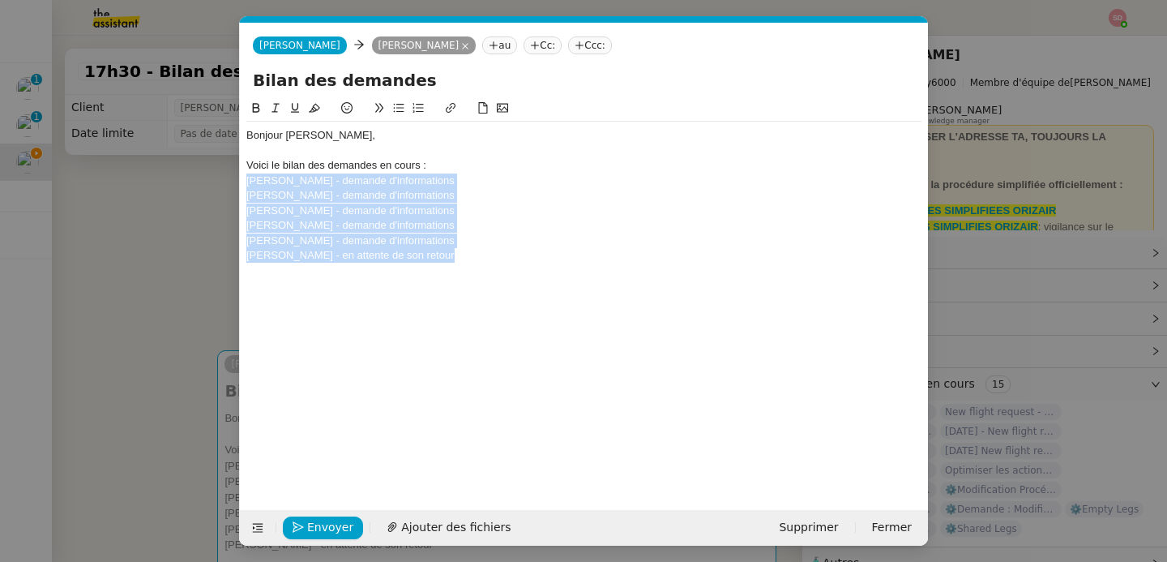
drag, startPoint x: 443, startPoint y: 256, endPoint x: 244, endPoint y: 183, distance: 212.4
click at [244, 183] on nz-spin "Bonjour Louis, Voici le bilan des demandes en cours : Dom Ricchiuti - demande d…" at bounding box center [584, 295] width 688 height 392
click at [396, 107] on icon at bounding box center [398, 107] width 11 height 11
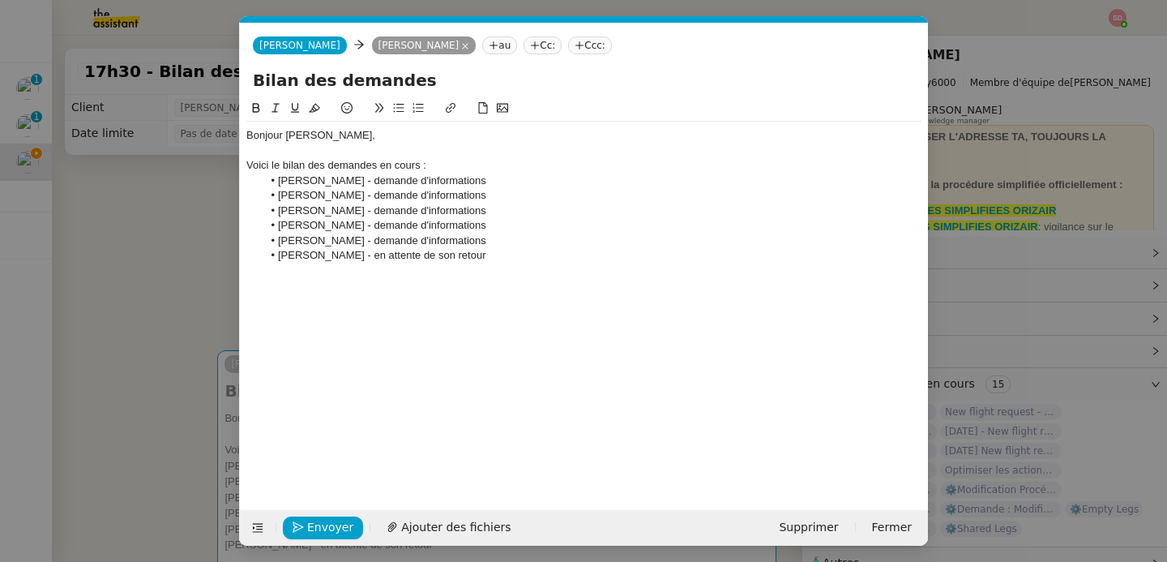
click at [545, 262] on li "[PERSON_NAME] - en attente de son retour" at bounding box center [593, 255] width 660 height 15
click at [317, 536] on span "Envoyer" at bounding box center [330, 527] width 46 height 19
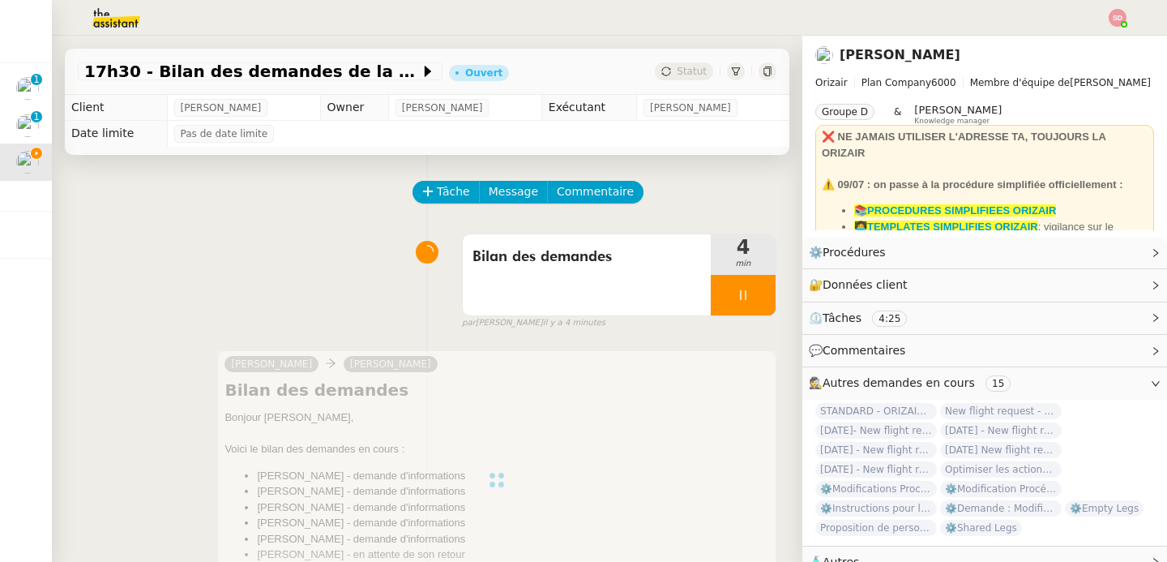
click at [588, 179] on div "Tâche Message Commentaire Veuillez patienter une erreur s'est produite 👌👌👌 mess…" at bounding box center [427, 447] width 751 height 584
click at [587, 184] on span "Commentaire" at bounding box center [595, 191] width 77 height 19
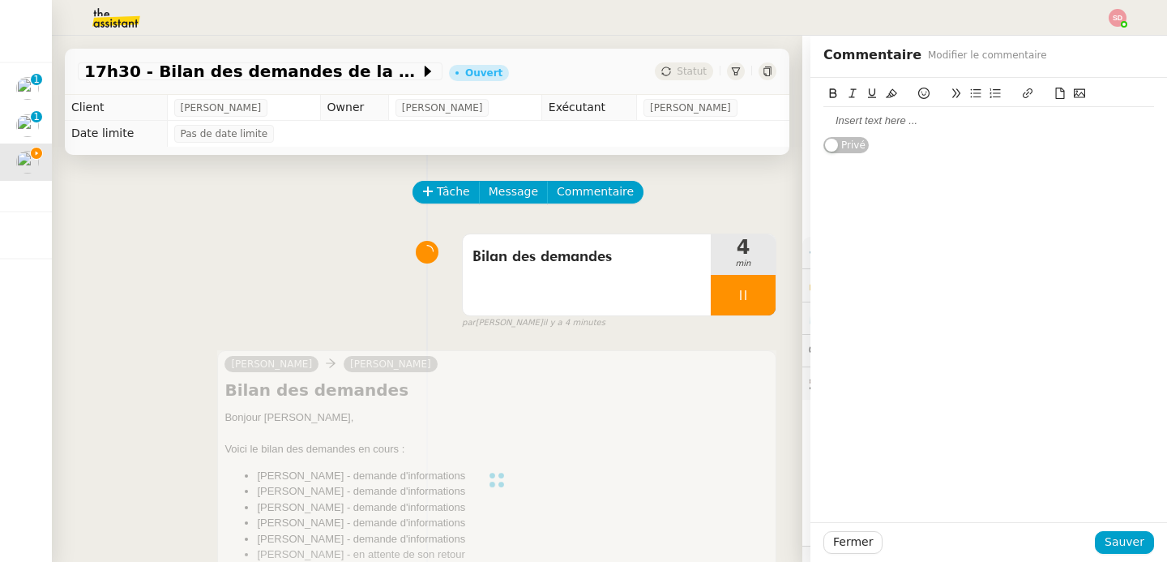
click at [927, 127] on div at bounding box center [989, 121] width 331 height 15
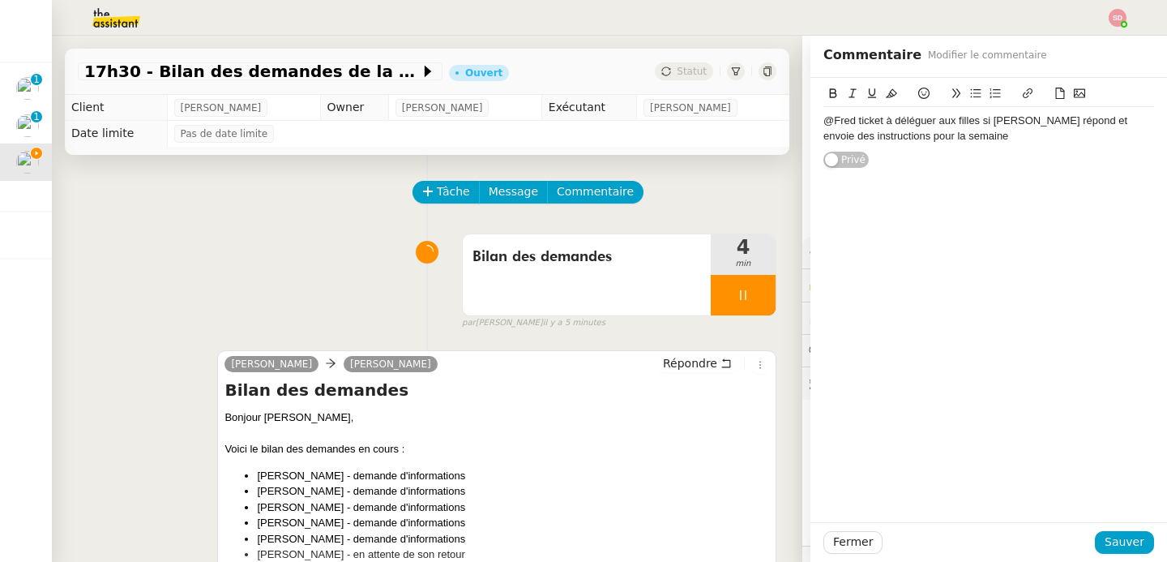
click at [927, 121] on div "@Fred ticket à déléguer aux filles si Louis répond et envoie des instructions p…" at bounding box center [989, 129] width 331 height 30
click at [1123, 536] on span "Sauver" at bounding box center [1125, 542] width 40 height 19
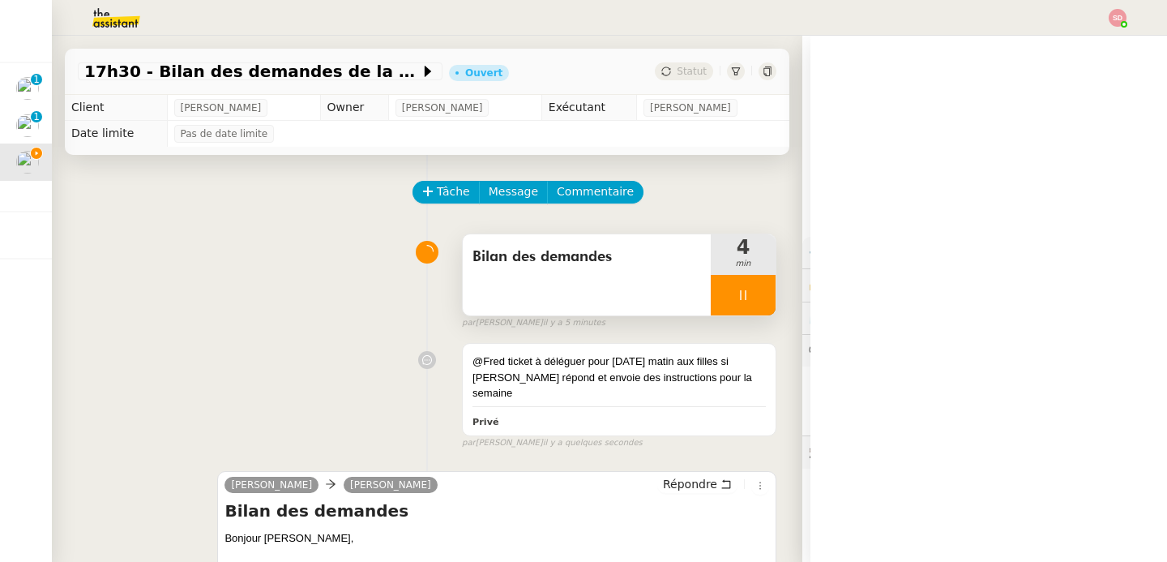
click at [722, 288] on div at bounding box center [743, 295] width 65 height 41
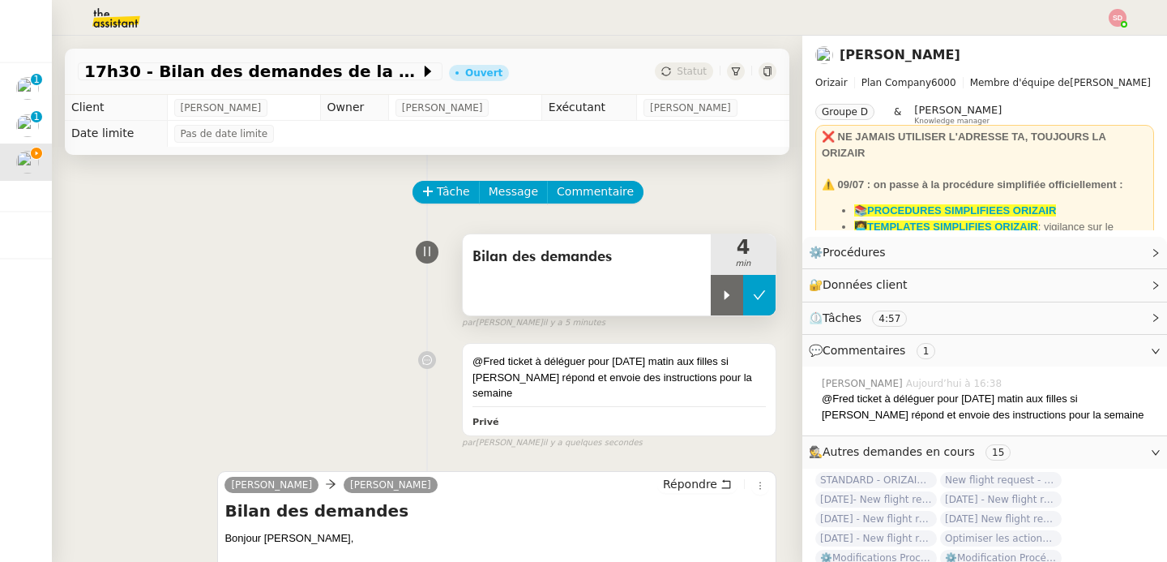
click at [743, 287] on button at bounding box center [759, 295] width 32 height 41
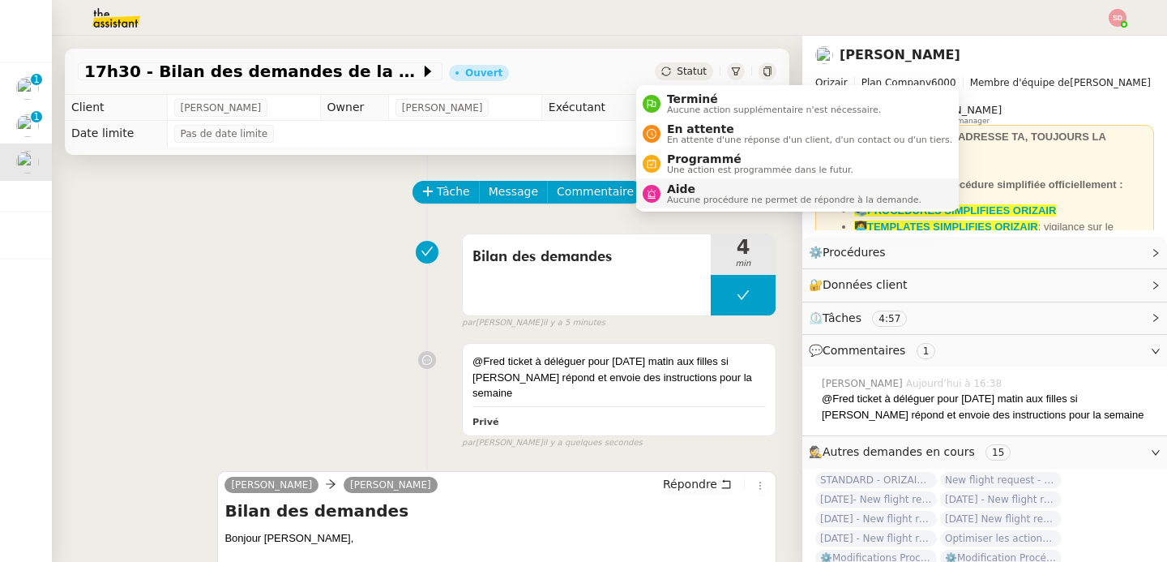
click at [666, 192] on div "Aide Aucune procédure ne permet de répondre à la demande." at bounding box center [791, 193] width 261 height 22
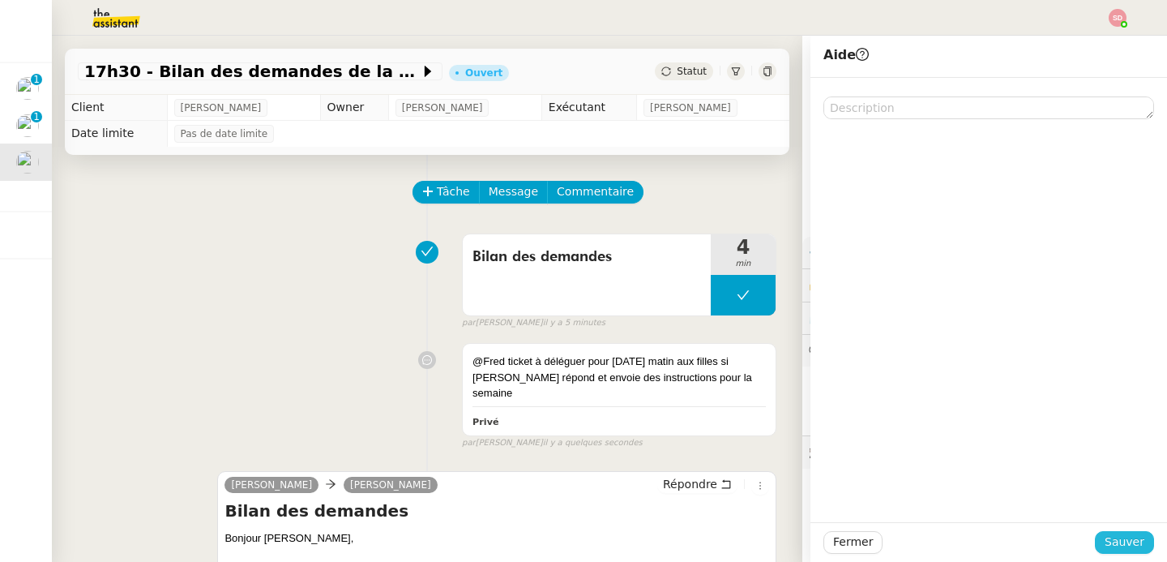
click at [1105, 541] on span "Sauver" at bounding box center [1125, 542] width 40 height 19
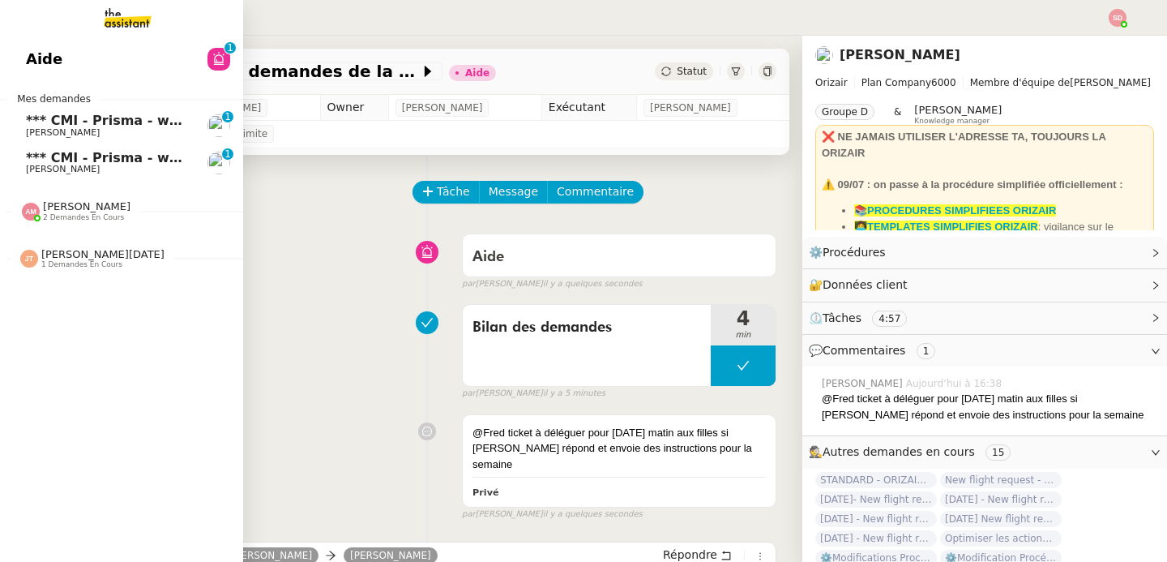
click at [33, 151] on span "*** CMI - Prisma - workstream IT" at bounding box center [144, 157] width 237 height 15
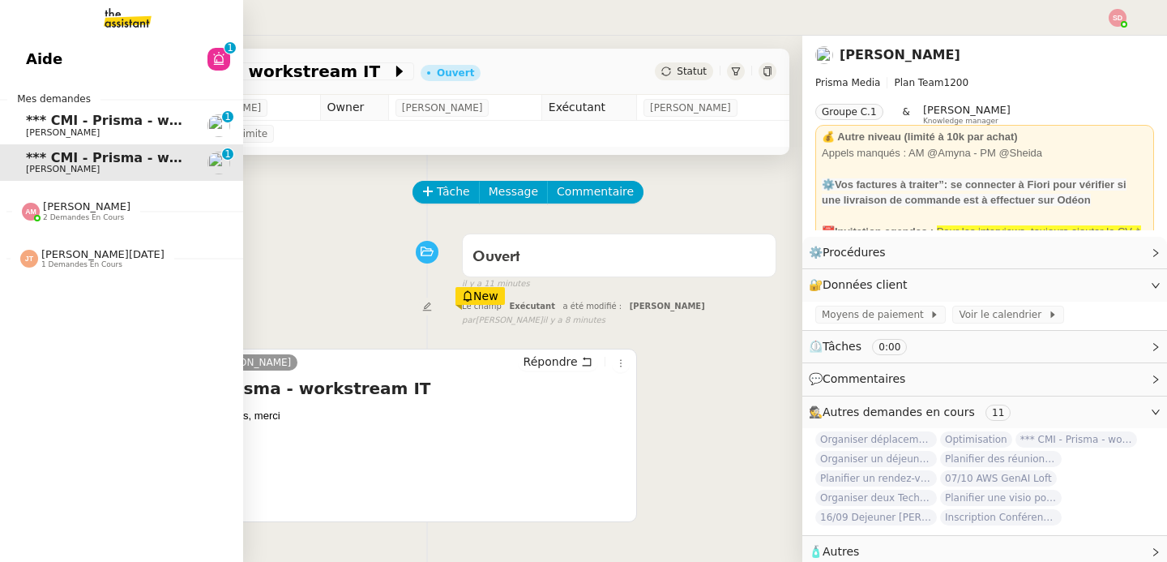
click at [60, 133] on span "[PERSON_NAME]" at bounding box center [63, 132] width 74 height 11
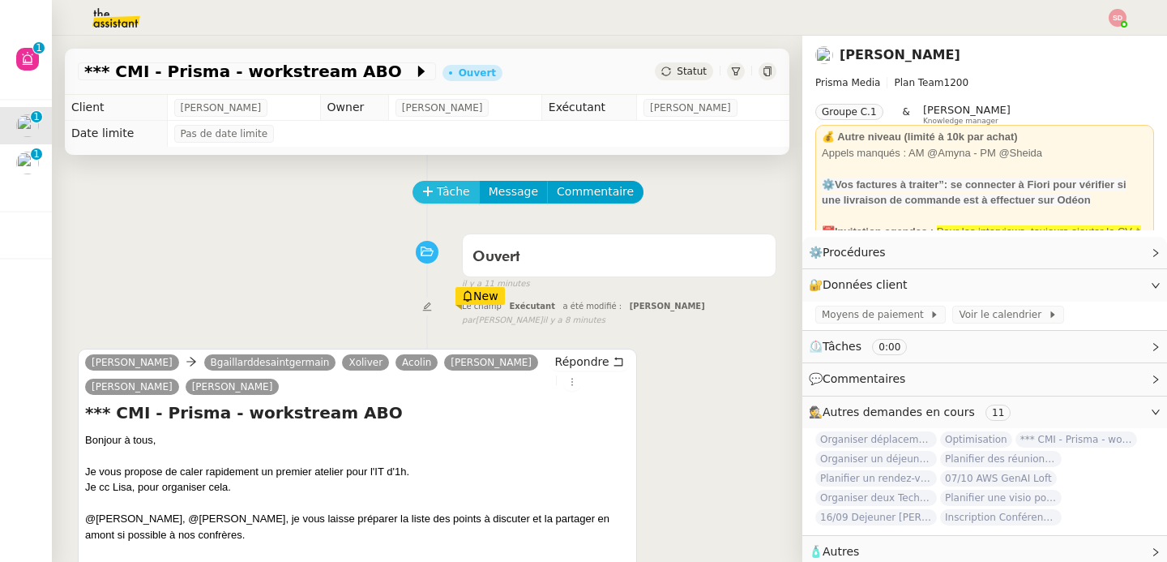
click at [439, 185] on span "Tâche" at bounding box center [453, 191] width 33 height 19
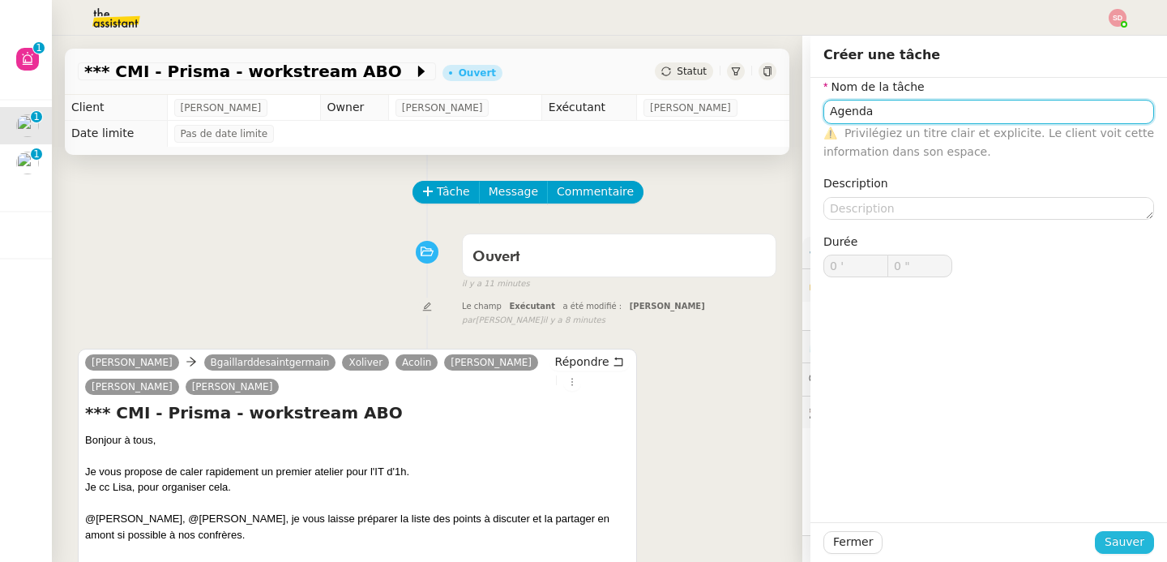
type input "Agenda"
click at [1108, 538] on span "Sauver" at bounding box center [1125, 542] width 40 height 19
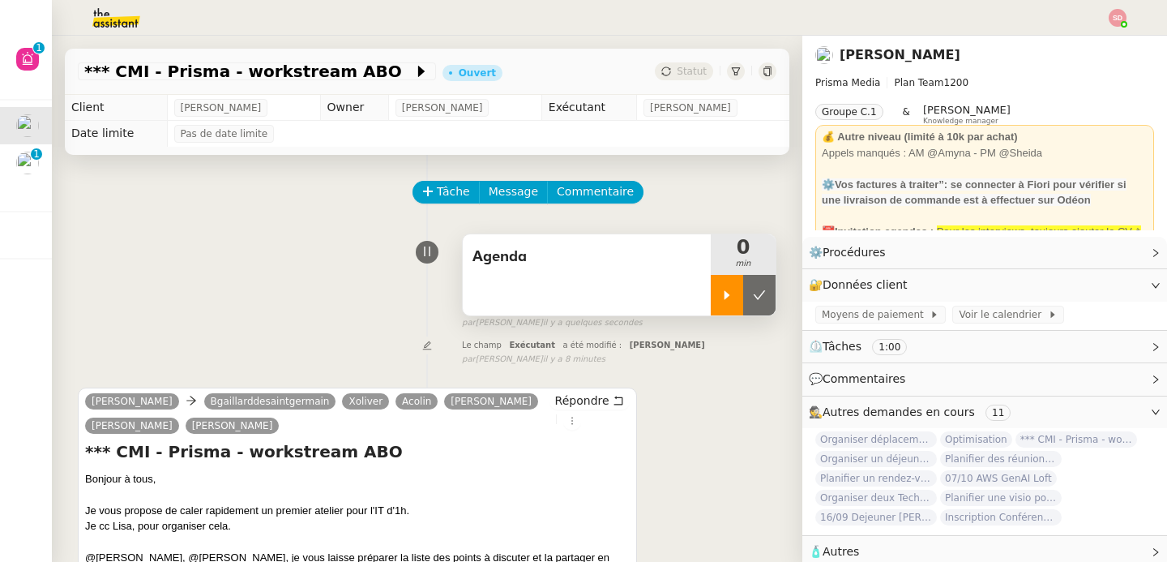
click at [711, 284] on div at bounding box center [727, 295] width 32 height 41
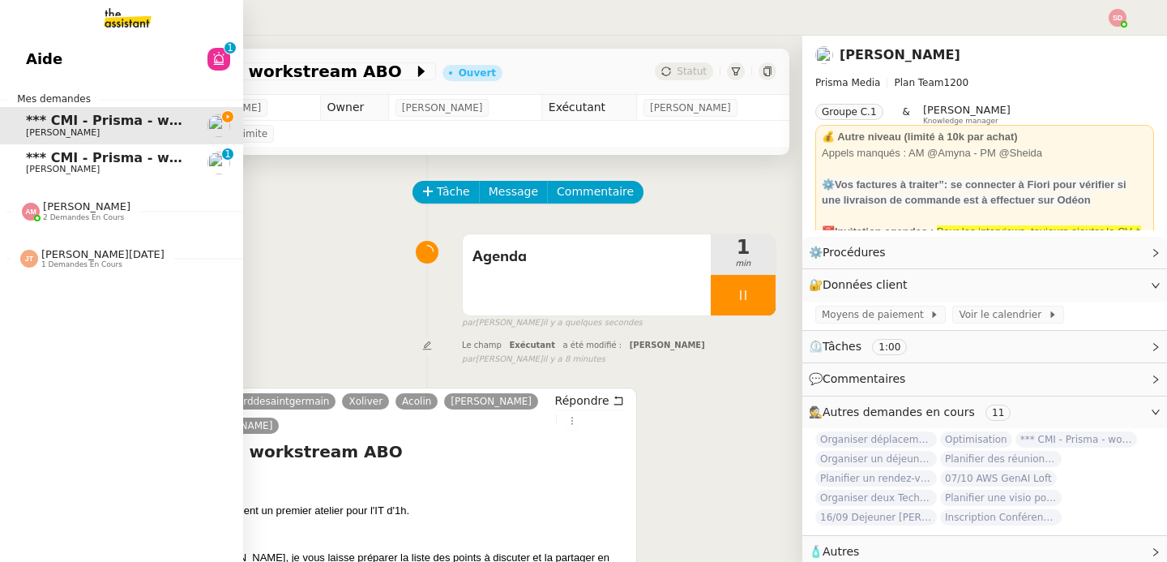
click at [34, 161] on span "*** CMI - Prisma - workstream IT" at bounding box center [144, 157] width 237 height 15
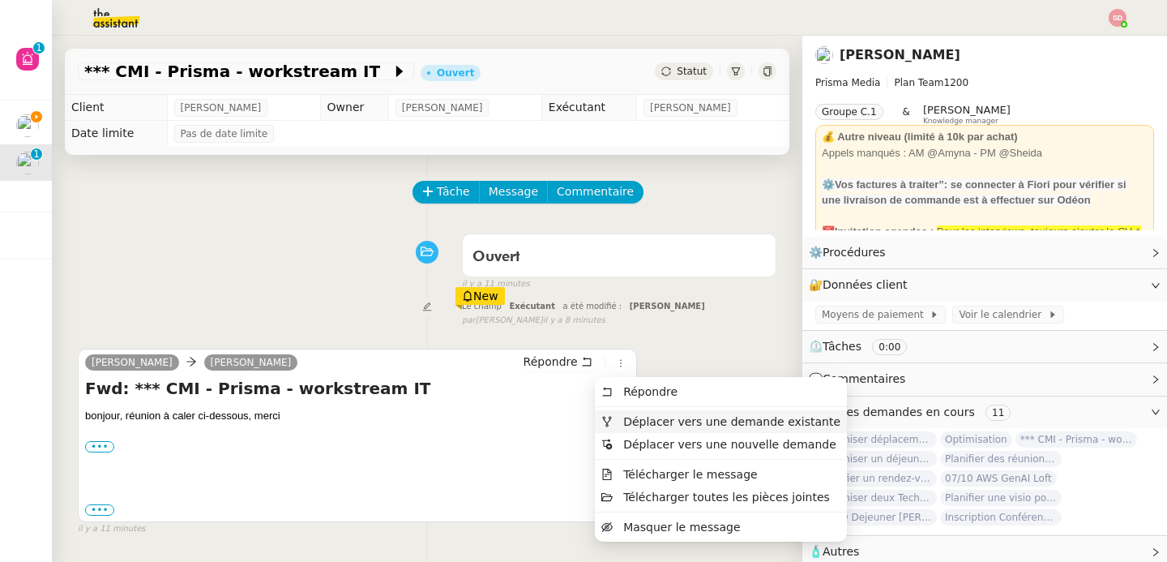
click at [615, 422] on span "Déplacer vers une demande existante" at bounding box center [721, 421] width 239 height 15
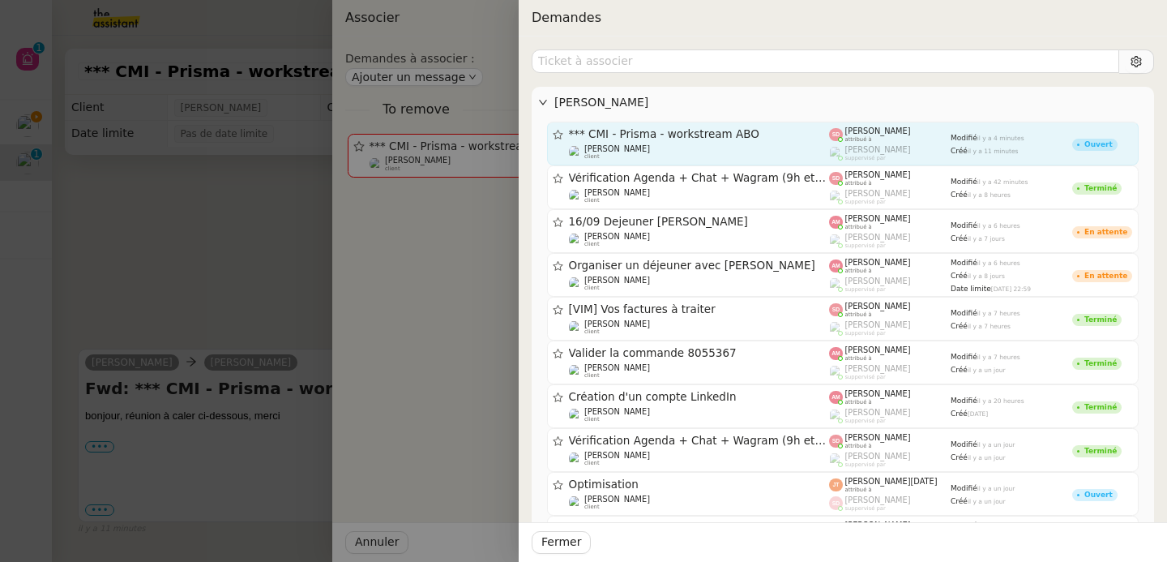
click at [695, 146] on div "David Berrebi client" at bounding box center [699, 152] width 261 height 16
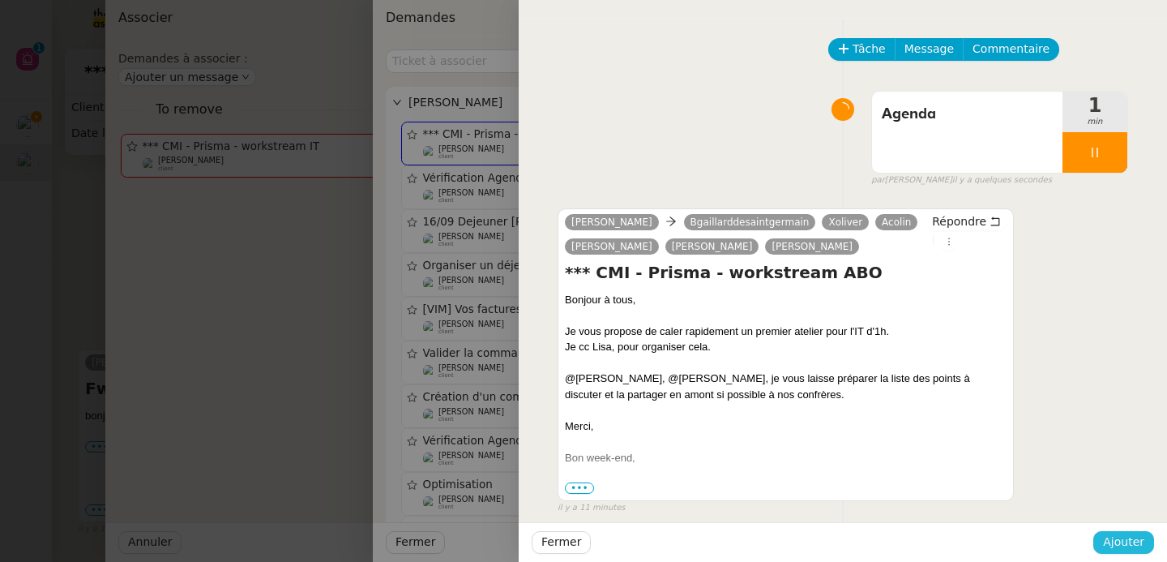
click at [1125, 549] on span "Ajouter" at bounding box center [1123, 542] width 41 height 19
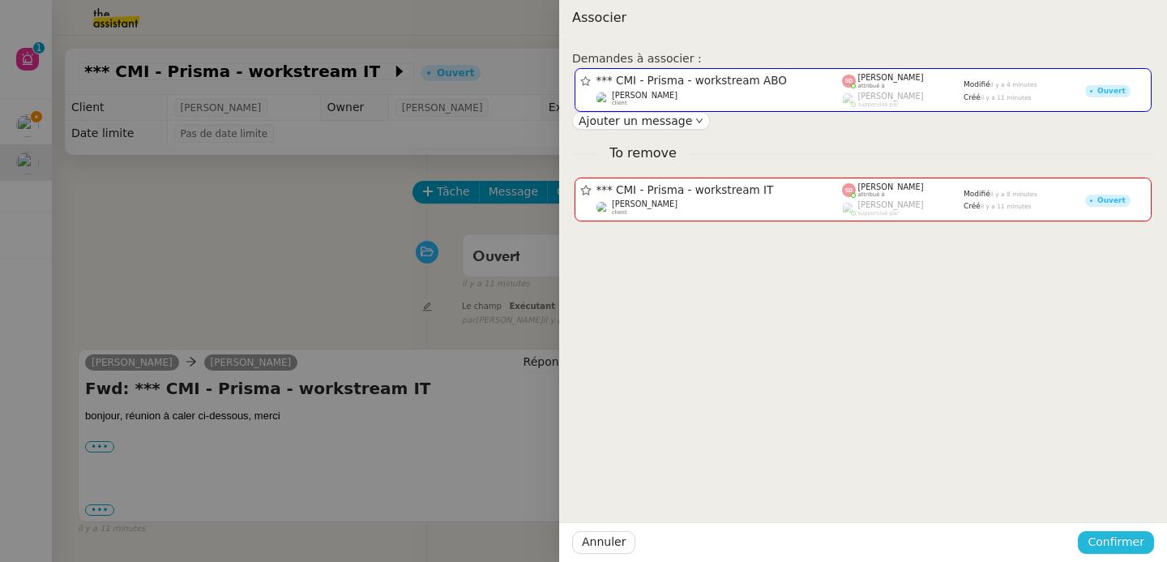
click at [1125, 549] on span "Confirmer" at bounding box center [1116, 542] width 57 height 19
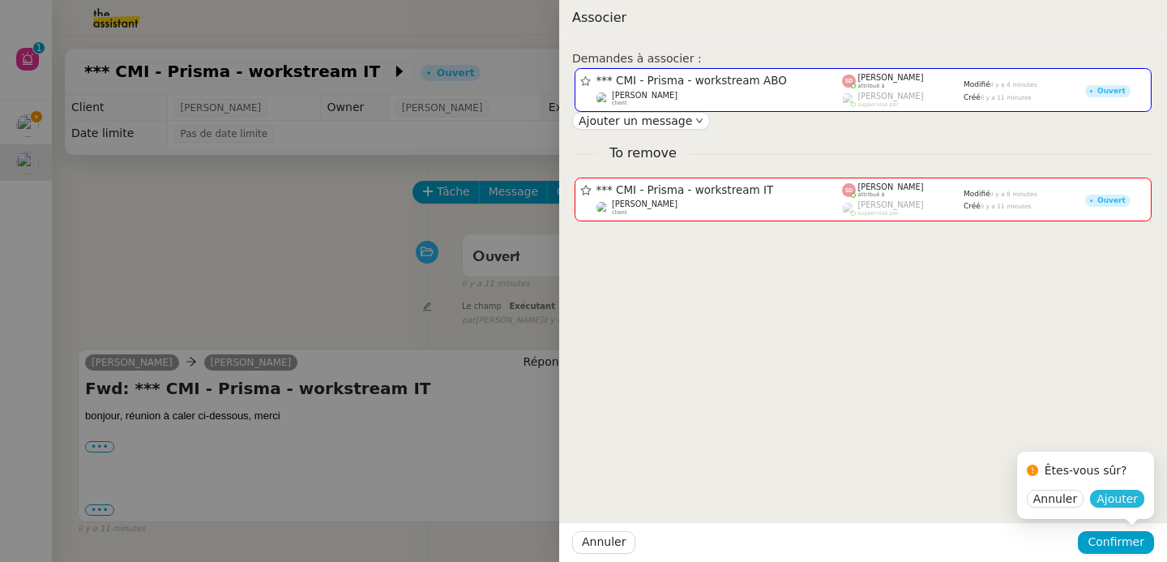
click at [1130, 503] on span "Ajouter" at bounding box center [1117, 498] width 41 height 16
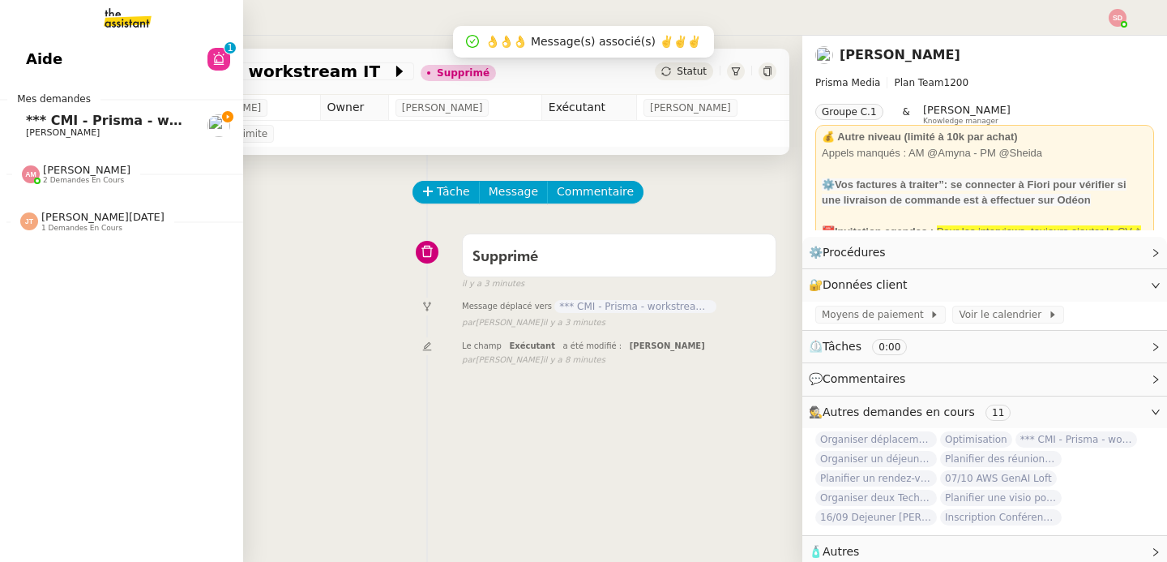
click at [31, 122] on span "*** CMI - Prisma - workstream ABO" at bounding box center [153, 120] width 254 height 15
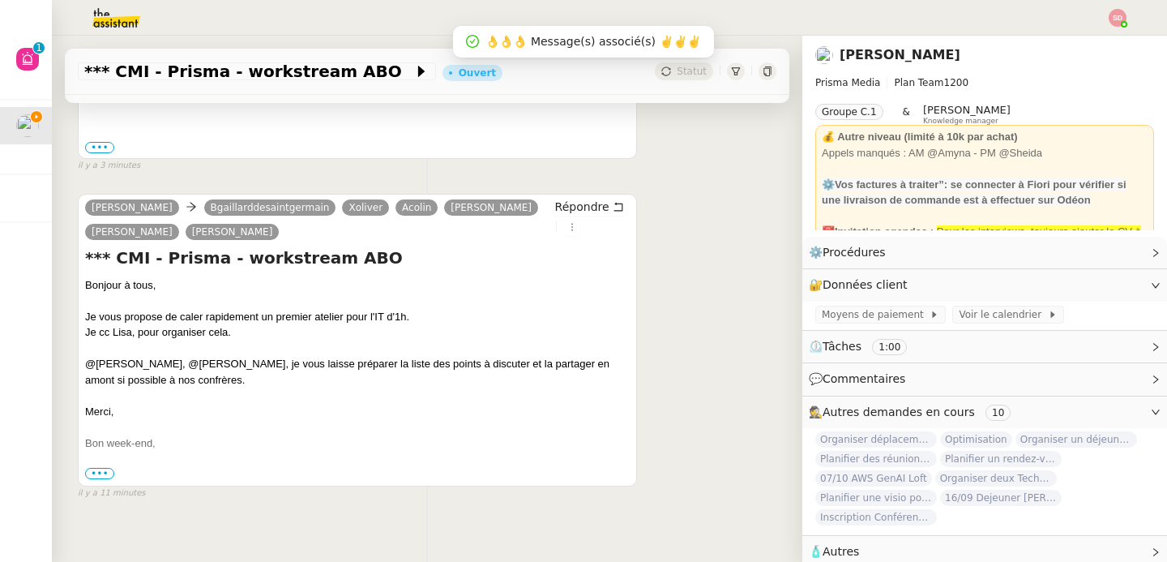
scroll to position [367, 0]
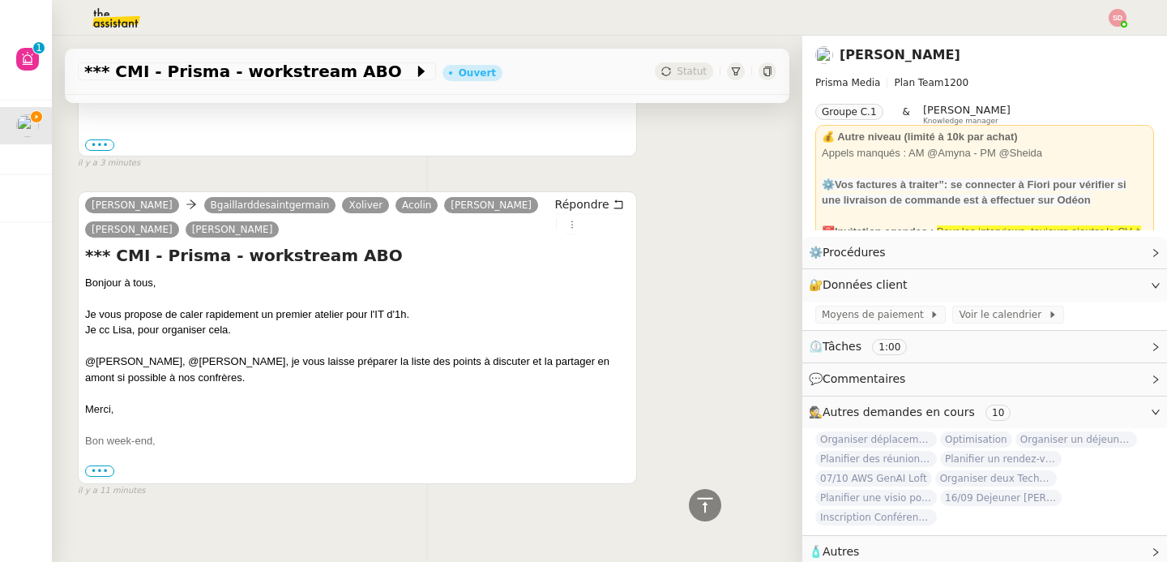
click at [98, 469] on span "•••" at bounding box center [99, 470] width 29 height 11
click at [98, 471] on label "•••" at bounding box center [99, 472] width 29 height 11
click at [0, 0] on input "•••" at bounding box center [0, 0] width 0 height 0
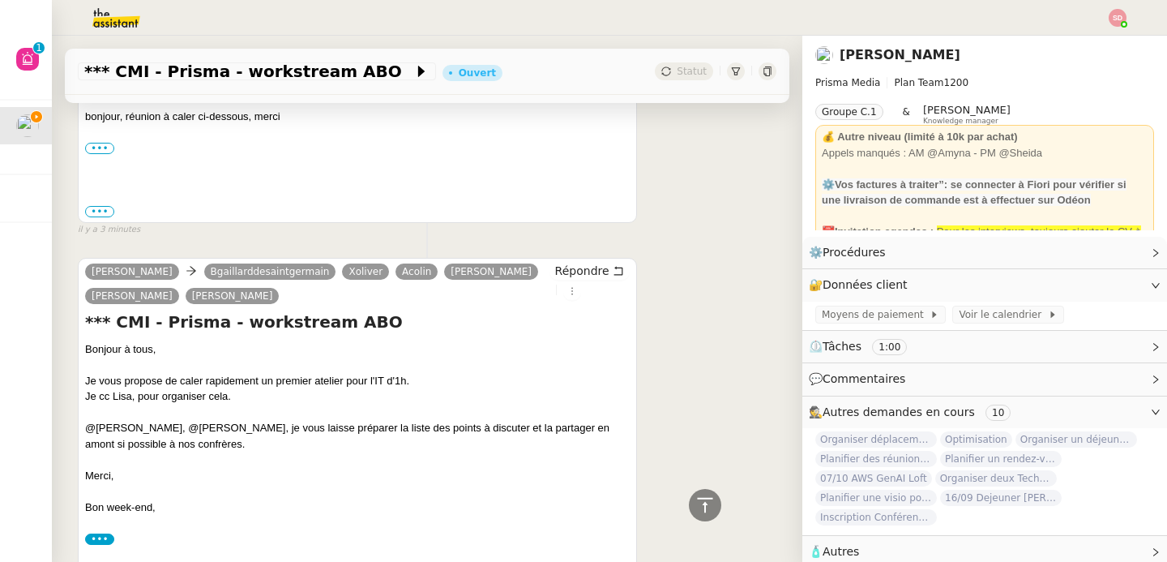
scroll to position [104, 0]
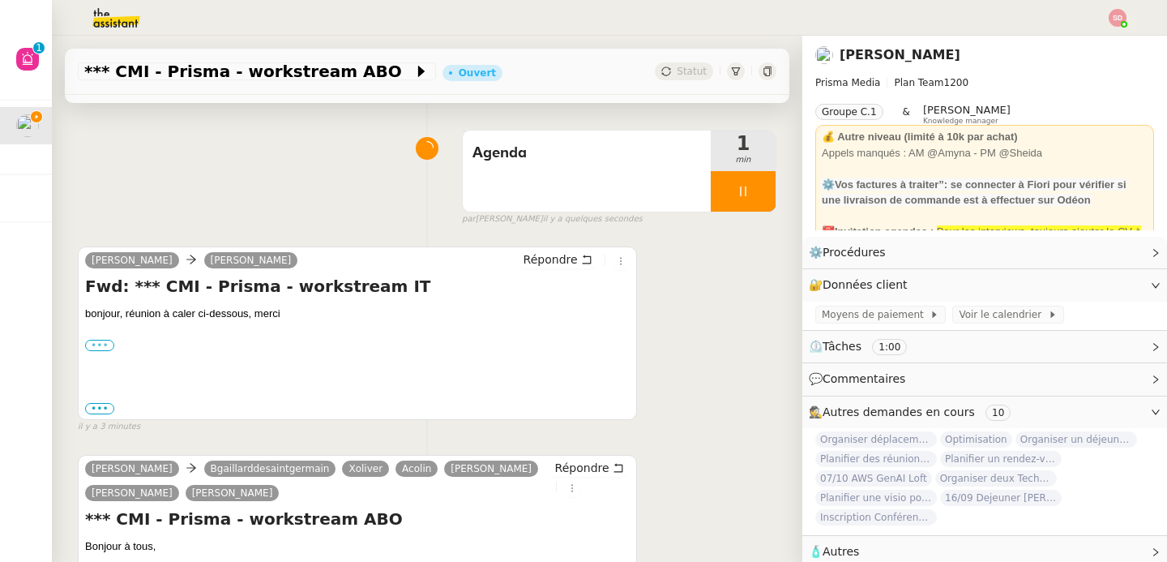
click at [97, 344] on label "•••" at bounding box center [99, 345] width 29 height 11
click at [0, 0] on input "•••" at bounding box center [0, 0] width 0 height 0
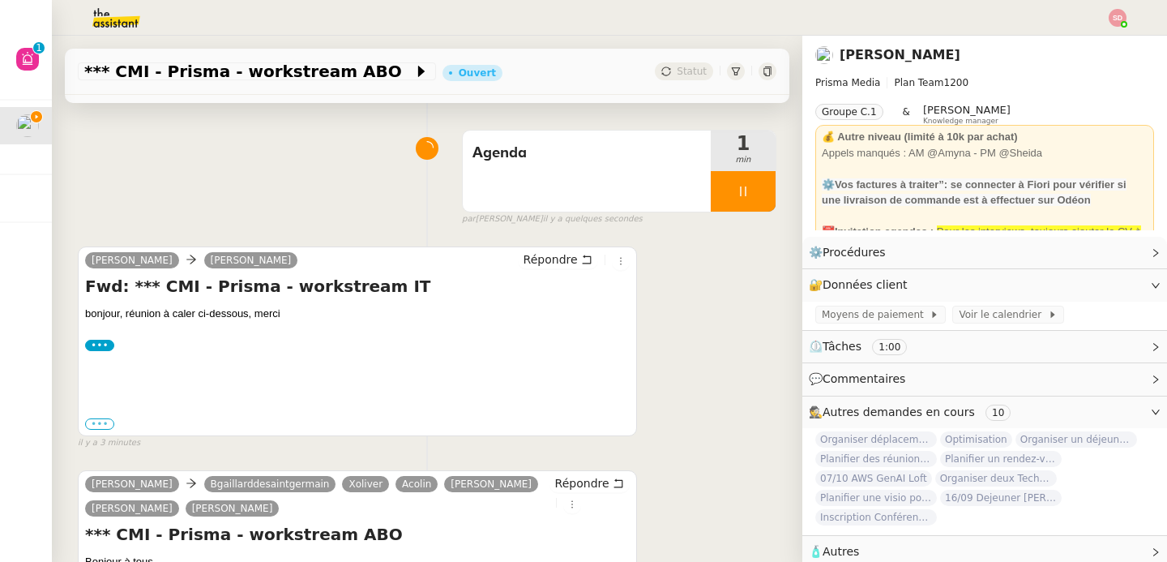
click at [105, 426] on label "•••" at bounding box center [99, 423] width 29 height 11
click at [0, 0] on input "•••" at bounding box center [0, 0] width 0 height 0
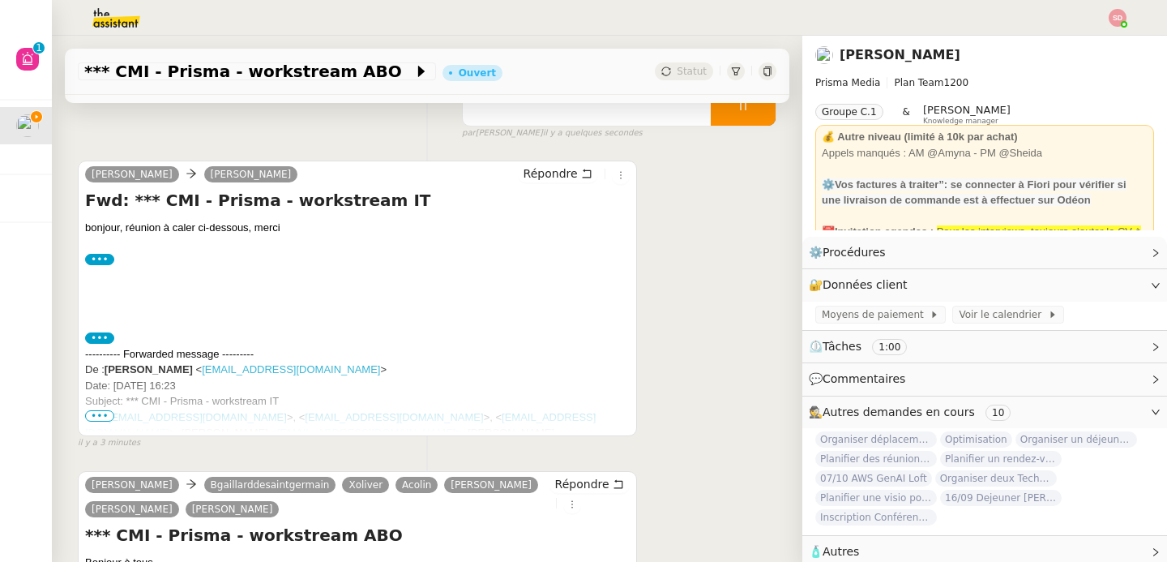
scroll to position [197, 0]
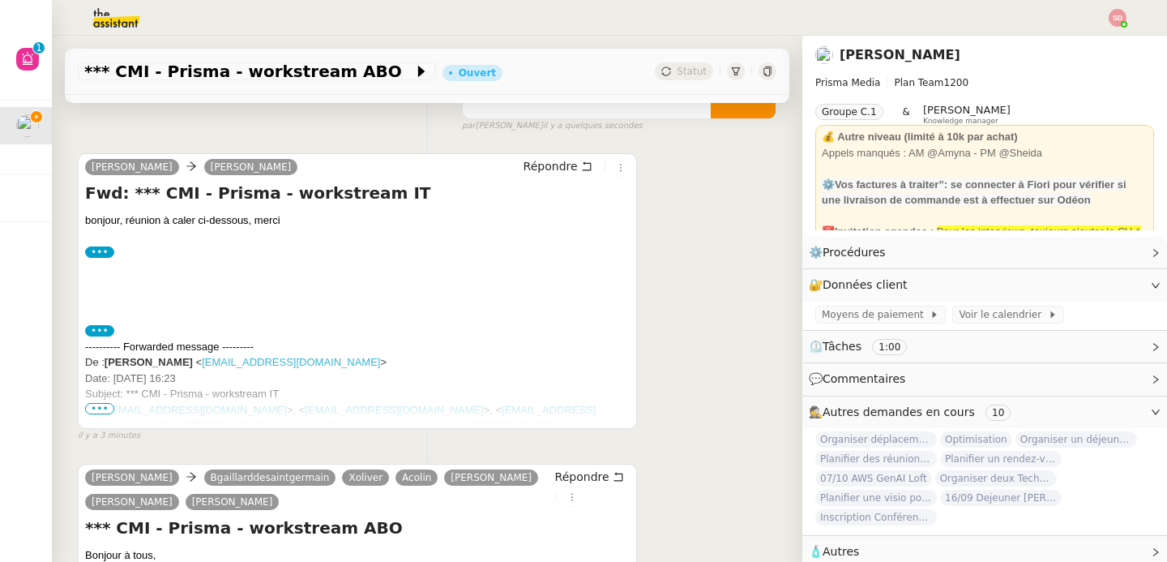
click at [102, 409] on span "•••" at bounding box center [99, 408] width 29 height 11
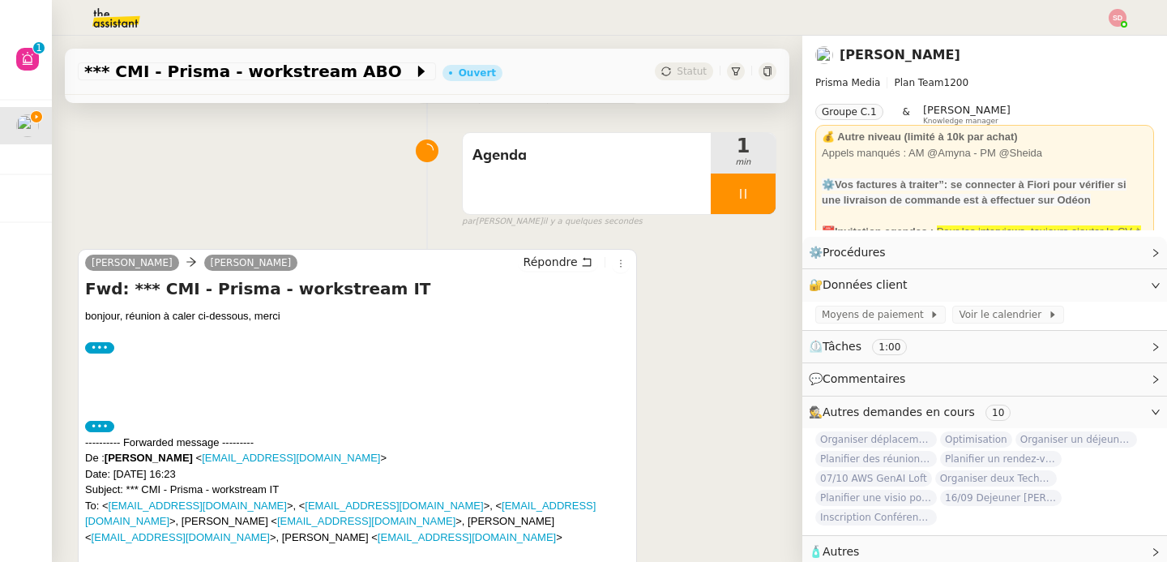
scroll to position [94, 0]
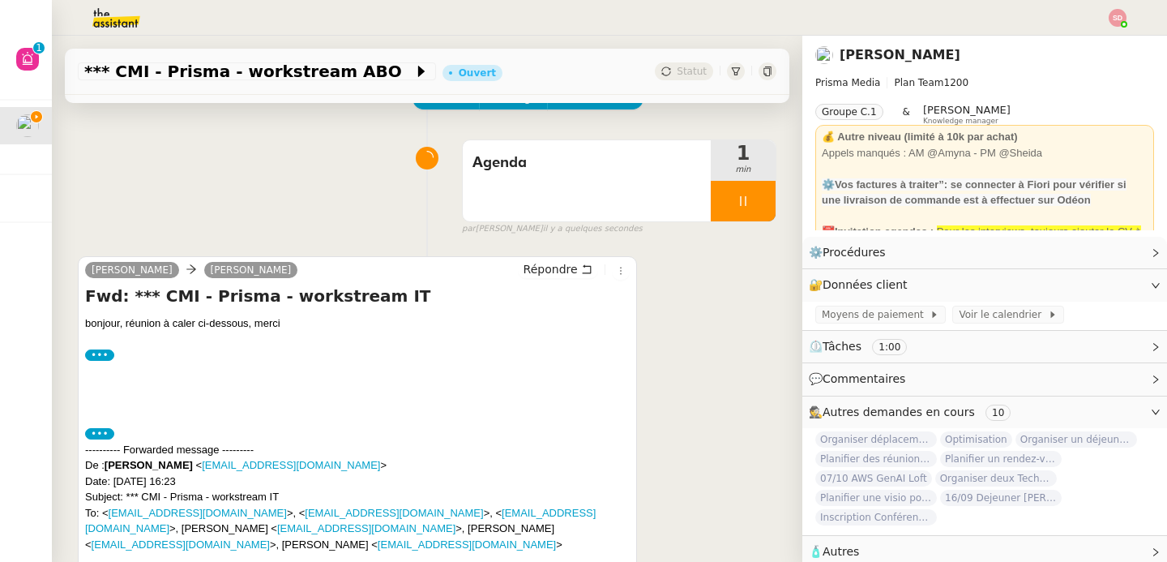
click at [104, 434] on label "•••" at bounding box center [99, 433] width 29 height 11
click at [0, 0] on input "•••" at bounding box center [0, 0] width 0 height 0
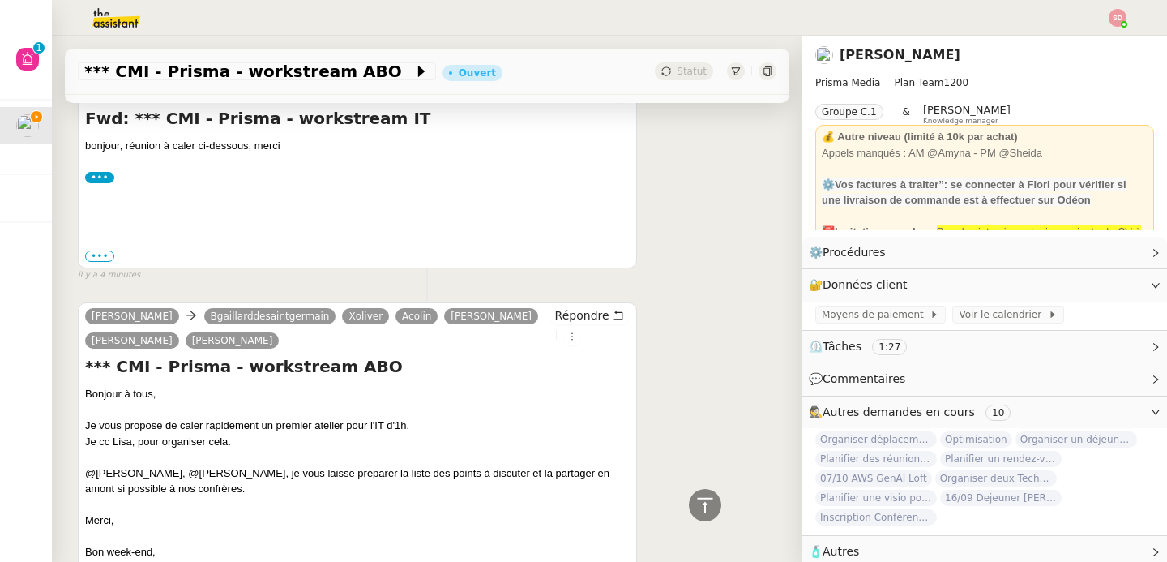
scroll to position [68, 0]
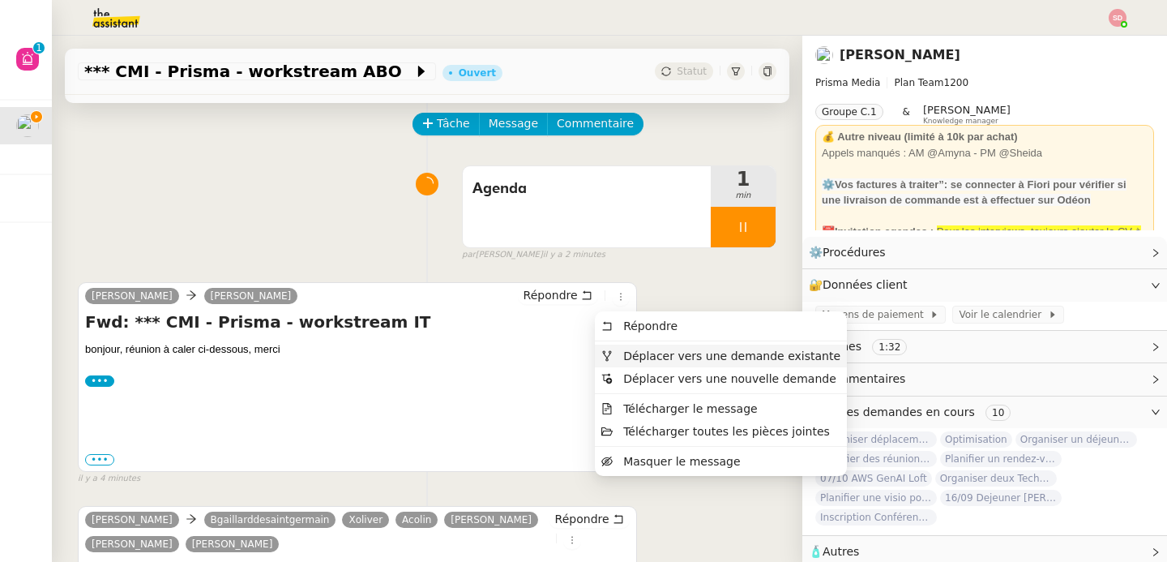
click at [600, 349] on li "Déplacer vers une demande existante" at bounding box center [721, 356] width 252 height 23
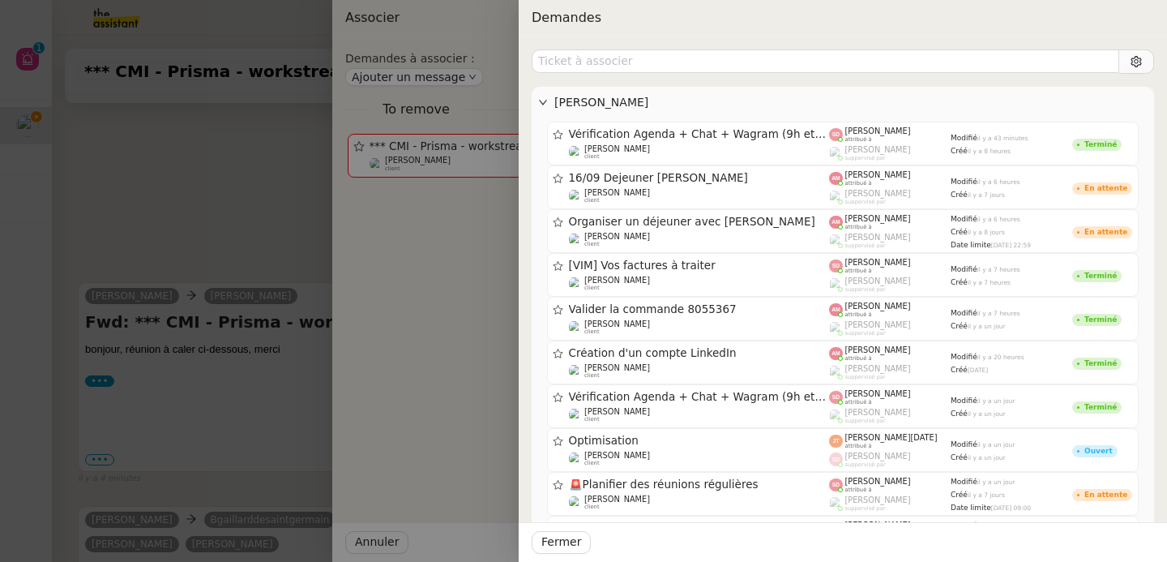
click at [276, 221] on div at bounding box center [583, 281] width 1167 height 562
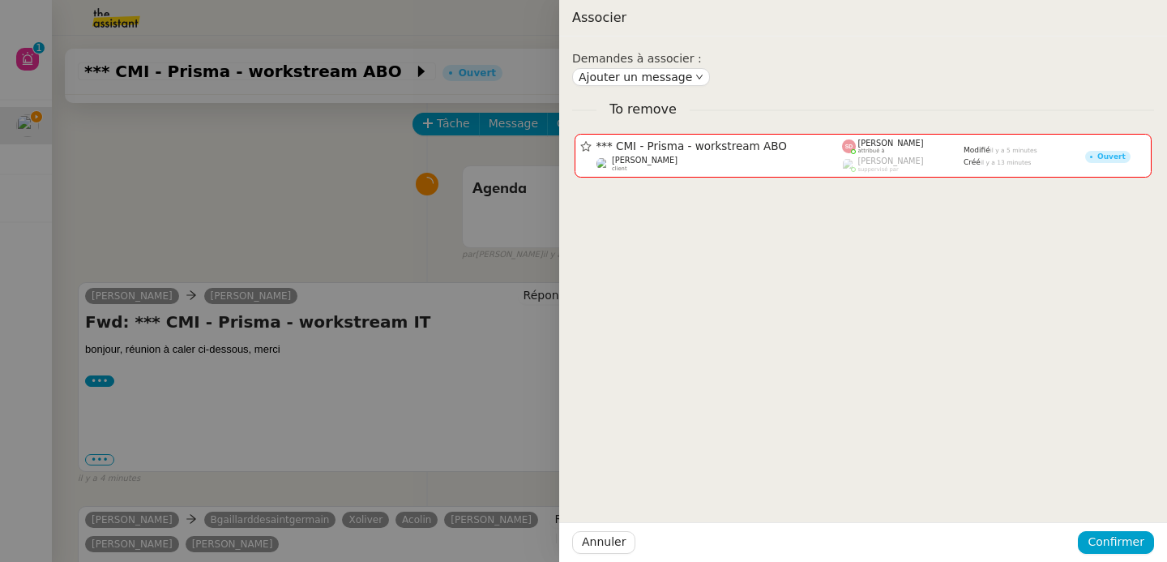
click at [276, 221] on div at bounding box center [583, 281] width 1167 height 562
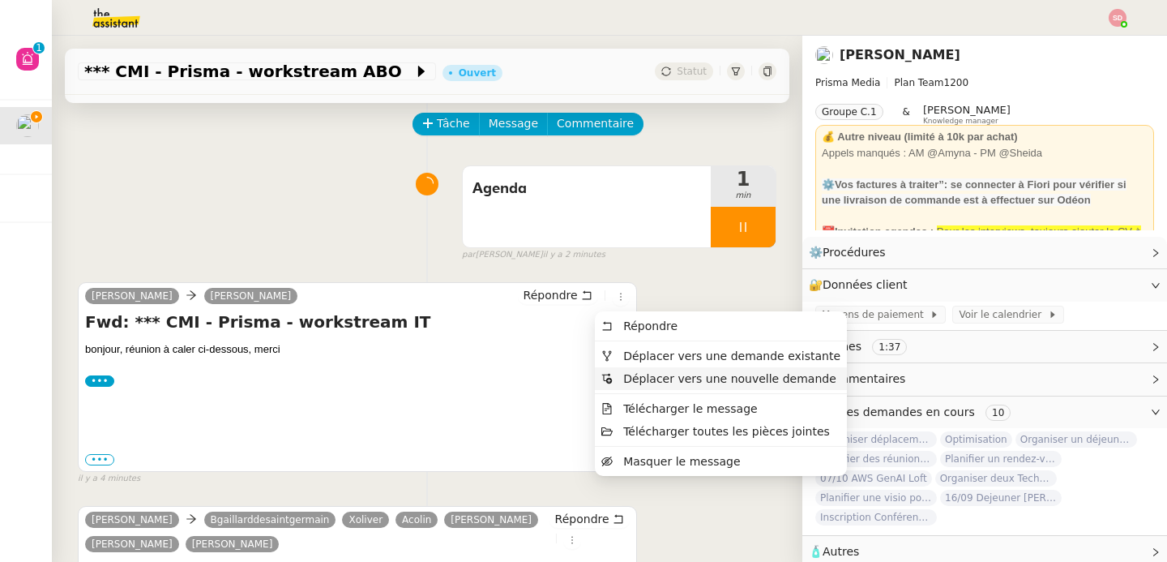
click at [618, 376] on span "Déplacer vers une nouvelle demande" at bounding box center [719, 378] width 235 height 15
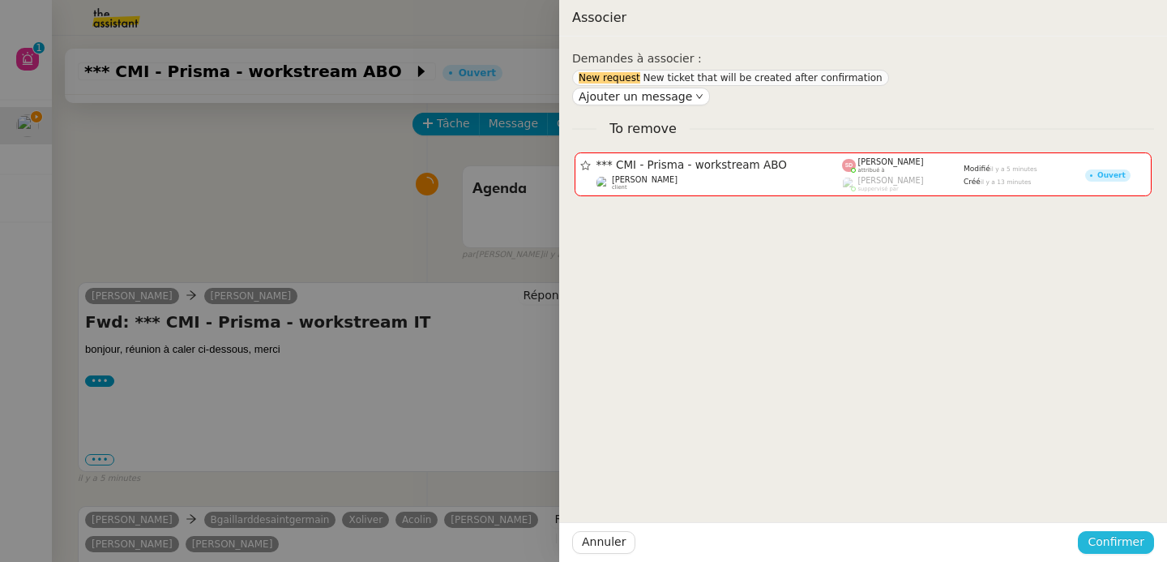
click at [1101, 547] on span "Confirmer" at bounding box center [1116, 542] width 57 height 19
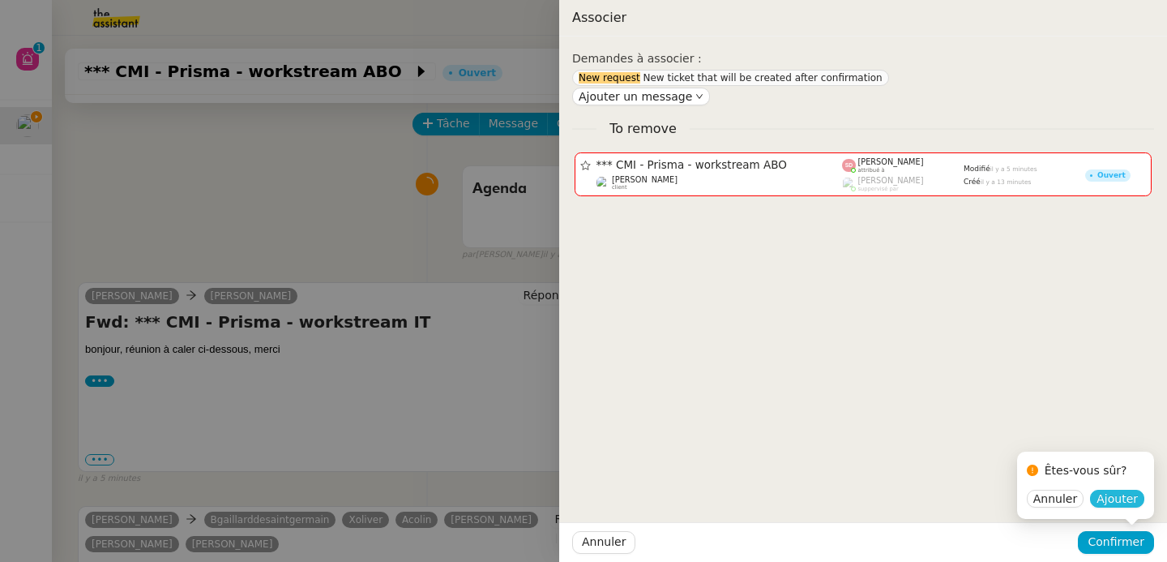
click at [1115, 499] on span "Ajouter" at bounding box center [1117, 498] width 41 height 16
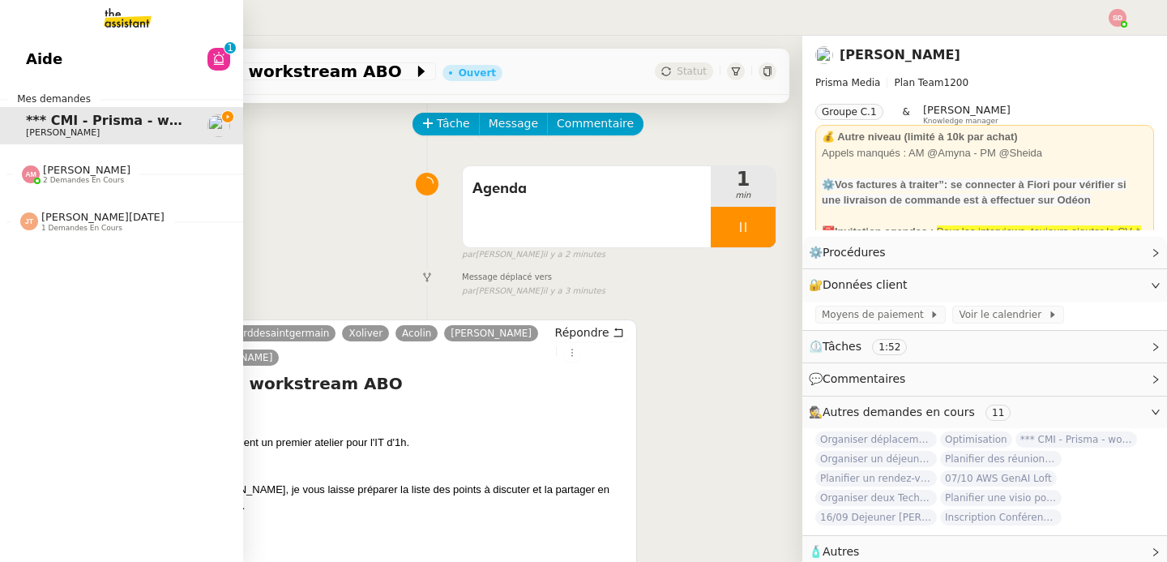
click at [31, 173] on img at bounding box center [31, 174] width 18 height 18
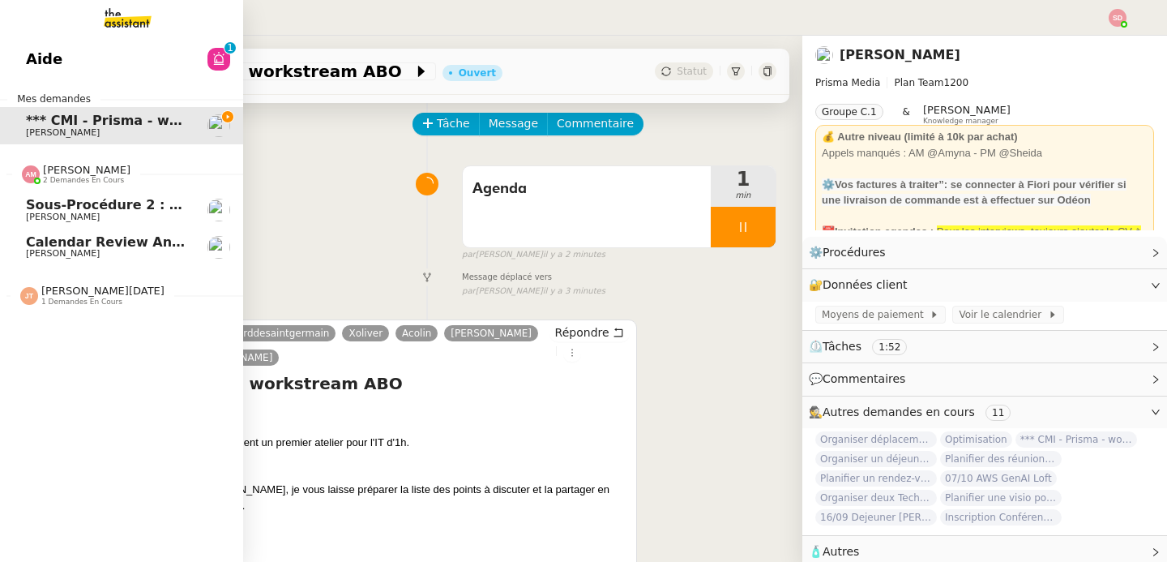
click at [31, 173] on img at bounding box center [31, 174] width 18 height 18
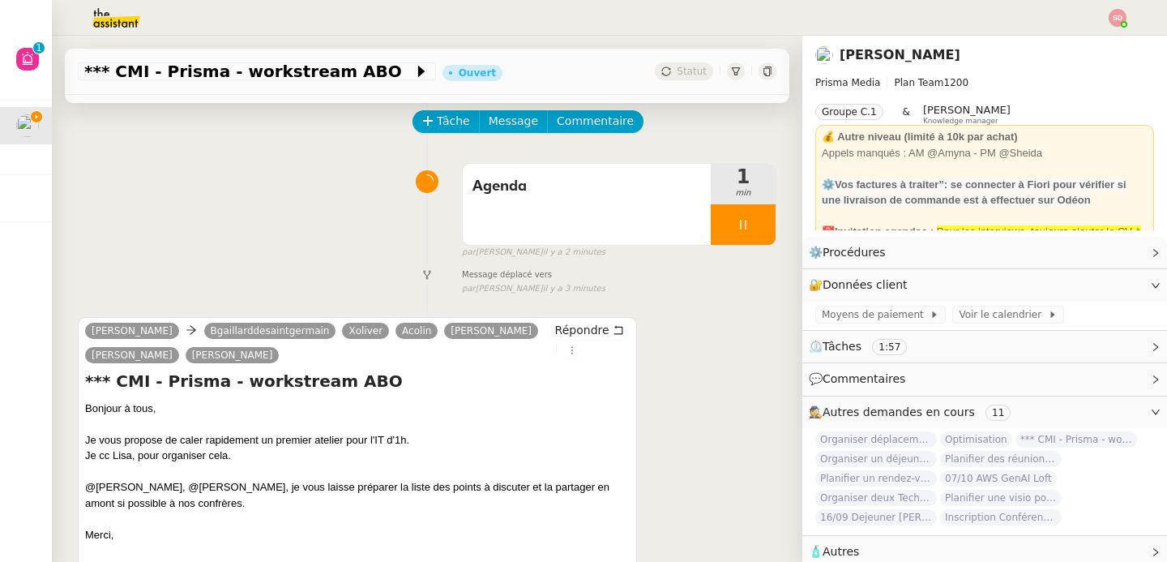
scroll to position [71, 0]
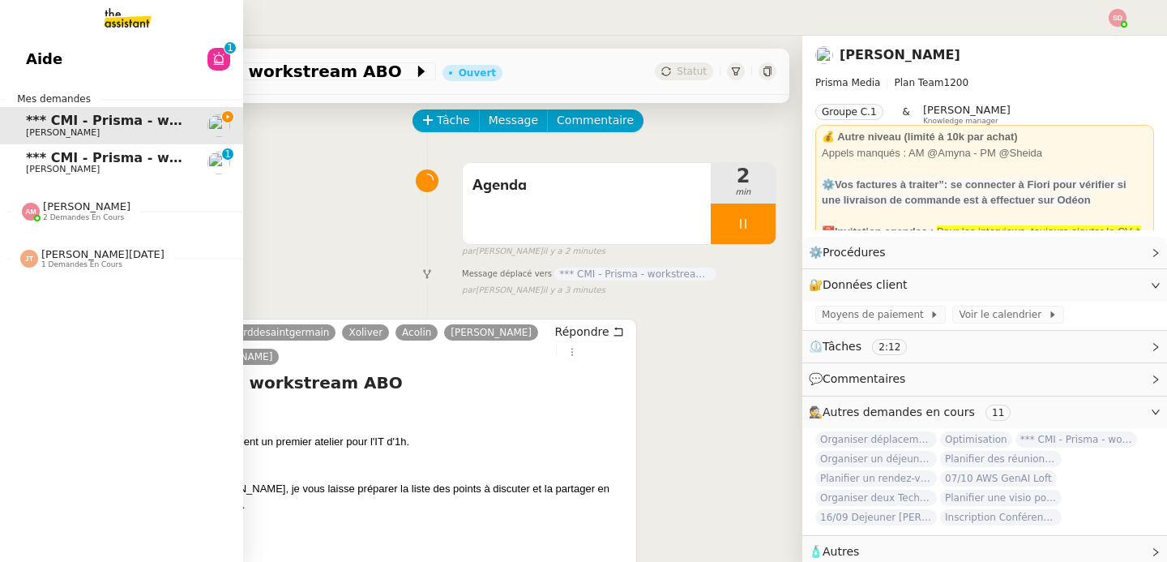
click at [26, 156] on span "*** CMI - Prisma - workstream IT" at bounding box center [144, 157] width 237 height 15
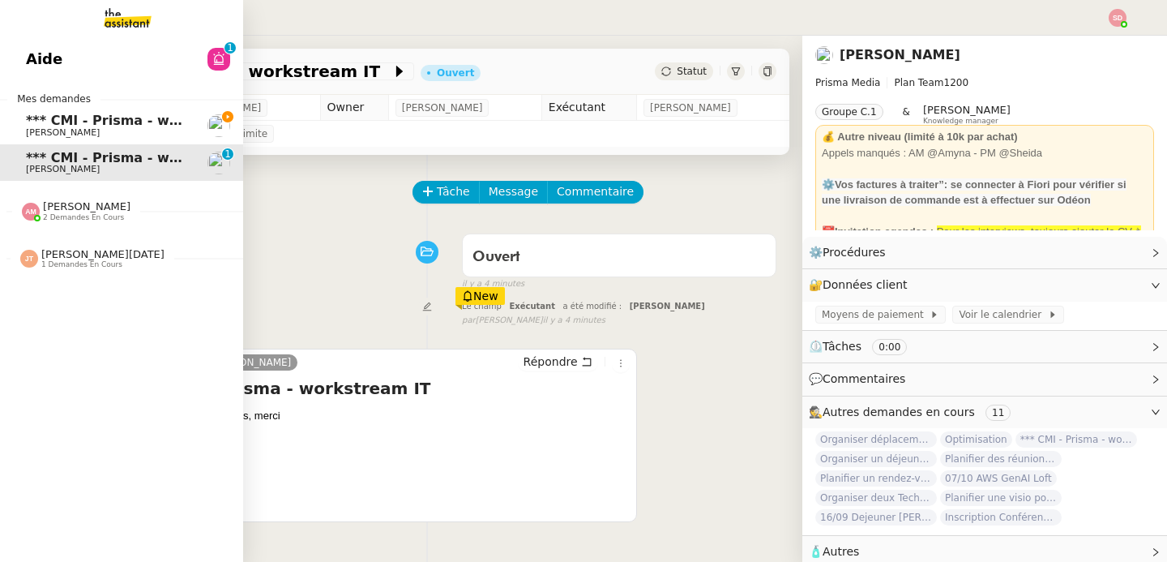
click at [58, 122] on span "*** CMI - Prisma - workstream ABO" at bounding box center [153, 120] width 254 height 15
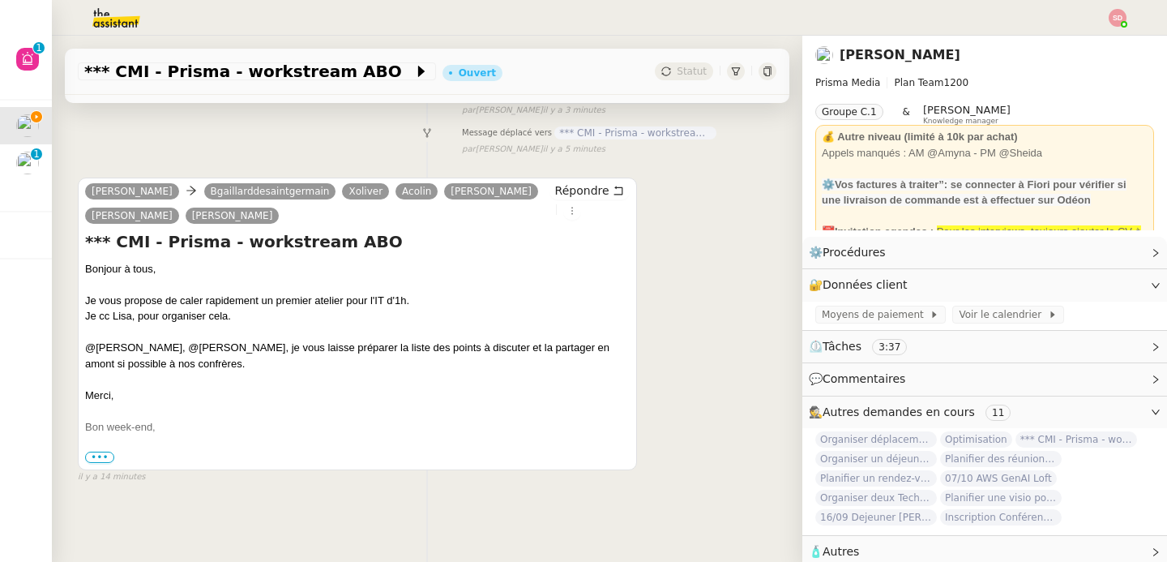
scroll to position [221, 0]
click at [568, 182] on span "Répondre" at bounding box center [582, 190] width 54 height 16
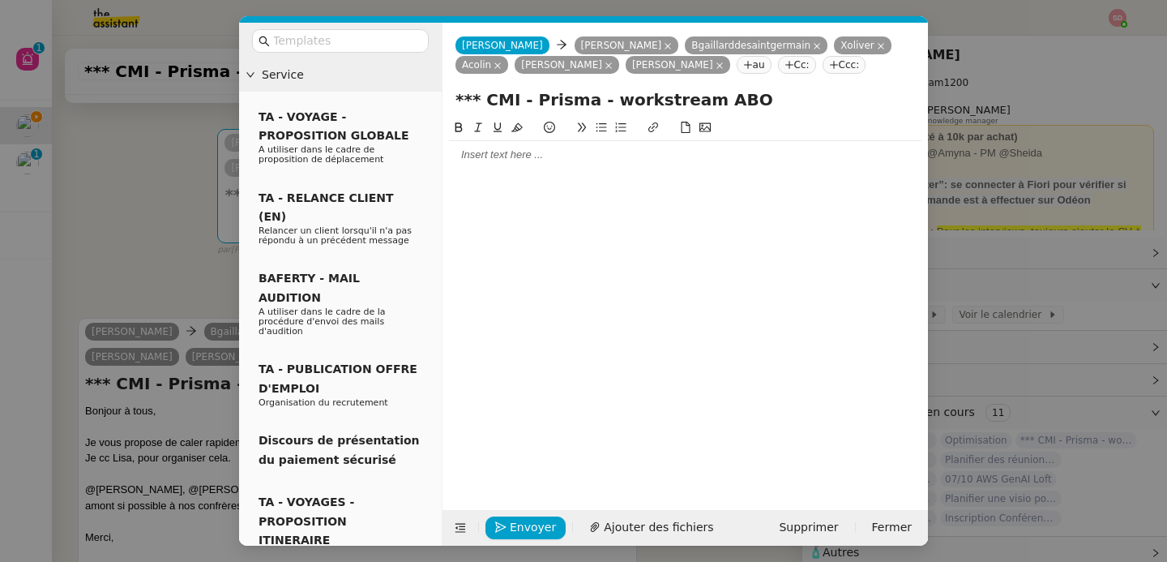
click at [557, 153] on div at bounding box center [685, 155] width 473 height 15
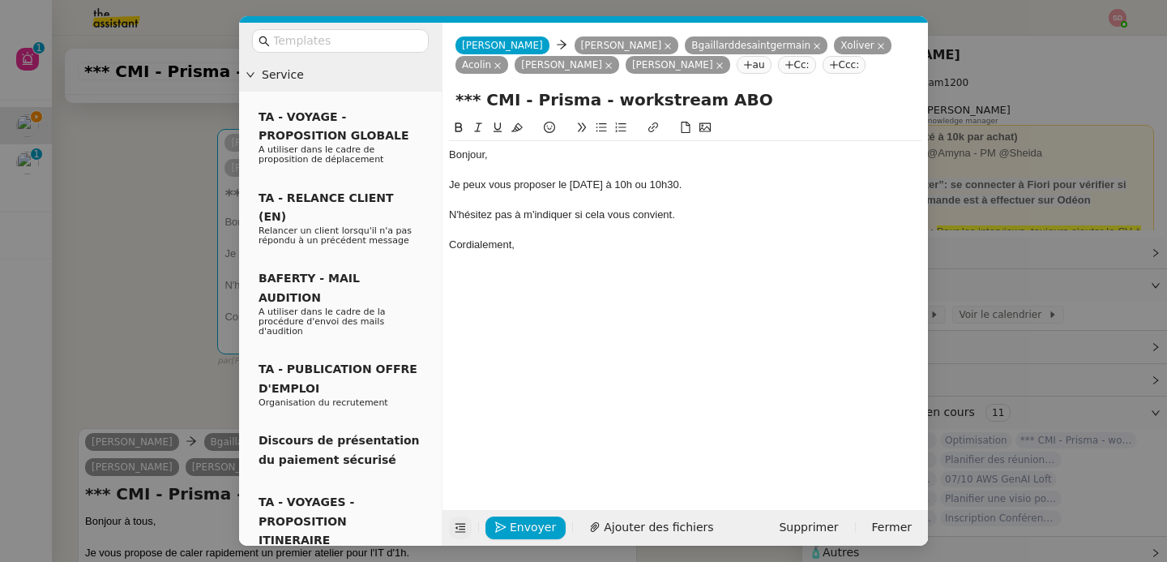
click at [459, 532] on icon at bounding box center [461, 528] width 11 height 9
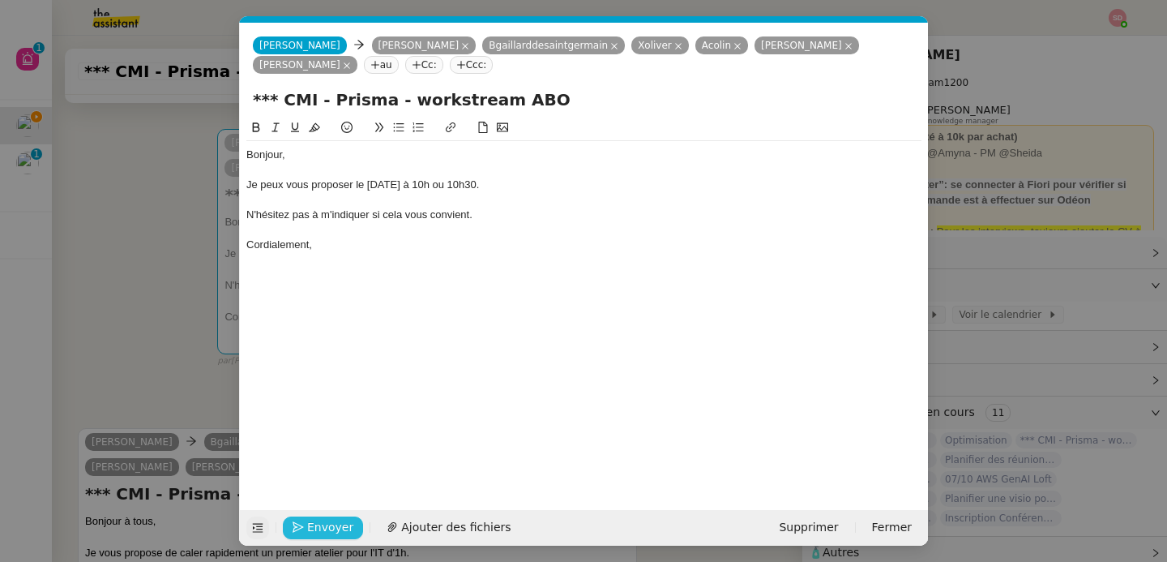
click at [331, 525] on span "Envoyer" at bounding box center [330, 527] width 46 height 19
click at [331, 525] on span "Confirmer l'envoi" at bounding box center [355, 527] width 97 height 19
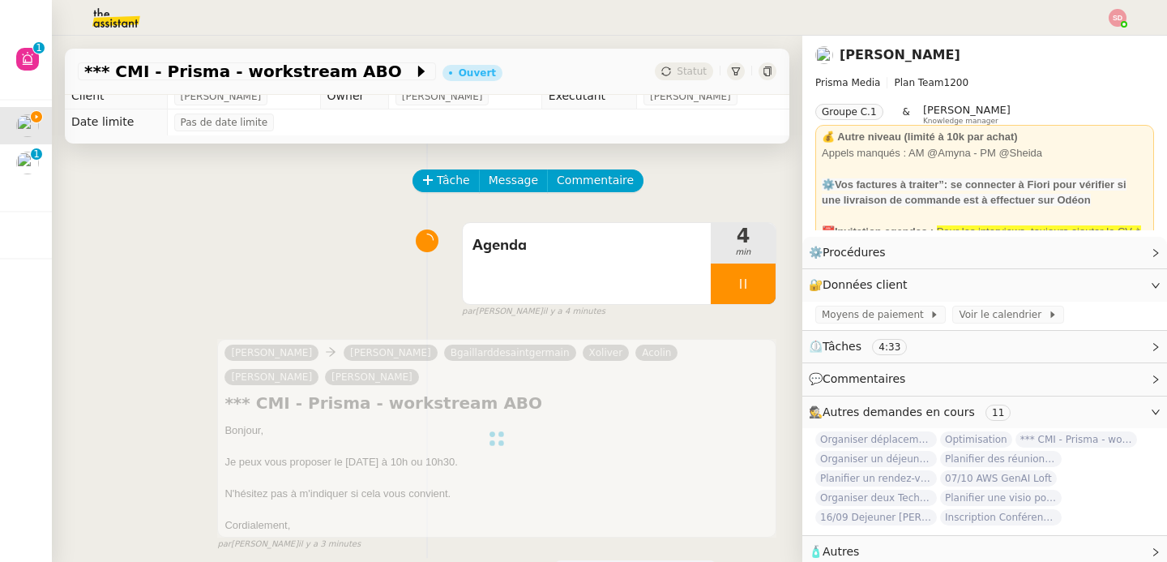
scroll to position [0, 0]
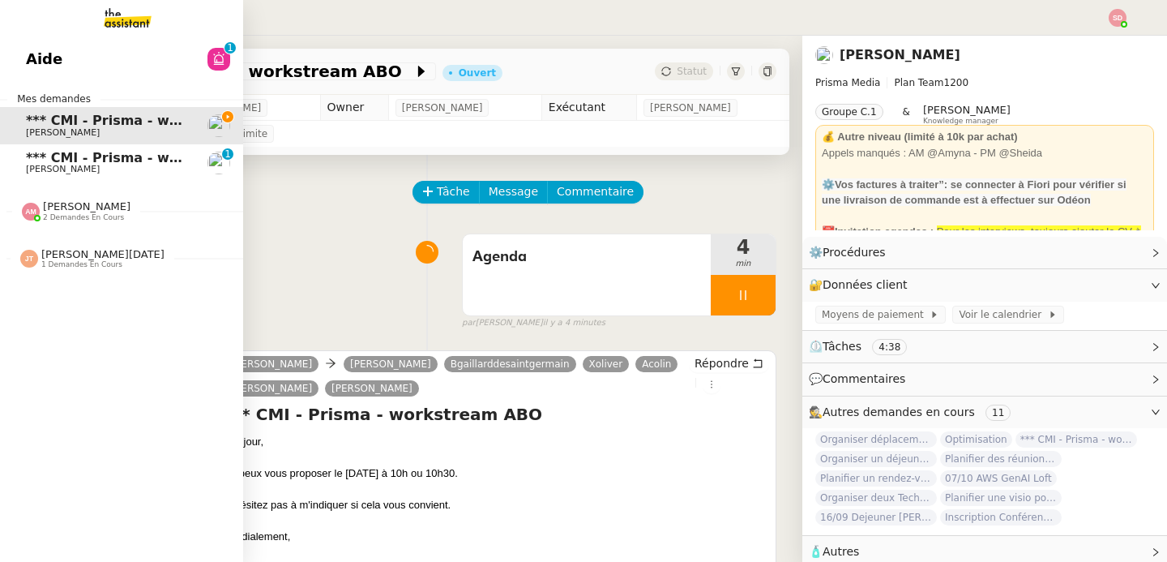
click at [79, 158] on span "*** CMI - Prisma - workstream IT" at bounding box center [144, 157] width 237 height 15
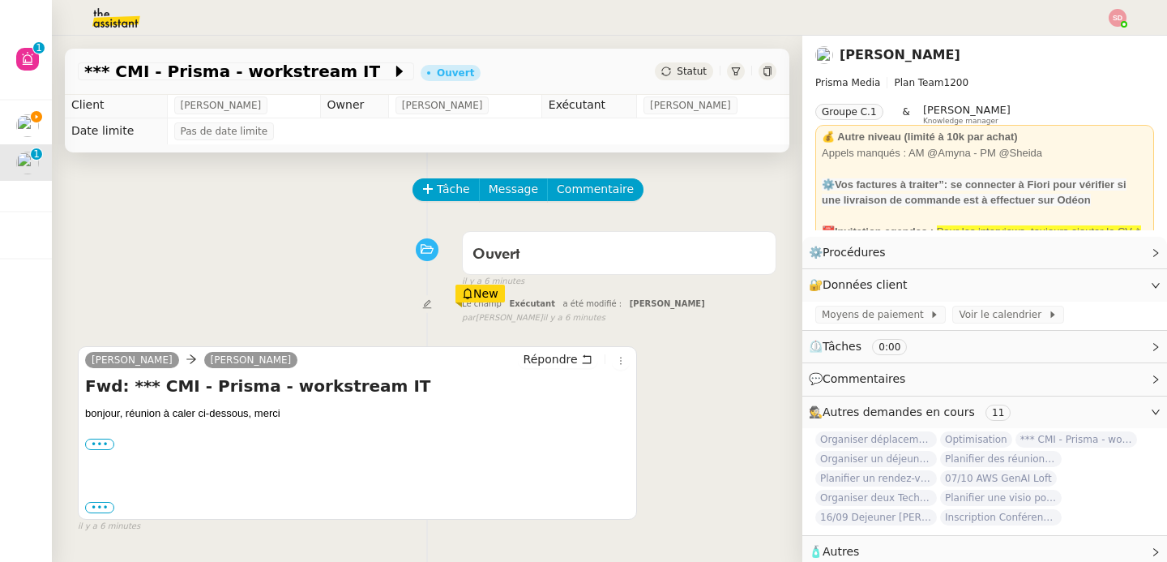
scroll to position [3, 0]
click at [93, 442] on label "•••" at bounding box center [99, 443] width 29 height 11
click at [0, 0] on input "•••" at bounding box center [0, 0] width 0 height 0
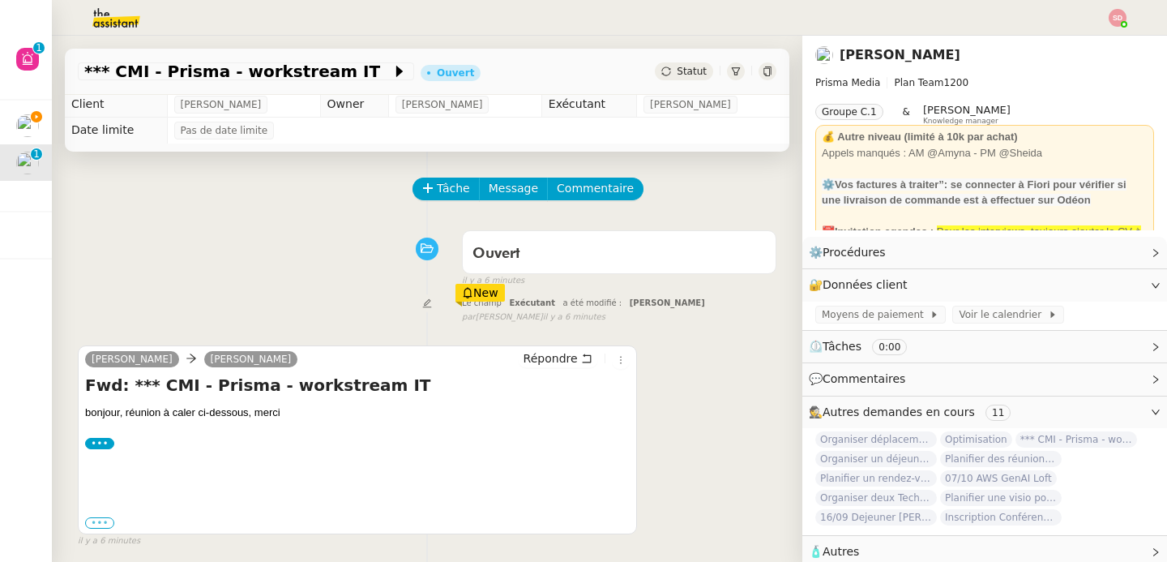
click at [105, 523] on label "•••" at bounding box center [99, 522] width 29 height 11
click at [0, 0] on input "•••" at bounding box center [0, 0] width 0 height 0
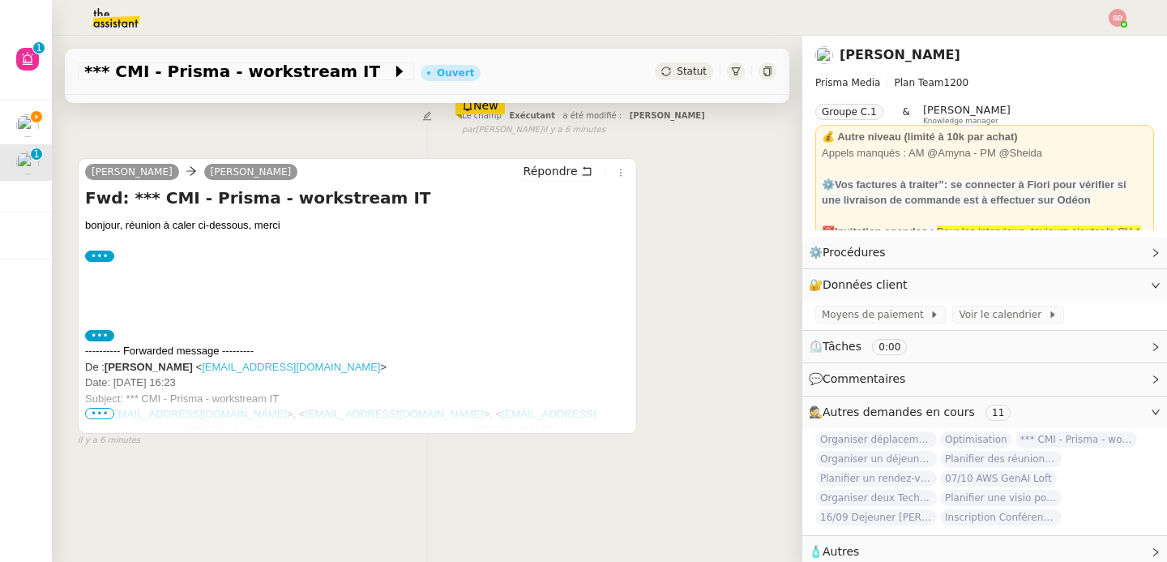
scroll to position [206, 0]
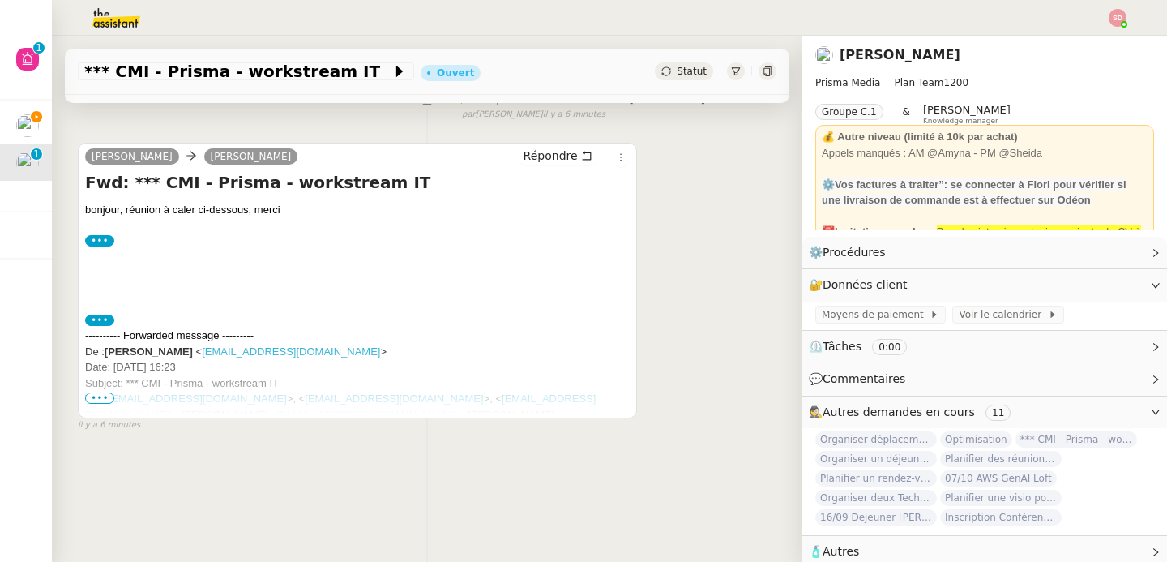
click at [105, 396] on span "•••" at bounding box center [99, 397] width 29 height 11
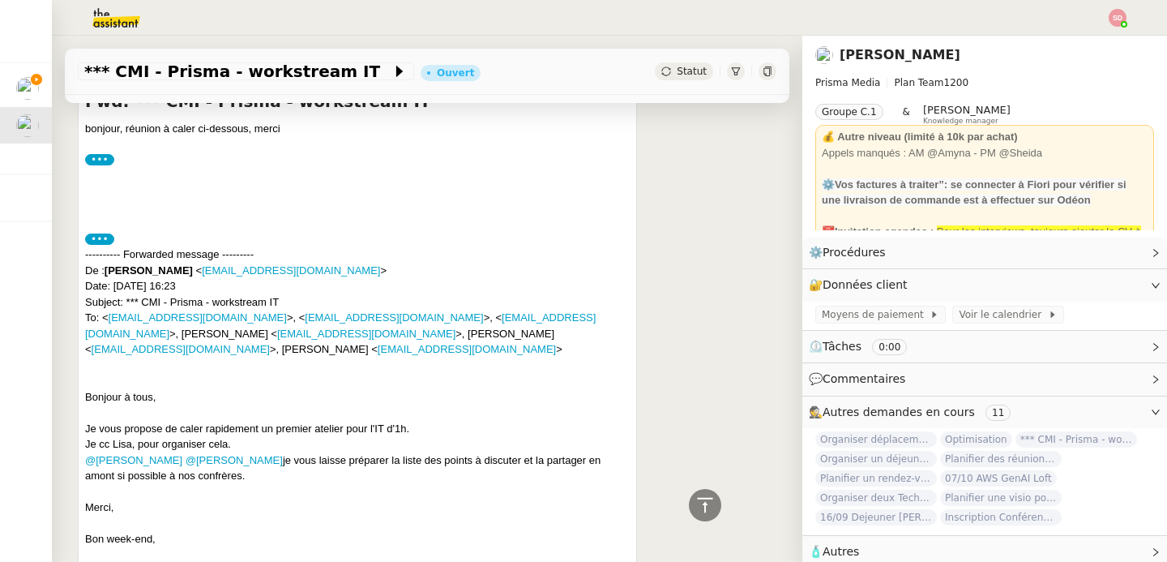
scroll to position [0, 0]
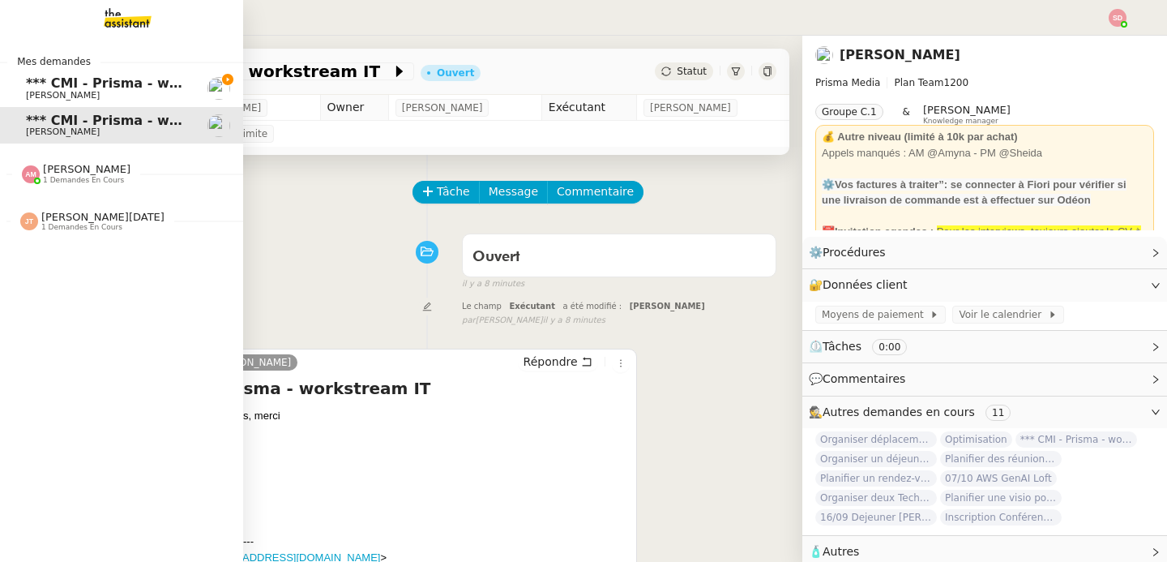
click at [132, 94] on span "[PERSON_NAME]" at bounding box center [108, 96] width 164 height 10
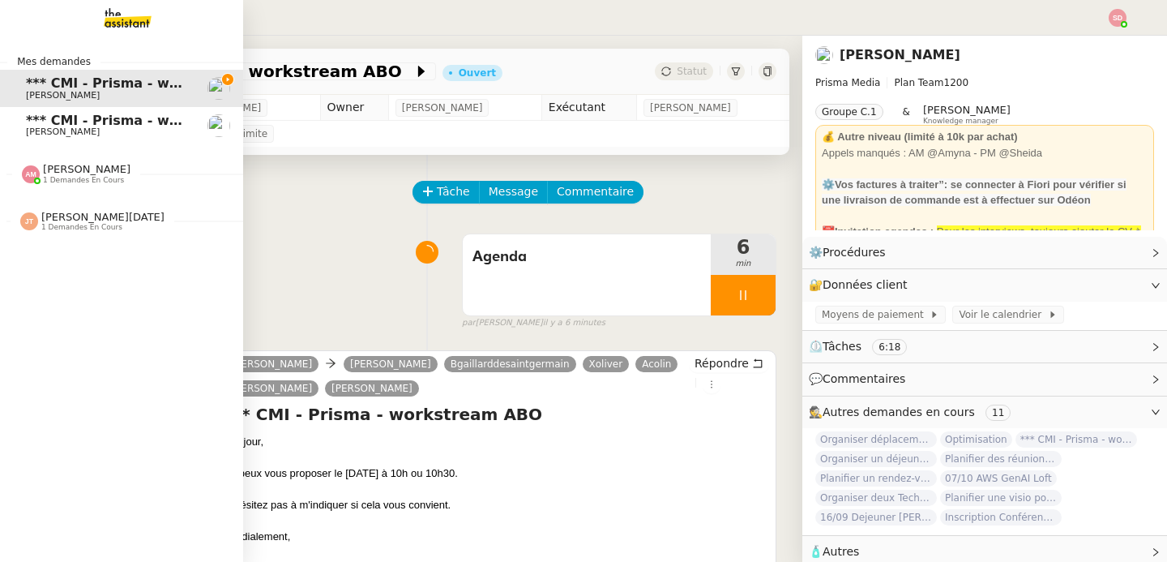
click at [56, 123] on span "*** CMI - Prisma - workstream IT" at bounding box center [144, 120] width 237 height 15
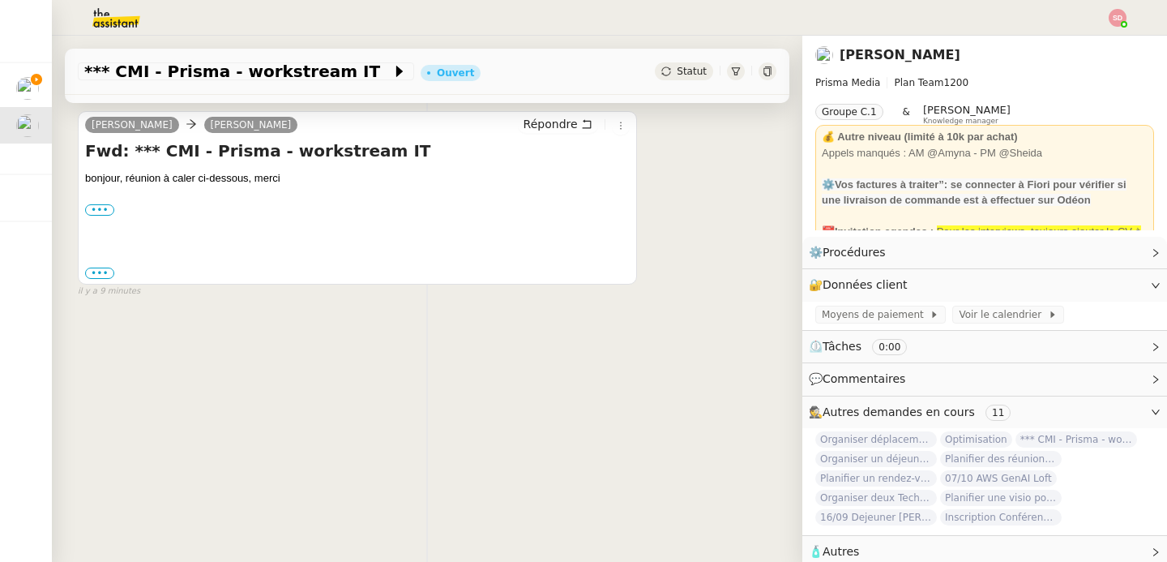
scroll to position [174, 0]
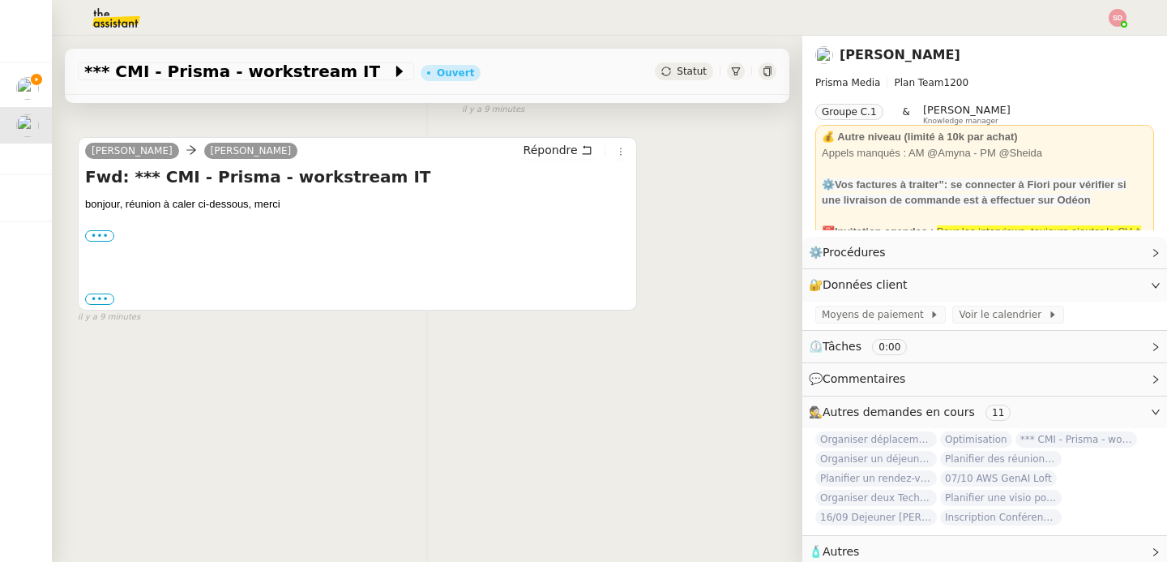
click at [101, 304] on div "••• ---------- Forwarded message --------- De : David BERREBI < dberrebi@prisma…" at bounding box center [357, 299] width 545 height 16
click at [101, 298] on label "•••" at bounding box center [99, 298] width 29 height 11
click at [0, 0] on input "•••" at bounding box center [0, 0] width 0 height 0
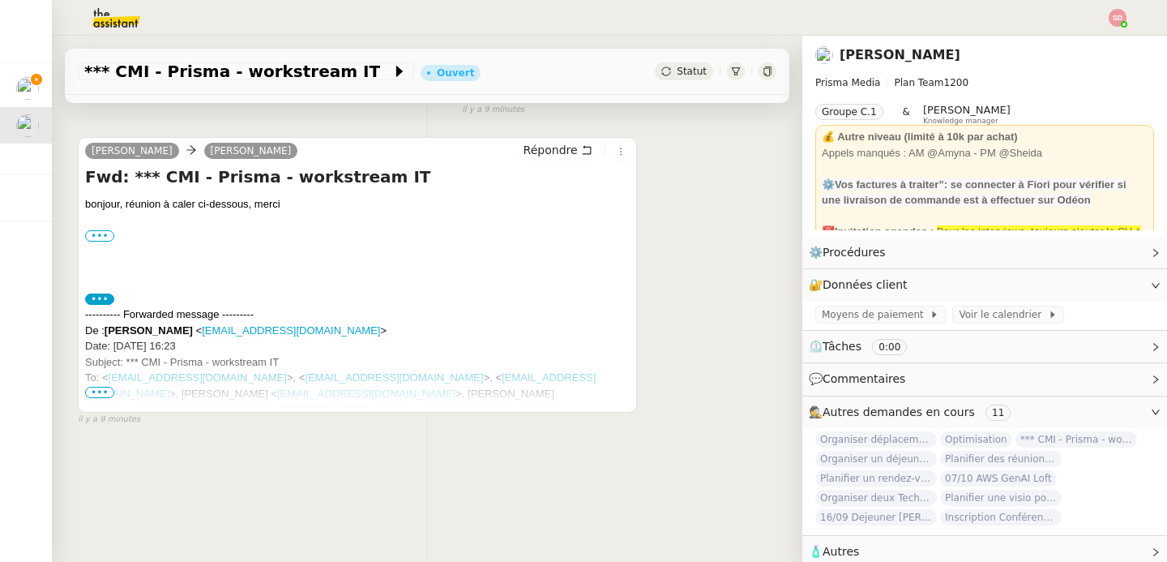
click at [108, 395] on span "•••" at bounding box center [99, 392] width 29 height 11
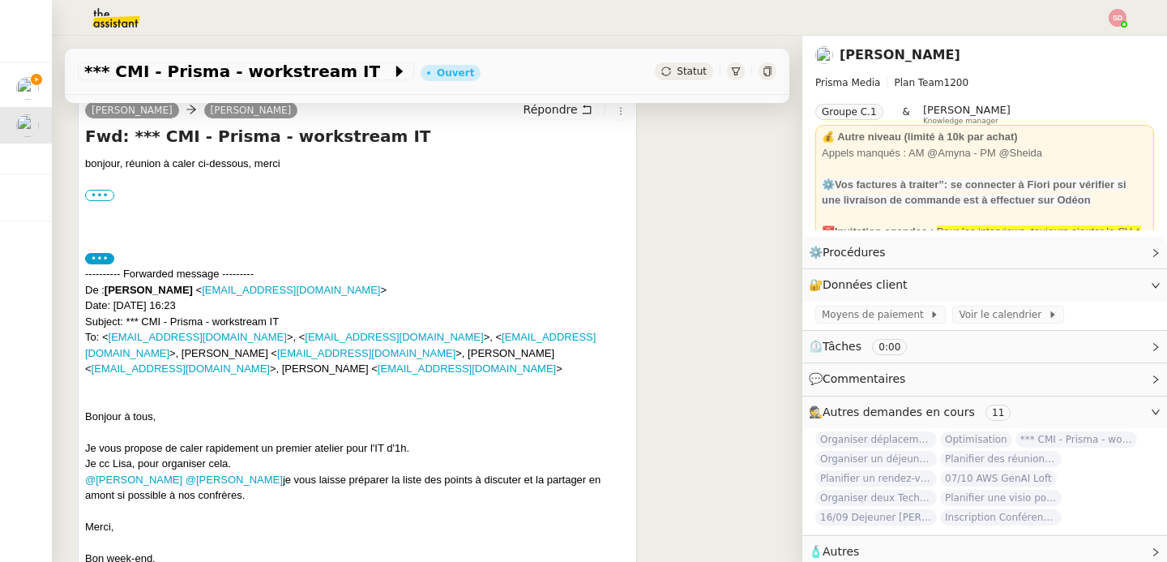
scroll to position [226, 0]
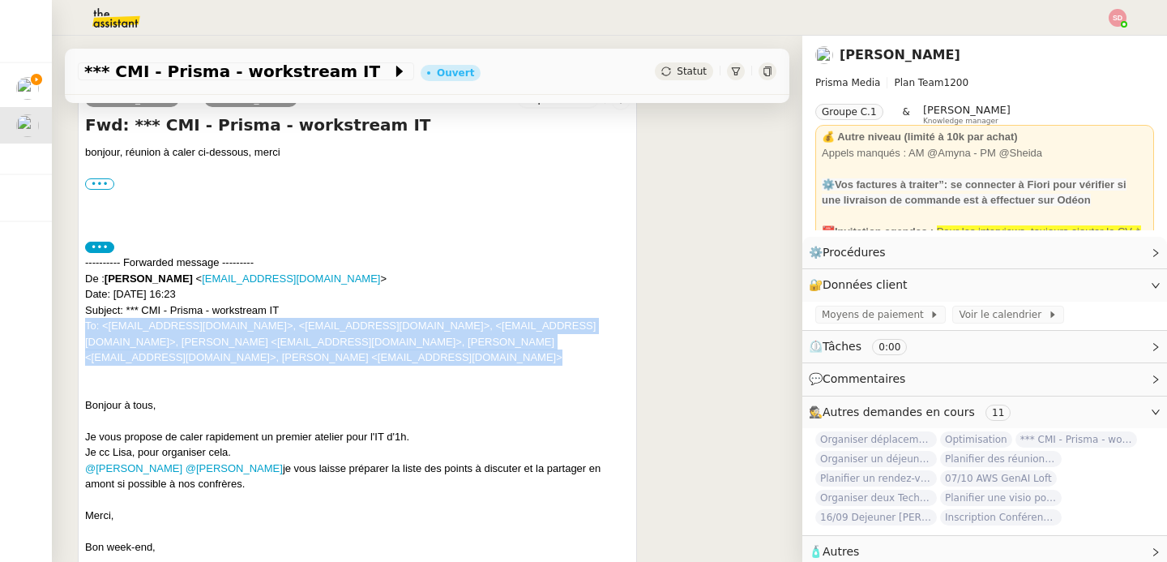
drag, startPoint x: 242, startPoint y: 361, endPoint x: 81, endPoint y: 328, distance: 163.8
click at [81, 328] on div "David Berrebi Lisa Green Répondre Fwd: *** CMI - Prisma - workstream IT bonjour…" at bounding box center [357, 424] width 559 height 679
copy div "To: < vsalomon@cmimedia.fr >, < jpetit@cmimedia.fr >, < yhoudart@cmimedia.fr >,…"
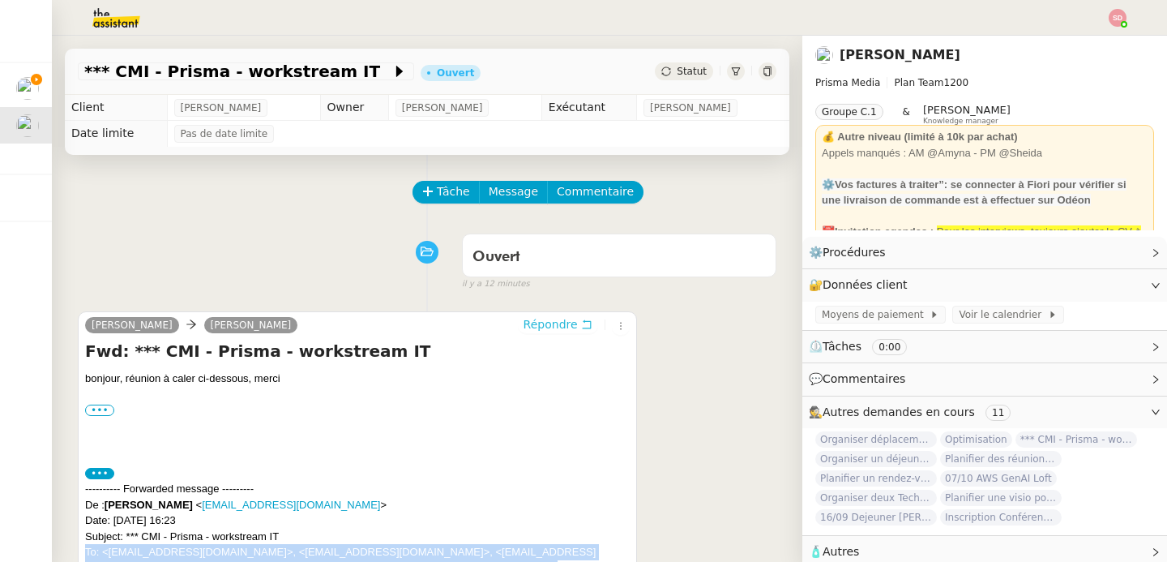
click at [536, 323] on span "Répondre" at bounding box center [551, 324] width 54 height 16
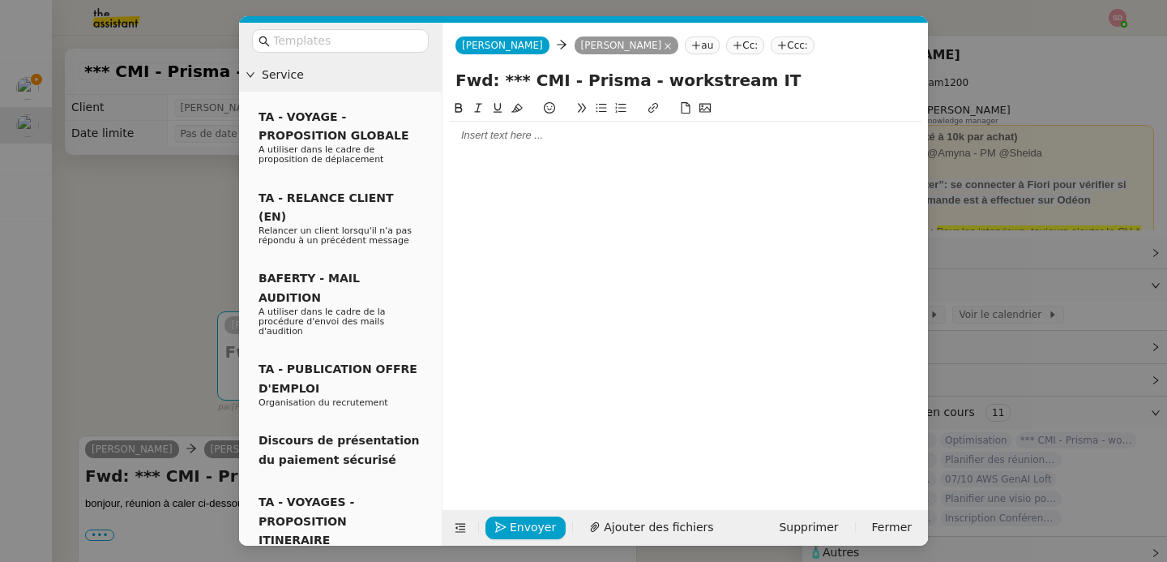
click at [523, 130] on div at bounding box center [685, 135] width 473 height 15
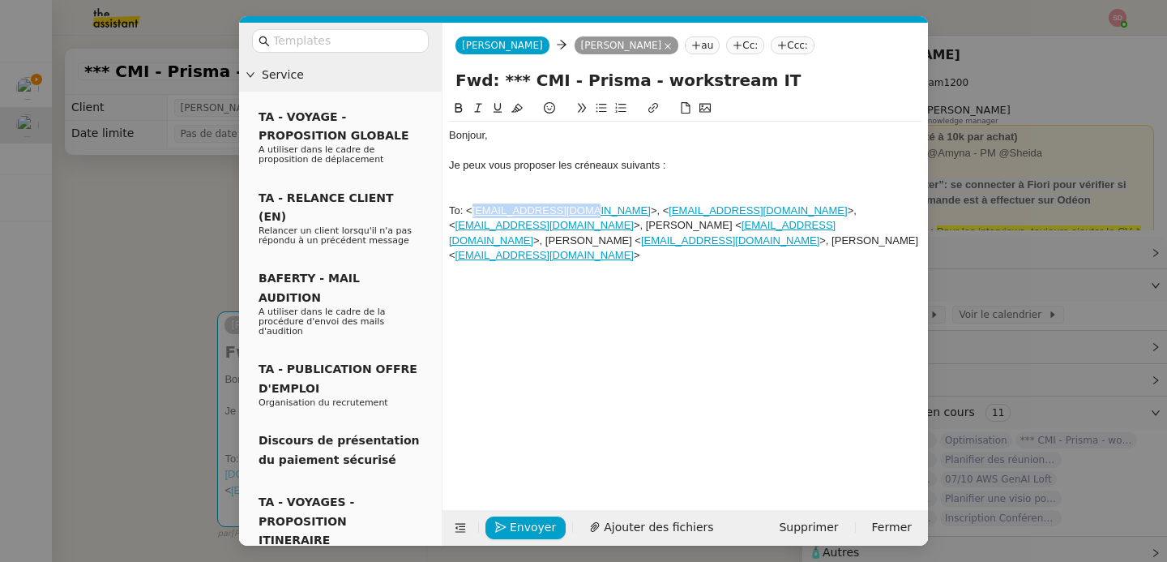
drag, startPoint x: 583, startPoint y: 210, endPoint x: 470, endPoint y: 209, distance: 112.7
click at [470, 209] on div "To: < vsalomon@cmimedia.fr >, < jpetit@cmimedia.fr >, < yhoudart@cmimedia.fr >,…" at bounding box center [685, 233] width 473 height 60
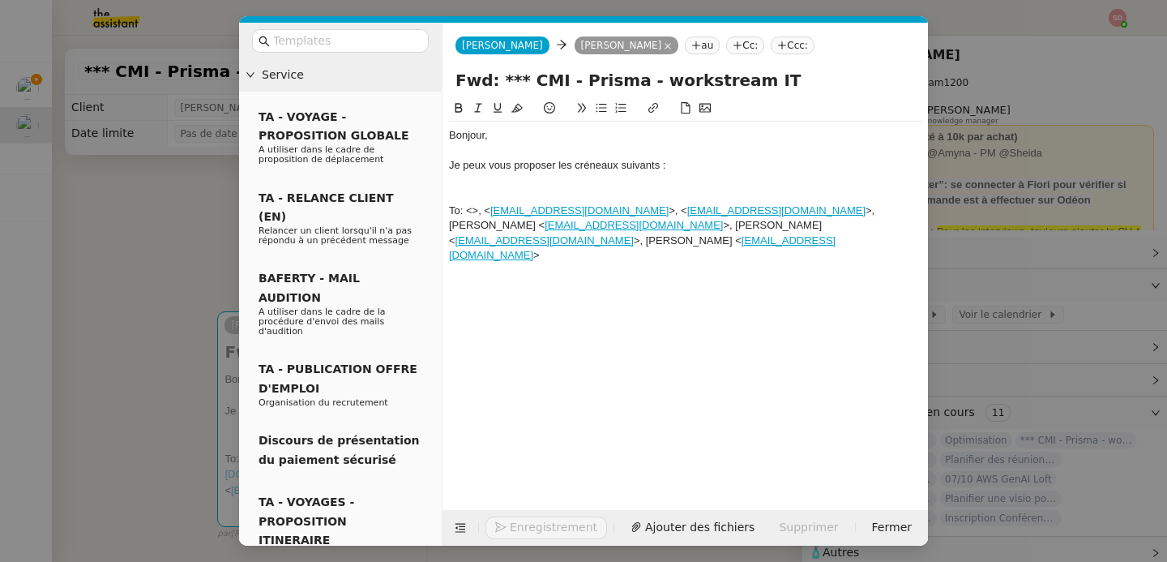
click at [685, 45] on nz-tag "au" at bounding box center [702, 45] width 35 height 18
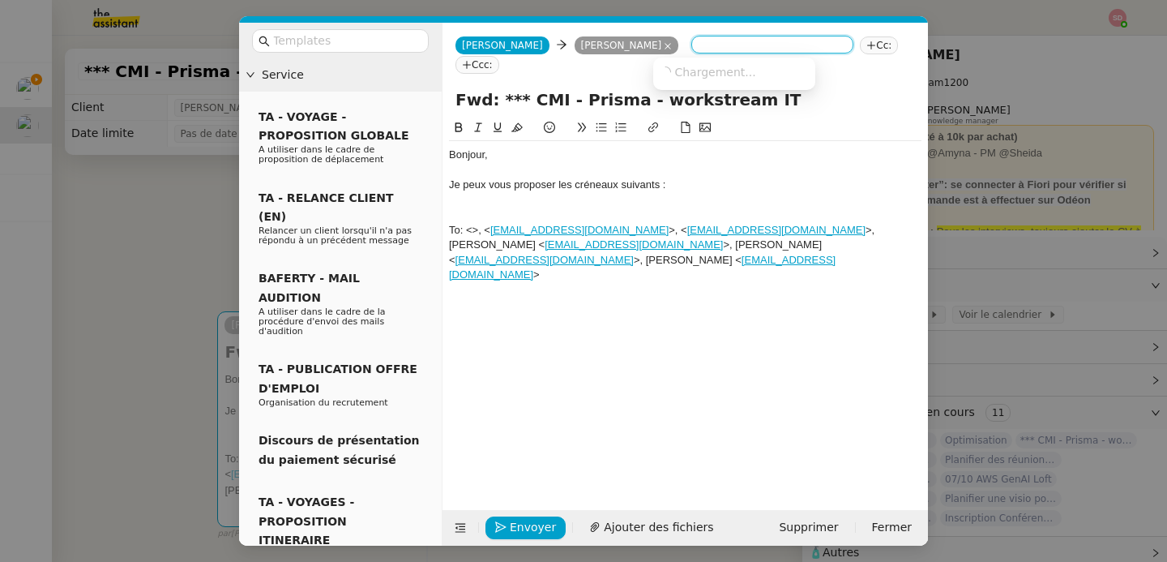
paste input "vsalomon@cmimedia.fr"
click at [677, 67] on span "vsalomon@cmimedia.fr" at bounding box center [759, 71] width 199 height 13
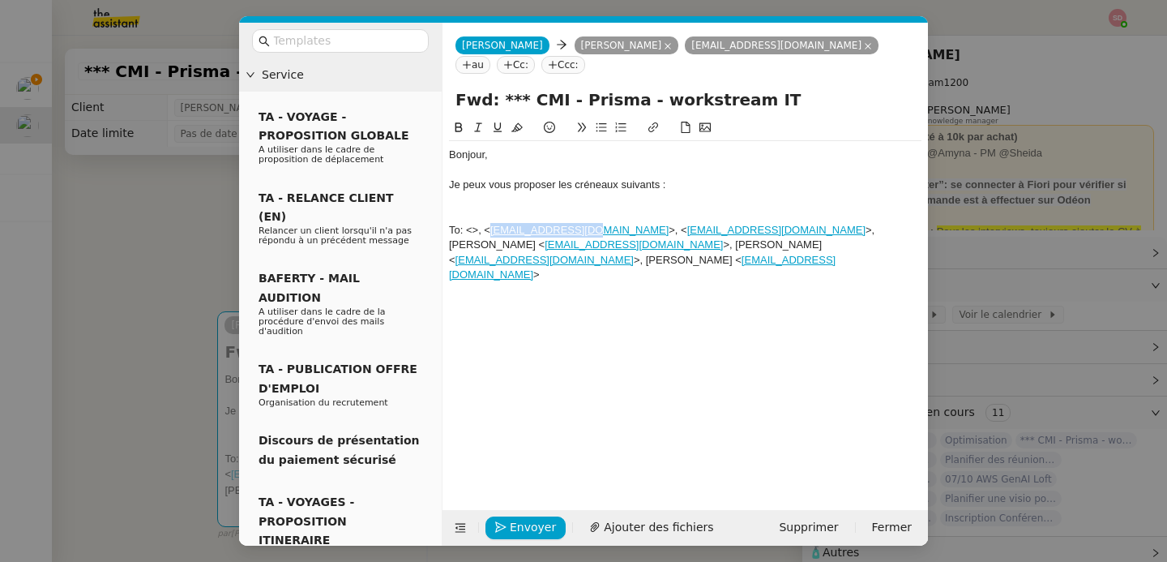
drag, startPoint x: 579, startPoint y: 229, endPoint x: 490, endPoint y: 235, distance: 88.6
click at [490, 235] on div "To: <>, < jpetit@cmimedia.fr >, < yhoudart@cmimedia.fr >, Patrice Bazerque < pb…" at bounding box center [685, 253] width 473 height 60
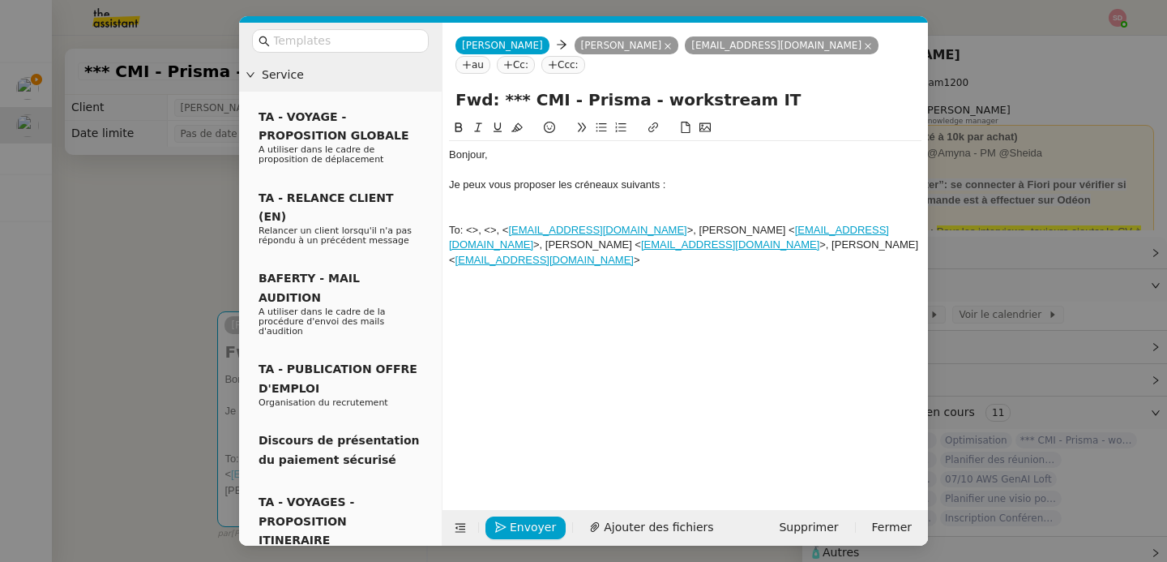
click at [472, 60] on icon at bounding box center [467, 65] width 10 height 10
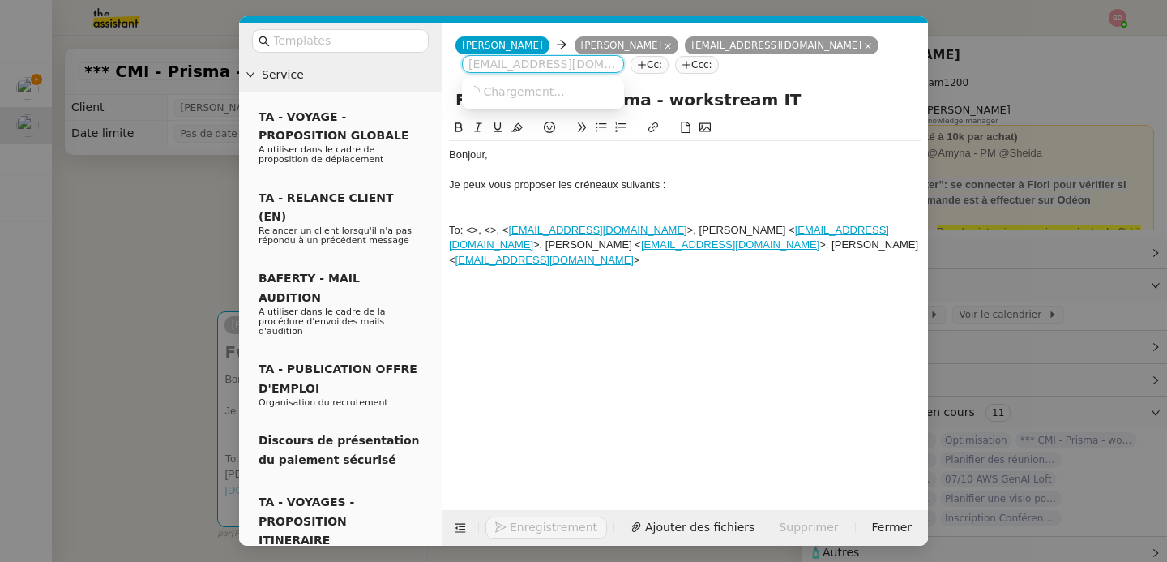
paste input "jpetit@cmimedia.fr"
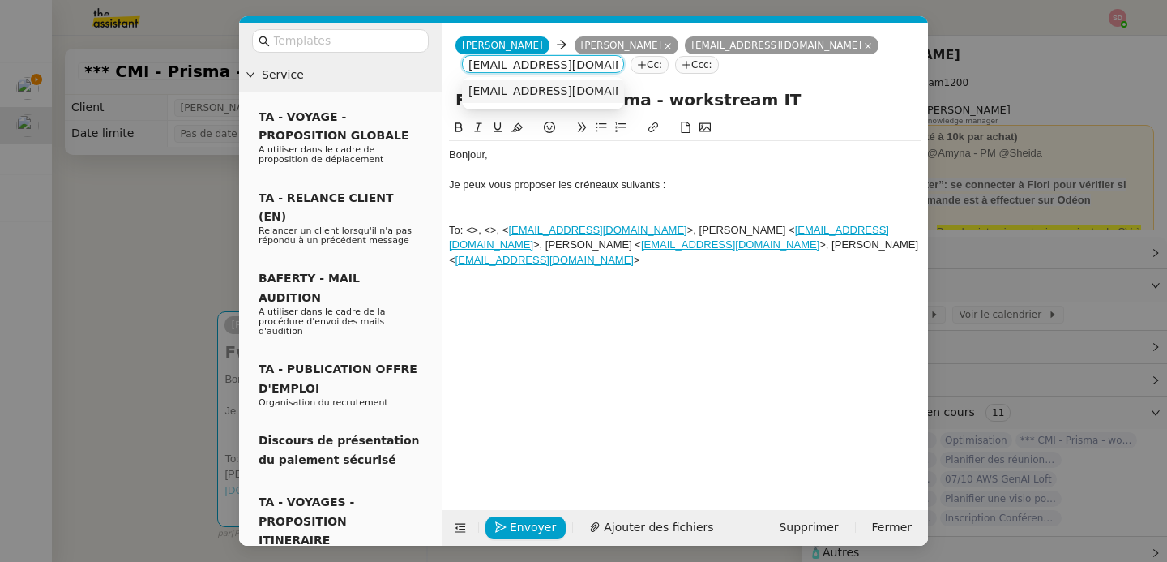
click at [550, 86] on span "jpetit@cmimedia.fr" at bounding box center [568, 90] width 199 height 13
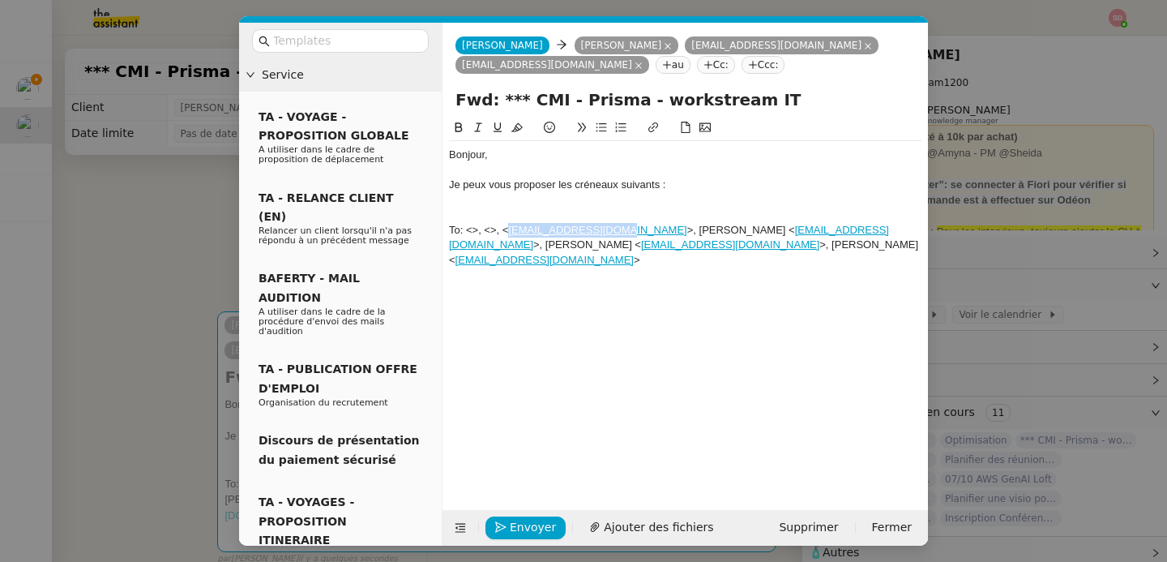
drag, startPoint x: 616, startPoint y: 228, endPoint x: 511, endPoint y: 236, distance: 105.7
click at [511, 236] on div "To: <>, <>, < yhoudart@cmimedia.fr >, Patrice Bazerque < pbazerqu@prismamedia.c…" at bounding box center [685, 245] width 473 height 45
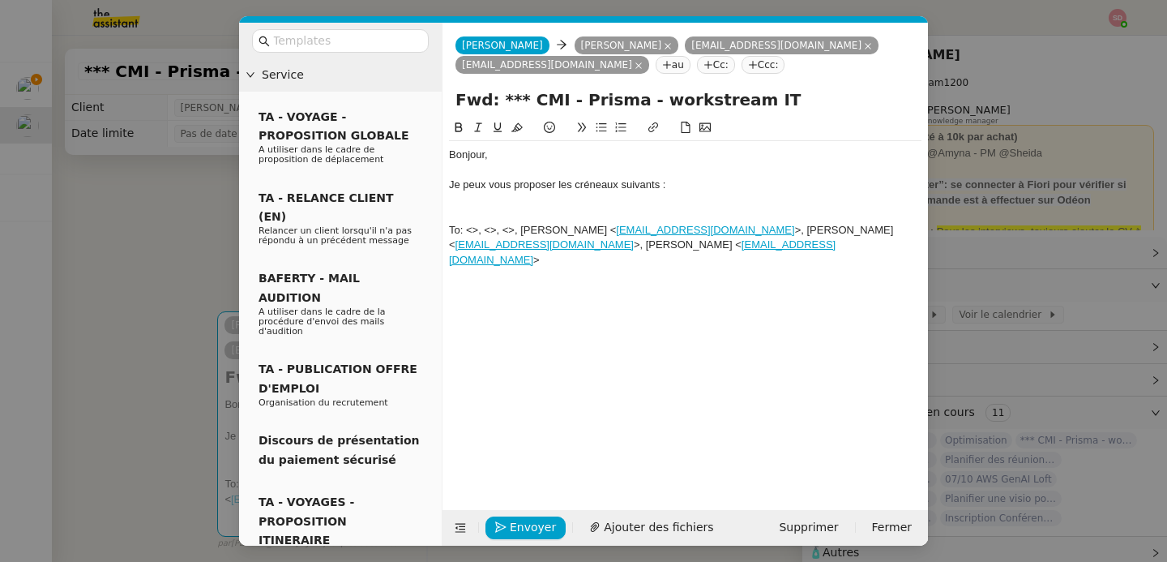
click at [662, 66] on icon at bounding box center [667, 65] width 10 height 10
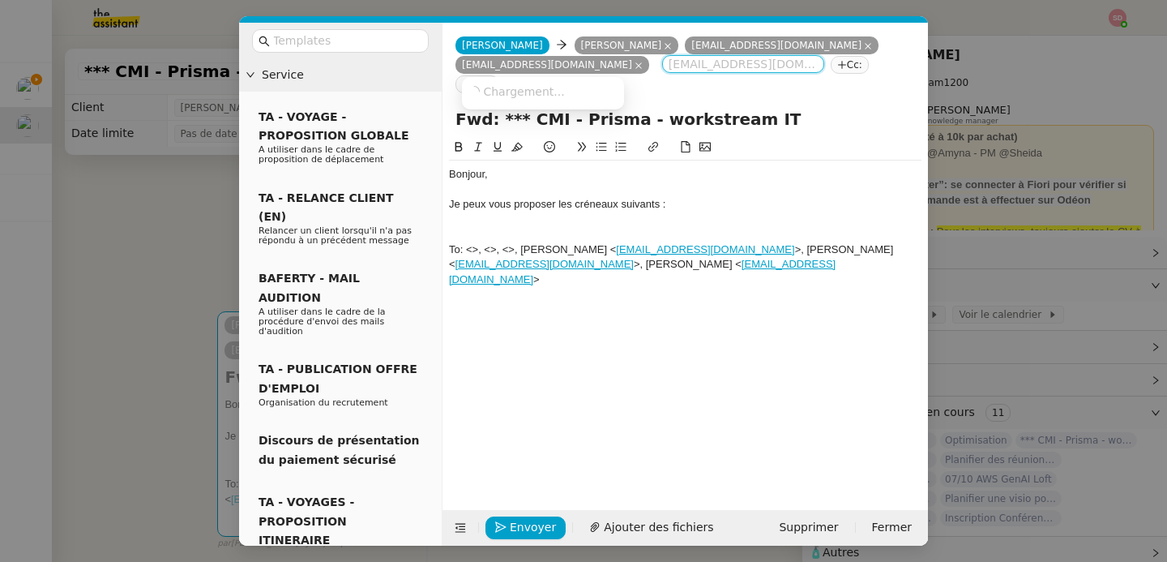
paste input "yhoudart@cmimedia.fr"
click at [488, 85] on span "yhoudart@cmimedia.fr" at bounding box center [568, 90] width 199 height 13
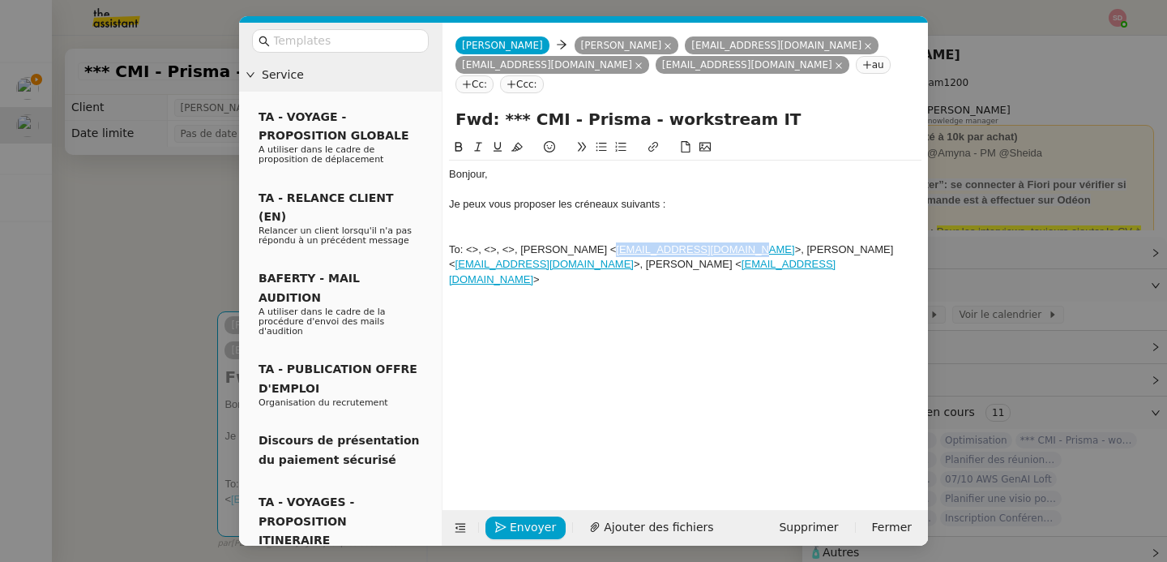
drag, startPoint x: 748, startPoint y: 229, endPoint x: 610, endPoint y: 230, distance: 138.6
click at [610, 242] on div "To: <>, <>, <>, Patrice Bazerque < pbazerqu@prismamedia.com >, JULIEN BELLALOUM…" at bounding box center [685, 264] width 473 height 45
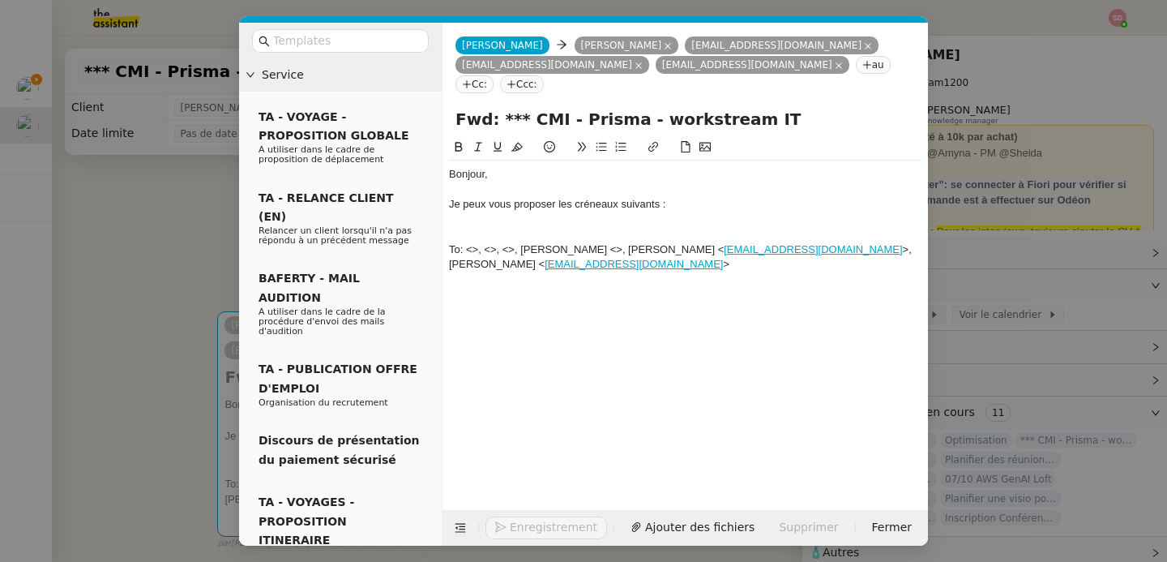
click at [856, 64] on nz-tag "au" at bounding box center [873, 65] width 35 height 18
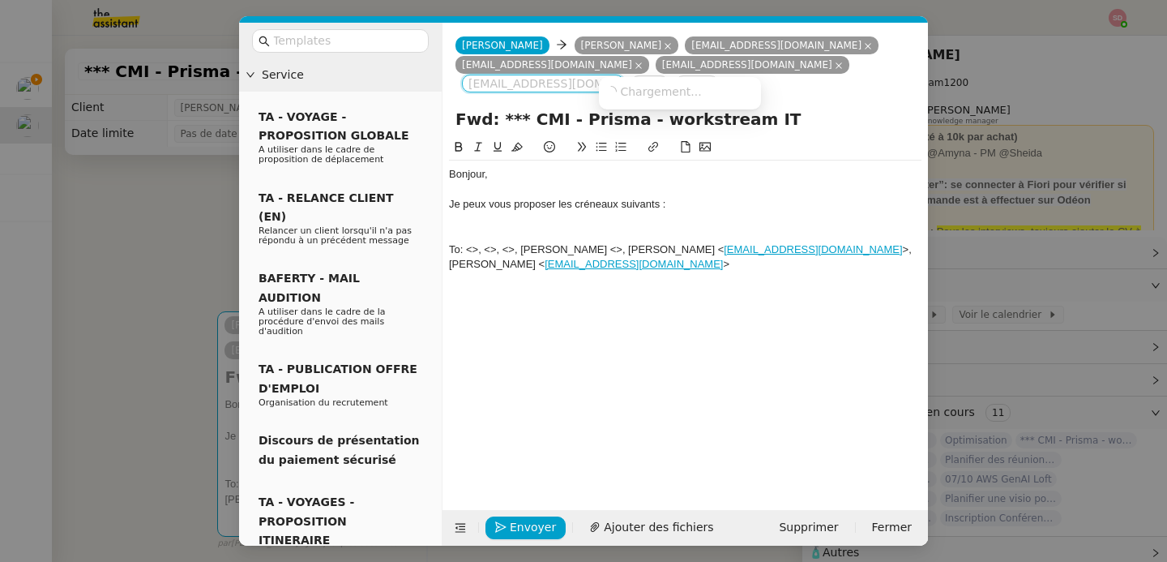
paste input "pbazerqu@prismamedia.com"
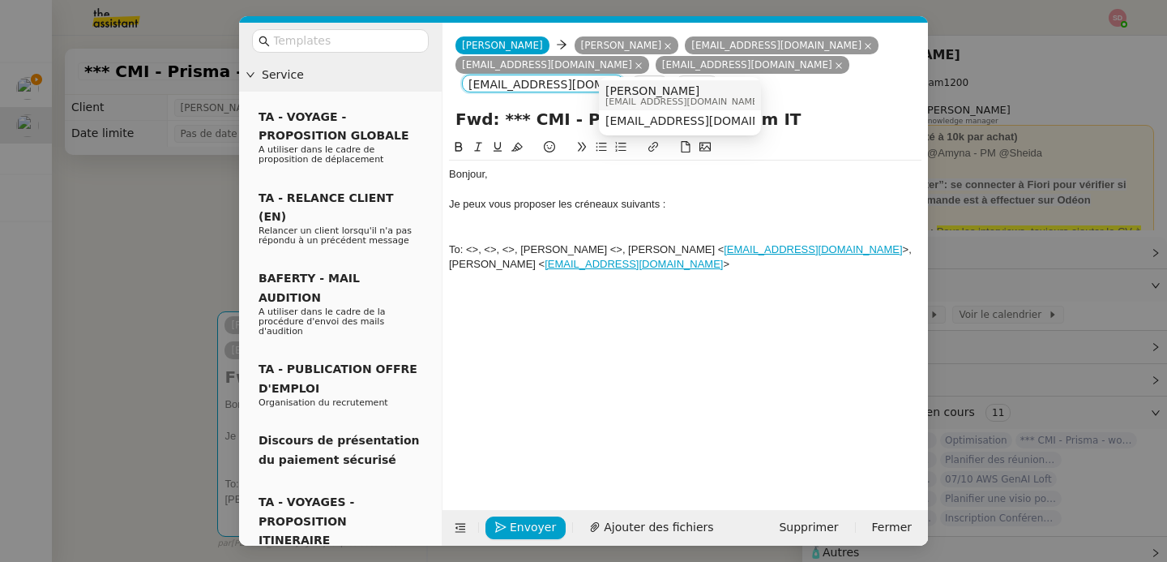
click at [672, 101] on span "pbazerqu@prismamedia.com" at bounding box center [684, 101] width 156 height 9
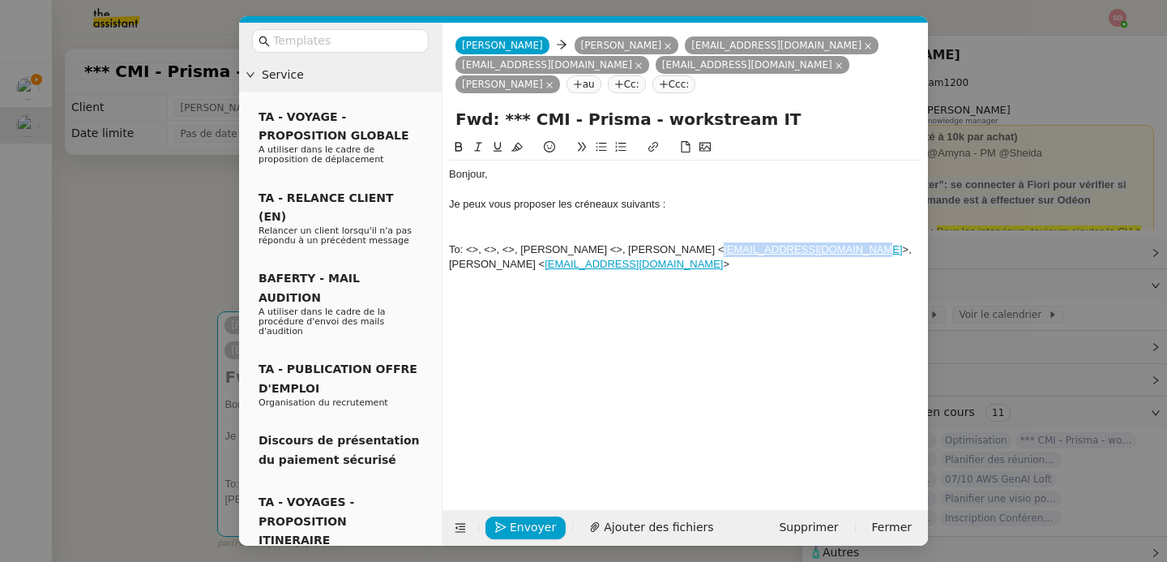
drag, startPoint x: 876, startPoint y: 232, endPoint x: 731, endPoint y: 232, distance: 144.3
click at [731, 242] on div "To: <>, <>, <>, Patrice Bazerque <>, JULIEN BELLALOUM < jbellaloum@prismamedia.…" at bounding box center [685, 257] width 473 height 30
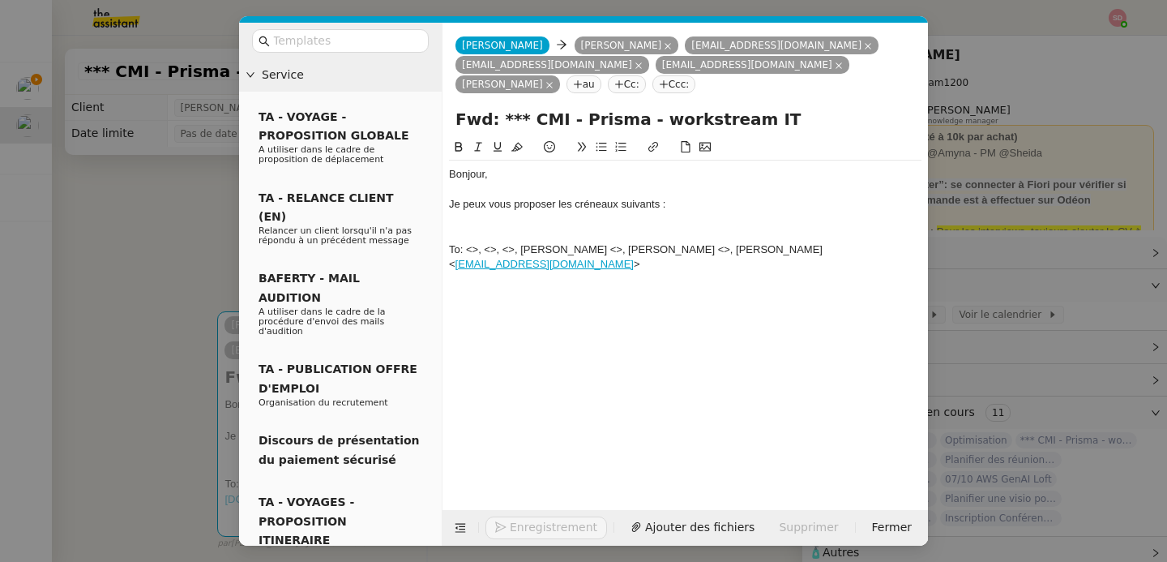
click at [602, 75] on nz-tag "au" at bounding box center [584, 84] width 35 height 18
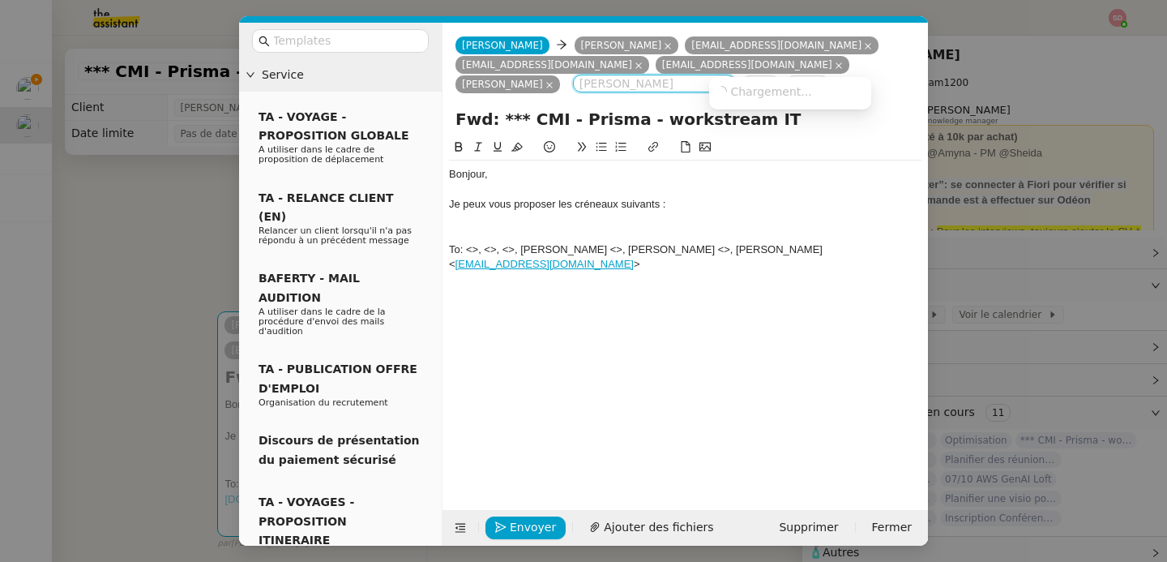
paste input "jbellaloum@prismamedia.com"
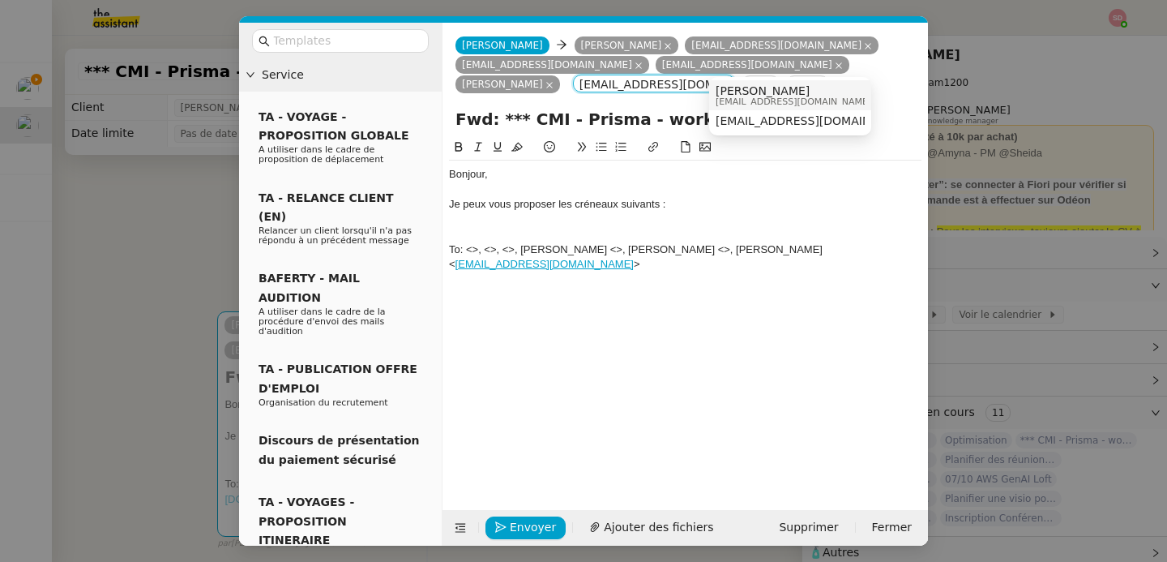
click at [748, 95] on span "Julien Bellaloum" at bounding box center [794, 90] width 156 height 13
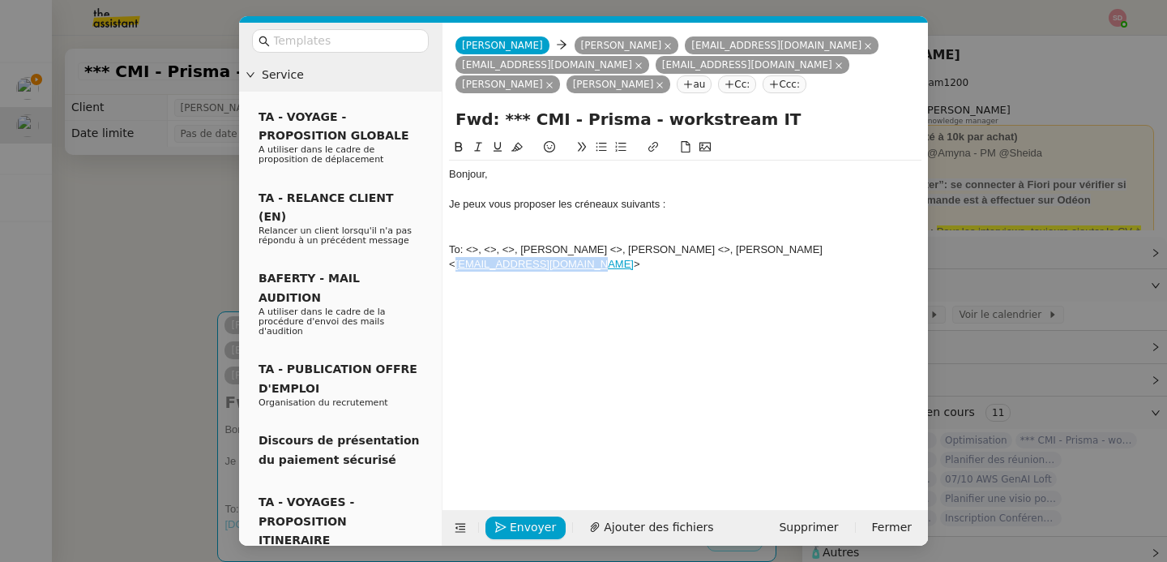
drag, startPoint x: 584, startPoint y: 266, endPoint x: 454, endPoint y: 268, distance: 129.7
click at [454, 268] on div "To: <>, <>, <>, Patrice Bazerque <>, JULIEN BELLALOUM <>, JULIEN BELLALOUM < jb…" at bounding box center [685, 257] width 473 height 30
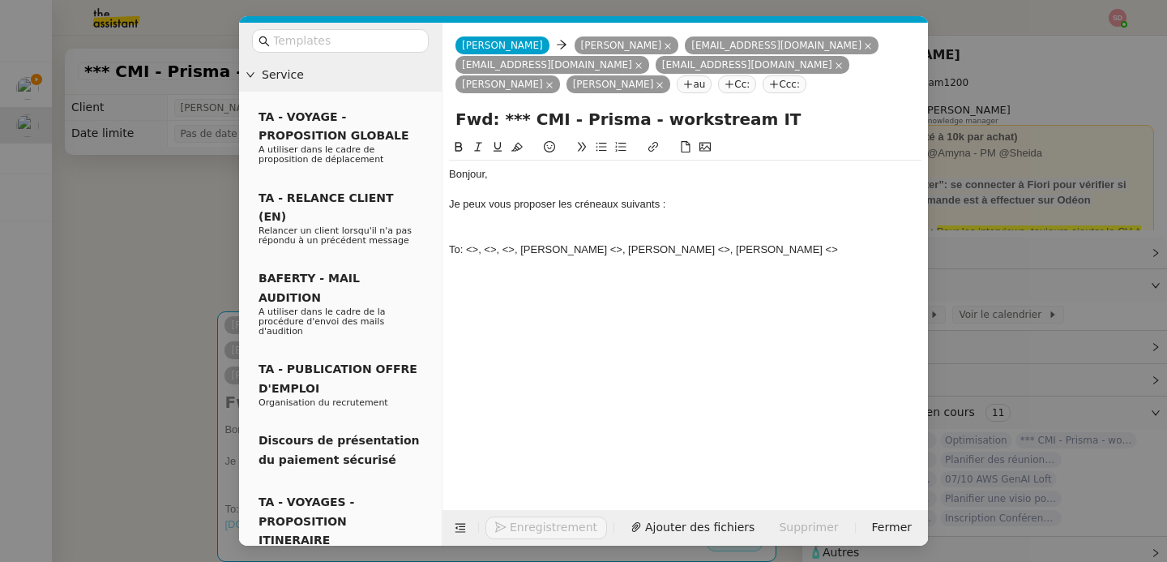
click at [712, 75] on nz-tag "au" at bounding box center [694, 84] width 35 height 18
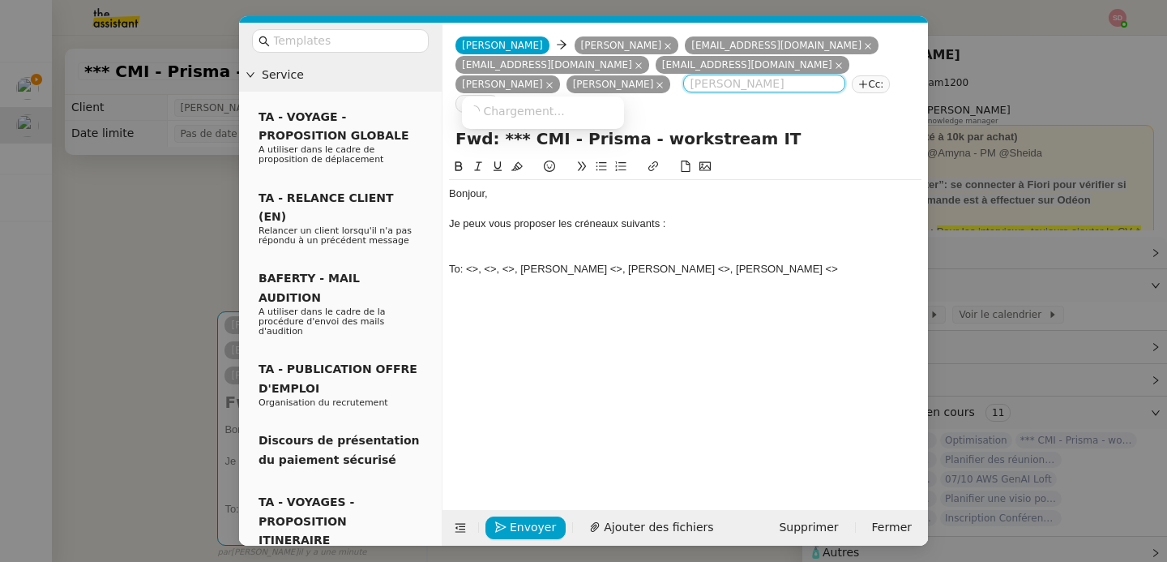
paste input "jbellalo@prismamedia.com"
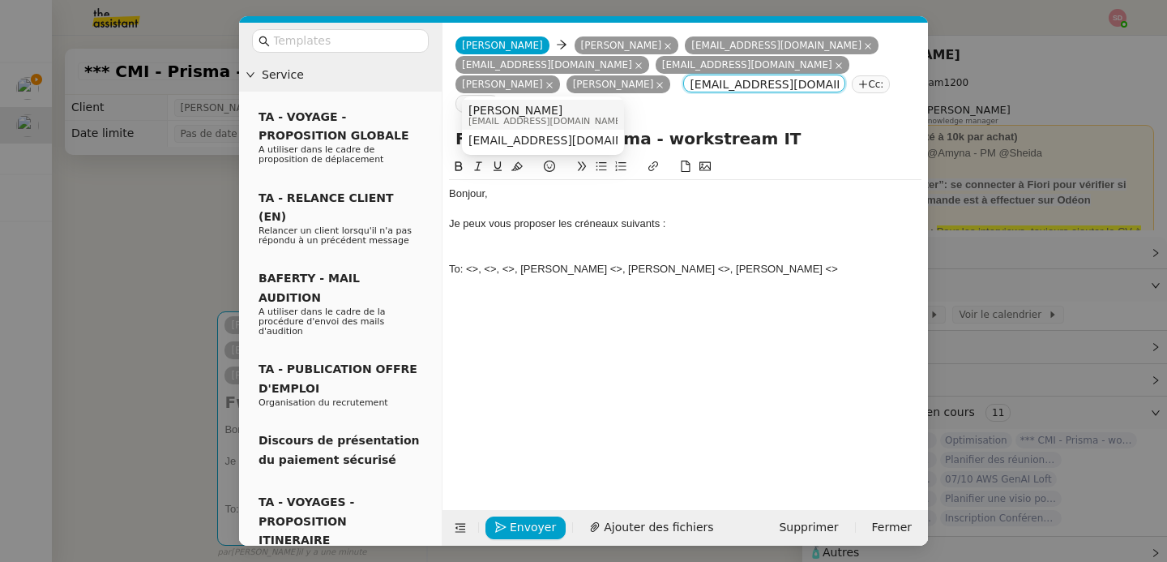
type input "jbellalo@prismamedia.com"
click at [558, 112] on span "Julien Bellaloum" at bounding box center [547, 110] width 156 height 13
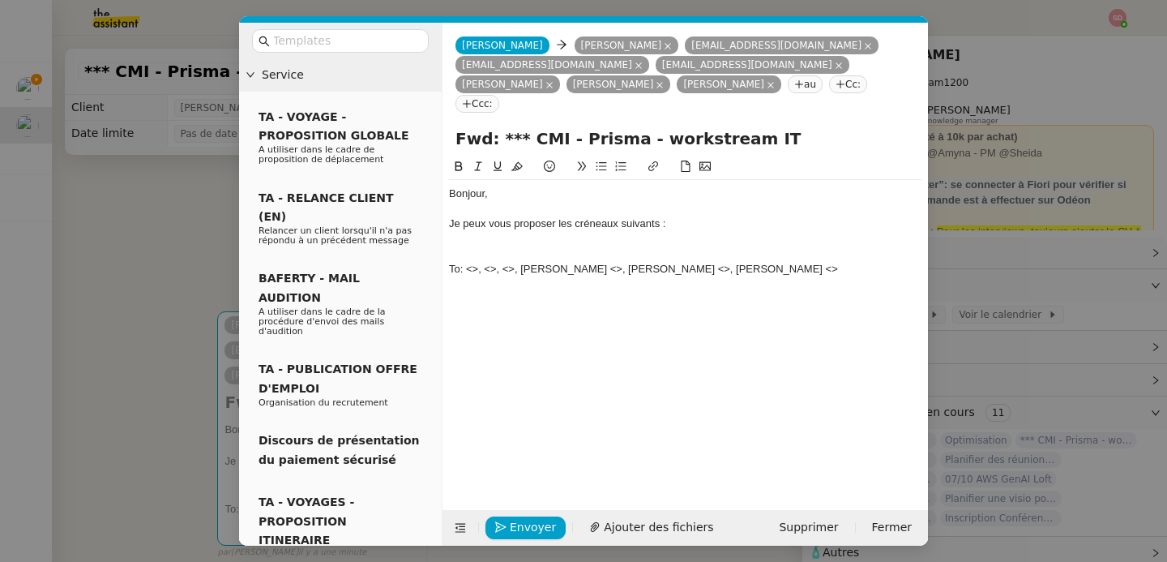
drag, startPoint x: 876, startPoint y: 250, endPoint x: 449, endPoint y: 218, distance: 427.6
click at [449, 218] on div "Bonjour, Je peux vous proposer les créneaux suivants : To: <>, <>, <>, Patrice …" at bounding box center [685, 231] width 473 height 103
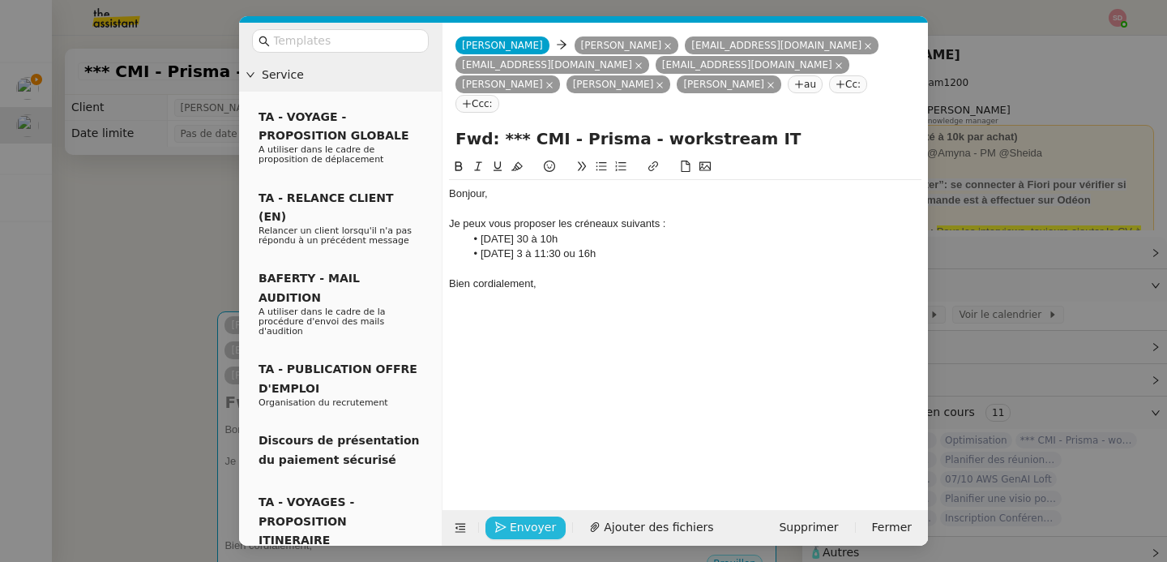
click at [509, 529] on button "Envoyer" at bounding box center [526, 527] width 80 height 23
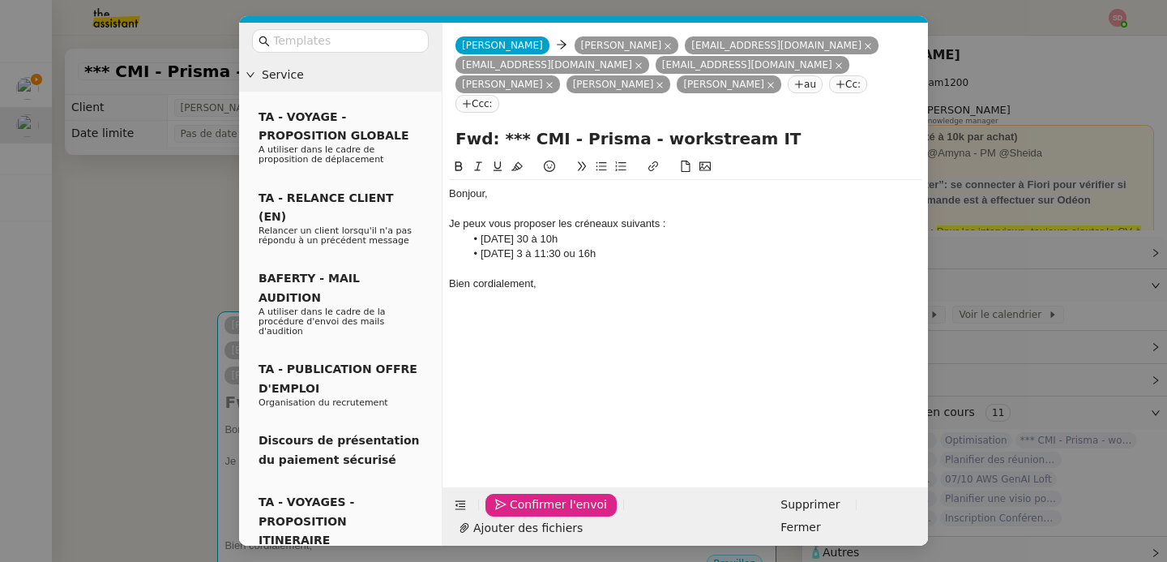
click at [509, 516] on button "Confirmer l'envoi" at bounding box center [551, 505] width 131 height 23
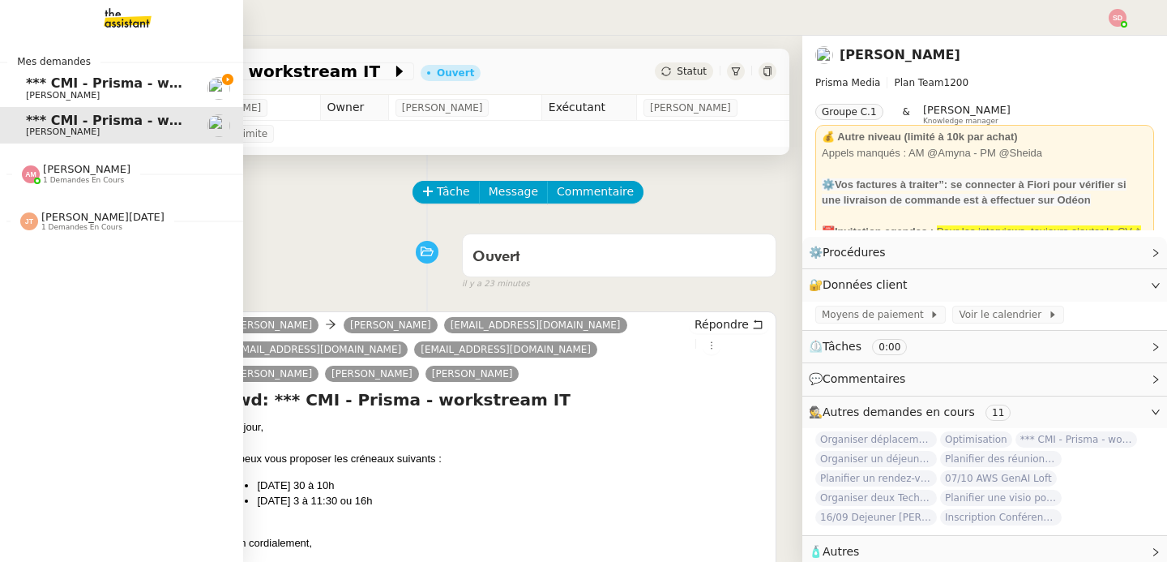
click at [43, 84] on span "*** CMI - Prisma - workstream ABO" at bounding box center [153, 82] width 254 height 15
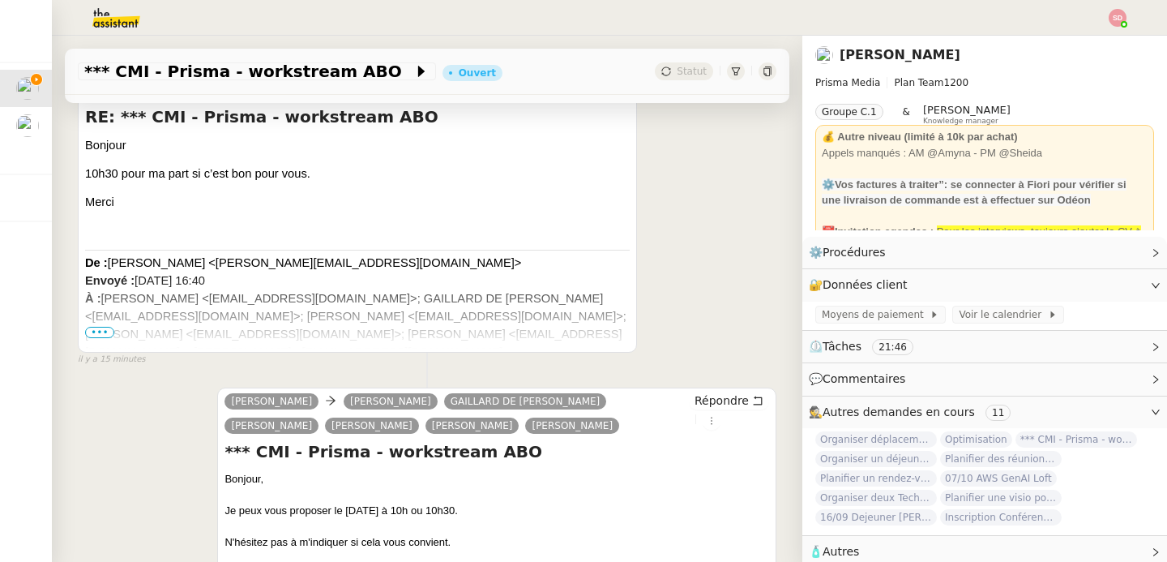
scroll to position [457, 0]
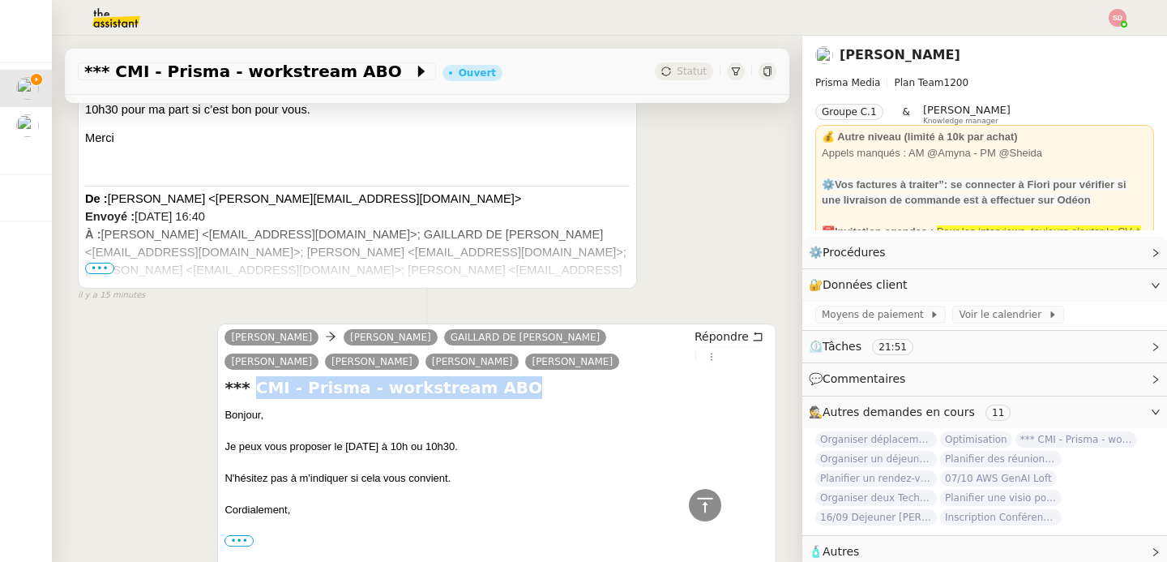
drag, startPoint x: 247, startPoint y: 388, endPoint x: 495, endPoint y: 387, distance: 247.3
click at [495, 387] on h4 "*** CMI - Prisma - workstream ABO" at bounding box center [497, 387] width 545 height 23
copy h4 "CMI - Prisma - workstream ABO"
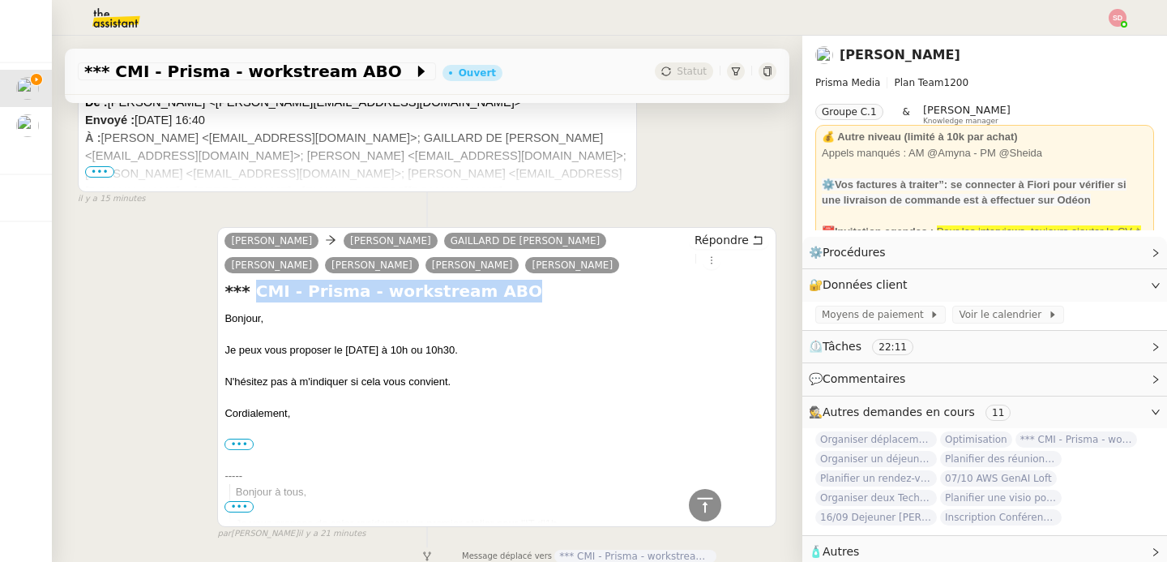
scroll to position [0, 0]
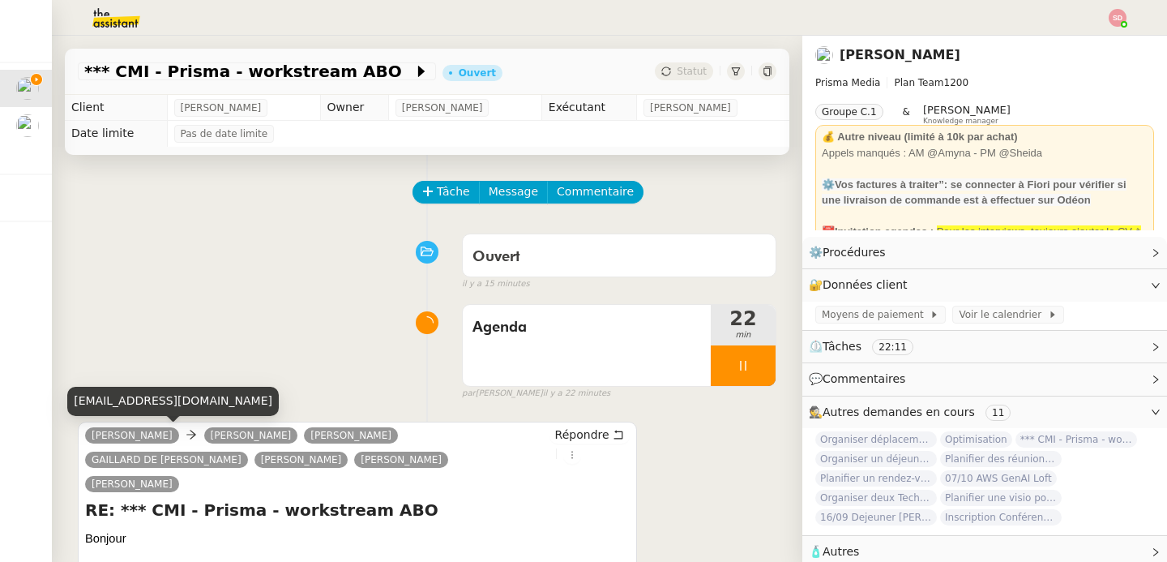
click at [141, 396] on div "acolin@cmimedia.fr" at bounding box center [173, 401] width 212 height 28
copy div "acolin@cmimedia.fr"
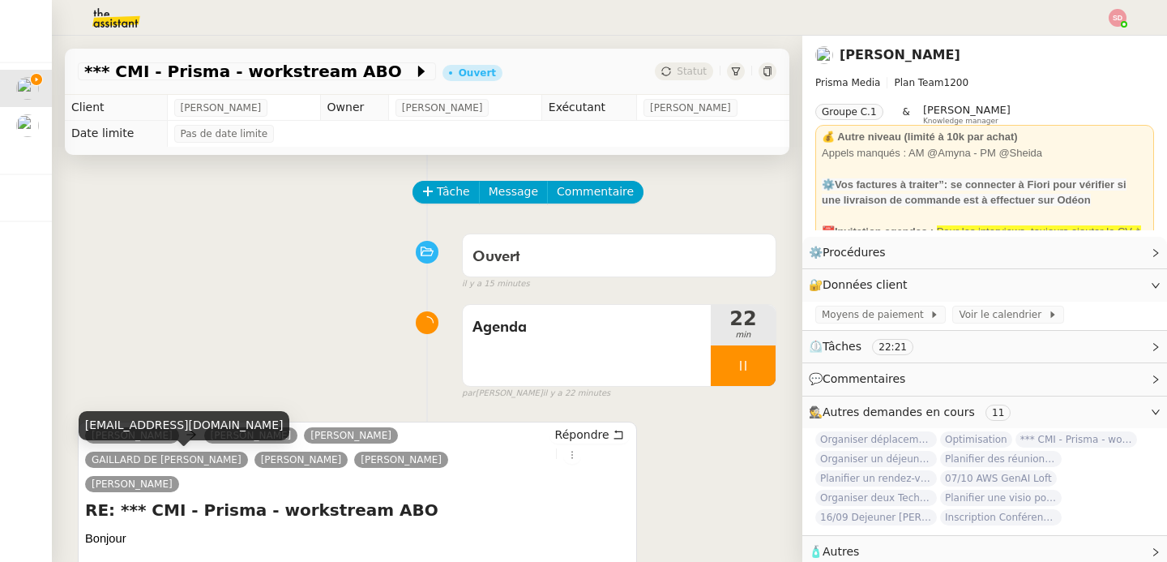
click at [242, 423] on div "bgaillarddesaintgermain@cmimedia.fr" at bounding box center [185, 425] width 212 height 28
copy div "bgaillarddesaintgermain@cmimedia.fr"
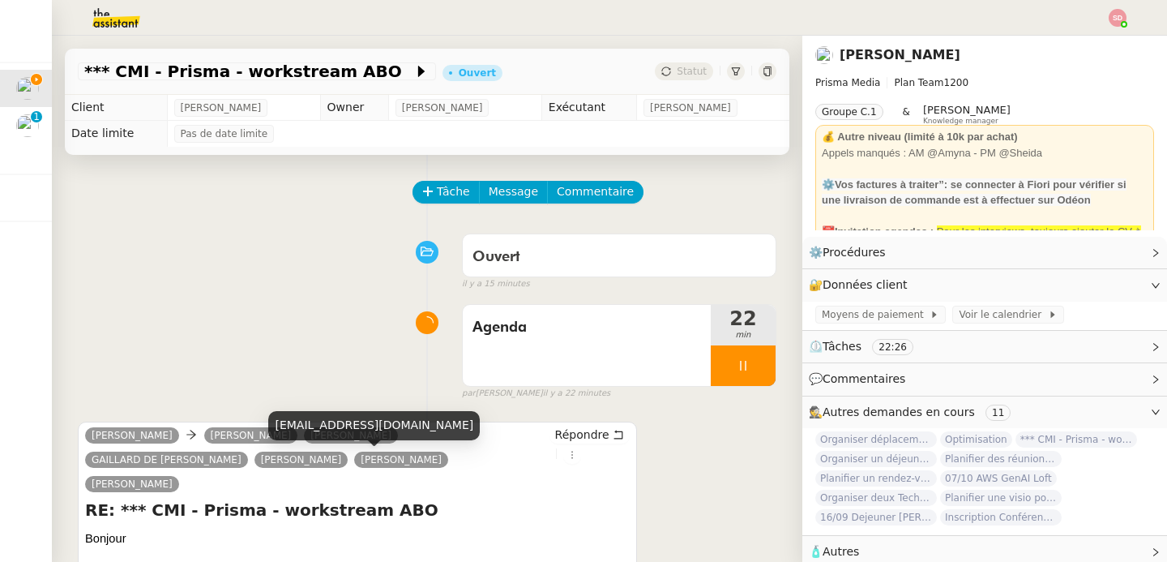
click at [336, 431] on div "xoliver@cmimedia.fr" at bounding box center [374, 425] width 212 height 28
copy div "xoliver@cmimedia.fr"
click at [396, 433] on div "alefranc@prismamedia.com" at bounding box center [440, 425] width 212 height 28
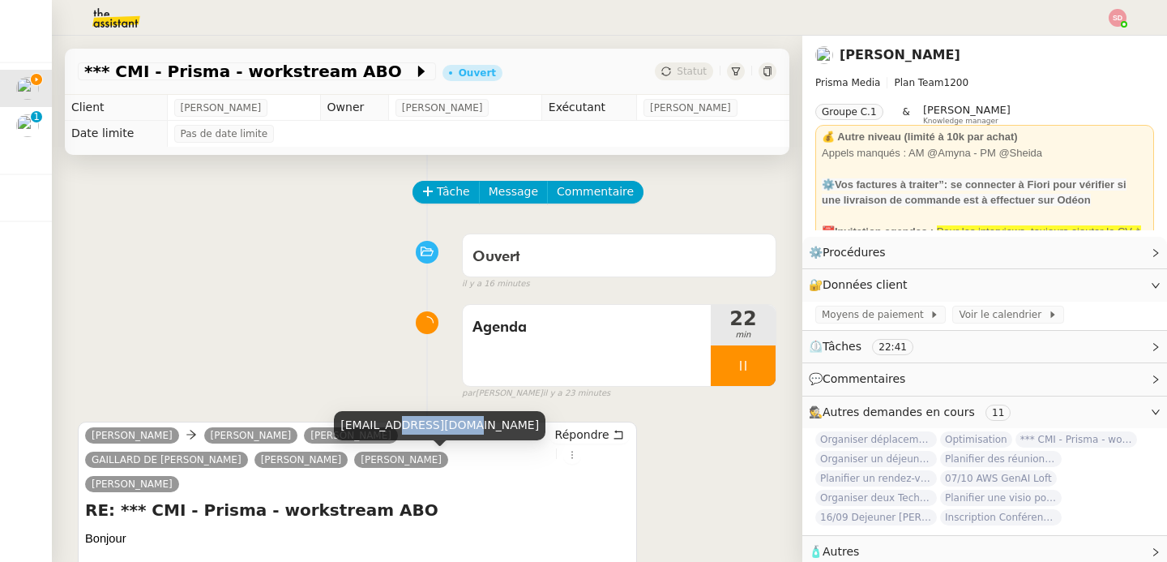
click at [396, 433] on div "alefranc@prismamedia.com" at bounding box center [440, 425] width 212 height 28
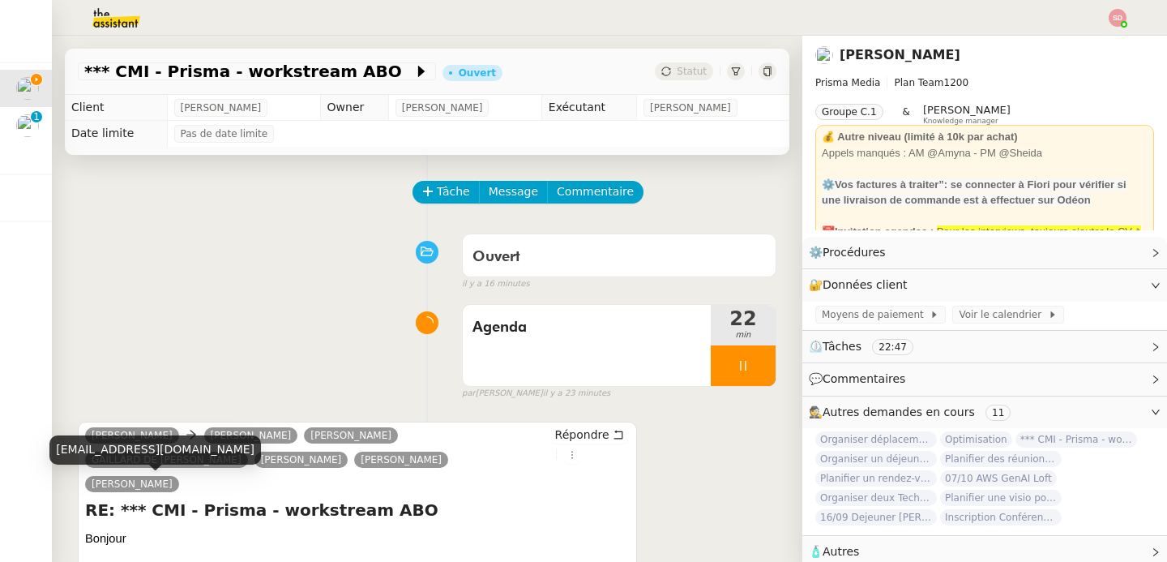
click at [136, 448] on div "lgrolee@prismamedia.com" at bounding box center [155, 449] width 212 height 28
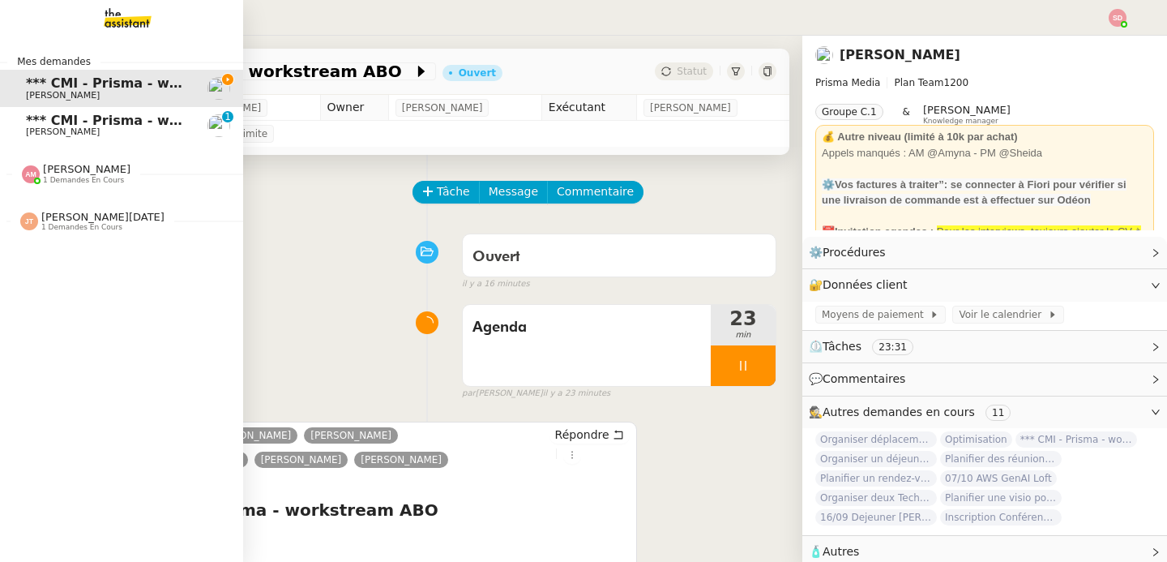
click at [29, 126] on span "*** CMI - Prisma - workstream IT" at bounding box center [144, 120] width 237 height 15
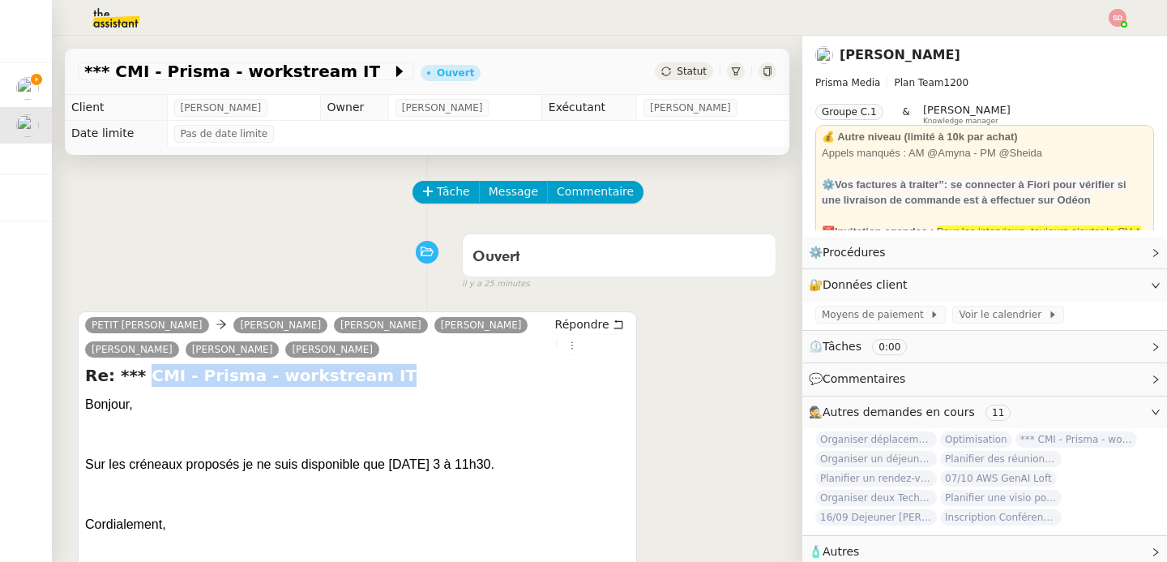
drag, startPoint x: 139, startPoint y: 379, endPoint x: 392, endPoint y: 375, distance: 253.8
click at [392, 375] on h4 "Re: *** CMI - Prisma - workstream IT" at bounding box center [357, 375] width 545 height 23
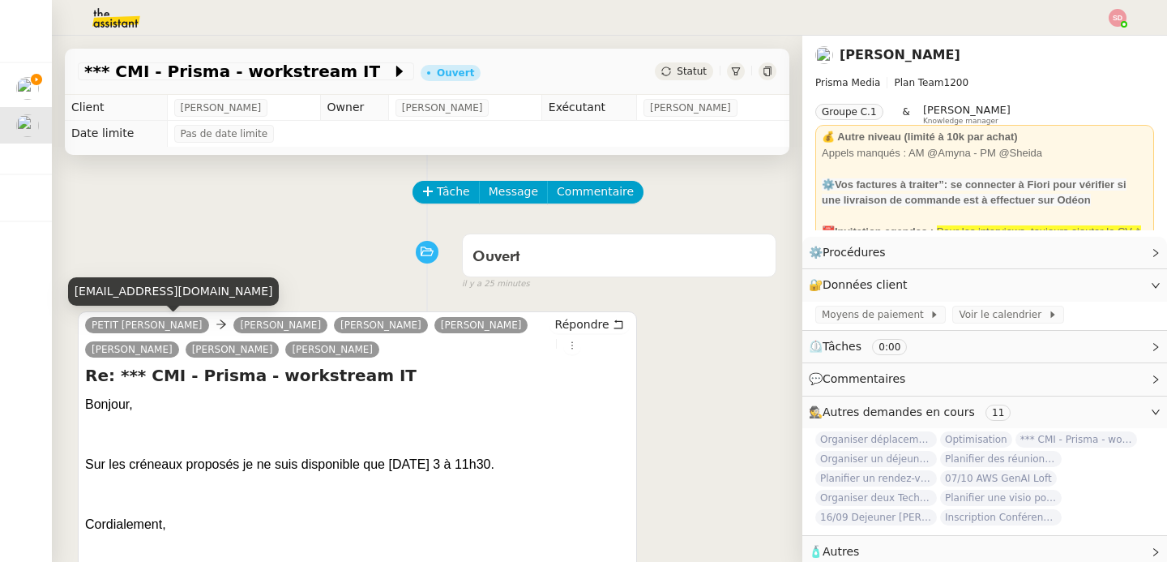
click at [123, 289] on div "jpetit@cmimedia.fr" at bounding box center [174, 291] width 212 height 28
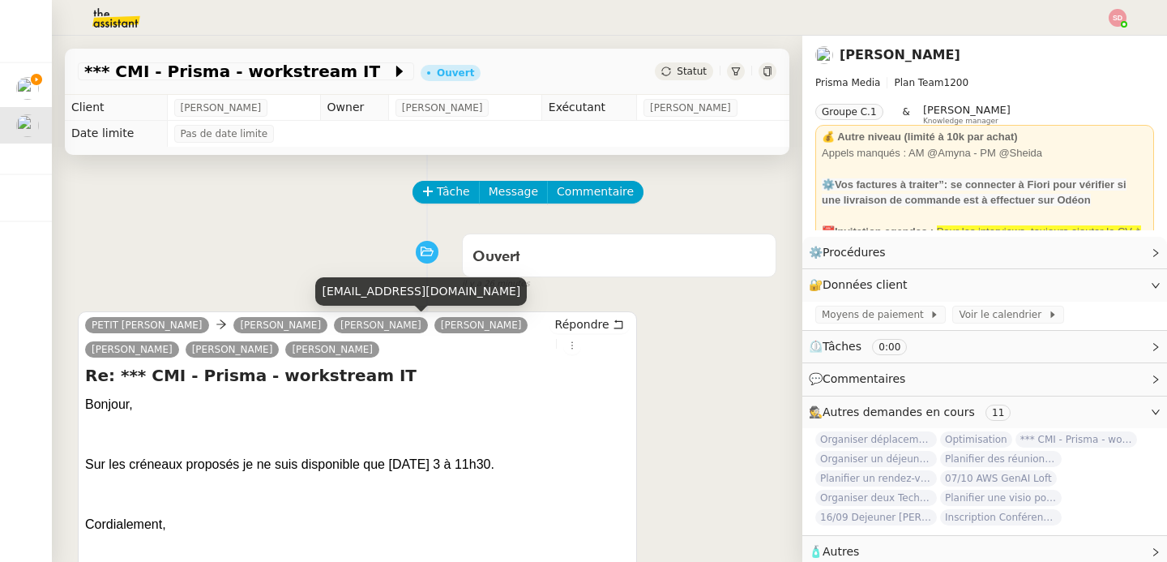
click at [381, 300] on div "vsalomon@cmimedia.fr" at bounding box center [421, 291] width 212 height 28
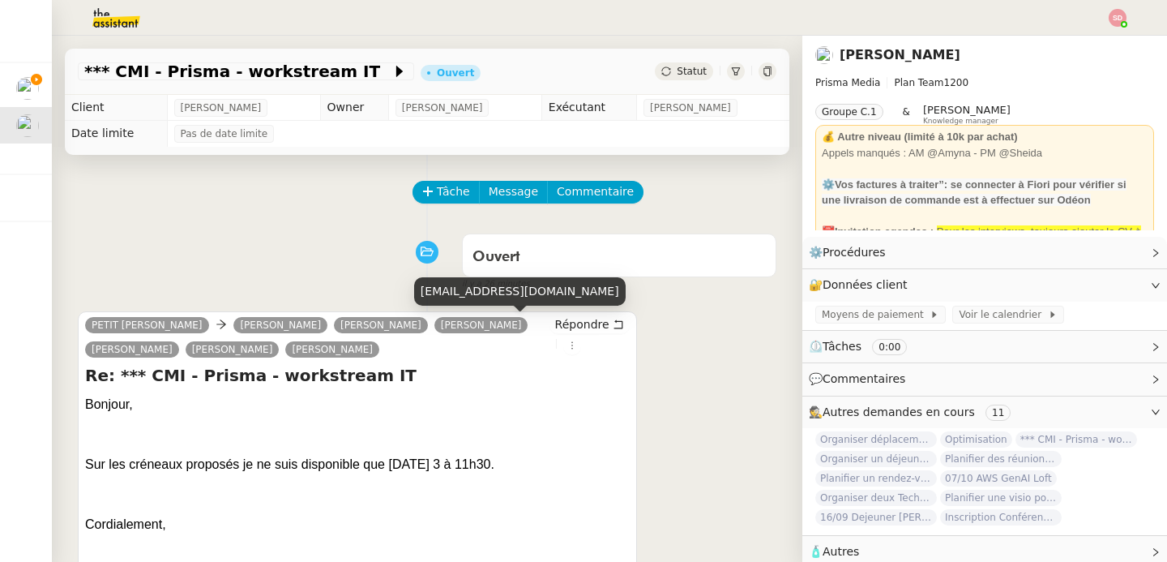
click at [465, 293] on div "yhoudart@cmimedia.fr" at bounding box center [520, 291] width 212 height 28
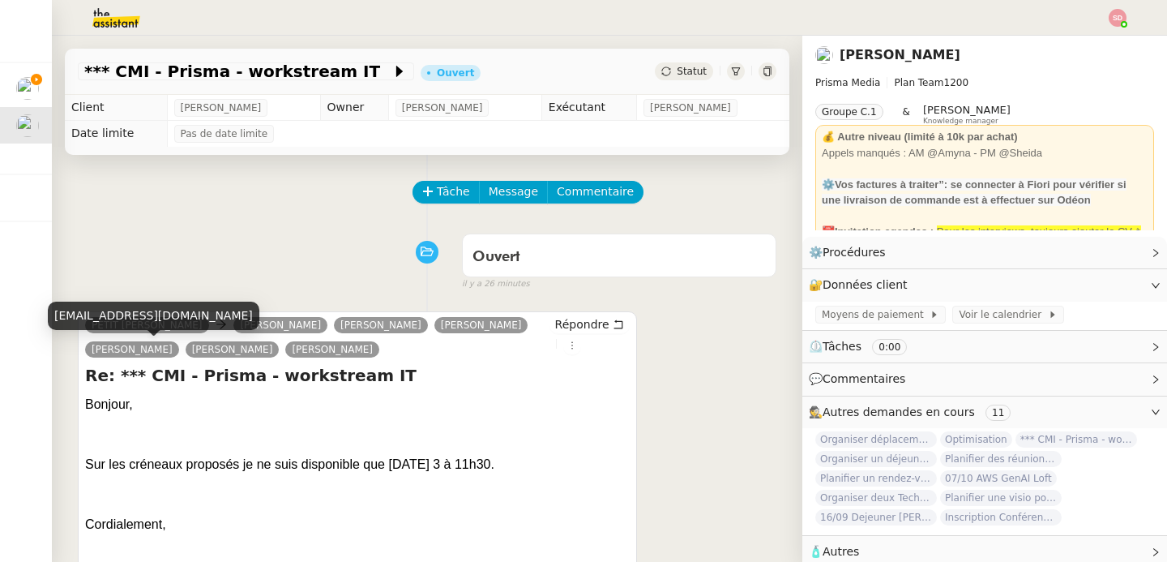
click at [122, 322] on div "pbazerqu@prismamedia.com" at bounding box center [154, 316] width 212 height 28
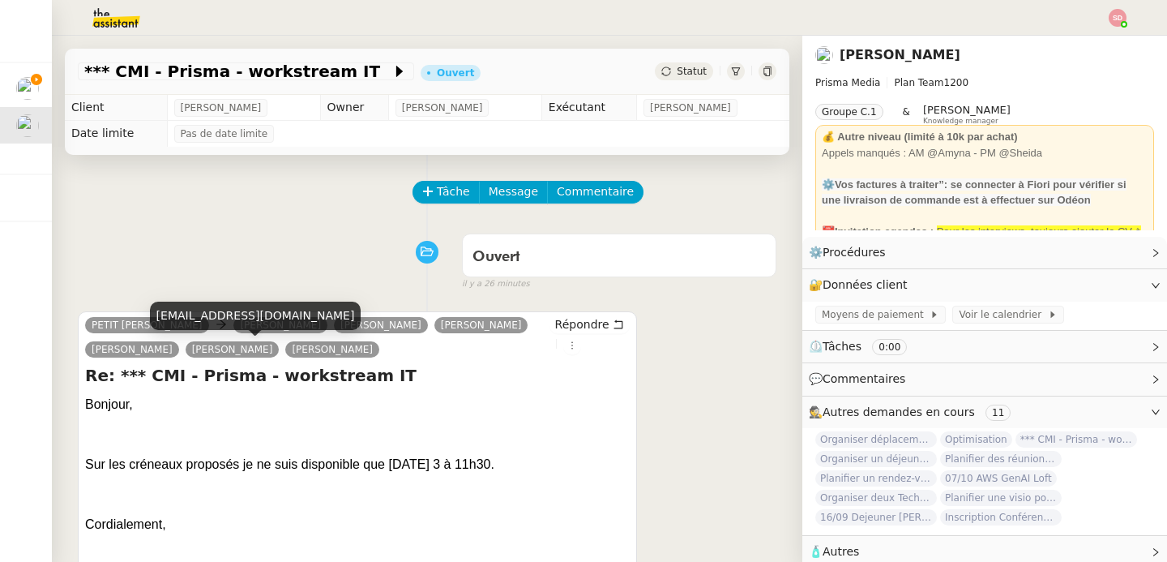
click at [225, 320] on div "jbellalo@prismamedia.com" at bounding box center [256, 316] width 212 height 28
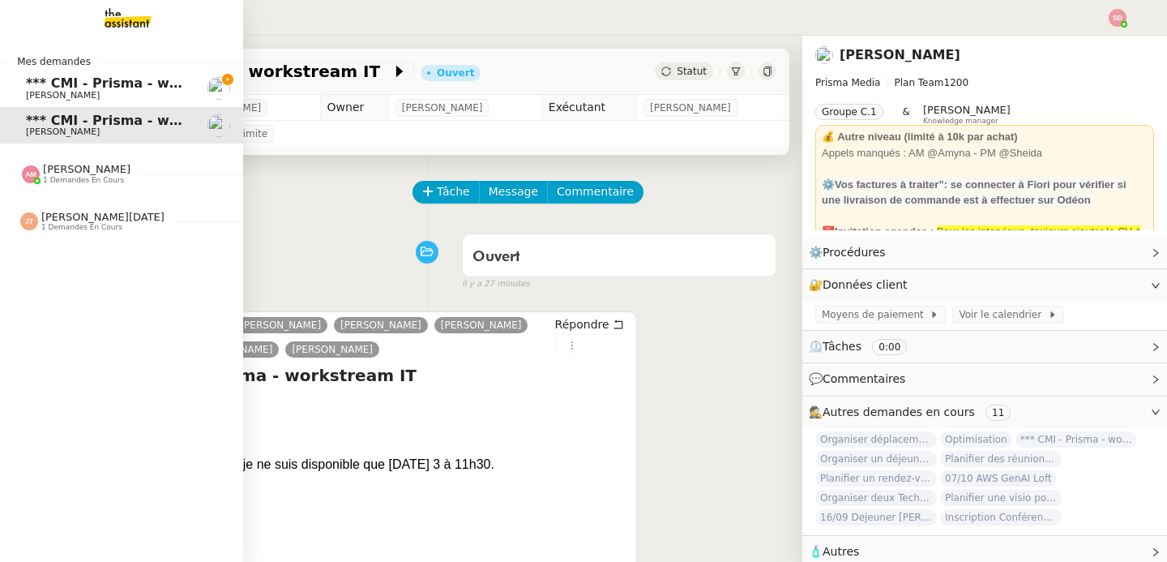
click at [61, 85] on span "*** CMI - Prisma - workstream ABO" at bounding box center [153, 82] width 254 height 15
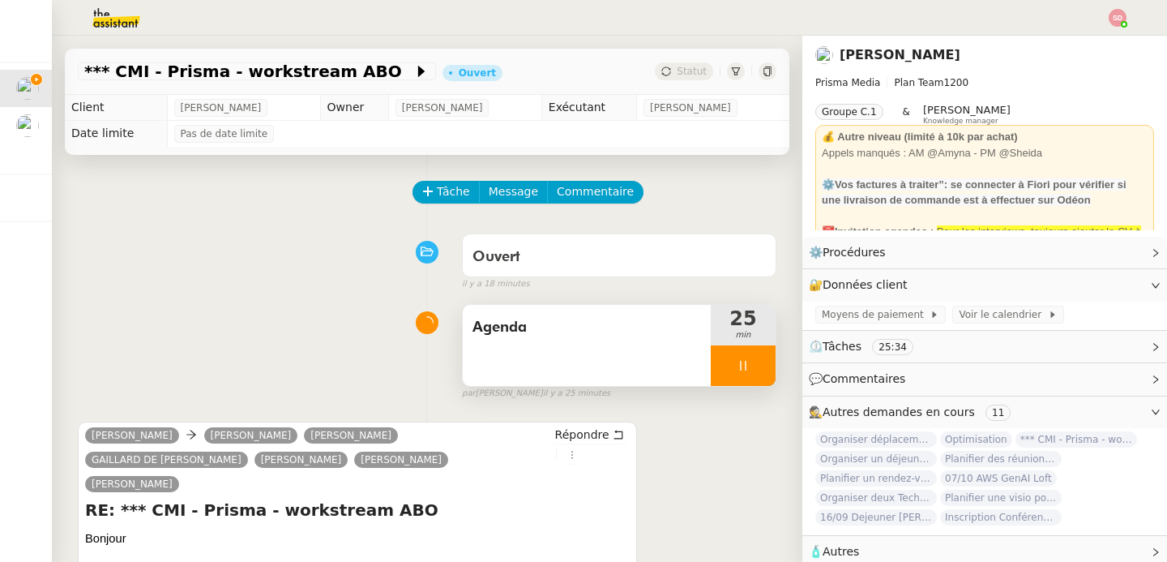
click at [743, 366] on div at bounding box center [743, 365] width 65 height 41
click at [753, 366] on icon at bounding box center [759, 365] width 13 height 13
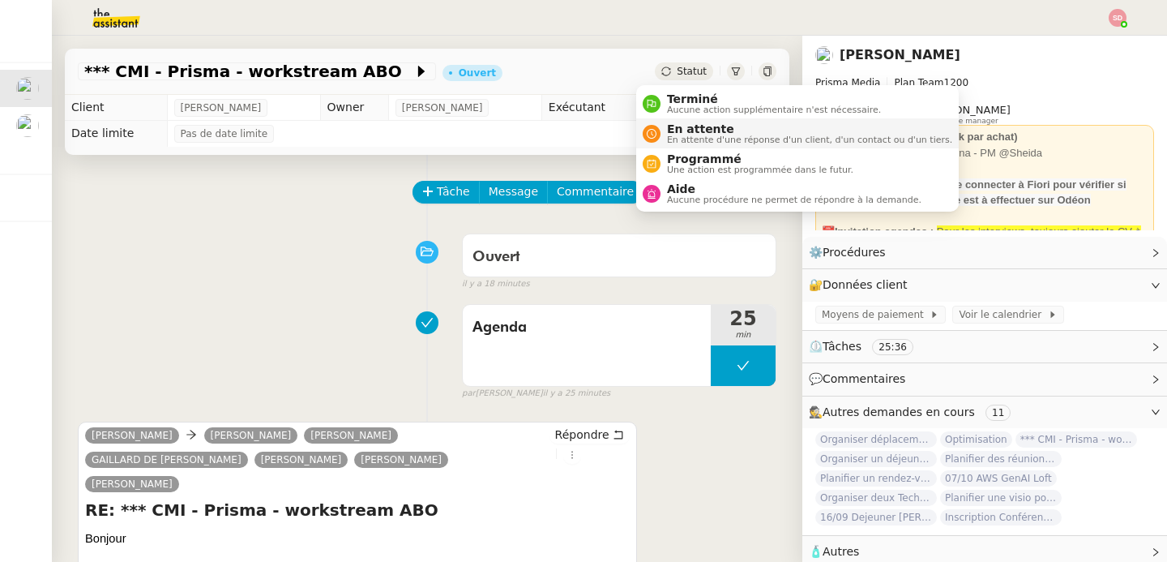
click at [670, 138] on span "En attente d'une réponse d'un client, d'un contact ou d'un tiers." at bounding box center [809, 139] width 285 height 9
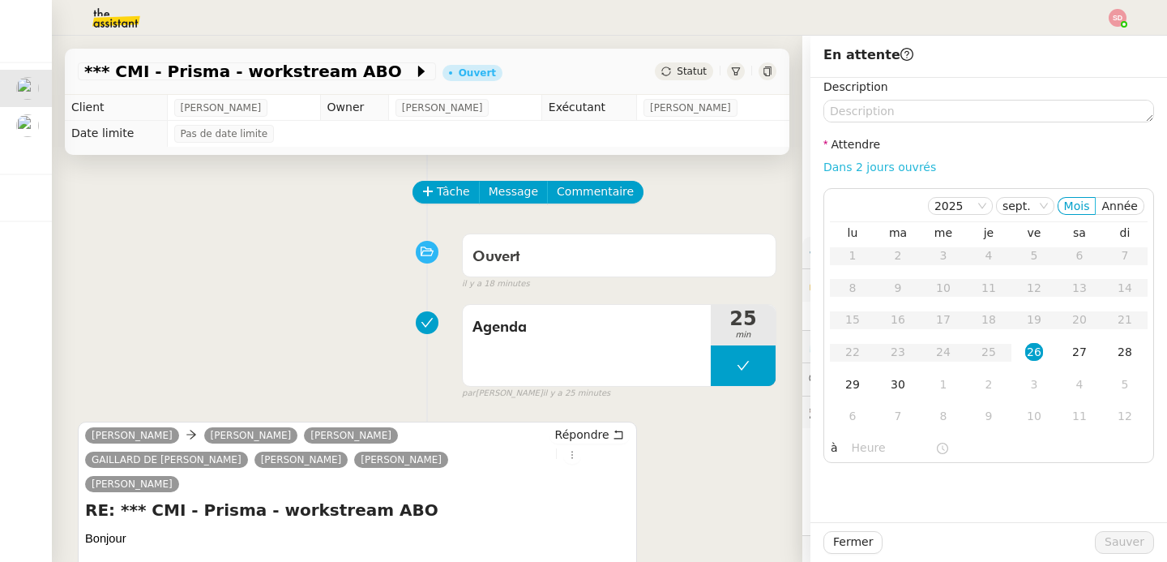
click at [860, 161] on link "Dans 2 jours ouvrés" at bounding box center [880, 167] width 113 height 13
type input "07:00"
click at [844, 382] on div "29" at bounding box center [853, 384] width 18 height 18
click at [1123, 541] on span "Sauver" at bounding box center [1125, 542] width 40 height 19
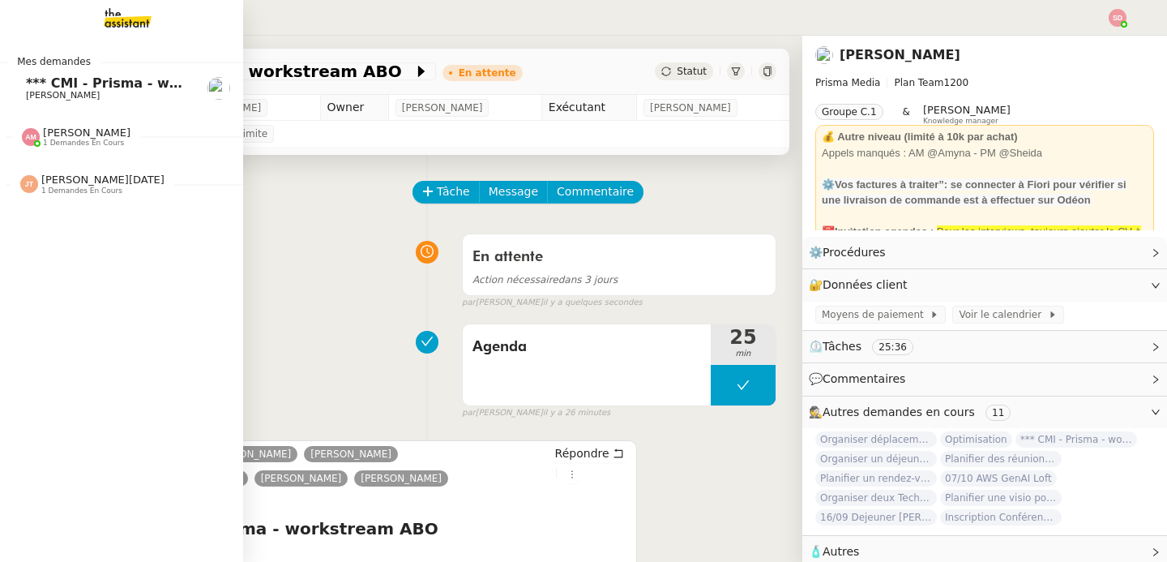
click at [50, 88] on span "*** CMI - Prisma - workstream IT" at bounding box center [144, 82] width 237 height 15
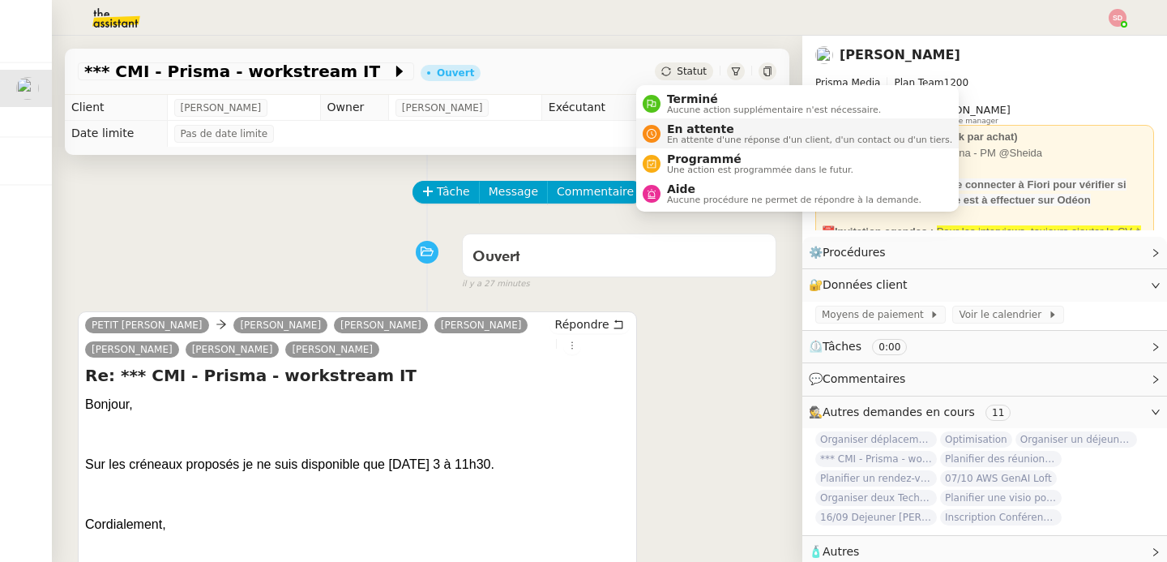
click at [665, 137] on div "En attente En attente d'une réponse d'un client, d'un contact ou d'un tiers." at bounding box center [807, 133] width 292 height 22
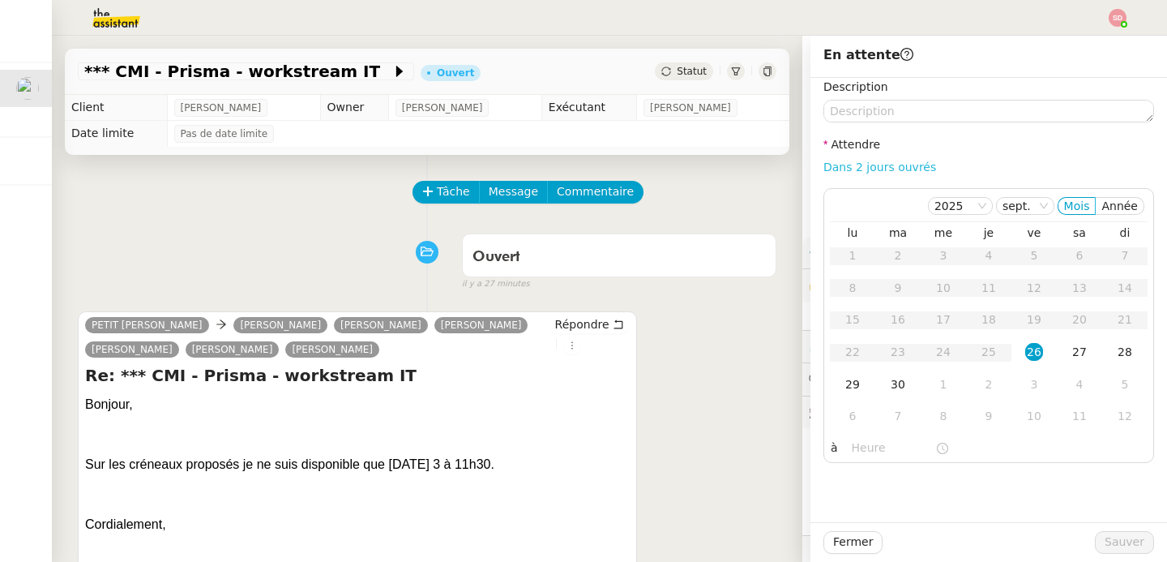
click at [859, 169] on link "Dans 2 jours ouvrés" at bounding box center [880, 167] width 113 height 13
type input "07:00"
click at [844, 381] on div "29" at bounding box center [853, 384] width 18 height 18
click at [1105, 538] on span "Sauver" at bounding box center [1125, 542] width 40 height 19
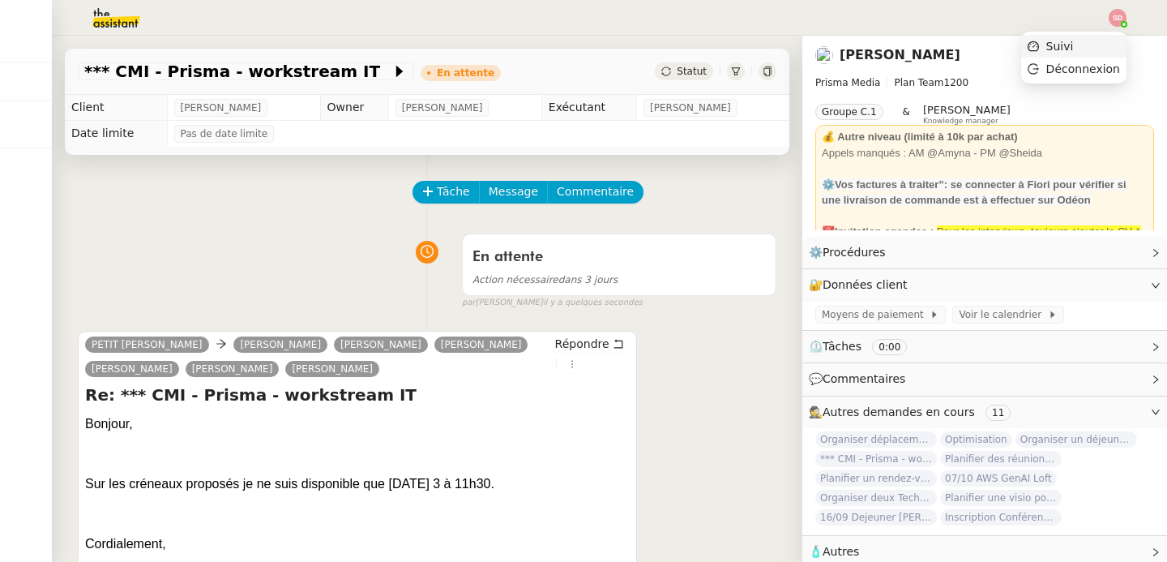
click at [1096, 51] on li "Suivi" at bounding box center [1074, 46] width 105 height 23
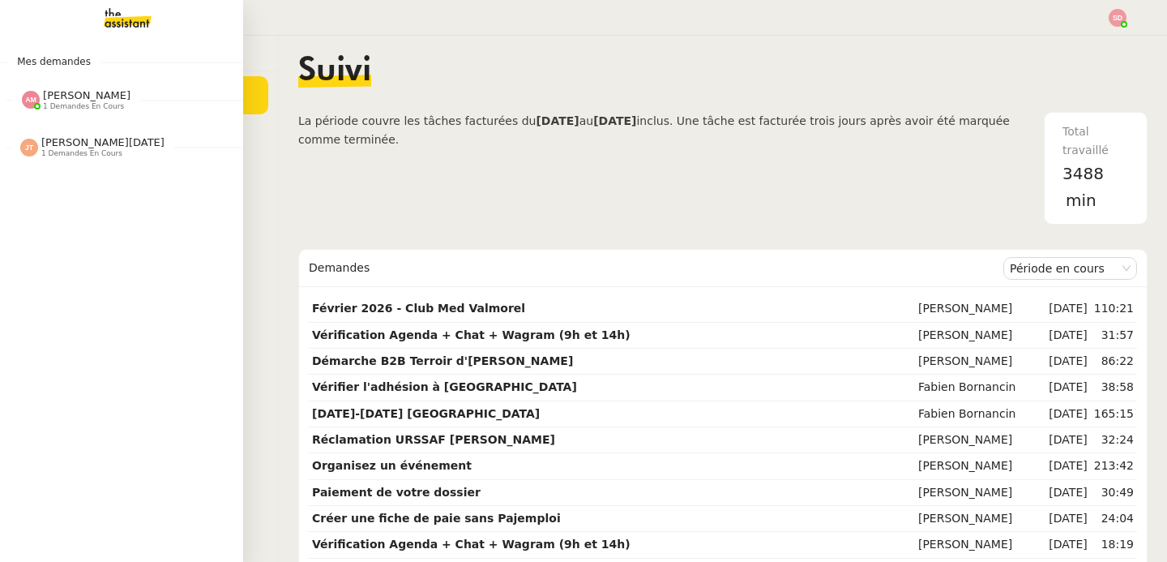
click at [28, 101] on img at bounding box center [31, 100] width 18 height 18
click at [55, 152] on span "1 demandes en cours" at bounding box center [81, 153] width 81 height 9
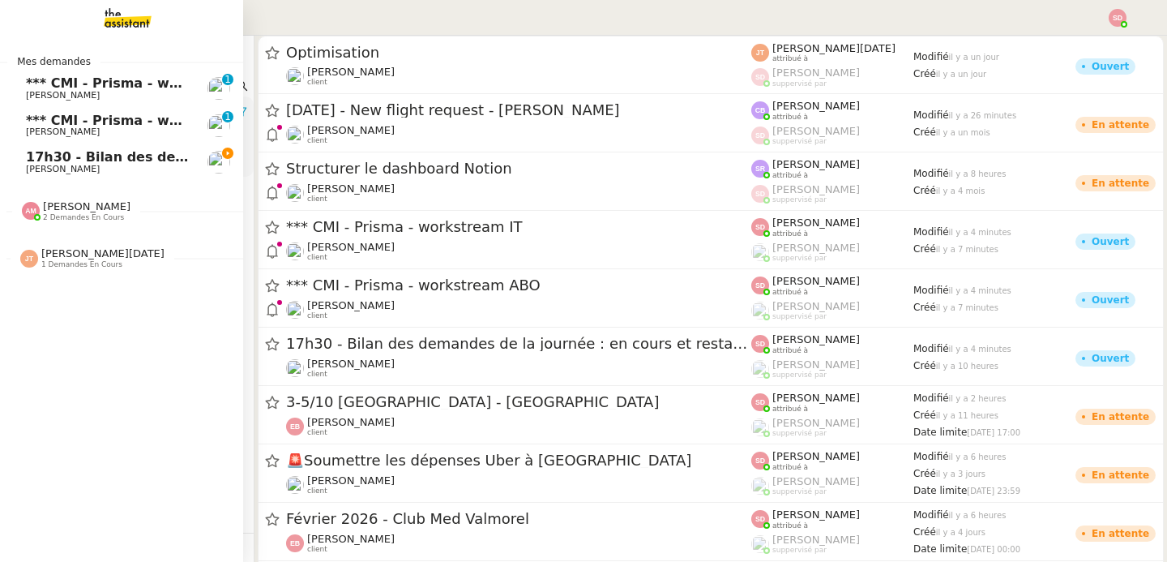
click at [49, 167] on span "[PERSON_NAME]" at bounding box center [63, 169] width 74 height 11
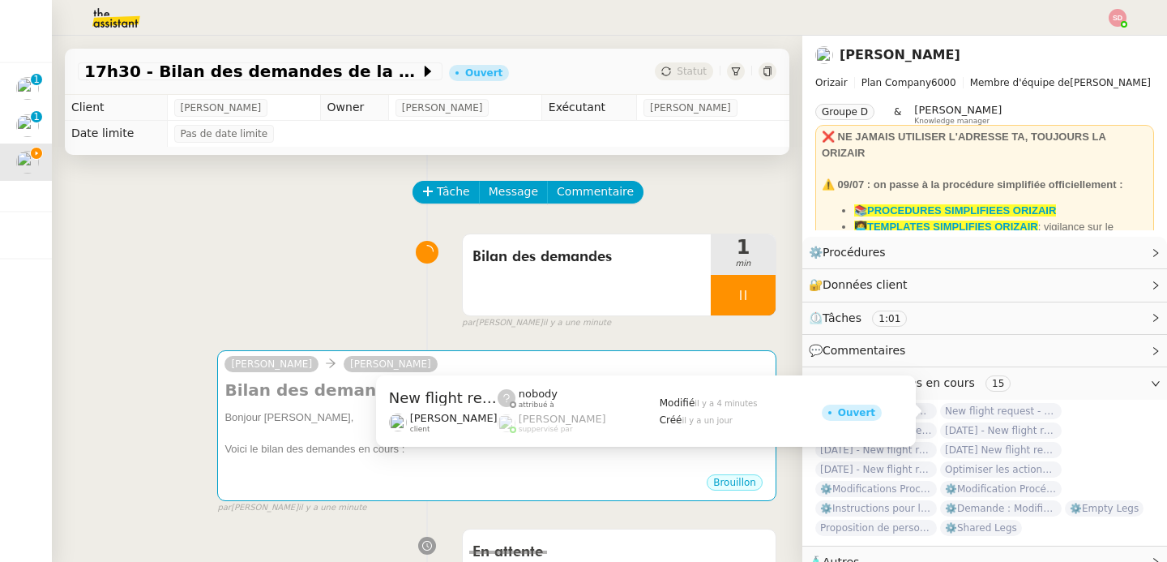
click at [983, 410] on span "New flight request - [PERSON_NAME]" at bounding box center [1001, 411] width 122 height 16
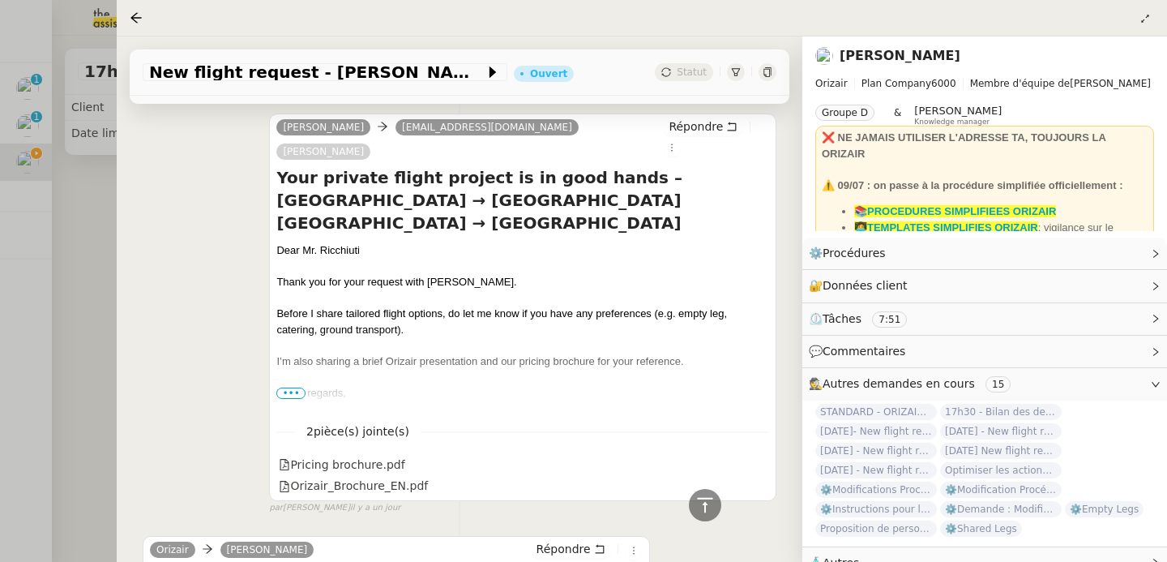
scroll to position [949, 0]
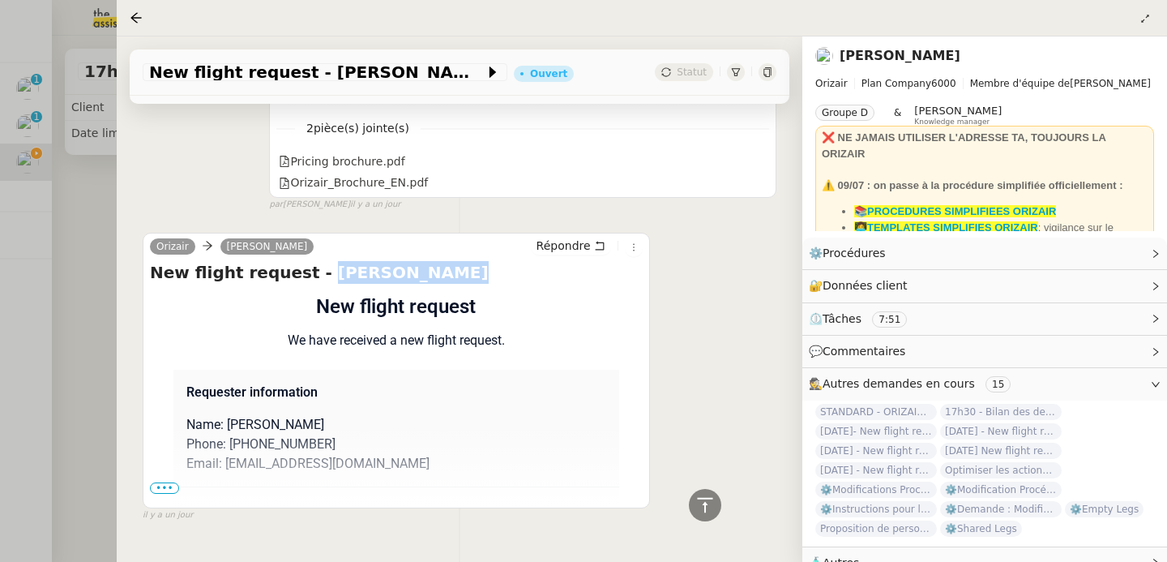
drag, startPoint x: 306, startPoint y: 228, endPoint x: 441, endPoint y: 229, distance: 135.4
click at [441, 261] on h4 "New flight request - [PERSON_NAME]" at bounding box center [396, 272] width 493 height 23
copy h4 "[PERSON_NAME]"
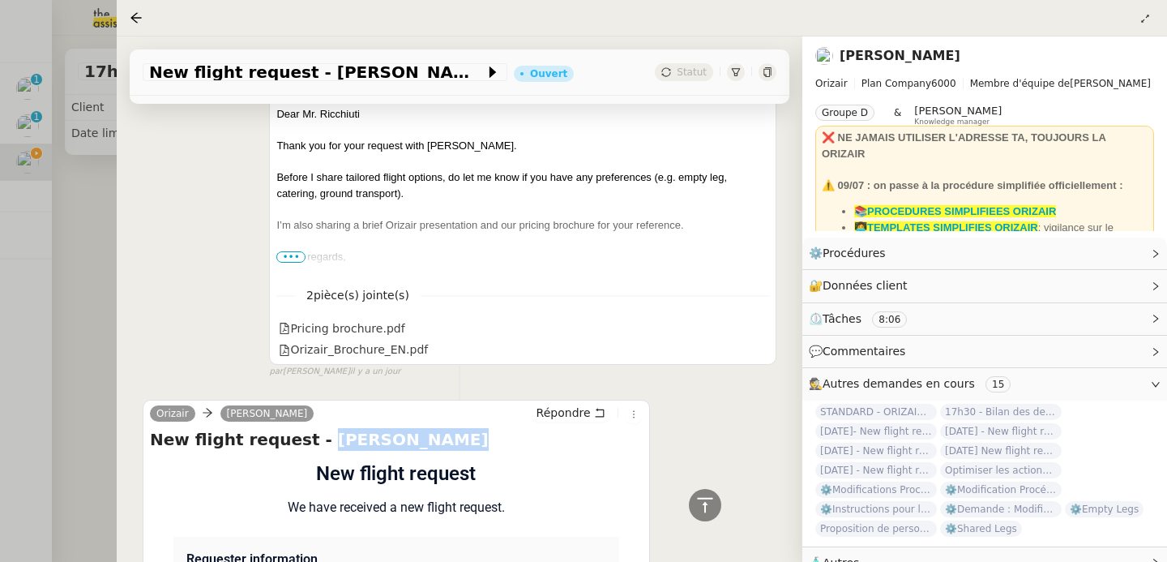
scroll to position [1139, 0]
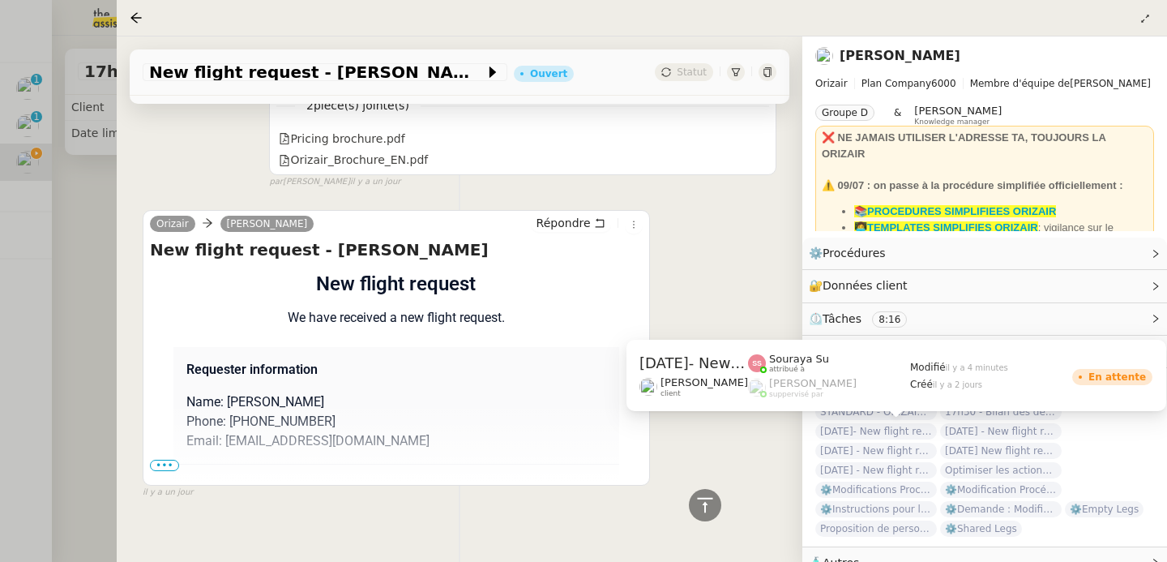
click at [868, 431] on span "[DATE]- New flight request - [PERSON_NAME]" at bounding box center [877, 431] width 122 height 16
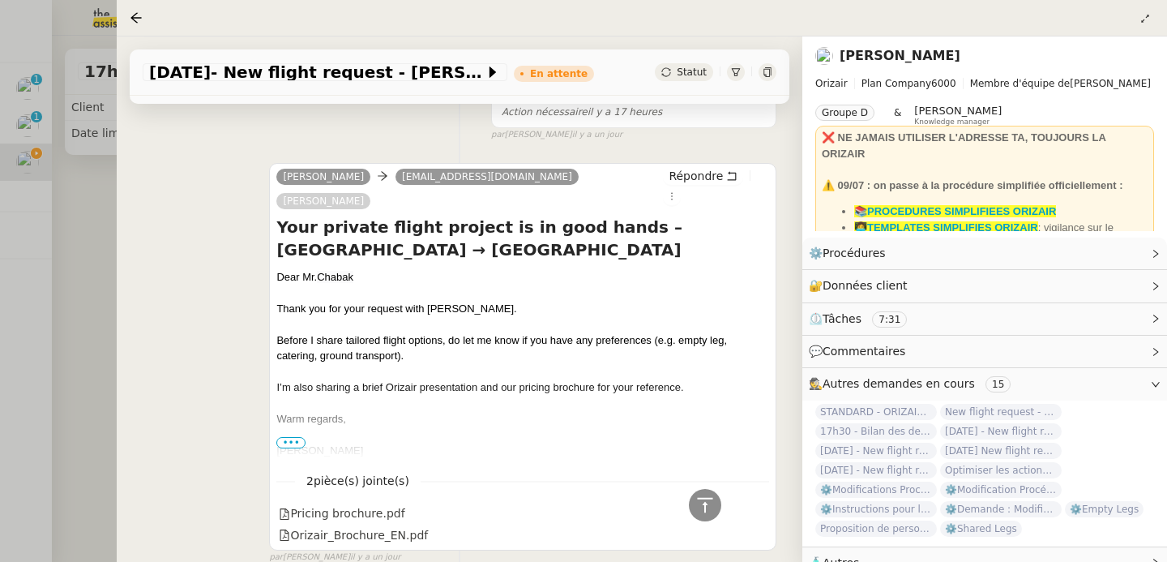
scroll to position [1205, 0]
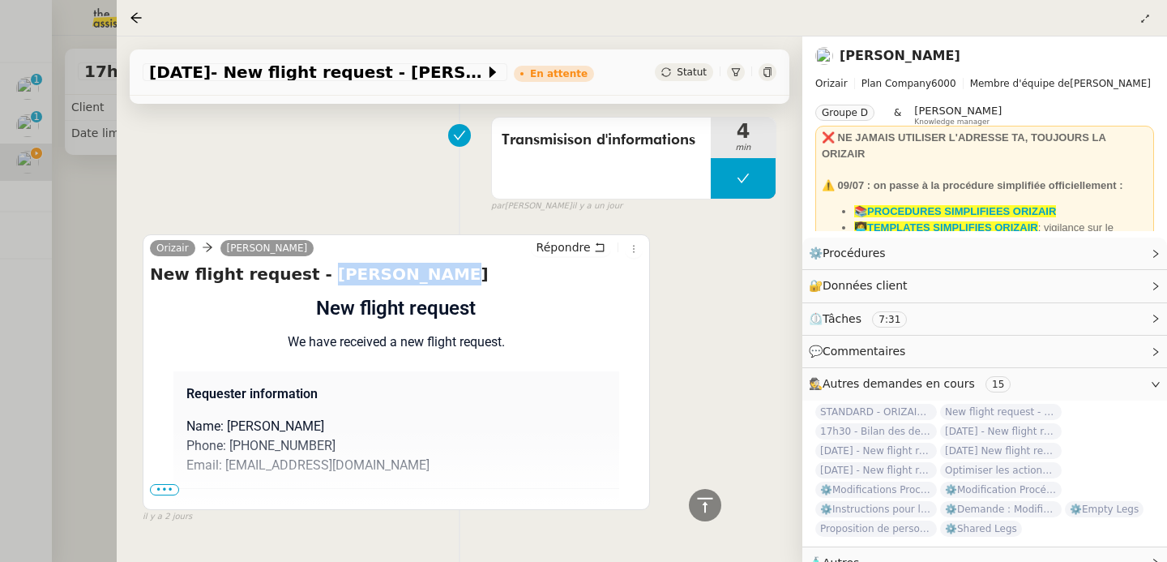
drag, startPoint x: 302, startPoint y: 227, endPoint x: 467, endPoint y: 233, distance: 164.7
click at [467, 263] on h4 "New flight request - [PERSON_NAME]" at bounding box center [396, 274] width 493 height 23
copy h4 "[PERSON_NAME]"
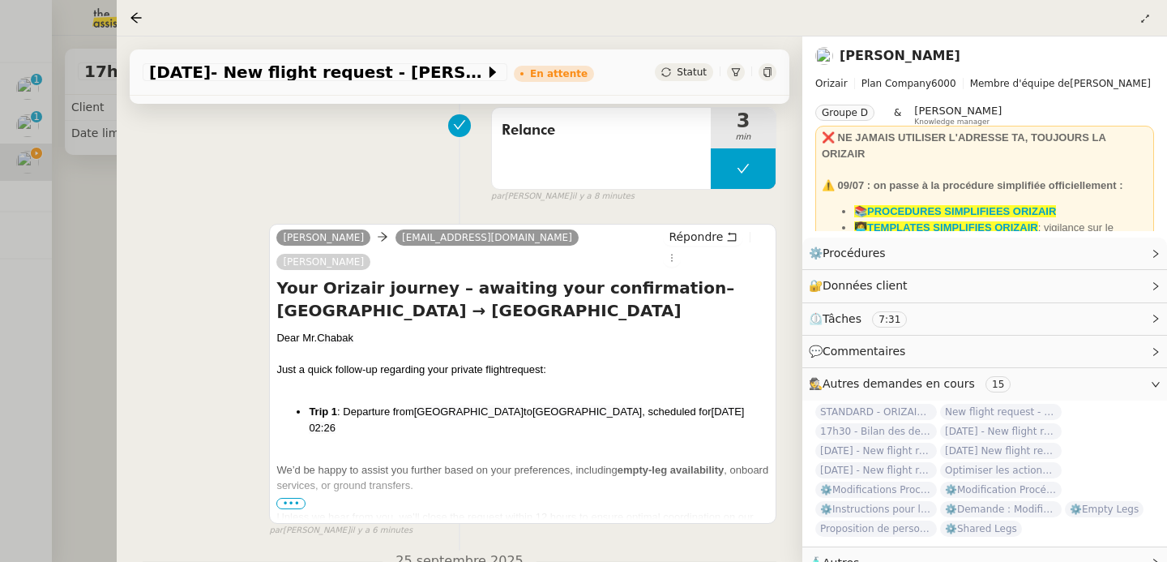
scroll to position [0, 0]
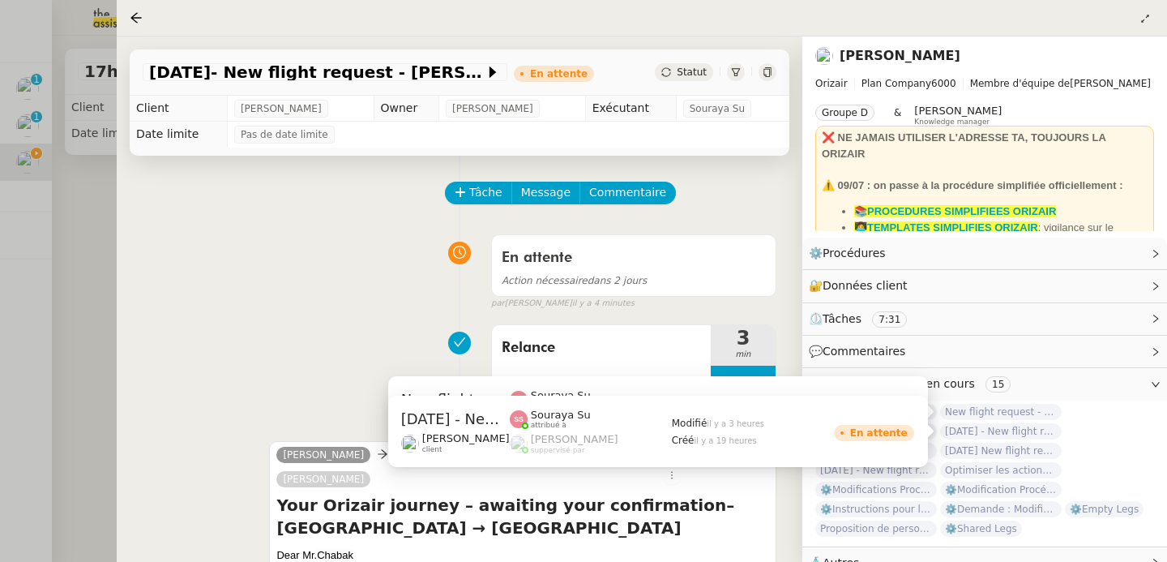
click at [1002, 428] on span "[DATE] - New flight request - [PERSON_NAME]" at bounding box center [1001, 431] width 122 height 16
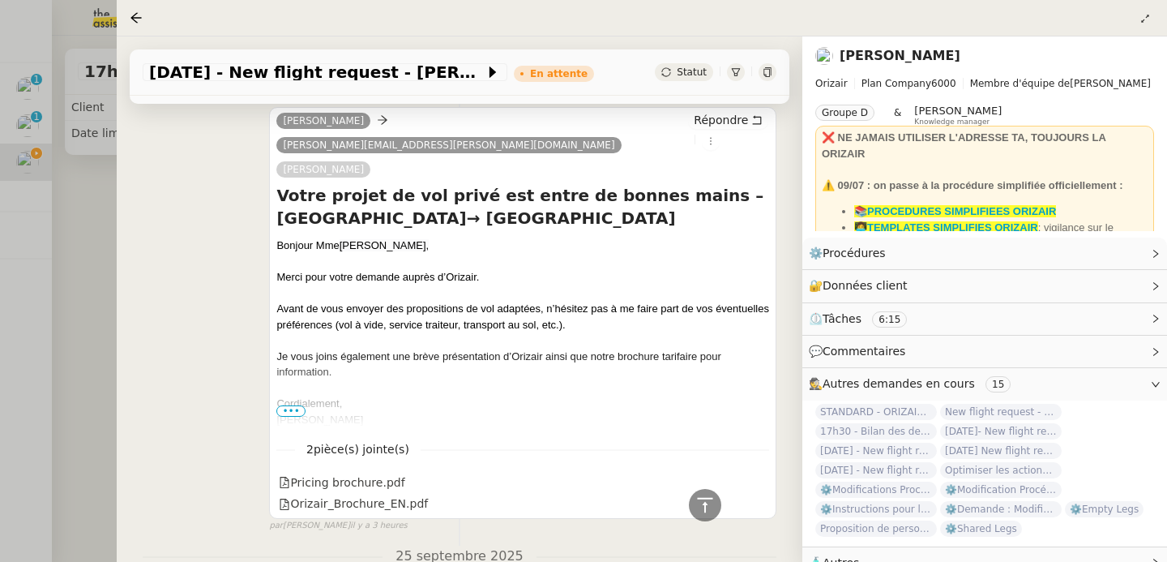
scroll to position [695, 0]
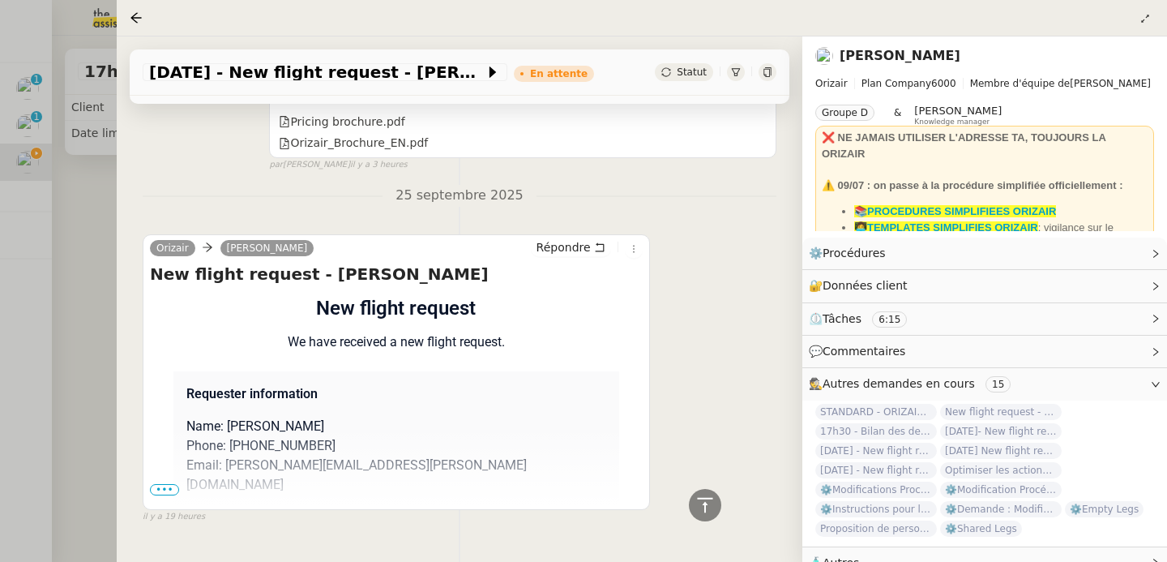
drag, startPoint x: 304, startPoint y: 227, endPoint x: 461, endPoint y: 225, distance: 157.3
click at [461, 263] on h4 "New flight request - [PERSON_NAME]" at bounding box center [396, 274] width 493 height 23
copy h4 "[PERSON_NAME]"
click at [135, 22] on icon at bounding box center [136, 17] width 11 height 11
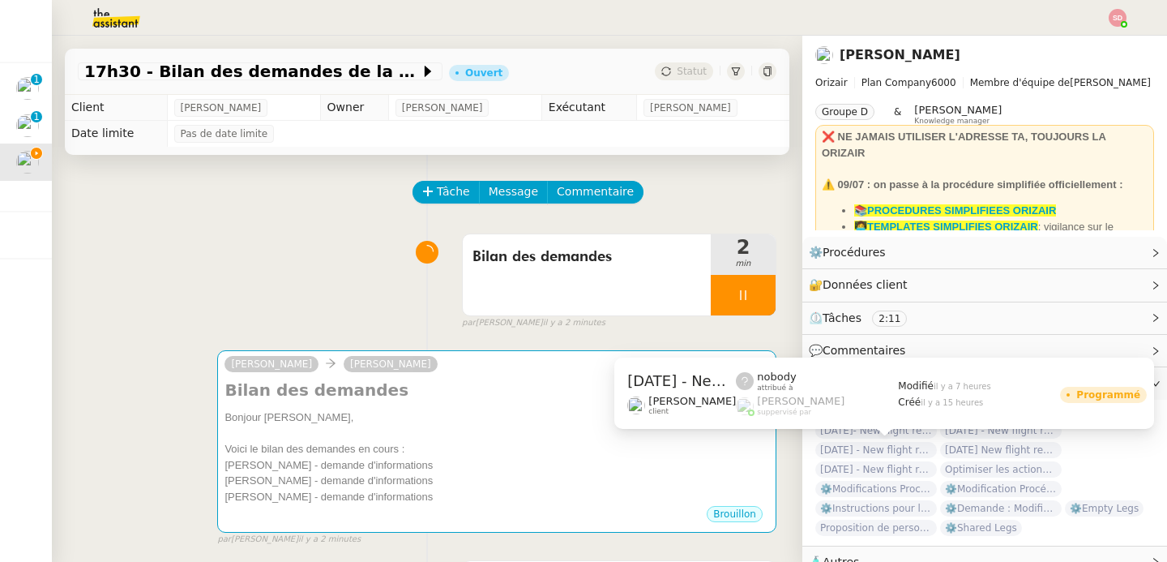
click at [875, 447] on span "[DATE] - New flight request - [PERSON_NAME]" at bounding box center [877, 450] width 122 height 16
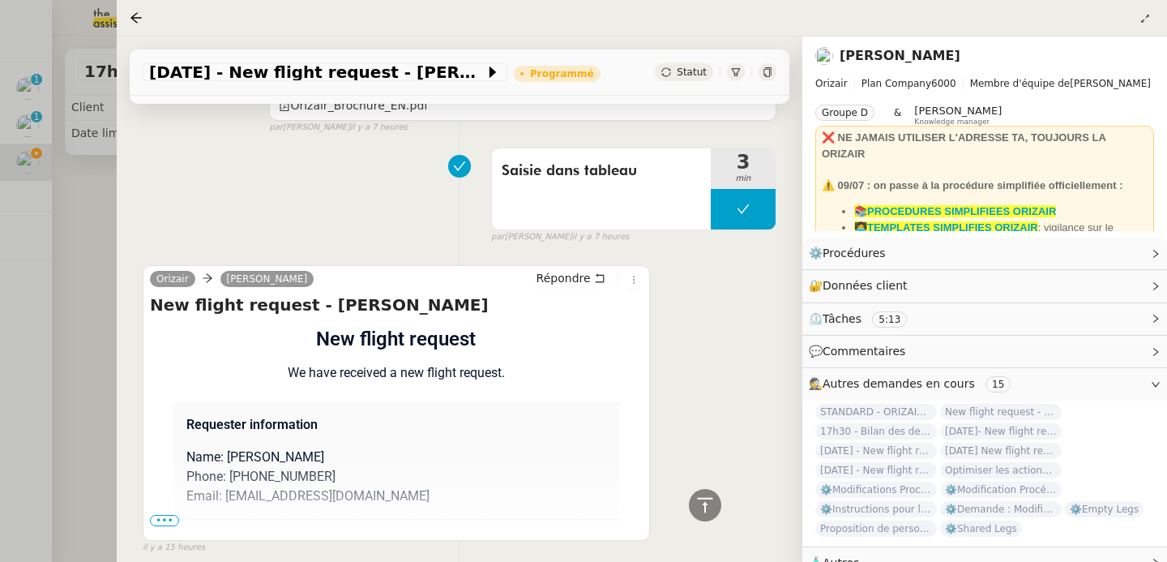
scroll to position [782, 0]
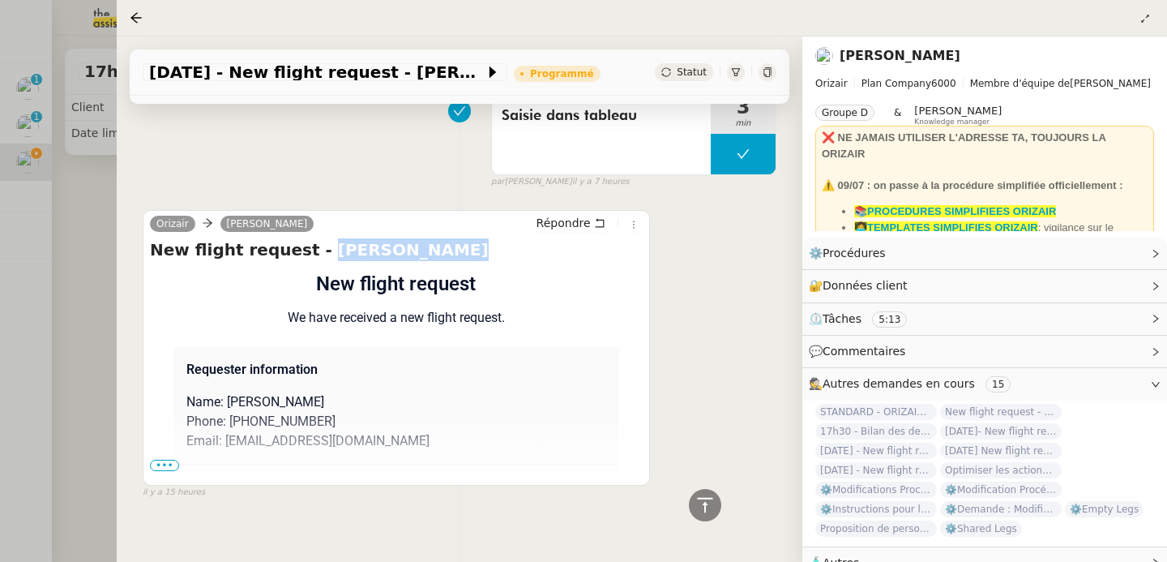
drag, startPoint x: 301, startPoint y: 225, endPoint x: 473, endPoint y: 233, distance: 172.9
click at [473, 238] on h4 "New flight request - [PERSON_NAME]" at bounding box center [396, 249] width 493 height 23
copy h4 "[PERSON_NAME]"
click at [146, 14] on div at bounding box center [139, 17] width 19 height 19
click at [135, 19] on icon at bounding box center [136, 17] width 13 height 13
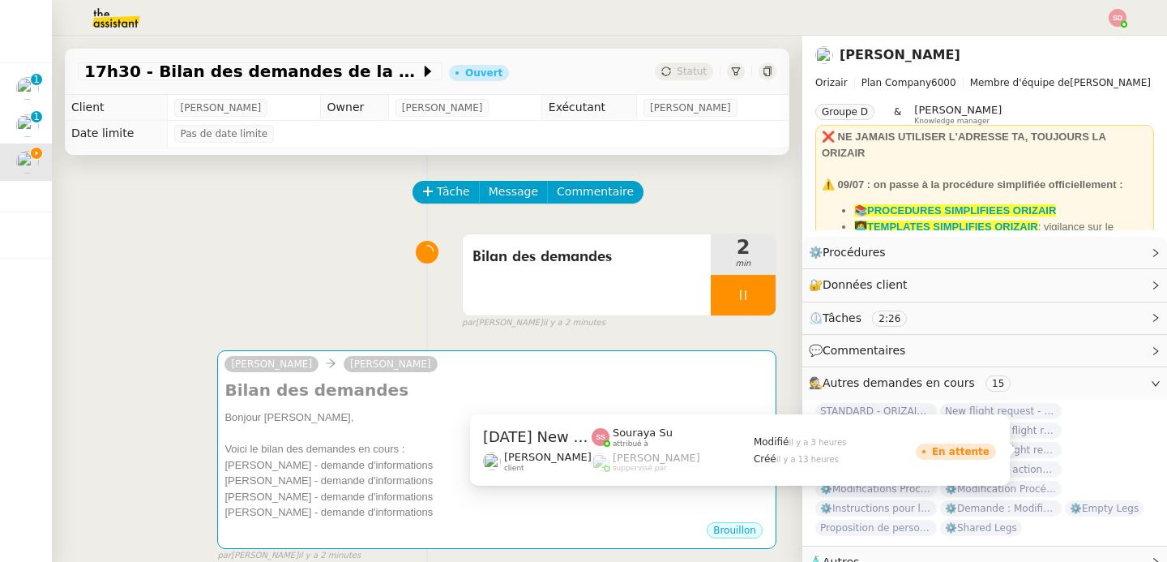
click at [986, 448] on app-ticket-state-label "En attente" at bounding box center [956, 449] width 81 height 19
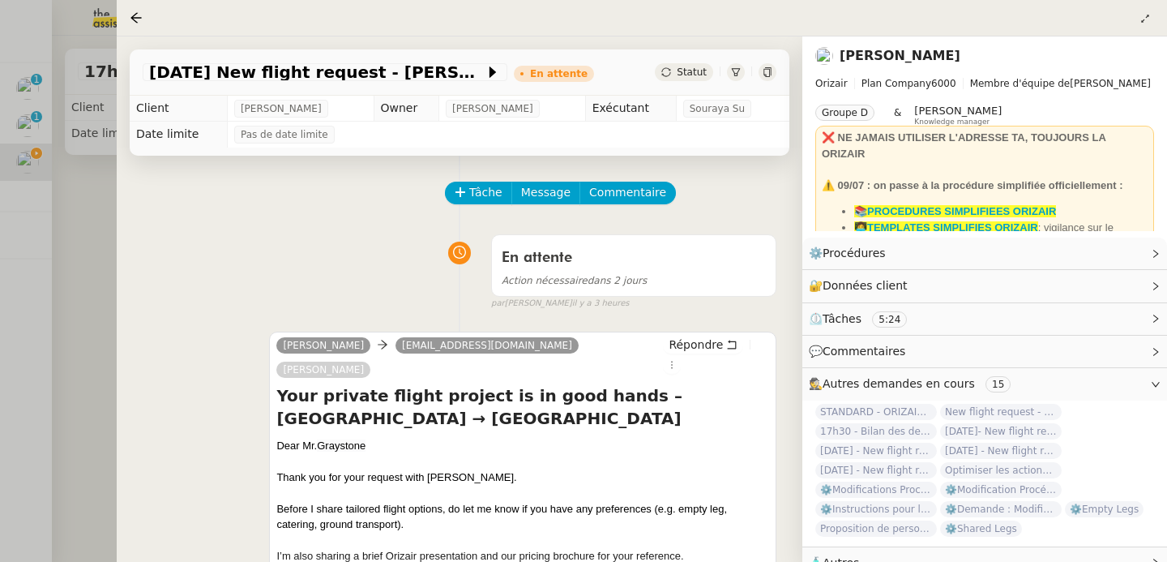
click at [107, 306] on div at bounding box center [583, 281] width 1167 height 562
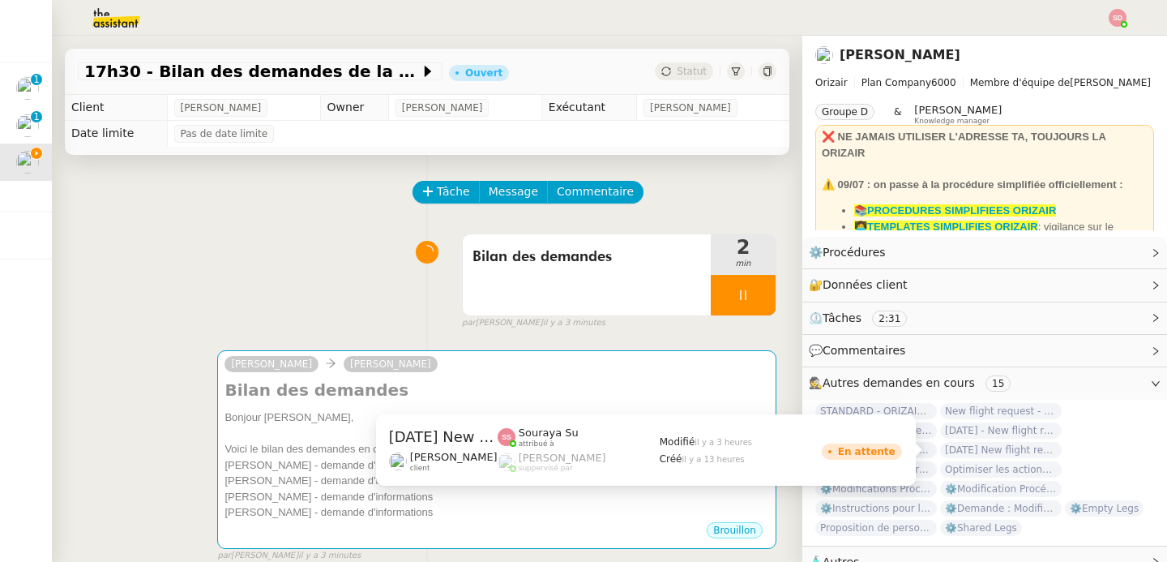
click at [1017, 453] on span "[DATE] New flight request - [PERSON_NAME]" at bounding box center [1001, 450] width 122 height 16
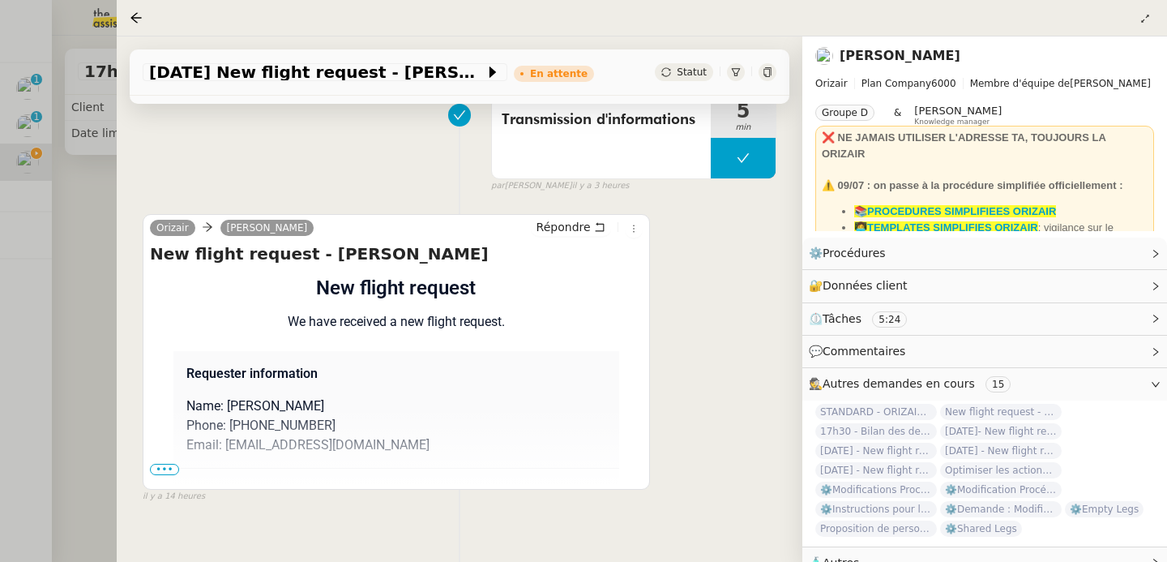
scroll to position [653, 0]
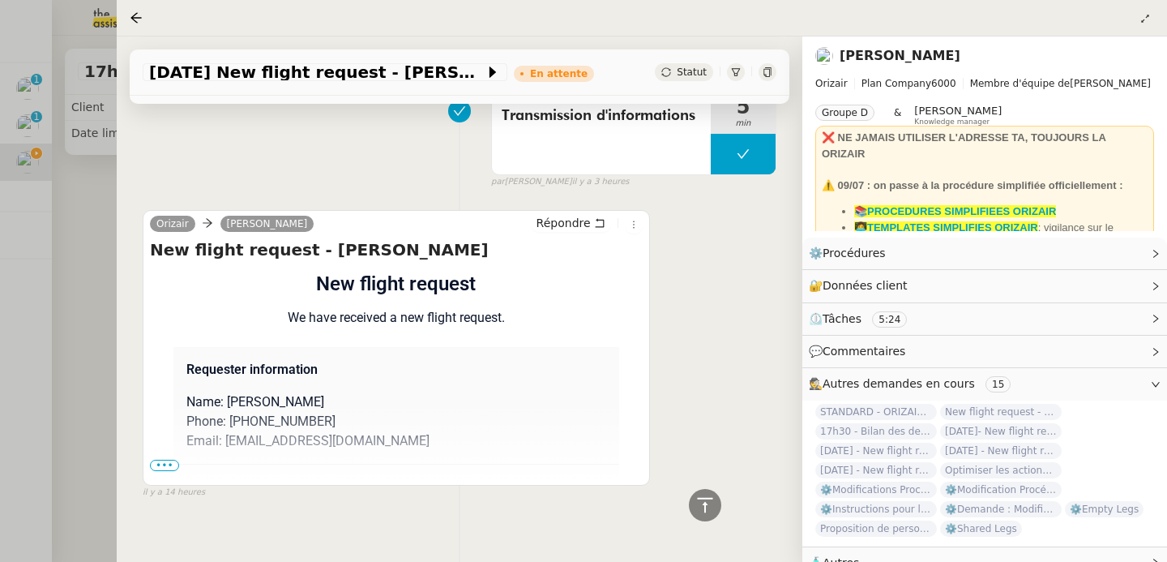
drag, startPoint x: 301, startPoint y: 227, endPoint x: 434, endPoint y: 225, distance: 133.0
click at [434, 238] on h4 "New flight request - [PERSON_NAME]" at bounding box center [396, 249] width 493 height 23
copy h4 "[PERSON_NAME]"
click at [142, 20] on icon at bounding box center [136, 17] width 13 height 13
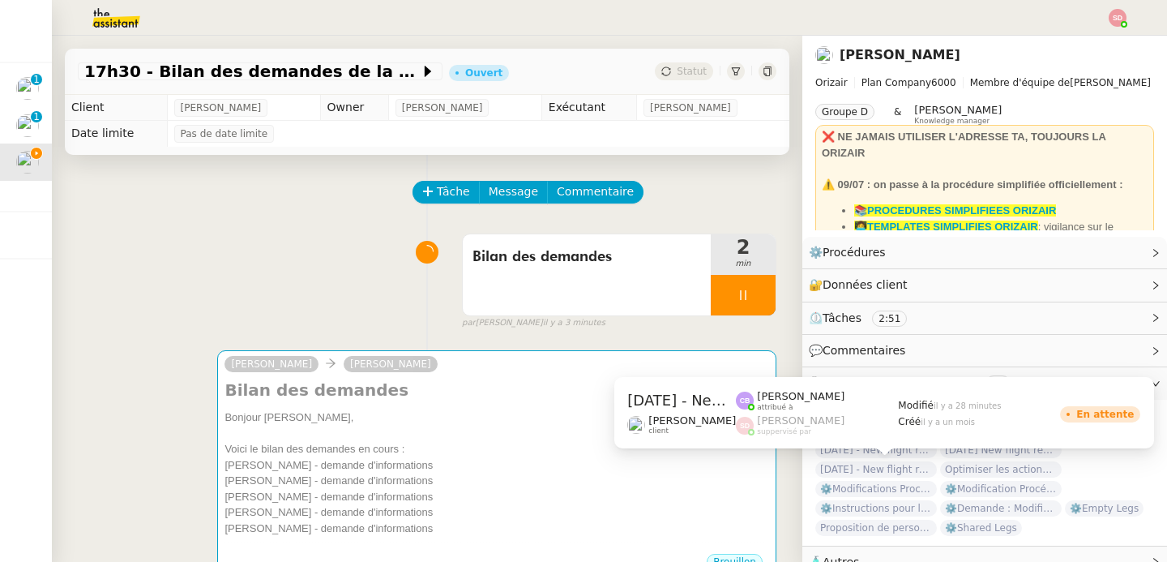
click at [858, 470] on span "[DATE] - New flight request - [PERSON_NAME]" at bounding box center [877, 469] width 122 height 16
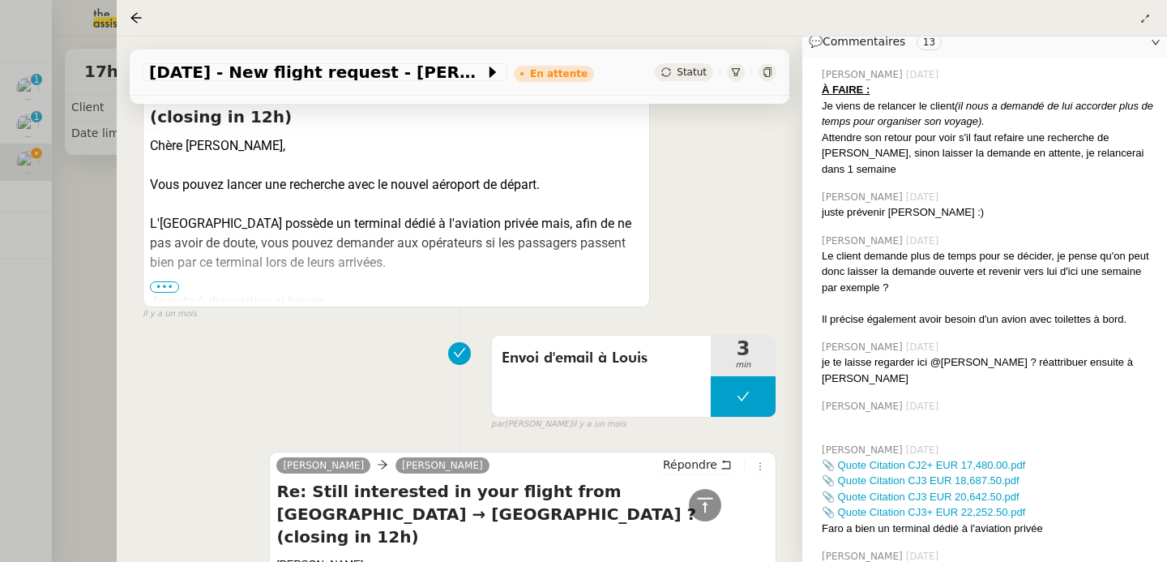
scroll to position [388, 0]
click at [704, 512] on icon at bounding box center [705, 504] width 19 height 19
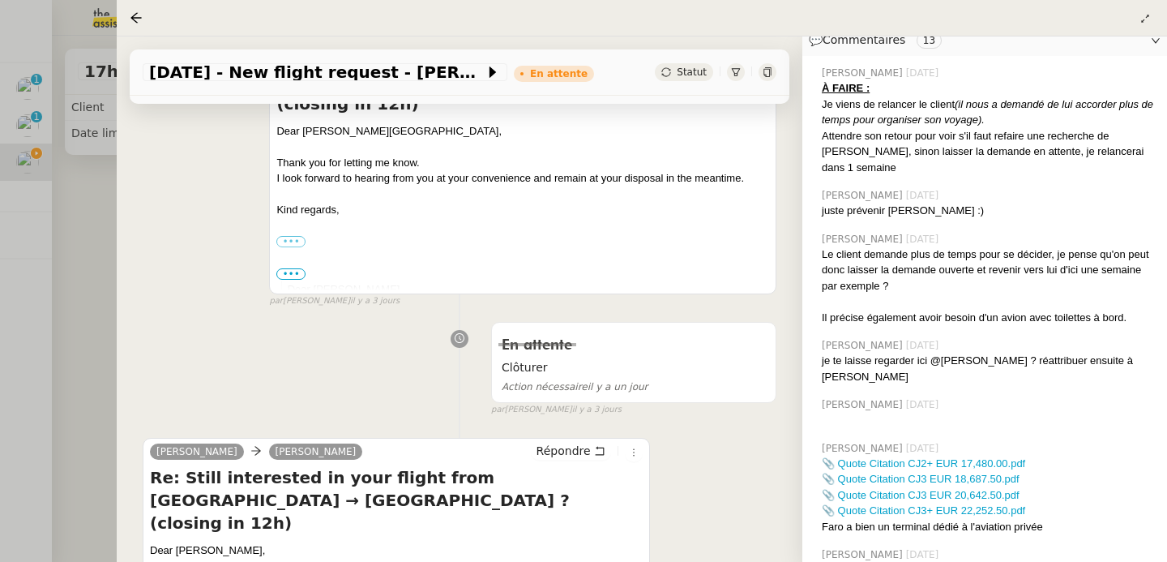
scroll to position [765, 0]
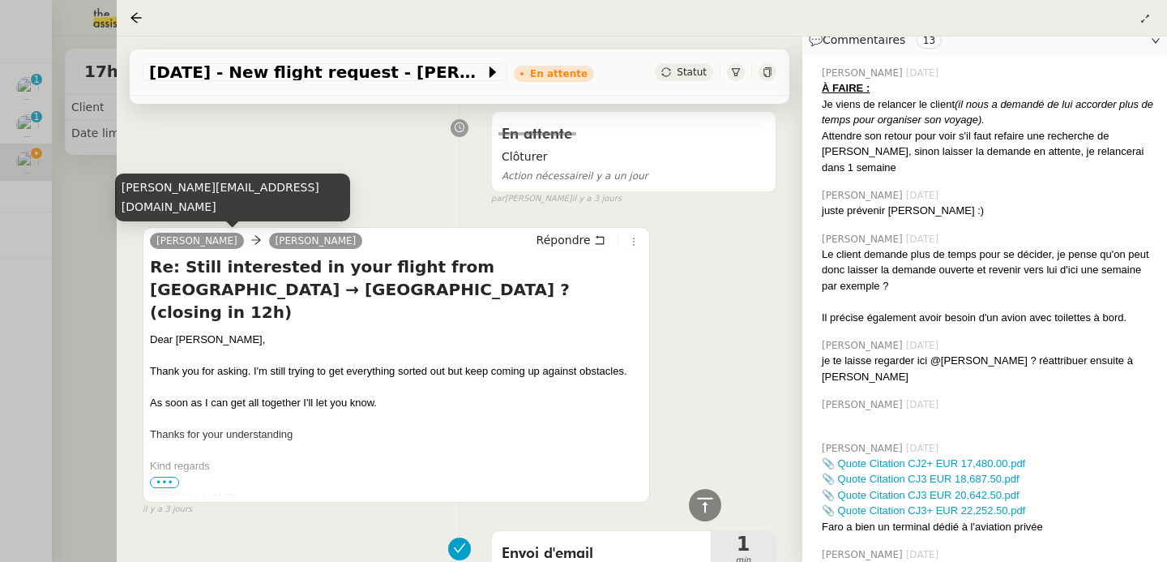
drag, startPoint x: 147, startPoint y: 238, endPoint x: 225, endPoint y: 235, distance: 77.9
click at [225, 235] on div "[PERSON_NAME] [PERSON_NAME] Re: Still interested in your flight from [GEOGRAPHI…" at bounding box center [397, 365] width 508 height 276
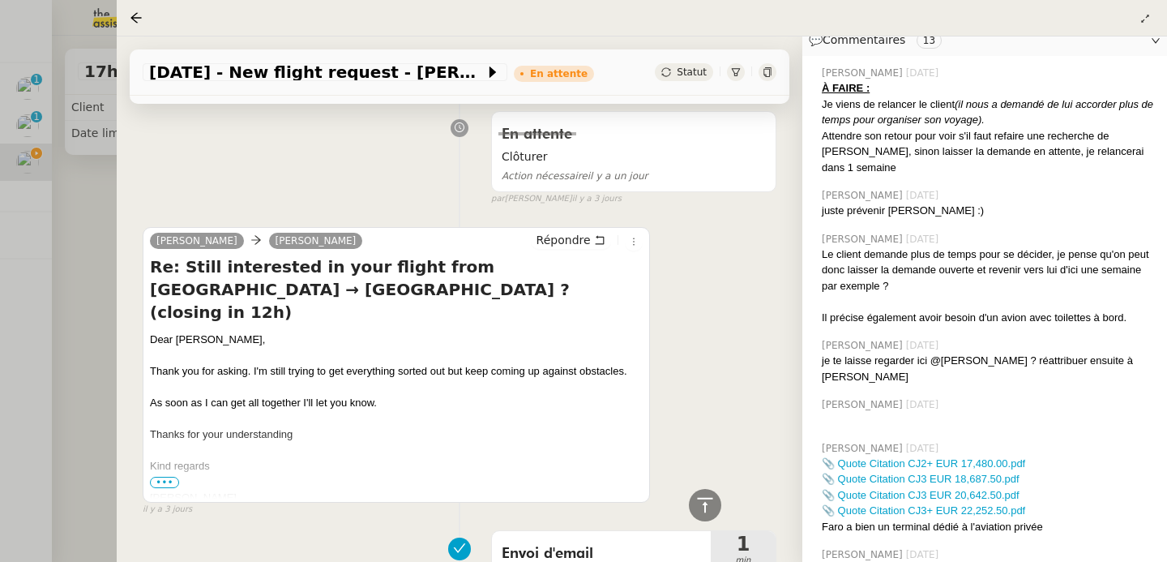
copy link "[PERSON_NAME]"
click at [134, 18] on icon at bounding box center [136, 17] width 11 height 11
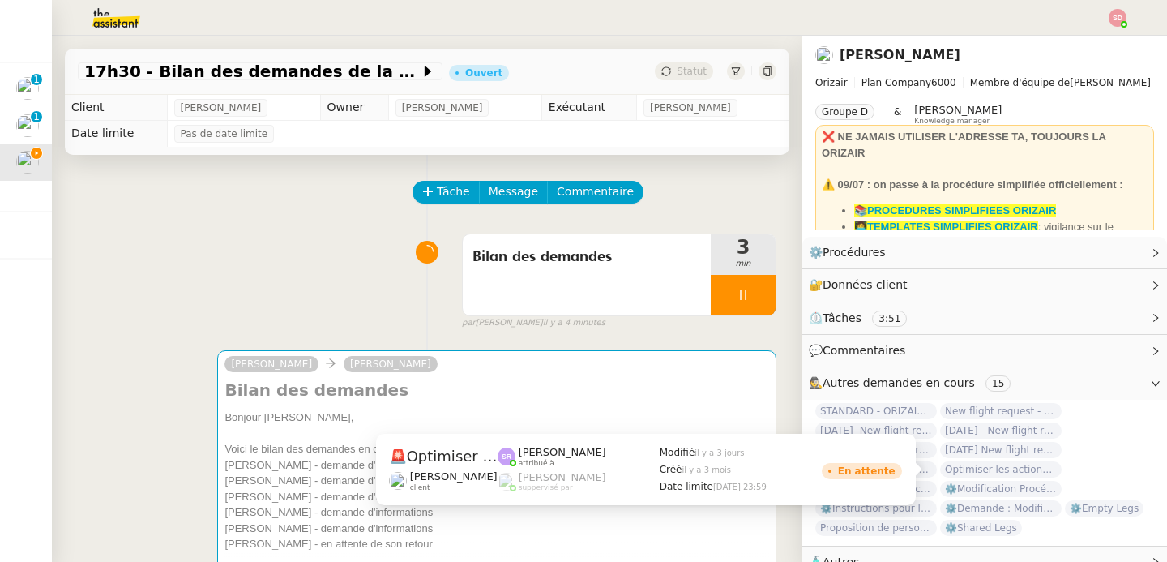
click at [1023, 469] on span "Optimiser les actions urgentes" at bounding box center [1001, 469] width 122 height 16
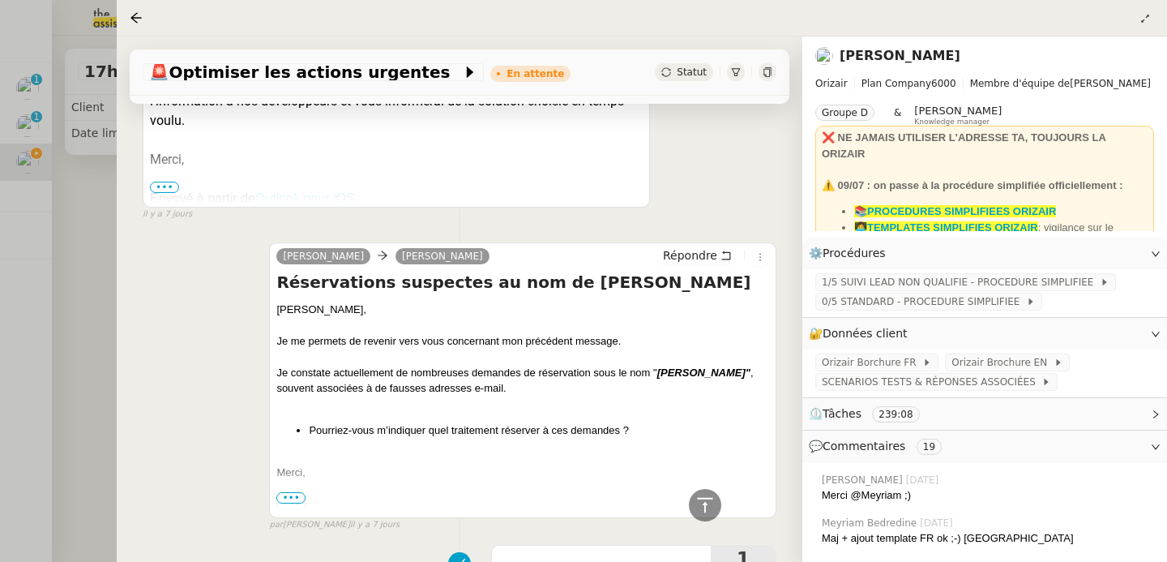
scroll to position [765, 0]
